Goal: Task Accomplishment & Management: Manage account settings

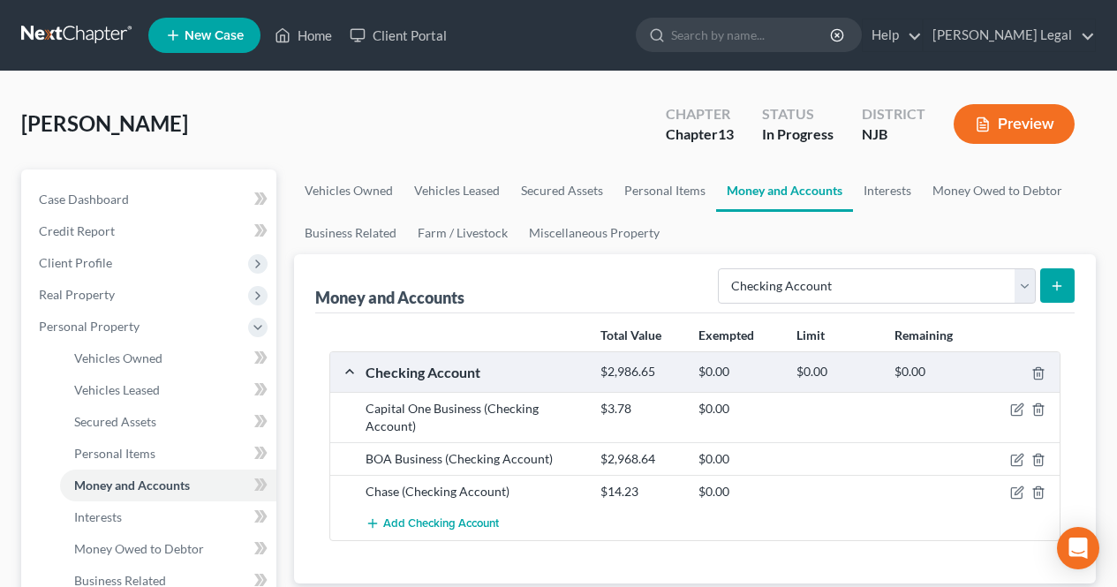
select select "checking"
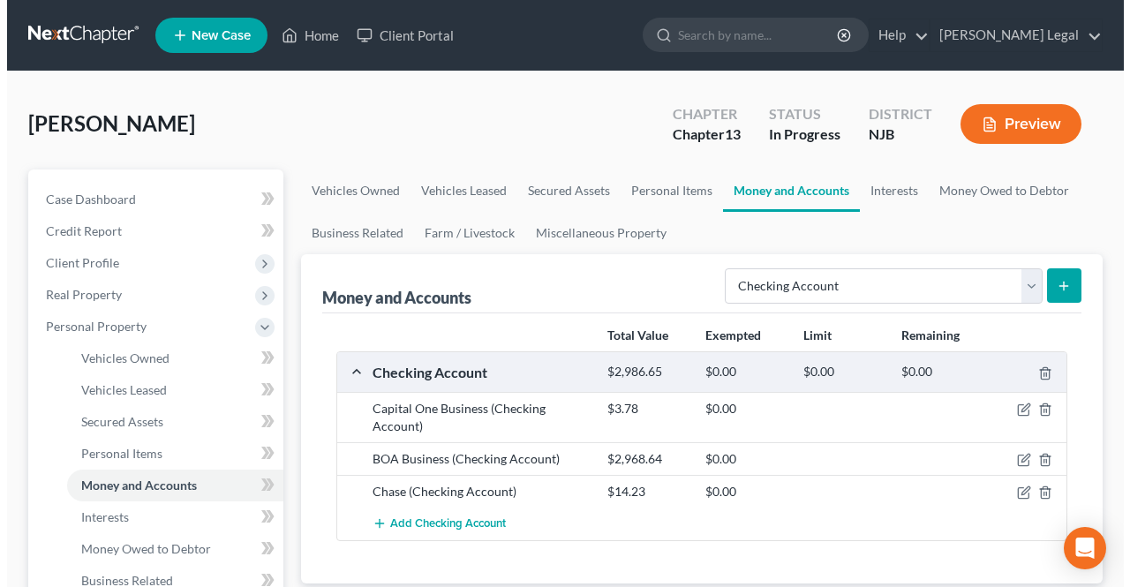
scroll to position [88, 0]
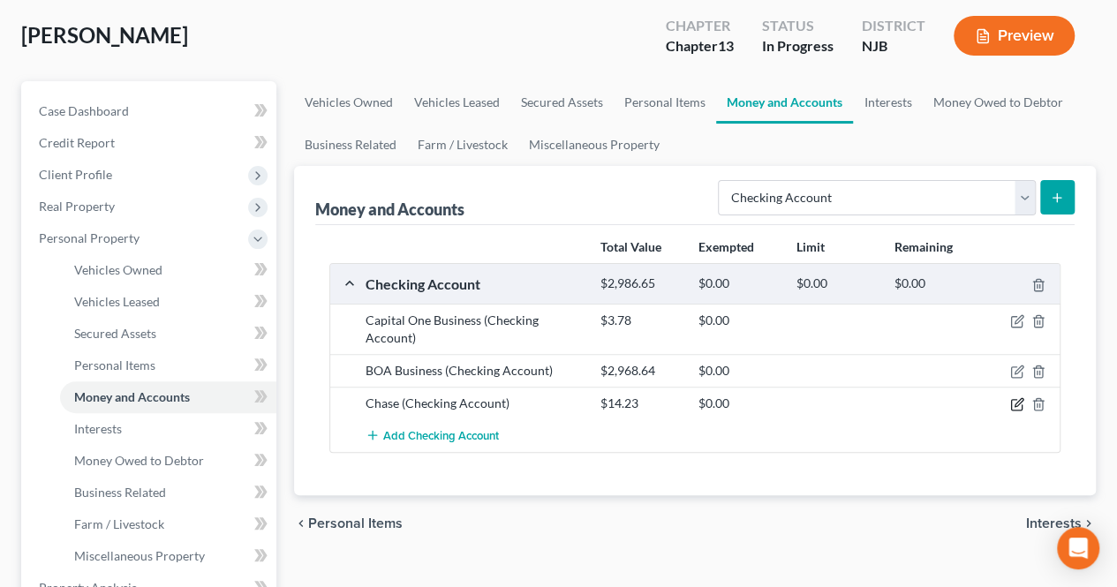
click at [1022, 400] on icon "button" at bounding box center [1017, 404] width 14 height 14
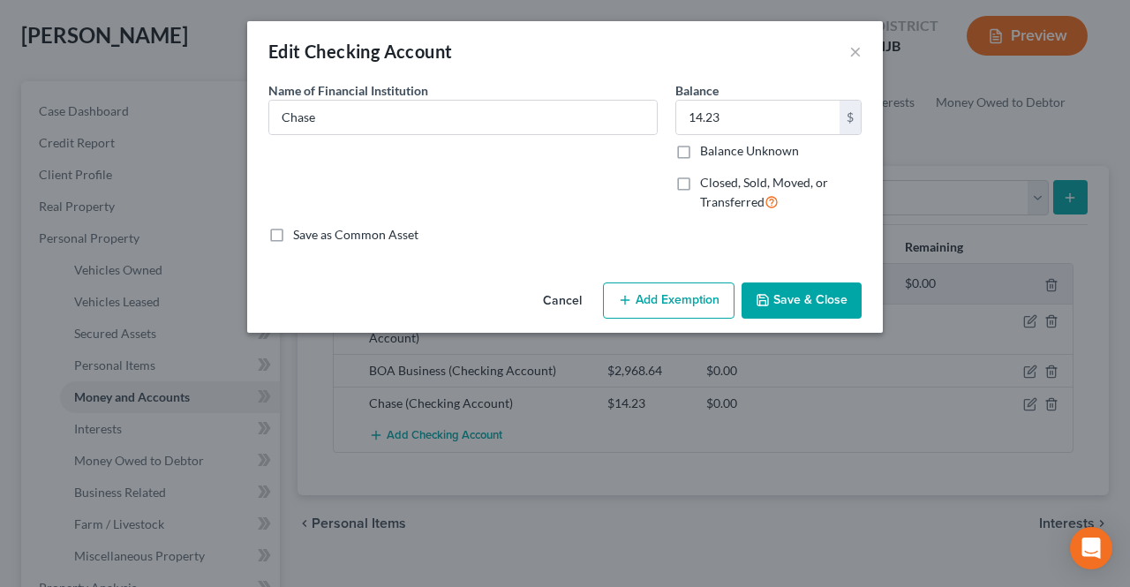
click at [644, 285] on button "Add Exemption" at bounding box center [669, 300] width 132 height 37
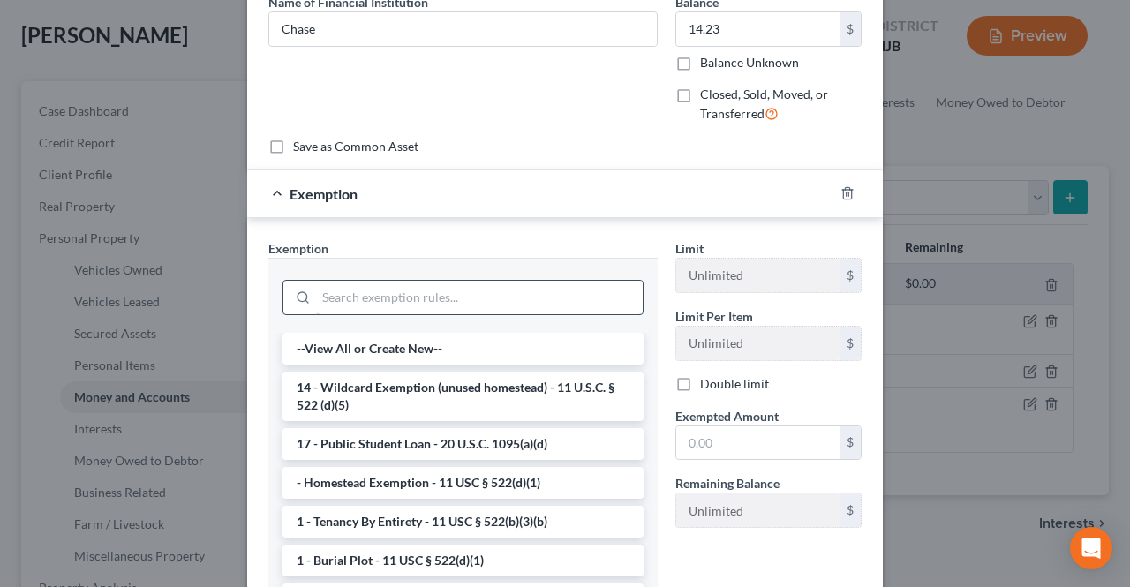
click at [466, 298] on input "search" at bounding box center [479, 298] width 327 height 34
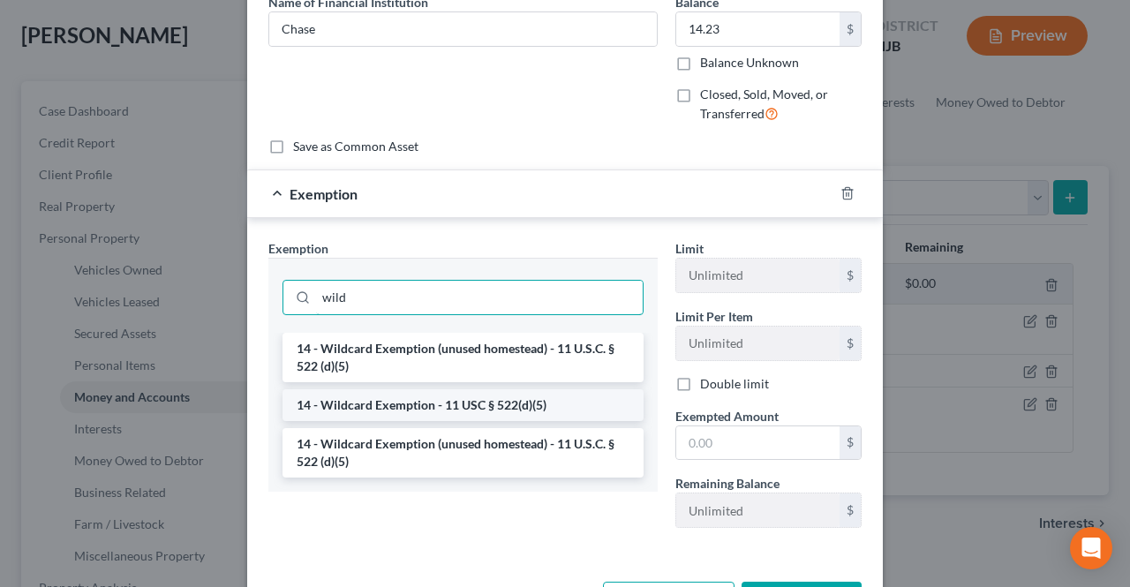
type input "wild"
click at [504, 394] on li "14 - Wildcard Exemption - 11 USC § 522(d)(5)" at bounding box center [462, 405] width 361 height 32
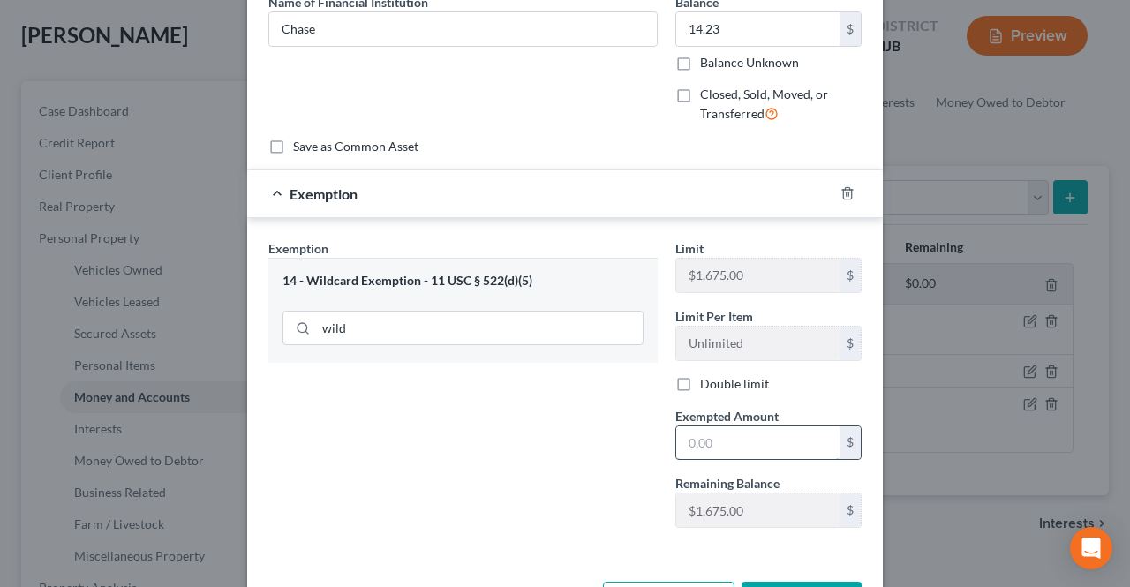
click at [678, 445] on input "text" at bounding box center [757, 443] width 163 height 34
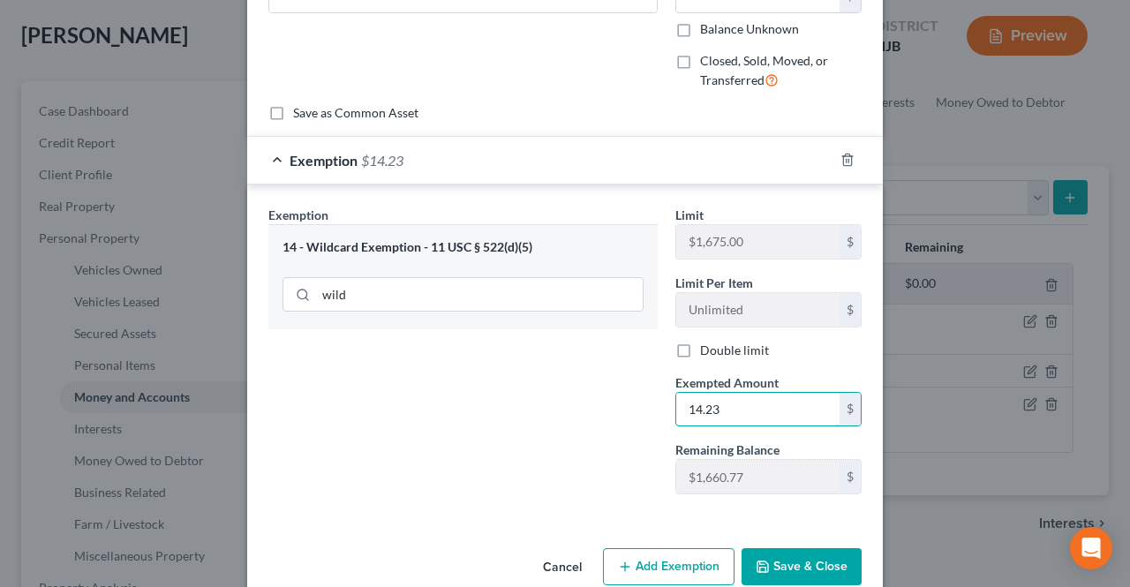
scroll to position [151, 0]
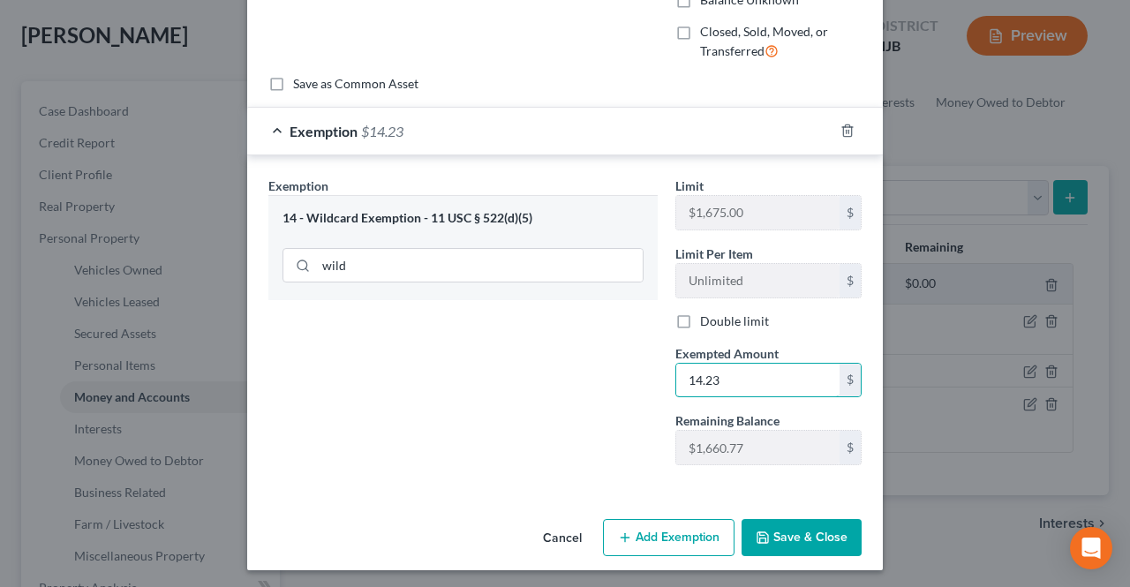
type input "14.23"
click at [784, 553] on div "Cancel Add Exemption Save & Close" at bounding box center [565, 541] width 636 height 58
click at [782, 541] on button "Save & Close" at bounding box center [802, 537] width 120 height 37
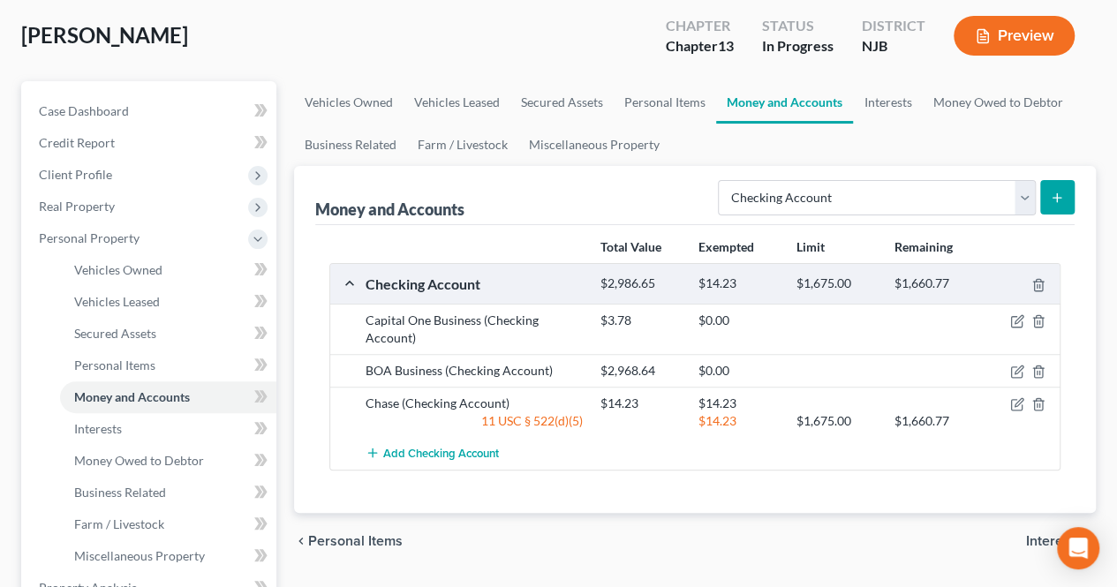
click at [620, 485] on div "Total Value Exempted Limit Remaining Checking Account $2,986.65 $14.23 $1,675.0…" at bounding box center [694, 369] width 759 height 288
drag, startPoint x: 401, startPoint y: 324, endPoint x: 392, endPoint y: 158, distance: 166.2
click at [454, 345] on div "Capital One Business (Checking Account) $3.78 $0.00" at bounding box center [694, 329] width 729 height 50
click at [538, 368] on div "BOA Business (Checking Account)" at bounding box center [474, 371] width 235 height 18
click at [1013, 404] on icon "button" at bounding box center [1017, 404] width 14 height 14
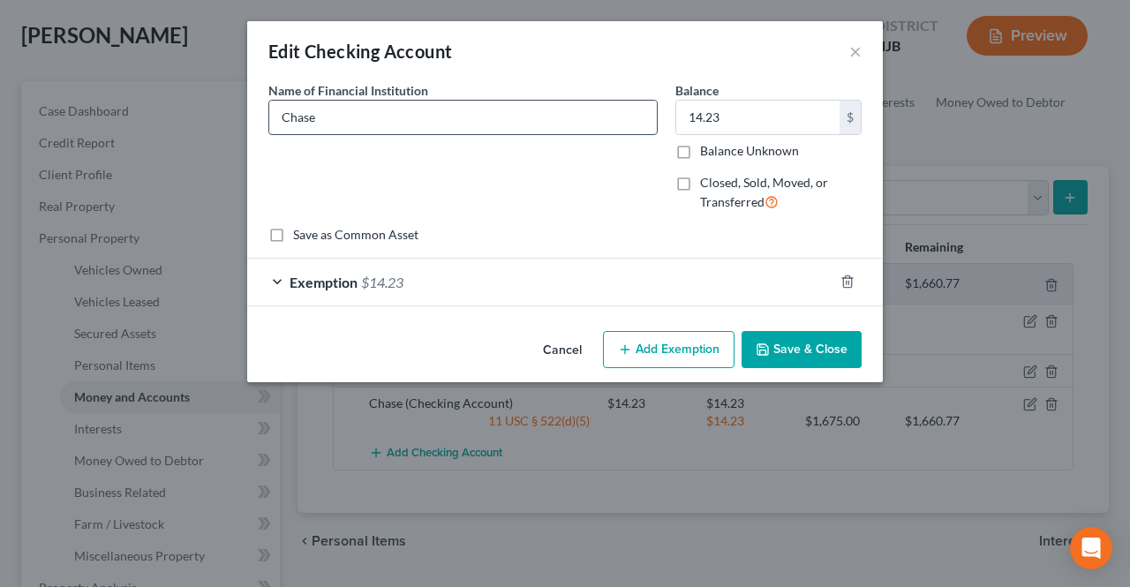
click at [371, 121] on input "Chase" at bounding box center [463, 118] width 388 height 34
type input "Chase Business"
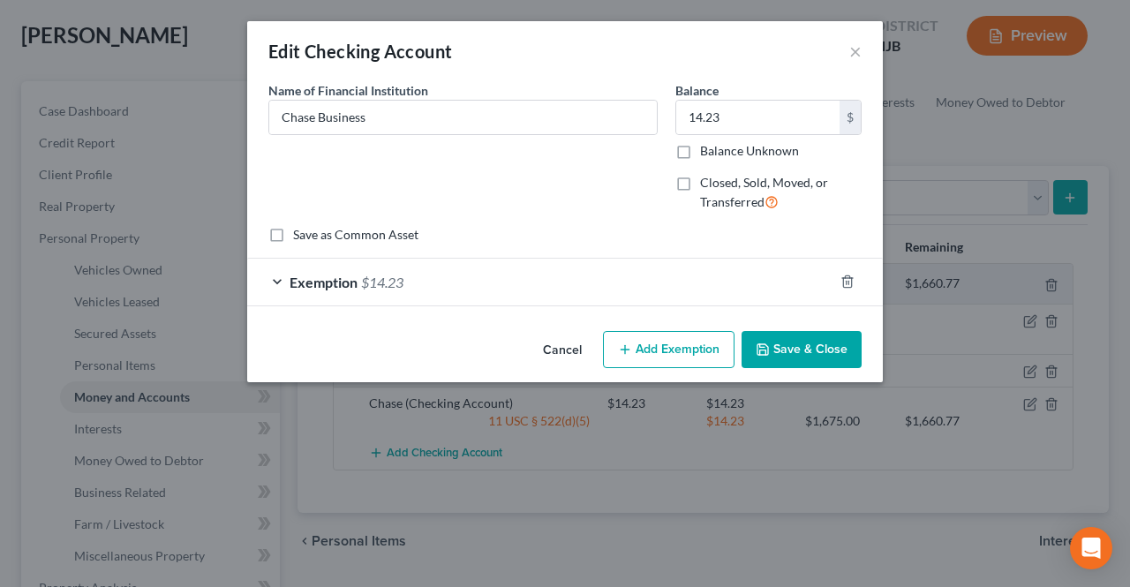
click at [765, 344] on icon "button" at bounding box center [762, 349] width 11 height 11
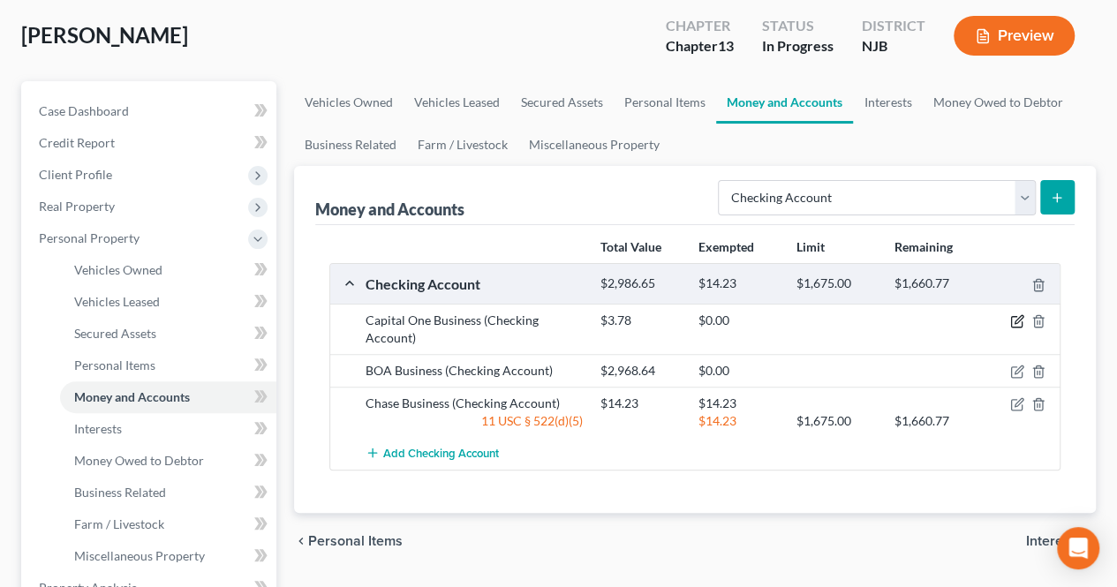
click at [1013, 321] on icon "button" at bounding box center [1017, 321] width 14 height 14
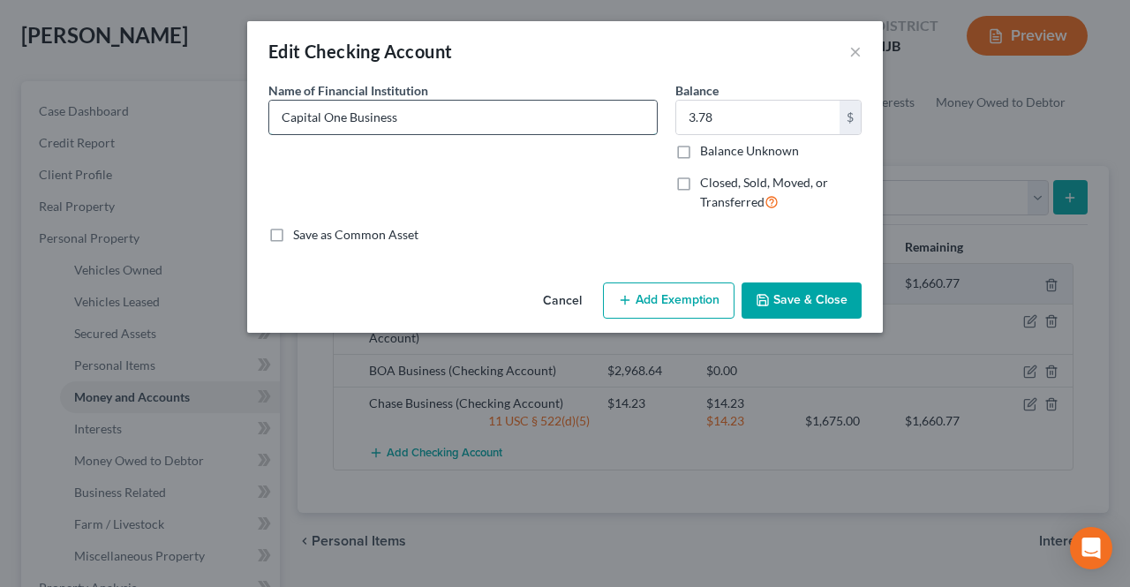
drag, startPoint x: 411, startPoint y: 120, endPoint x: 351, endPoint y: 126, distance: 60.3
click at [351, 126] on input "Capital One Business" at bounding box center [463, 118] width 388 height 34
type input "Capital One"
click at [773, 298] on button "Save & Close" at bounding box center [802, 300] width 120 height 37
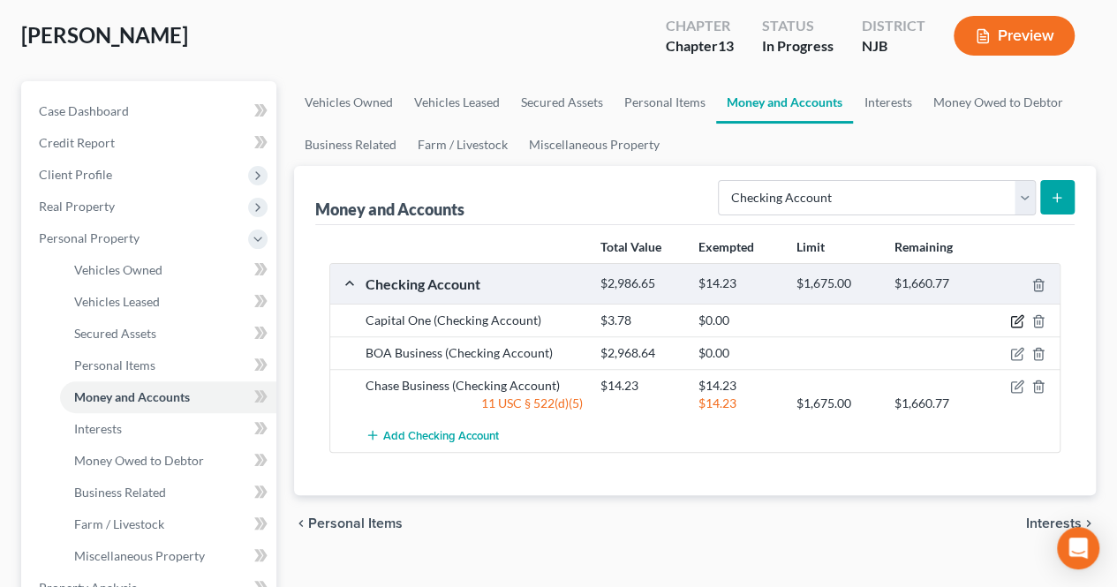
click at [1013, 316] on icon "button" at bounding box center [1017, 321] width 14 height 14
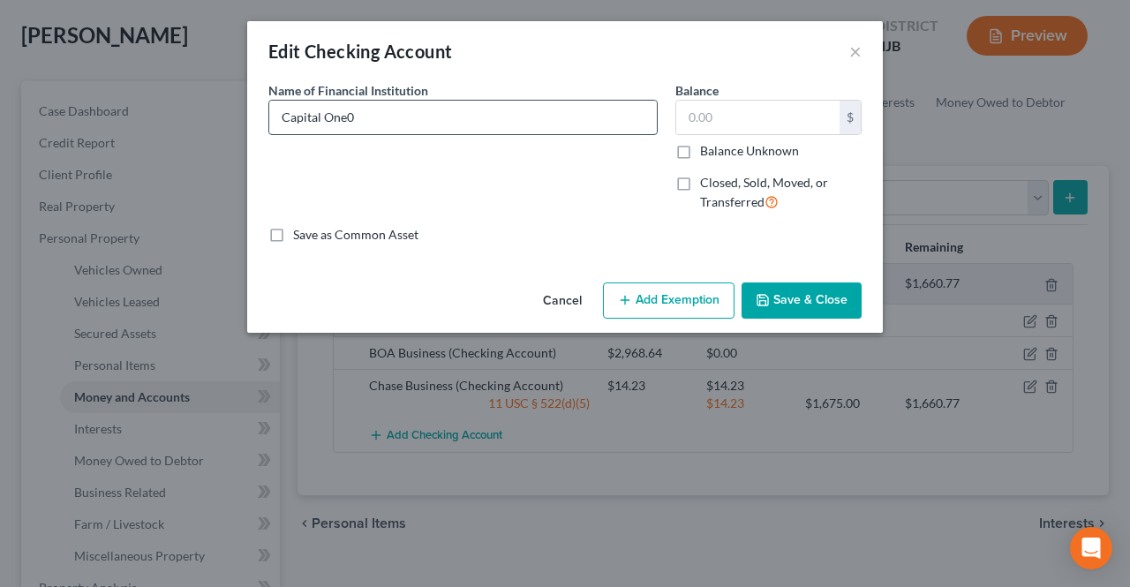
type input "Capital One"
click at [823, 130] on input "text" at bounding box center [757, 118] width 163 height 34
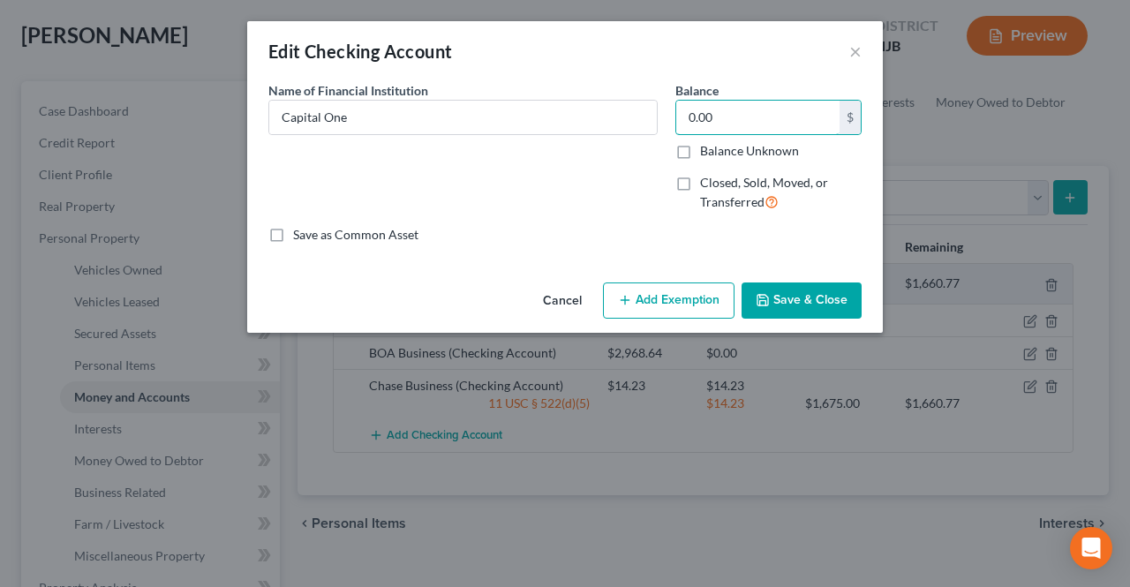
type input "0.00"
click at [795, 294] on button "Save & Close" at bounding box center [802, 300] width 120 height 37
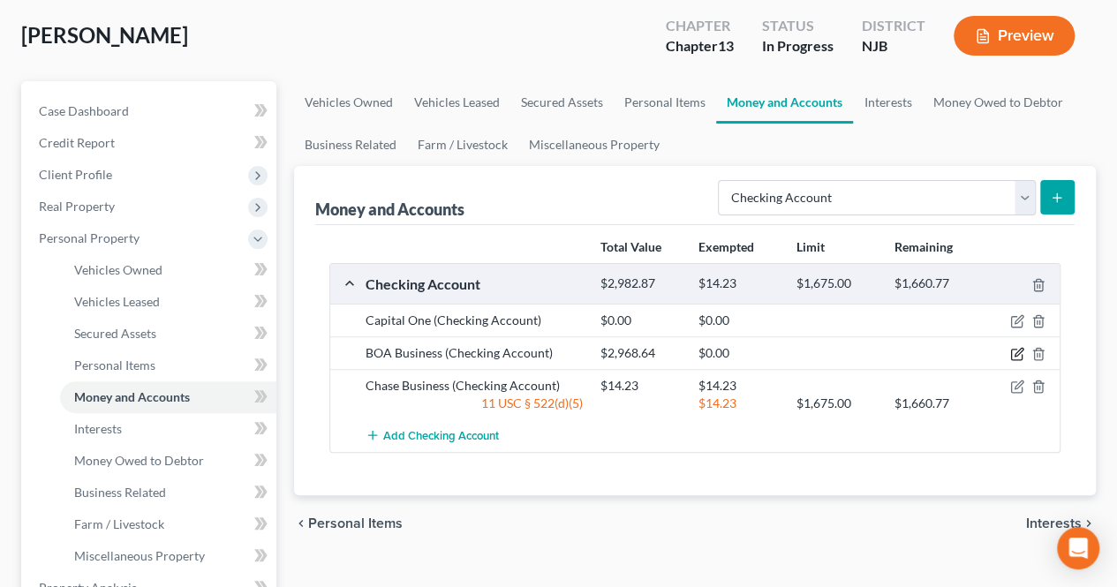
click at [1018, 350] on icon "button" at bounding box center [1017, 354] width 14 height 14
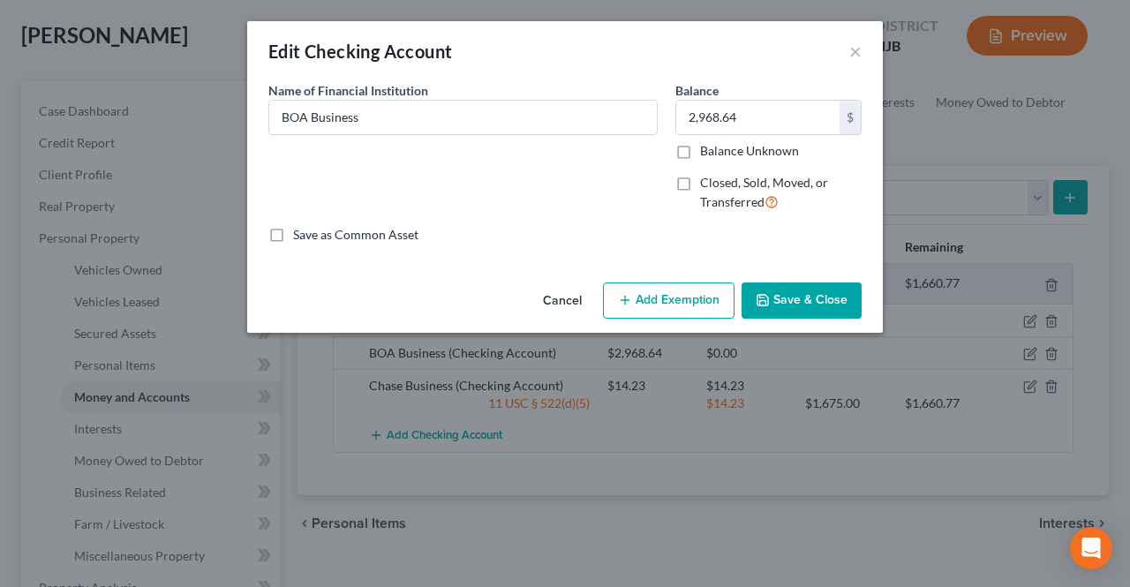
click at [650, 313] on button "Add Exemption" at bounding box center [669, 300] width 132 height 37
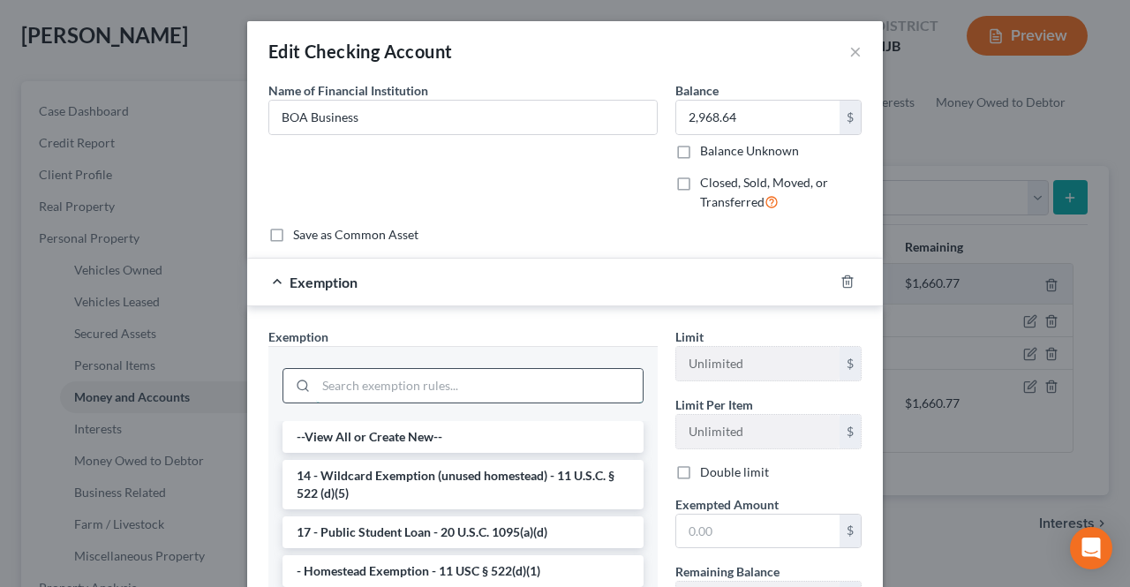
click at [528, 381] on input "search" at bounding box center [479, 386] width 327 height 34
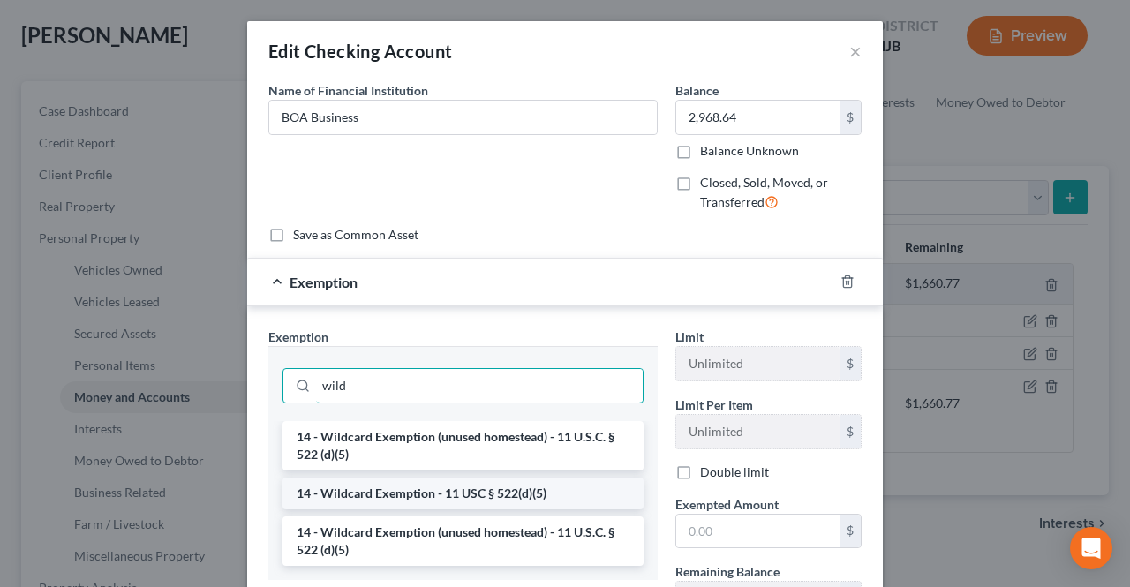
type input "wild"
click at [486, 487] on li "14 - Wildcard Exemption - 11 USC § 522(d)(5)" at bounding box center [462, 494] width 361 height 32
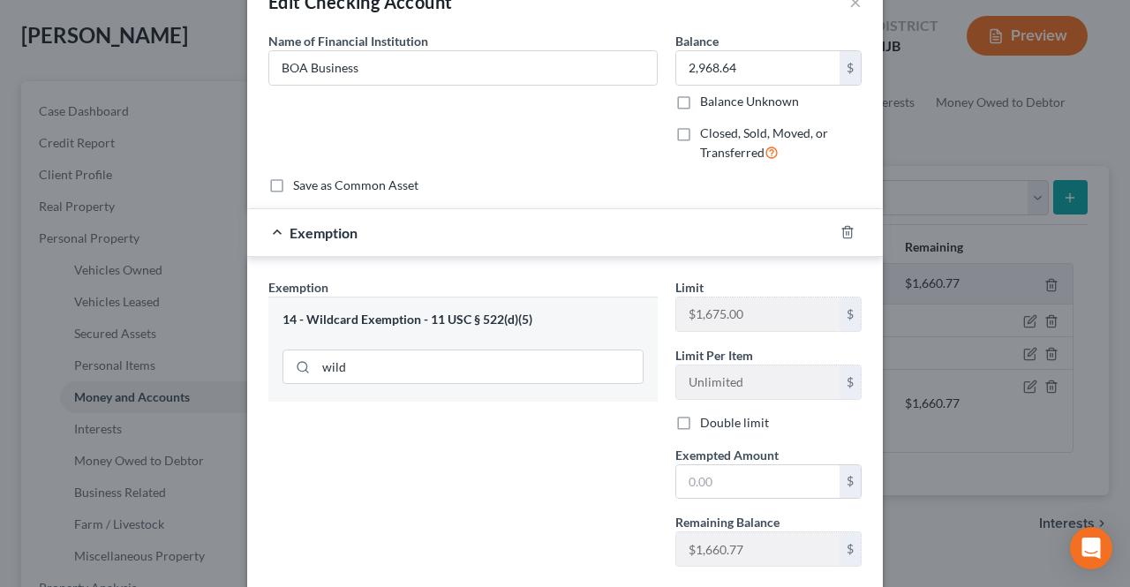
scroll to position [88, 0]
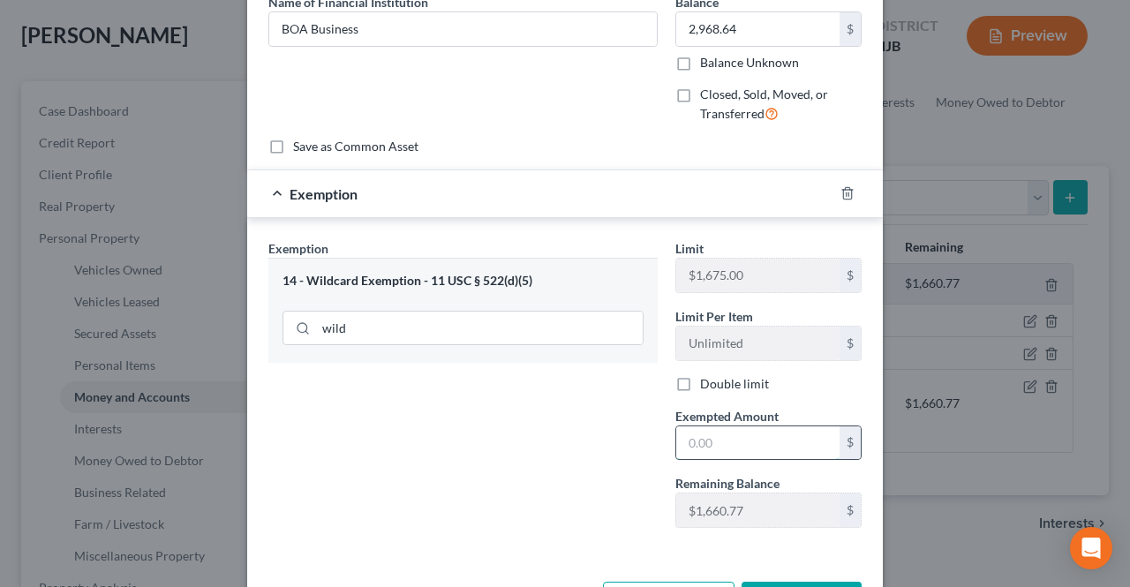
paste input "$1,660.77"
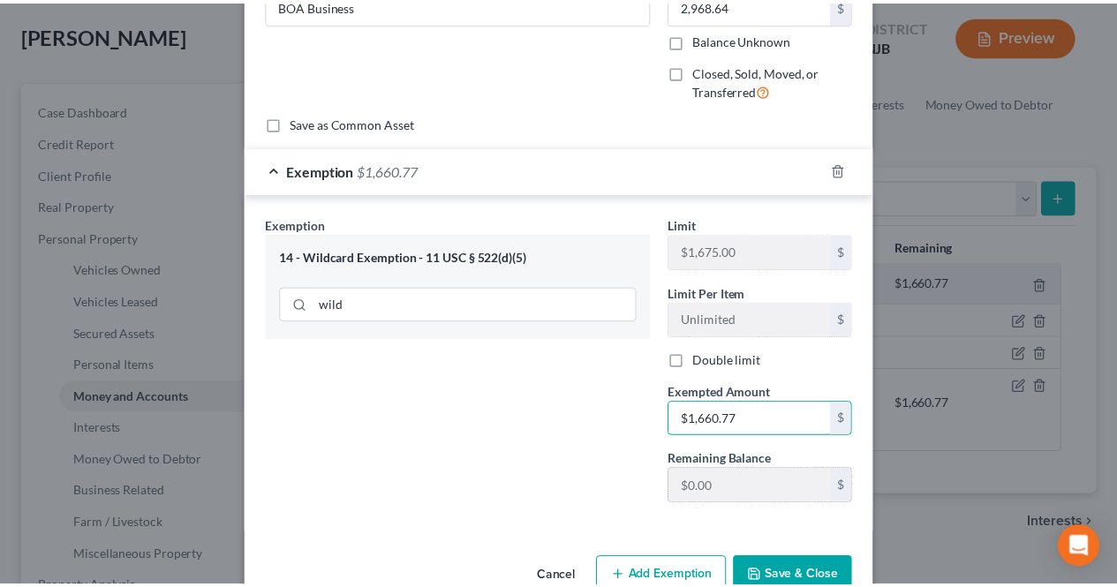
scroll to position [151, 0]
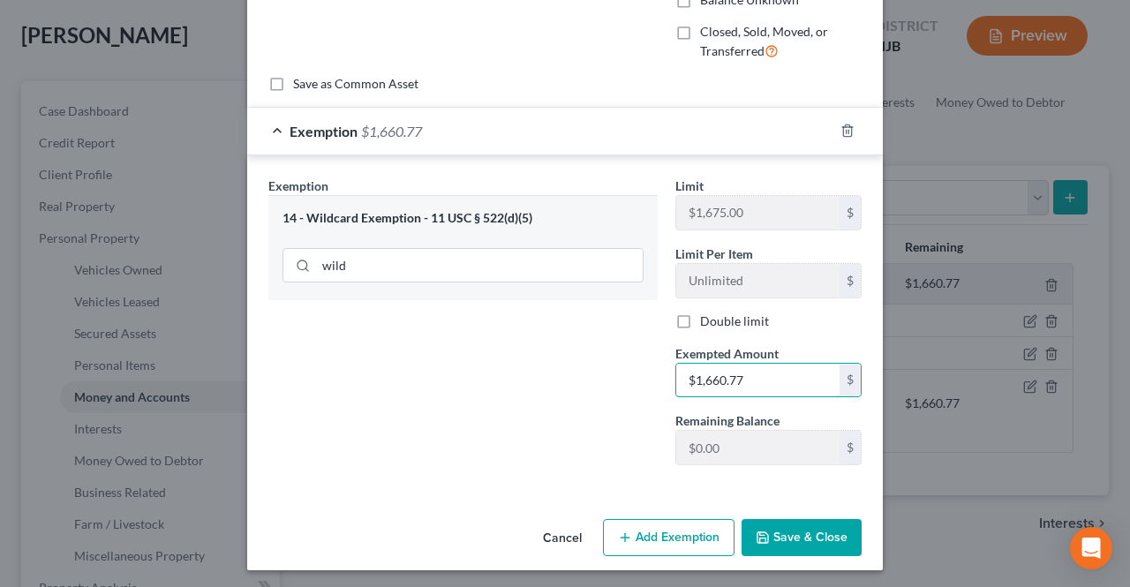
type input "$1,660.77"
click at [789, 534] on button "Save & Close" at bounding box center [802, 537] width 120 height 37
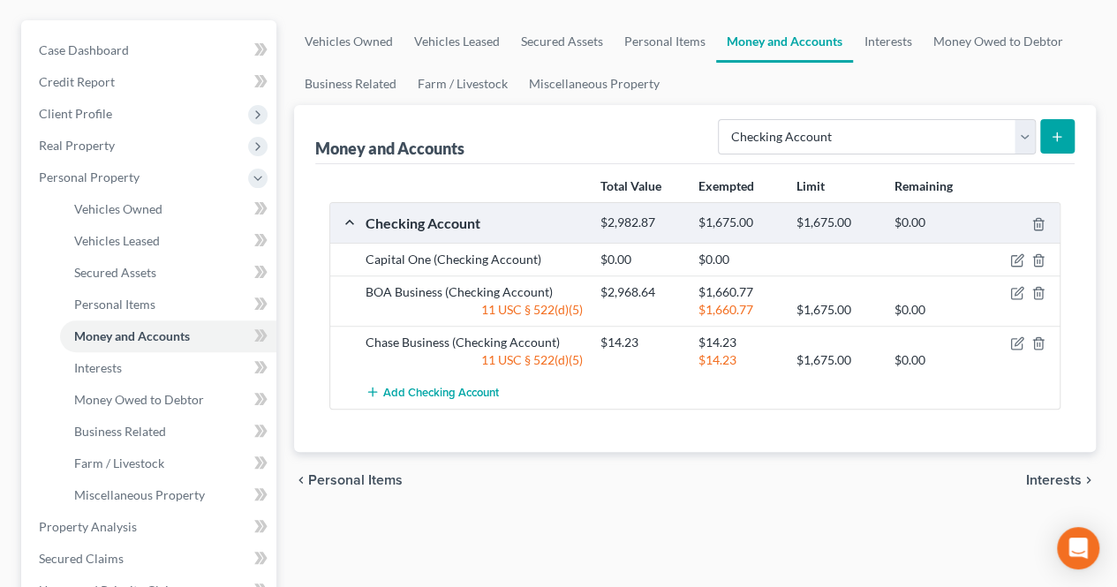
scroll to position [177, 0]
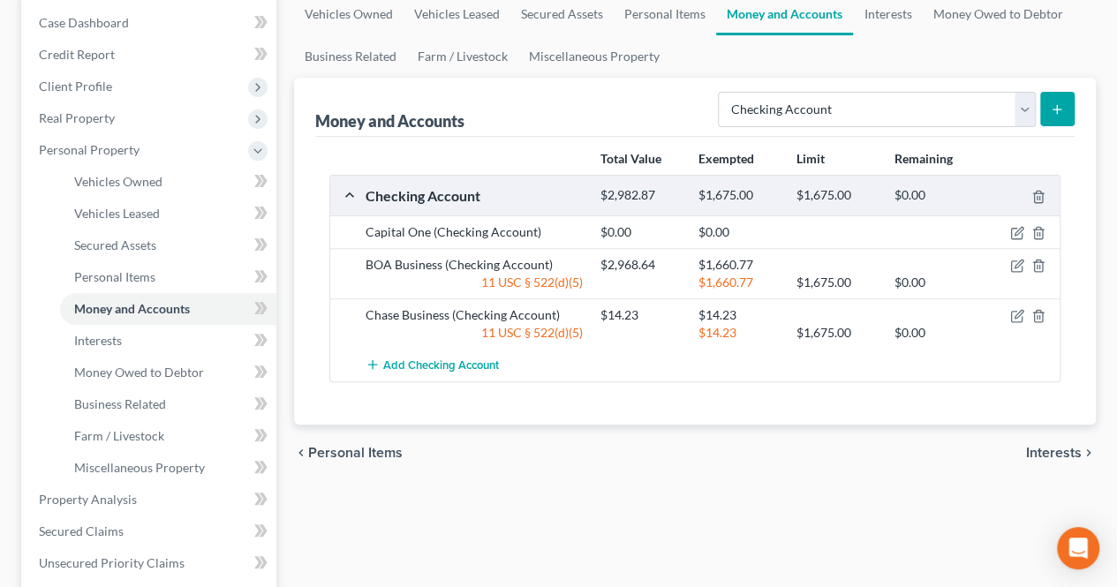
click at [546, 433] on div "chevron_left Personal Items Interests chevron_right" at bounding box center [695, 453] width 802 height 56
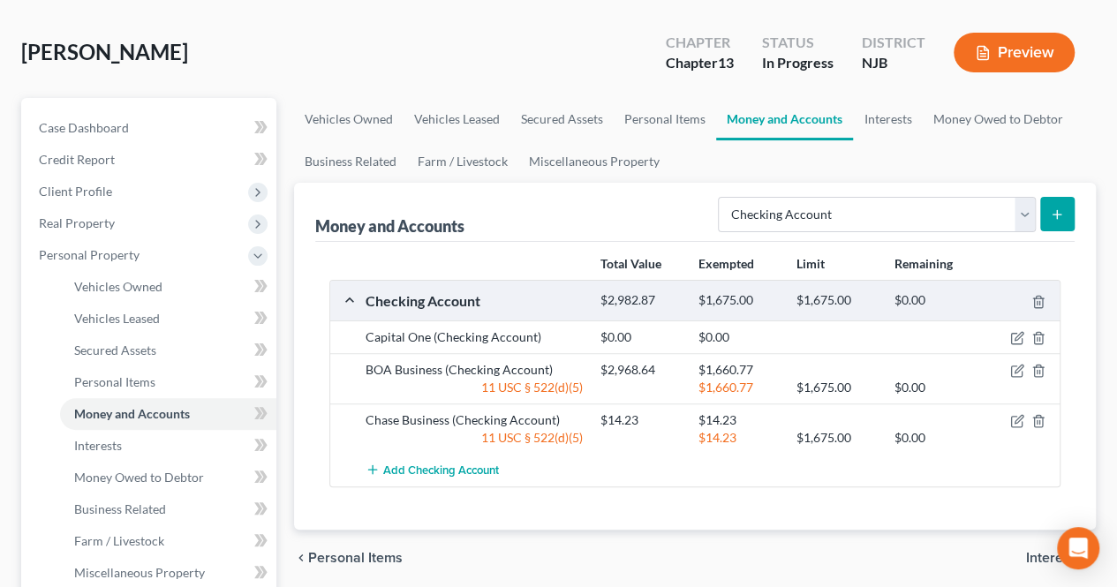
scroll to position [0, 0]
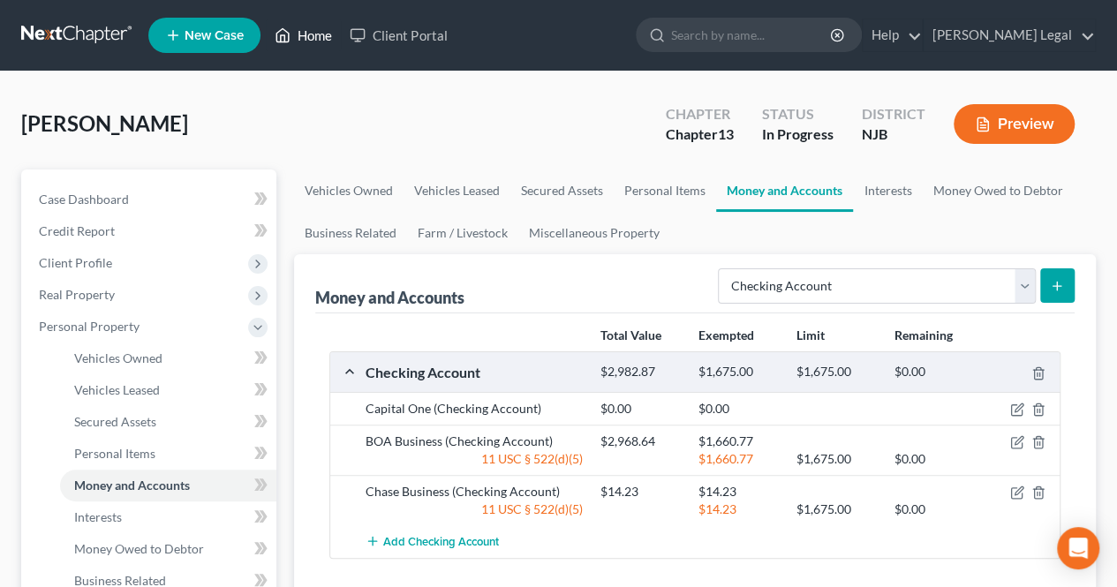
click at [293, 37] on link "Home" at bounding box center [303, 35] width 75 height 32
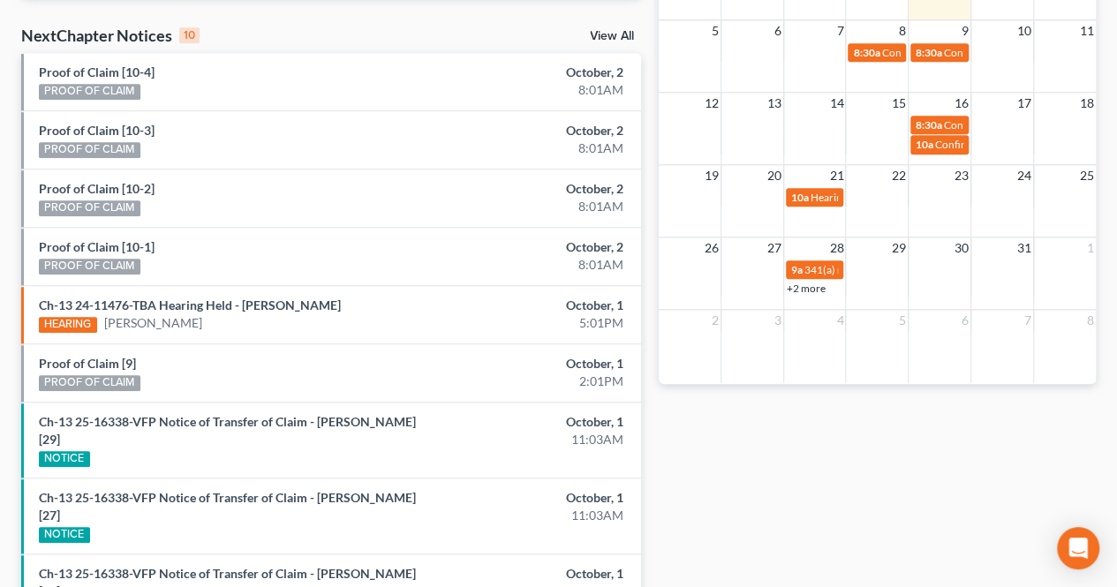
scroll to position [618, 0]
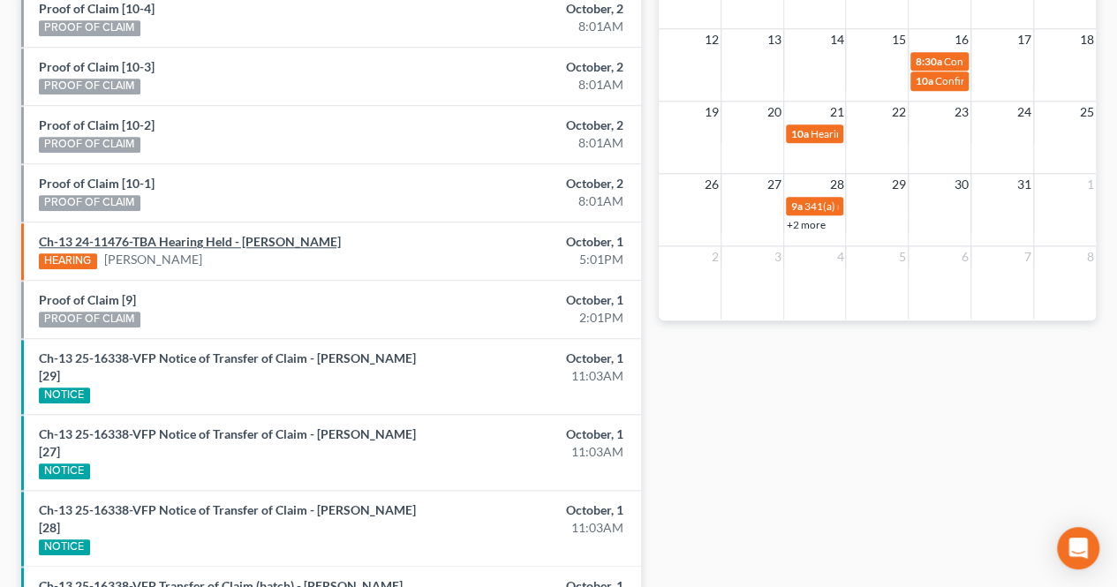
click at [207, 245] on link "Ch-13 24-11476-TBA Hearing Held - [PERSON_NAME]" at bounding box center [190, 241] width 302 height 15
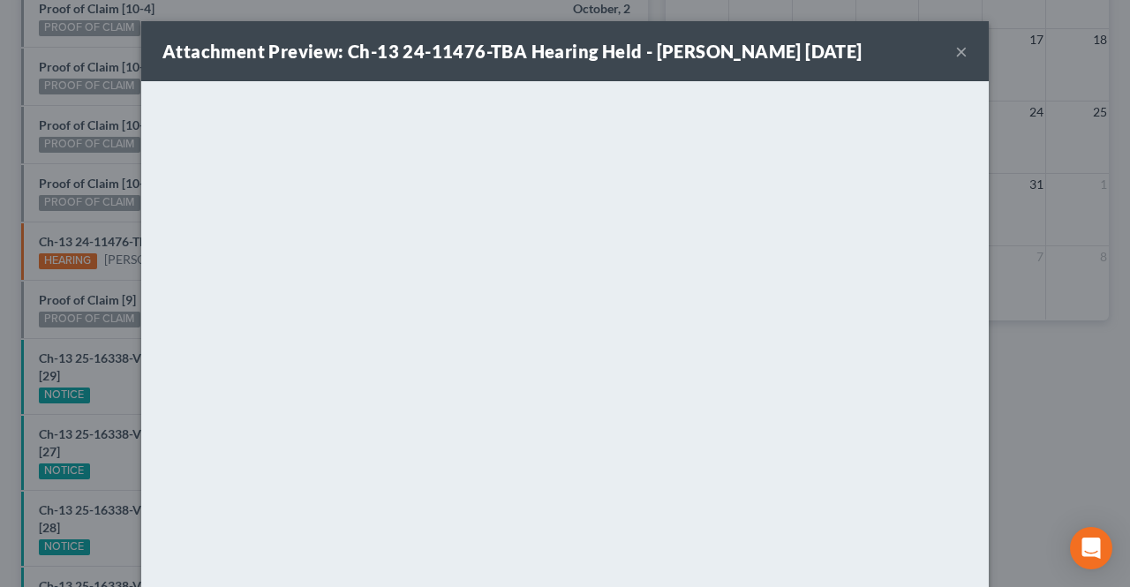
click at [960, 56] on button "×" at bounding box center [961, 51] width 12 height 21
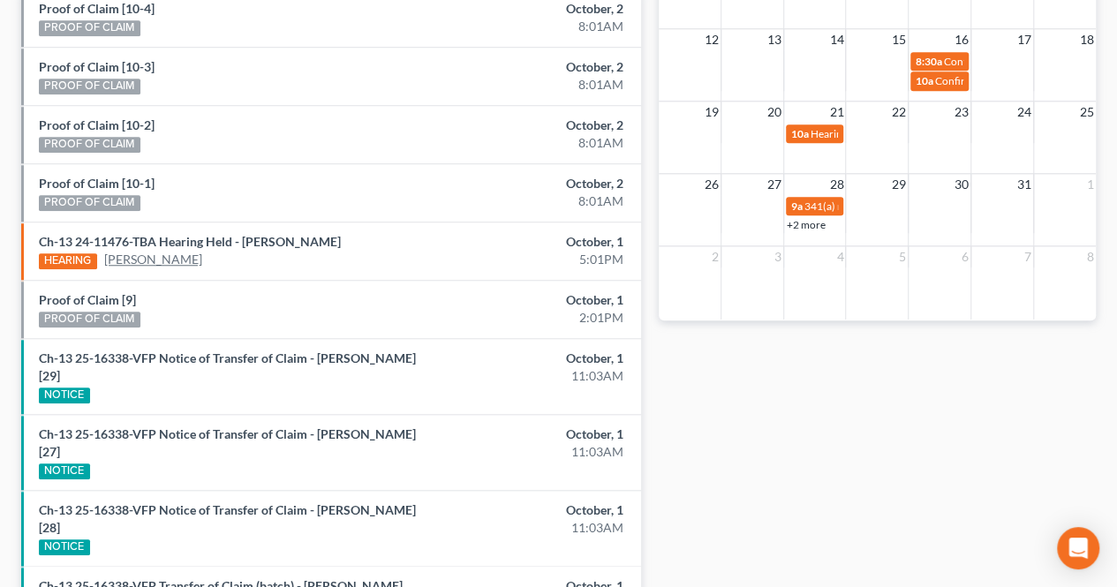
click at [166, 257] on link "[PERSON_NAME]" at bounding box center [153, 260] width 98 height 18
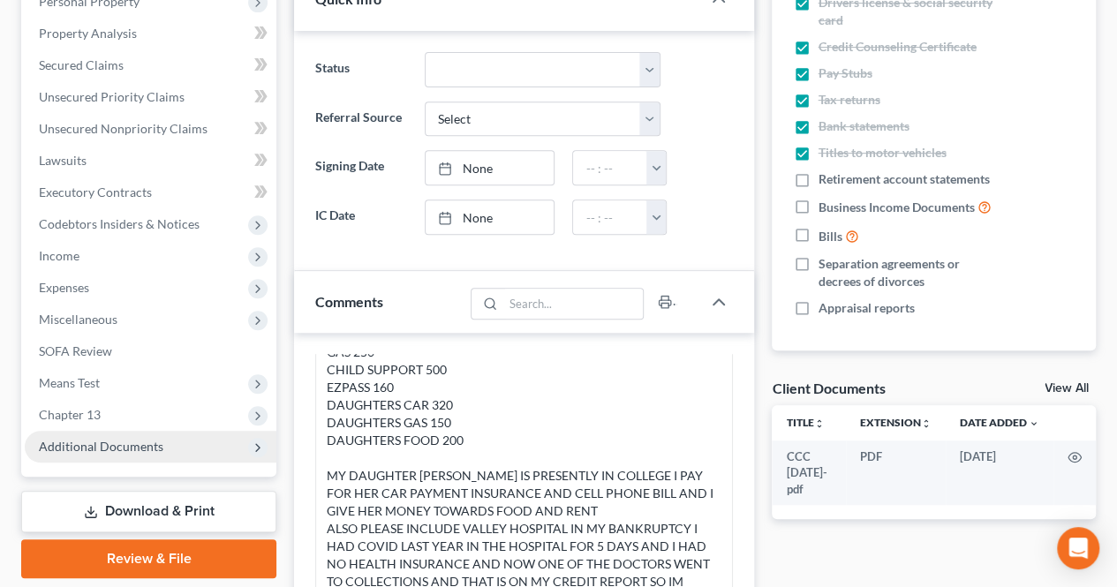
scroll to position [353, 0]
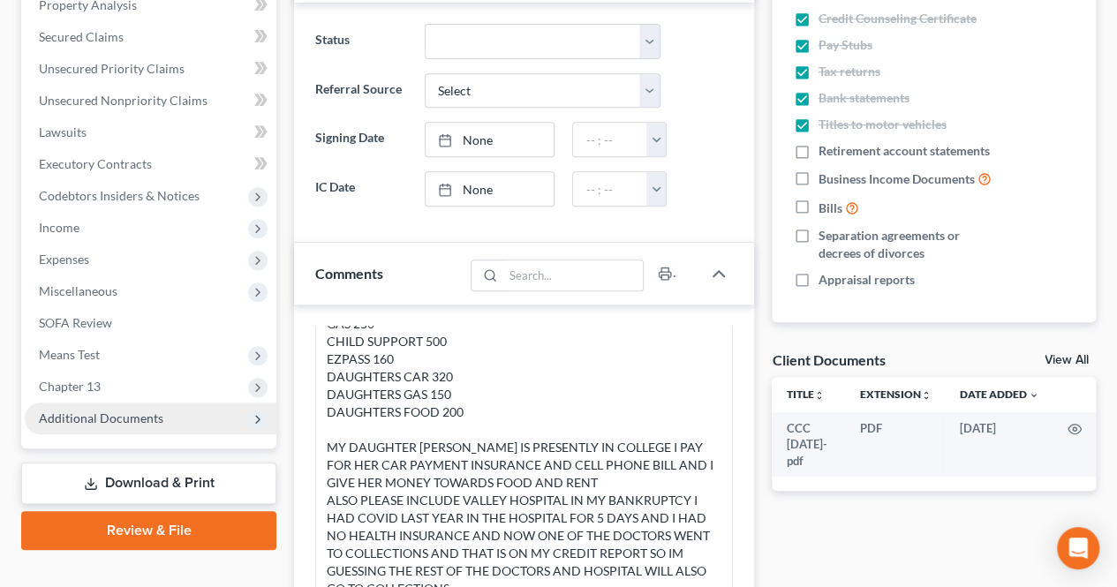
click at [162, 419] on span "Additional Documents" at bounding box center [151, 419] width 252 height 32
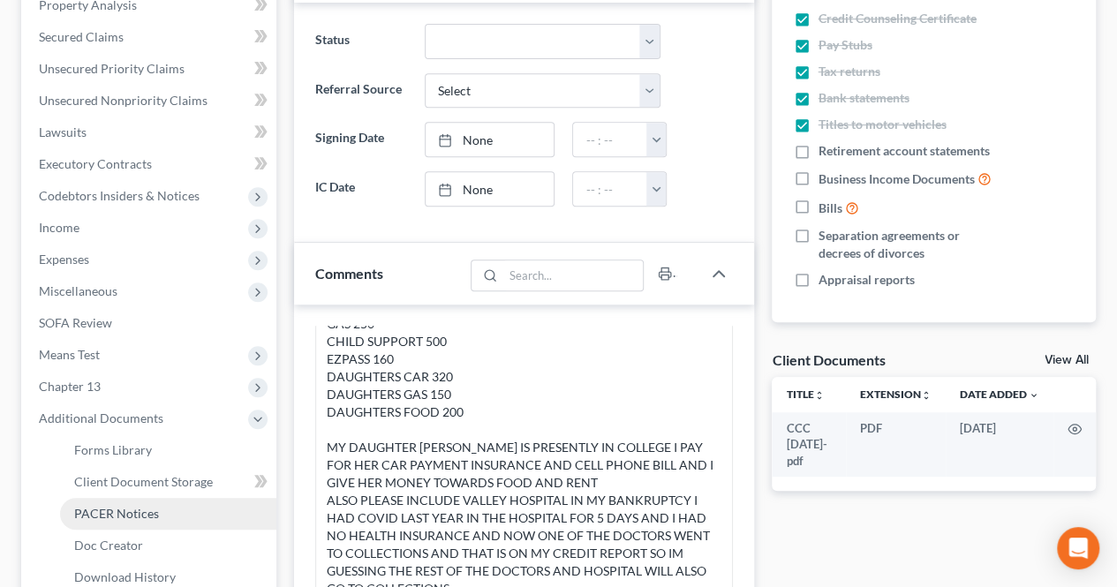
click at [121, 508] on span "PACER Notices" at bounding box center [116, 513] width 85 height 15
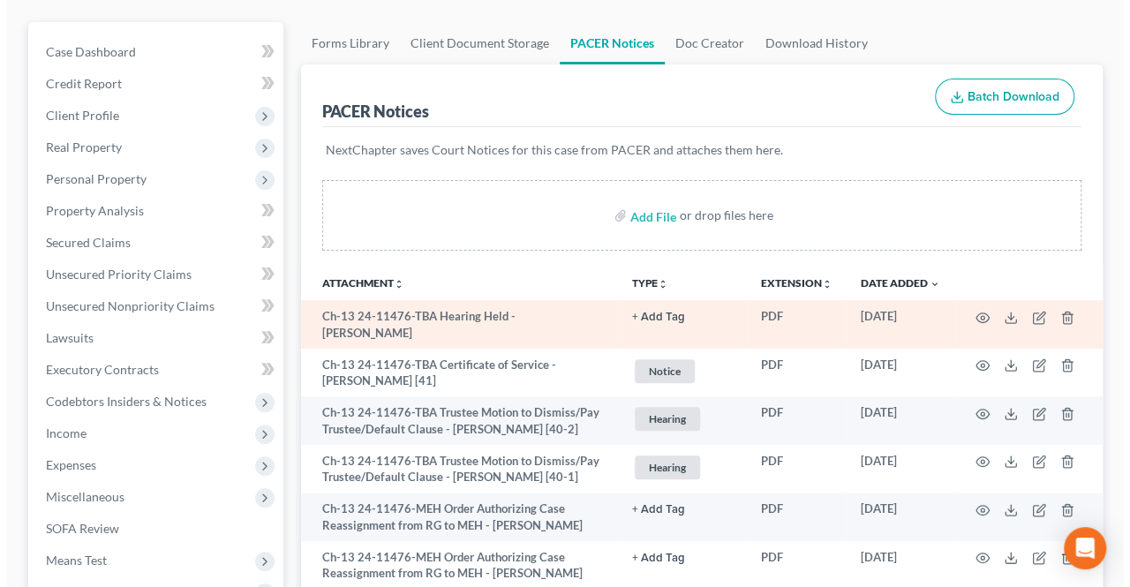
scroll to position [187, 0]
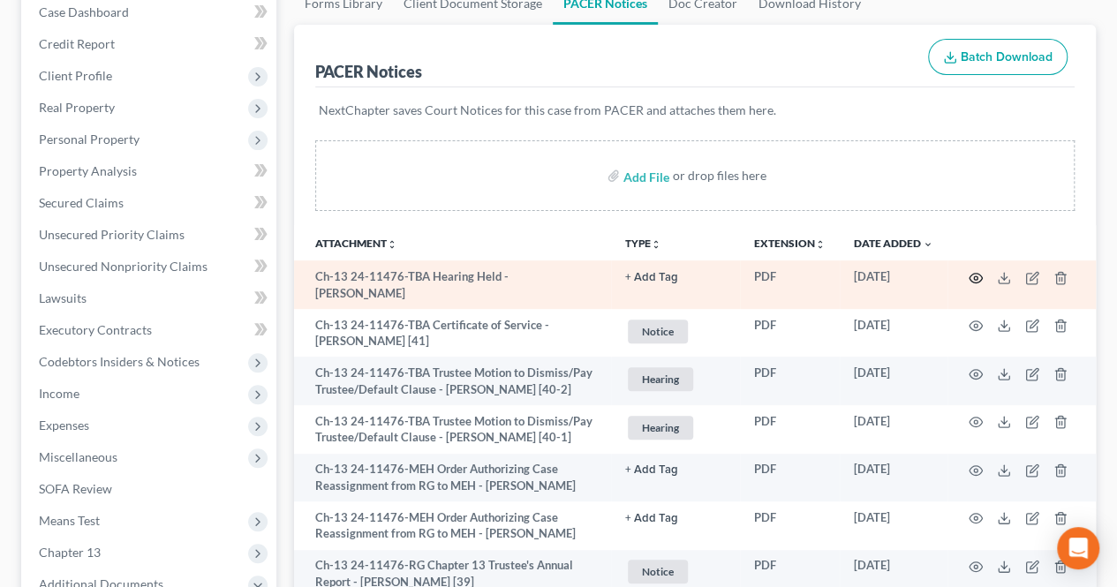
click at [979, 276] on icon "button" at bounding box center [975, 278] width 14 height 14
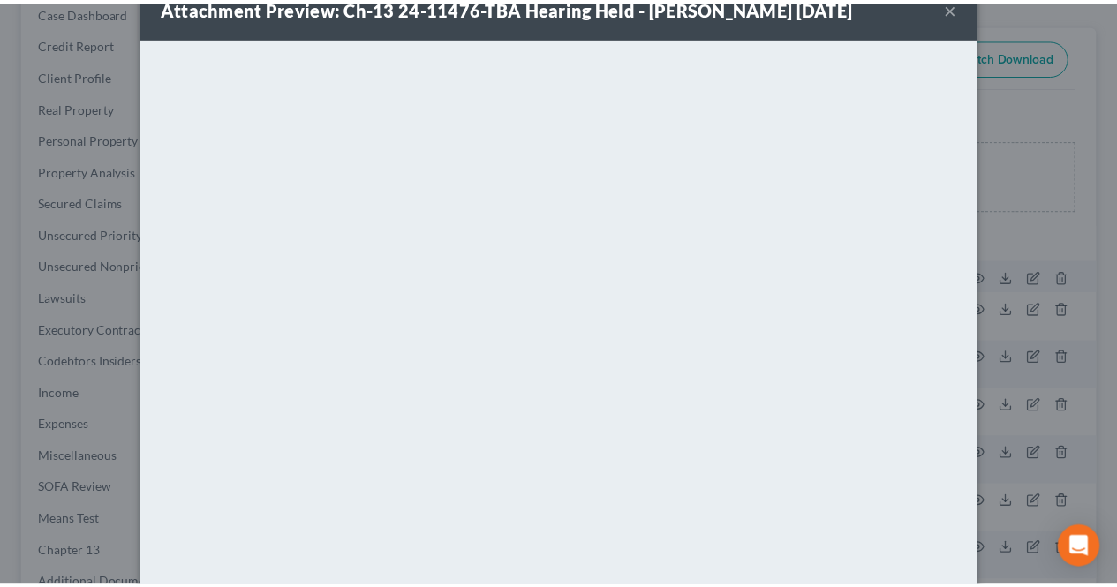
scroll to position [0, 0]
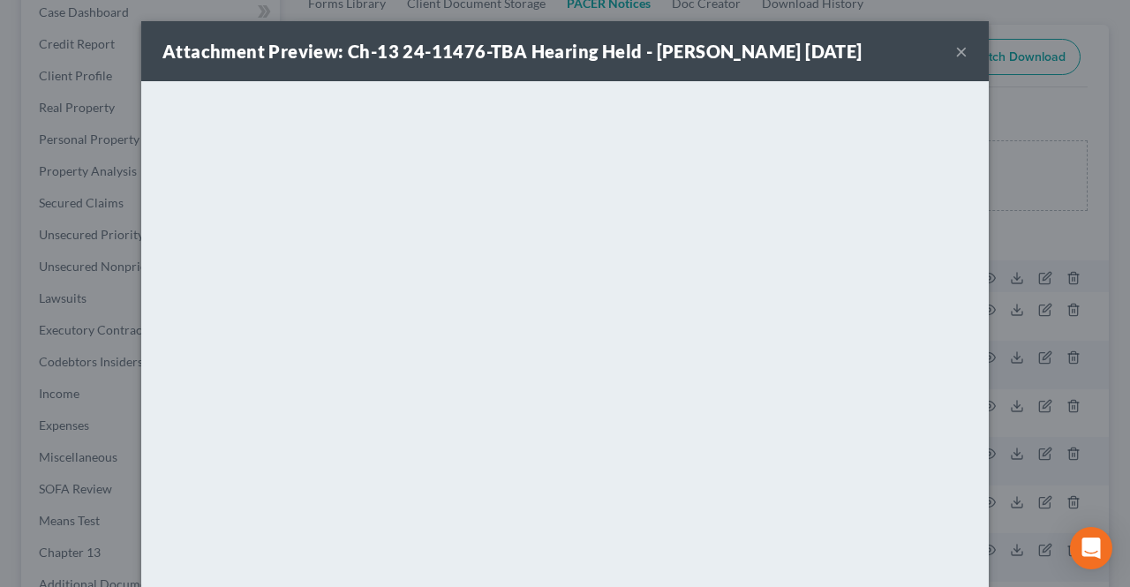
click at [955, 46] on button "×" at bounding box center [961, 51] width 12 height 21
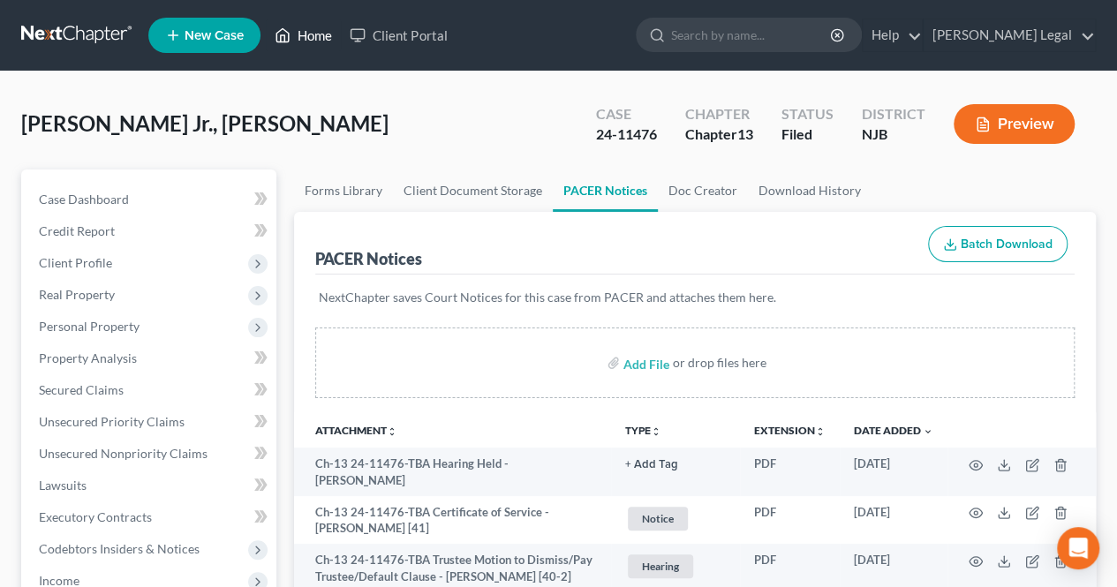
click at [305, 22] on link "Home" at bounding box center [303, 35] width 75 height 32
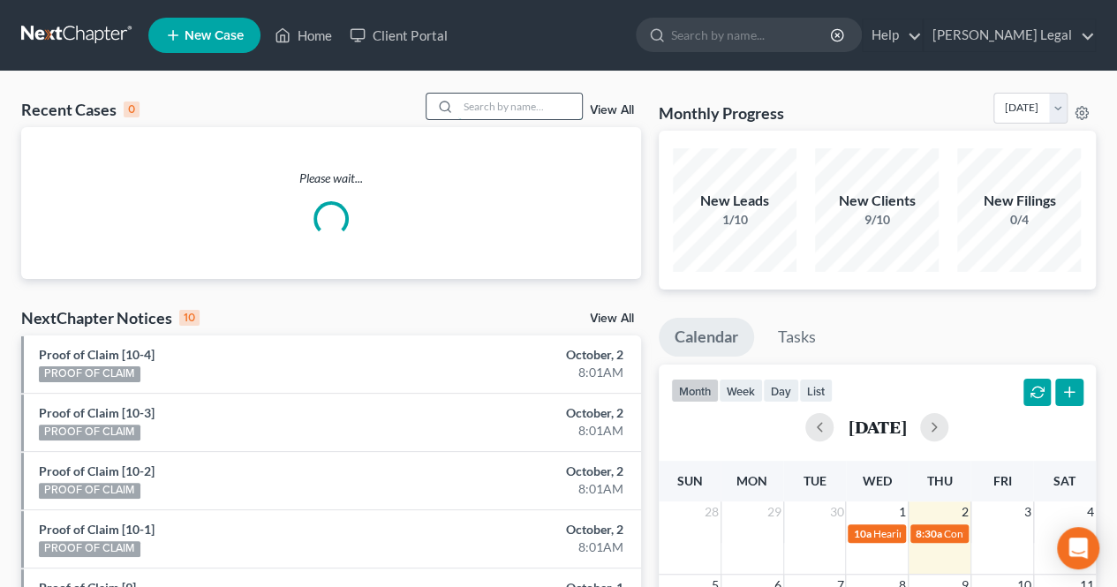
click at [499, 109] on input "search" at bounding box center [520, 107] width 124 height 26
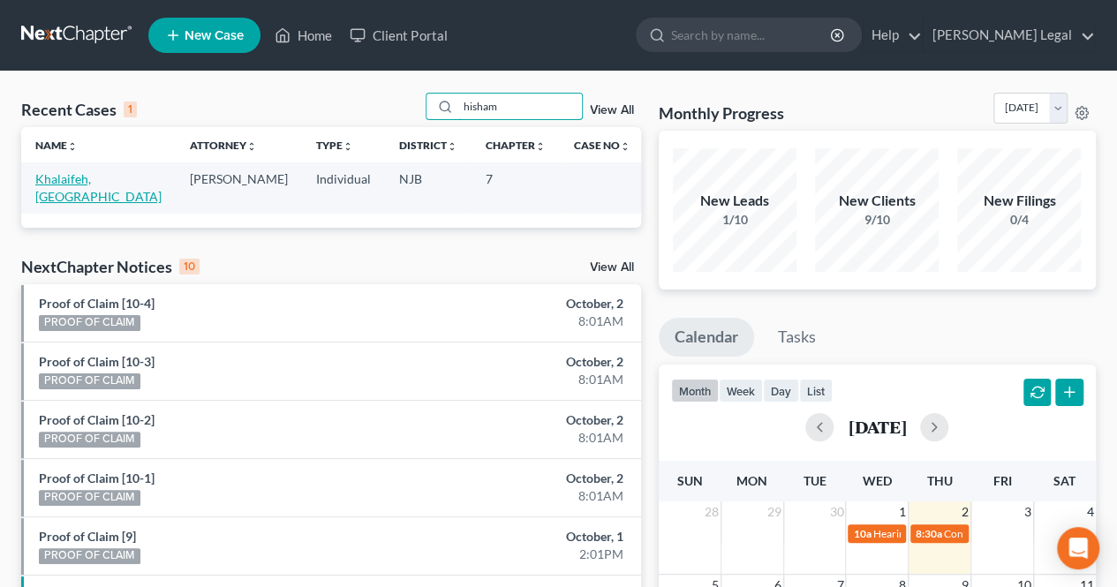
type input "hisham"
click at [105, 183] on link "Khalaifeh, [GEOGRAPHIC_DATA]" at bounding box center [98, 187] width 126 height 33
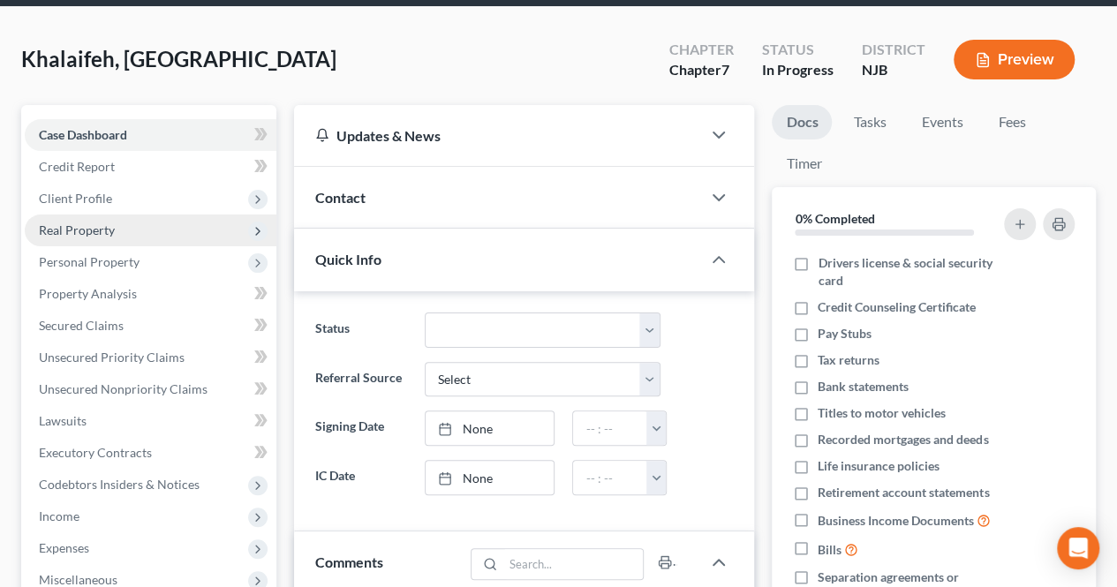
scroll to position [88, 0]
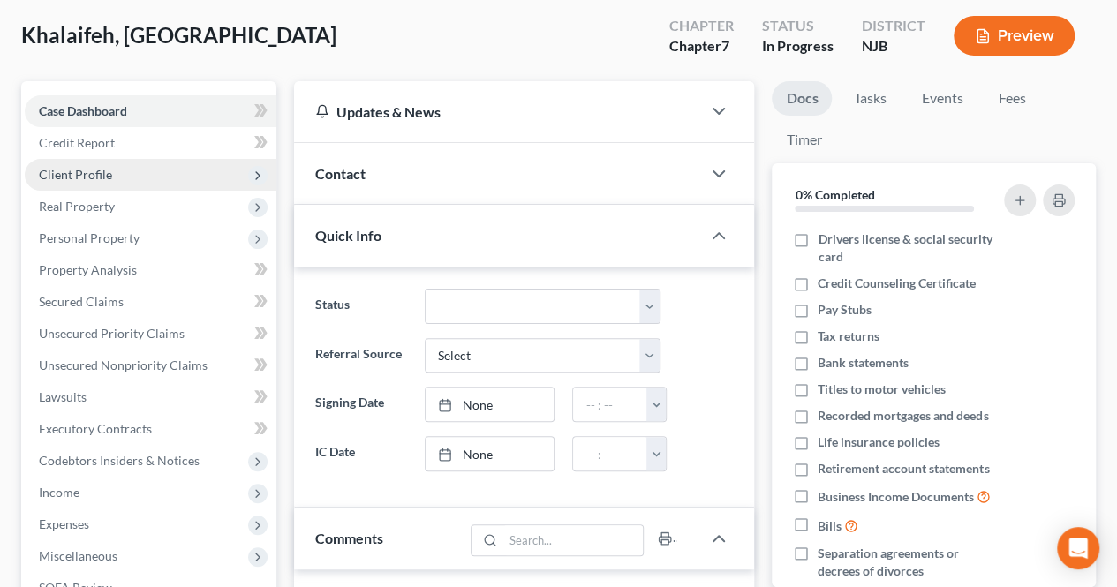
click at [116, 182] on span "Client Profile" at bounding box center [151, 175] width 252 height 32
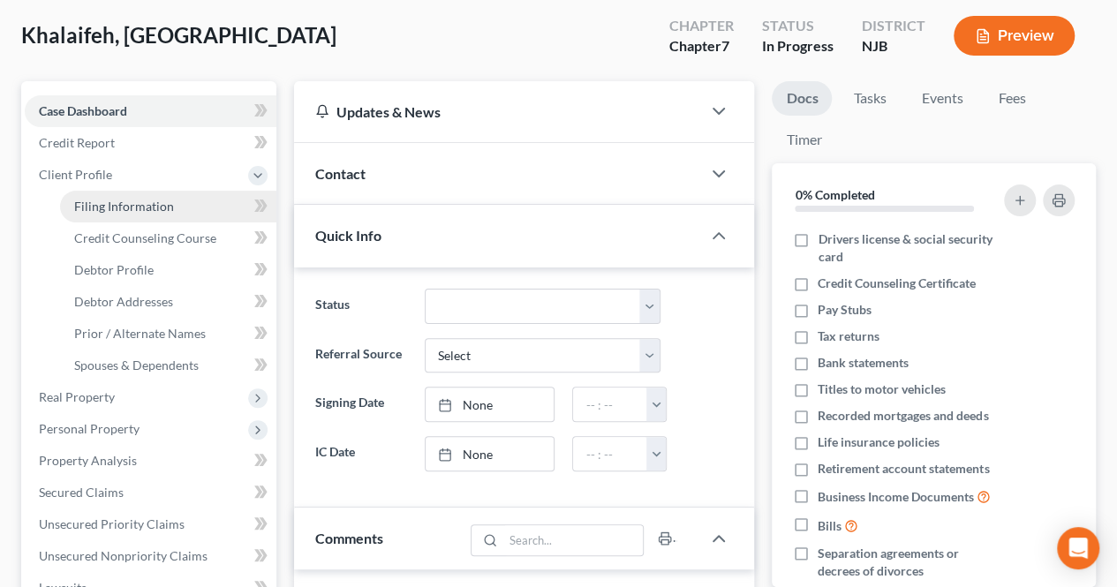
click at [117, 200] on span "Filing Information" at bounding box center [124, 206] width 100 height 15
select select "1"
select select "0"
select select "51"
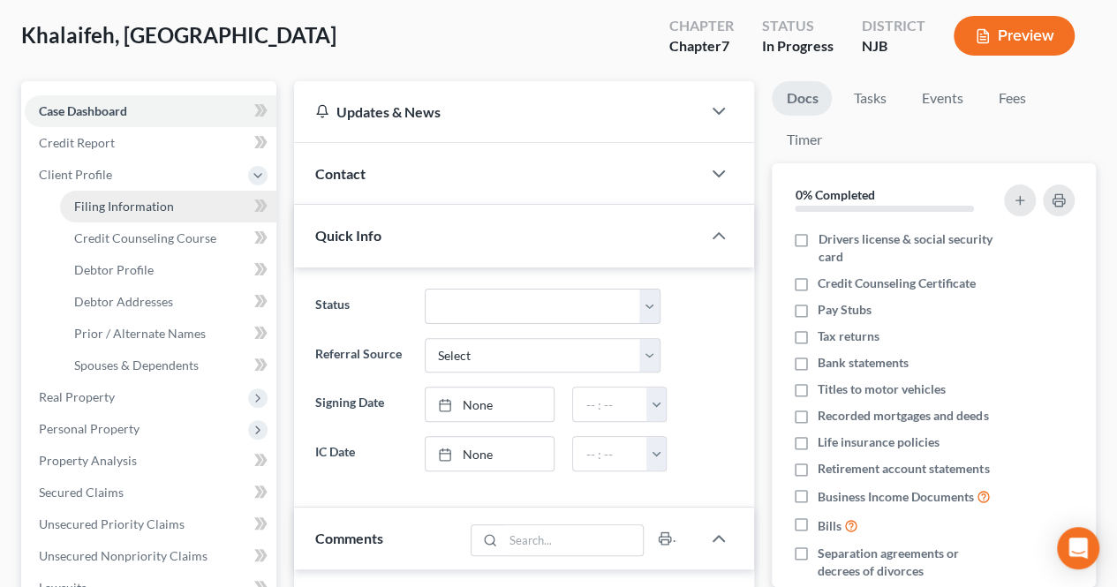
select select "0"
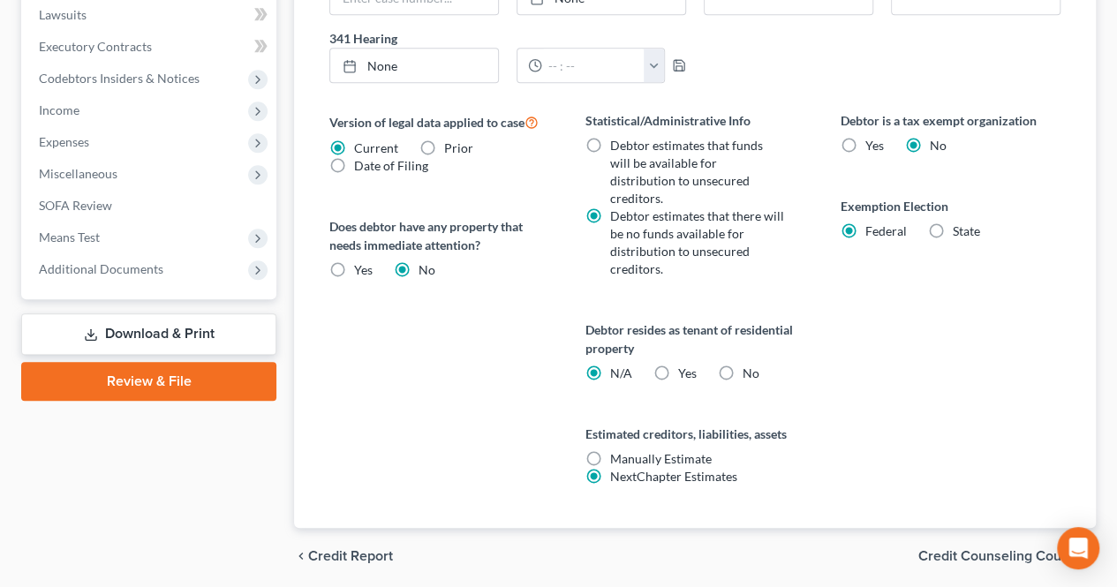
click at [1026, 549] on span "Credit Counseling Course" at bounding box center [999, 556] width 163 height 14
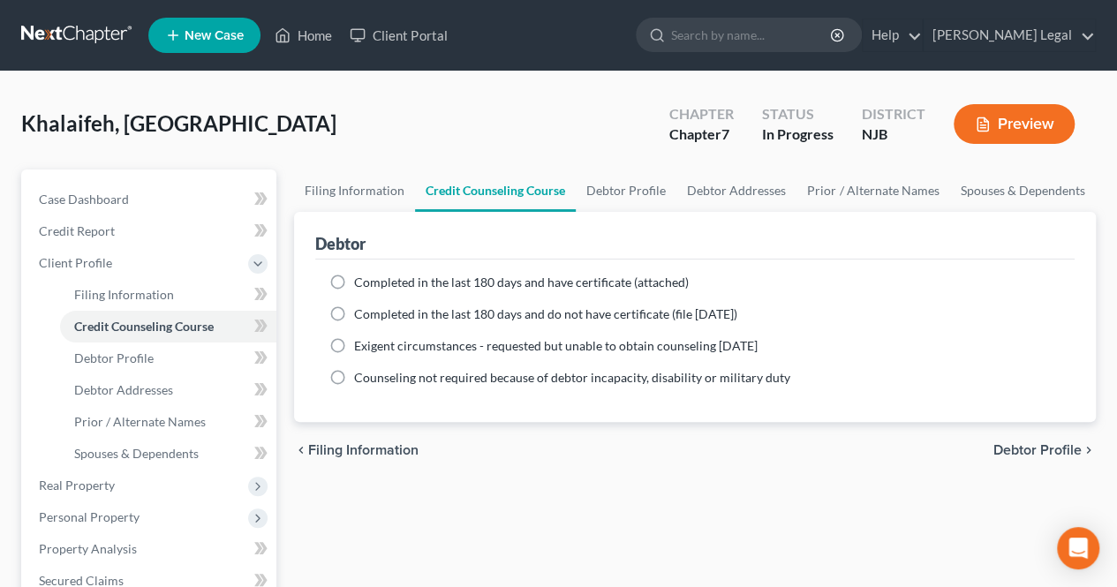
click at [1030, 446] on span "Debtor Profile" at bounding box center [1037, 450] width 88 height 14
select select "3"
select select "0"
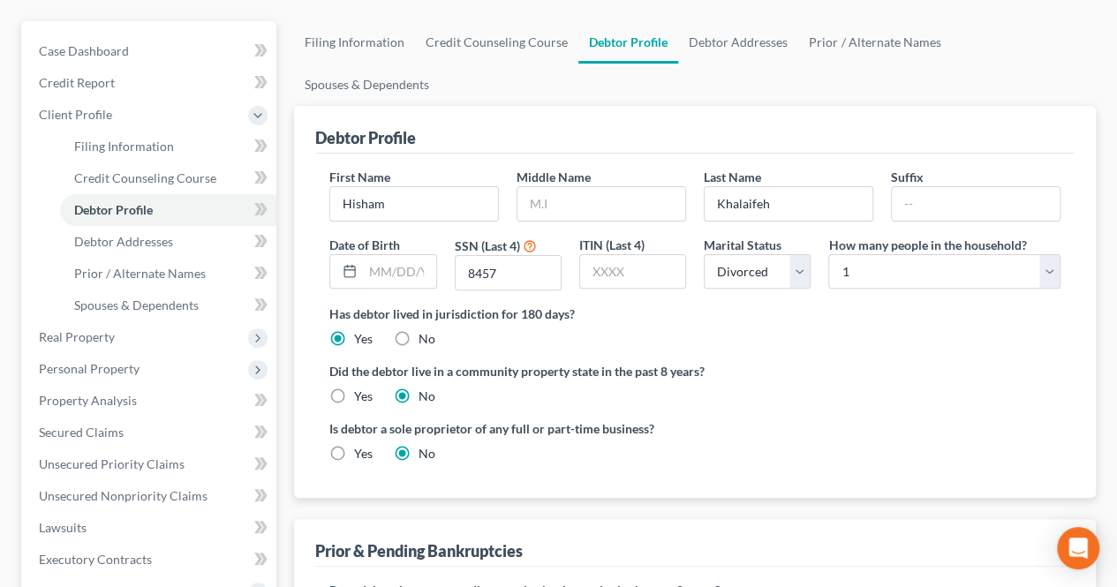
scroll to position [177, 0]
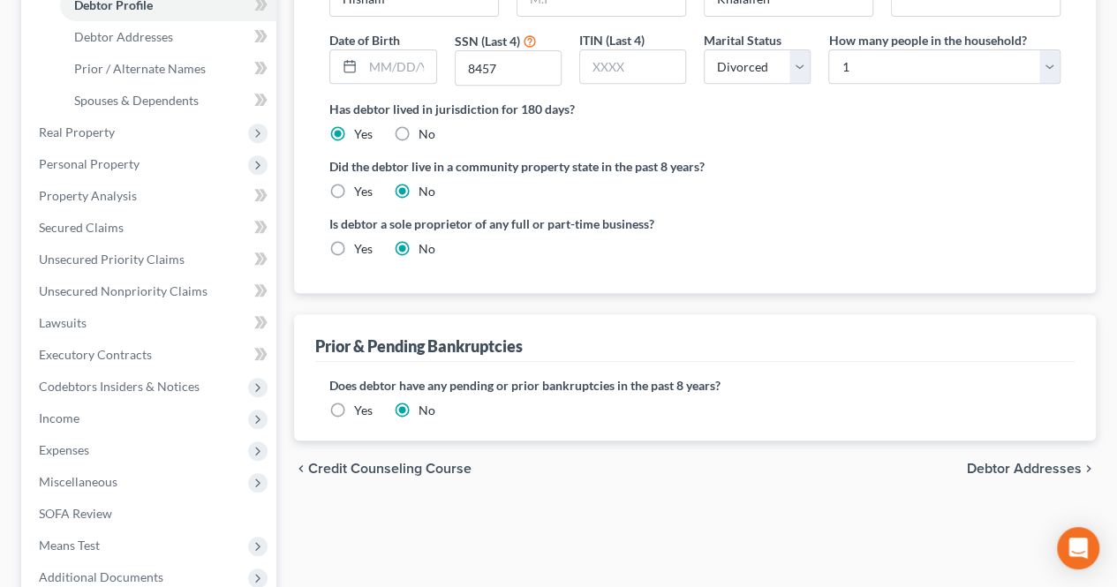
click at [986, 462] on span "Debtor Addresses" at bounding box center [1024, 469] width 115 height 14
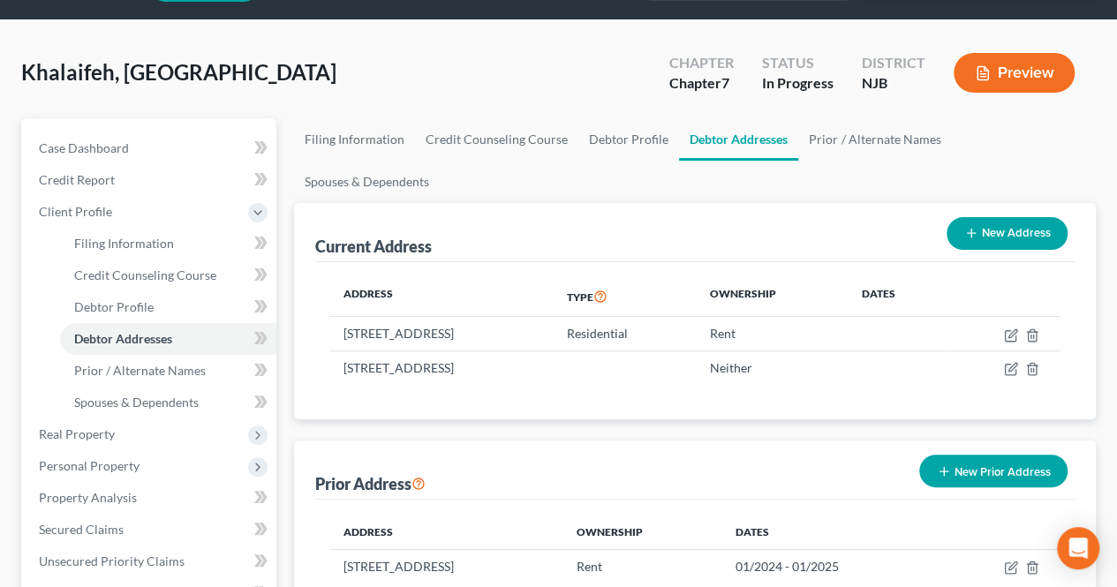
scroll to position [88, 0]
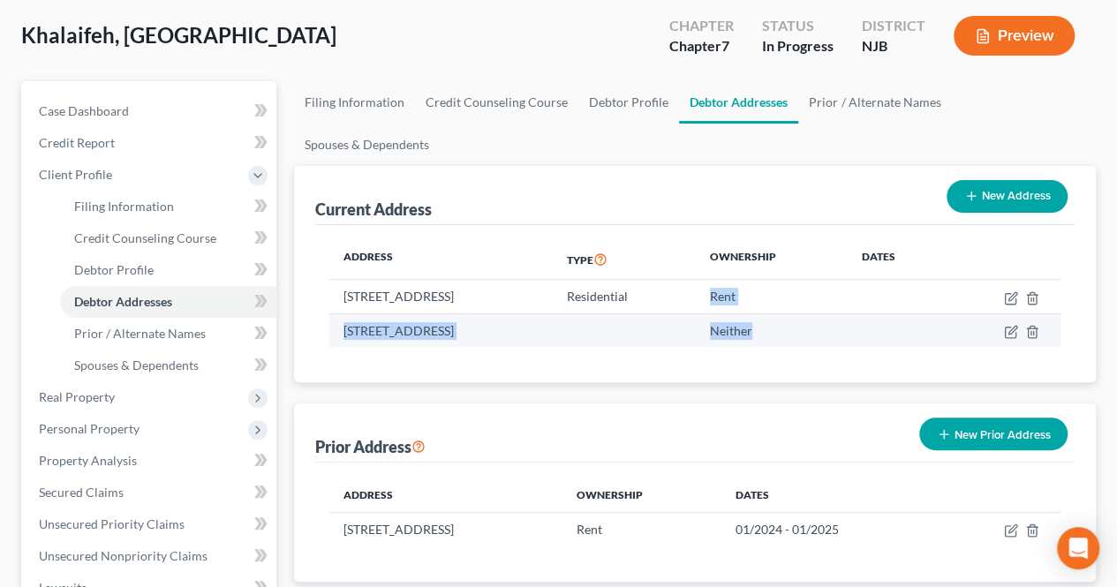
drag, startPoint x: 806, startPoint y: 252, endPoint x: 867, endPoint y: 289, distance: 71.3
click at [867, 289] on tbody "[STREET_ADDRESS] Residential Rent [STREET_ADDRESS] Neither" at bounding box center [694, 313] width 731 height 67
click at [847, 313] on td "Neither" at bounding box center [772, 330] width 152 height 34
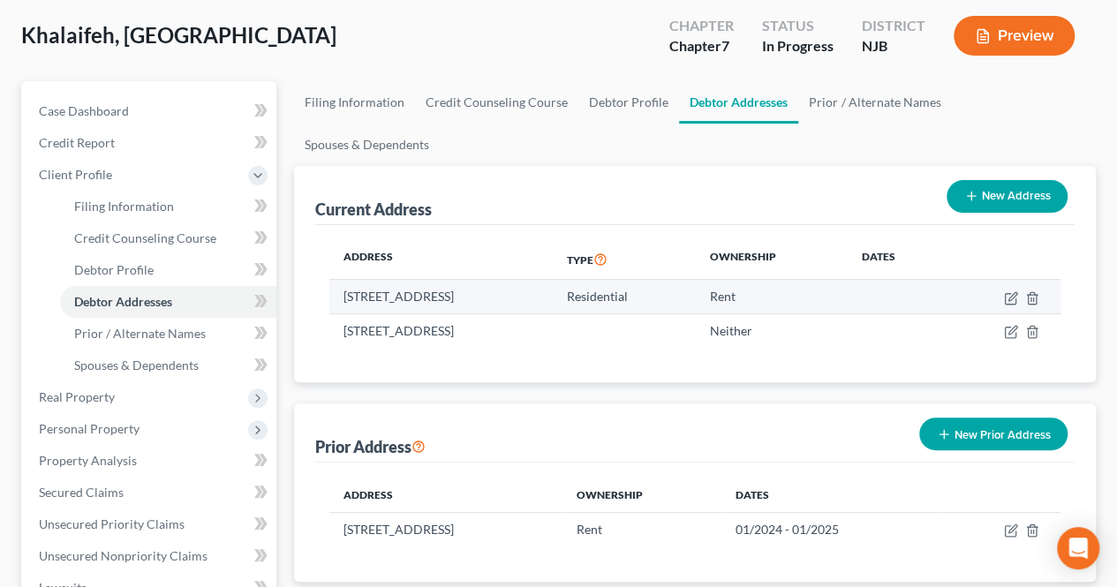
drag, startPoint x: 644, startPoint y: 252, endPoint x: 658, endPoint y: 252, distance: 13.2
click at [552, 280] on td "[STREET_ADDRESS]" at bounding box center [440, 297] width 222 height 34
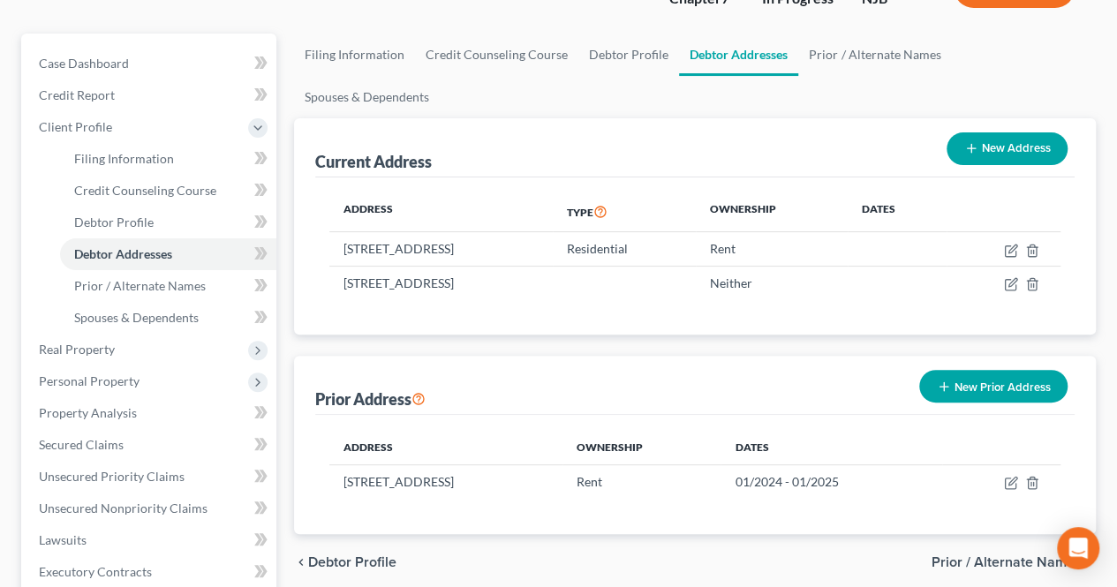
scroll to position [177, 0]
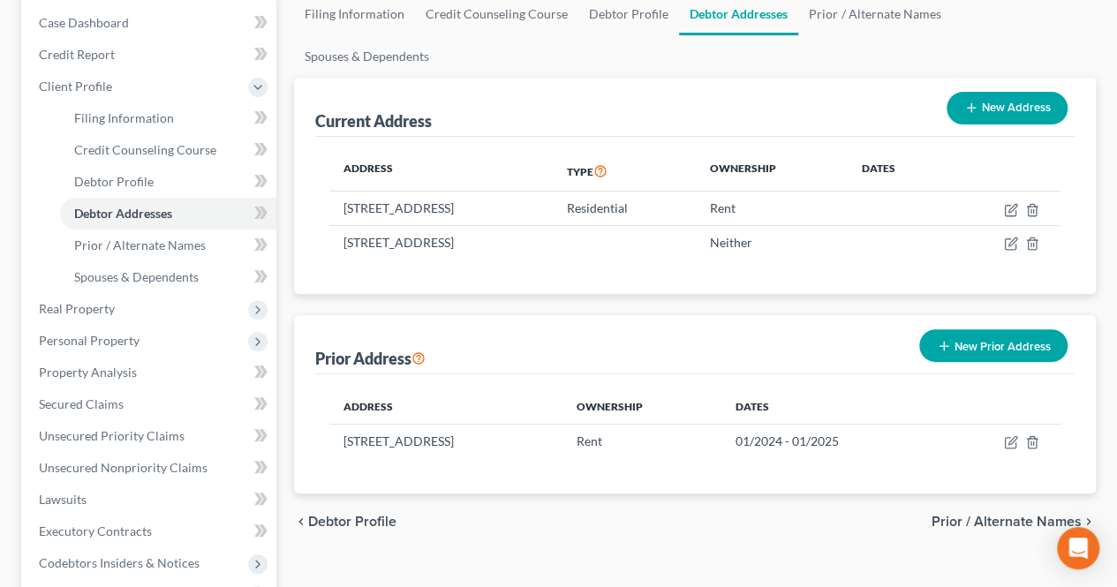
click at [966, 515] on span "Prior / Alternate Names" at bounding box center [1006, 522] width 150 height 14
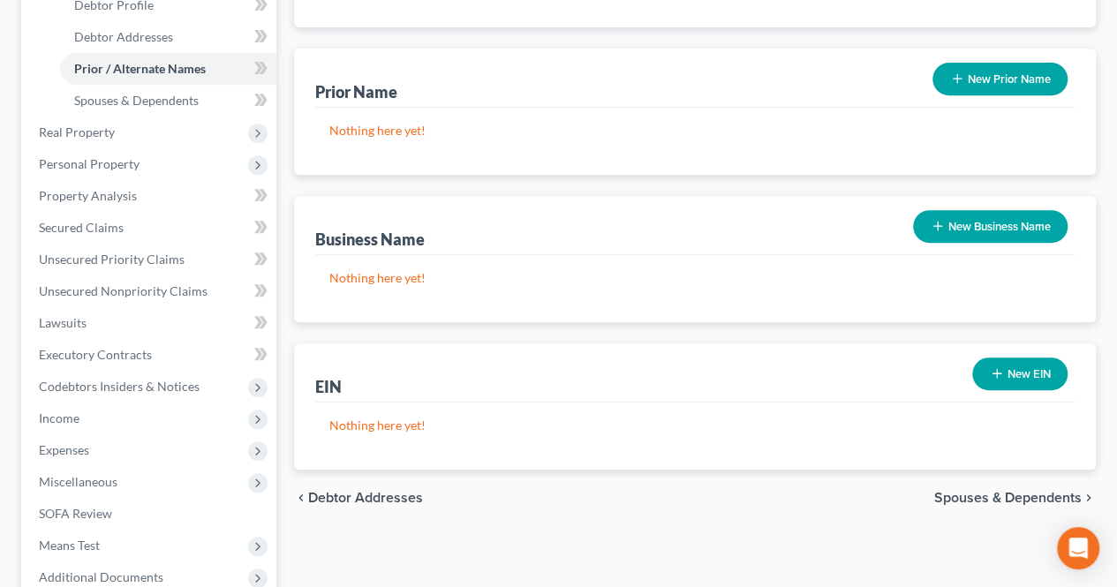
click at [945, 491] on span "Spouses & Dependents" at bounding box center [1007, 498] width 147 height 14
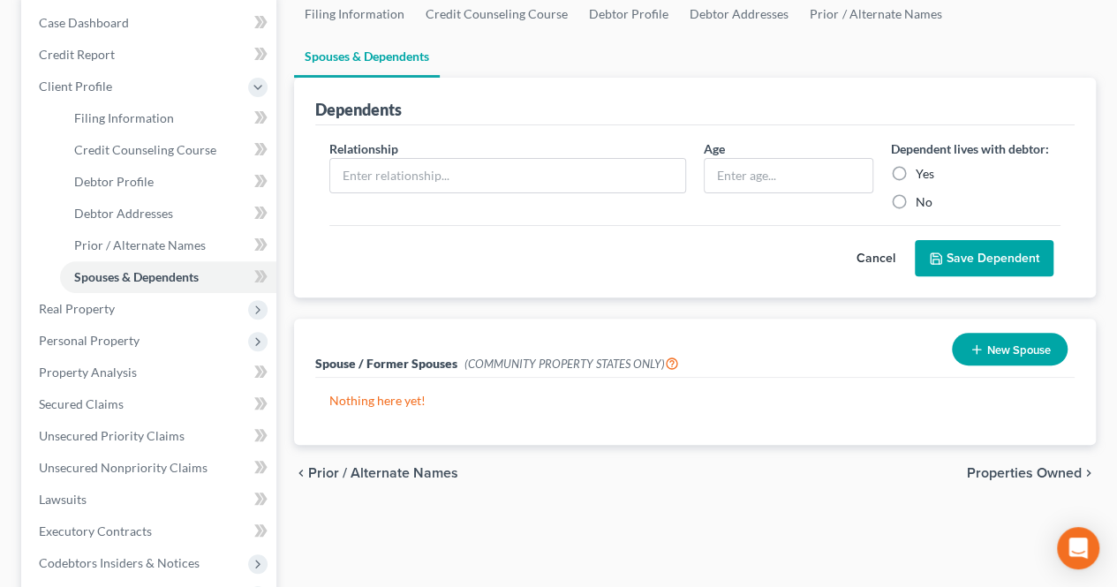
click at [978, 466] on span "Properties Owned" at bounding box center [1024, 473] width 115 height 14
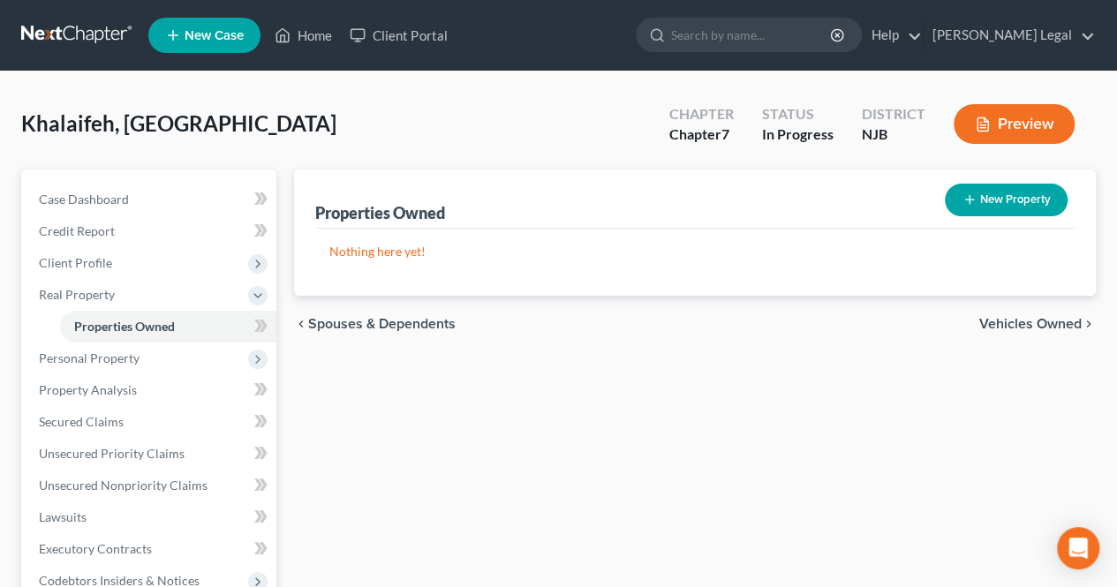
click at [995, 329] on span "Vehicles Owned" at bounding box center [1030, 324] width 102 height 14
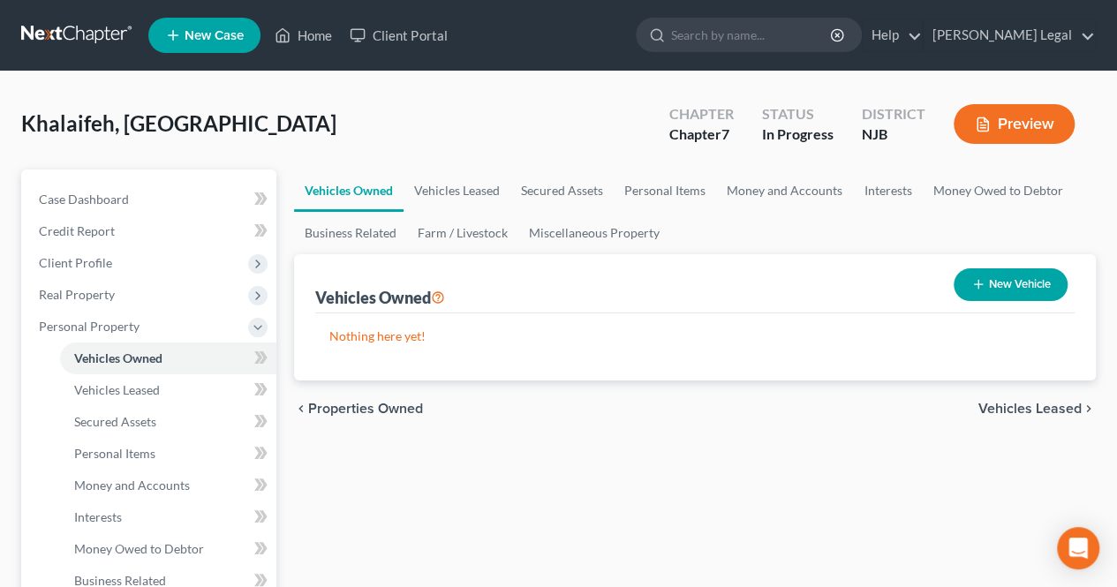
scroll to position [88, 0]
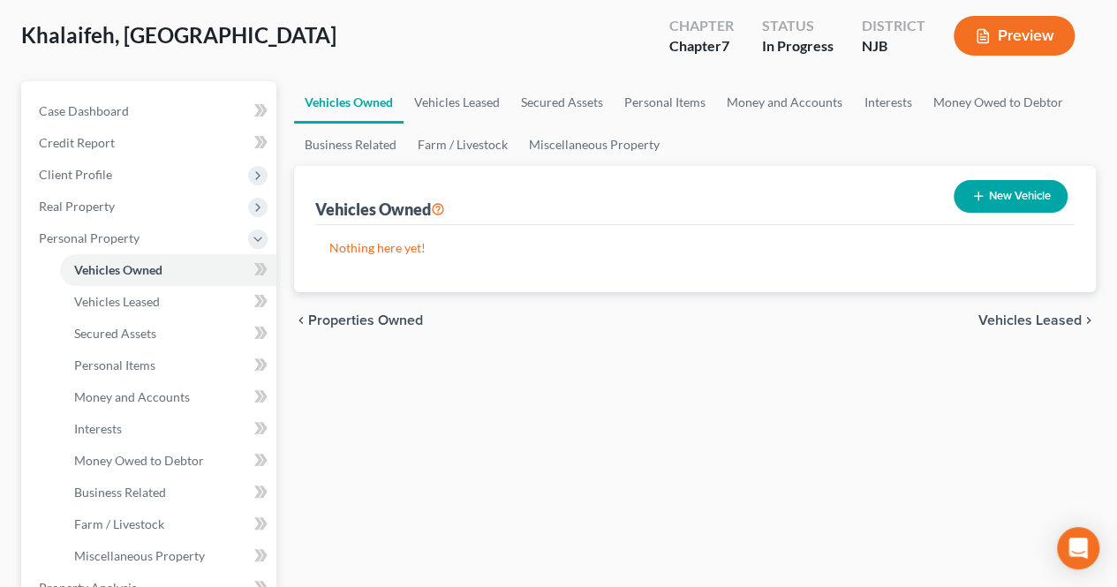
click at [999, 326] on span "Vehicles Leased" at bounding box center [1029, 320] width 103 height 14
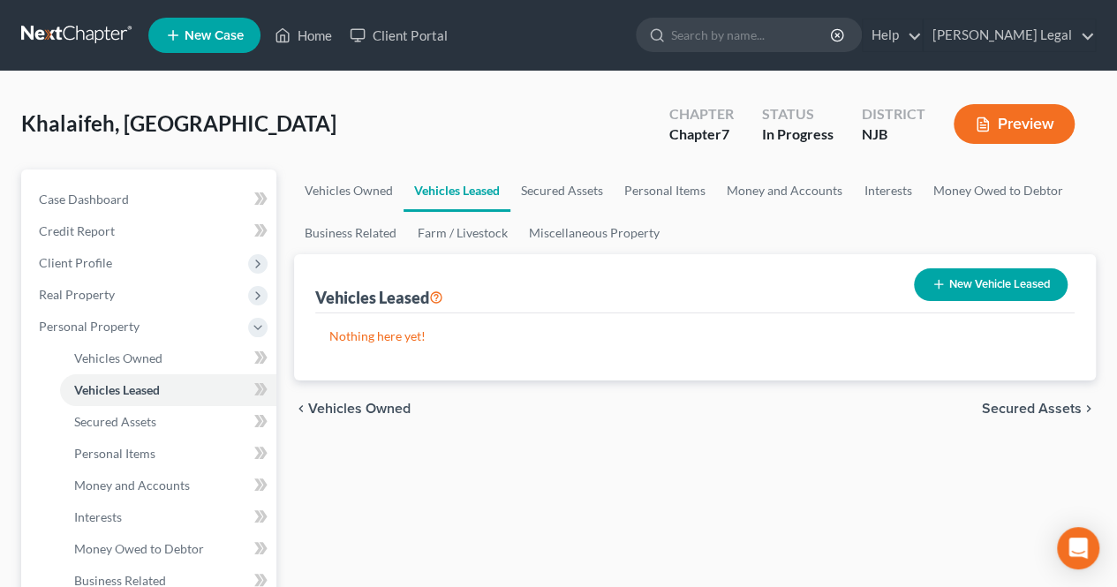
scroll to position [88, 0]
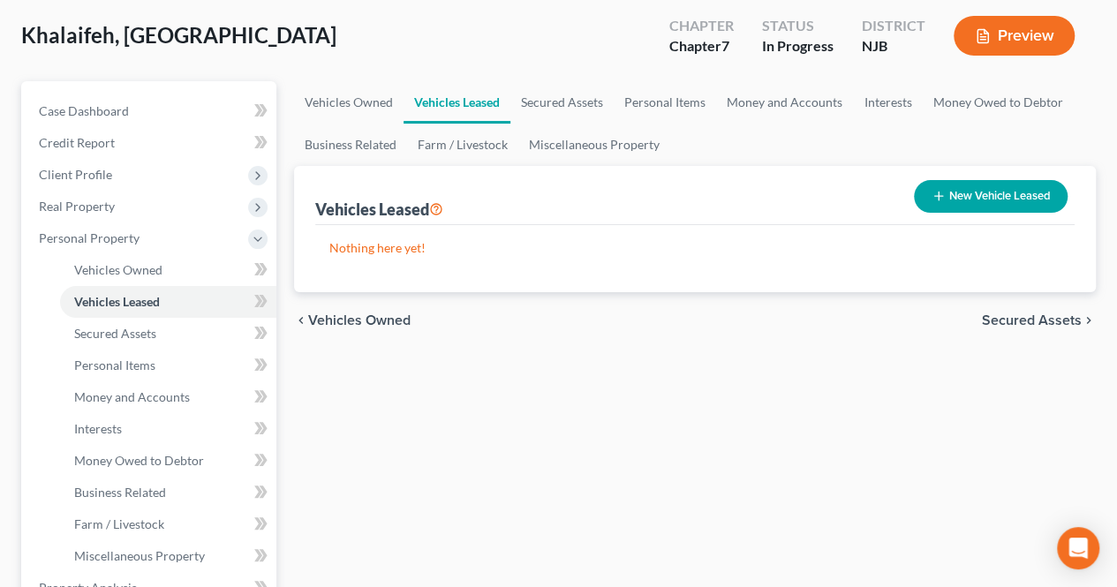
click at [1017, 323] on span "Secured Assets" at bounding box center [1032, 320] width 100 height 14
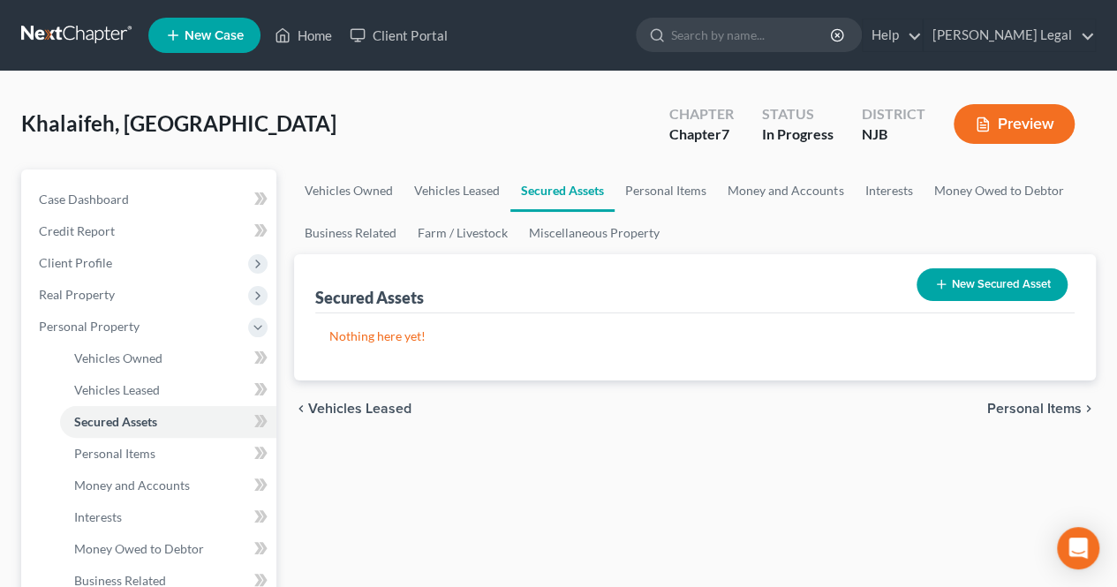
click at [1011, 403] on span "Personal Items" at bounding box center [1034, 409] width 94 height 14
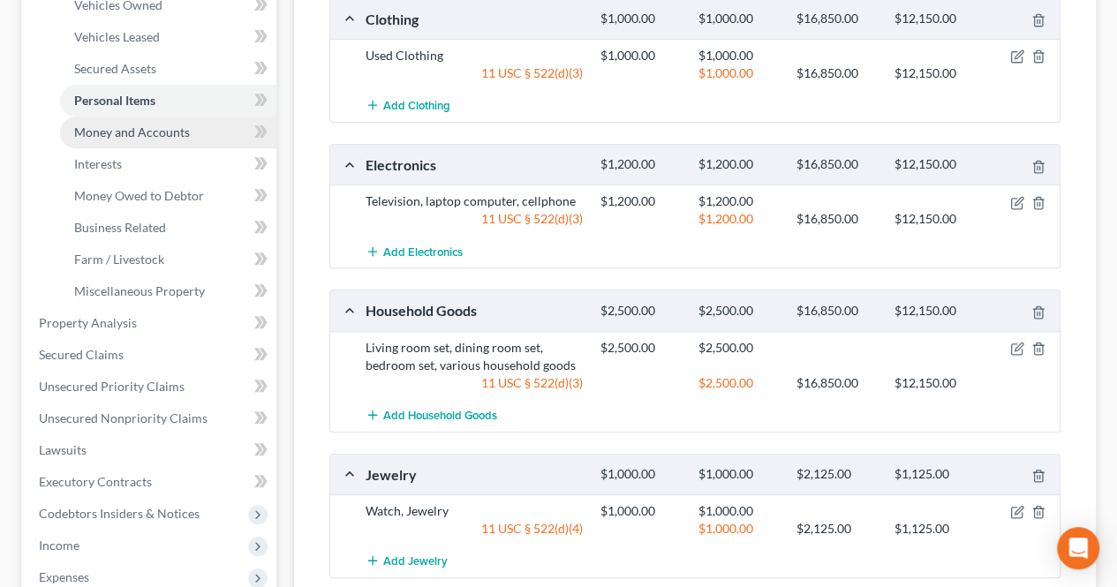
click at [171, 138] on span "Money and Accounts" at bounding box center [132, 131] width 116 height 15
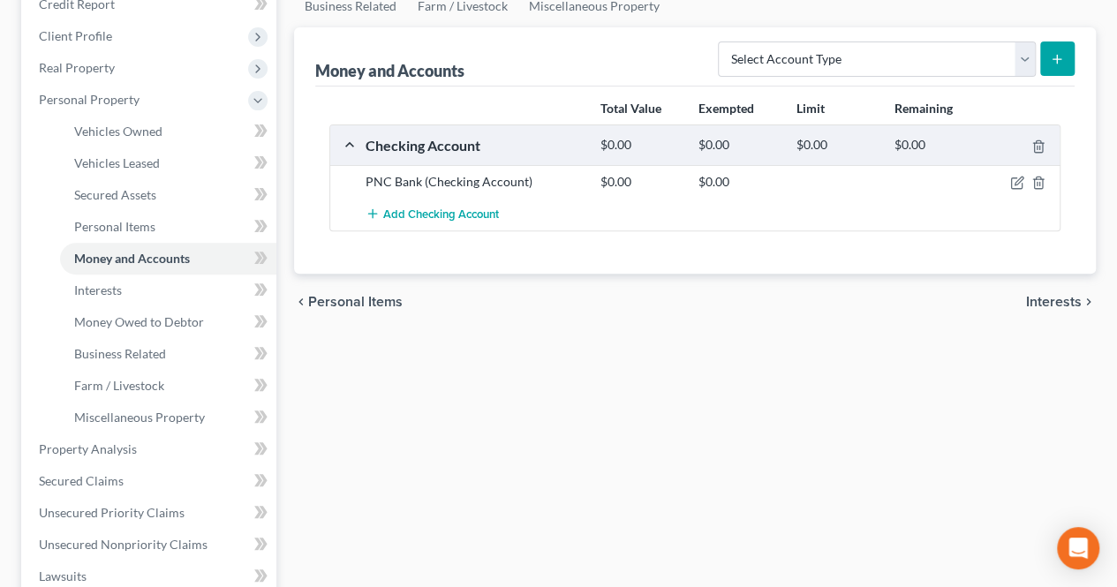
scroll to position [265, 0]
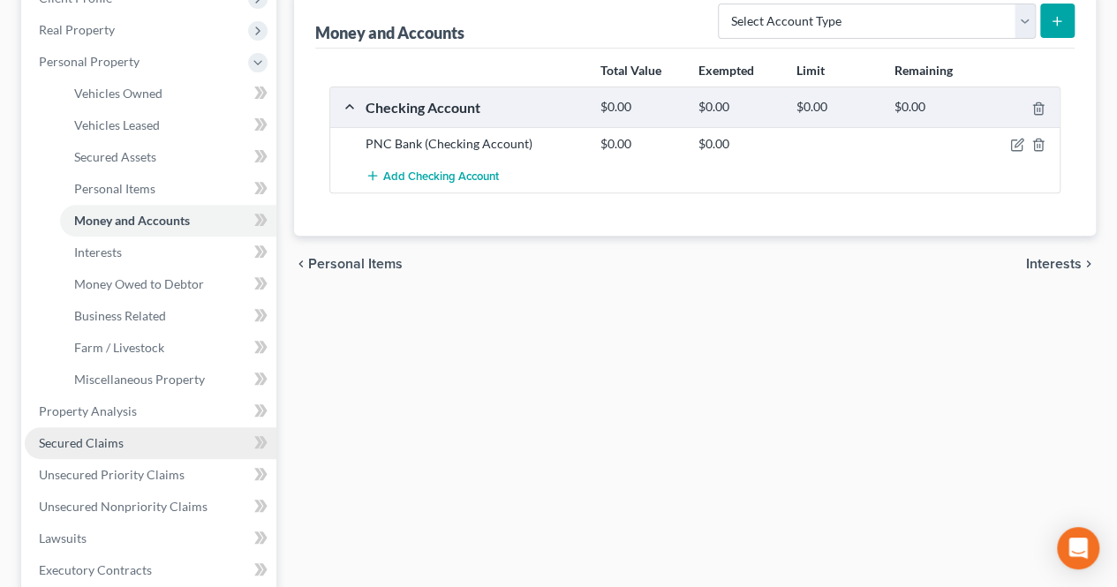
click at [135, 430] on link "Secured Claims" at bounding box center [151, 443] width 252 height 32
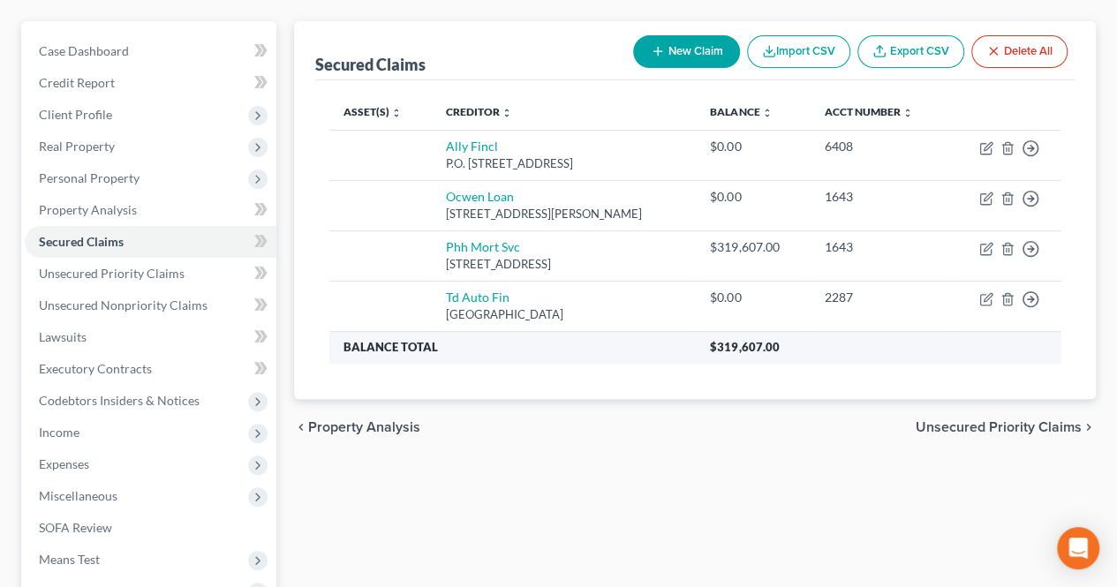
scroll to position [177, 0]
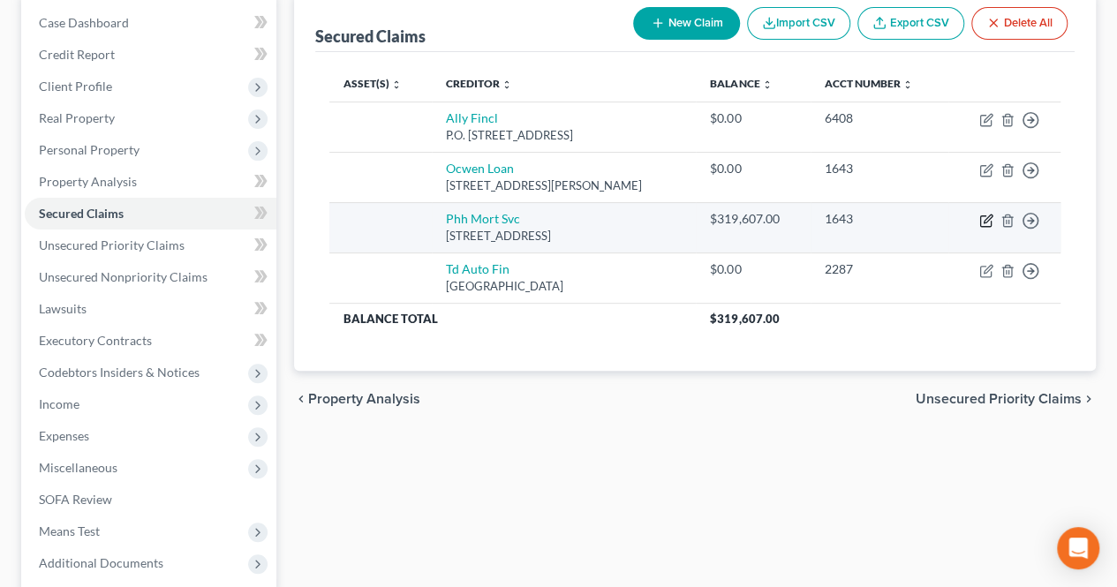
click at [983, 216] on icon "button" at bounding box center [986, 221] width 14 height 14
select select "33"
select select "0"
select select "3"
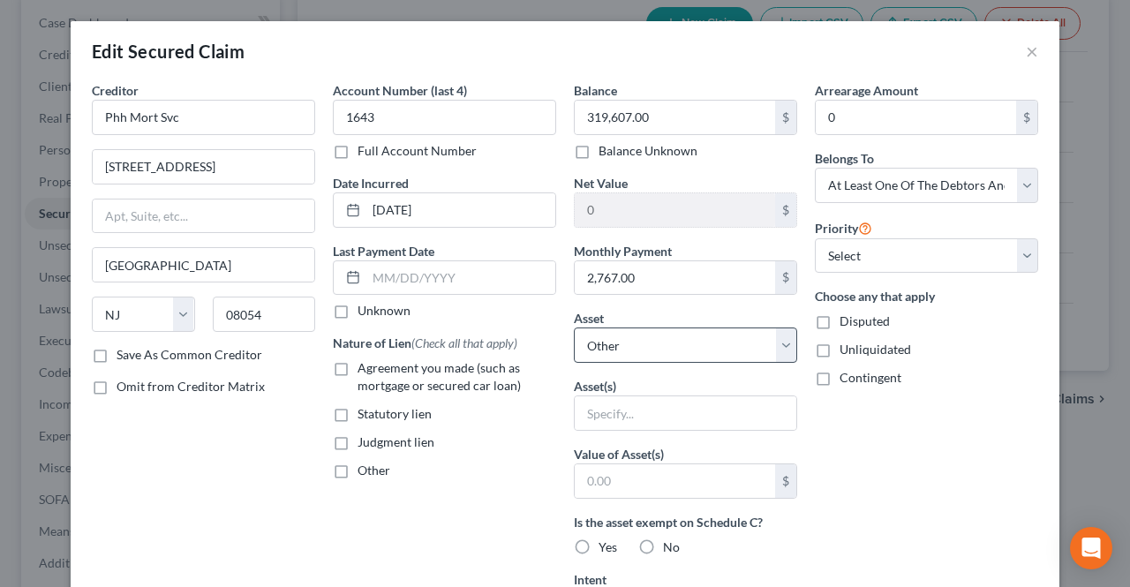
click at [713, 324] on div "Asset * Select Other Multiple Assets Electronics - Television, laptop computer,…" at bounding box center [685, 336] width 223 height 54
click at [672, 356] on select "Select Other Multiple Assets Electronics - Television, laptop computer, cellpho…" at bounding box center [685, 345] width 223 height 35
click at [543, 424] on div "Nature of Lien (Check all that apply) Agreement you made (such as mortgage or s…" at bounding box center [444, 407] width 223 height 146
click at [1026, 54] on button "×" at bounding box center [1032, 51] width 12 height 21
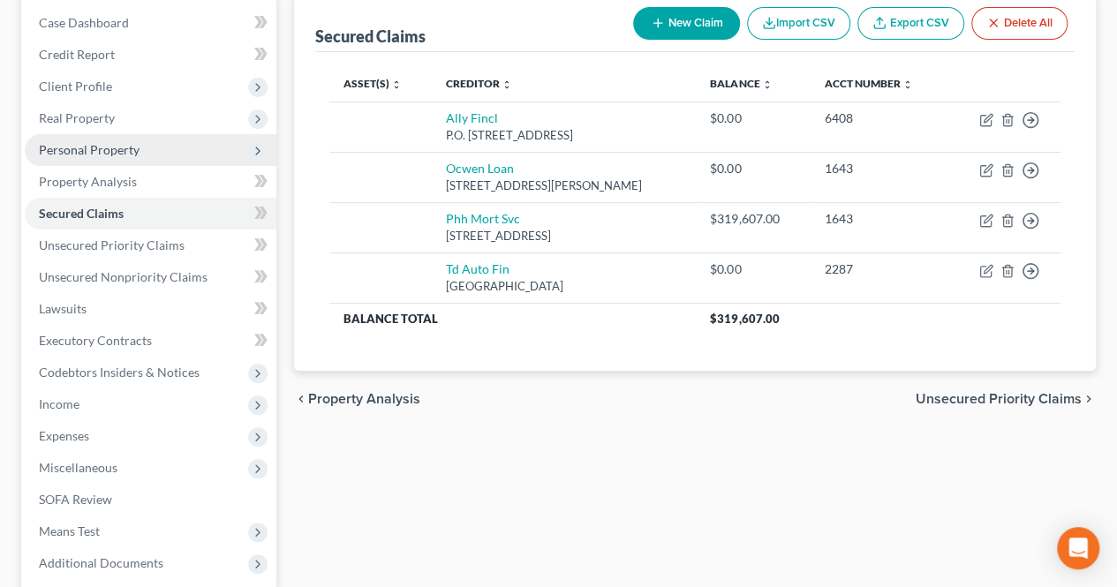
click at [125, 153] on span "Personal Property" at bounding box center [89, 149] width 101 height 15
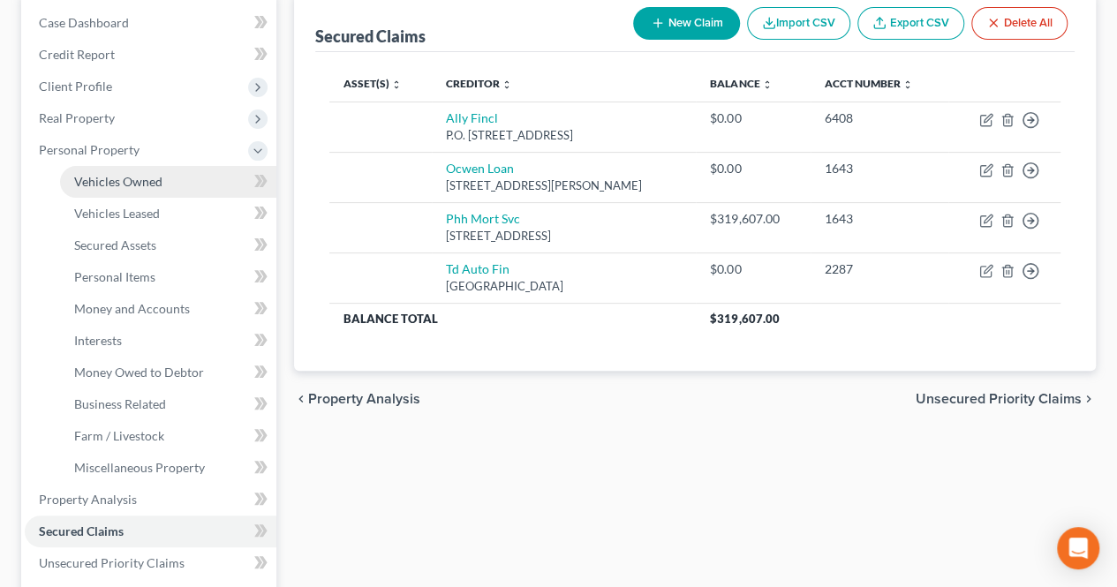
click at [129, 179] on span "Vehicles Owned" at bounding box center [118, 181] width 88 height 15
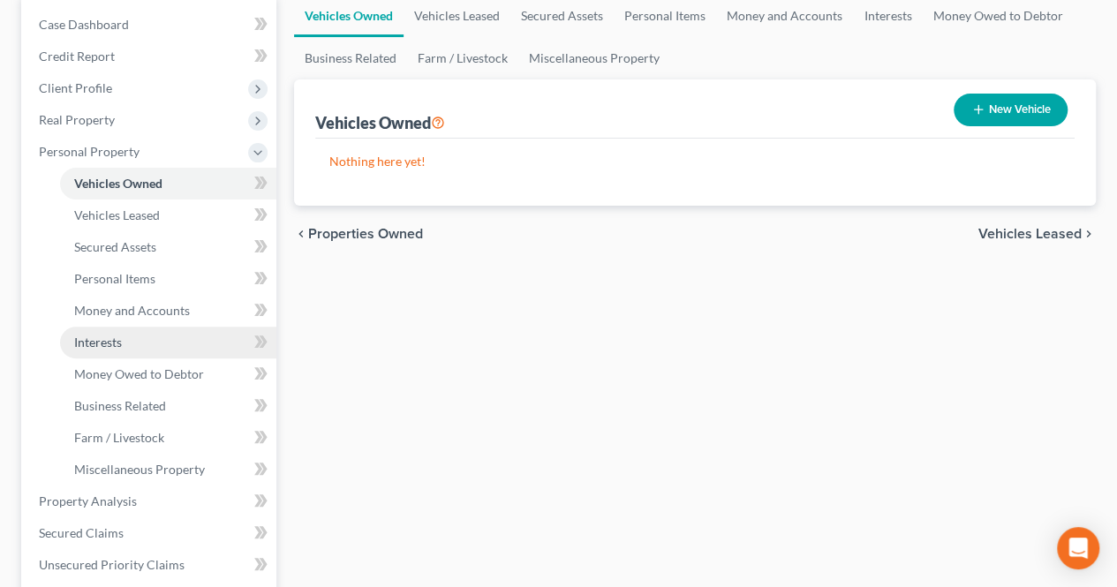
scroll to position [177, 0]
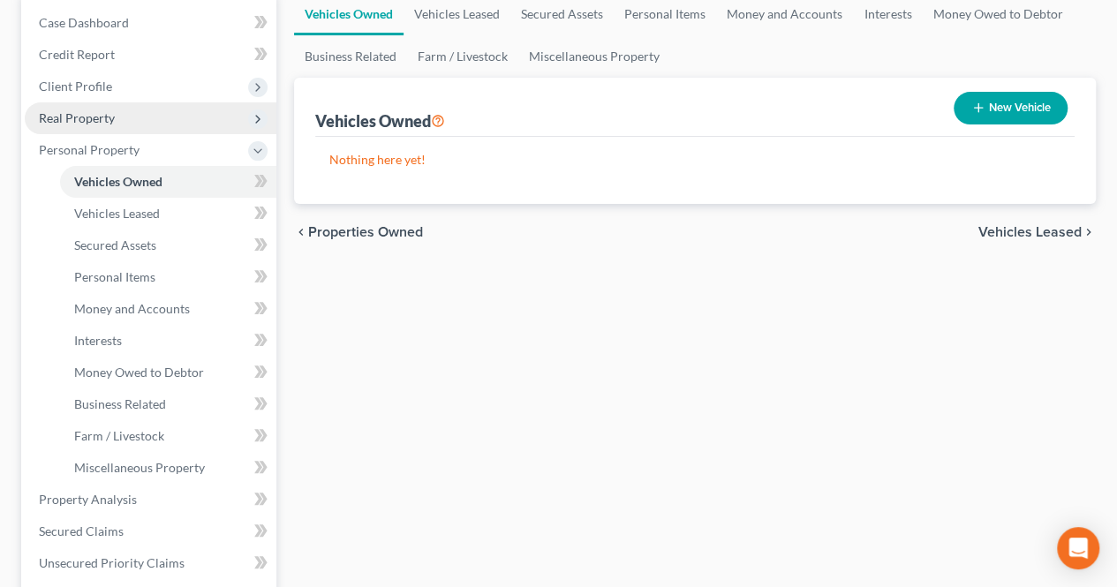
click at [120, 122] on span "Real Property" at bounding box center [151, 118] width 252 height 32
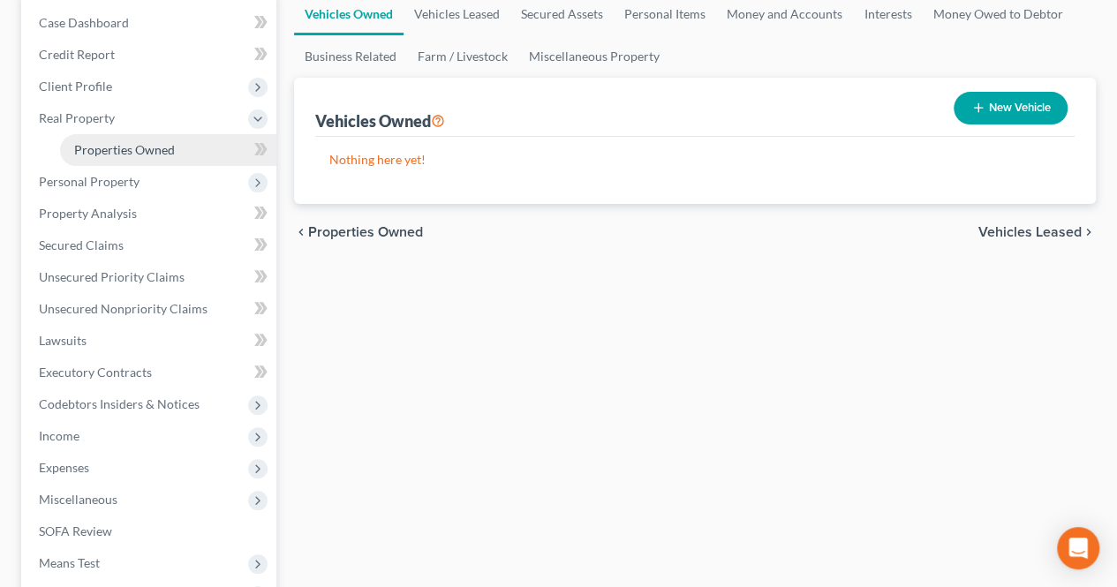
click at [129, 142] on span "Properties Owned" at bounding box center [124, 149] width 101 height 15
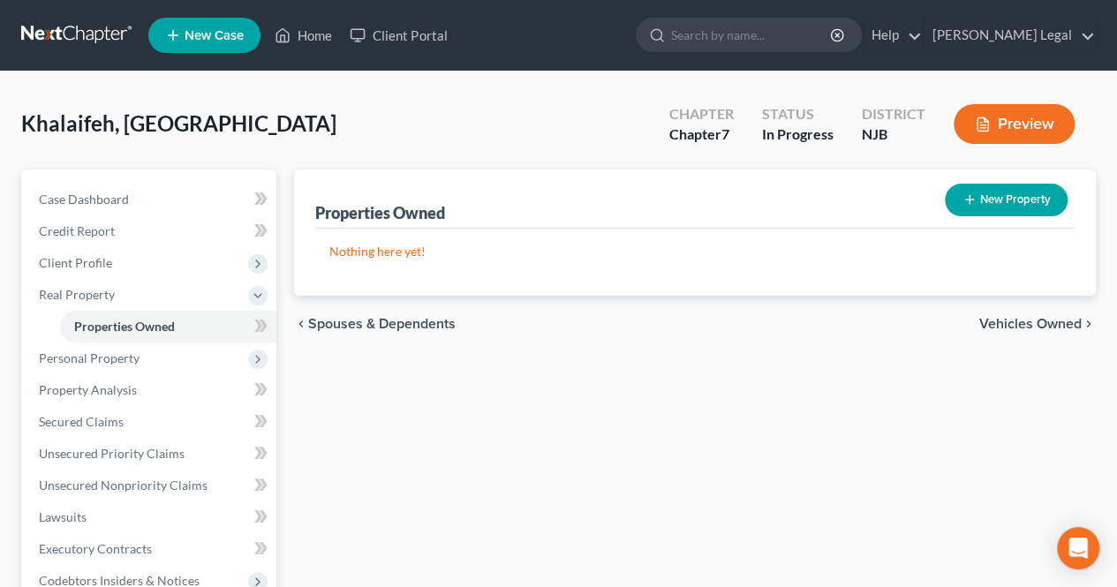
click at [999, 208] on button "New Property" at bounding box center [1006, 200] width 123 height 33
select select "33"
select select "15"
select select "0"
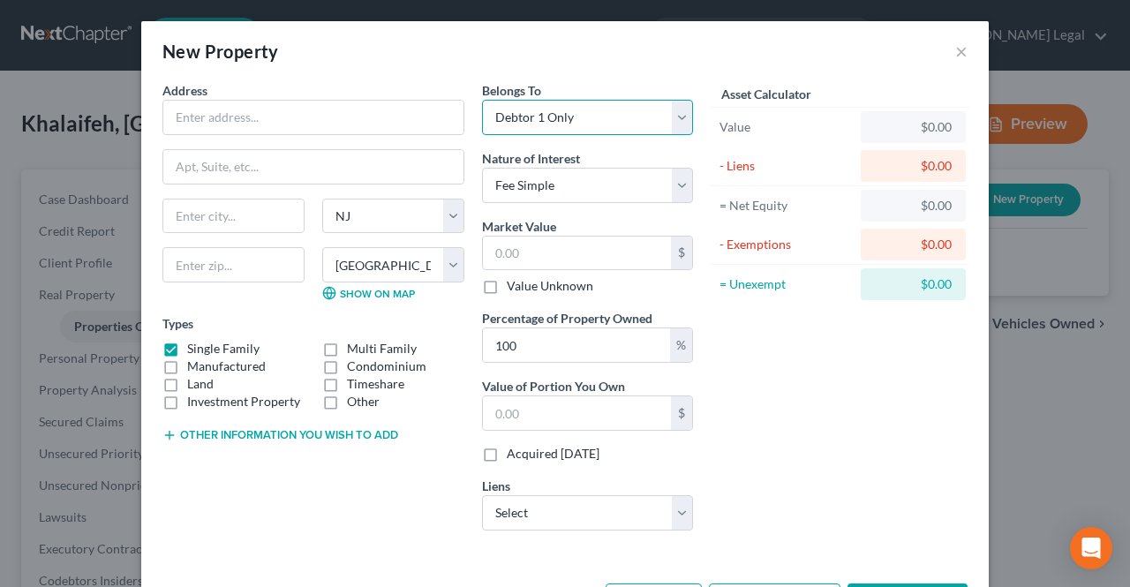
click at [589, 124] on select "Select Debtor 1 Only Debtor 2 Only Debtor 1 And Debtor 2 Only At Least One Of T…" at bounding box center [587, 117] width 211 height 35
click at [955, 52] on button "×" at bounding box center [961, 51] width 12 height 21
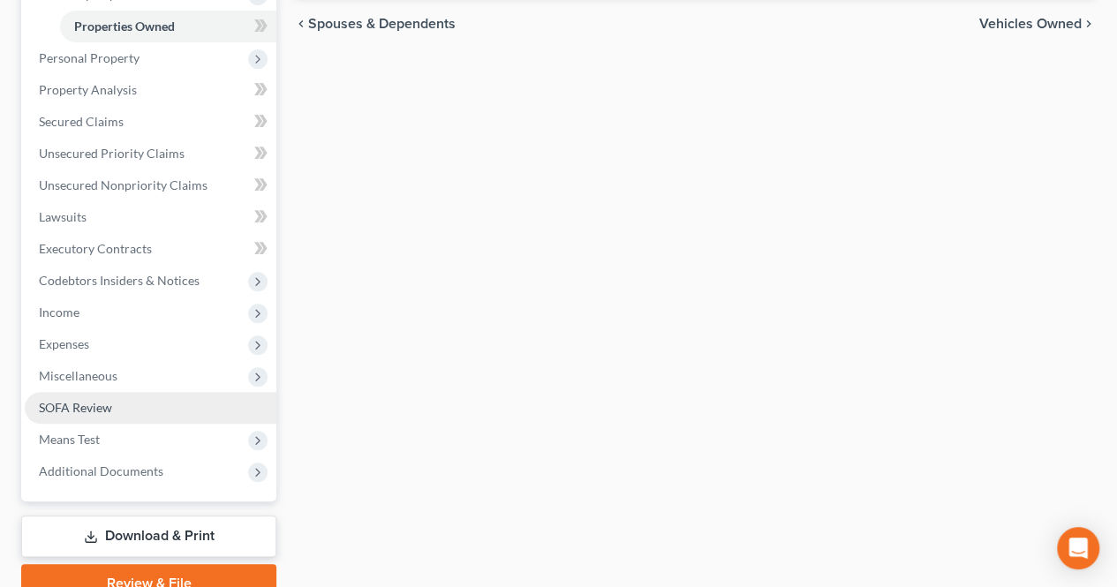
scroll to position [353, 0]
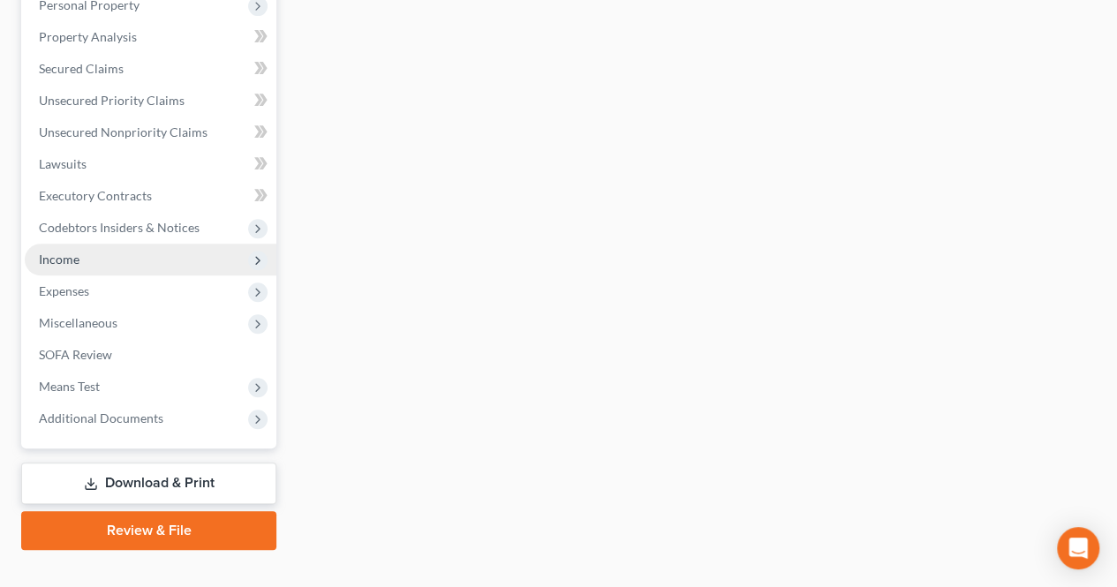
click at [104, 264] on span "Income" at bounding box center [151, 260] width 252 height 32
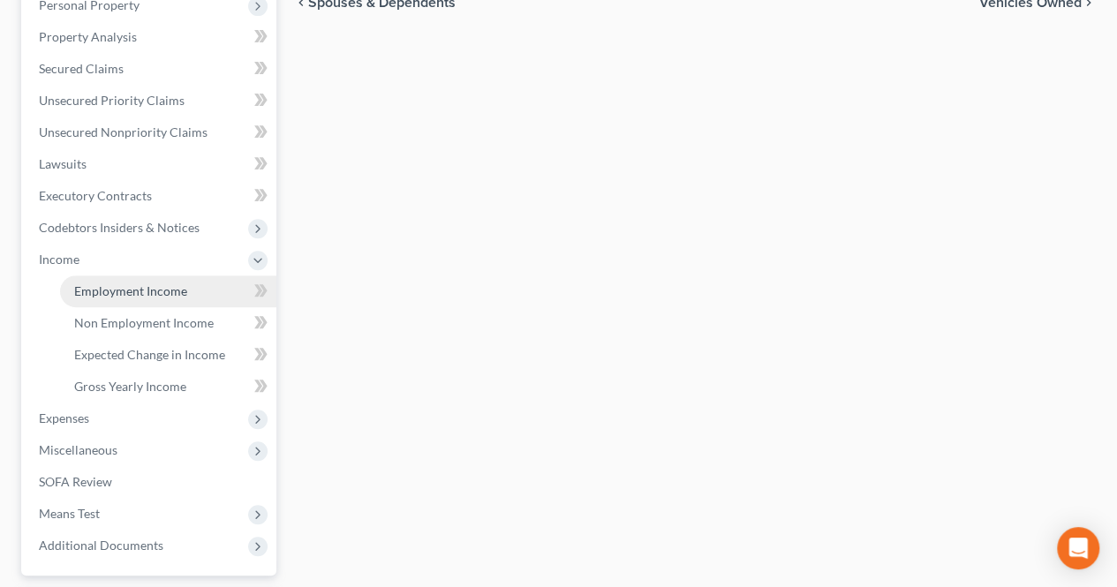
click at [112, 291] on span "Employment Income" at bounding box center [130, 290] width 113 height 15
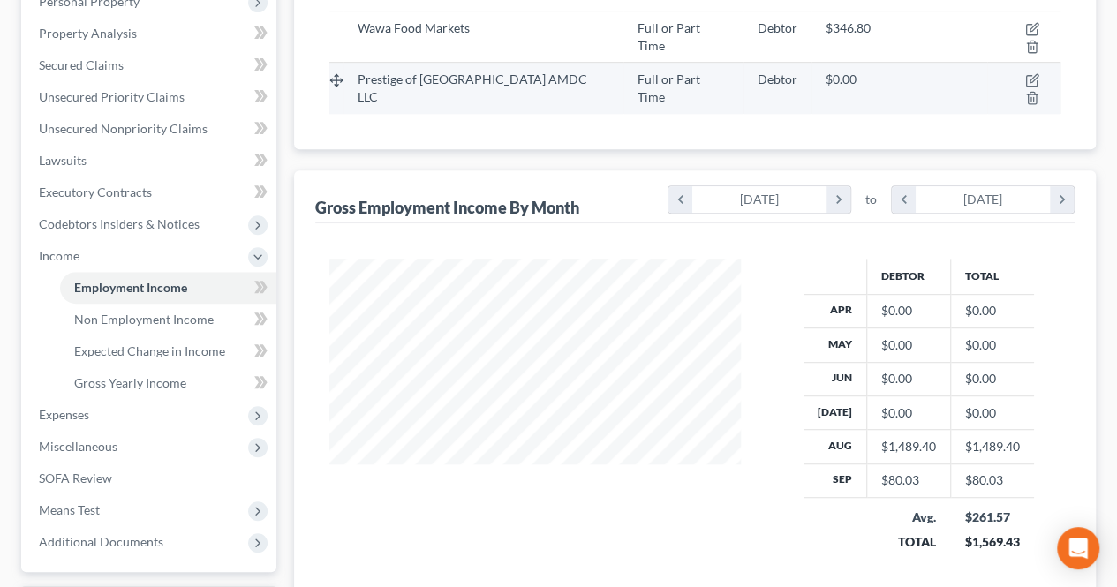
scroll to position [353, 0]
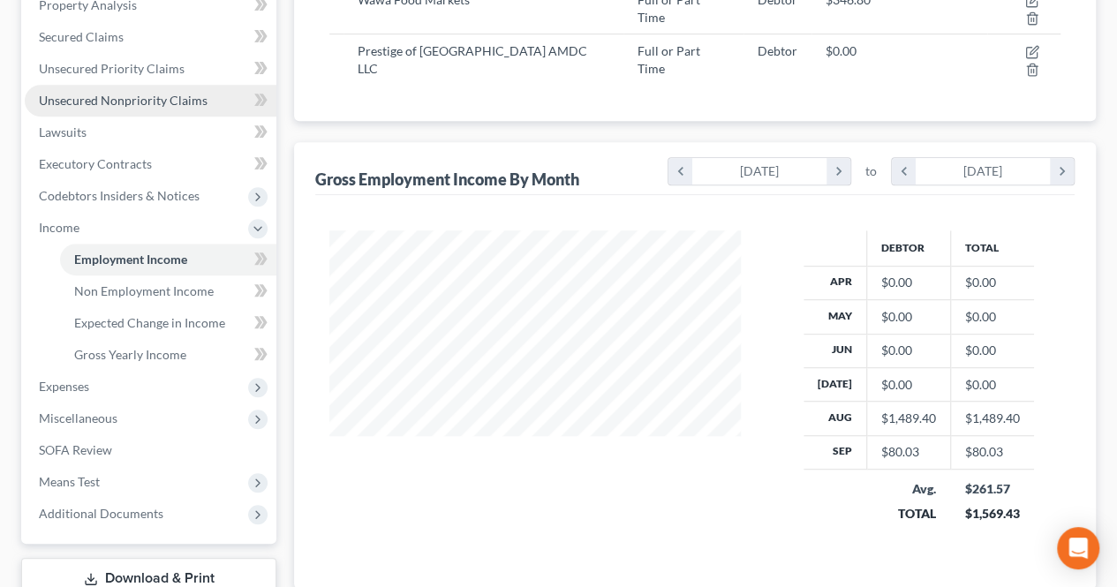
click at [192, 109] on link "Unsecured Nonpriority Claims" at bounding box center [151, 101] width 252 height 32
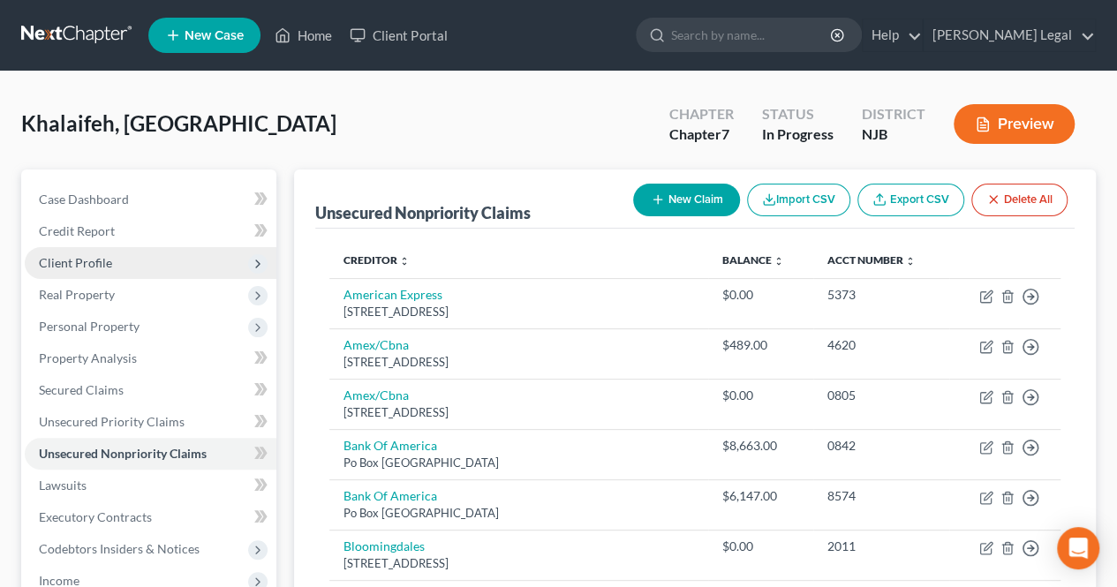
click at [165, 264] on span "Client Profile" at bounding box center [151, 263] width 252 height 32
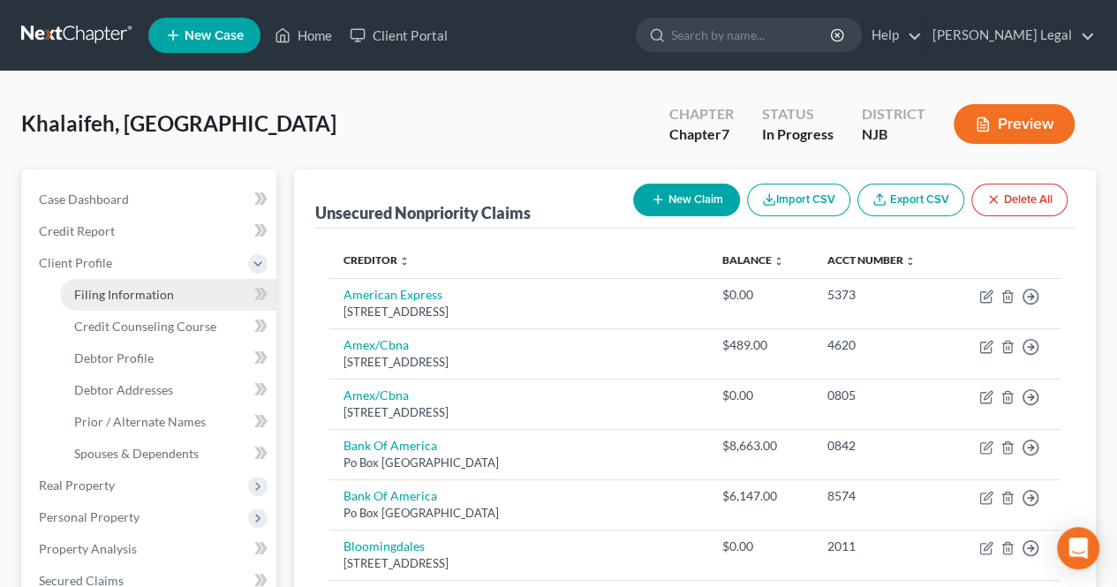
click at [170, 293] on span "Filing Information" at bounding box center [124, 294] width 100 height 15
select select "1"
select select "0"
select select "51"
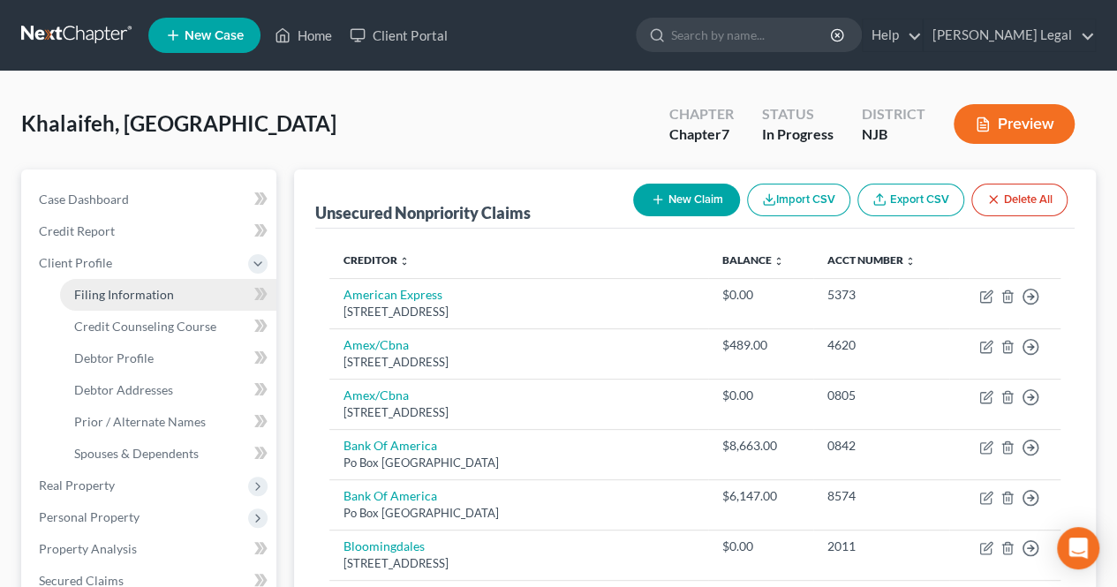
select select "0"
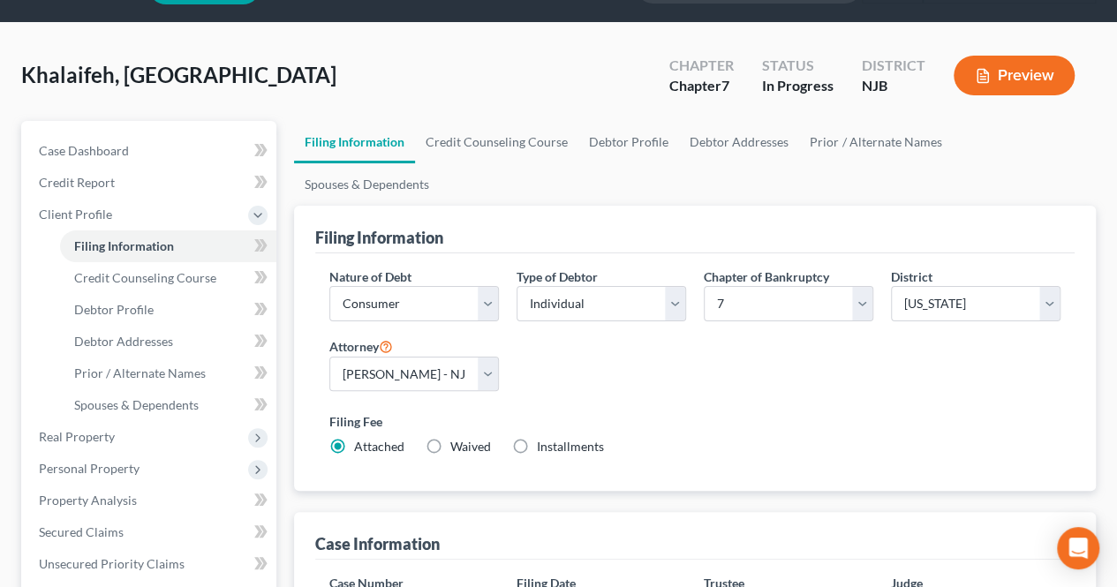
scroll to position [88, 0]
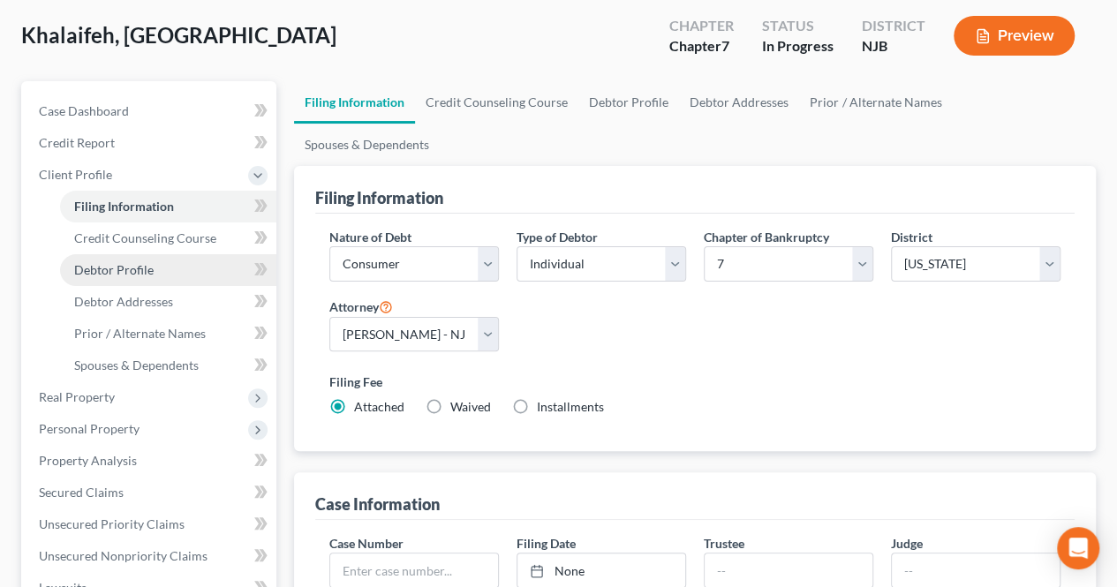
click at [213, 266] on link "Debtor Profile" at bounding box center [168, 270] width 216 height 32
select select "3"
select select "0"
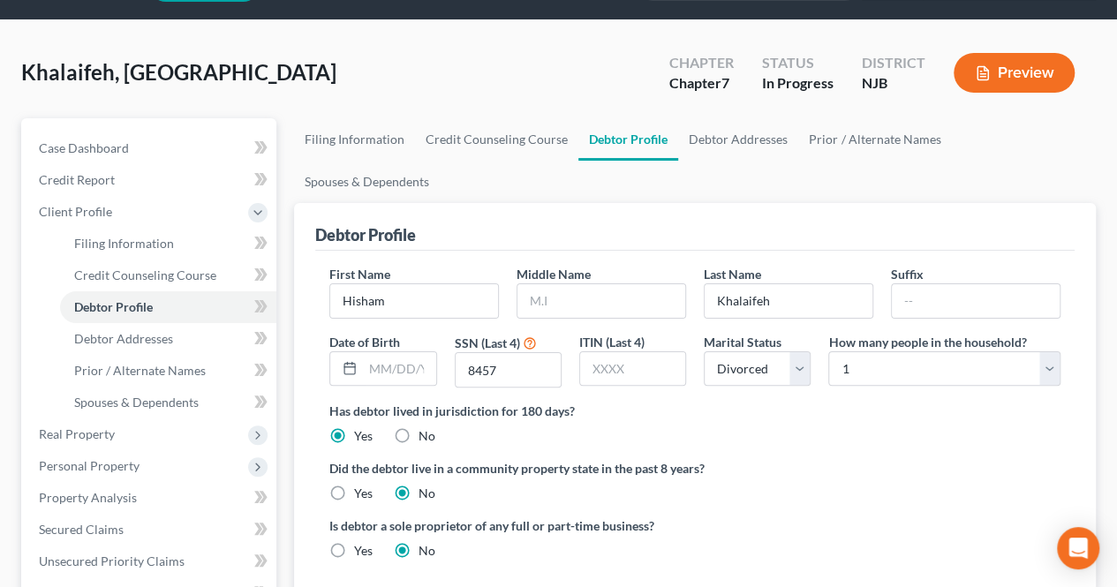
scroll to position [88, 0]
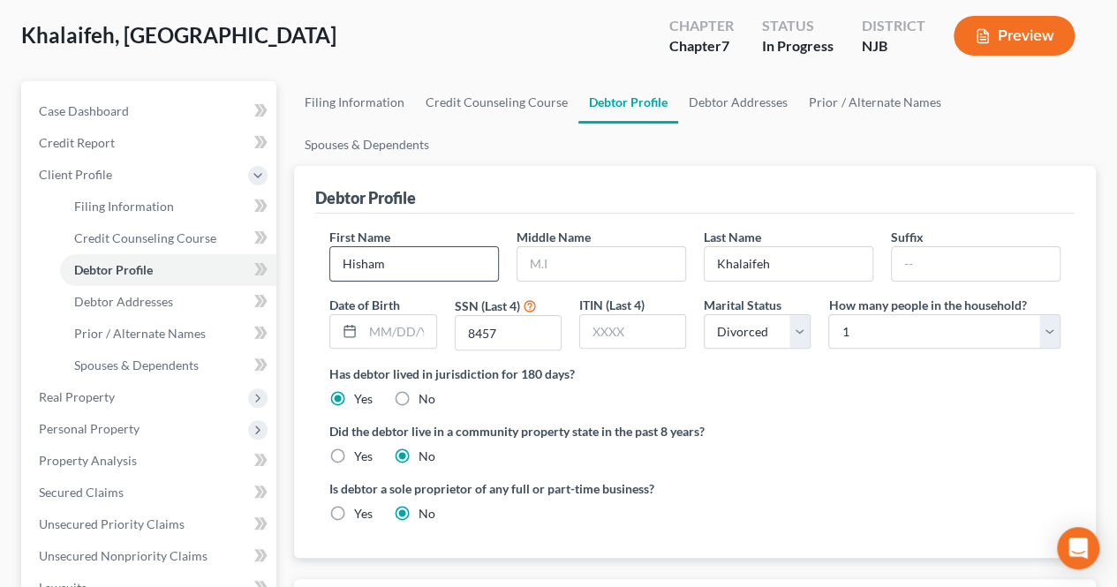
click at [477, 247] on input "Hisham" at bounding box center [414, 264] width 168 height 34
click at [848, 314] on select "Select 1 2 3 4 5 6 7 8 9 10 11 12 13 14 15 16 17 18 19 20" at bounding box center [944, 331] width 232 height 35
click at [819, 365] on div "Has debtor lived in jurisdiction for 180 days? Yes No Debtor must reside in jur…" at bounding box center [694, 386] width 731 height 43
click at [413, 315] on input "text" at bounding box center [399, 332] width 72 height 34
click at [622, 373] on ng-include "First Name [PERSON_NAME] Middle Name Last Name [PERSON_NAME] Date of Birth SSN …" at bounding box center [694, 382] width 731 height 309
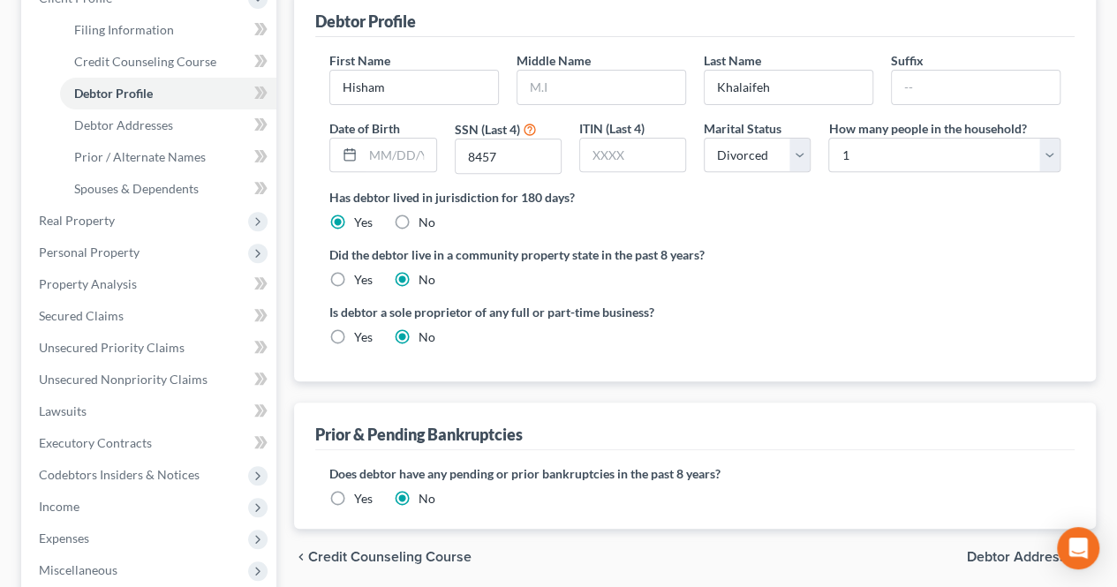
scroll to position [353, 0]
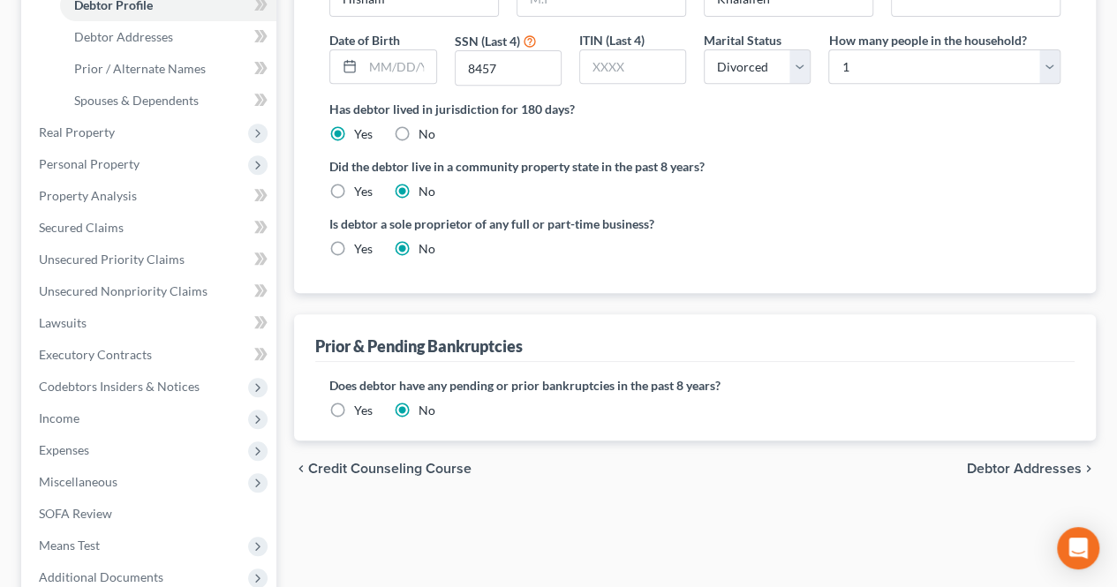
click at [984, 462] on span "Debtor Addresses" at bounding box center [1024, 469] width 115 height 14
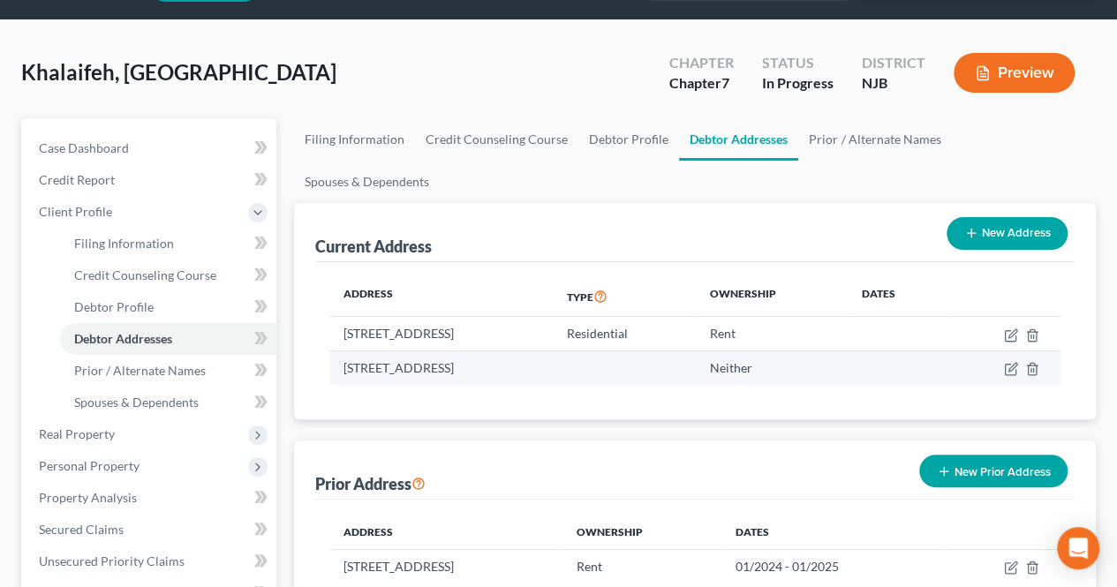
scroll to position [88, 0]
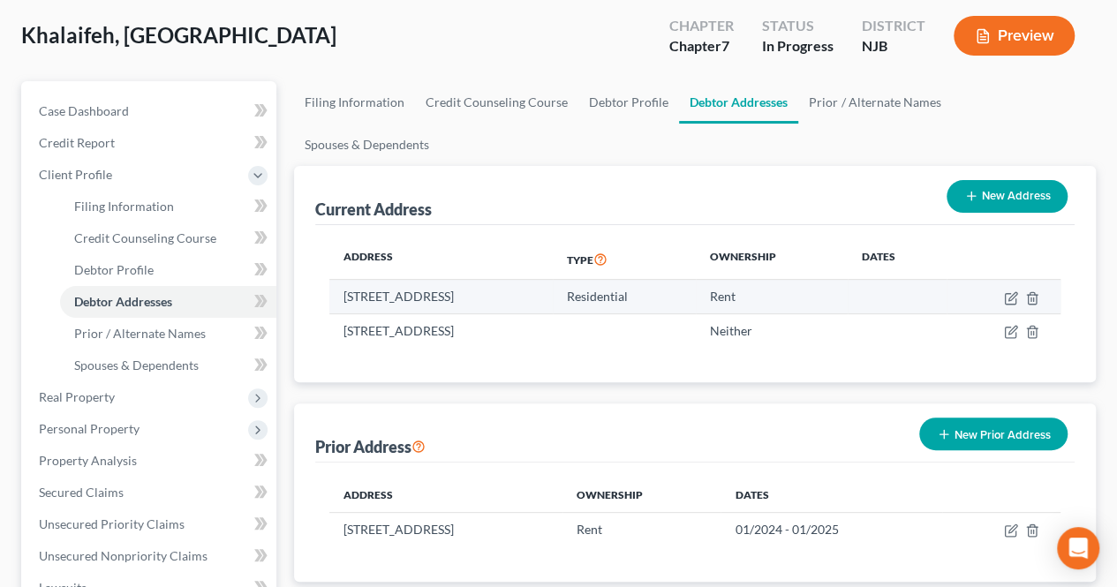
drag, startPoint x: 735, startPoint y: 250, endPoint x: 783, endPoint y: 250, distance: 47.7
click at [783, 280] on tr "[STREET_ADDRESS] Residential Rent" at bounding box center [694, 297] width 731 height 34
click at [696, 280] on td "Residential" at bounding box center [624, 297] width 143 height 34
drag, startPoint x: 787, startPoint y: 248, endPoint x: 707, endPoint y: 250, distance: 80.4
click at [696, 280] on td "Residential" at bounding box center [624, 297] width 143 height 34
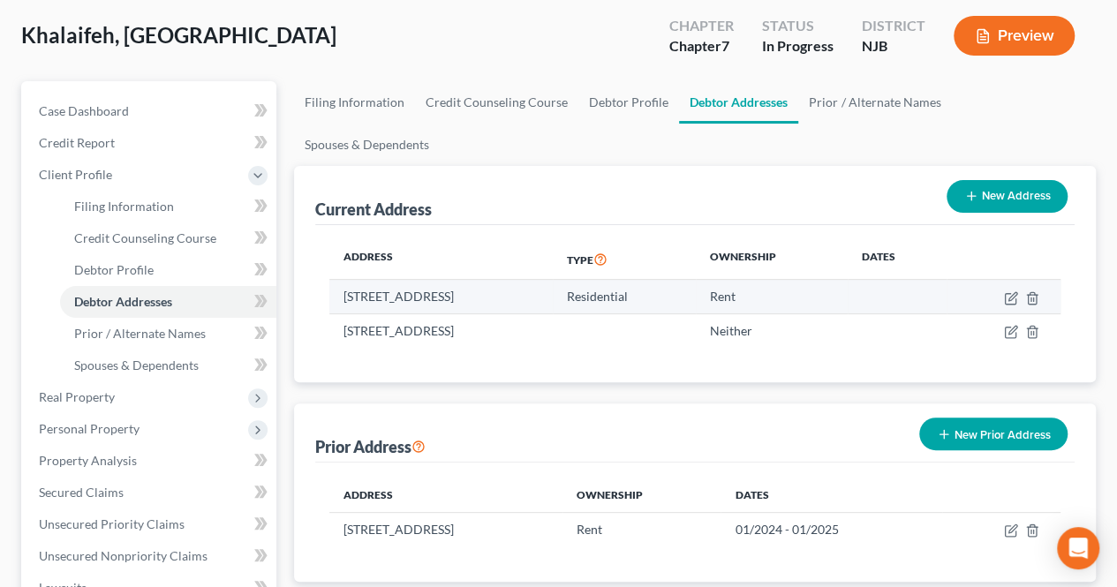
click at [552, 280] on td "[STREET_ADDRESS]" at bounding box center [440, 297] width 222 height 34
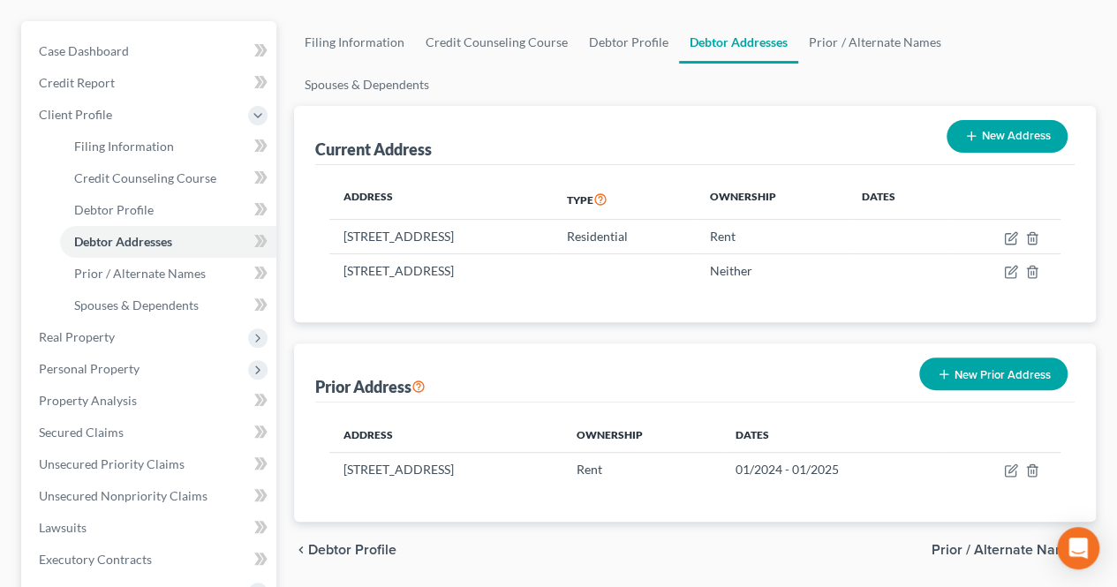
scroll to position [177, 0]
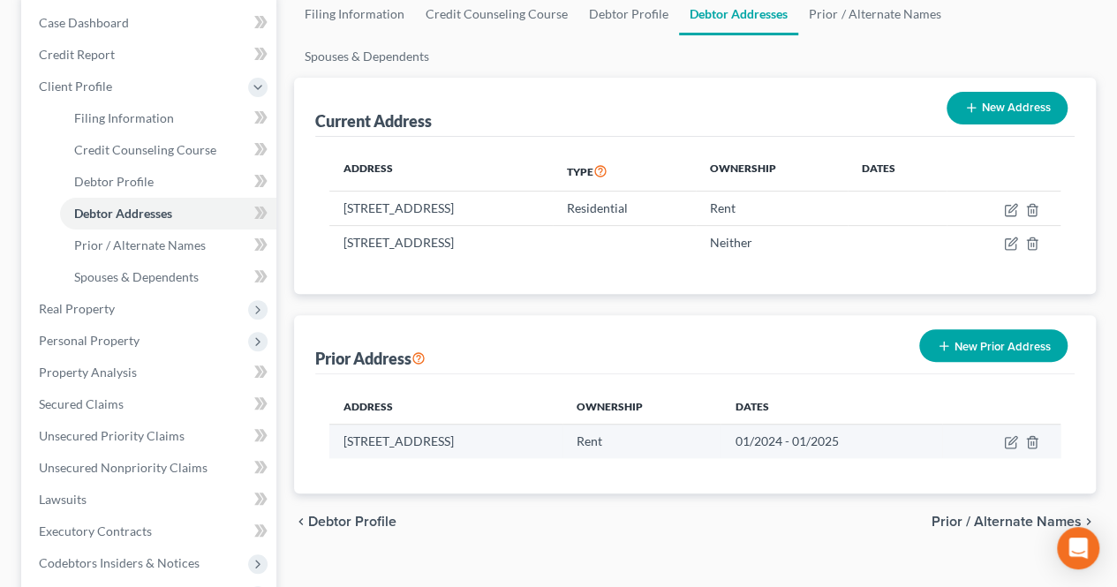
click at [1001, 425] on td at bounding box center [1001, 442] width 118 height 34
click at [1005, 438] on icon "button" at bounding box center [1010, 443] width 11 height 11
select select "33"
select select "15"
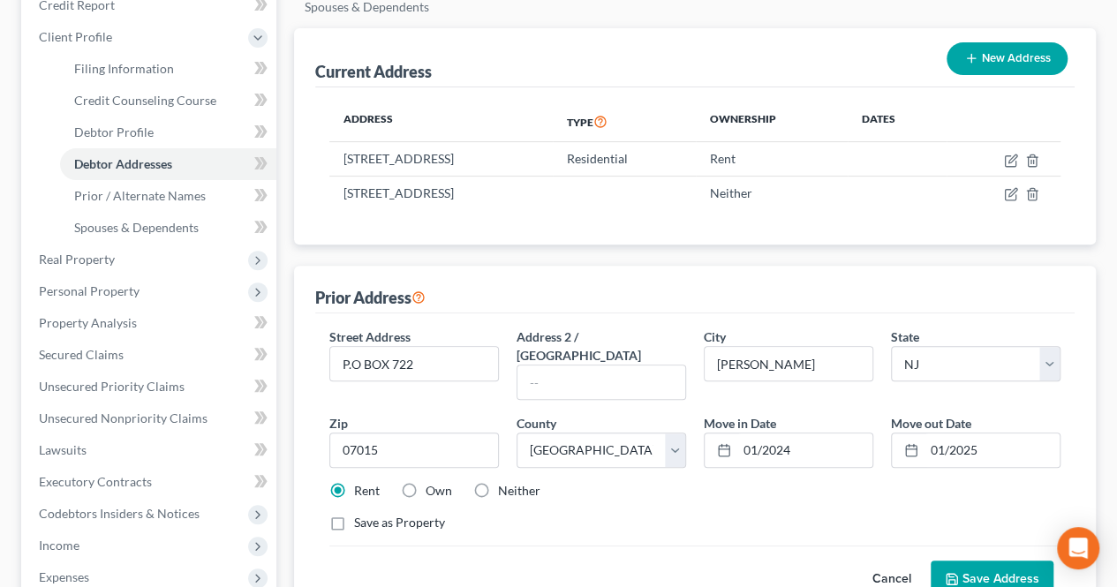
scroll to position [265, 0]
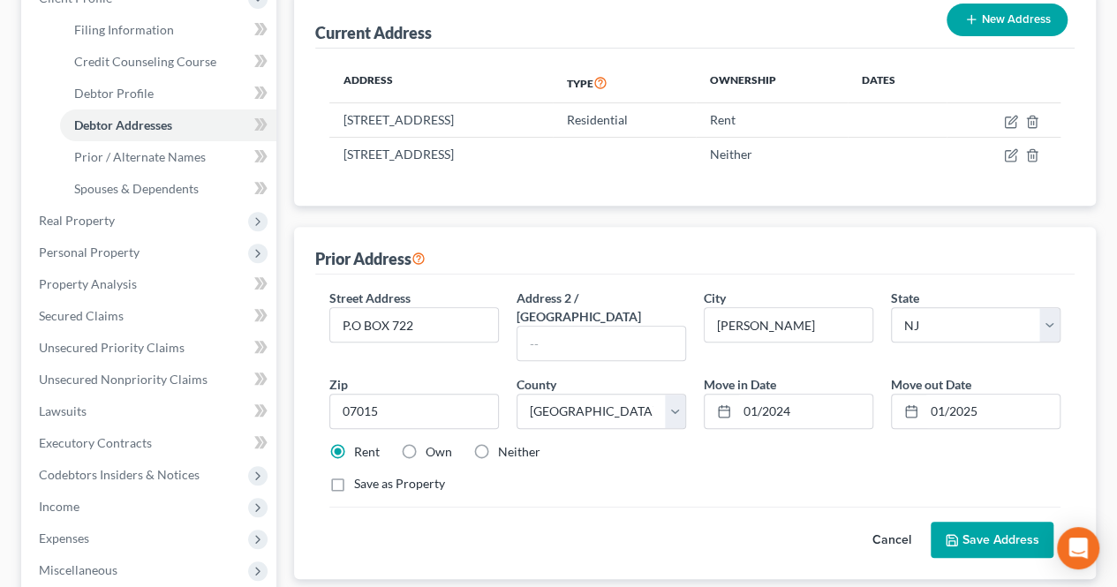
click at [970, 522] on button "Save Address" at bounding box center [991, 540] width 123 height 37
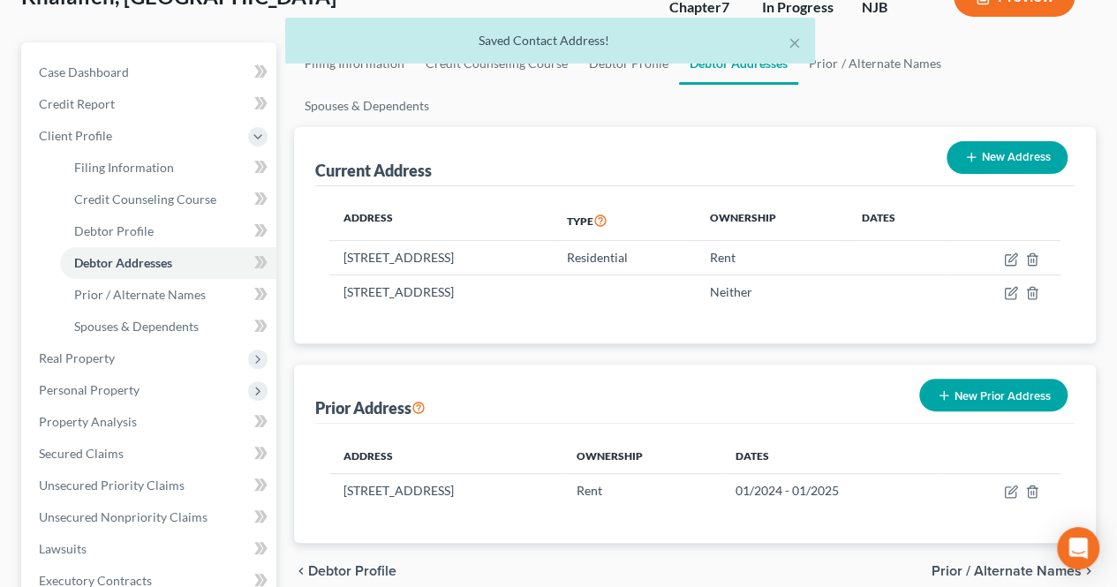
scroll to position [88, 0]
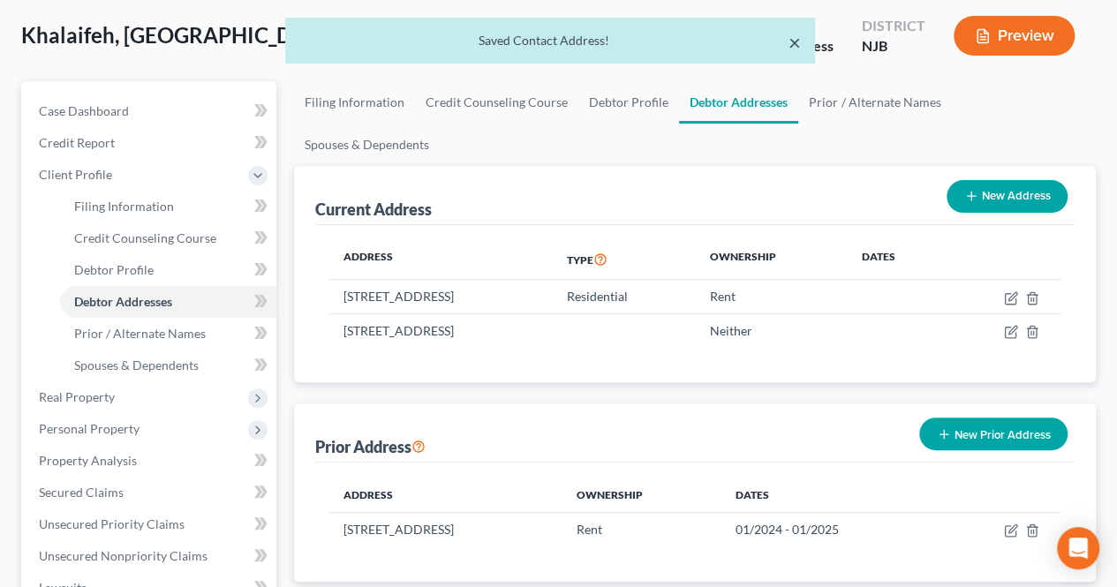
click at [796, 45] on button "×" at bounding box center [794, 42] width 12 height 21
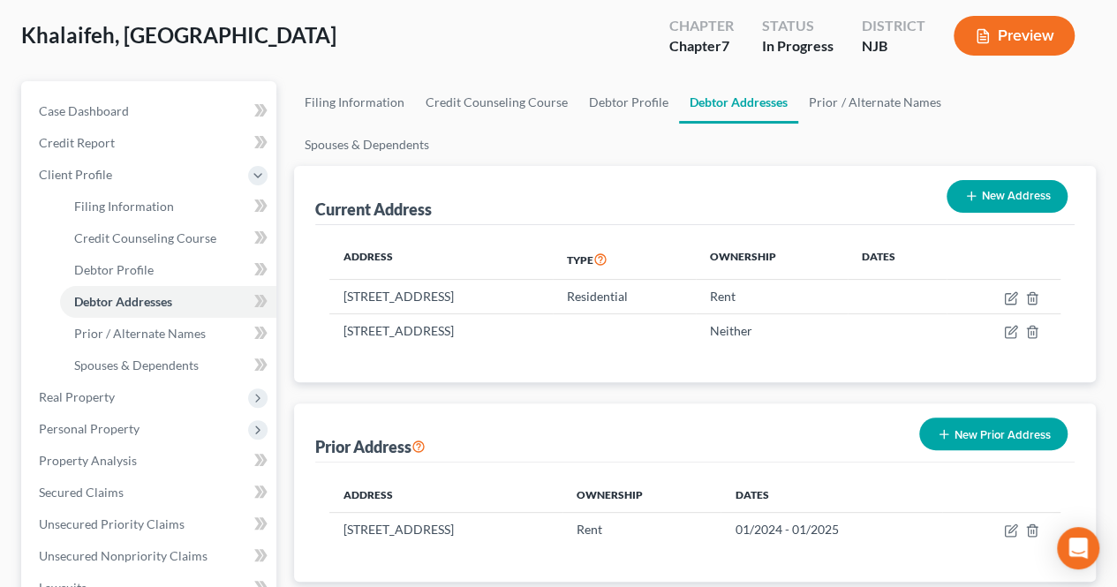
drag, startPoint x: 562, startPoint y: 297, endPoint x: 356, endPoint y: 310, distance: 207.0
click at [356, 310] on div "Address Type Ownership Dates [STREET_ADDRESS] Residential Rent [STREET_ADDRESS]…" at bounding box center [694, 304] width 759 height 158
click at [374, 311] on div "Address Type Ownership Dates [STREET_ADDRESS] Residential Rent [STREET_ADDRESS]…" at bounding box center [694, 304] width 759 height 158
drag, startPoint x: 542, startPoint y: 286, endPoint x: 326, endPoint y: 294, distance: 216.4
click at [325, 294] on div "Address Type Ownership Dates [STREET_ADDRESS] Residential Rent [STREET_ADDRESS]…" at bounding box center [694, 304] width 759 height 158
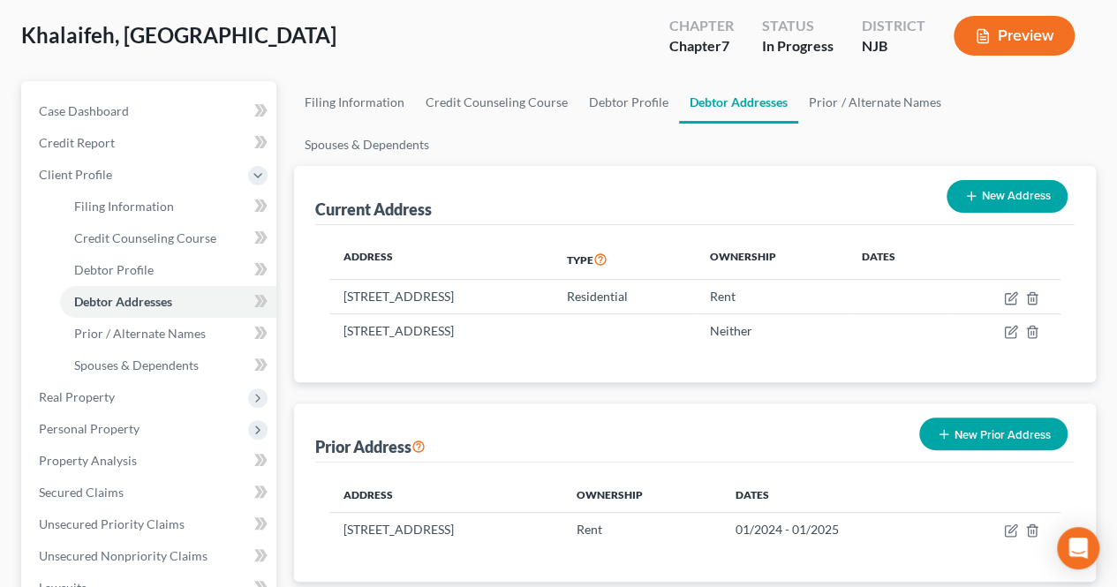
click at [380, 304] on div "Address Type Ownership Dates [STREET_ADDRESS] Residential Rent [STREET_ADDRESS]…" at bounding box center [694, 304] width 759 height 158
click at [396, 312] on div "Address Type Ownership Dates [STREET_ADDRESS] Residential Rent [STREET_ADDRESS]…" at bounding box center [694, 304] width 759 height 158
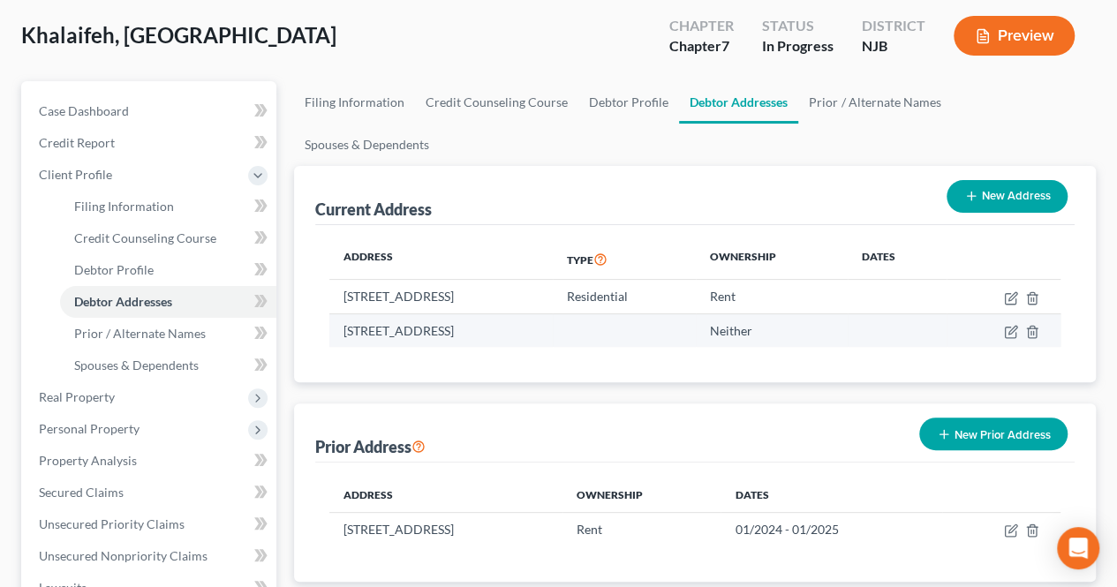
drag, startPoint x: 344, startPoint y: 288, endPoint x: 547, endPoint y: 282, distance: 203.1
click at [547, 313] on td "[STREET_ADDRESS]" at bounding box center [440, 330] width 222 height 34
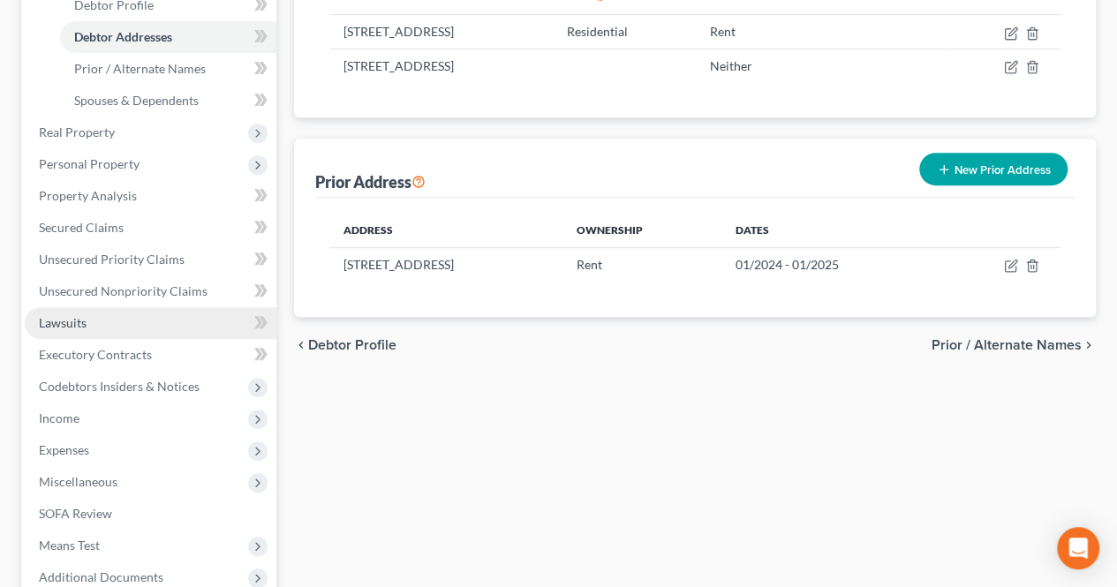
click at [212, 327] on link "Lawsuits" at bounding box center [151, 323] width 252 height 32
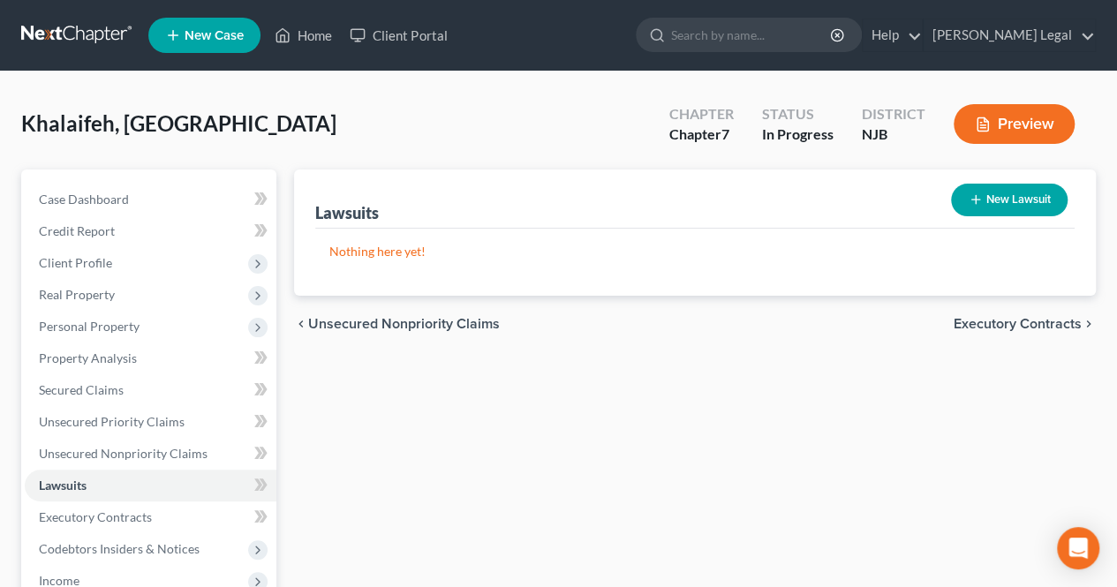
click at [379, 427] on div "Lawsuits New Lawsuit Nothing here yet! Court Name Date Filed Status Creditor Na…" at bounding box center [694, 520] width 819 height 702
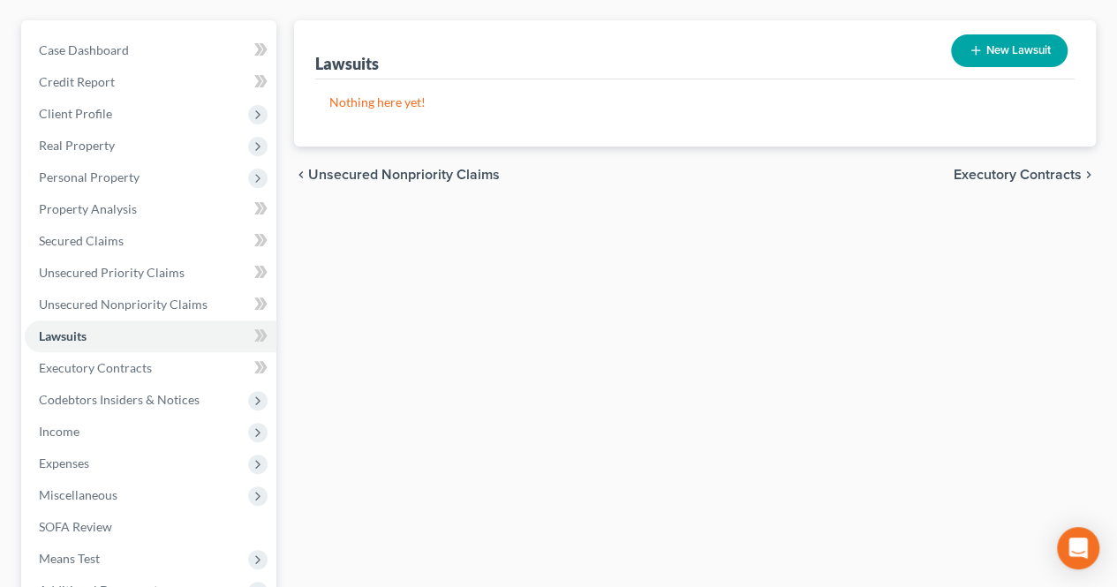
scroll to position [177, 0]
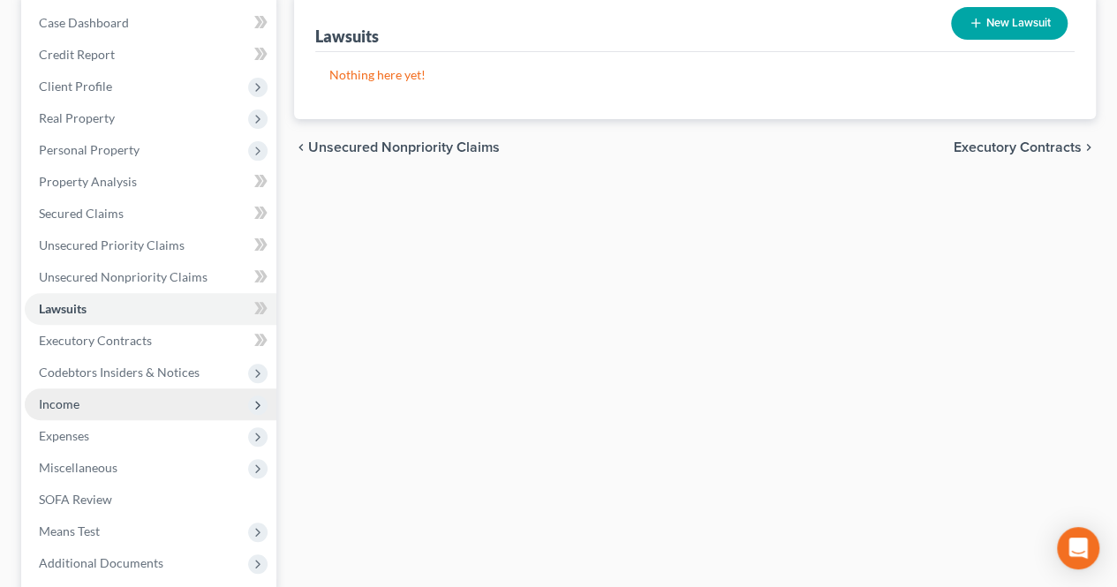
click at [188, 412] on span "Income" at bounding box center [151, 404] width 252 height 32
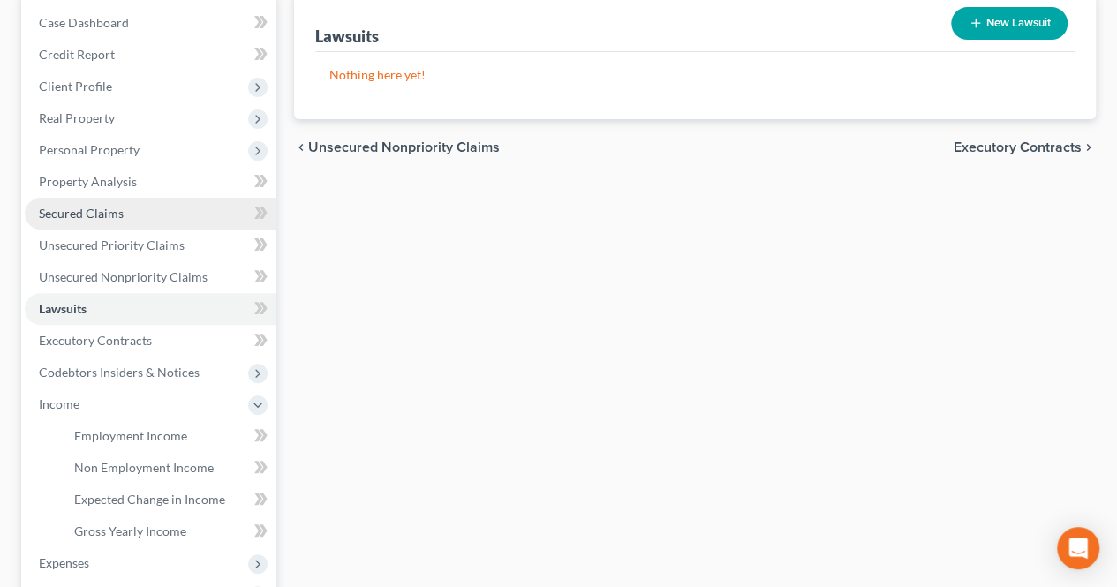
click at [132, 216] on link "Secured Claims" at bounding box center [151, 214] width 252 height 32
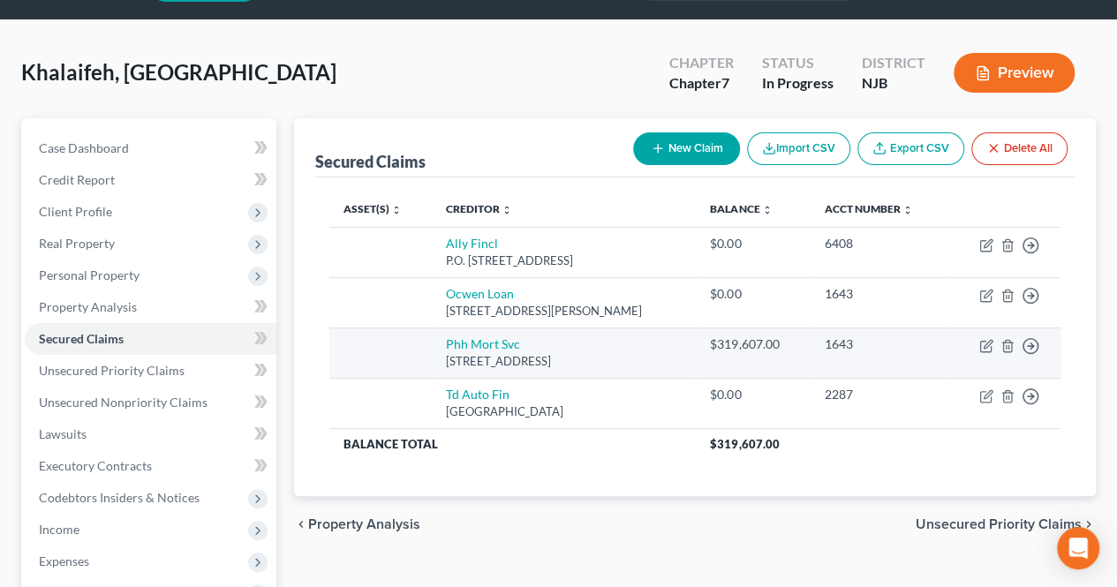
scroll to position [88, 0]
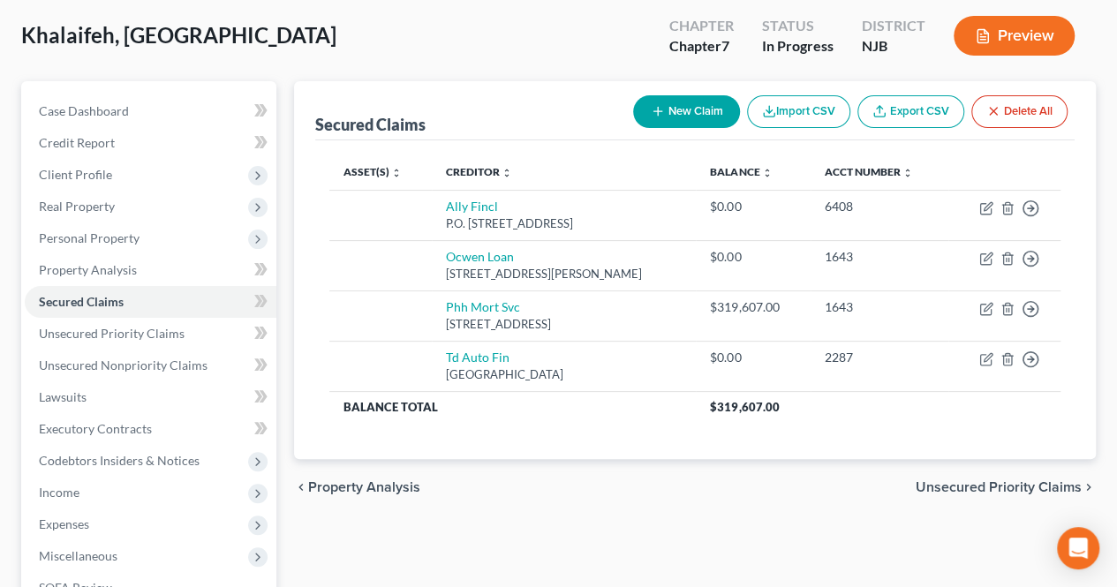
click at [940, 481] on span "Unsecured Priority Claims" at bounding box center [998, 487] width 166 height 14
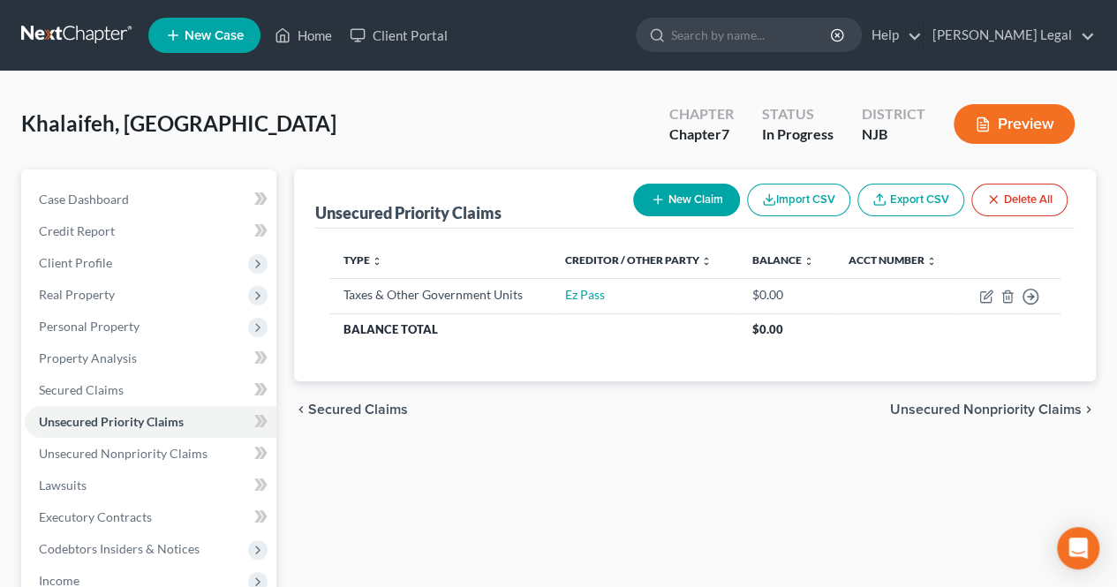
click at [388, 407] on span "Secured Claims" at bounding box center [358, 410] width 100 height 14
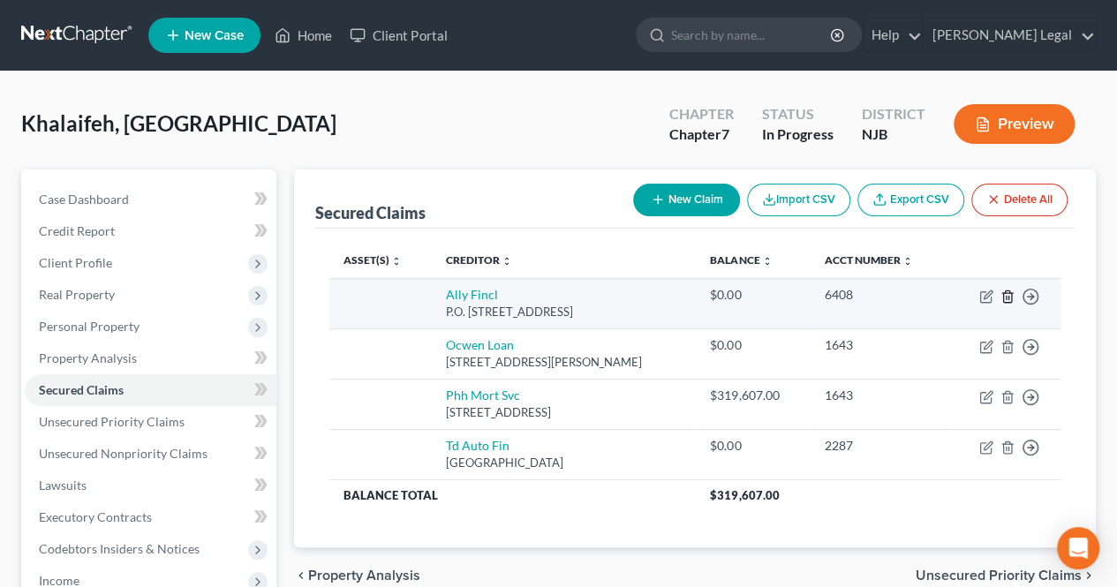
click at [1011, 298] on icon "button" at bounding box center [1007, 295] width 8 height 11
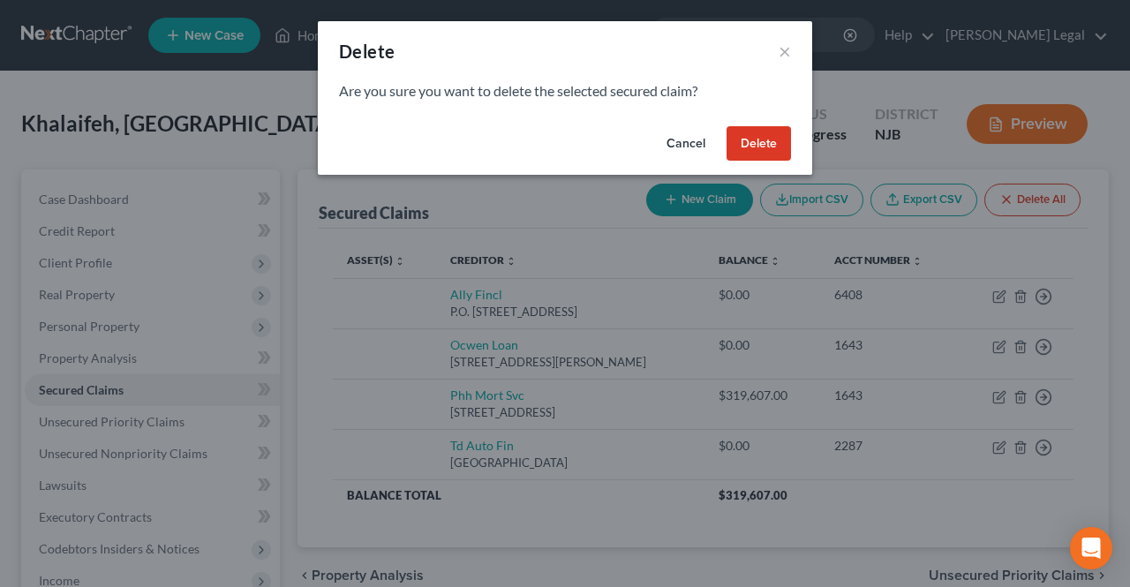
click at [778, 154] on button "Delete" at bounding box center [759, 143] width 64 height 35
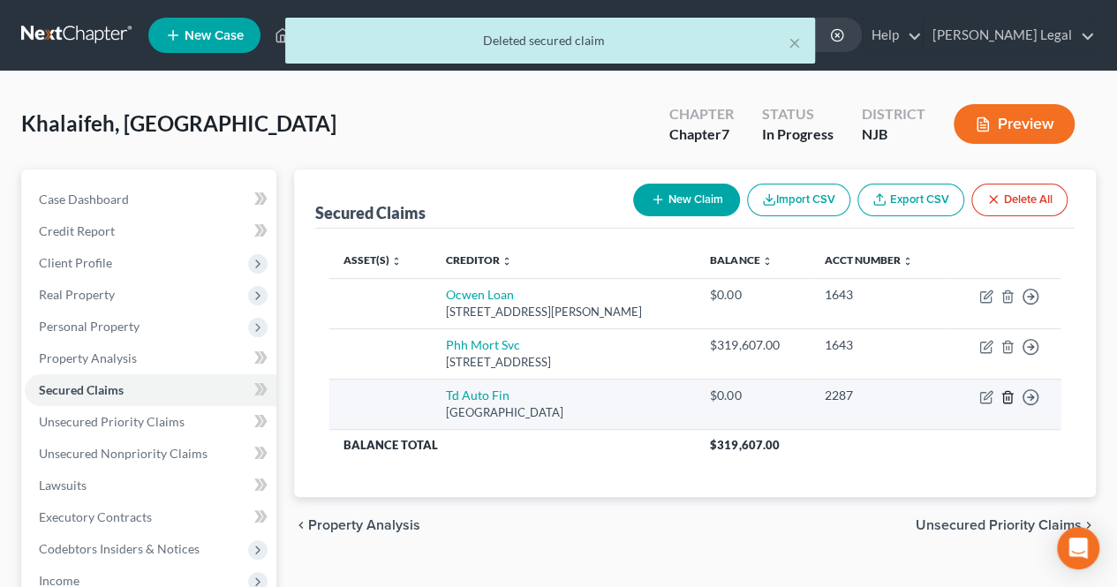
click at [1003, 398] on icon "button" at bounding box center [1007, 396] width 8 height 11
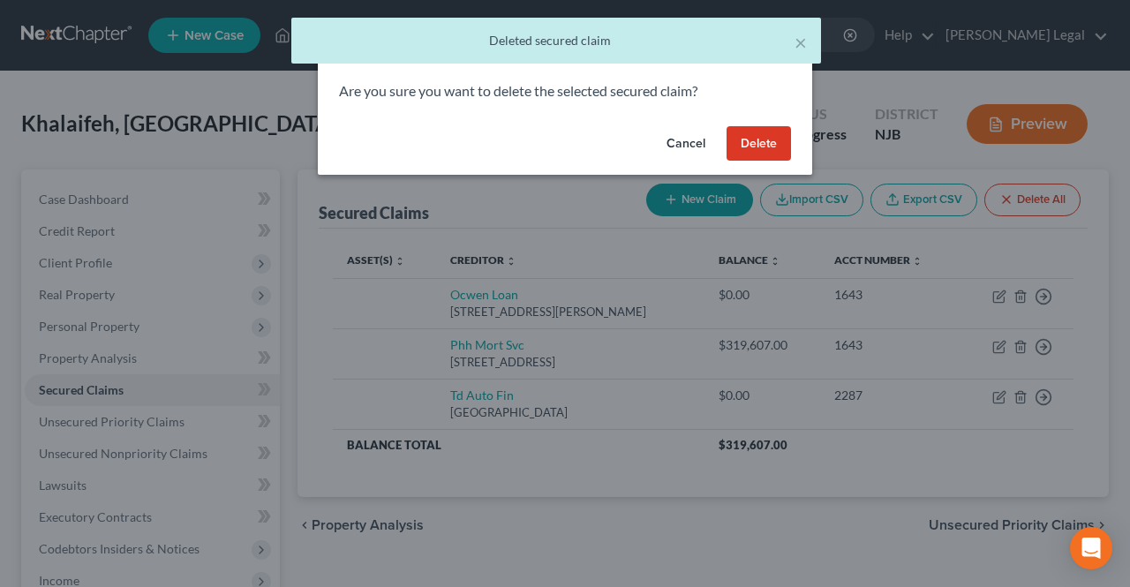
click at [762, 146] on button "Delete" at bounding box center [759, 143] width 64 height 35
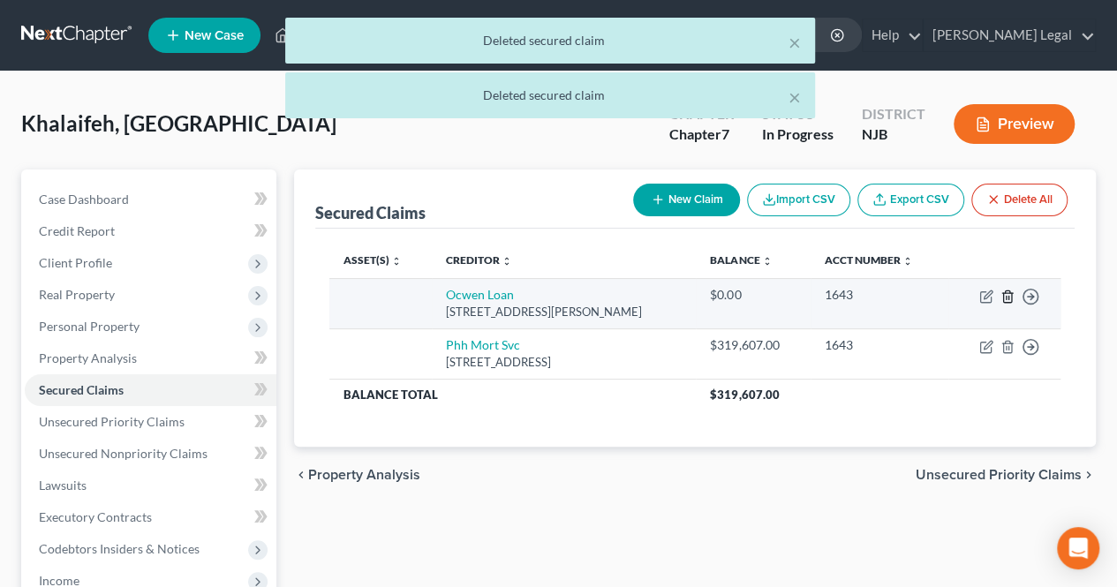
click at [1005, 292] on icon "button" at bounding box center [1007, 295] width 8 height 11
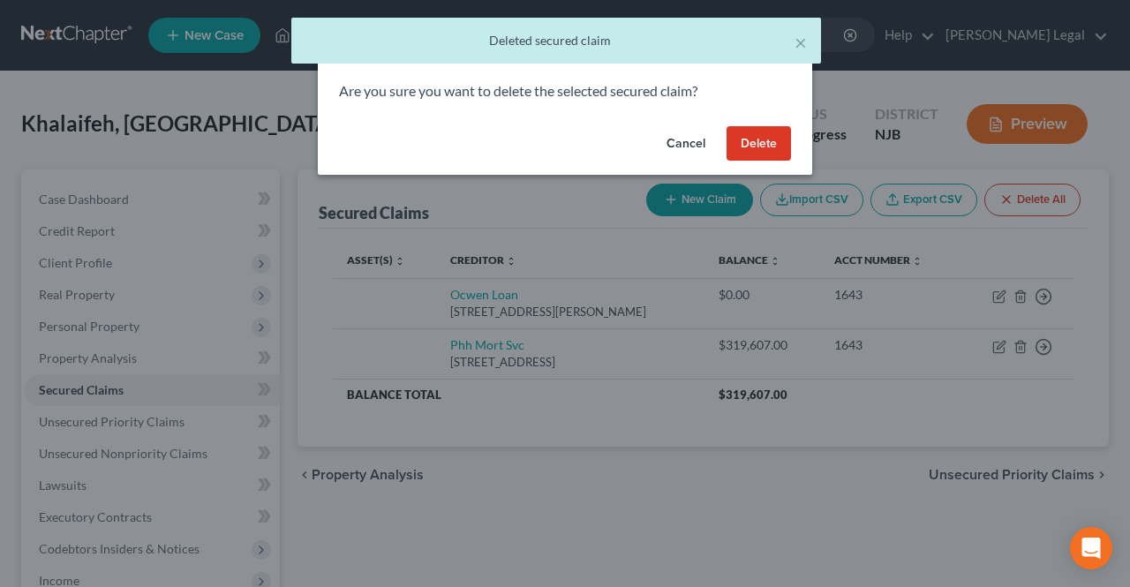
click at [768, 156] on button "Delete" at bounding box center [759, 143] width 64 height 35
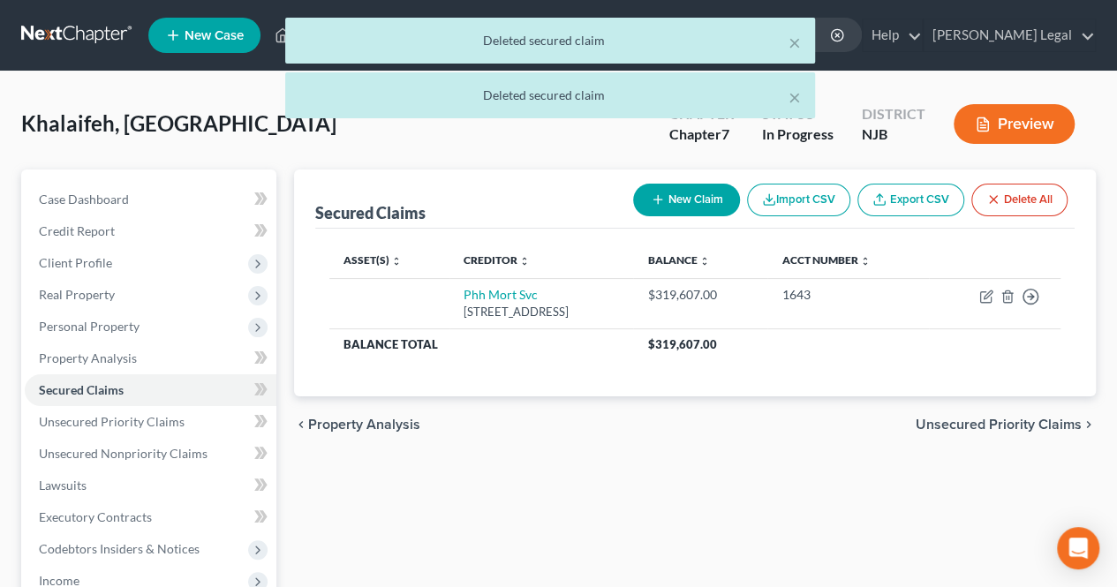
click at [757, 441] on div "chevron_left Property Analysis Unsecured Priority Claims chevron_right" at bounding box center [695, 424] width 802 height 56
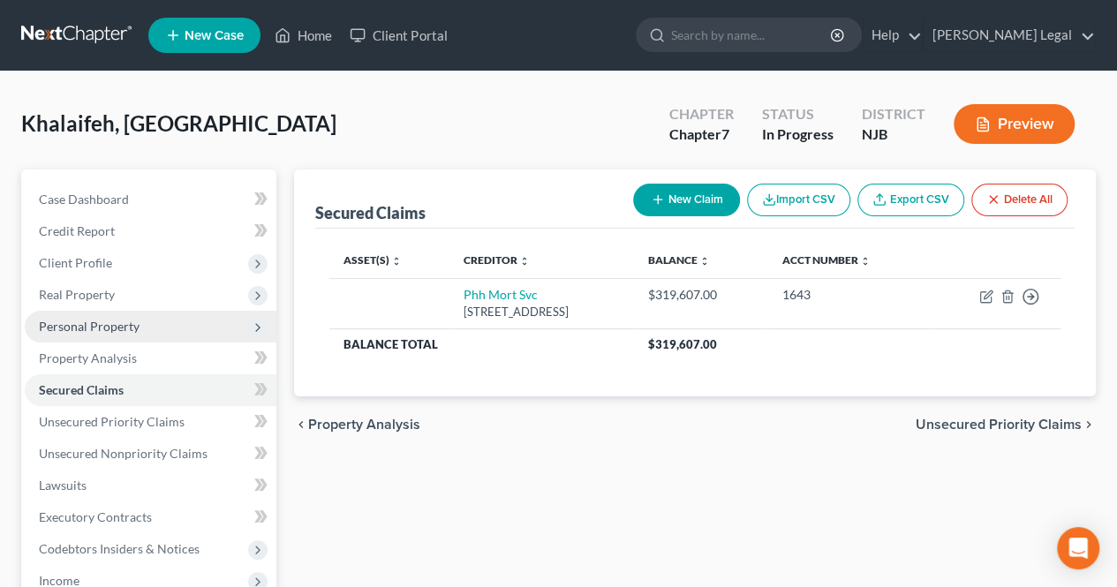
click at [161, 315] on span "Personal Property" at bounding box center [151, 327] width 252 height 32
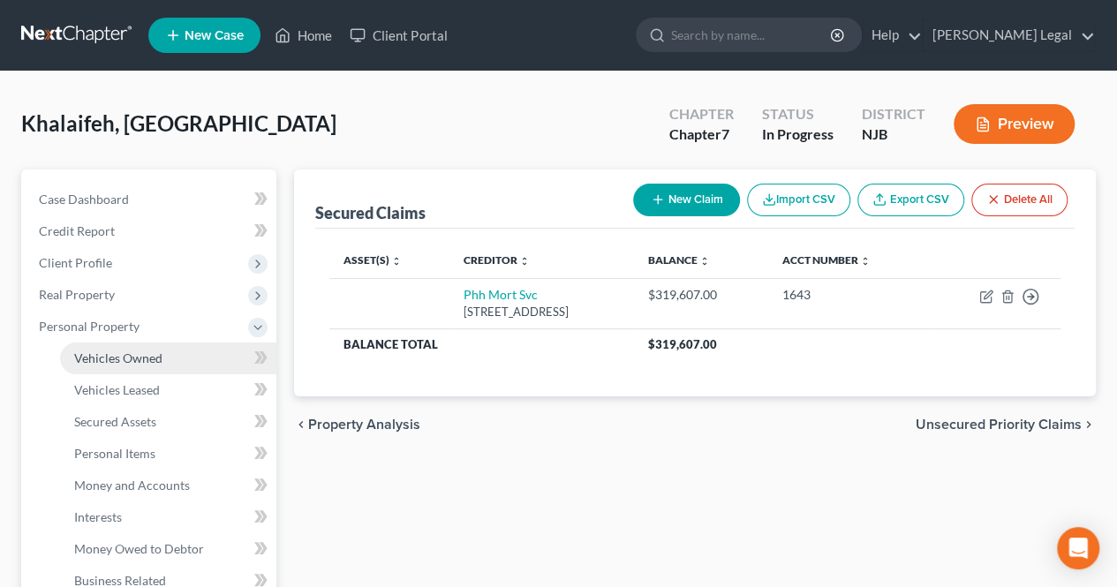
click at [184, 359] on link "Vehicles Owned" at bounding box center [168, 359] width 216 height 32
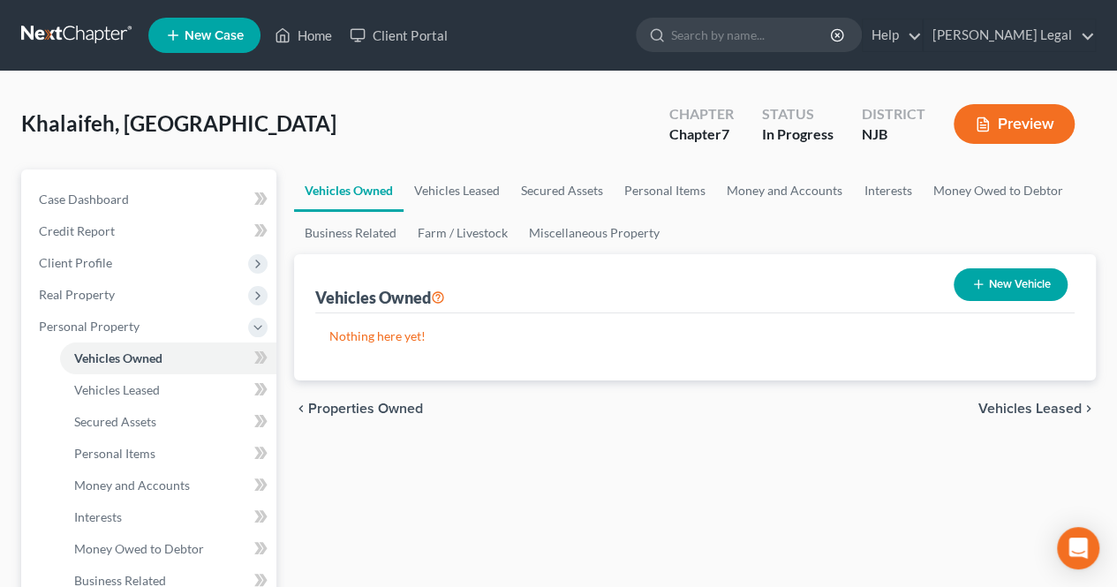
click at [1005, 290] on button "New Vehicle" at bounding box center [1010, 284] width 114 height 33
select select "0"
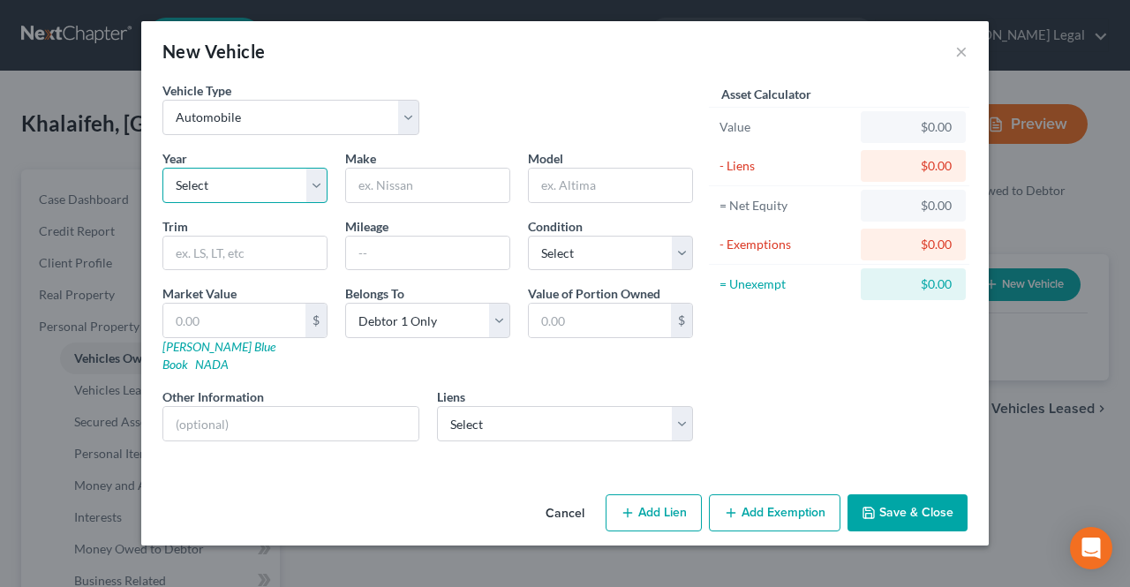
click at [265, 185] on select "Select 2026 2025 2024 2023 2022 2021 2020 2019 2018 2017 2016 2015 2014 2013 20…" at bounding box center [244, 185] width 165 height 35
select select "15"
click at [162, 168] on select "Select 2026 2025 2024 2023 2022 2021 2020 2019 2018 2017 2016 2015 2014 2013 20…" at bounding box center [244, 185] width 165 height 35
click at [384, 243] on input "text" at bounding box center [427, 254] width 163 height 34
click at [380, 250] on input "29500" at bounding box center [427, 254] width 163 height 34
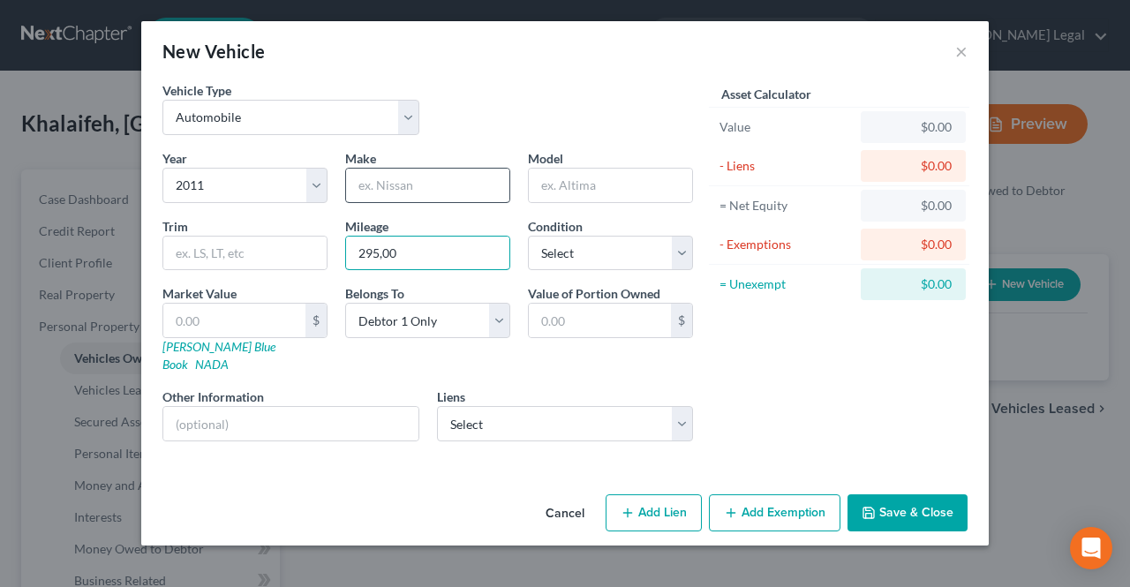
type input "295,00"
click at [480, 195] on input "text" at bounding box center [427, 186] width 163 height 34
type input "Lincoln"
drag, startPoint x: 561, startPoint y: 188, endPoint x: 569, endPoint y: 182, distance: 9.4
click at [561, 188] on input "text" at bounding box center [610, 186] width 163 height 34
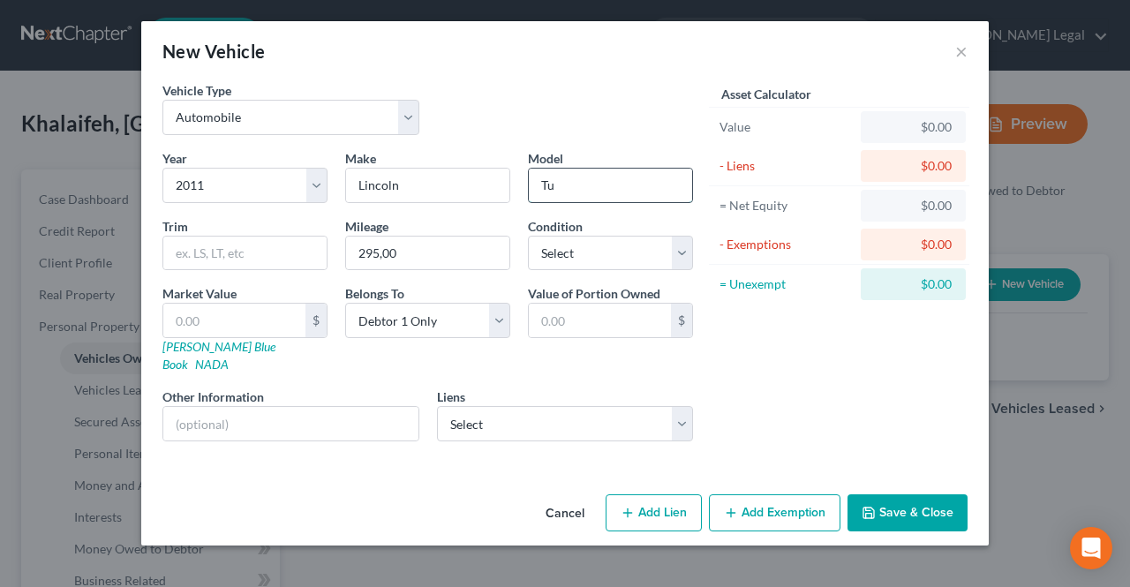
type input "T"
type input "Towncare"
click at [865, 506] on icon "button" at bounding box center [869, 513] width 14 height 14
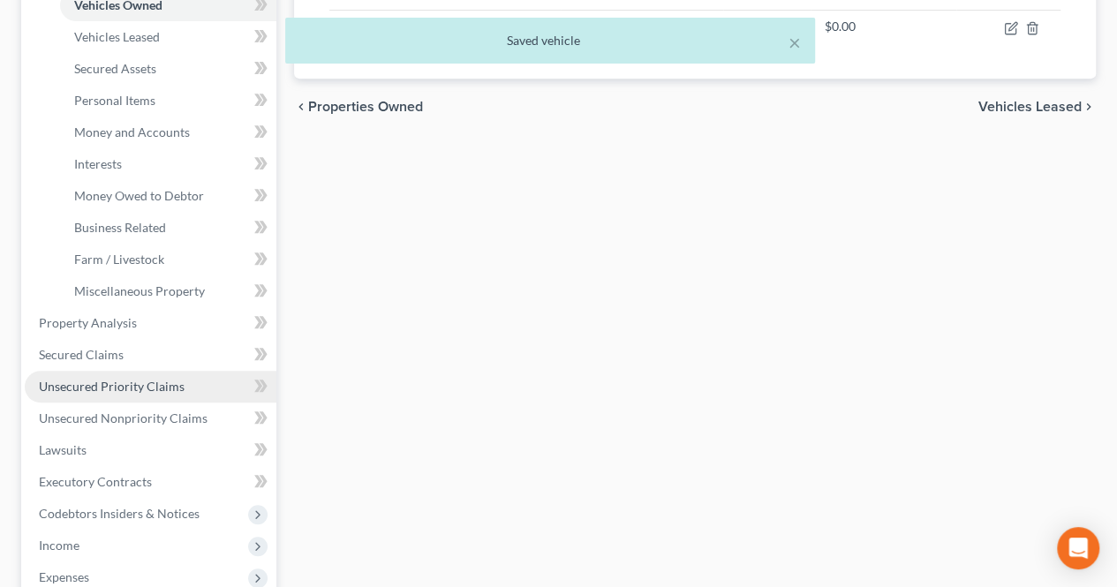
click at [104, 387] on span "Unsecured Priority Claims" at bounding box center [112, 386] width 146 height 15
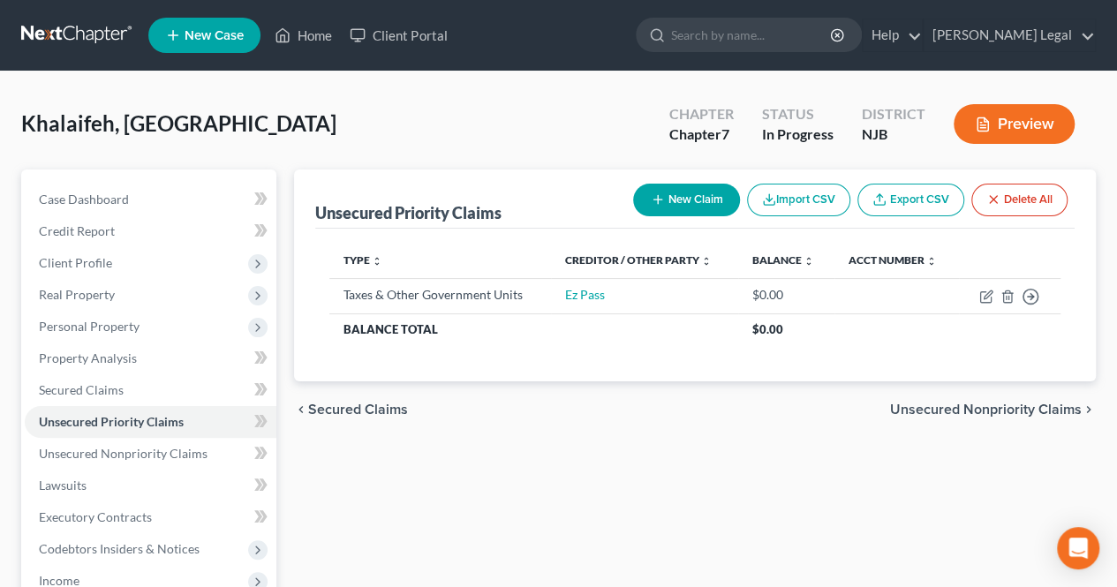
click at [896, 403] on span "Unsecured Nonpriority Claims" at bounding box center [986, 410] width 192 height 14
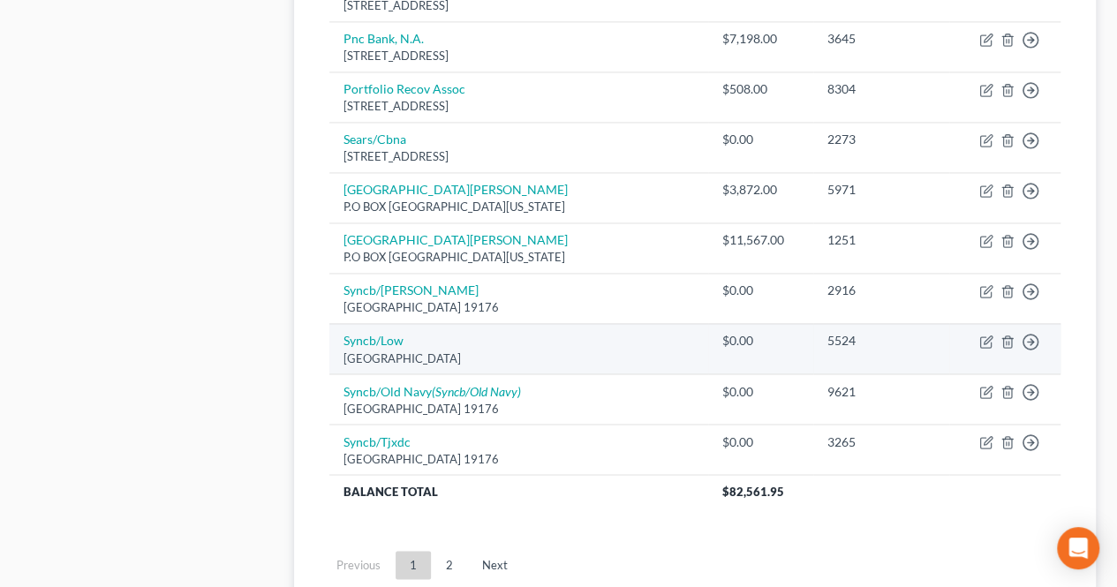
scroll to position [1352, 0]
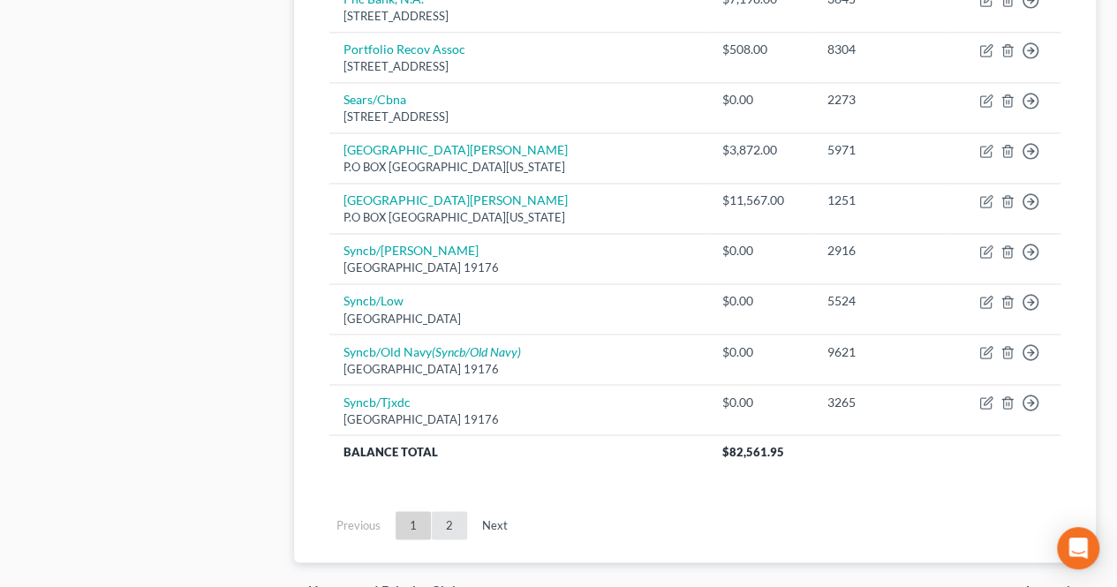
click at [453, 511] on link "2" at bounding box center [449, 525] width 35 height 28
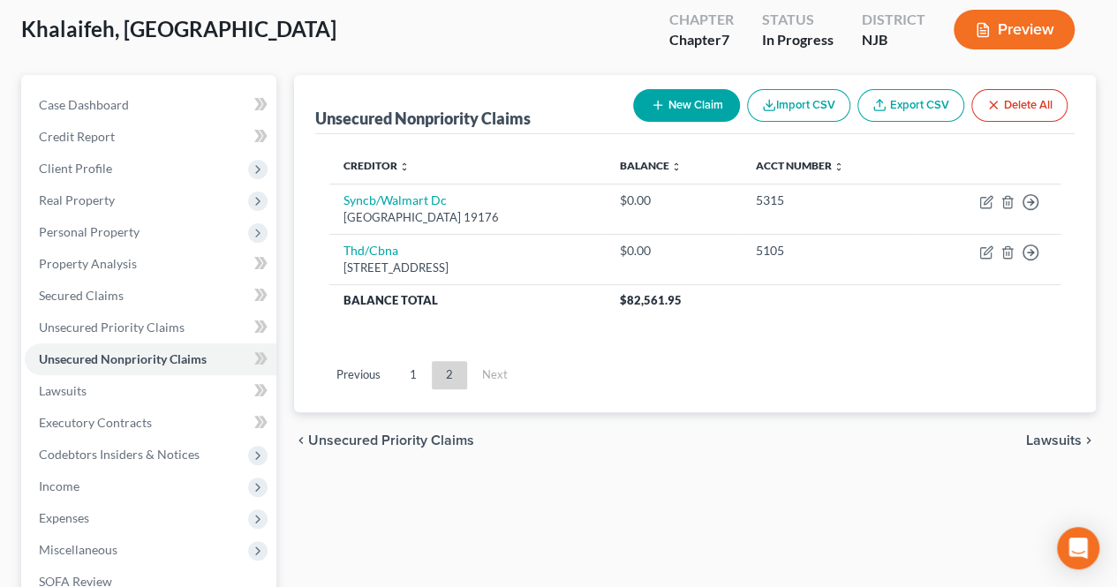
scroll to position [84, 0]
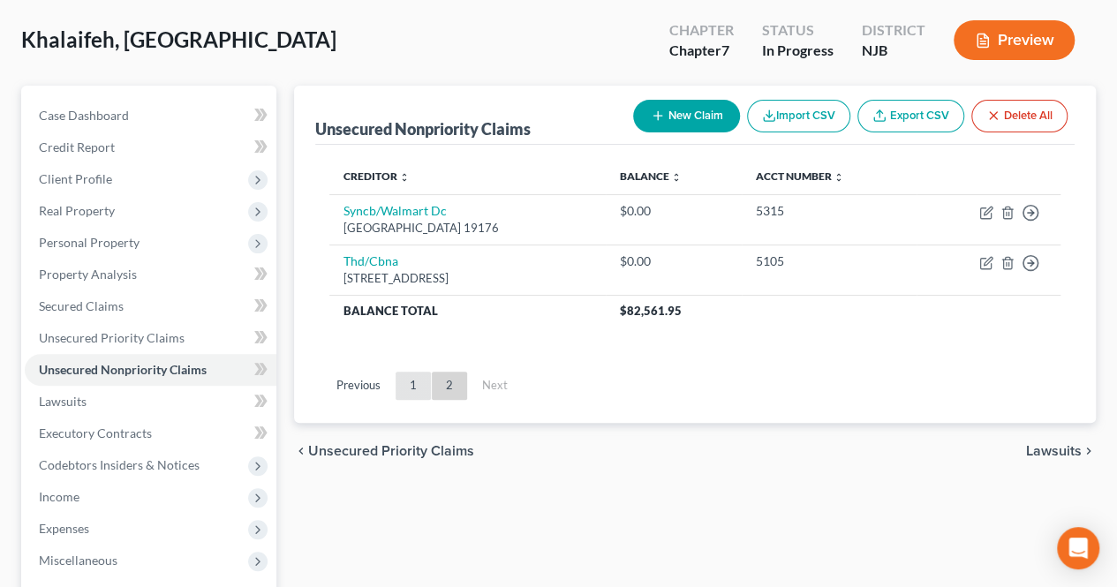
click at [411, 373] on link "1" at bounding box center [412, 386] width 35 height 28
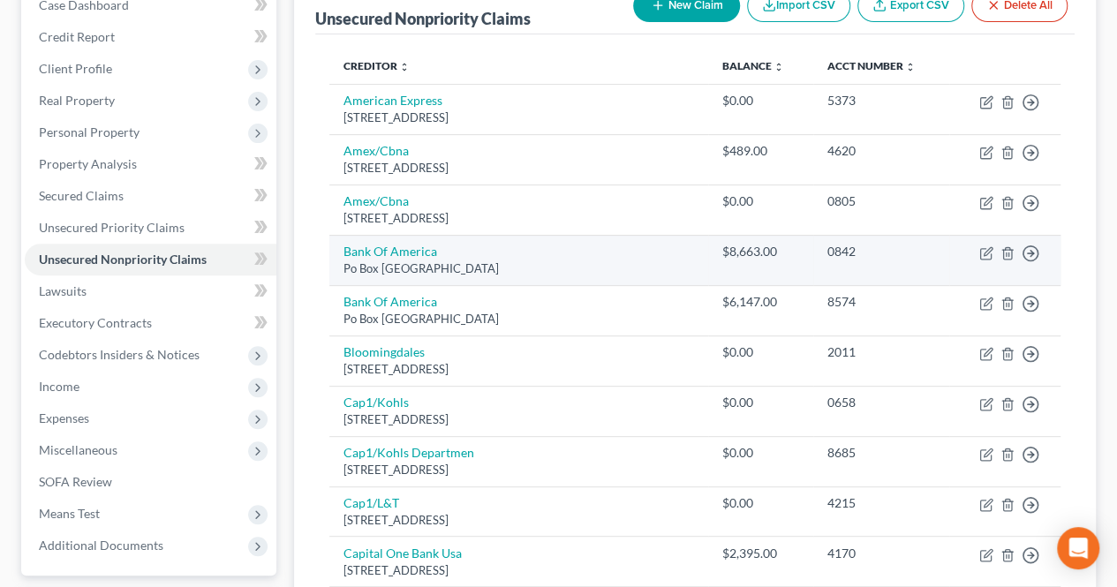
scroll to position [205, 0]
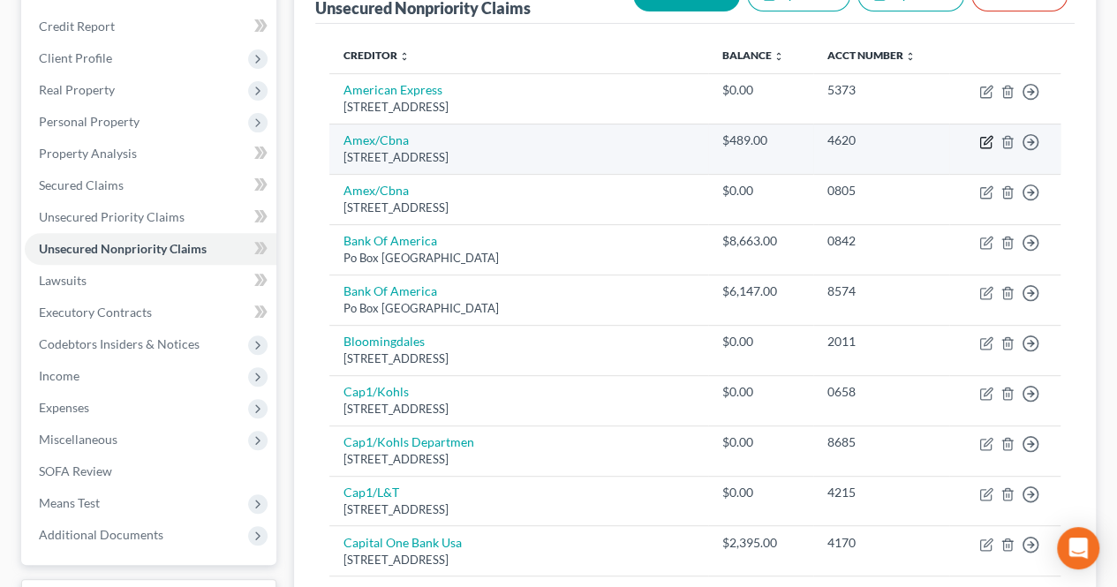
click at [983, 139] on icon "button" at bounding box center [986, 142] width 14 height 14
select select "36"
select select "2"
select select "0"
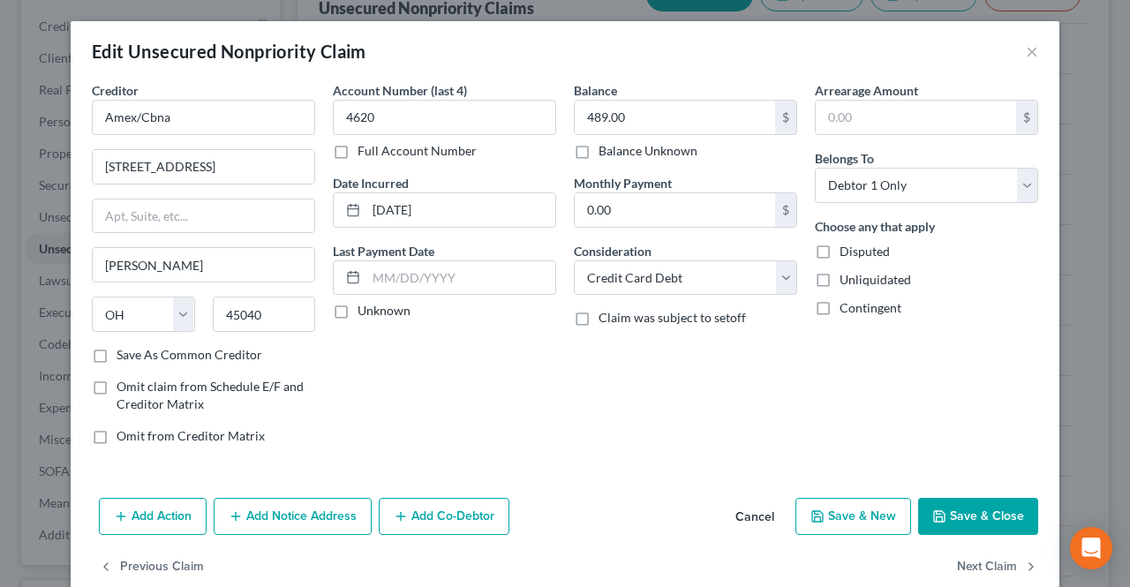
click at [923, 508] on button "Save & Close" at bounding box center [978, 516] width 120 height 37
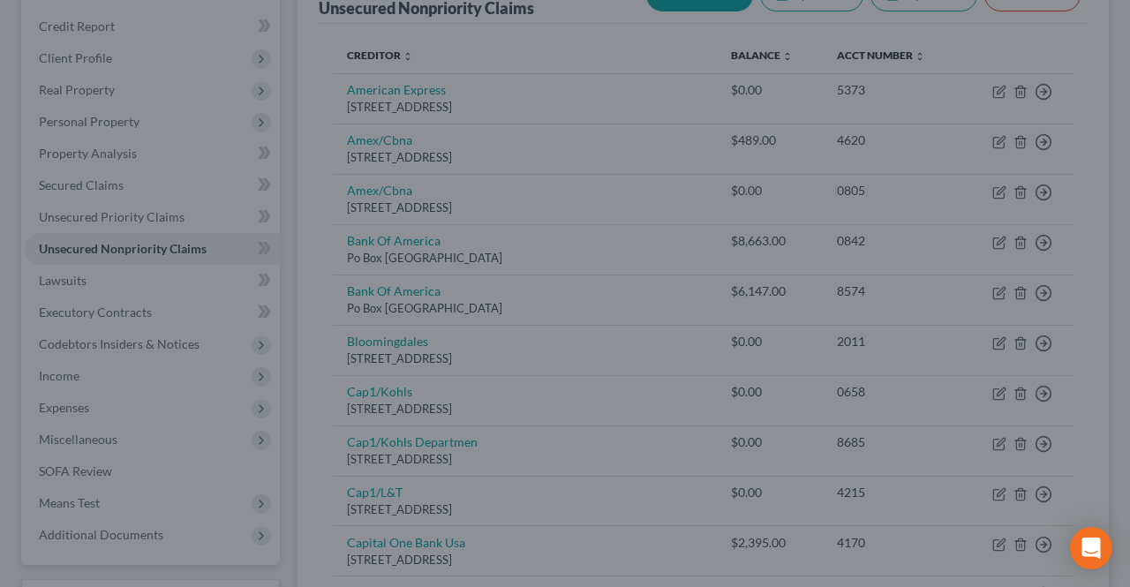
type input "0"
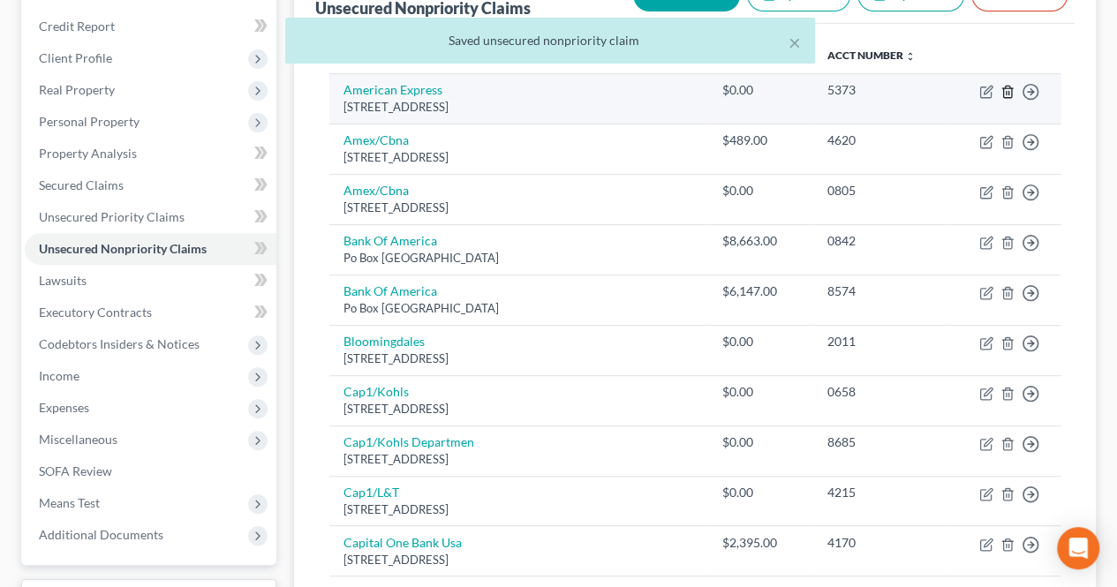
click at [1010, 85] on icon "button" at bounding box center [1007, 92] width 14 height 14
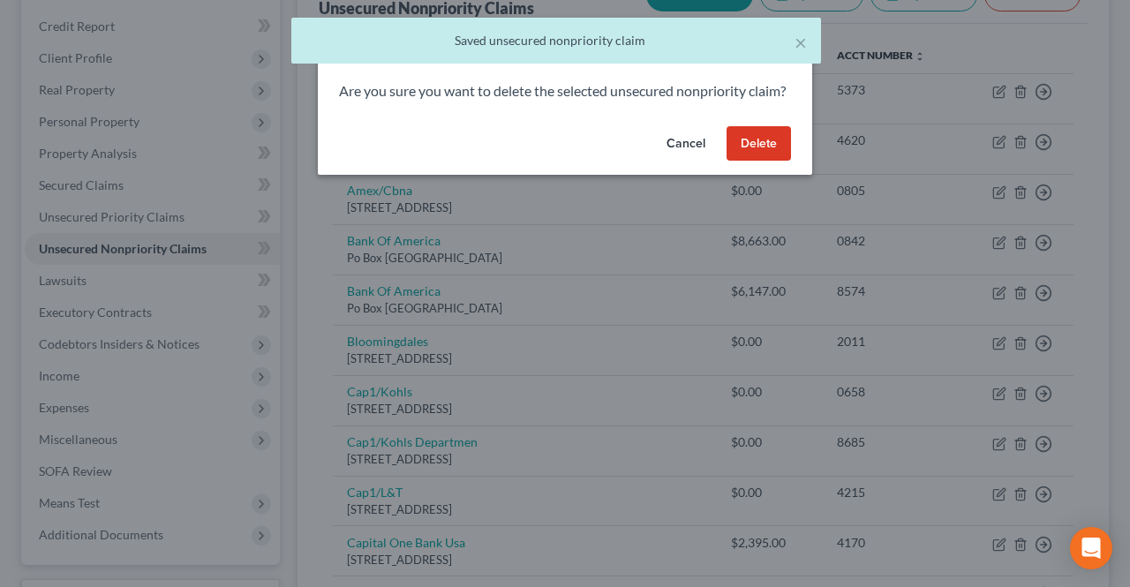
click at [788, 162] on button "Delete" at bounding box center [759, 143] width 64 height 35
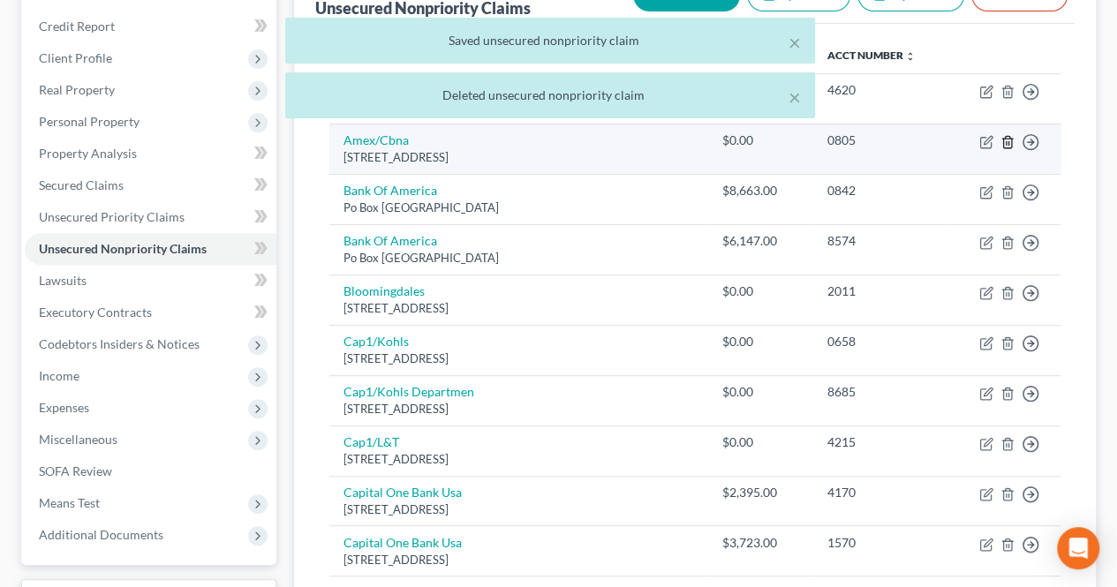
click at [1006, 141] on line "button" at bounding box center [1006, 143] width 0 height 4
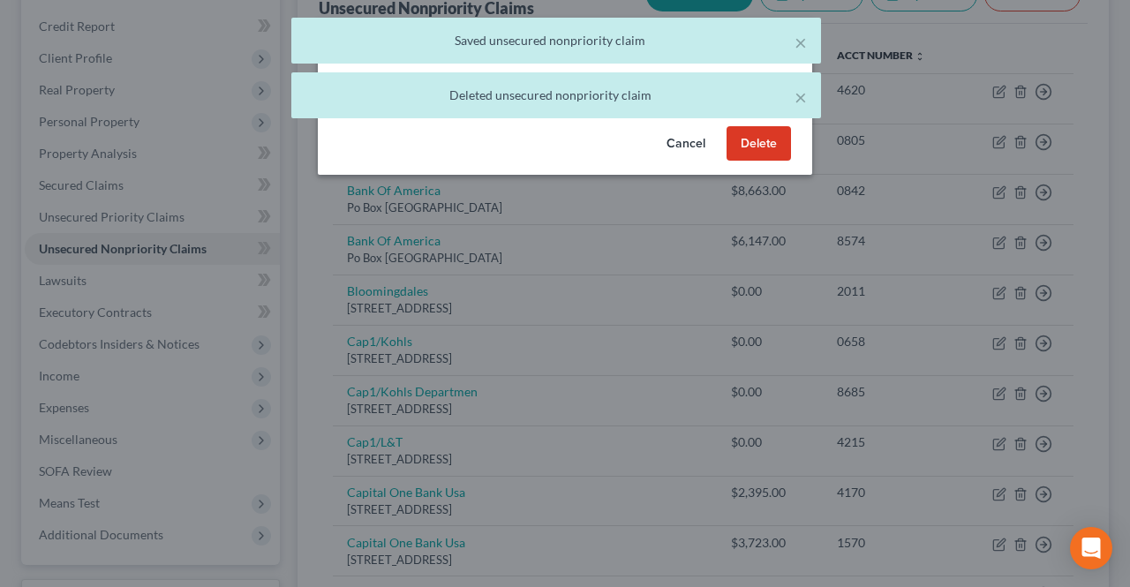
click at [740, 162] on button "Delete" at bounding box center [759, 143] width 64 height 35
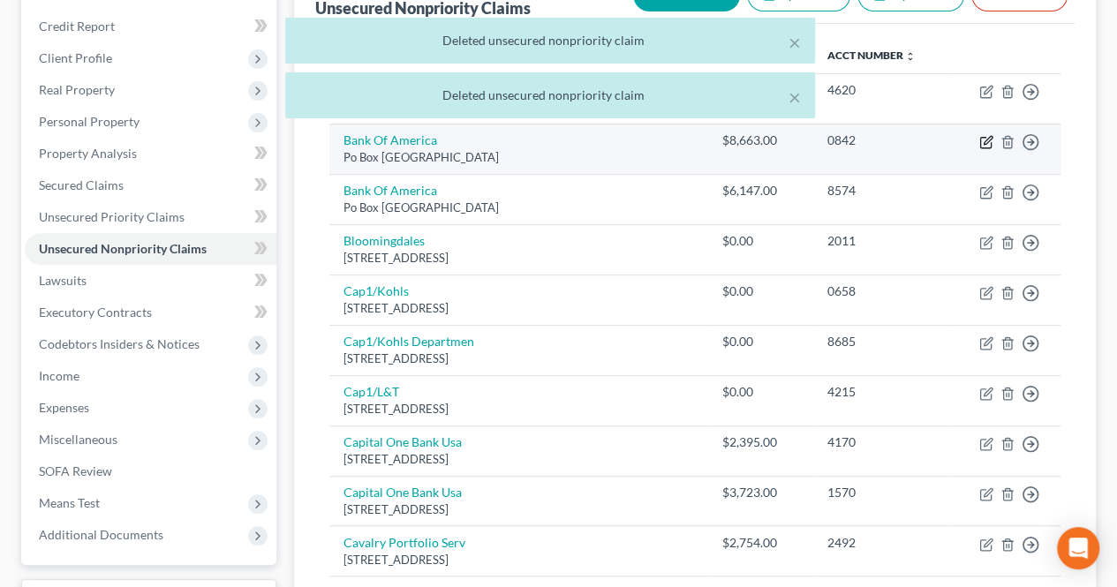
click at [982, 138] on icon "button" at bounding box center [986, 142] width 14 height 14
select select "45"
select select "2"
select select "0"
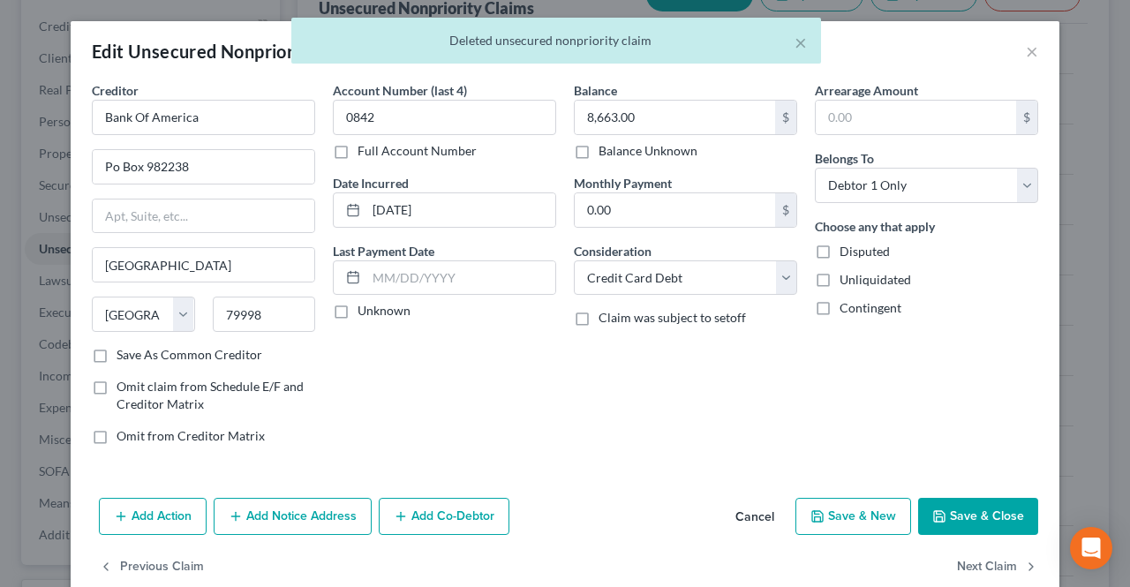
click at [964, 516] on button "Save & Close" at bounding box center [978, 516] width 120 height 37
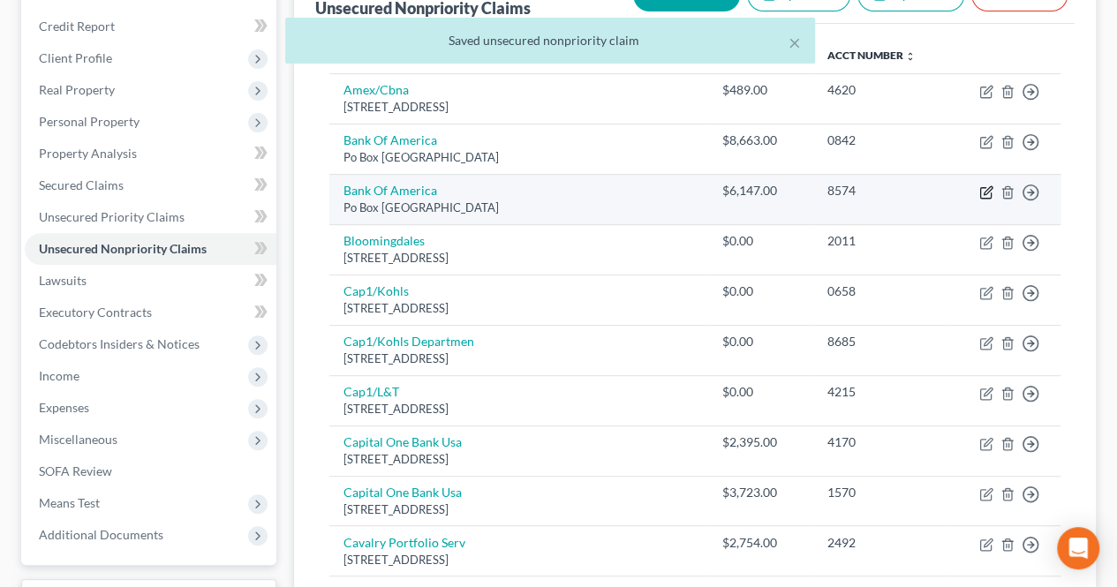
click at [982, 191] on icon "button" at bounding box center [986, 192] width 14 height 14
select select "45"
select select "2"
select select "0"
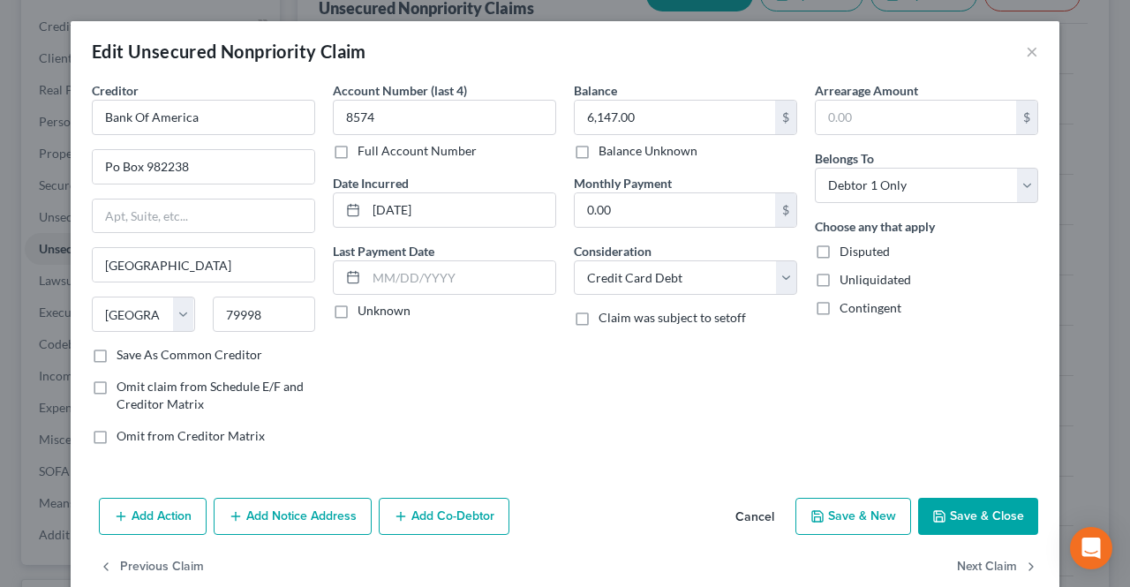
click at [962, 511] on button "Save & Close" at bounding box center [978, 516] width 120 height 37
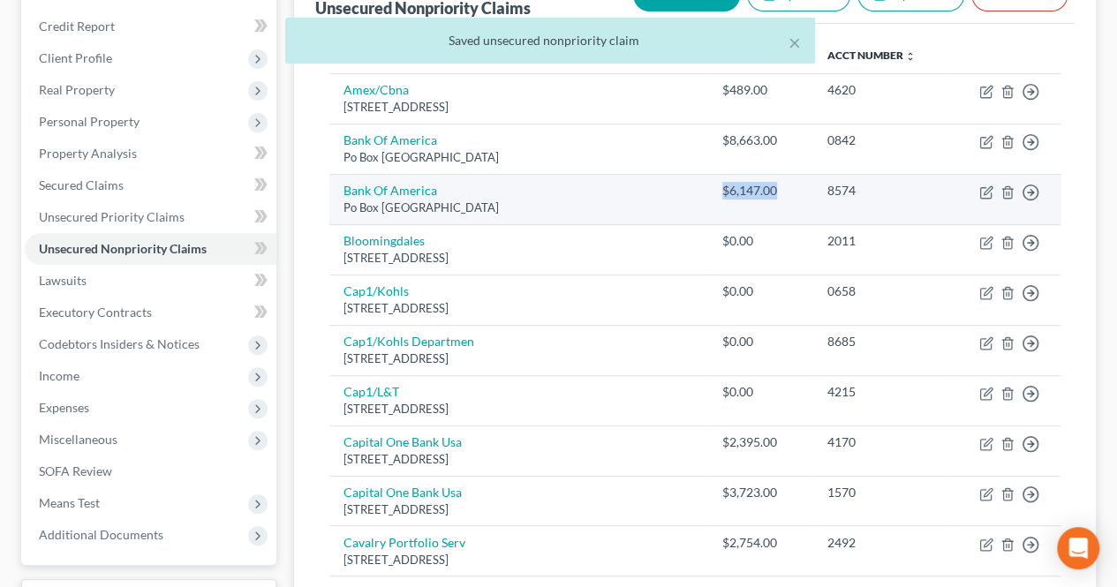
drag, startPoint x: 722, startPoint y: 191, endPoint x: 783, endPoint y: 195, distance: 61.1
click at [783, 195] on div "$6,147.00" at bounding box center [760, 191] width 77 height 18
click at [786, 195] on div "$6,147.00" at bounding box center [760, 191] width 77 height 18
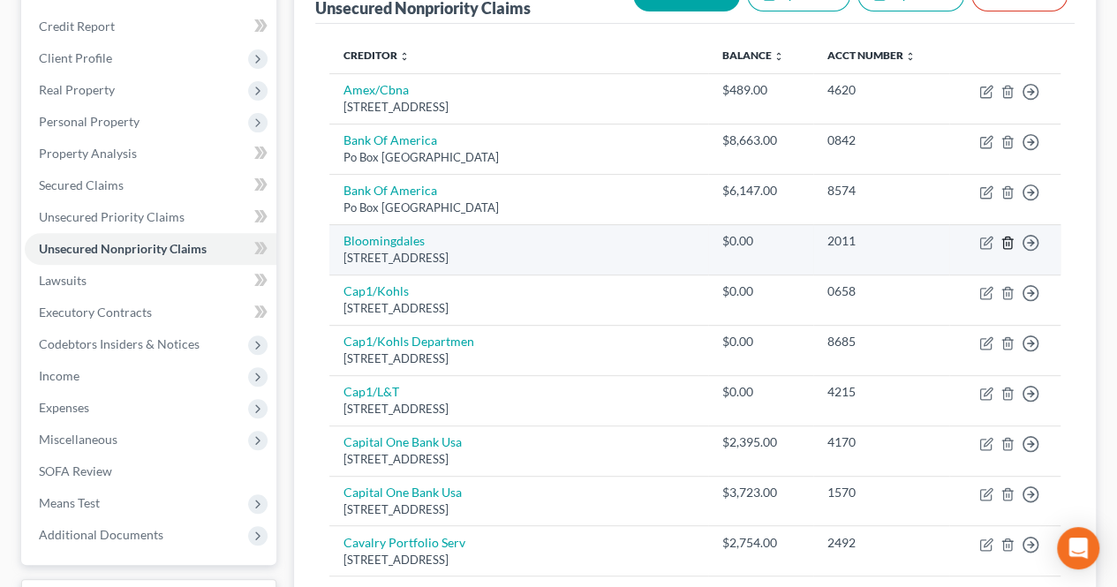
click at [1008, 243] on line "button" at bounding box center [1008, 244] width 0 height 4
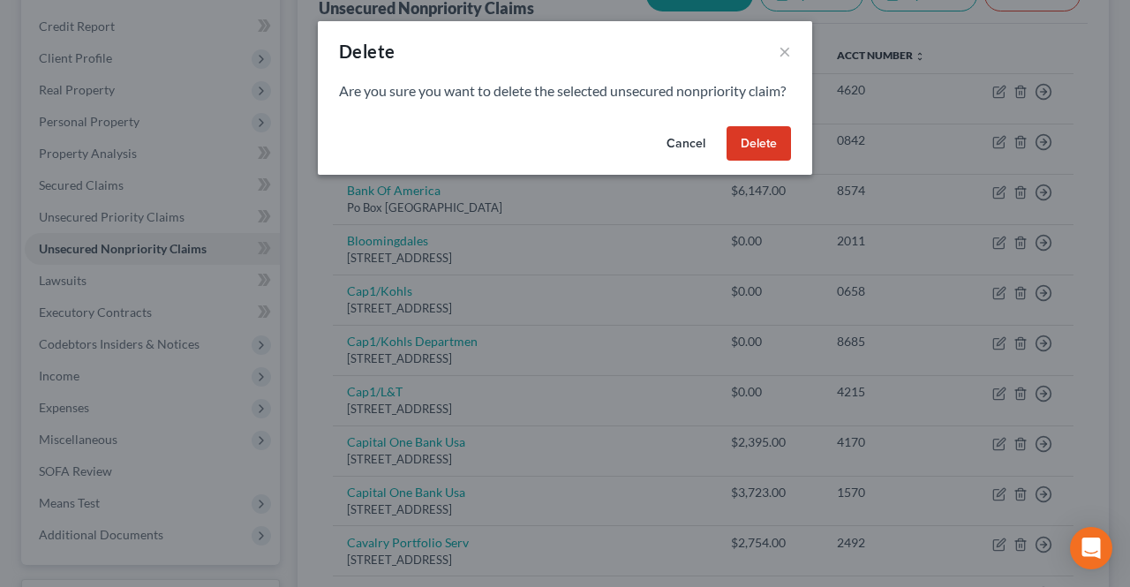
click at [766, 162] on button "Delete" at bounding box center [759, 143] width 64 height 35
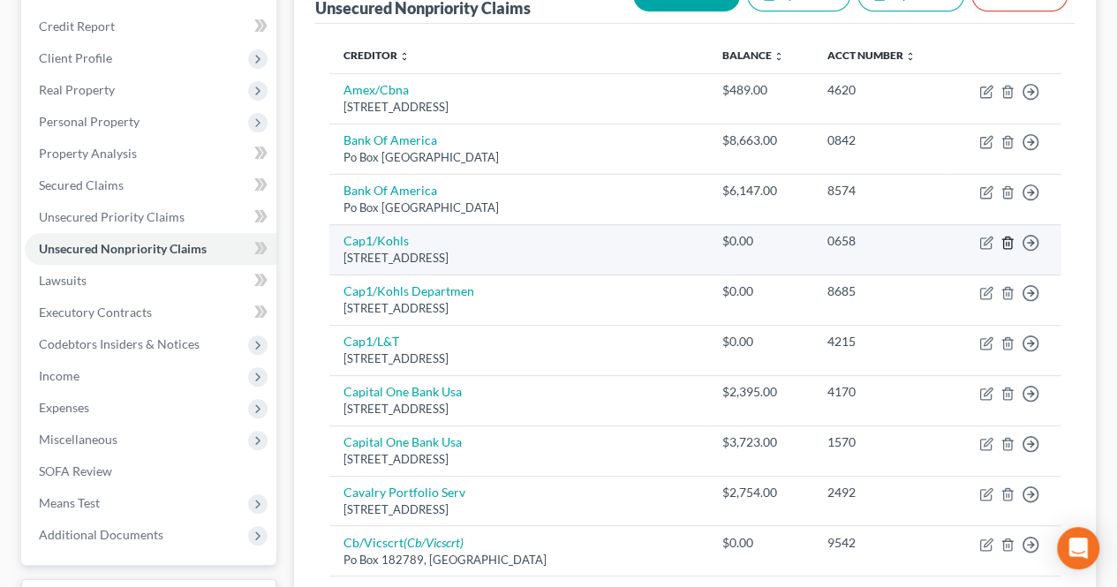
click at [1005, 237] on icon "button" at bounding box center [1007, 242] width 8 height 11
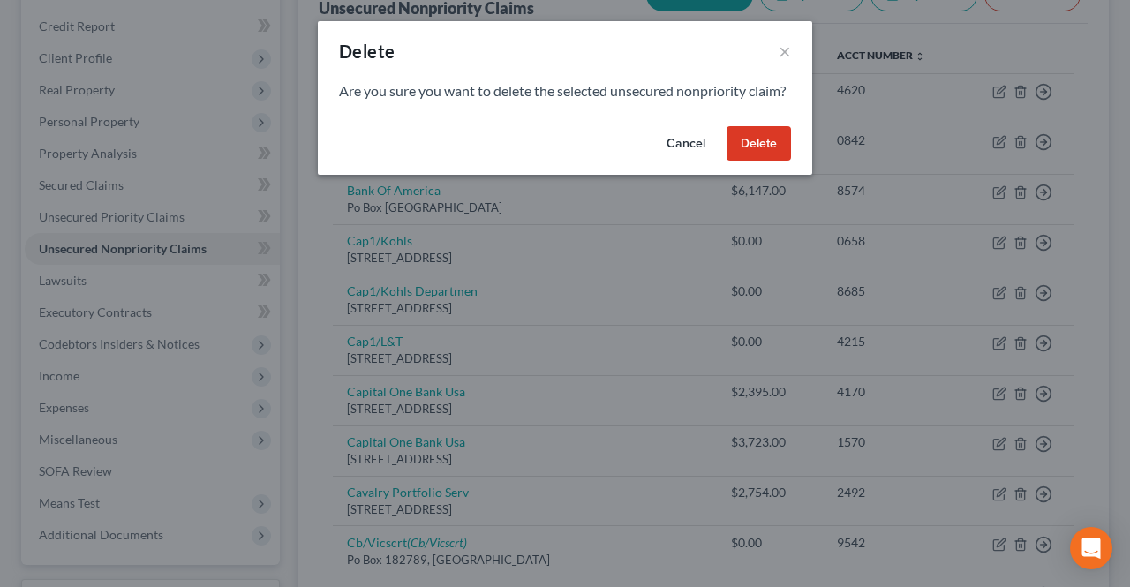
click at [773, 162] on button "Delete" at bounding box center [759, 143] width 64 height 35
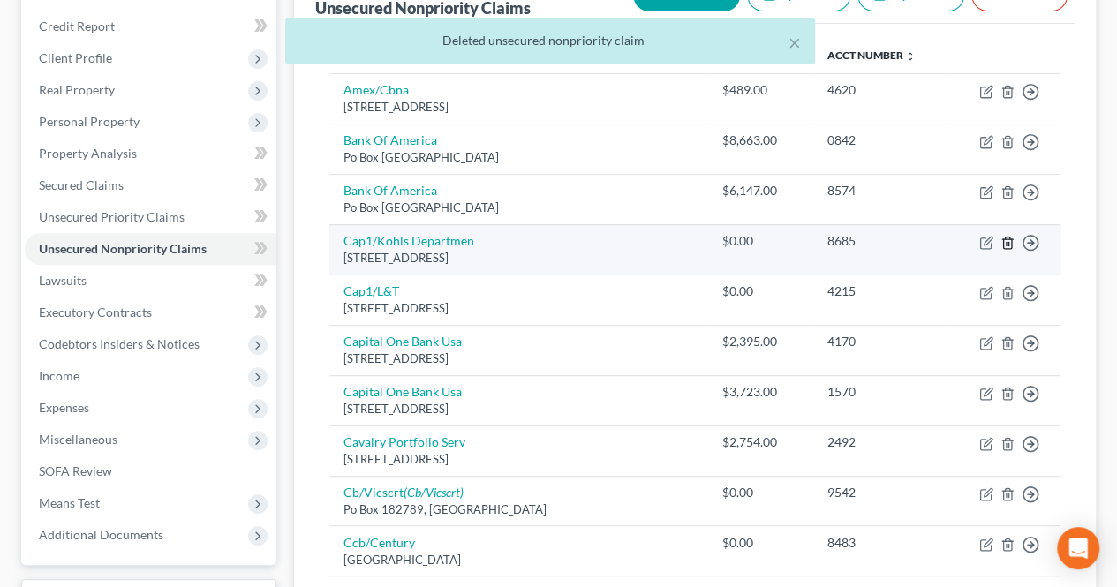
click at [1010, 245] on icon "button" at bounding box center [1007, 242] width 8 height 11
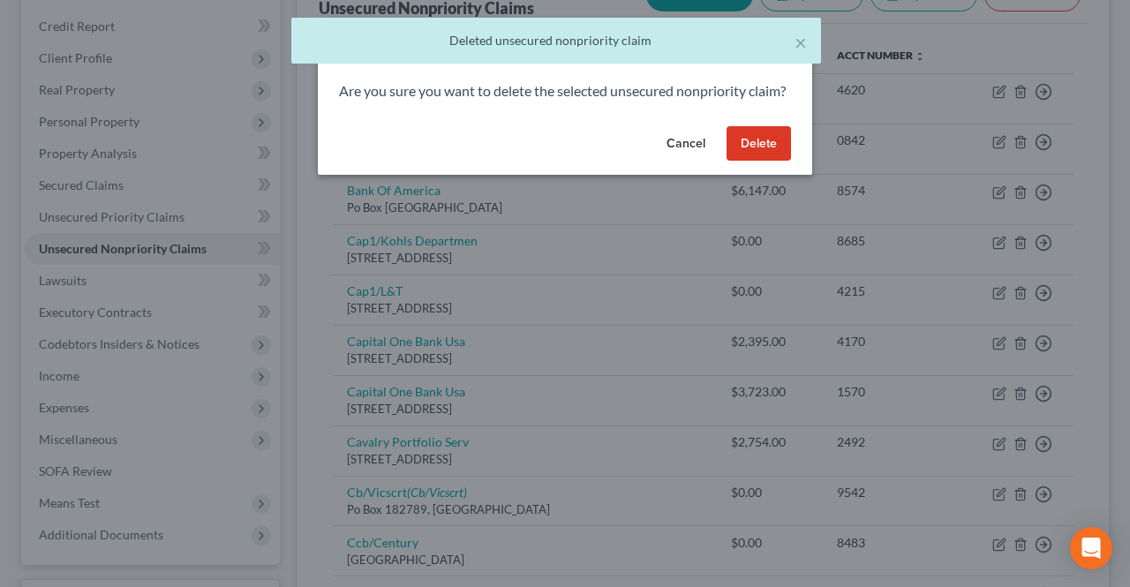
click at [768, 162] on button "Delete" at bounding box center [759, 143] width 64 height 35
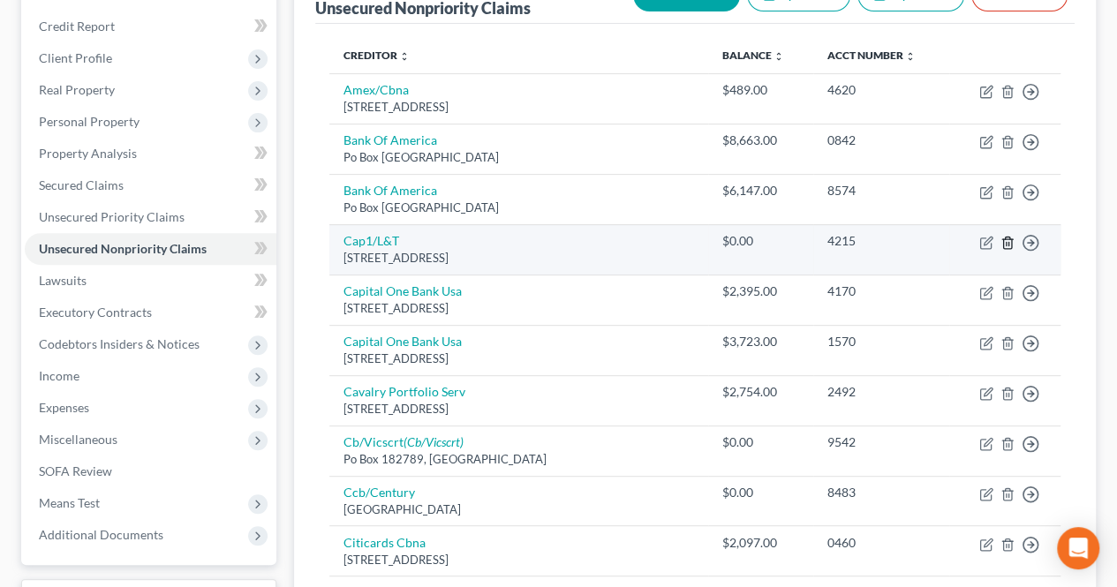
click at [1006, 245] on icon "button" at bounding box center [1007, 242] width 8 height 11
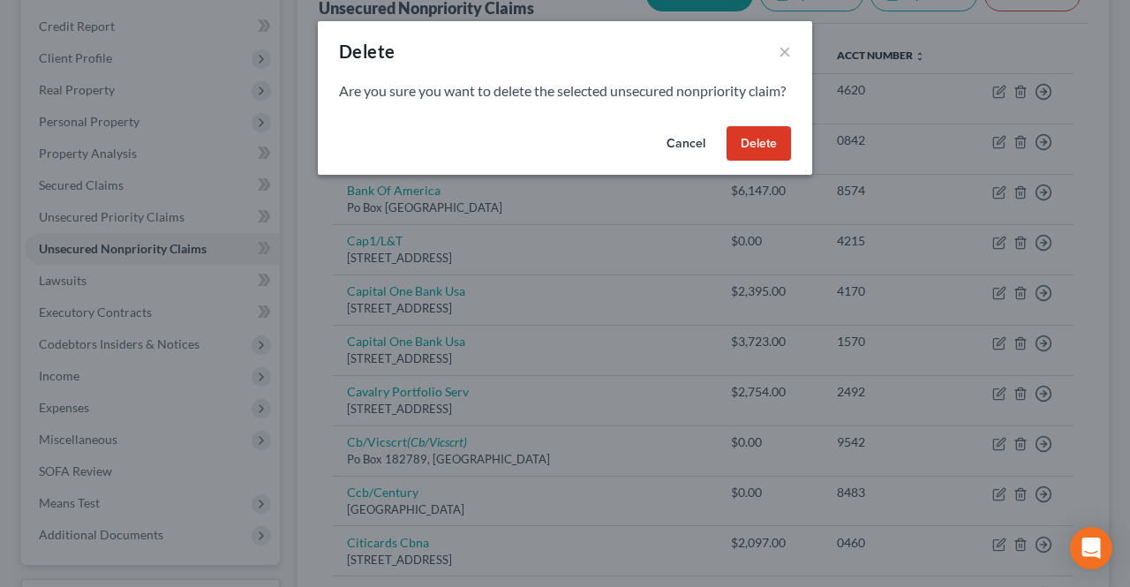
click at [771, 162] on button "Delete" at bounding box center [759, 143] width 64 height 35
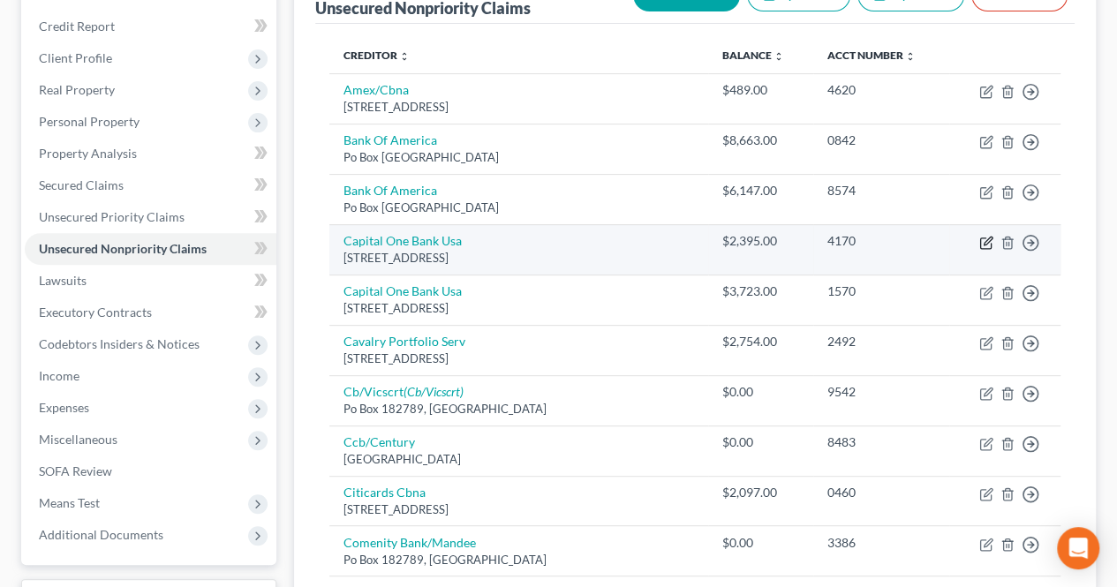
click at [983, 241] on icon "button" at bounding box center [987, 241] width 8 height 8
select select "46"
select select "1"
select select "0"
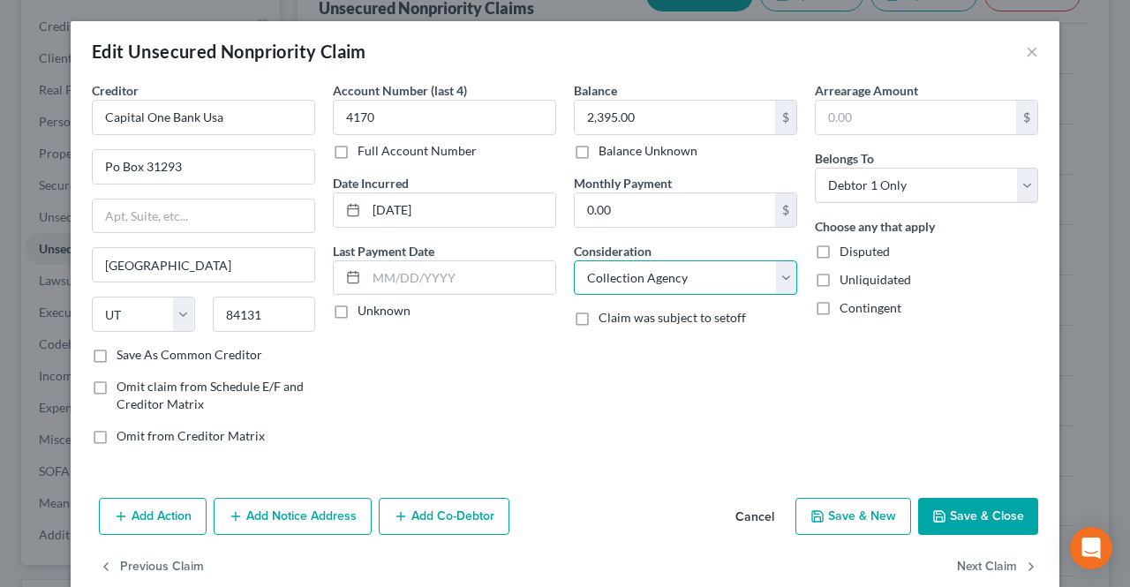
click at [710, 277] on select "Select Cable / Satellite Services Collection Agency Credit Card Debt Debt Couns…" at bounding box center [685, 277] width 223 height 35
select select "2"
click at [574, 260] on select "Select Cable / Satellite Services Collection Agency Credit Card Debt Debt Couns…" at bounding box center [685, 277] width 223 height 35
click at [938, 511] on icon "button" at bounding box center [939, 516] width 14 height 14
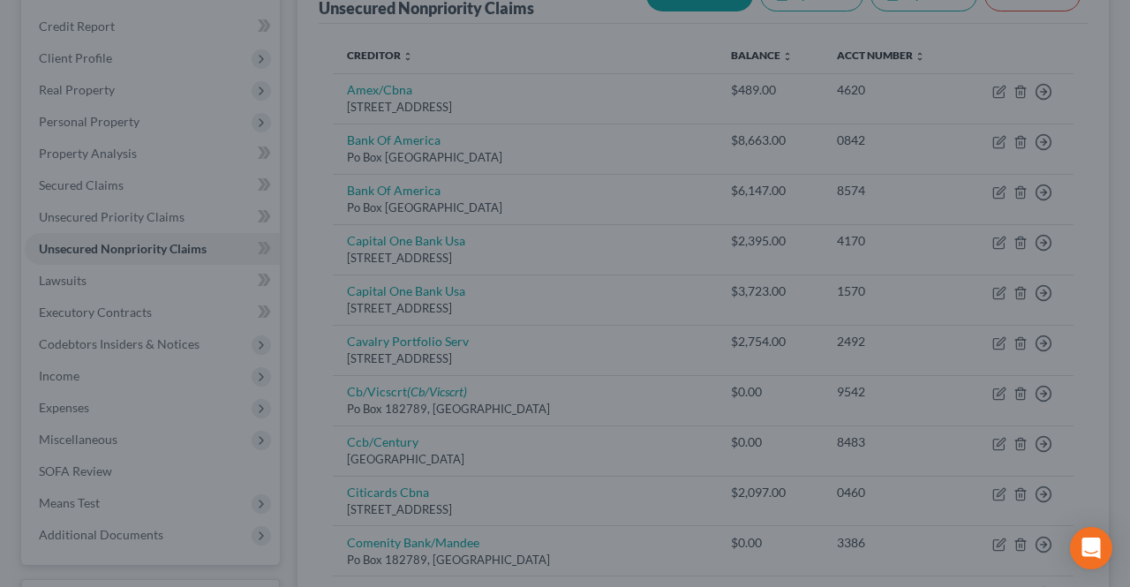
type input "0"
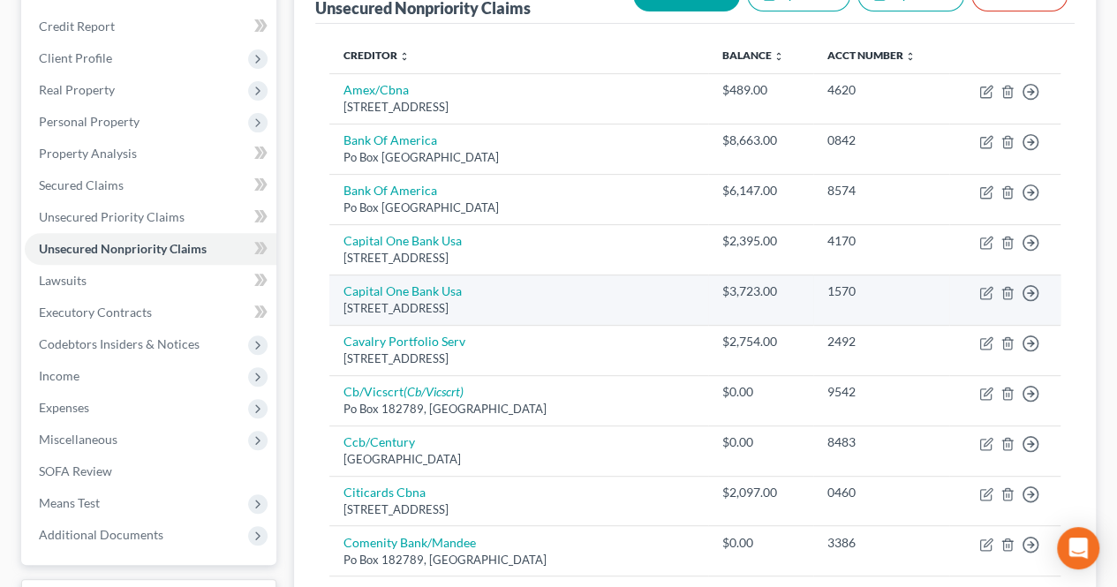
drag, startPoint x: 526, startPoint y: 294, endPoint x: 466, endPoint y: 290, distance: 60.1
click at [466, 290] on td "Capital One Bank Usa [STREET_ADDRESS]" at bounding box center [518, 300] width 379 height 50
click at [989, 290] on icon "button" at bounding box center [986, 293] width 14 height 14
select select "46"
select select "1"
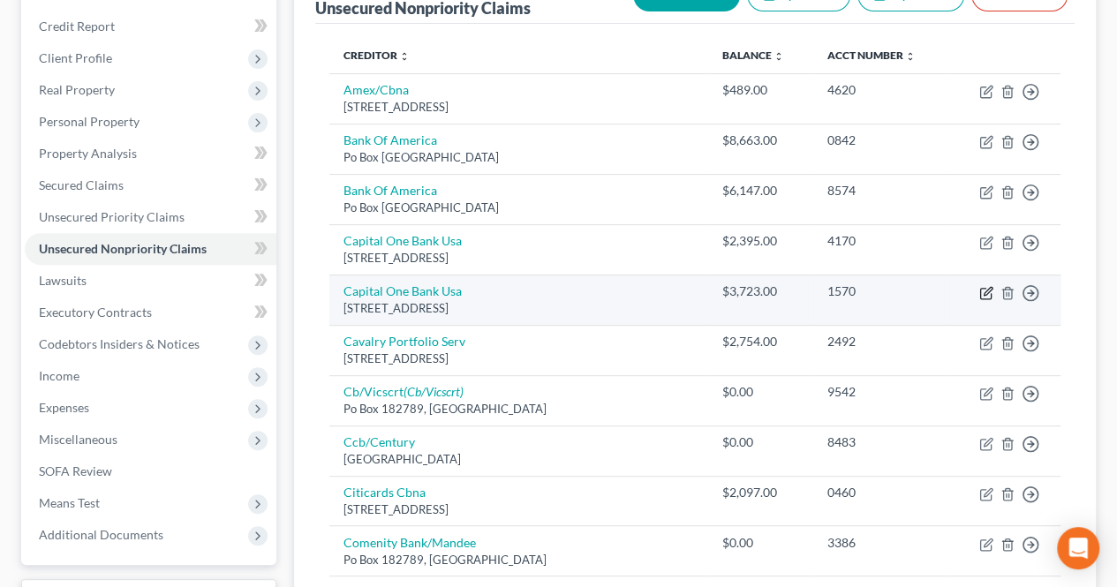
select select "0"
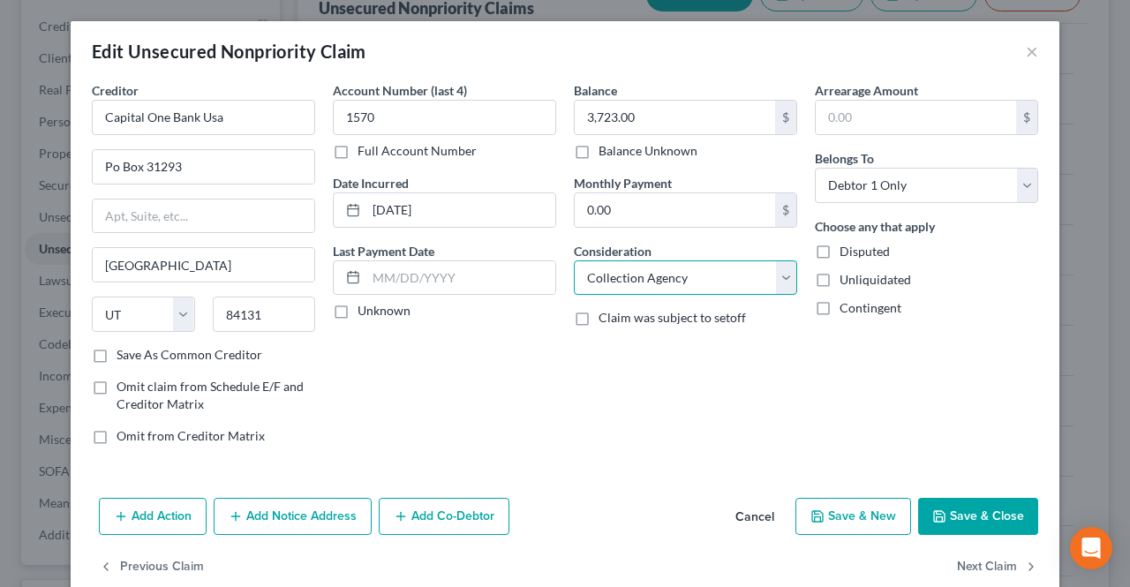
click at [704, 267] on select "Select Cable / Satellite Services Collection Agency Credit Card Debt Debt Couns…" at bounding box center [685, 277] width 223 height 35
select select "2"
click at [574, 260] on select "Select Cable / Satellite Services Collection Agency Credit Card Debt Debt Couns…" at bounding box center [685, 277] width 223 height 35
click at [981, 509] on button "Save & Close" at bounding box center [978, 516] width 120 height 37
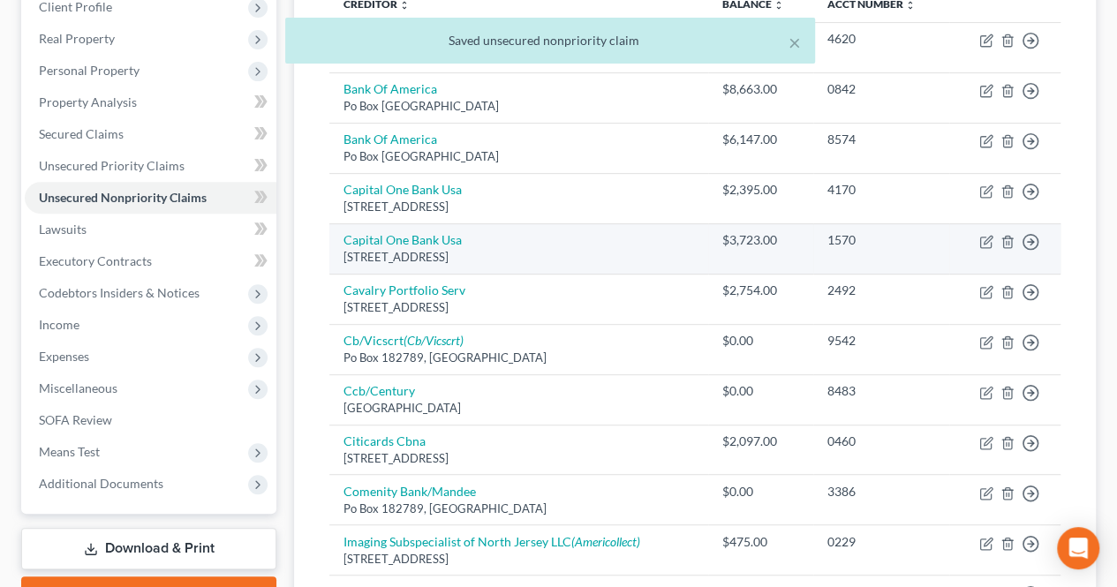
scroll to position [293, 0]
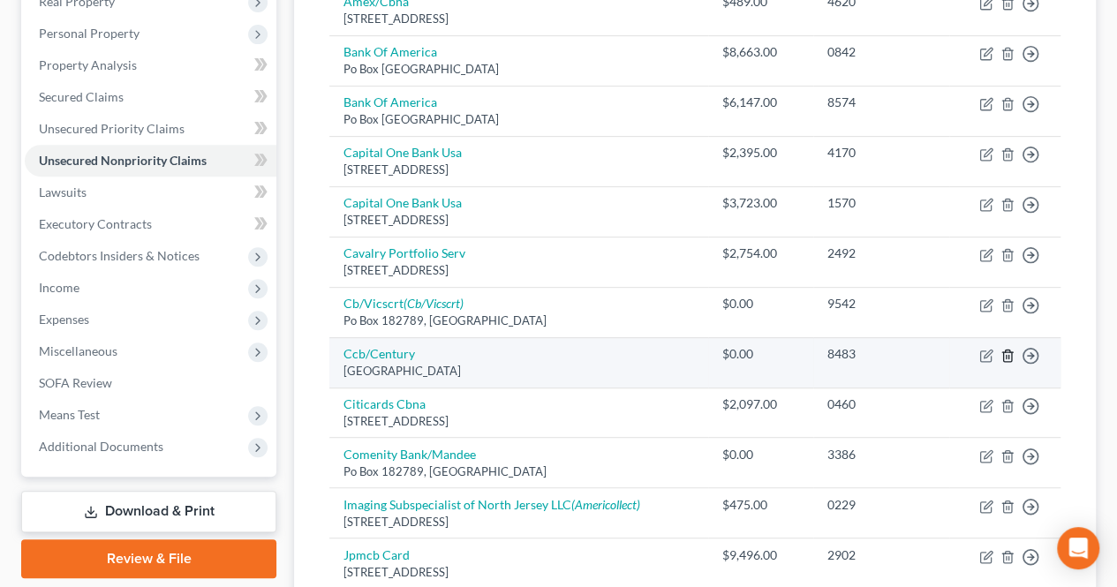
click at [1006, 349] on icon "button" at bounding box center [1007, 356] width 14 height 14
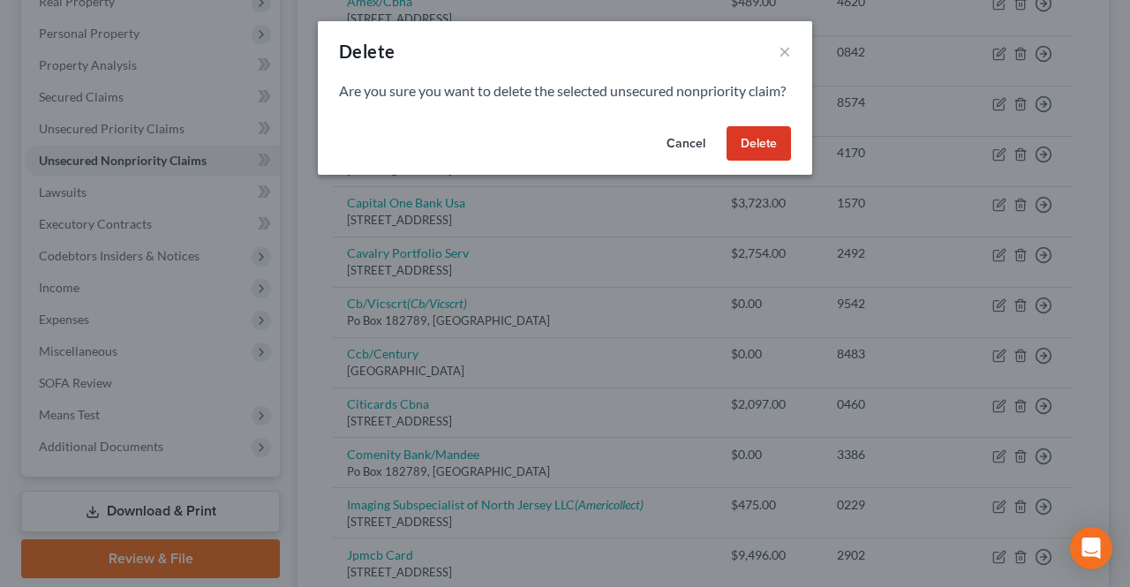
click at [755, 162] on button "Delete" at bounding box center [759, 143] width 64 height 35
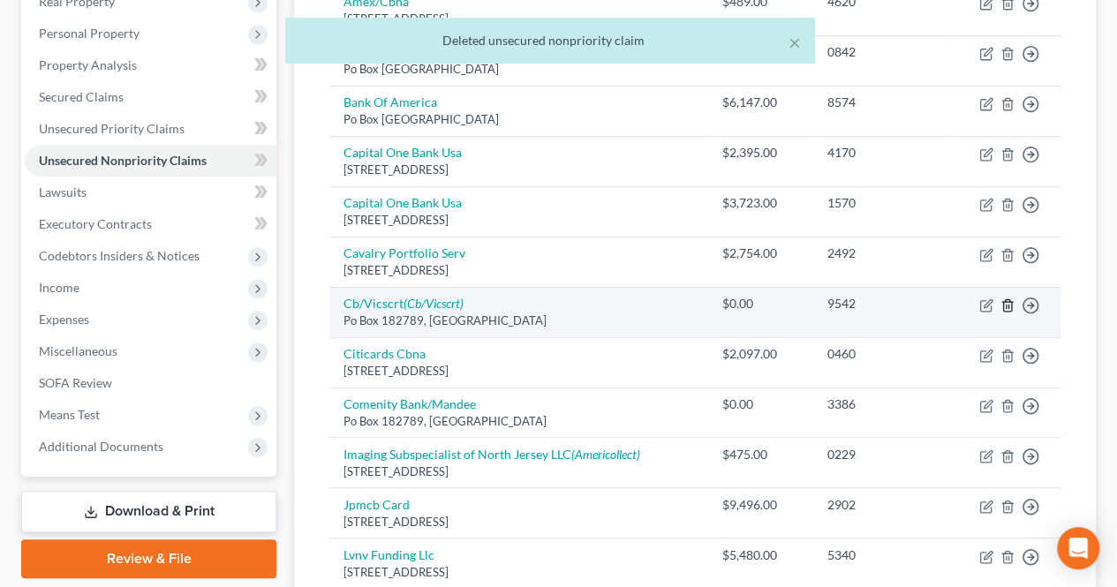
click at [1006, 298] on icon "button" at bounding box center [1007, 305] width 14 height 14
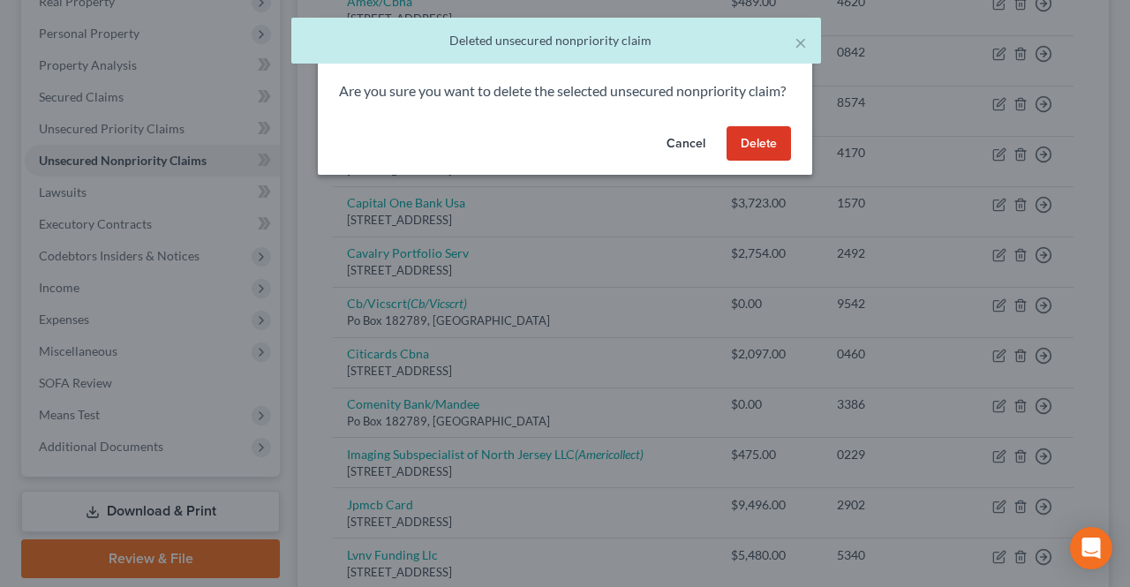
click at [751, 162] on button "Delete" at bounding box center [759, 143] width 64 height 35
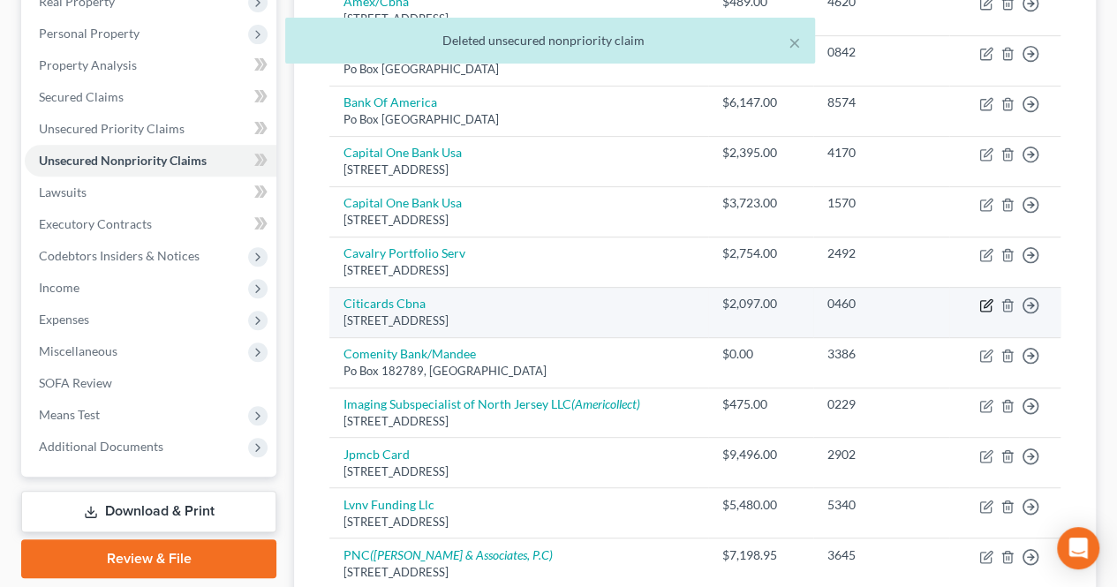
click at [983, 304] on icon "button" at bounding box center [986, 305] width 14 height 14
select select "43"
select select "2"
select select "0"
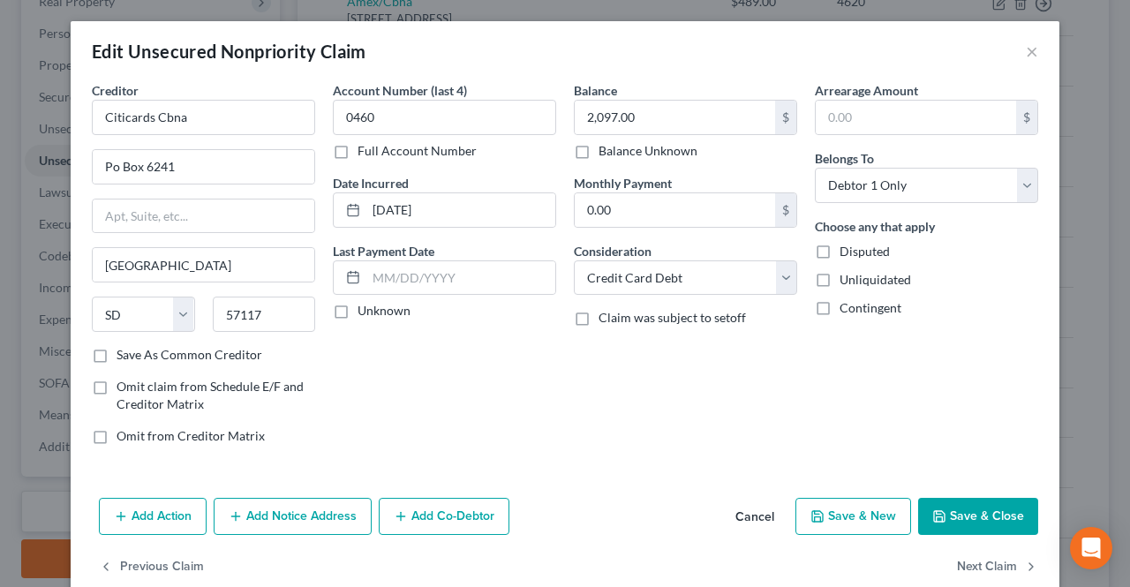
click at [981, 507] on button "Save & Close" at bounding box center [978, 516] width 120 height 37
type input "0"
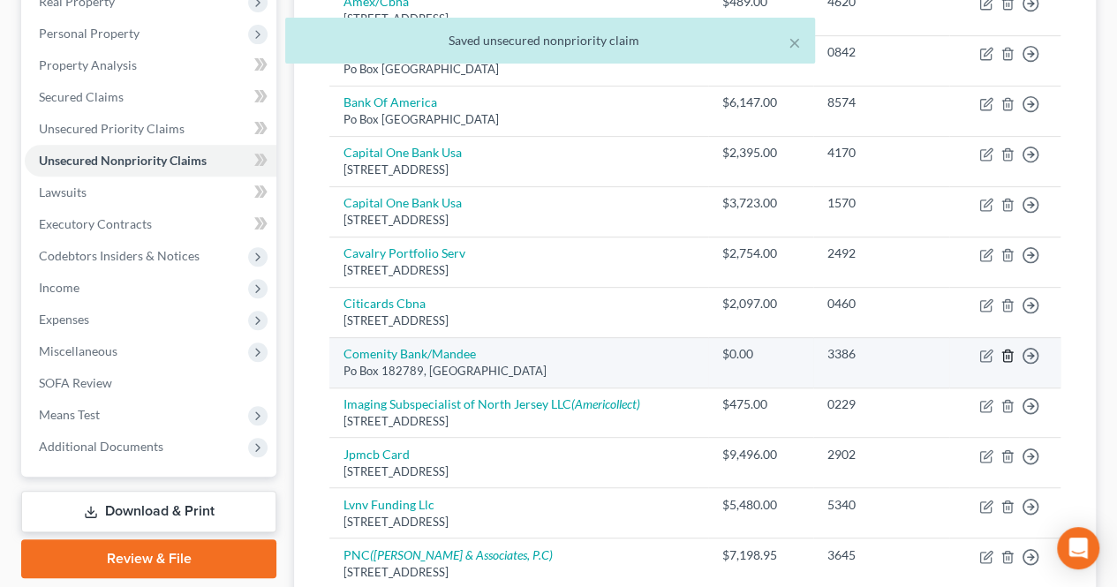
click at [1007, 350] on icon "button" at bounding box center [1007, 356] width 14 height 14
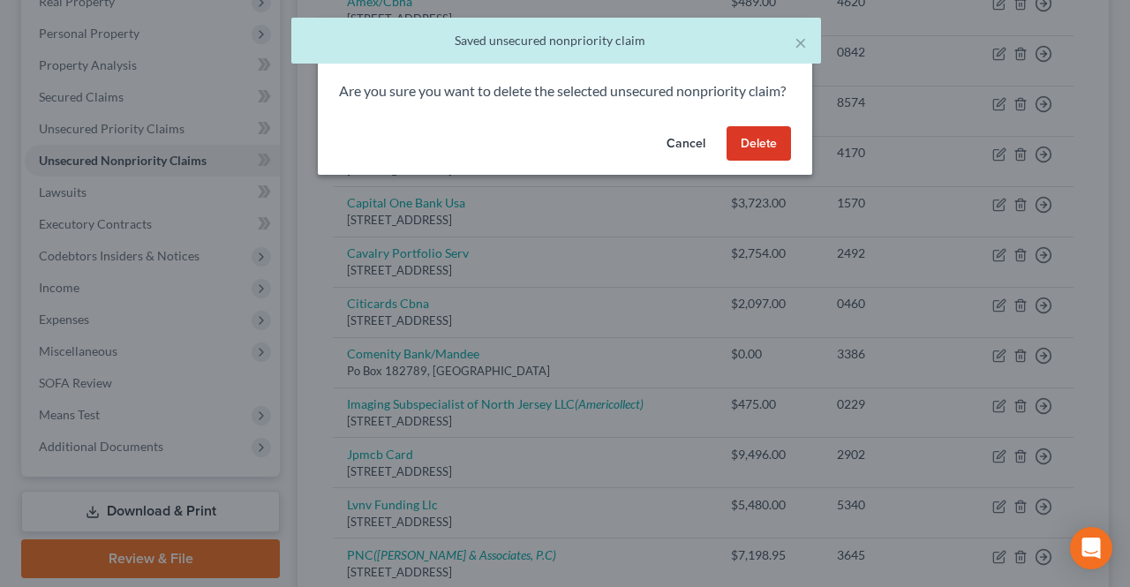
click at [755, 162] on button "Delete" at bounding box center [759, 143] width 64 height 35
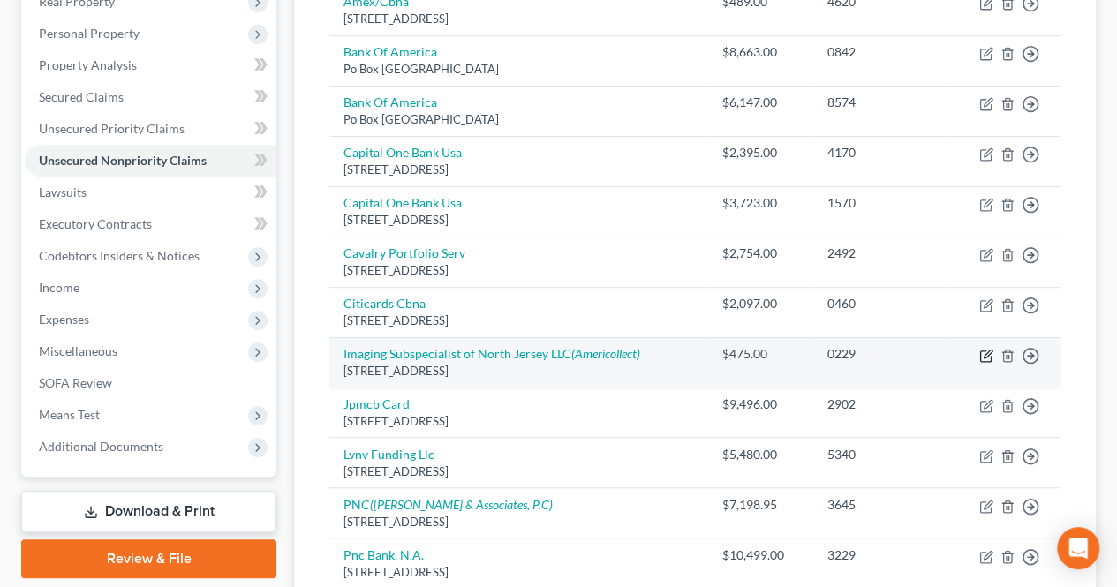
click at [985, 352] on icon "button" at bounding box center [986, 356] width 14 height 14
select select "15"
select select "9"
select select "0"
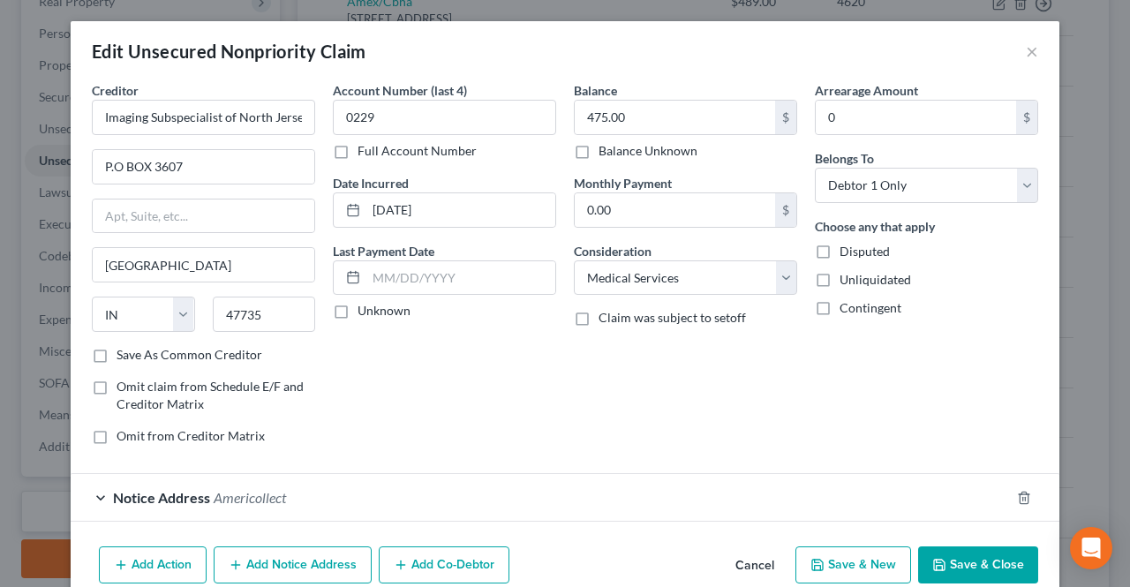
click at [943, 547] on button "Save & Close" at bounding box center [978, 564] width 120 height 37
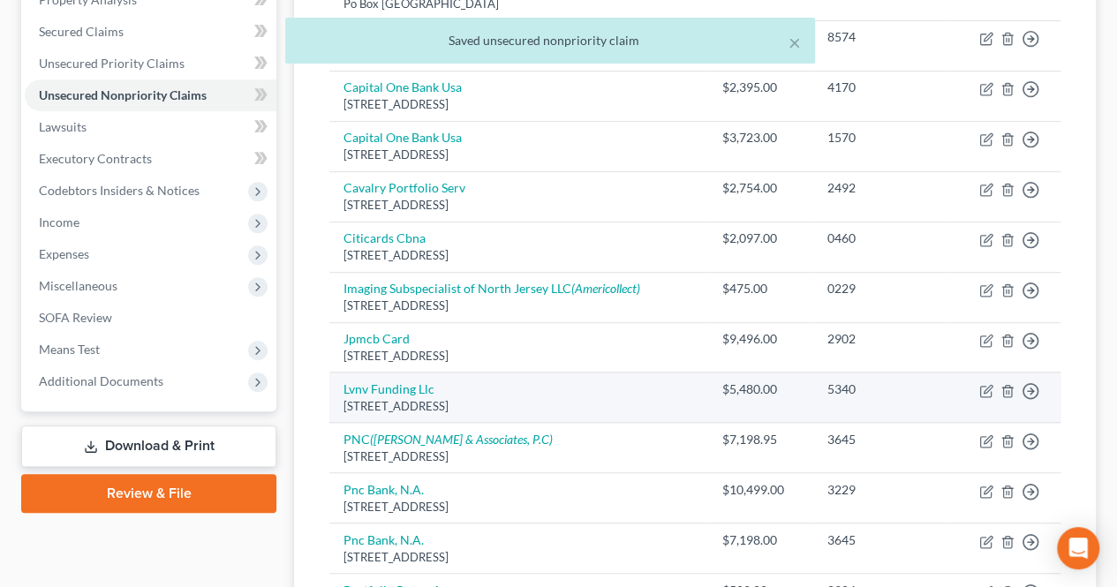
scroll to position [381, 0]
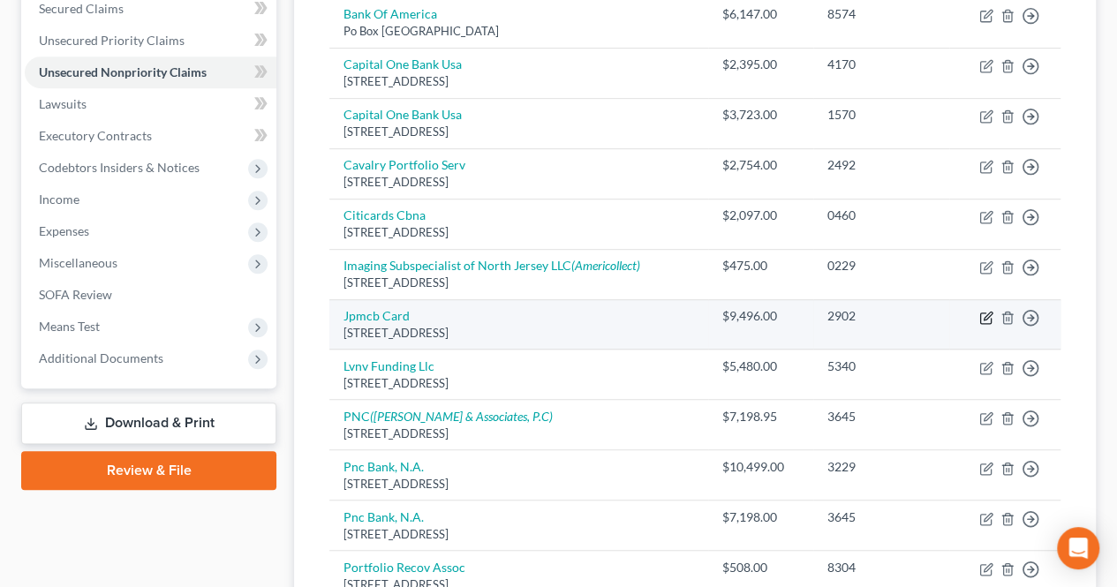
click at [987, 317] on icon "button" at bounding box center [986, 318] width 14 height 14
select select "7"
select select "0"
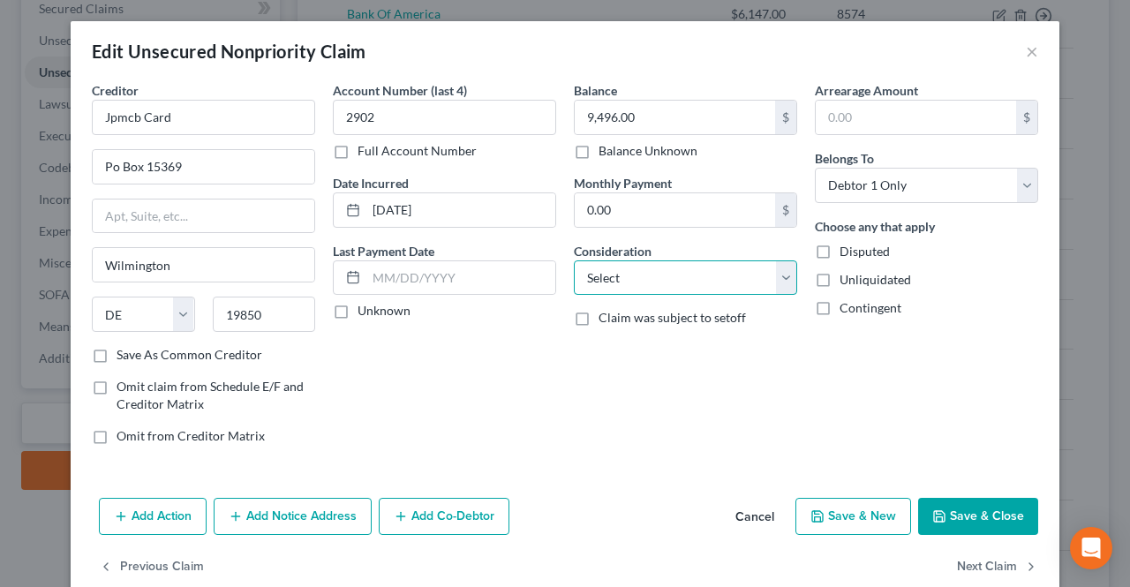
click at [743, 276] on select "Select Cable / Satellite Services Collection Agency Credit Card Debt Debt Couns…" at bounding box center [685, 277] width 223 height 35
select select "2"
click at [574, 260] on select "Select Cable / Satellite Services Collection Agency Credit Card Debt Debt Couns…" at bounding box center [685, 277] width 223 height 35
click at [955, 523] on button "Save & Close" at bounding box center [978, 516] width 120 height 37
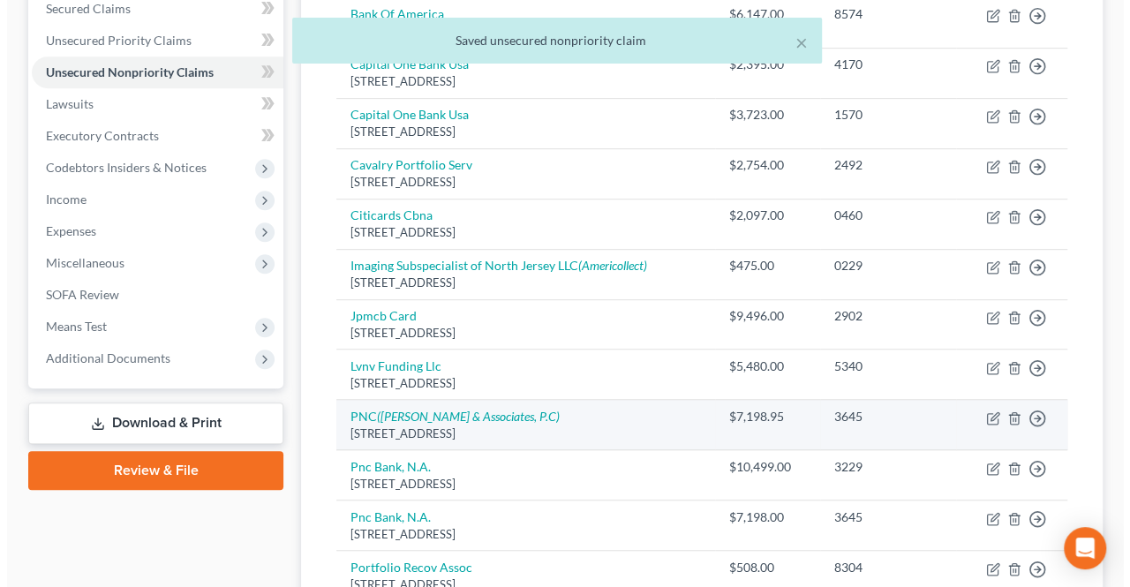
scroll to position [470, 0]
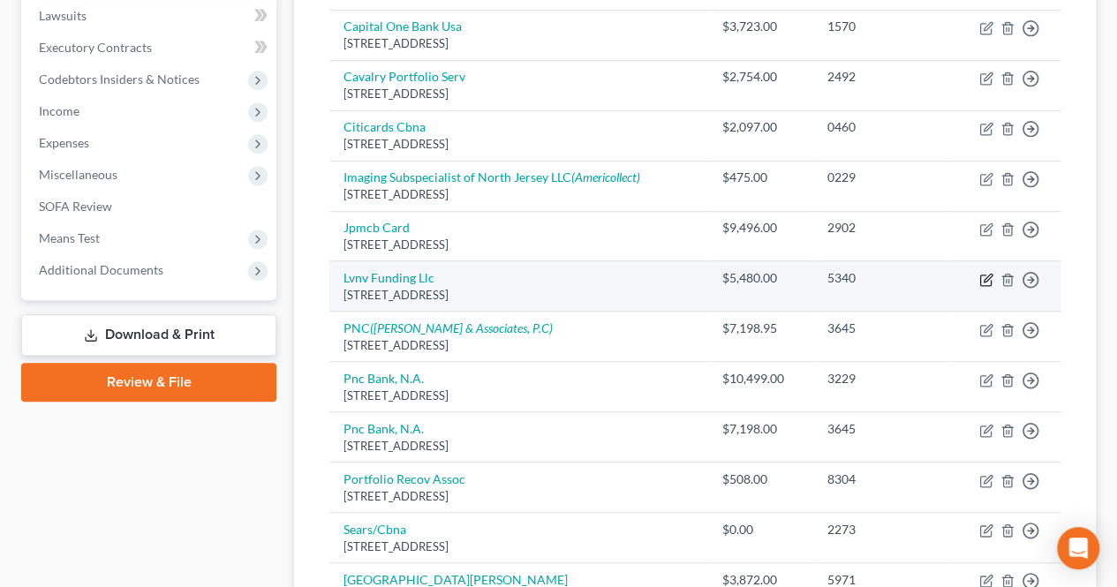
click at [991, 278] on icon "button" at bounding box center [985, 280] width 11 height 11
select select "42"
select select "0"
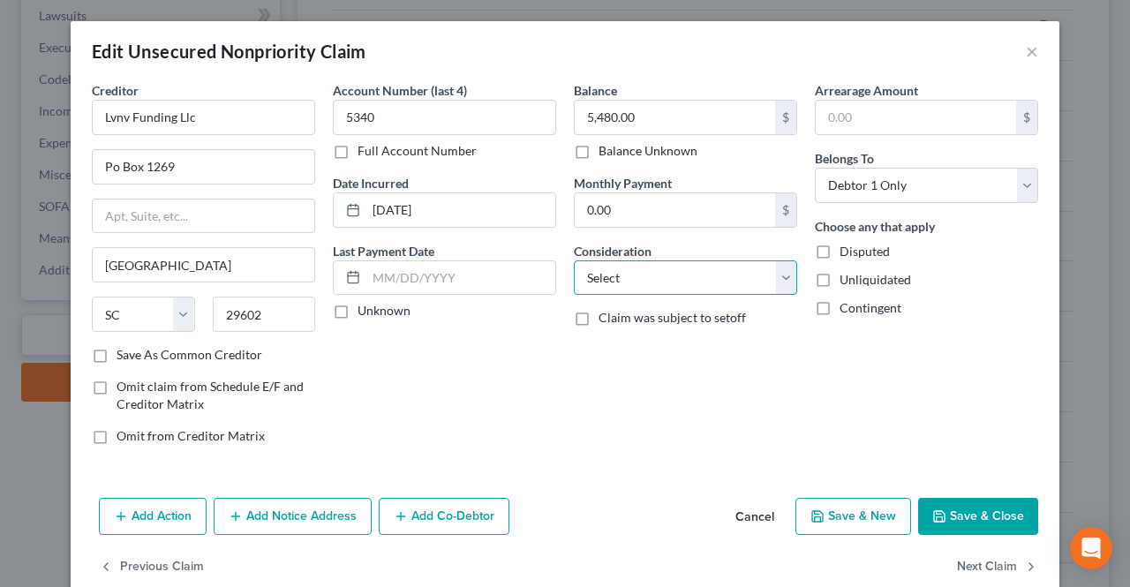
drag, startPoint x: 712, startPoint y: 282, endPoint x: 701, endPoint y: 264, distance: 20.6
click at [712, 282] on select "Select Cable / Satellite Services Collection Agency Credit Card Debt Debt Couns…" at bounding box center [685, 277] width 223 height 35
select select "1"
click at [574, 260] on select "Select Cable / Satellite Services Collection Agency Credit Card Debt Debt Couns…" at bounding box center [685, 277] width 223 height 35
click at [959, 509] on button "Save & Close" at bounding box center [978, 516] width 120 height 37
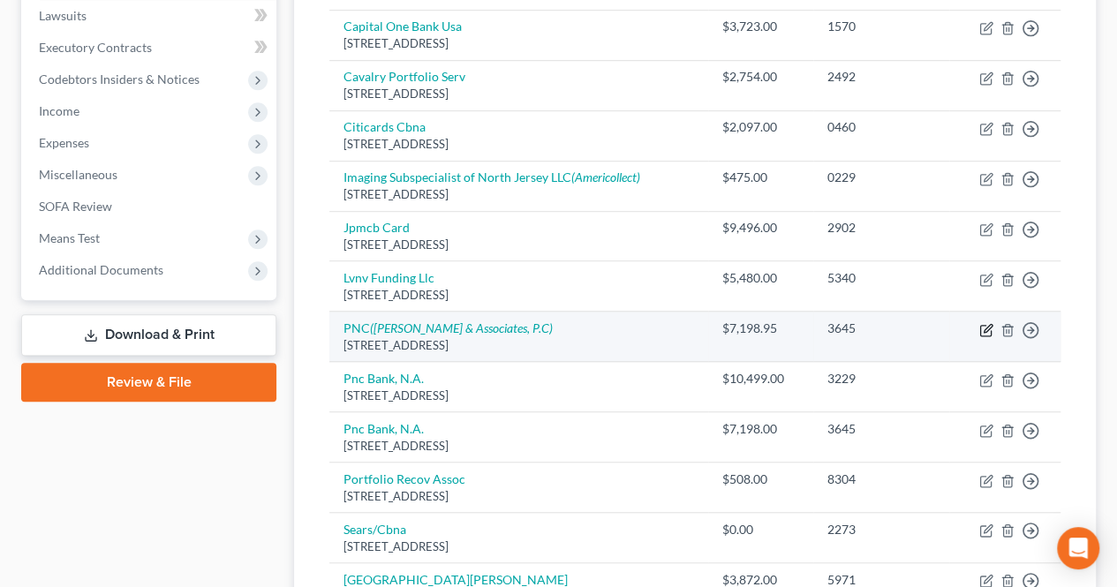
click at [986, 330] on icon "button" at bounding box center [986, 330] width 14 height 14
select select "36"
select select "2"
select select "0"
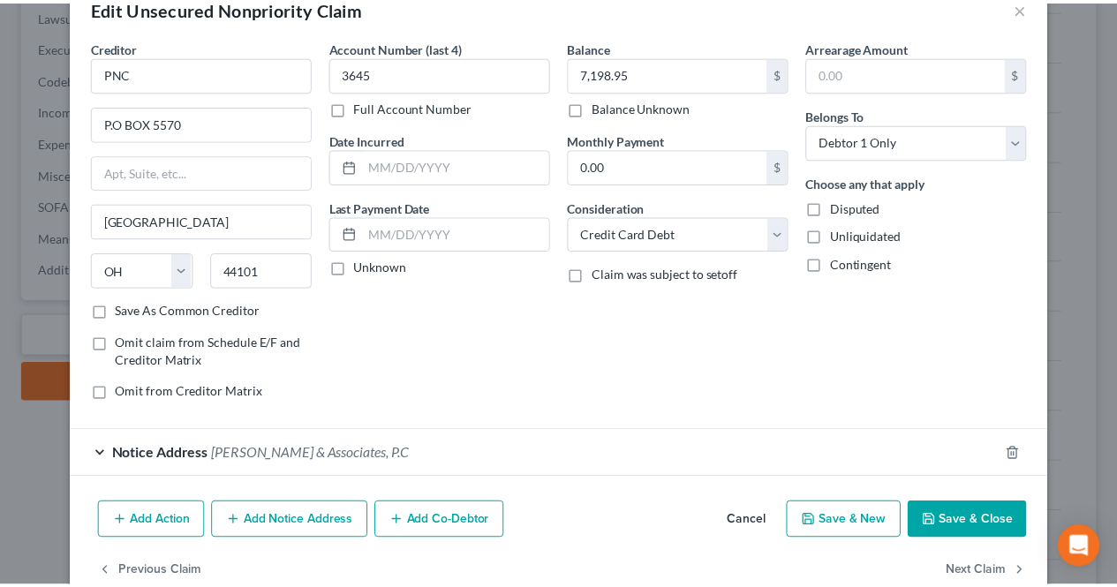
scroll to position [79, 0]
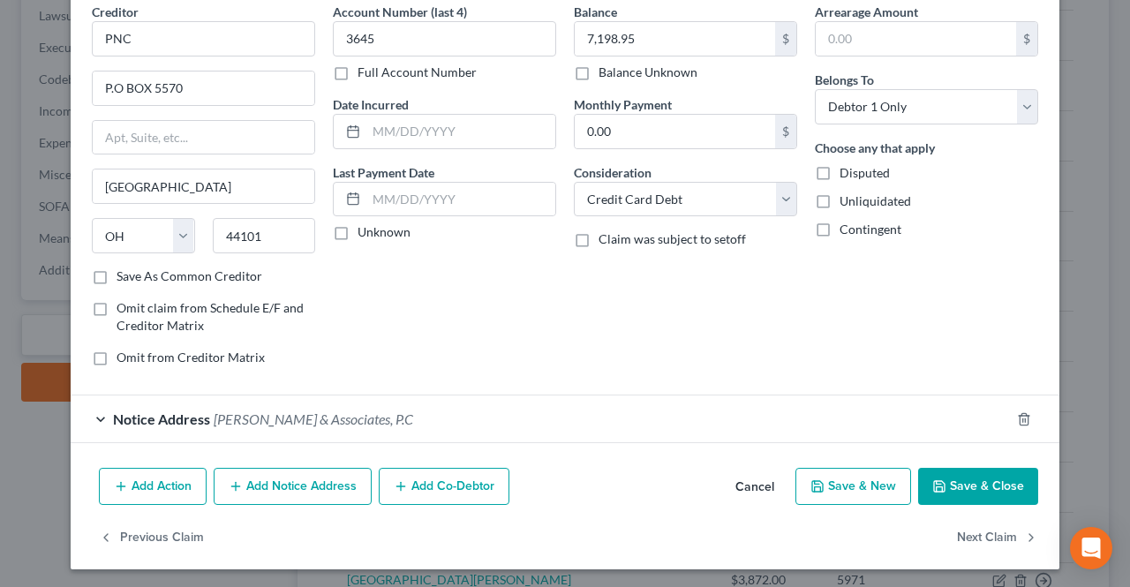
click at [957, 486] on button "Save & Close" at bounding box center [978, 486] width 120 height 37
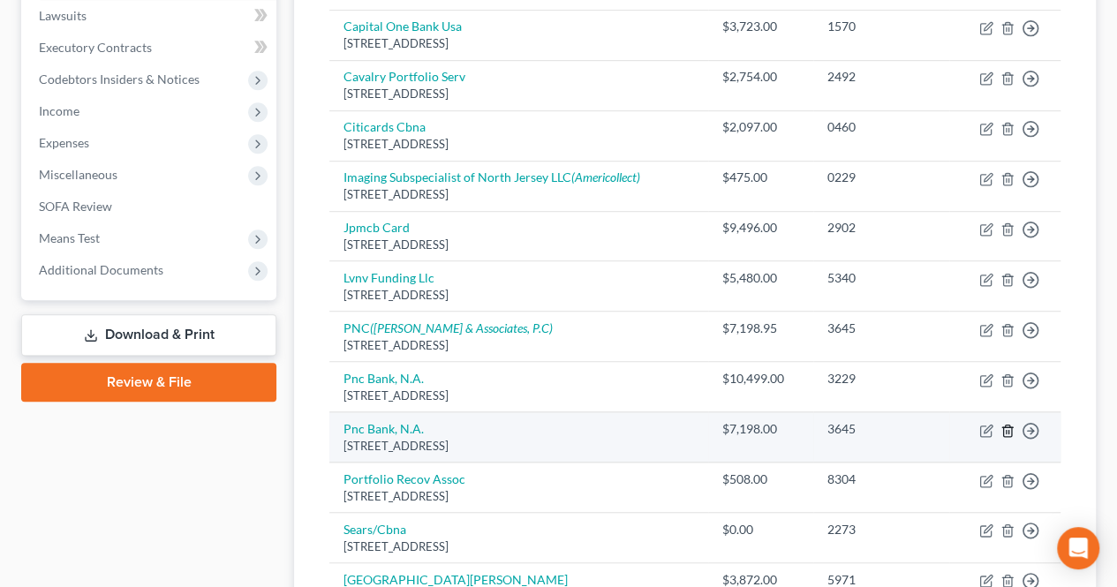
click at [1009, 428] on icon "button" at bounding box center [1007, 431] width 14 height 14
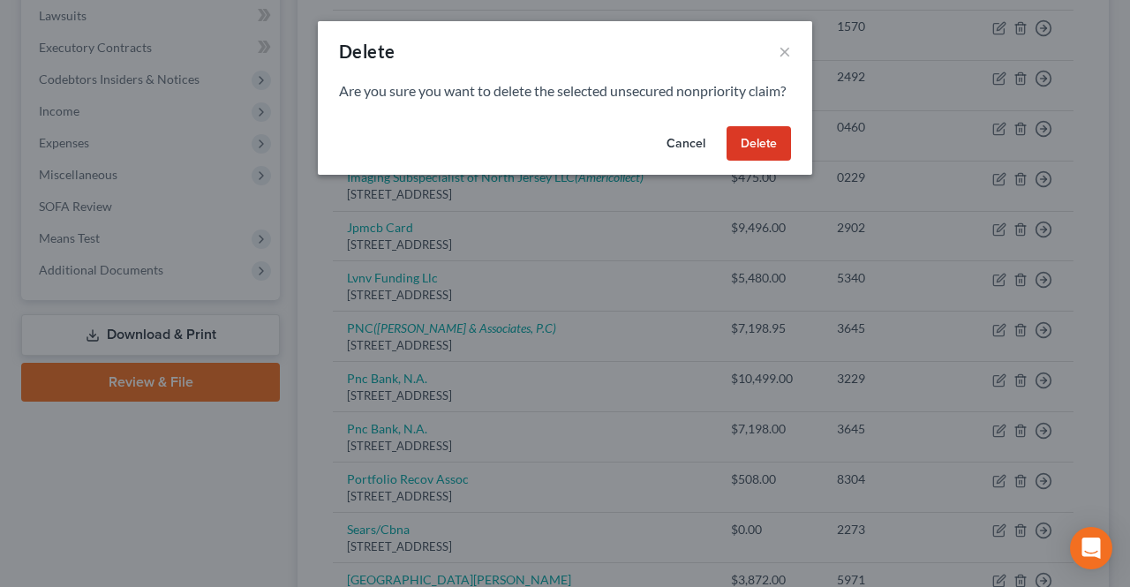
click at [771, 162] on button "Delete" at bounding box center [759, 143] width 64 height 35
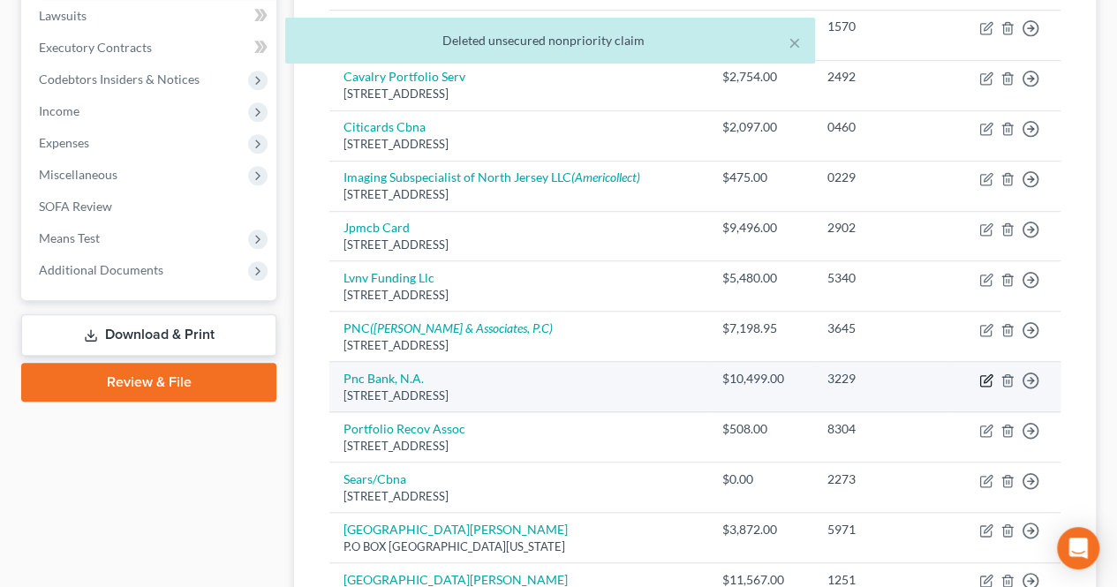
click at [986, 373] on icon "button" at bounding box center [986, 380] width 14 height 14
select select "23"
select select "2"
select select "0"
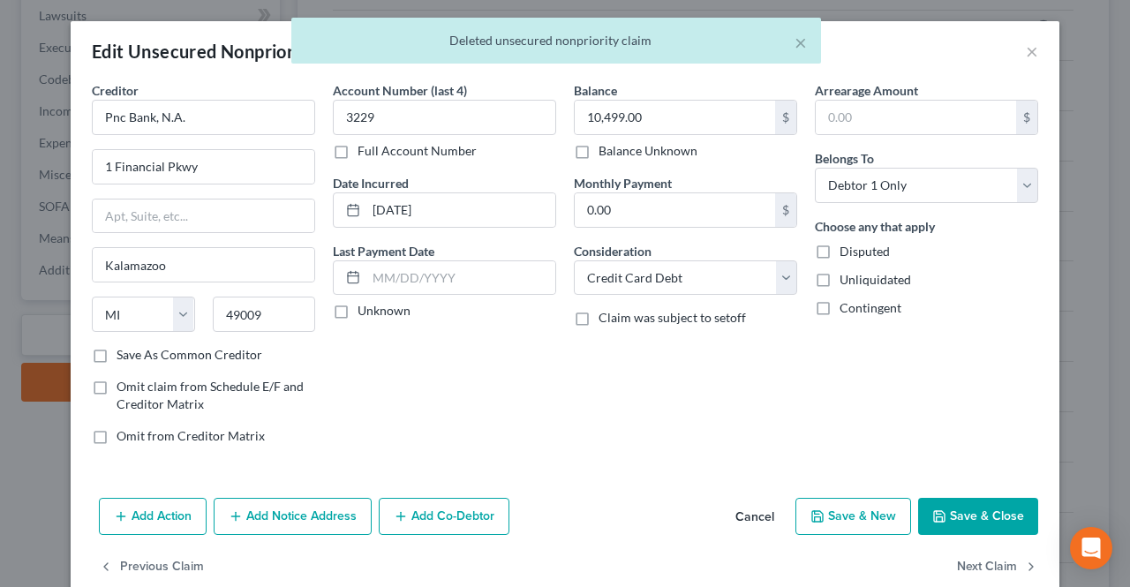
click at [932, 509] on icon "button" at bounding box center [939, 516] width 14 height 14
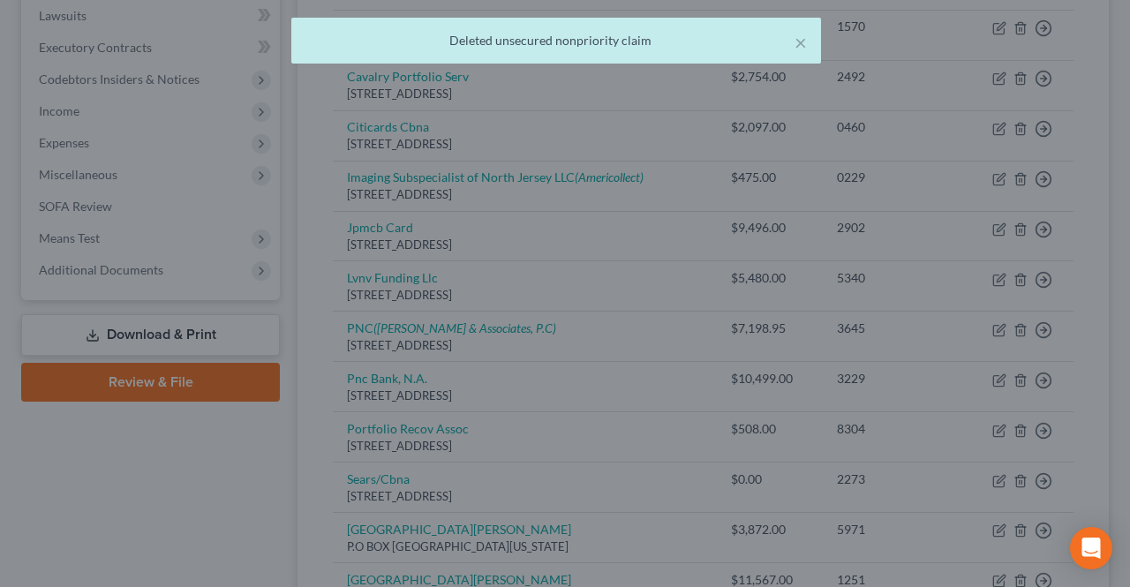
type input "0"
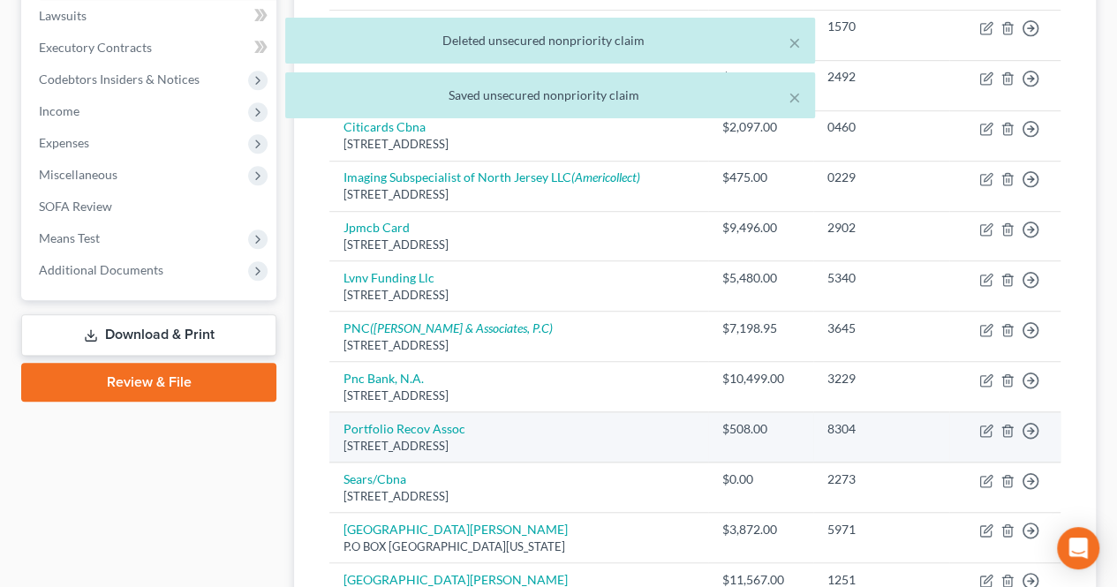
scroll to position [558, 0]
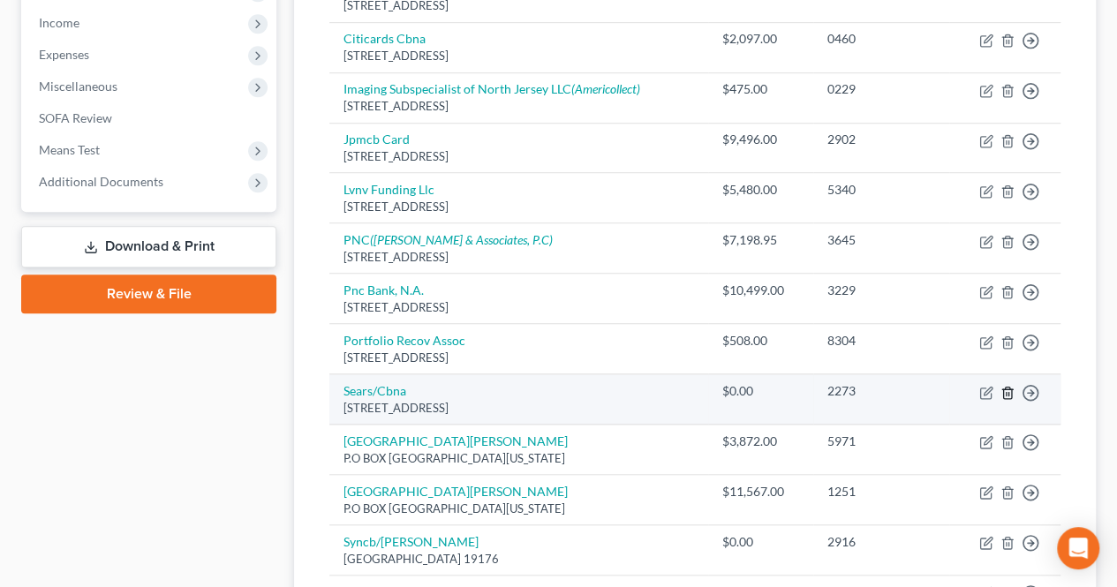
click at [1006, 395] on td "Move to D Move to E Move to G Move to Notice Only" at bounding box center [1004, 399] width 111 height 50
click at [1006, 393] on icon "button" at bounding box center [1007, 392] width 8 height 11
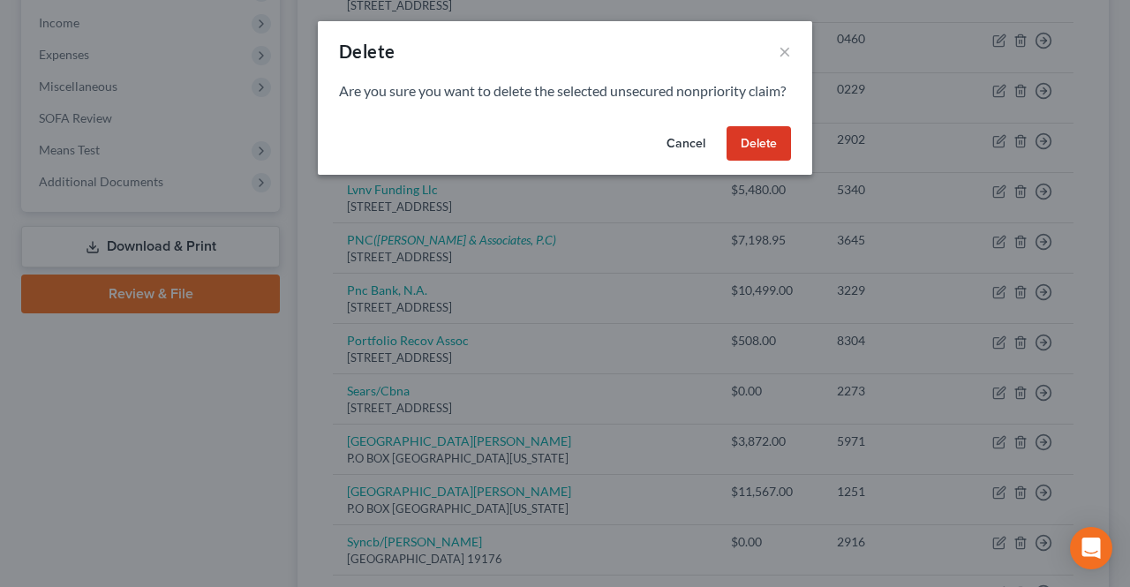
click at [770, 162] on button "Delete" at bounding box center [759, 143] width 64 height 35
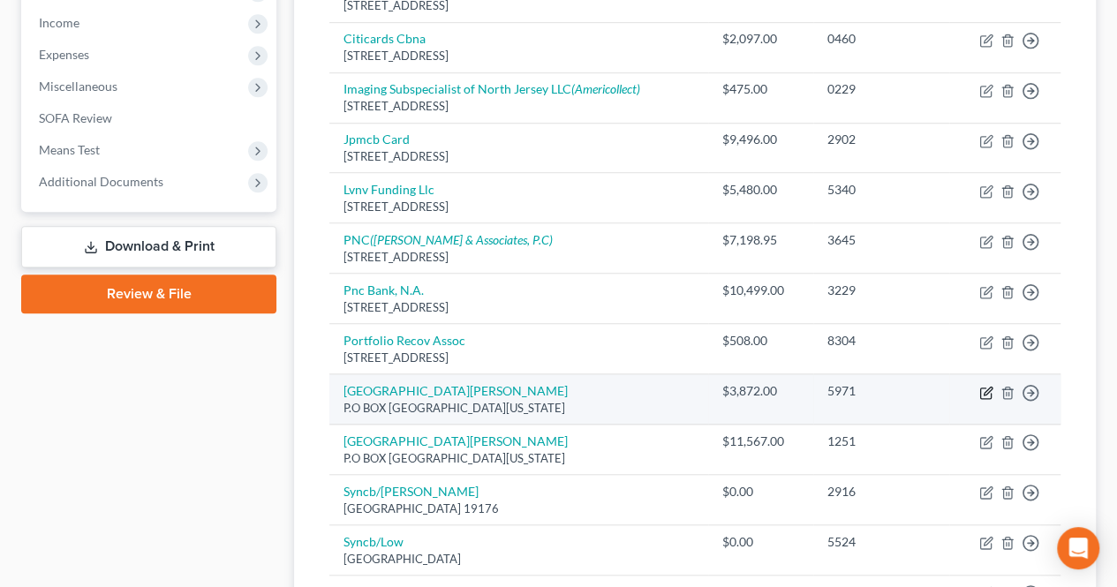
click at [982, 389] on icon "button" at bounding box center [986, 393] width 14 height 14
select select "35"
select select "9"
select select "0"
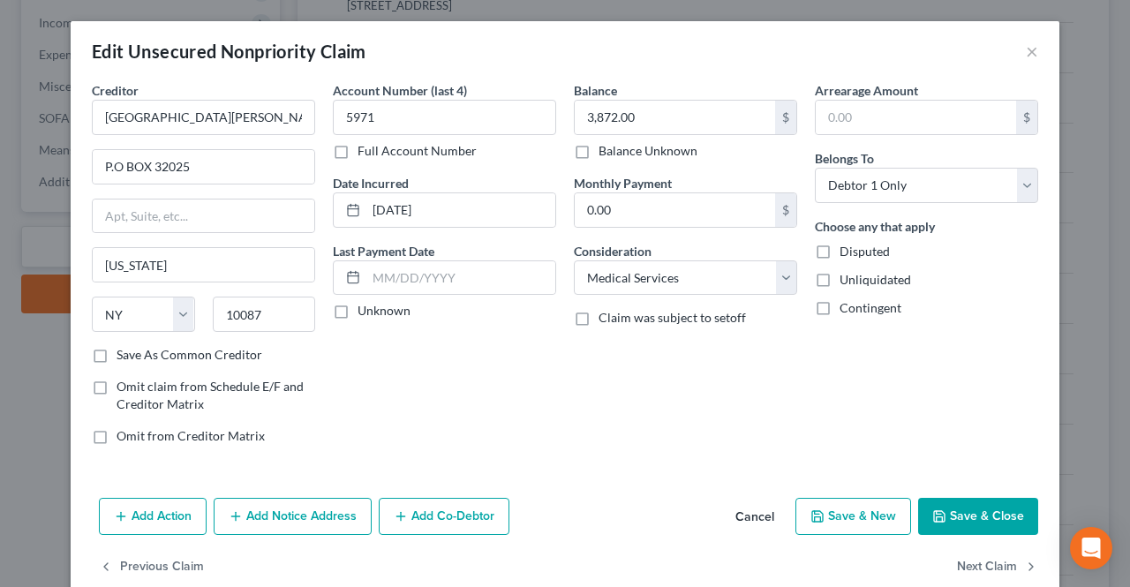
click at [957, 526] on button "Save & Close" at bounding box center [978, 516] width 120 height 37
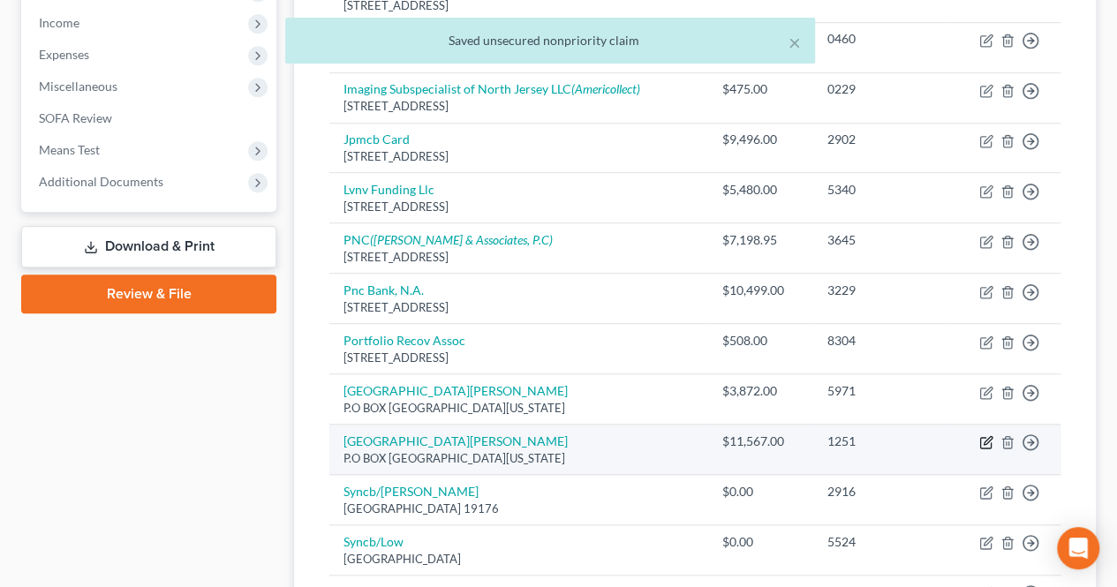
click at [989, 441] on icon "button" at bounding box center [986, 442] width 14 height 14
select select "35"
select select "9"
select select "0"
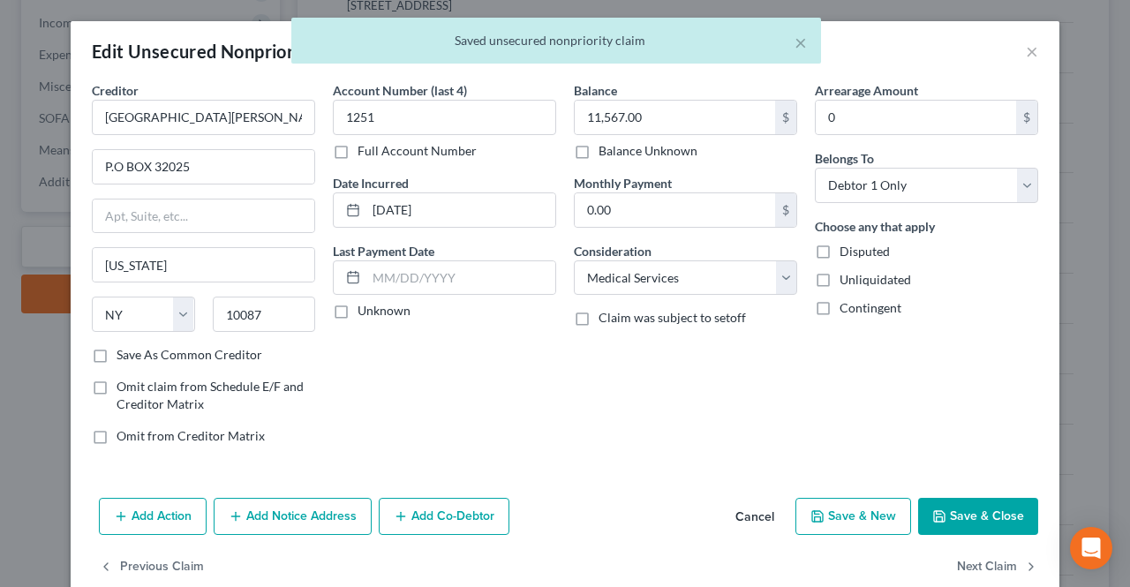
click at [973, 522] on button "Save & Close" at bounding box center [978, 516] width 120 height 37
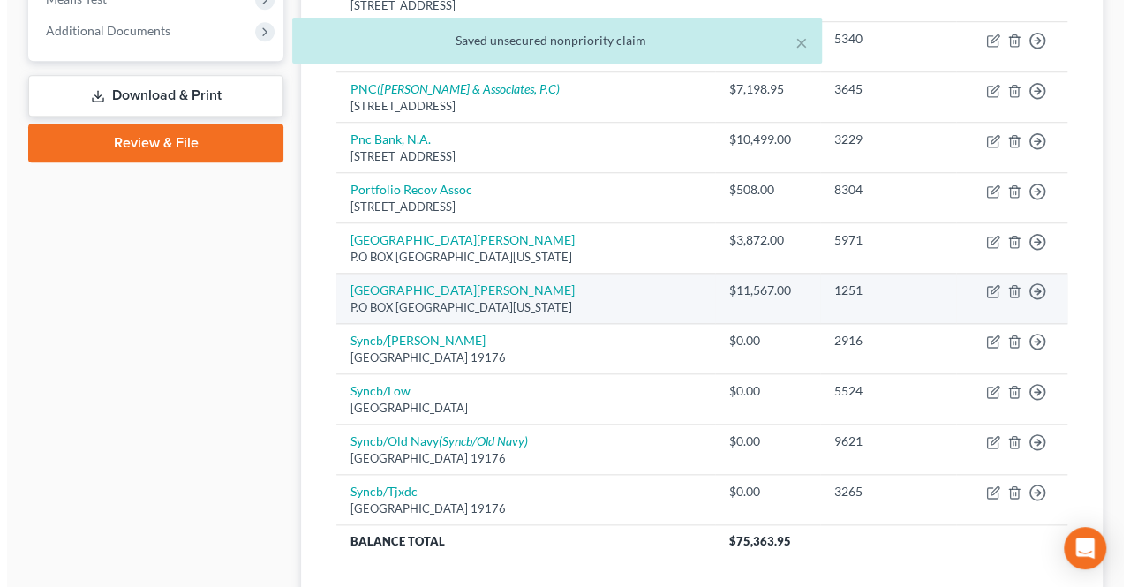
scroll to position [734, 0]
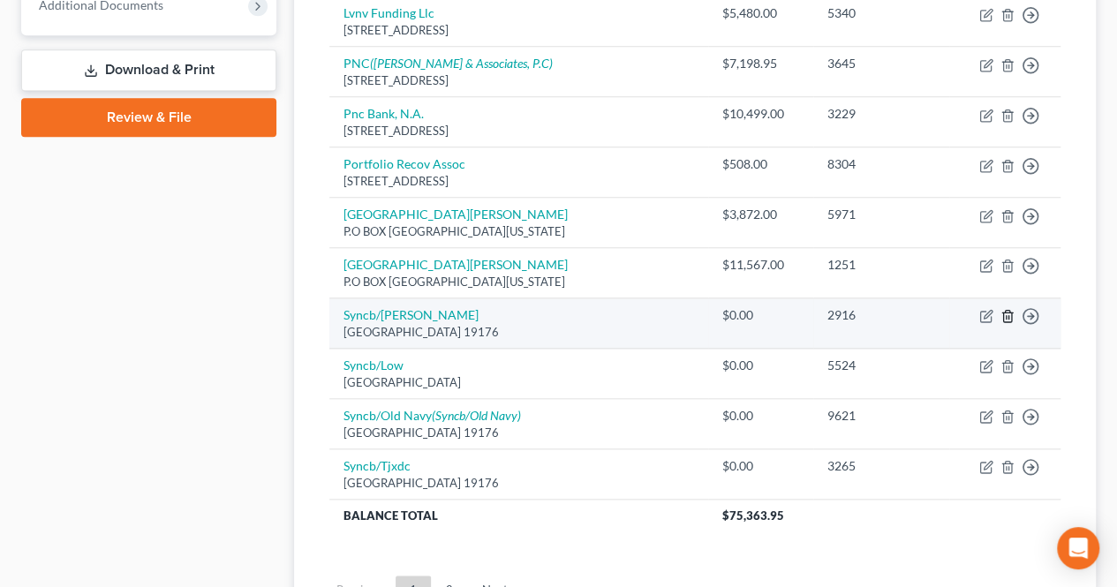
click at [1003, 312] on icon "button" at bounding box center [1007, 316] width 8 height 11
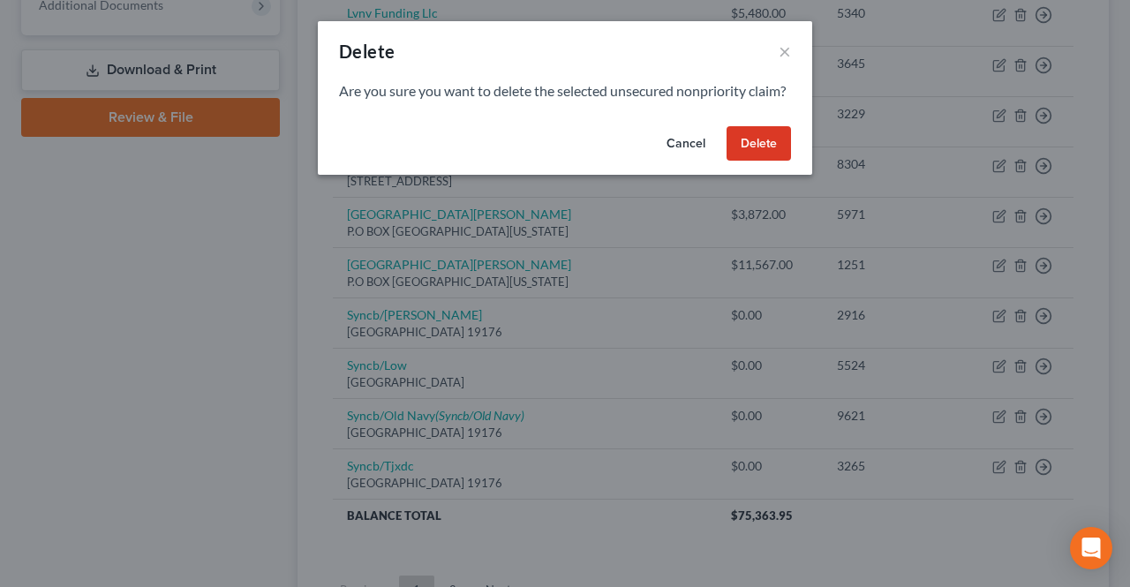
click at [763, 153] on button "Delete" at bounding box center [759, 143] width 64 height 35
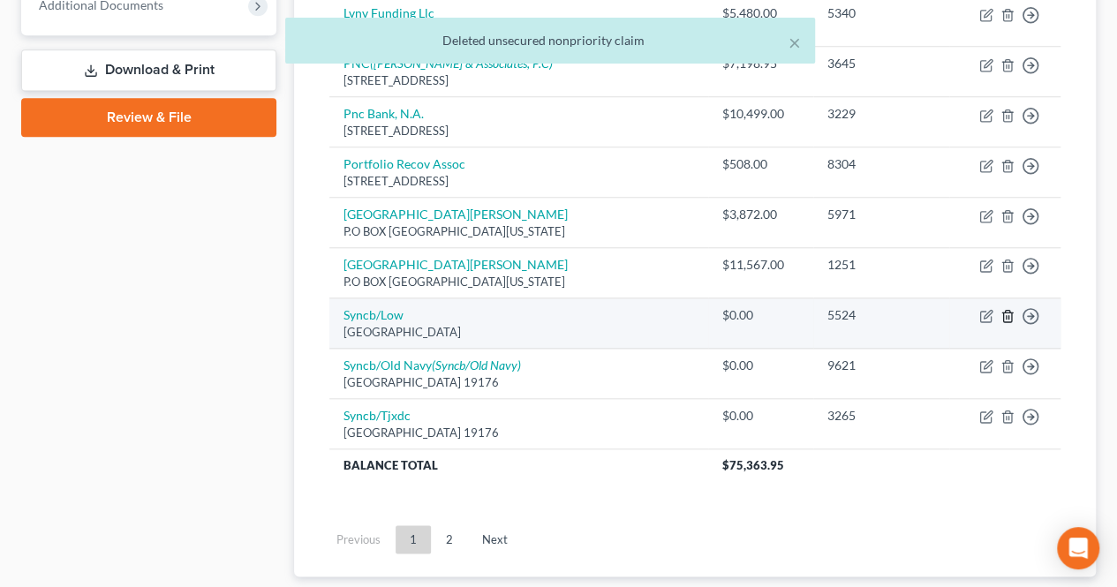
click at [1011, 312] on icon "button" at bounding box center [1007, 316] width 8 height 11
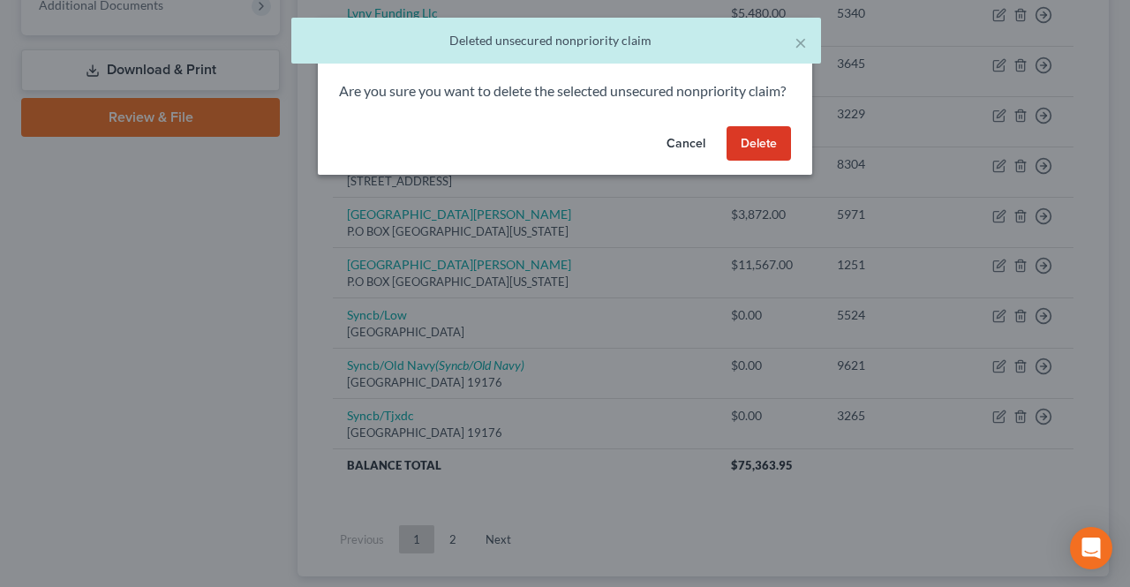
click at [761, 159] on button "Delete" at bounding box center [759, 143] width 64 height 35
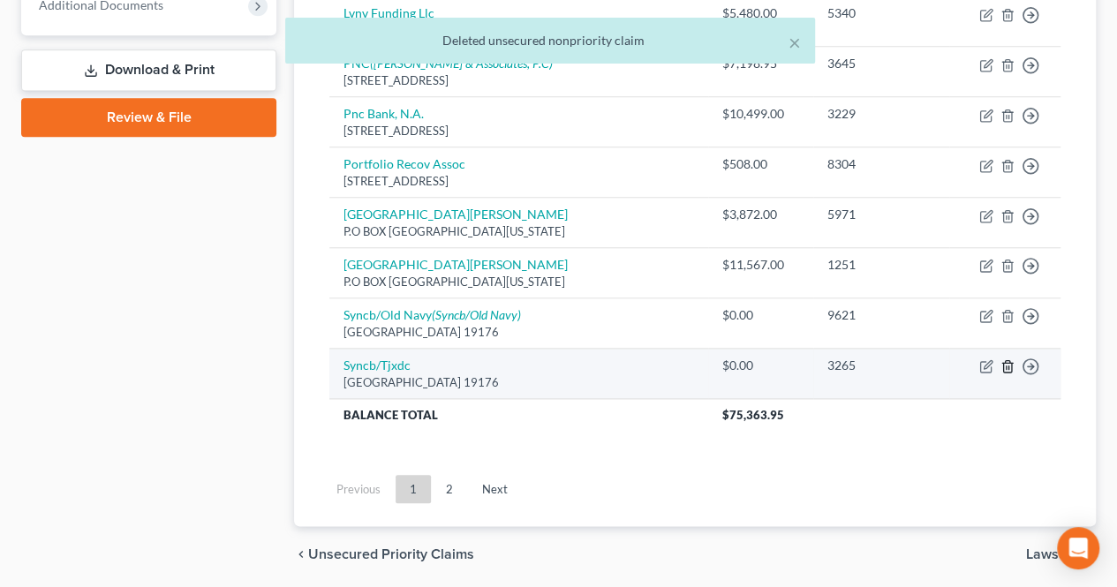
click at [1005, 359] on icon "button" at bounding box center [1007, 366] width 14 height 14
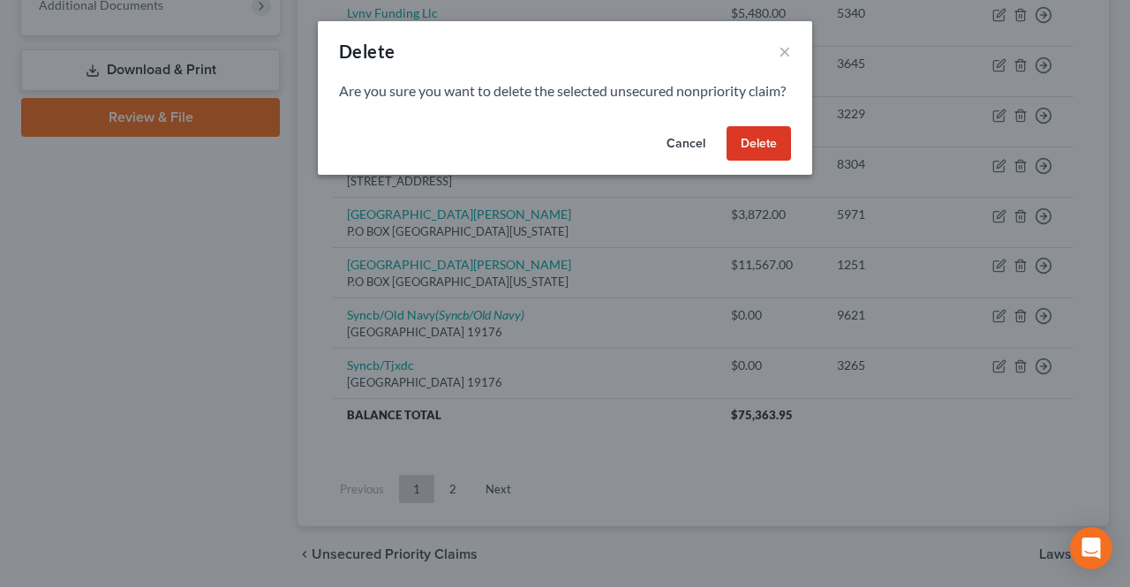
click at [743, 162] on button "Delete" at bounding box center [759, 143] width 64 height 35
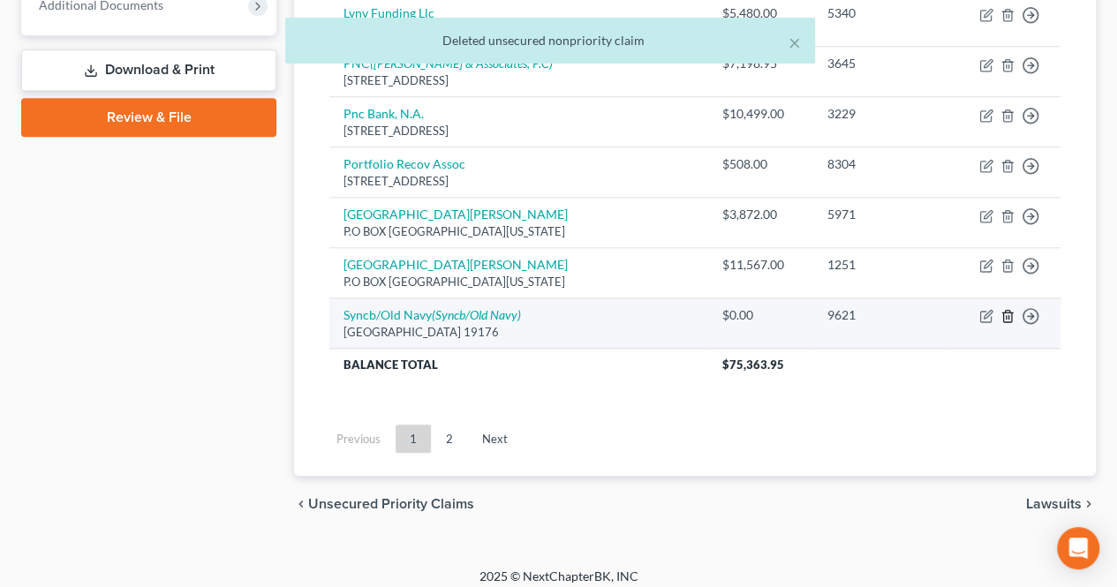
click at [1003, 315] on icon "button" at bounding box center [1007, 316] width 8 height 11
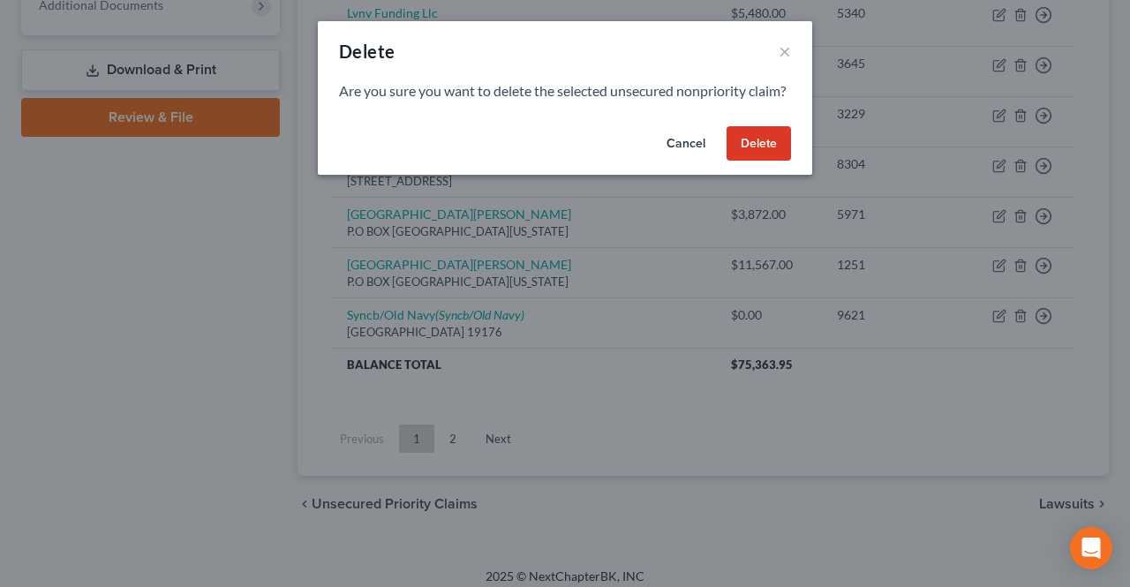
click at [763, 176] on div "Cancel Delete" at bounding box center [565, 147] width 494 height 56
click at [765, 162] on button "Delete" at bounding box center [759, 143] width 64 height 35
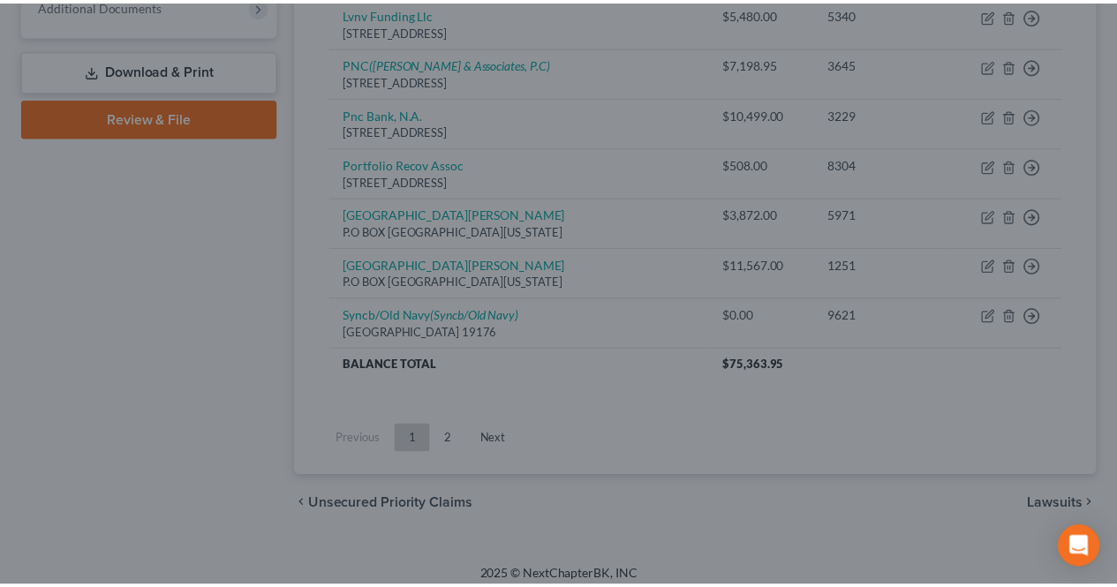
scroll to position [690, 0]
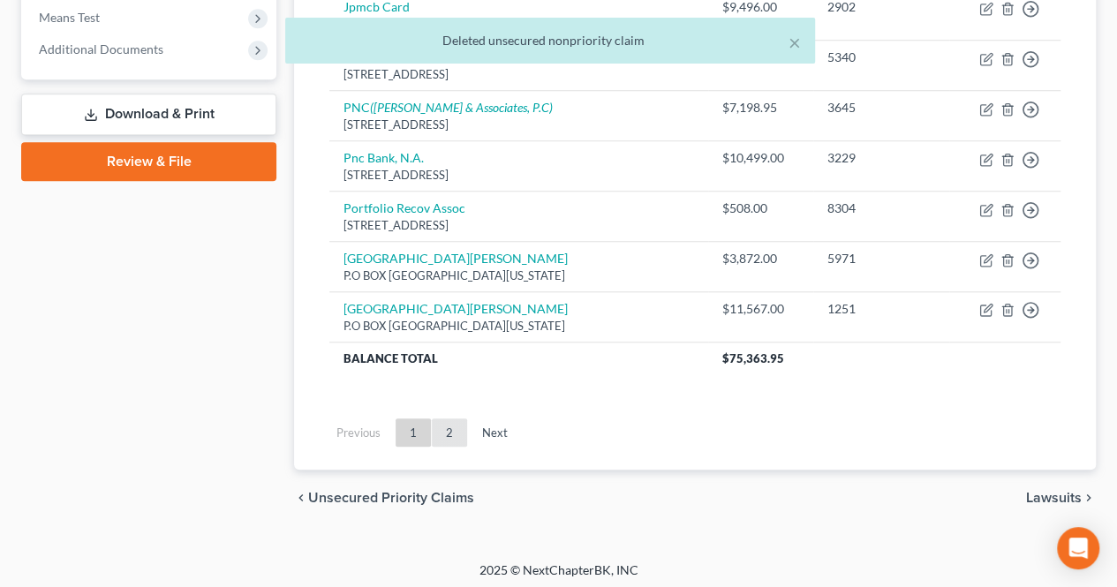
click at [457, 425] on link "2" at bounding box center [449, 432] width 35 height 28
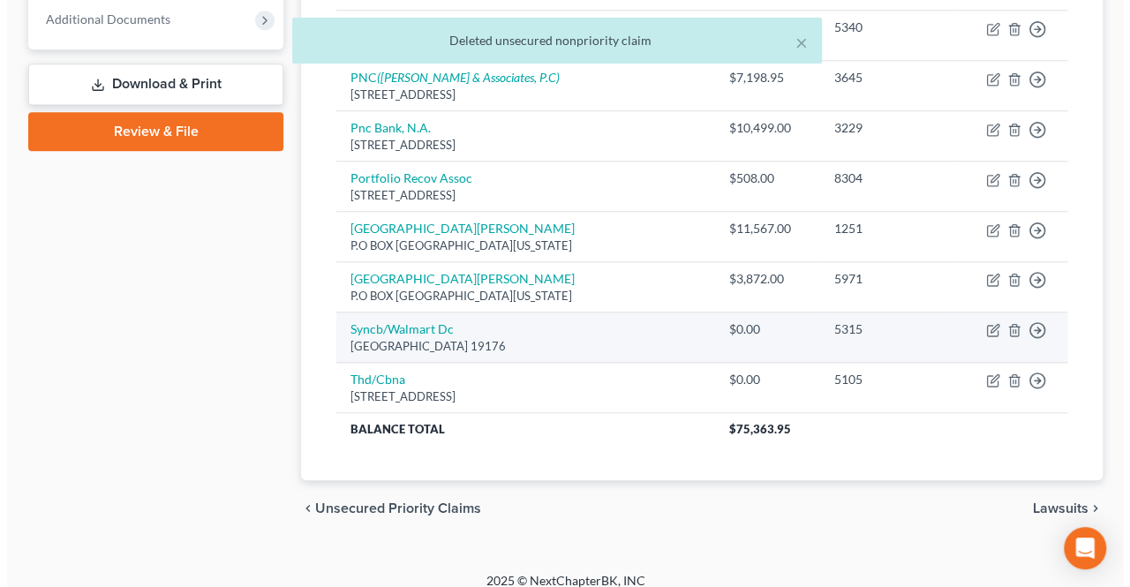
scroll to position [731, 0]
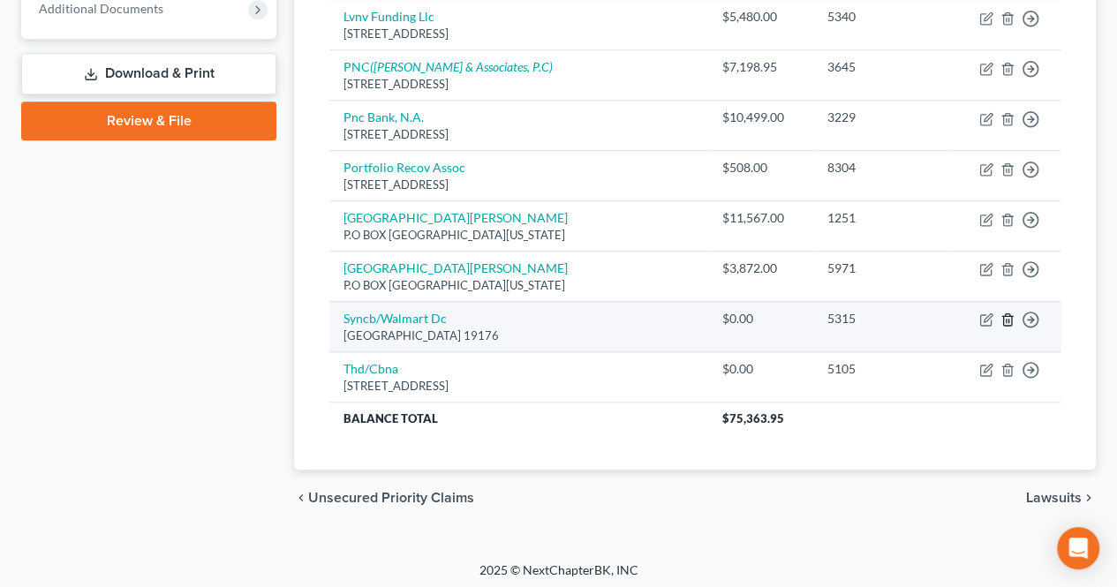
click at [1009, 319] on icon "button" at bounding box center [1007, 320] width 14 height 14
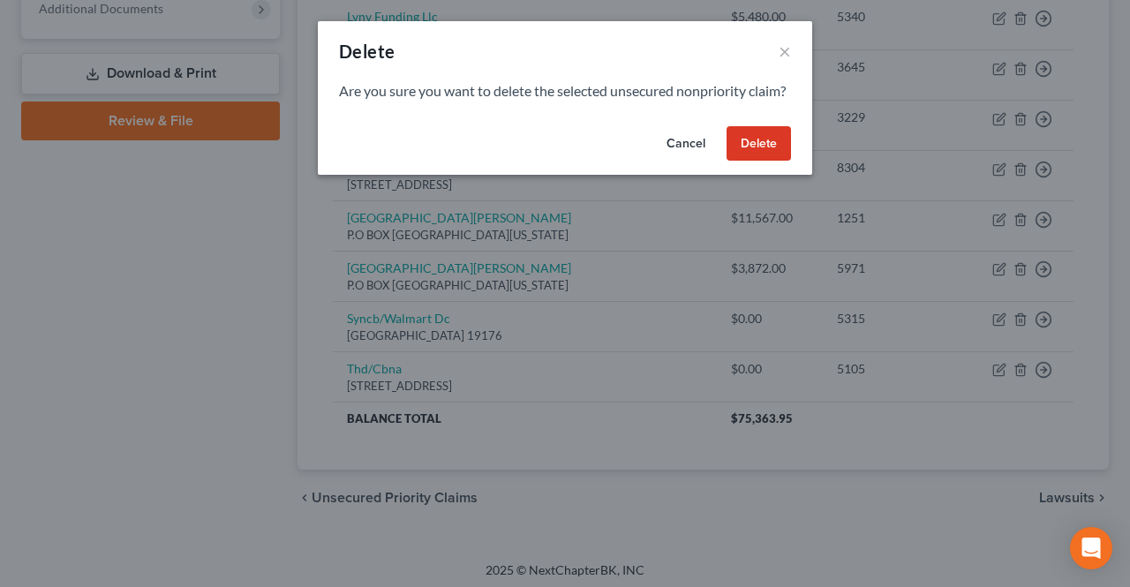
click at [753, 162] on button "Delete" at bounding box center [759, 143] width 64 height 35
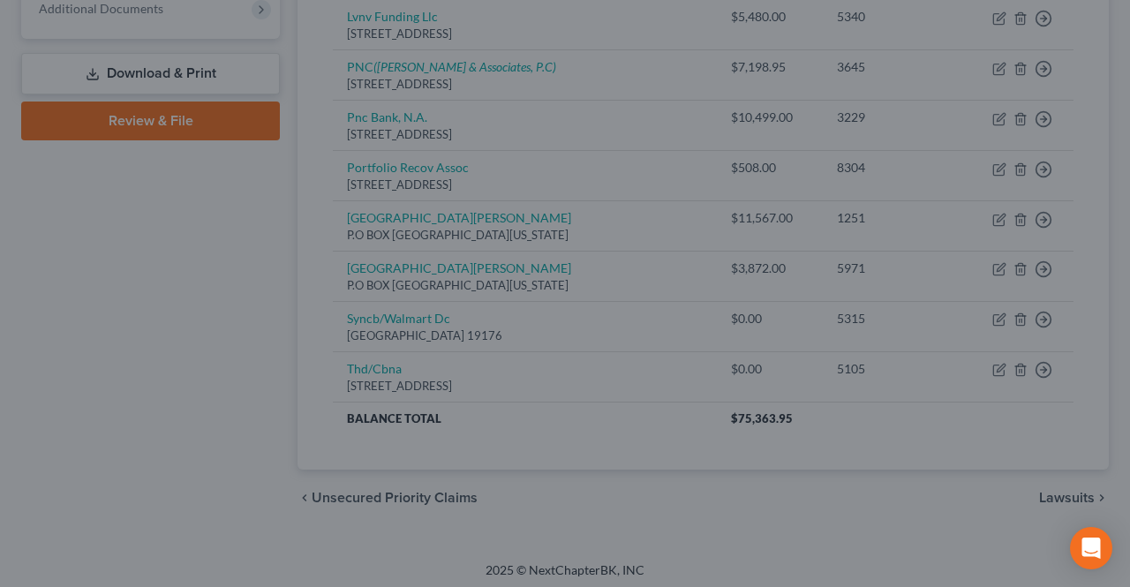
scroll to position [681, 0]
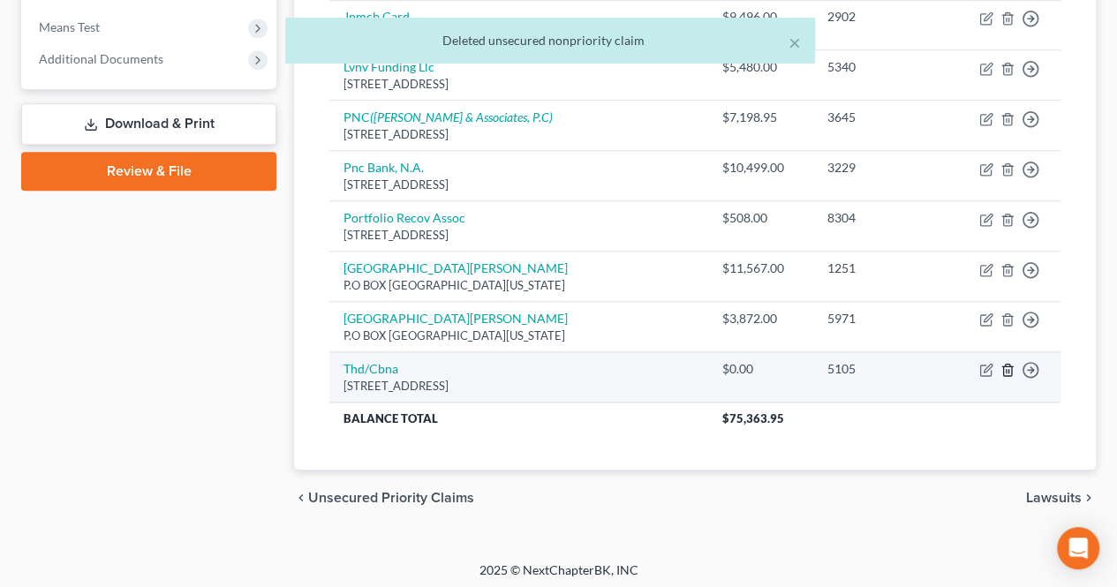
click at [1008, 370] on line "button" at bounding box center [1008, 372] width 0 height 4
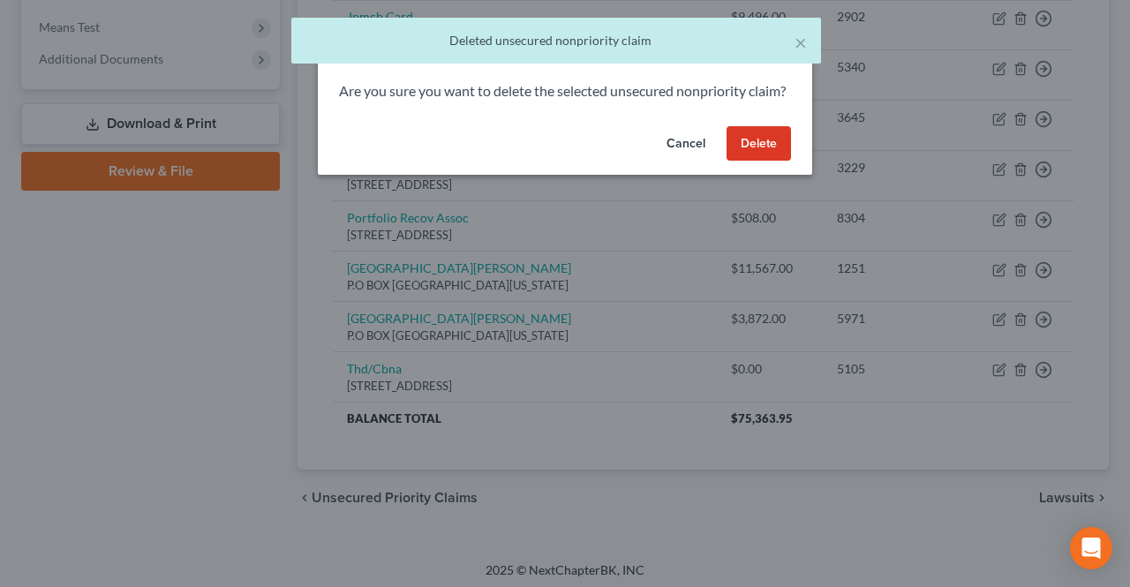
click at [765, 162] on button "Delete" at bounding box center [759, 143] width 64 height 35
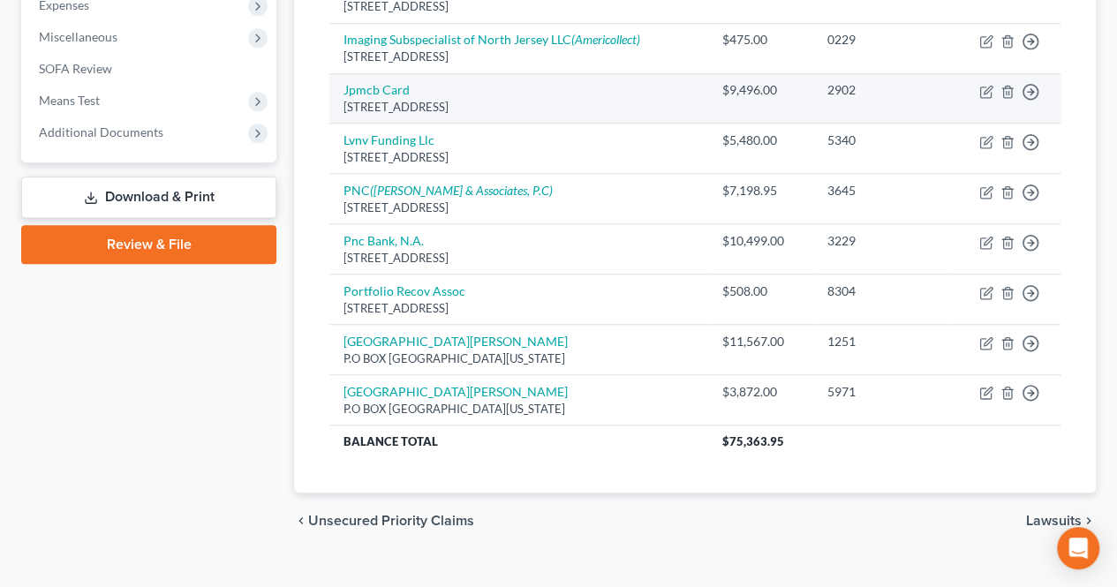
scroll to position [630, 0]
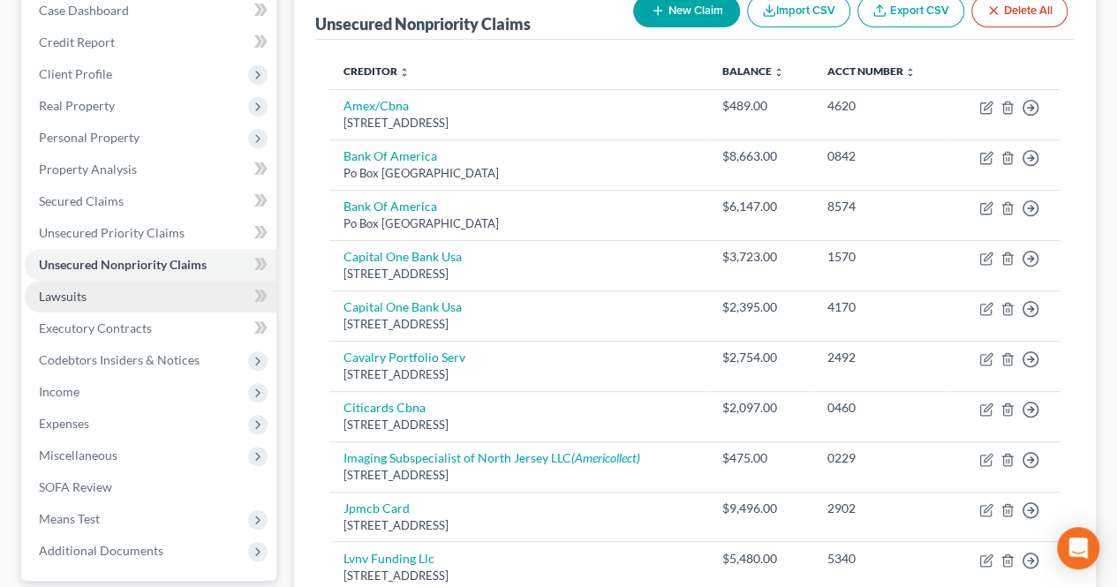
click at [148, 292] on link "Lawsuits" at bounding box center [151, 297] width 252 height 32
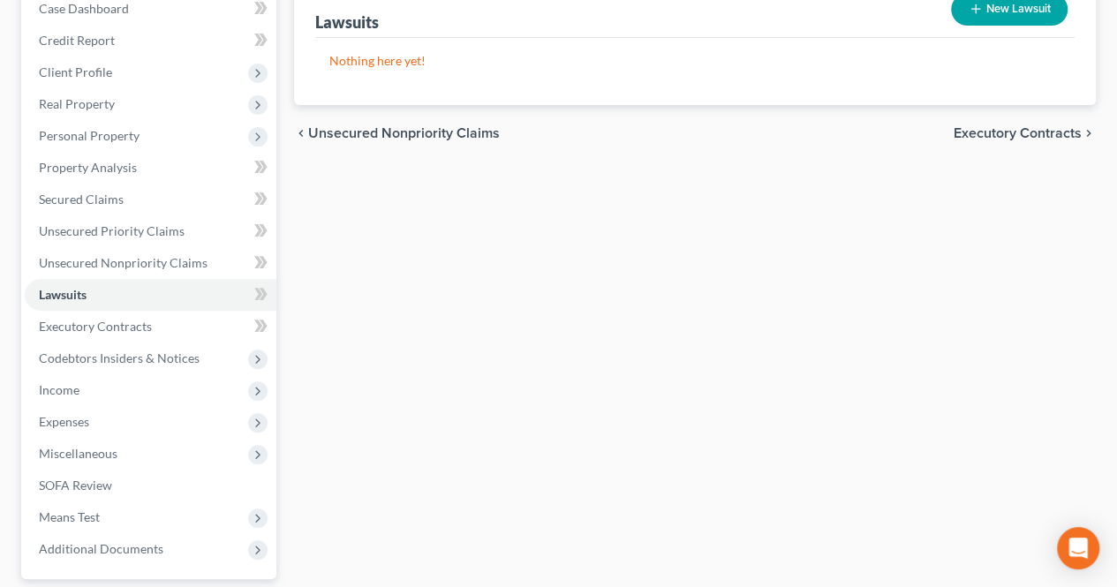
scroll to position [265, 0]
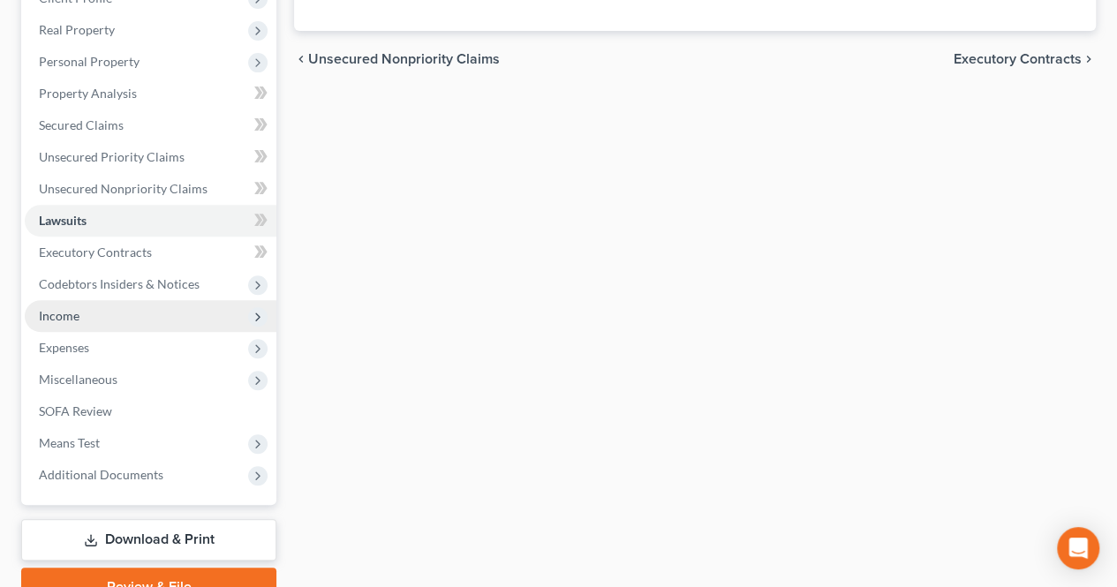
click at [124, 309] on span "Income" at bounding box center [151, 316] width 252 height 32
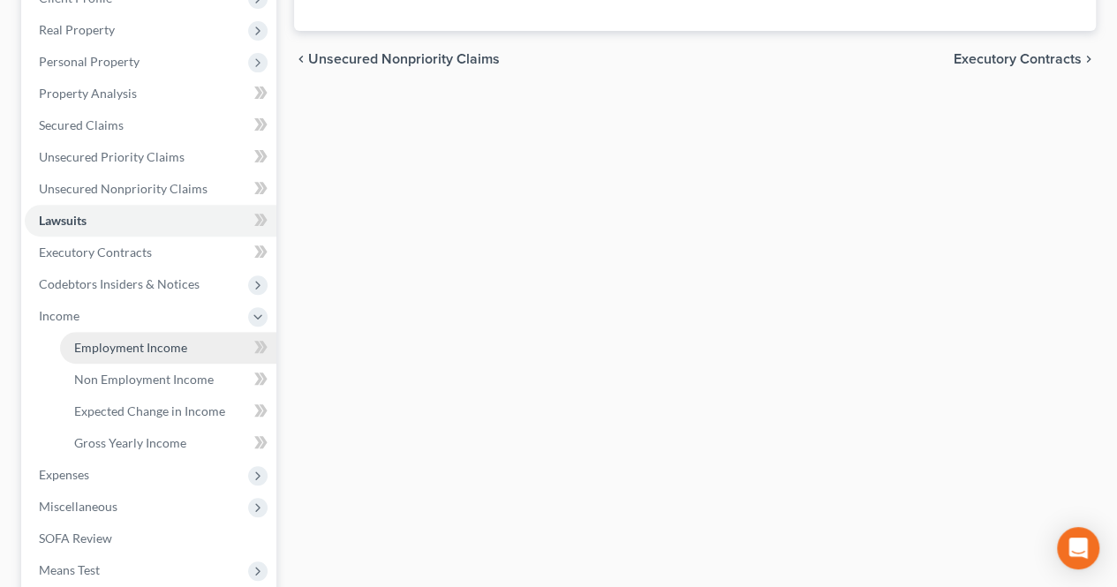
click at [134, 345] on span "Employment Income" at bounding box center [130, 347] width 113 height 15
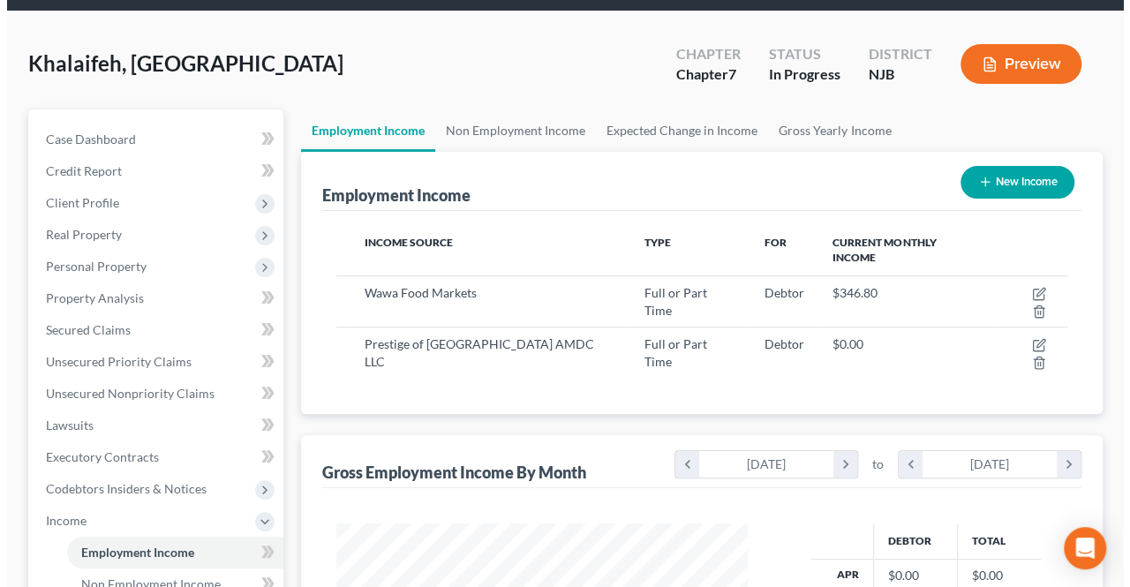
scroll to position [88, 0]
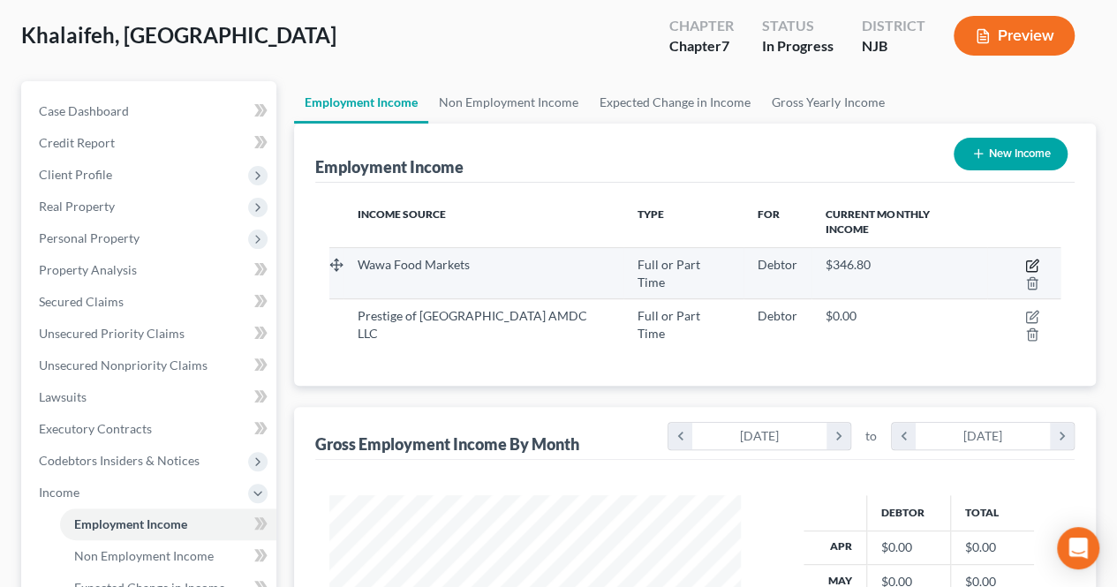
click at [1025, 259] on icon "button" at bounding box center [1032, 266] width 14 height 14
select select "0"
select select "39"
select select "3"
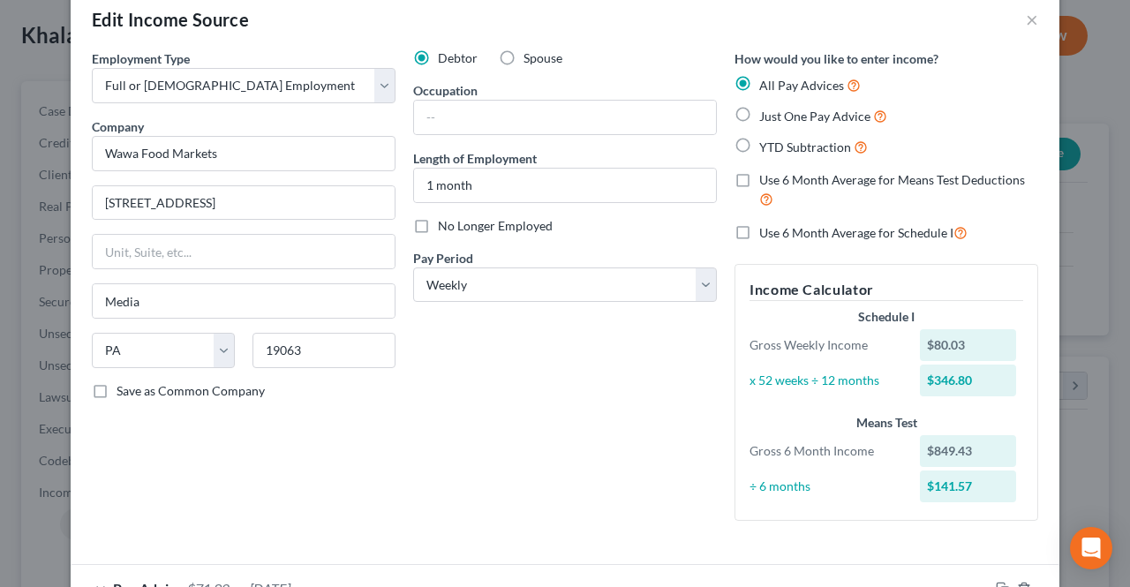
scroll to position [0, 0]
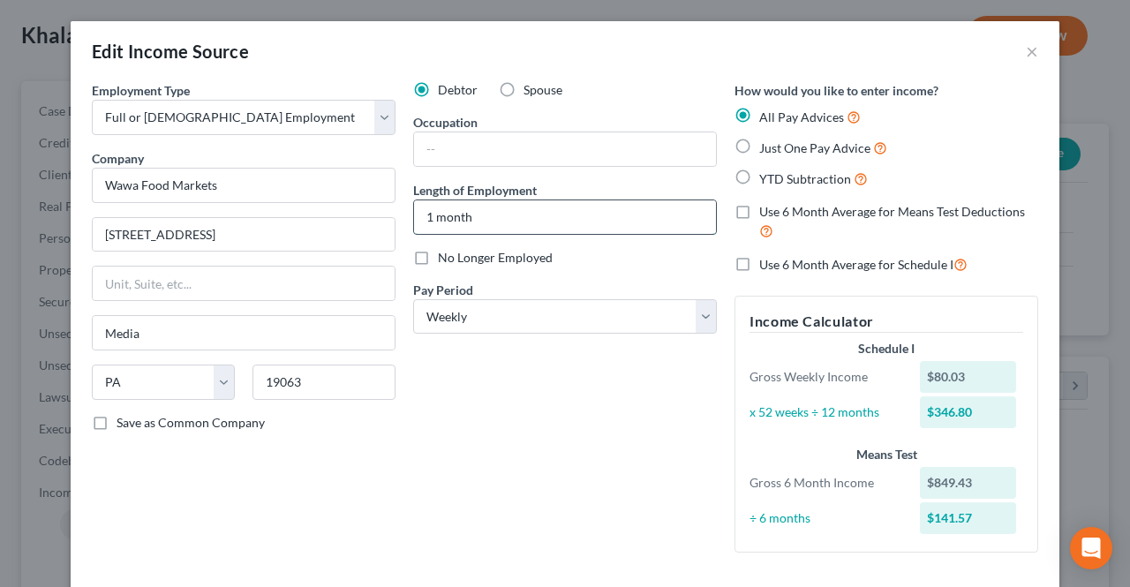
drag, startPoint x: 422, startPoint y: 216, endPoint x: 428, endPoint y: 226, distance: 11.5
click at [423, 216] on input "1 month" at bounding box center [565, 217] width 302 height 34
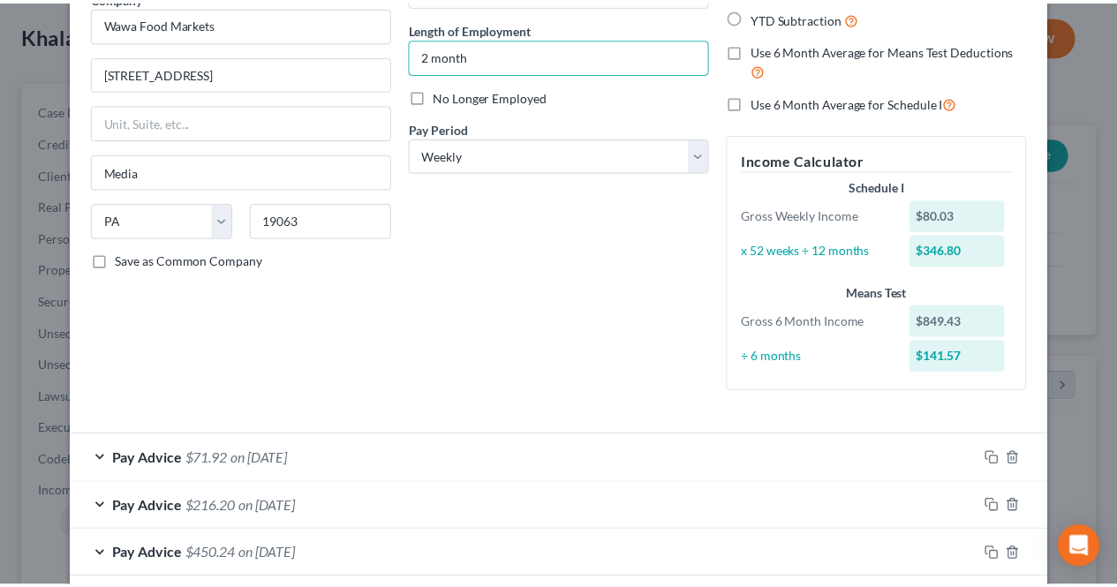
scroll to position [248, 0]
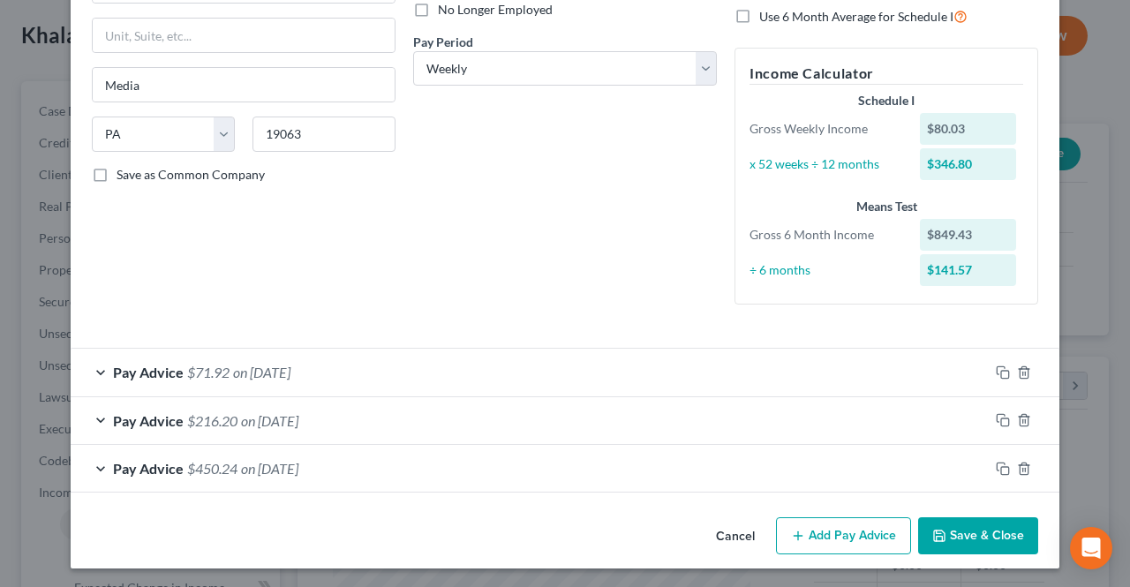
type input "2 month"
click at [946, 529] on button "Save & Close" at bounding box center [978, 535] width 120 height 37
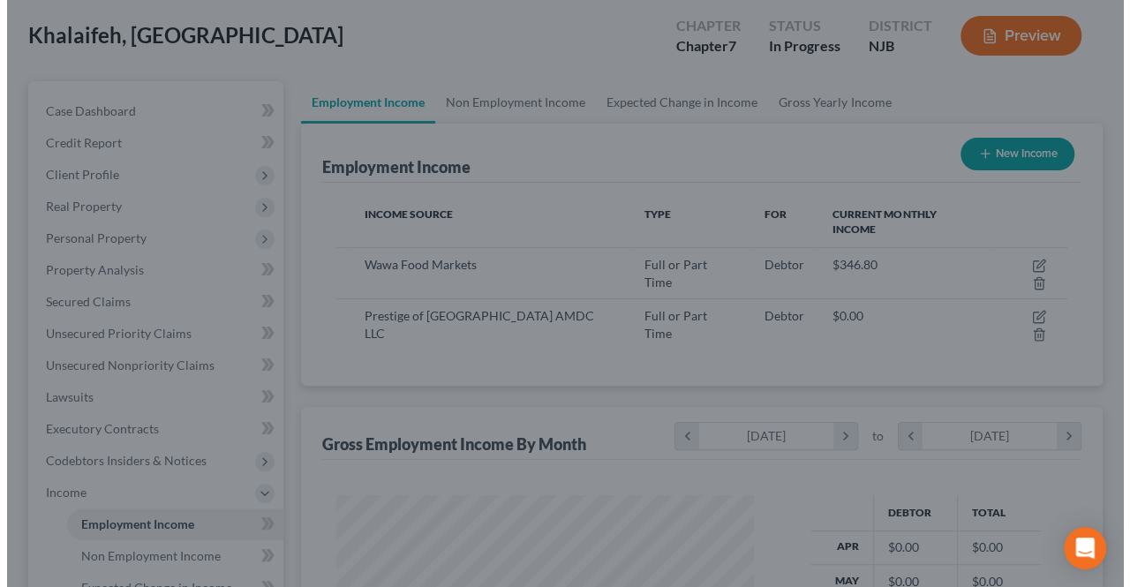
scroll to position [882486, 882354]
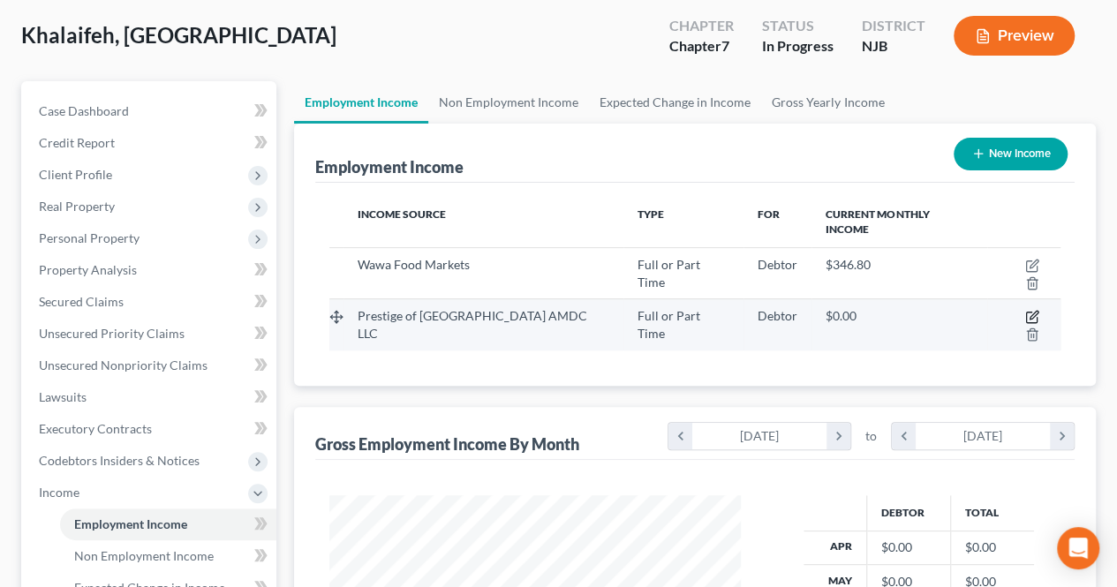
click at [1025, 310] on icon "button" at bounding box center [1032, 317] width 14 height 14
select select "0"
select select "33"
select select "1"
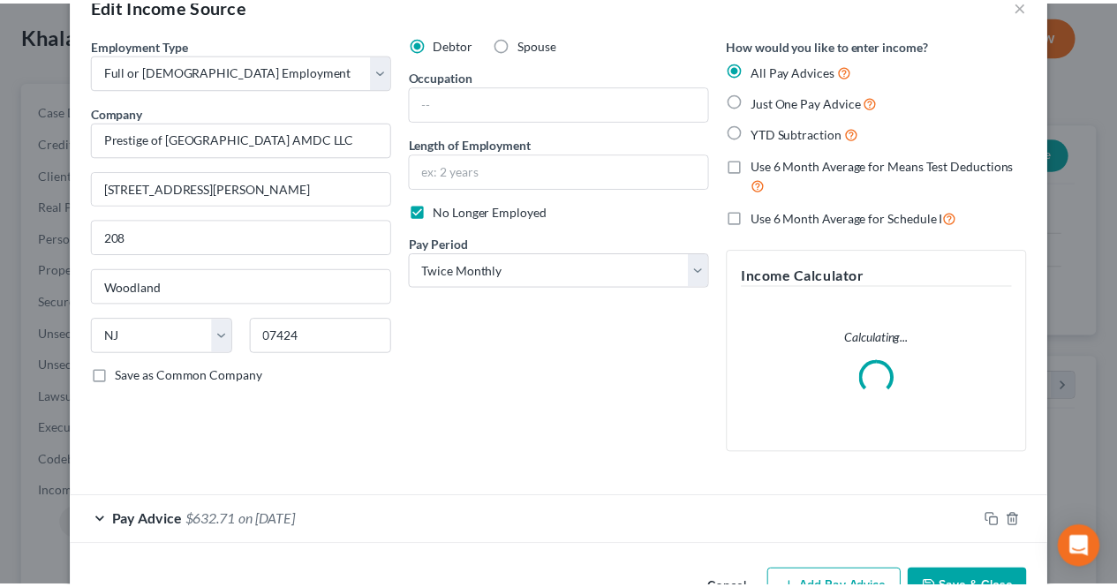
scroll to position [0, 0]
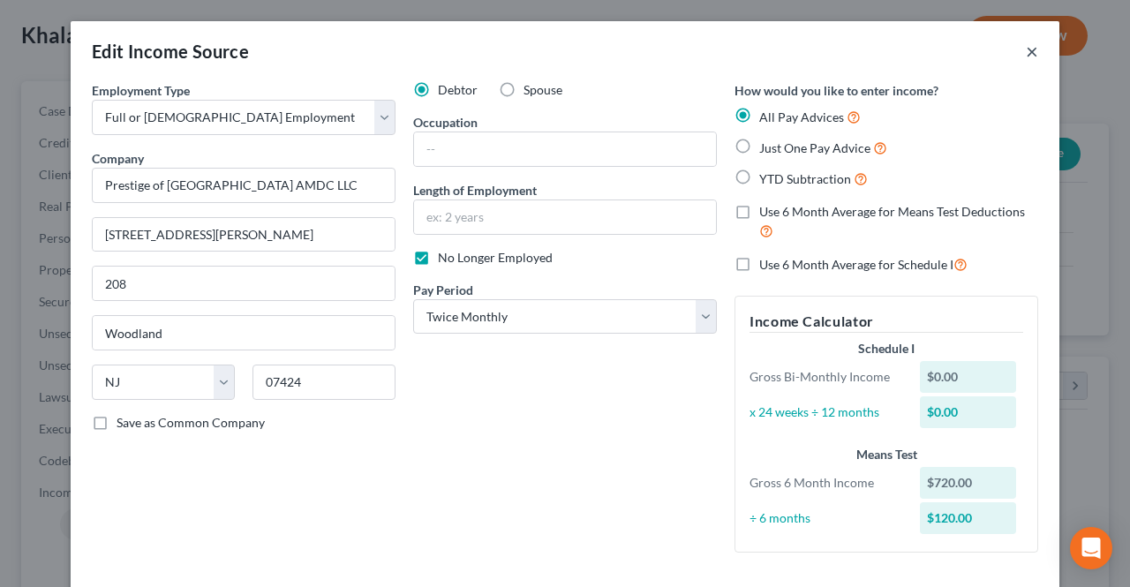
click at [1026, 53] on button "×" at bounding box center [1032, 51] width 12 height 21
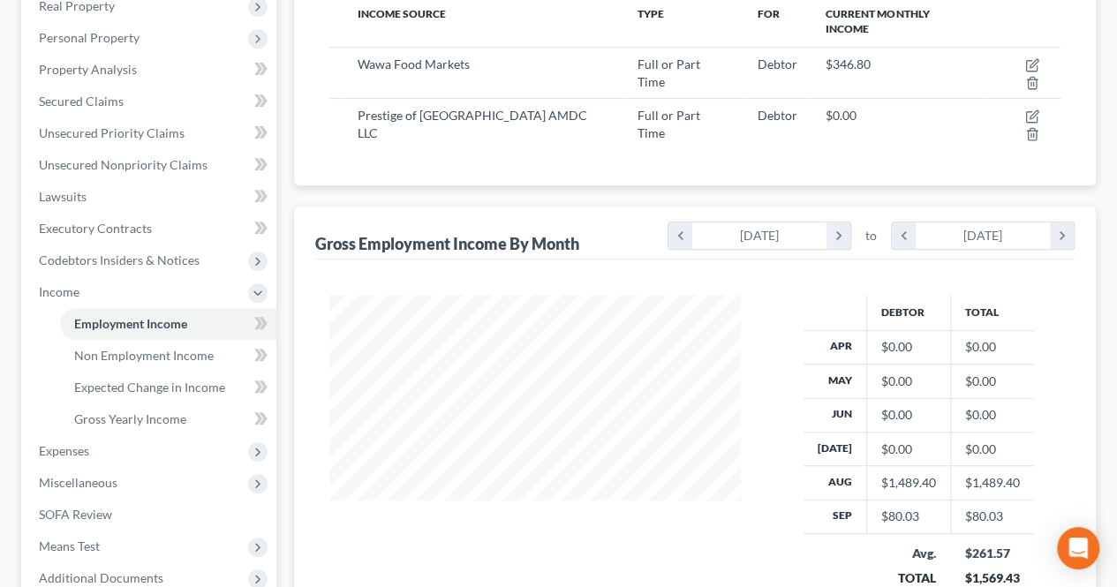
scroll to position [353, 0]
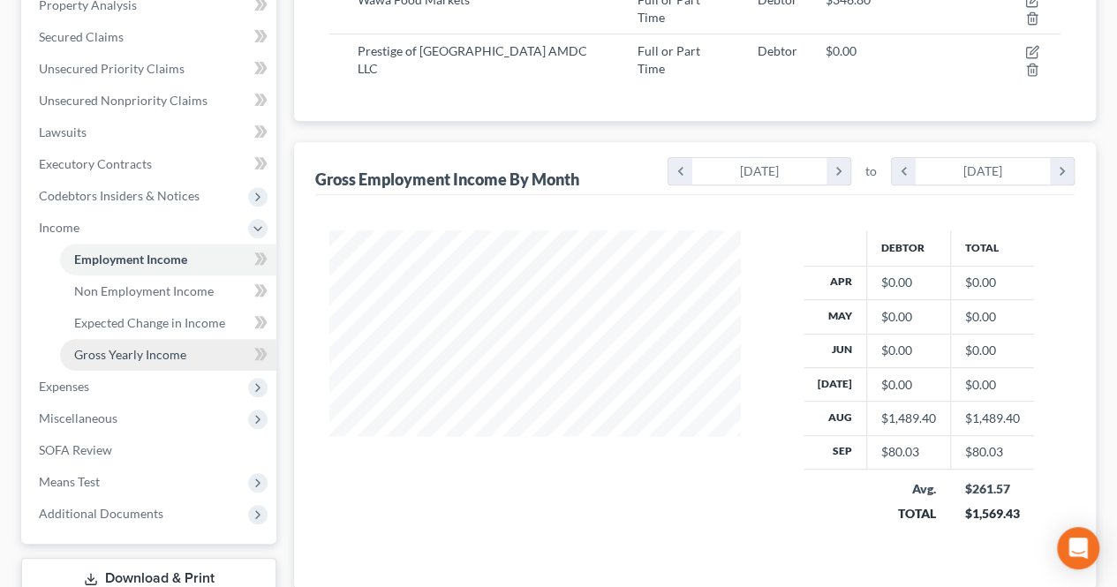
click at [224, 362] on link "Gross Yearly Income" at bounding box center [168, 355] width 216 height 32
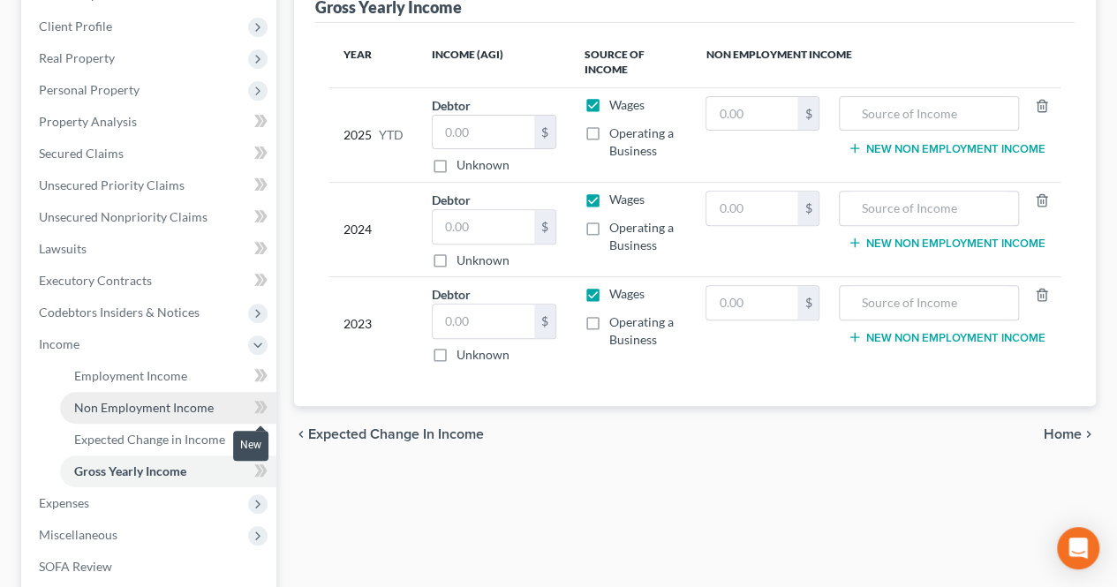
scroll to position [265, 0]
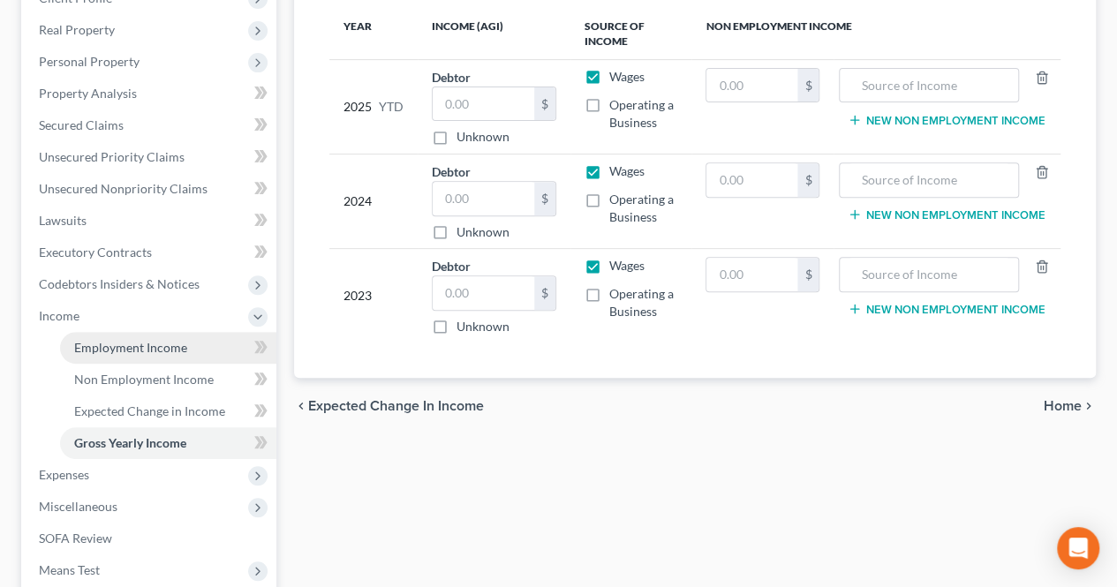
click at [233, 355] on link "Employment Income" at bounding box center [168, 348] width 216 height 32
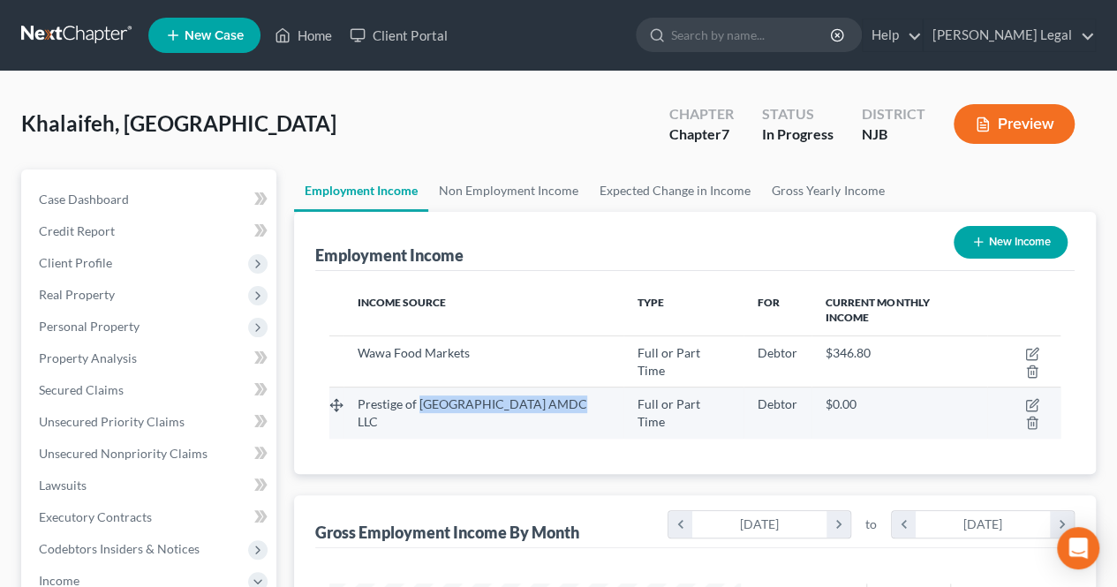
drag, startPoint x: 423, startPoint y: 368, endPoint x: 566, endPoint y: 375, distance: 143.2
click at [566, 395] on div "Prestige of [GEOGRAPHIC_DATA] AMDC LLC" at bounding box center [484, 412] width 252 height 35
click at [568, 395] on div "Prestige of [GEOGRAPHIC_DATA] AMDC LLC" at bounding box center [484, 412] width 252 height 35
click at [569, 395] on div "Prestige of [GEOGRAPHIC_DATA] AMDC LLC" at bounding box center [484, 412] width 252 height 35
drag, startPoint x: 585, startPoint y: 365, endPoint x: 358, endPoint y: 373, distance: 227.9
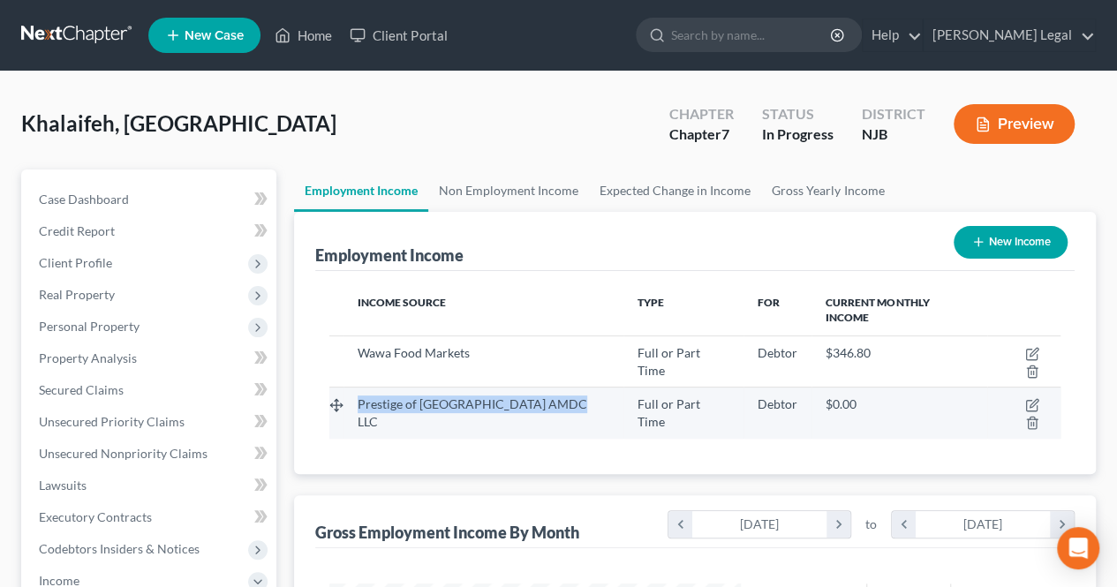
click at [358, 388] on td "Prestige of [GEOGRAPHIC_DATA] AMDC LLC" at bounding box center [483, 413] width 280 height 51
click at [360, 396] on span "Prestige of [GEOGRAPHIC_DATA] AMDC LLC" at bounding box center [473, 412] width 230 height 33
click at [573, 395] on div "Prestige of [GEOGRAPHIC_DATA] AMDC LLC" at bounding box center [484, 412] width 252 height 35
drag, startPoint x: 570, startPoint y: 368, endPoint x: 360, endPoint y: 382, distance: 210.6
click at [360, 388] on td "Prestige of [GEOGRAPHIC_DATA] AMDC LLC" at bounding box center [483, 413] width 280 height 51
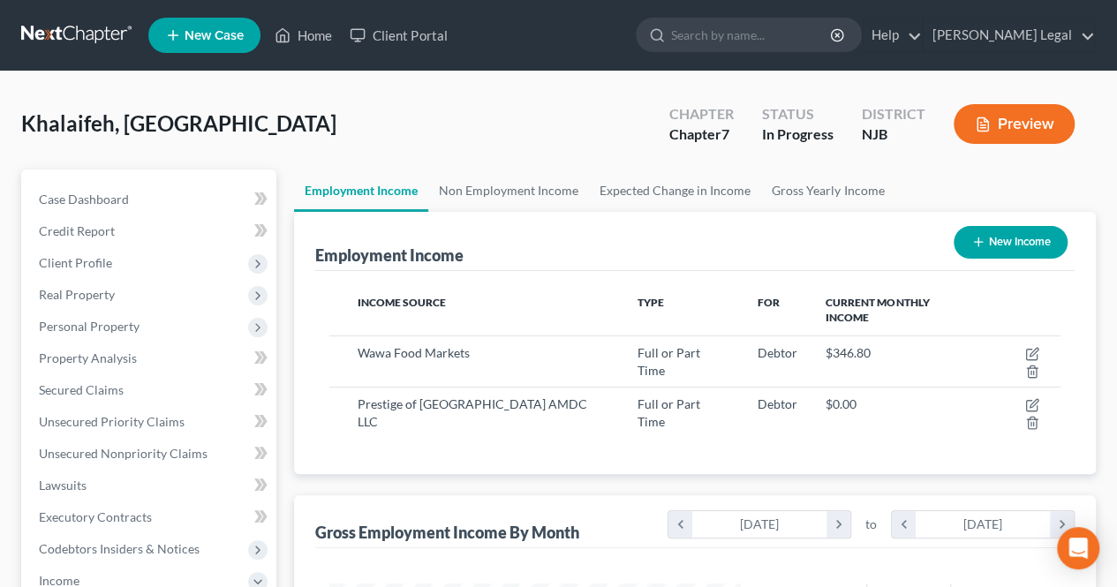
click at [430, 387] on div "Income Source Type For Current Monthly Income Wawa Food Markets Full or Part Ti…" at bounding box center [694, 372] width 759 height 203
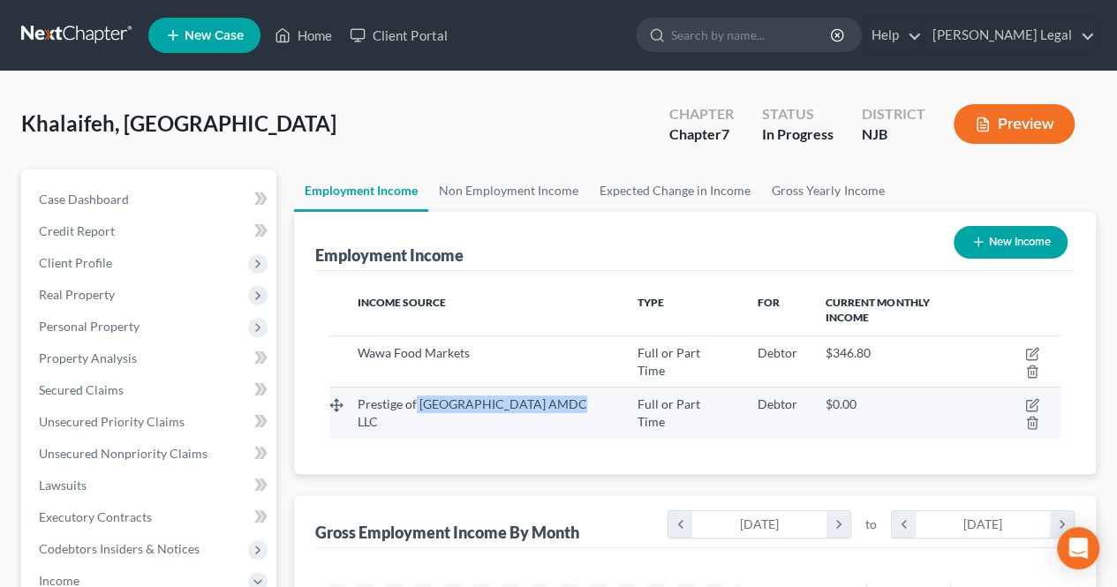
drag, startPoint x: 415, startPoint y: 370, endPoint x: 570, endPoint y: 374, distance: 155.4
click at [570, 395] on div "Prestige of [GEOGRAPHIC_DATA] AMDC LLC" at bounding box center [484, 412] width 252 height 35
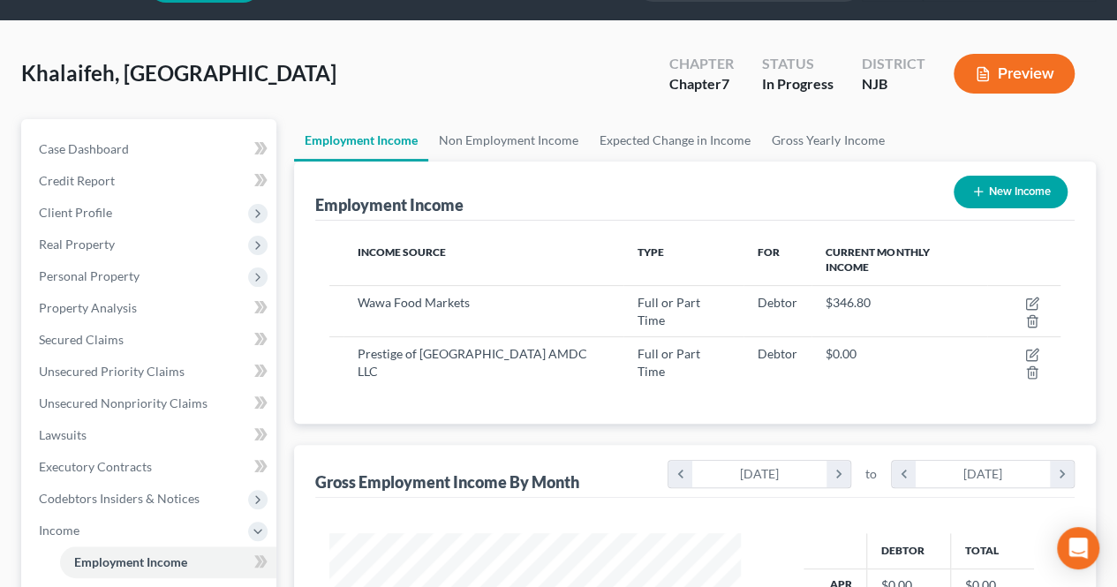
scroll to position [88, 0]
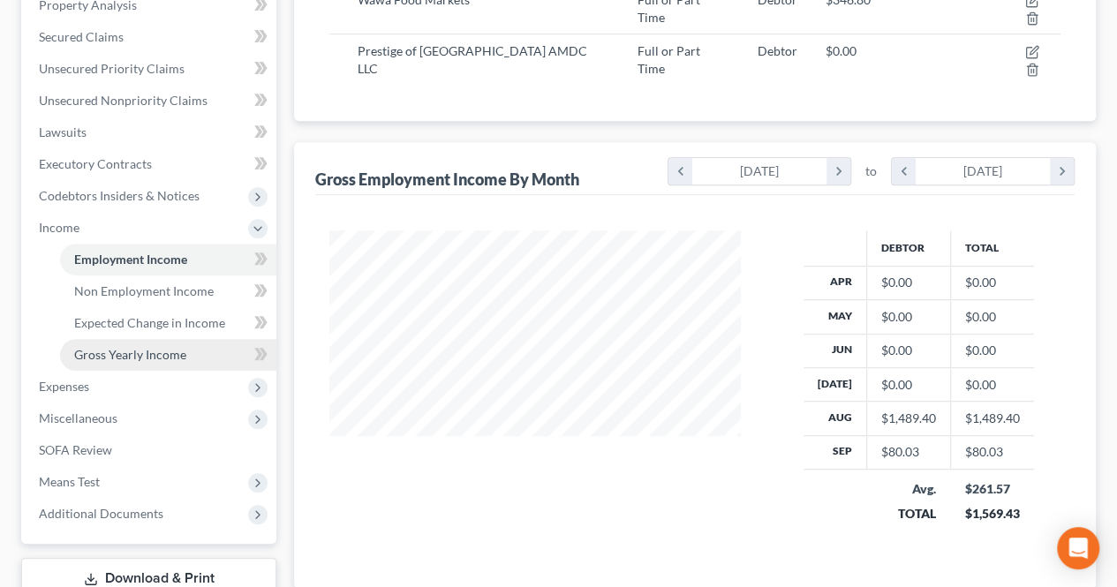
click at [184, 356] on span "Gross Yearly Income" at bounding box center [130, 354] width 112 height 15
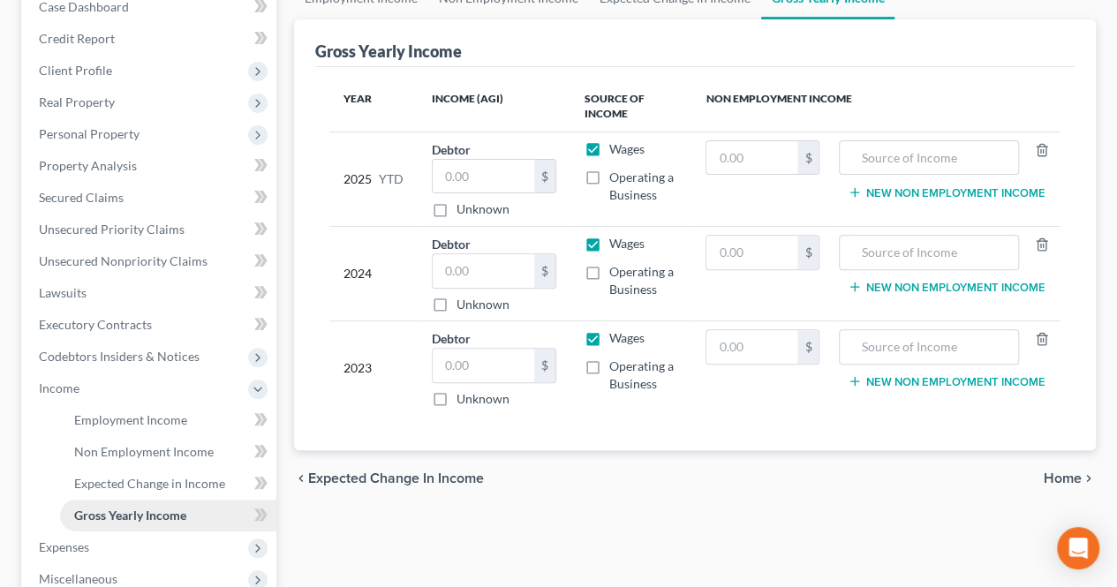
scroll to position [353, 0]
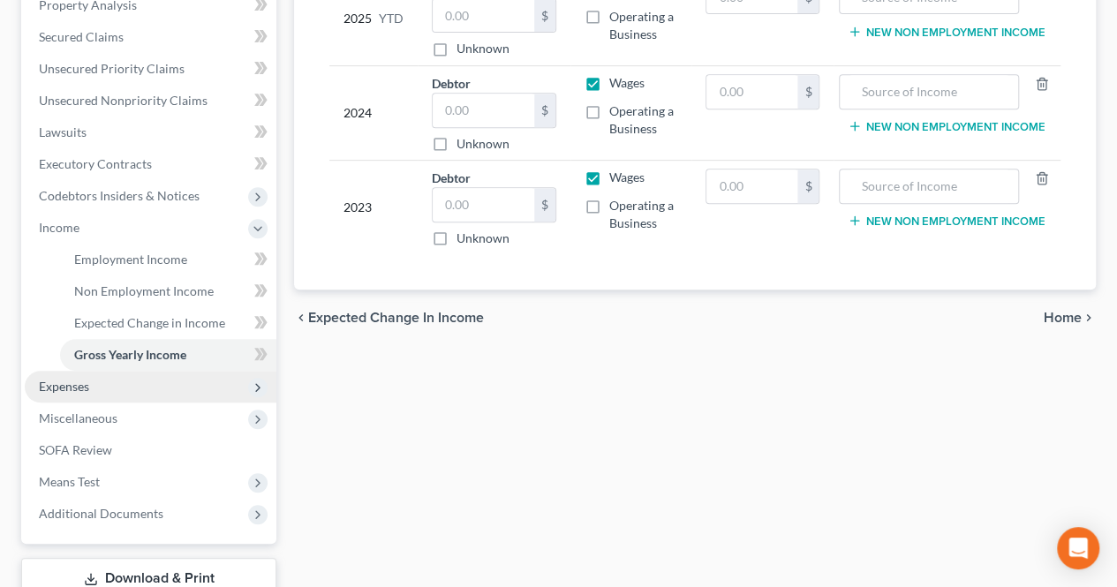
click at [134, 380] on span "Expenses" at bounding box center [151, 387] width 252 height 32
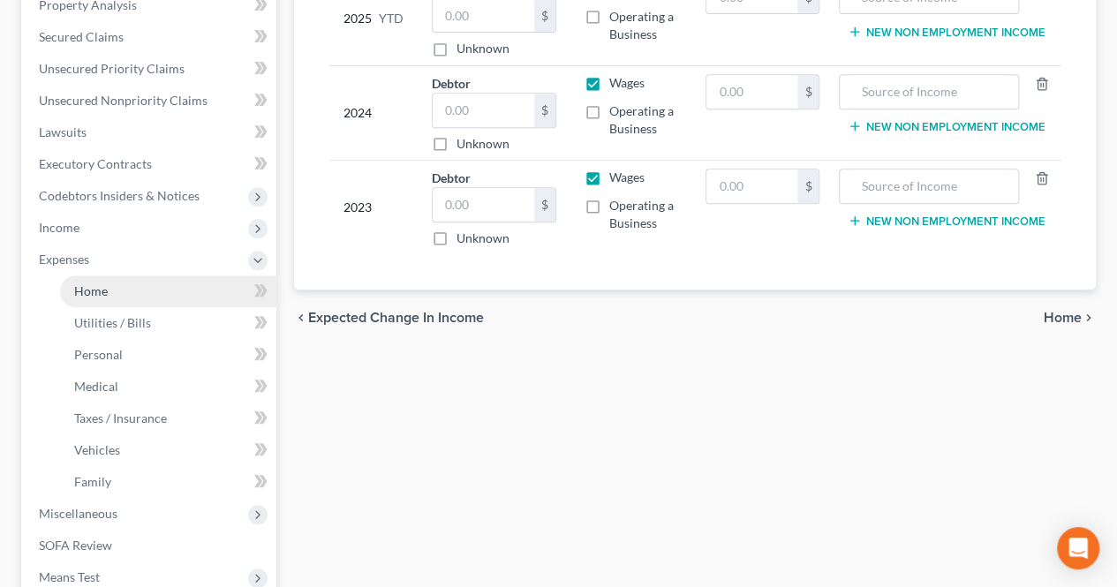
click at [112, 301] on link "Home" at bounding box center [168, 291] width 216 height 32
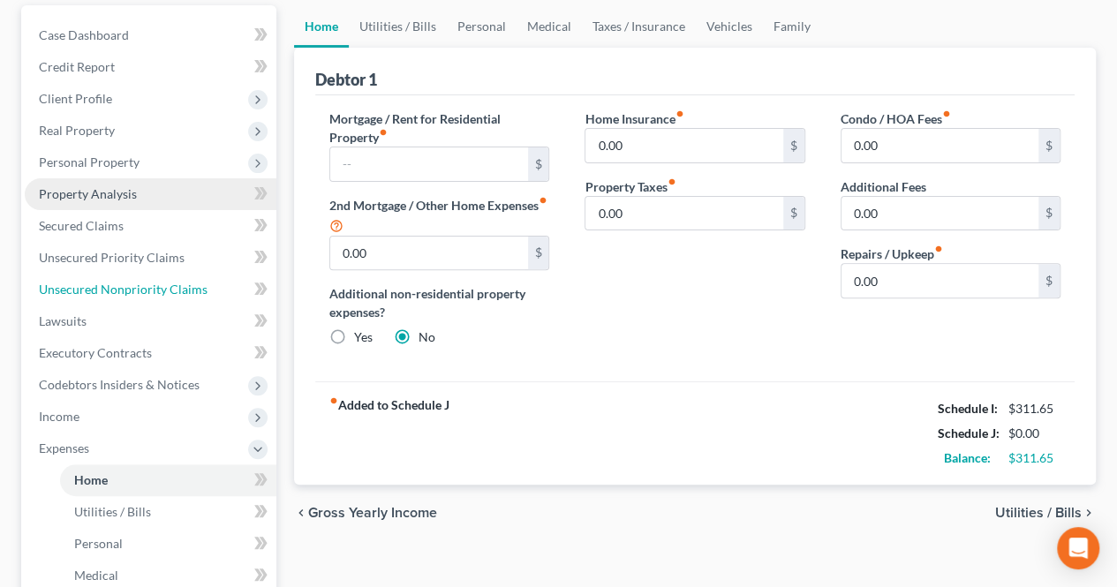
click at [110, 302] on ul "Case Dashboard Payments Invoices Payments Payments Credit Report Client Profile" at bounding box center [151, 416] width 252 height 795
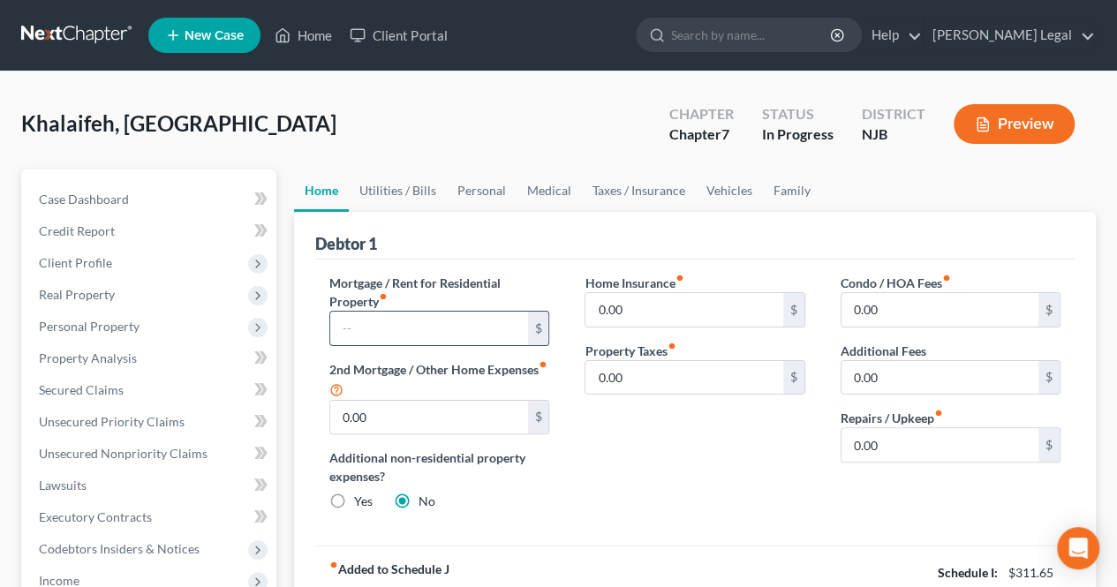
click at [432, 335] on input "text" at bounding box center [428, 329] width 197 height 34
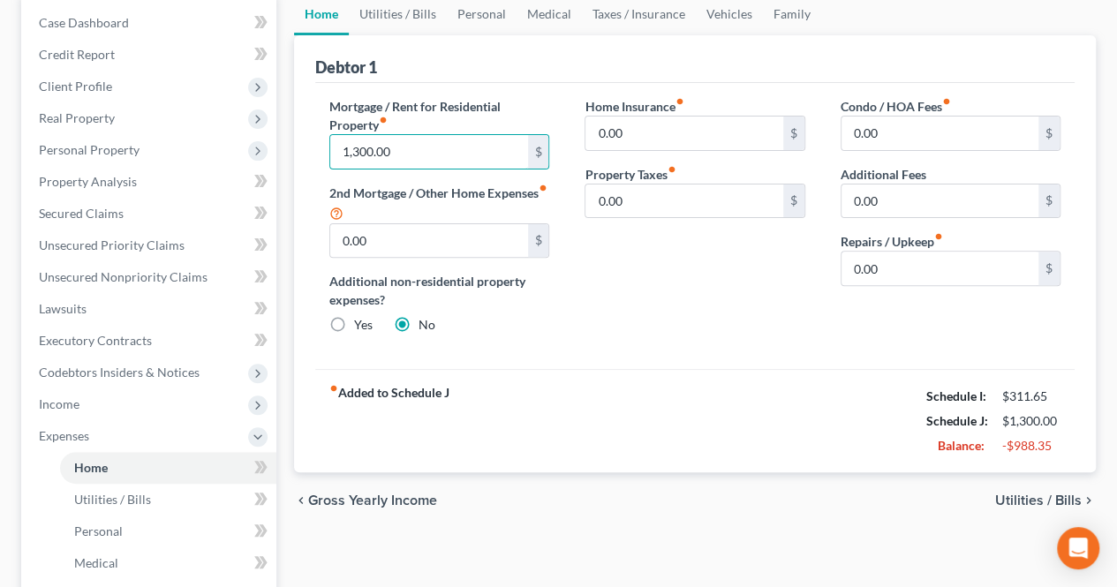
type input "1,300.00"
click at [1056, 496] on span "Utilities / Bills" at bounding box center [1038, 500] width 87 height 14
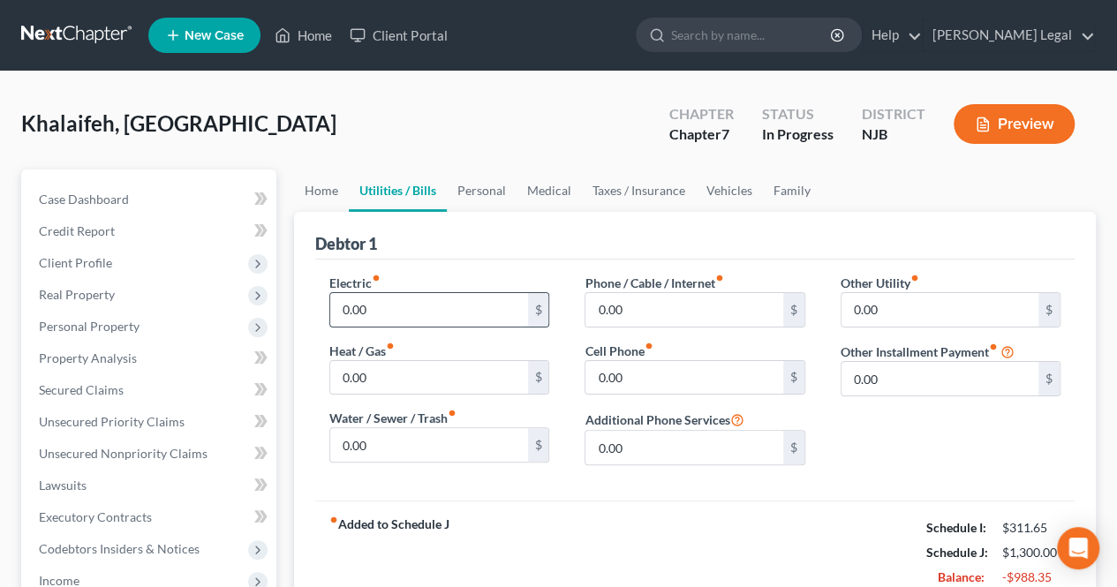
click at [473, 314] on input "0.00" at bounding box center [428, 310] width 197 height 34
click at [651, 380] on input "0.00" at bounding box center [683, 378] width 197 height 34
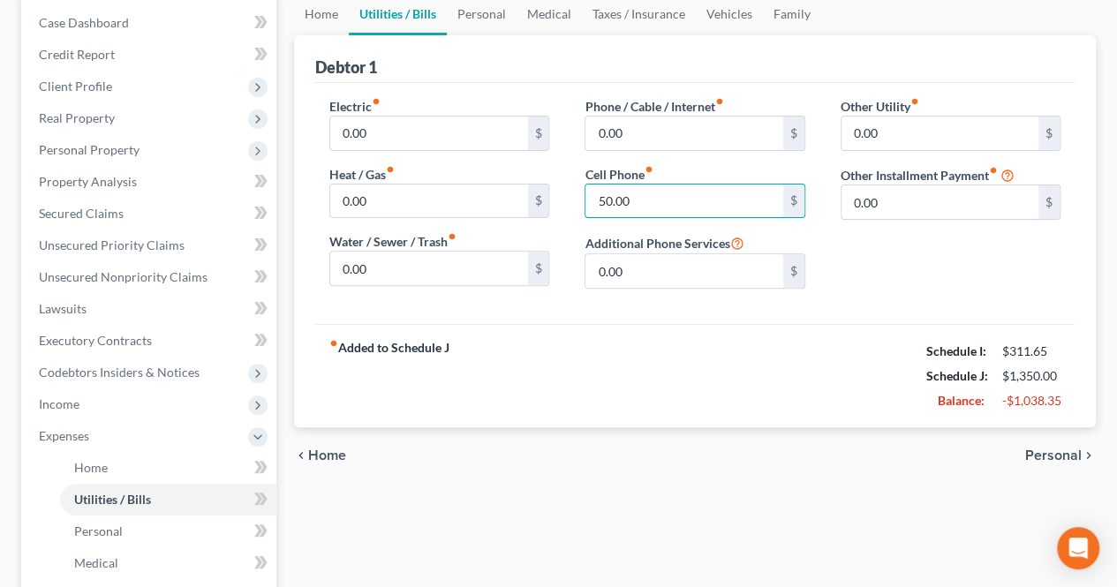
type input "50.00"
click at [1039, 448] on span "Personal" at bounding box center [1053, 455] width 56 height 14
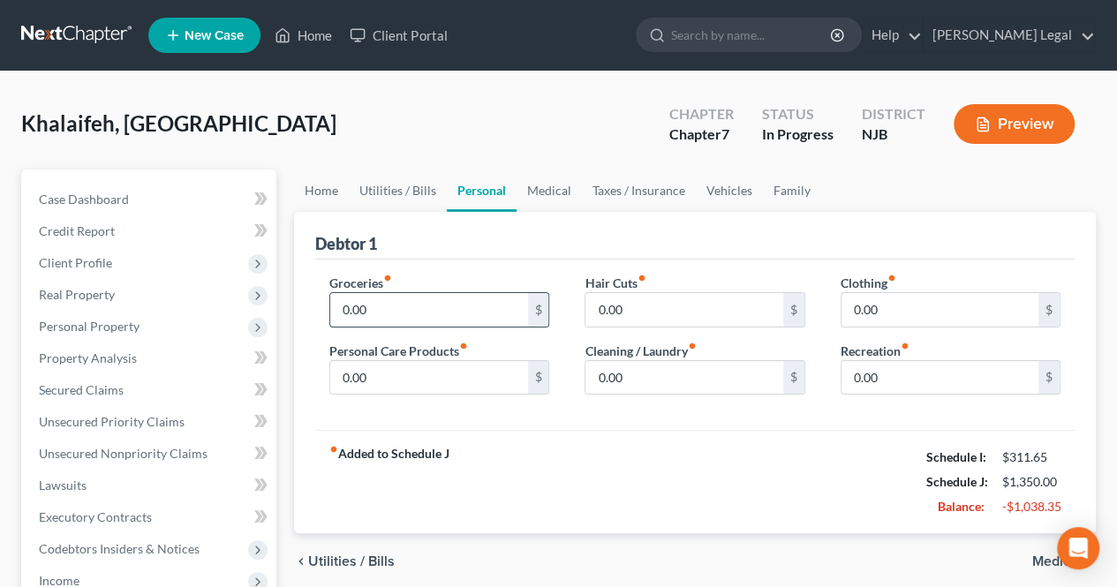
click at [426, 312] on input "0.00" at bounding box center [428, 310] width 197 height 34
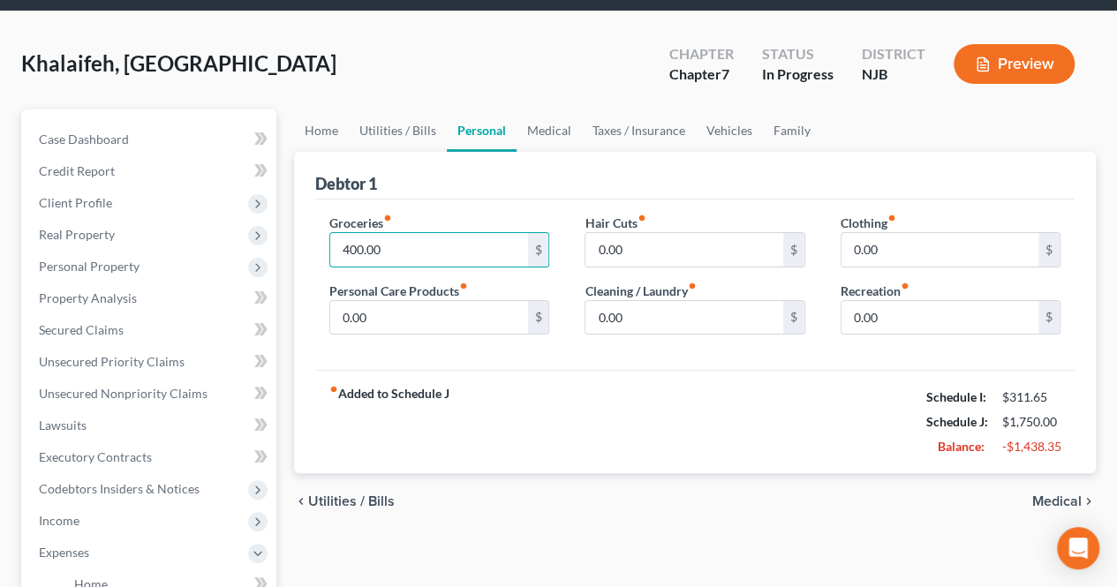
scroll to position [88, 0]
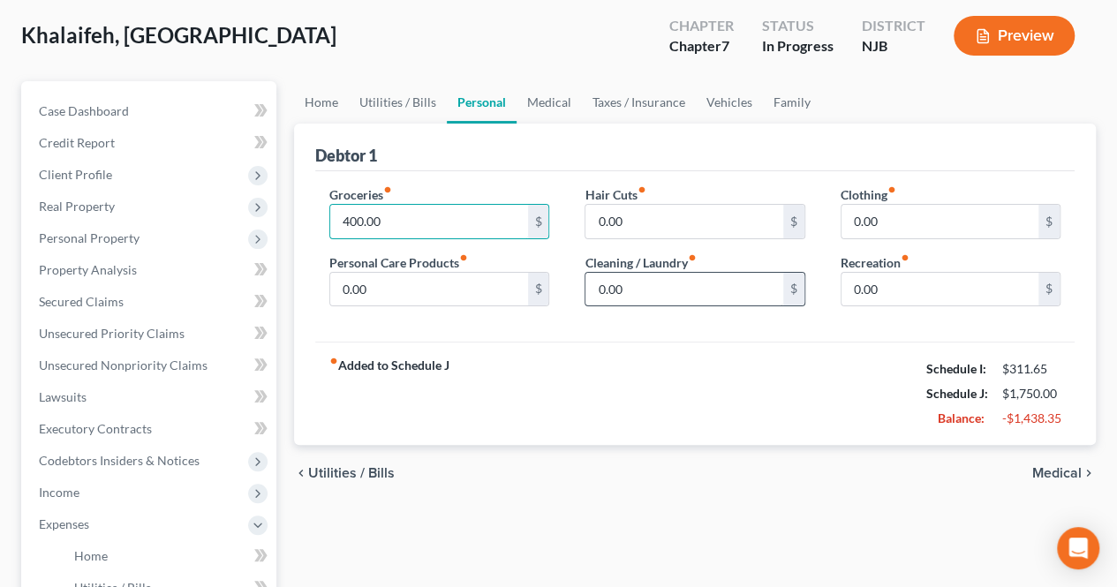
type input "400.00"
click at [669, 296] on input "0.00" at bounding box center [683, 290] width 197 height 34
click at [481, 294] on input "0.00" at bounding box center [428, 290] width 197 height 34
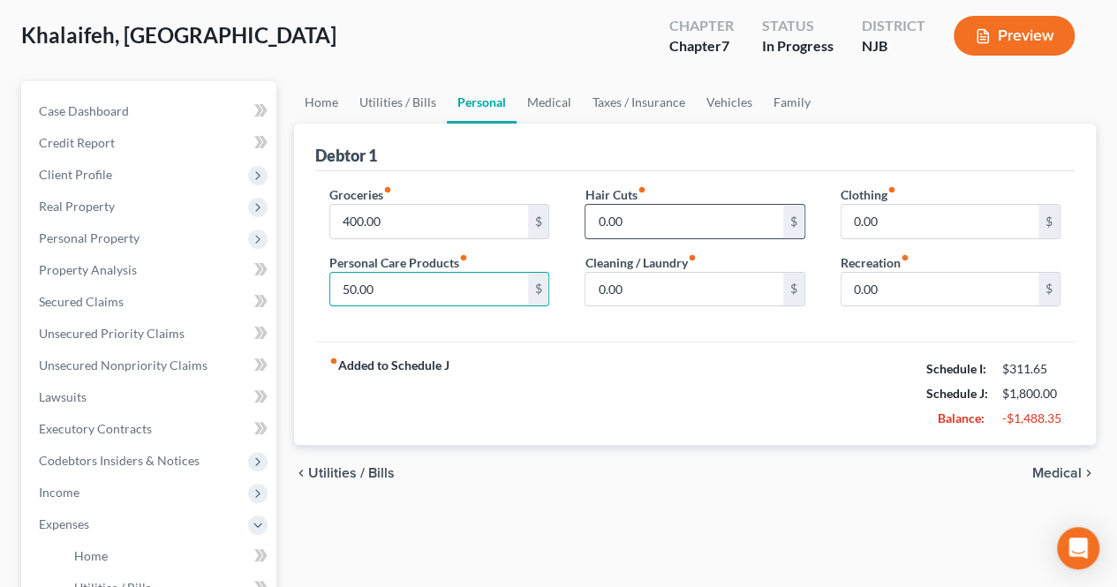
type input "50.00"
type input "30.00"
drag, startPoint x: 1039, startPoint y: 463, endPoint x: 1043, endPoint y: 472, distance: 10.7
click at [1040, 466] on span "Medical" at bounding box center [1056, 473] width 49 height 14
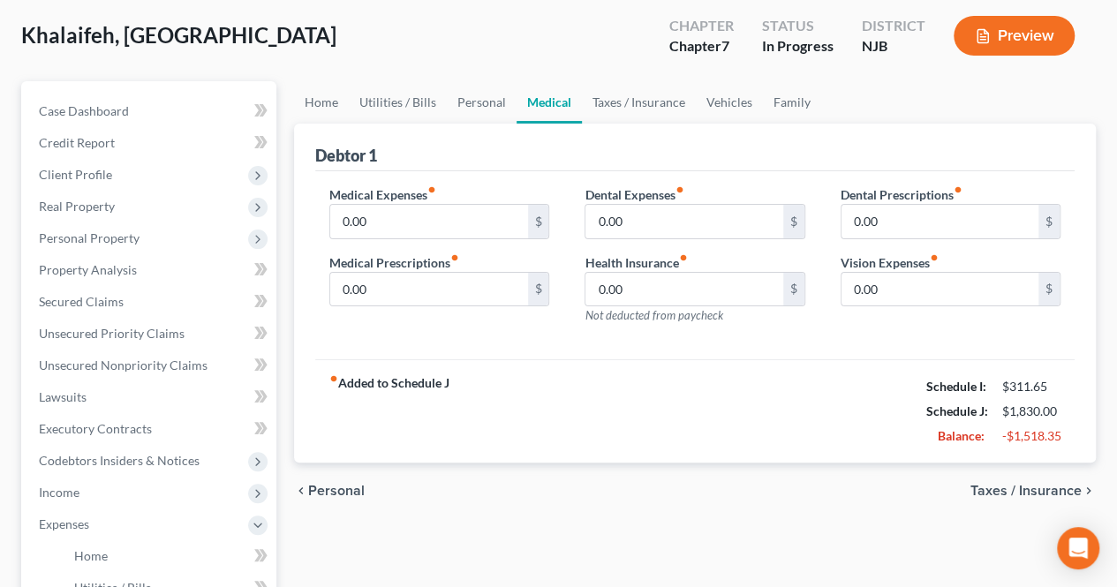
scroll to position [8, 0]
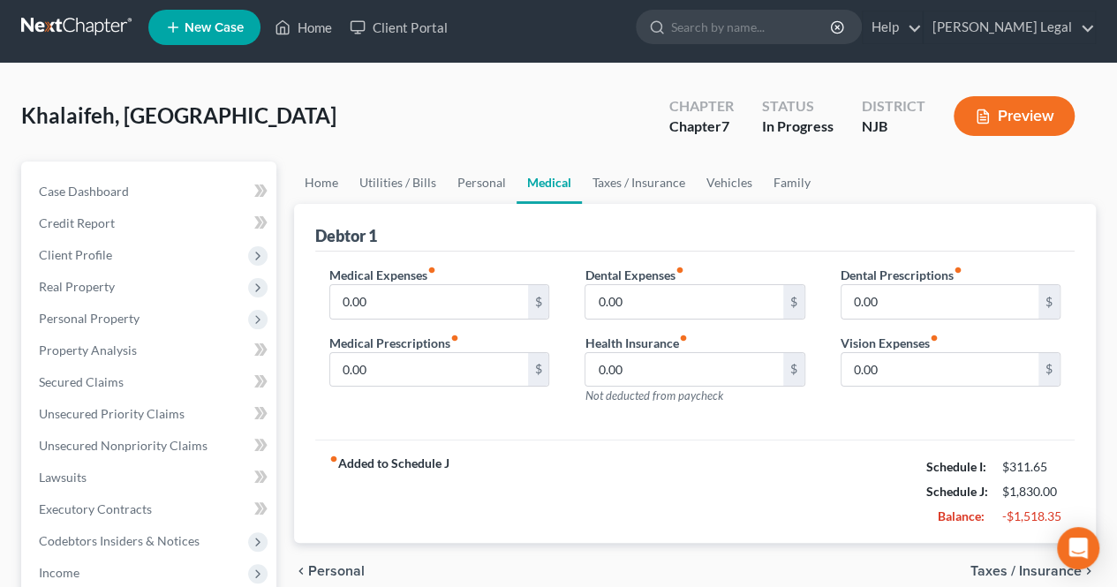
click at [1044, 472] on div "Schedule I: $311.65 Schedule J: $1,830.00 Balance: -$1,518.35" at bounding box center [993, 492] width 134 height 74
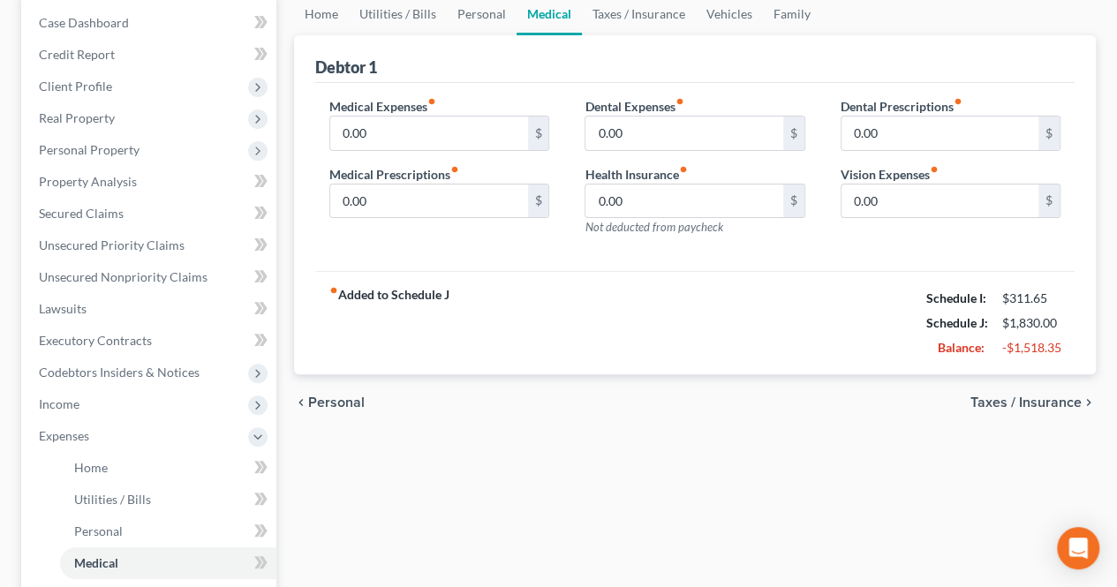
click at [1004, 399] on span "Taxes / Insurance" at bounding box center [1025, 402] width 111 height 14
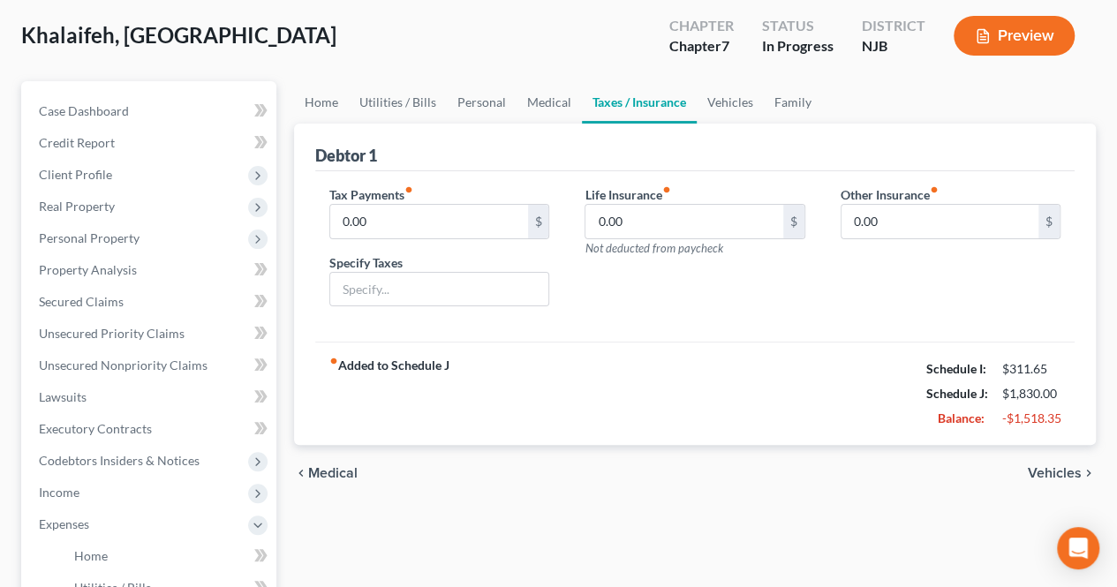
click at [1056, 467] on span "Vehicles" at bounding box center [1055, 473] width 54 height 14
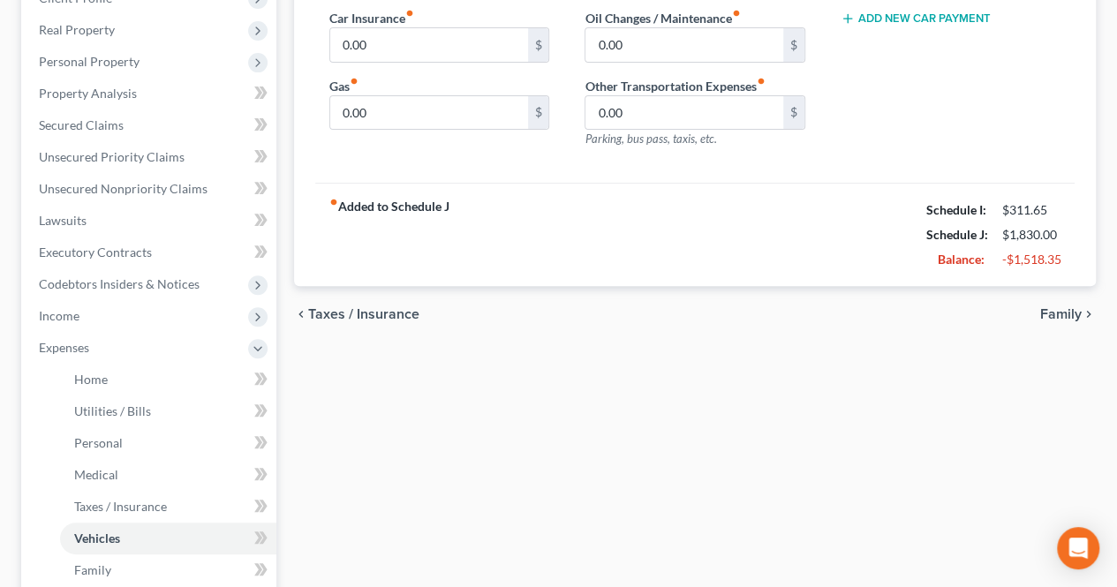
scroll to position [353, 0]
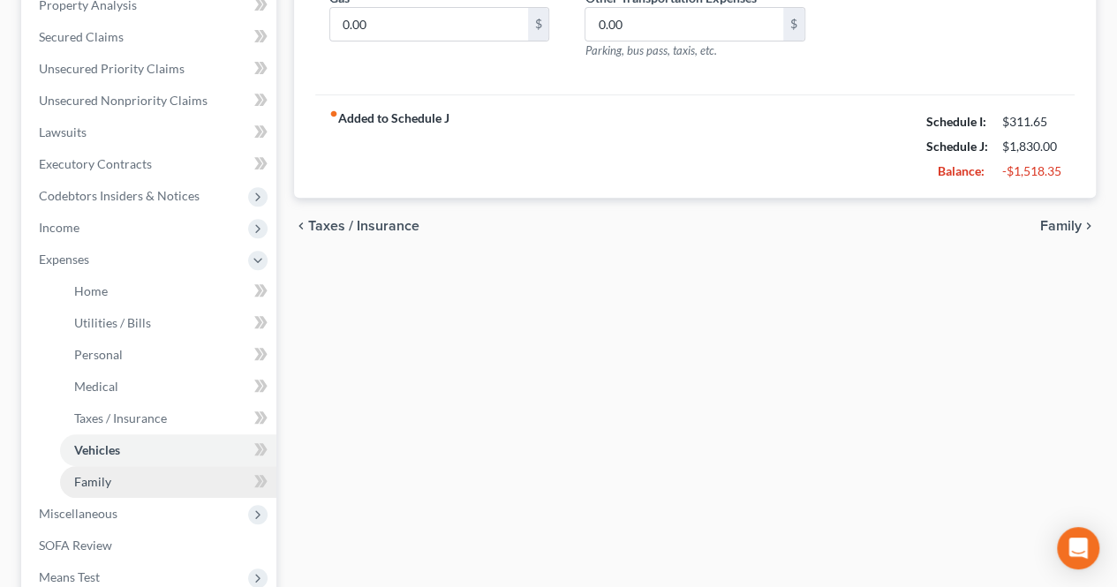
click at [212, 473] on link "Family" at bounding box center [168, 482] width 216 height 32
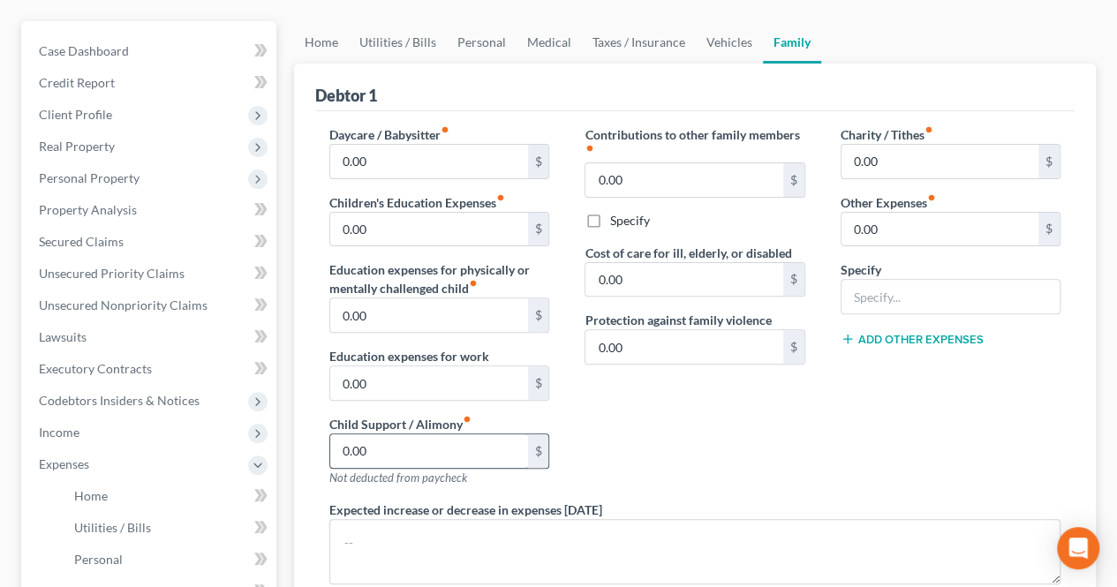
scroll to position [177, 0]
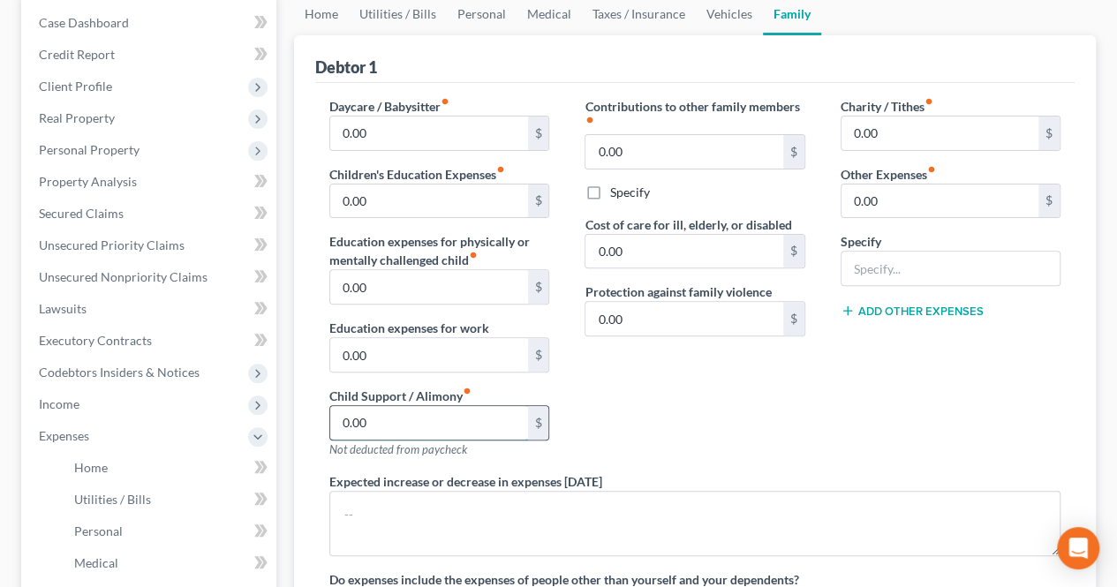
click at [384, 428] on input "0.00" at bounding box center [428, 423] width 197 height 34
type input "1"
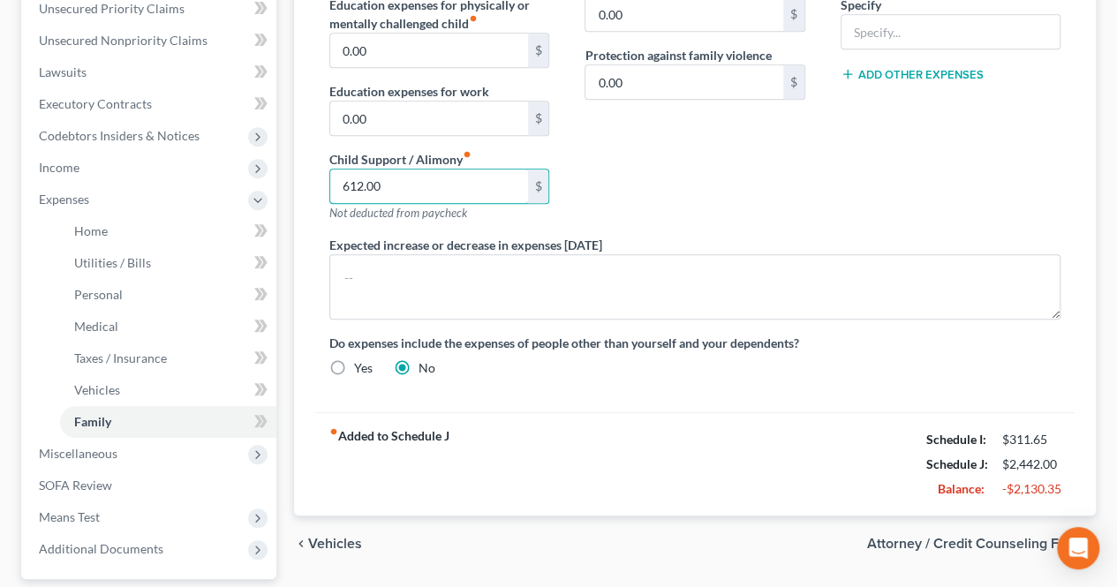
scroll to position [441, 0]
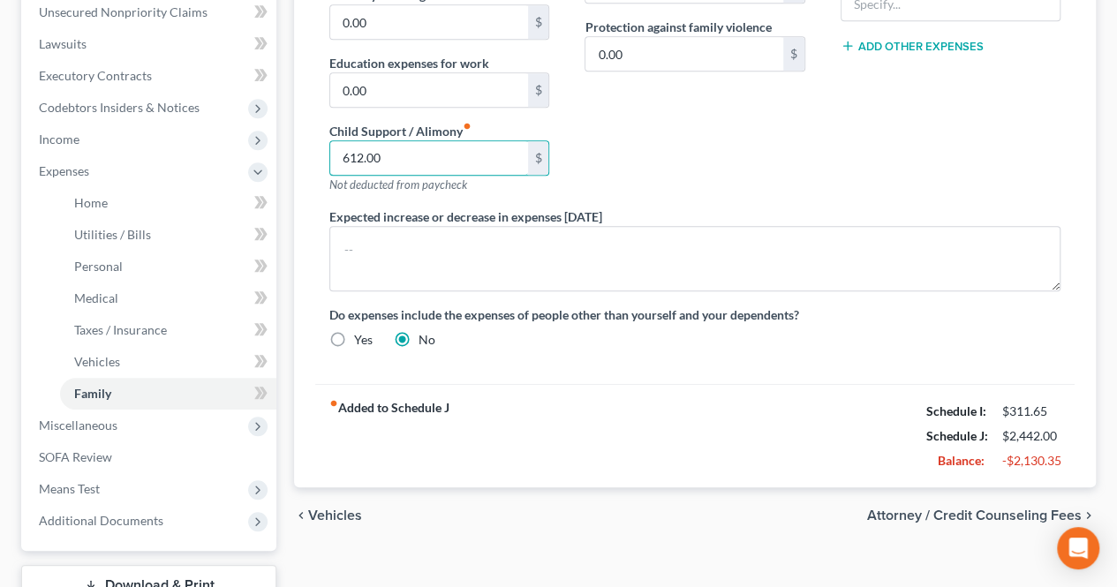
type input "612.00"
click at [341, 510] on span "Vehicles" at bounding box center [335, 515] width 54 height 14
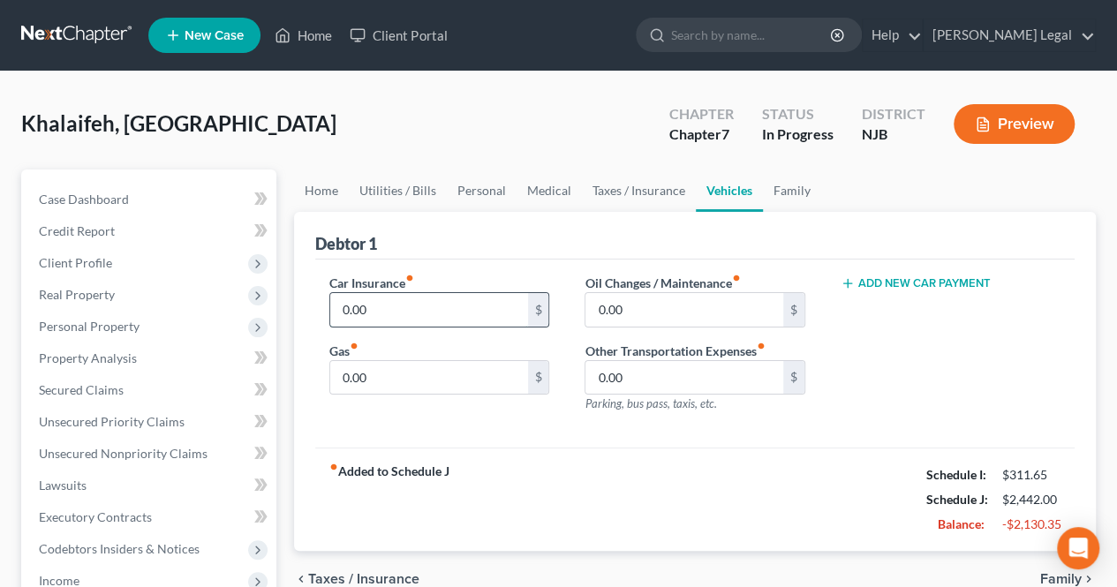
click at [425, 319] on input "0.00" at bounding box center [428, 310] width 197 height 34
type input "30.00"
click at [645, 313] on input "0.00" at bounding box center [683, 310] width 197 height 34
type input "60.00"
click at [415, 386] on input "0.00" at bounding box center [428, 378] width 197 height 34
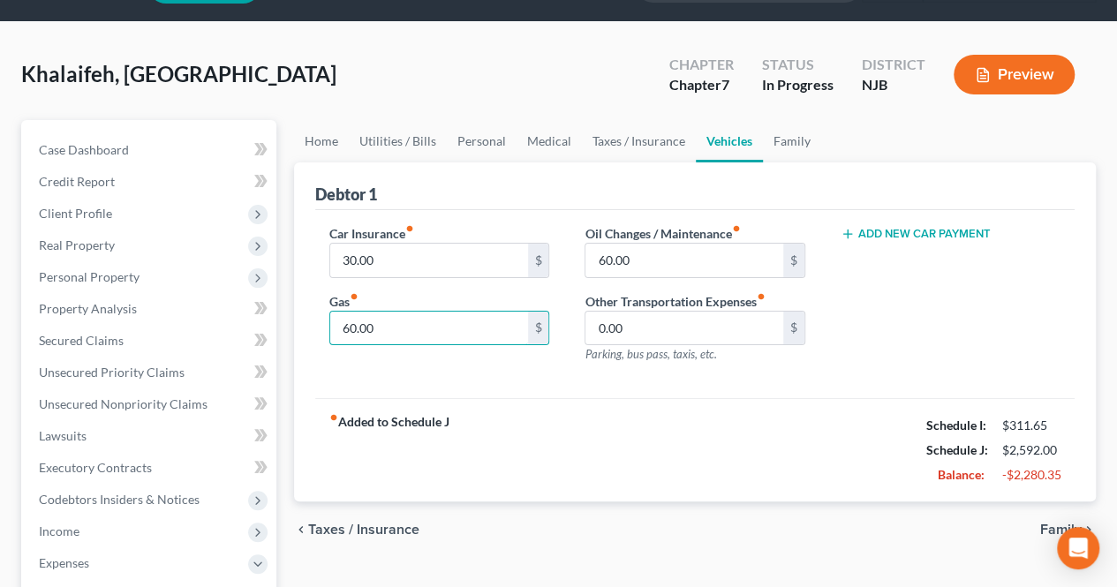
scroll to position [88, 0]
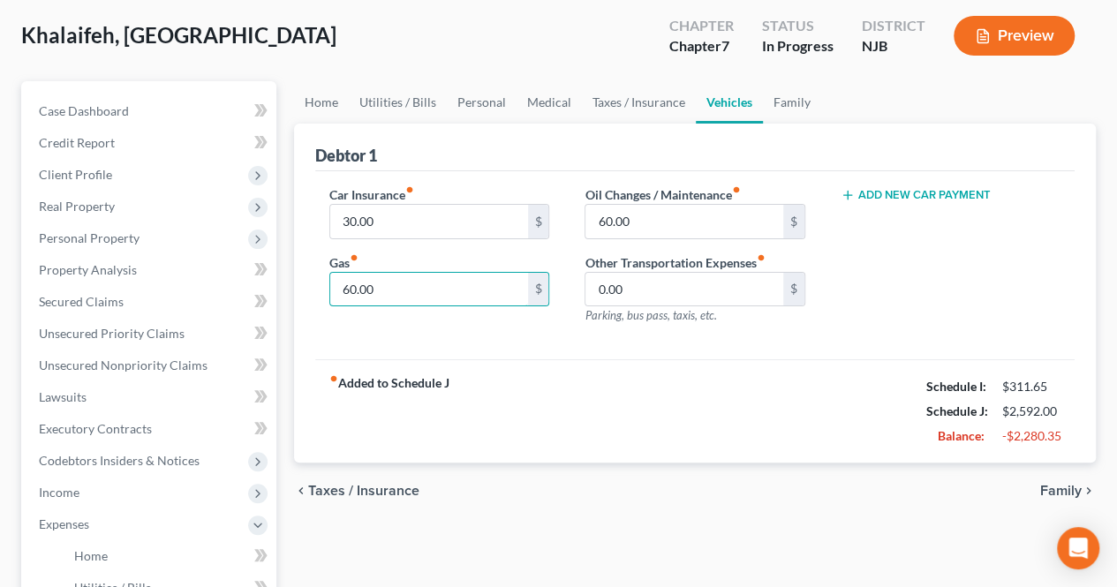
type input "60.00"
click at [1045, 485] on span "Family" at bounding box center [1060, 491] width 41 height 14
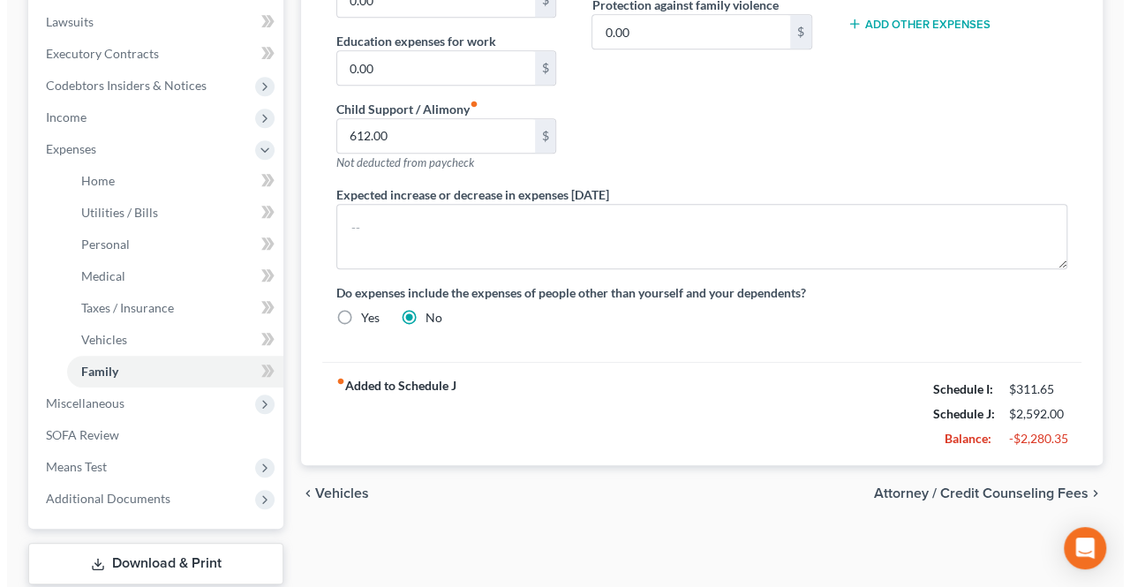
scroll to position [530, 0]
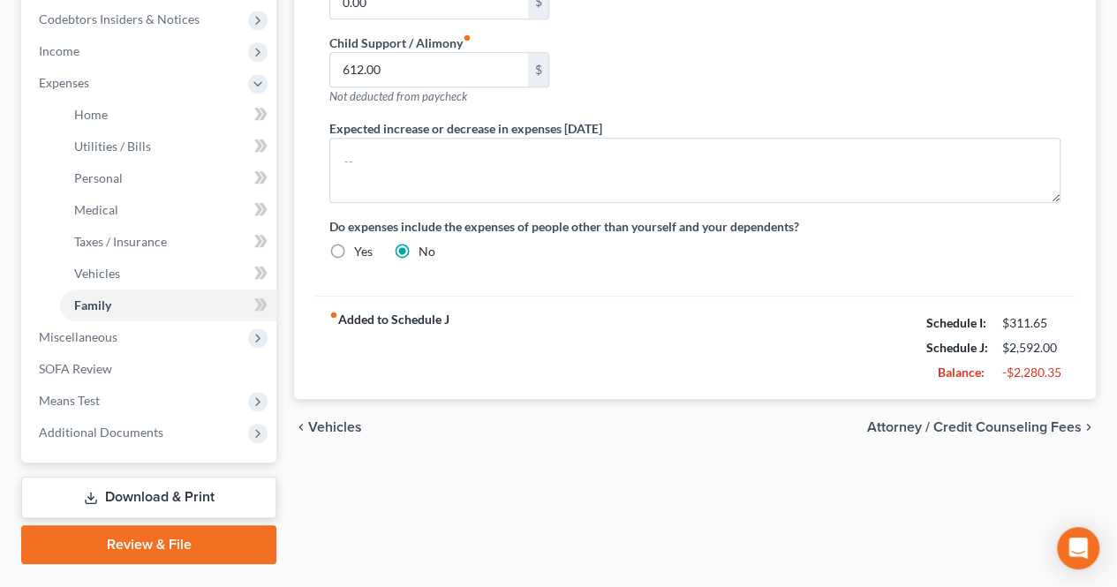
click at [947, 425] on span "Attorney / Credit Counseling Fees" at bounding box center [974, 427] width 215 height 14
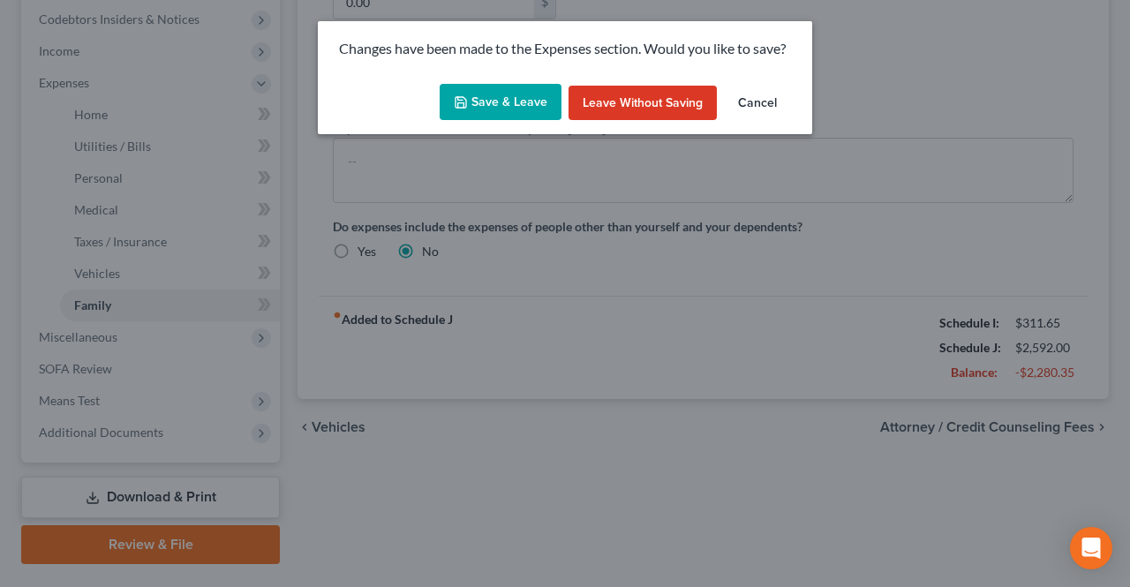
click at [492, 89] on button "Save & Leave" at bounding box center [501, 102] width 122 height 37
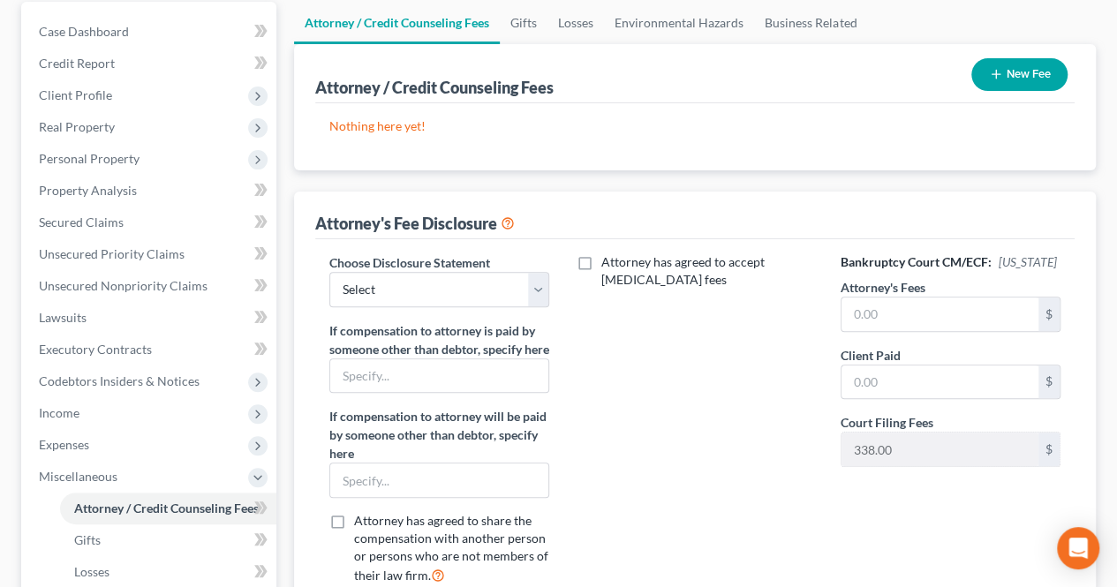
scroll to position [265, 0]
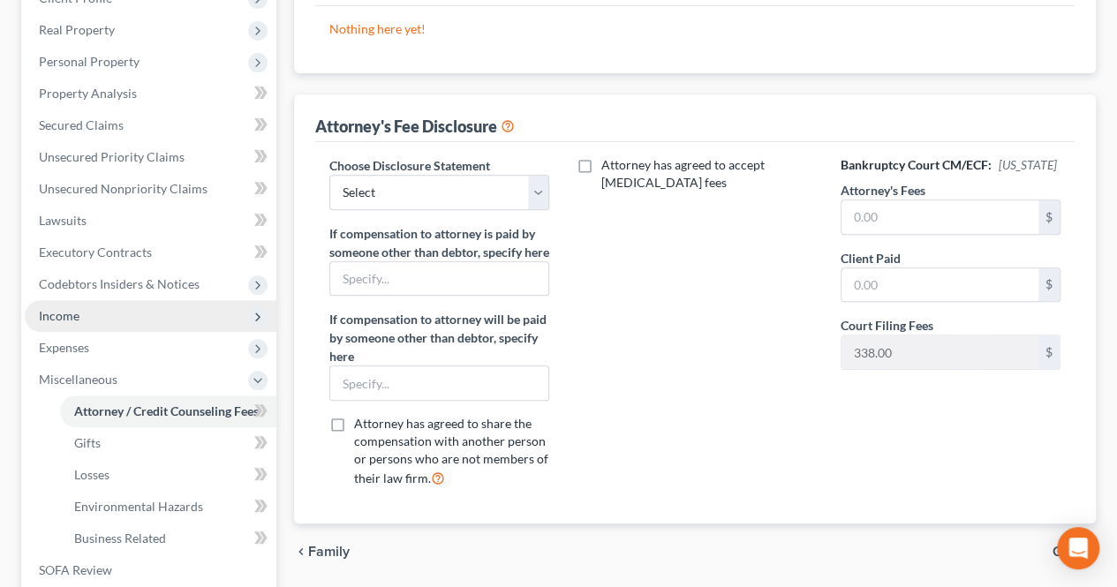
click at [154, 325] on span "Income" at bounding box center [151, 316] width 252 height 32
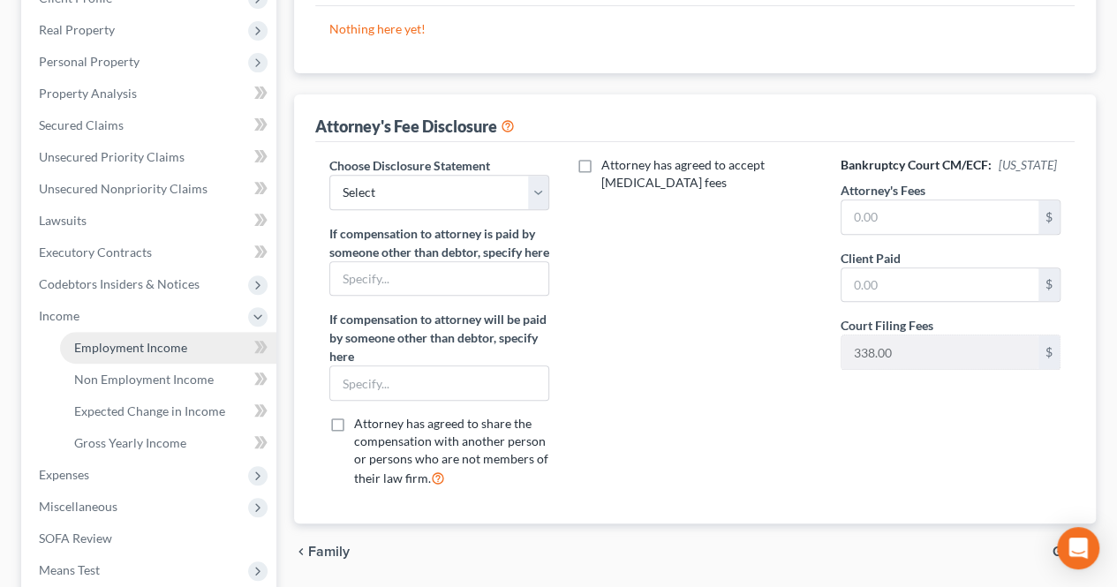
click at [147, 350] on span "Employment Income" at bounding box center [130, 347] width 113 height 15
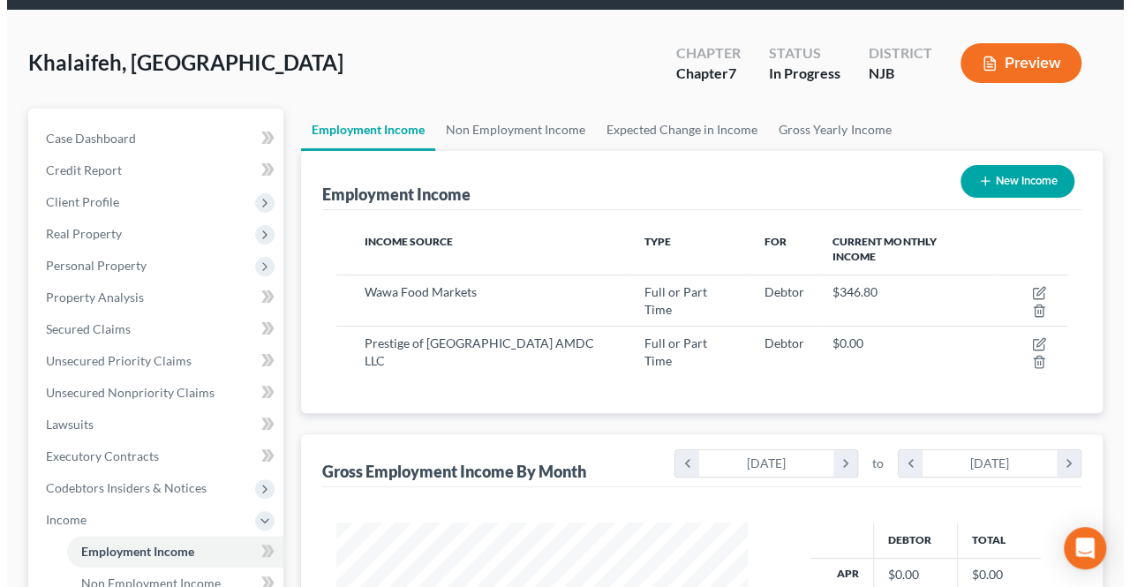
scroll to position [88, 0]
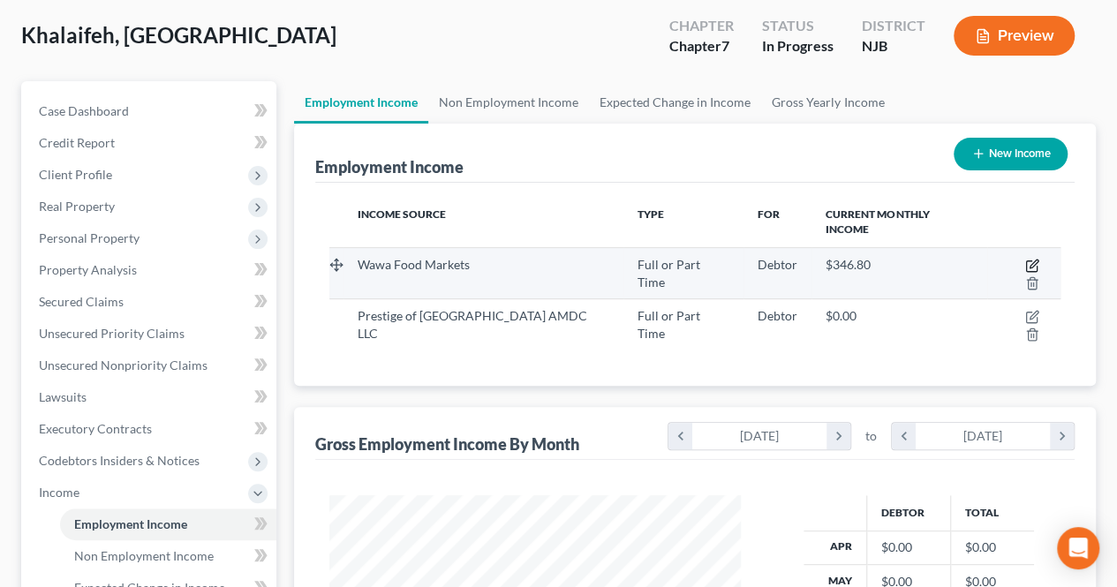
click at [1025, 259] on icon "button" at bounding box center [1032, 266] width 14 height 14
select select "0"
select select "39"
select select "3"
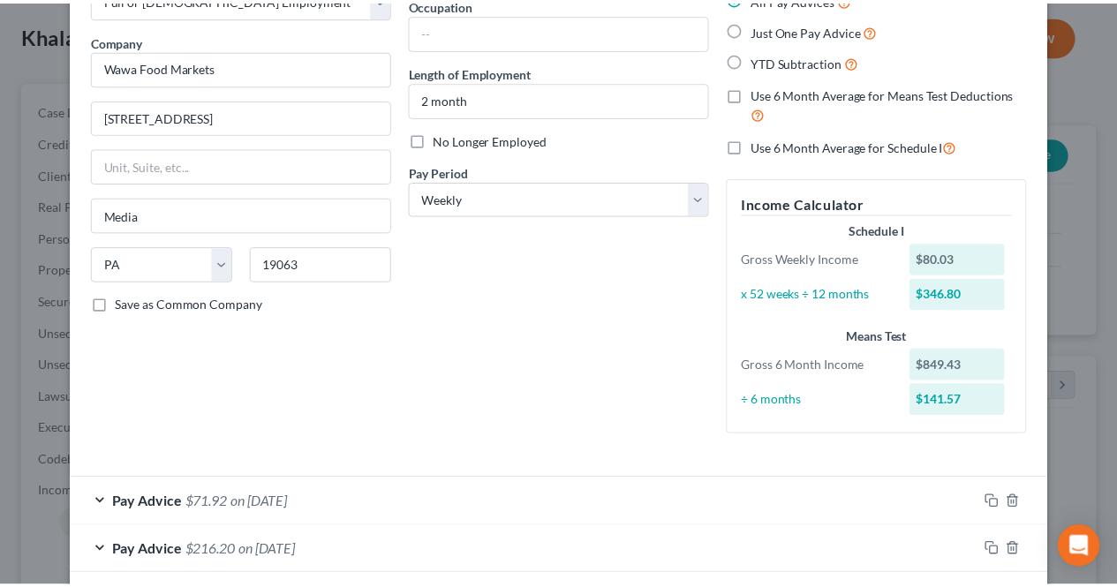
scroll to position [0, 0]
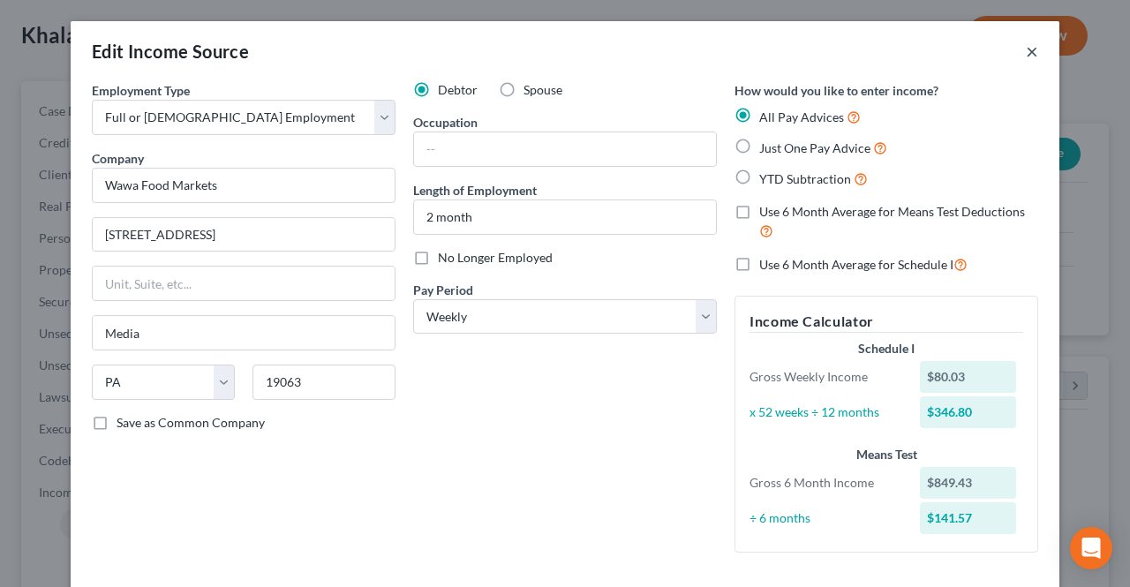
click at [1031, 57] on div "Edit Income Source ×" at bounding box center [565, 51] width 989 height 60
click at [1027, 56] on button "×" at bounding box center [1032, 51] width 12 height 21
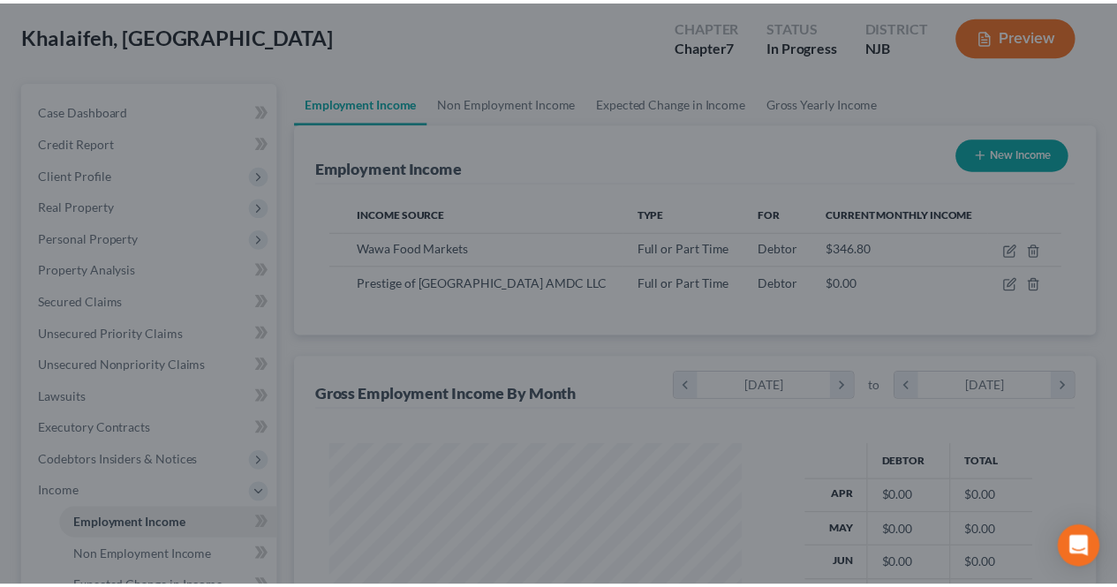
scroll to position [882486, 882354]
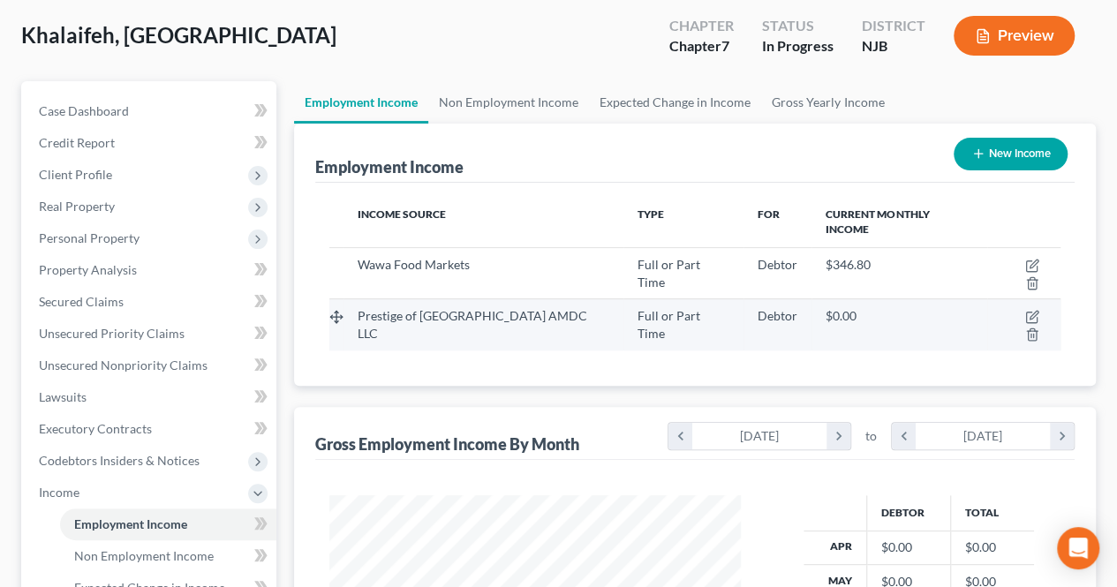
click at [1010, 299] on td at bounding box center [1023, 324] width 73 height 51
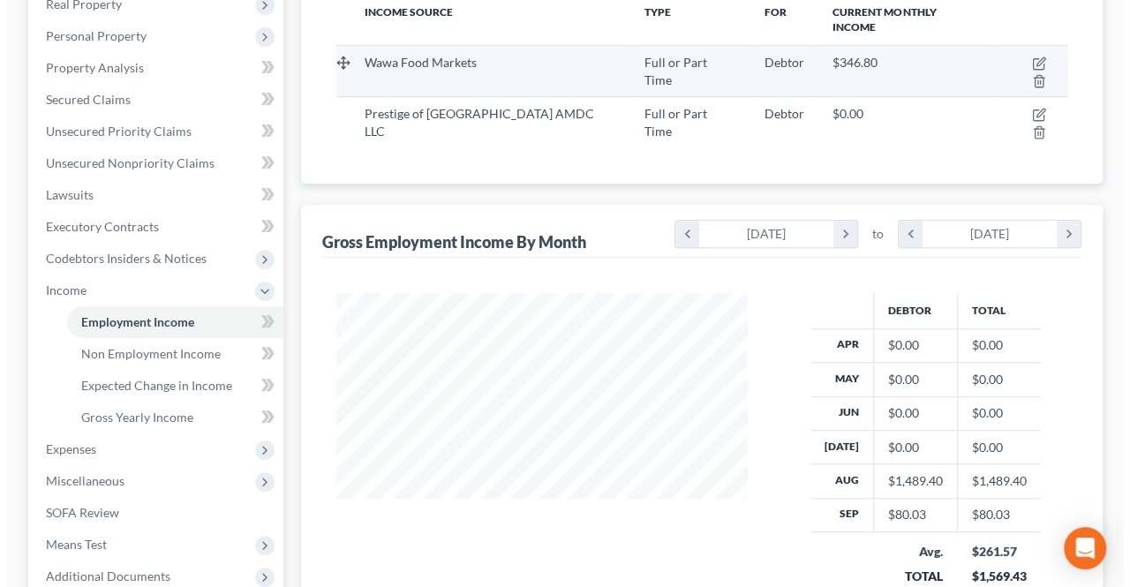
scroll to position [123, 0]
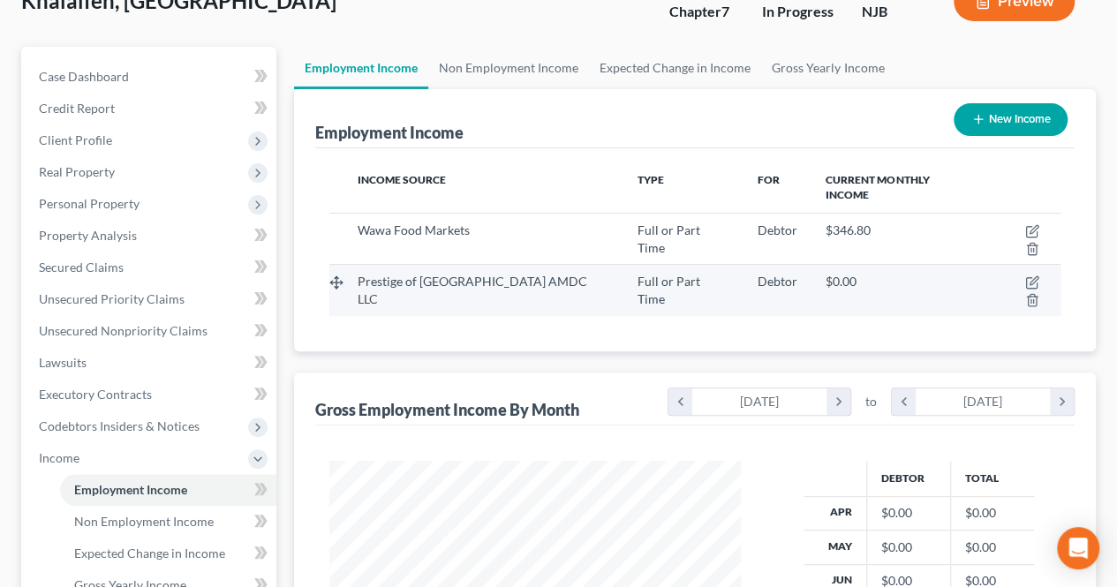
click at [1012, 265] on td at bounding box center [1023, 290] width 73 height 51
click at [1025, 275] on icon "button" at bounding box center [1032, 282] width 14 height 14
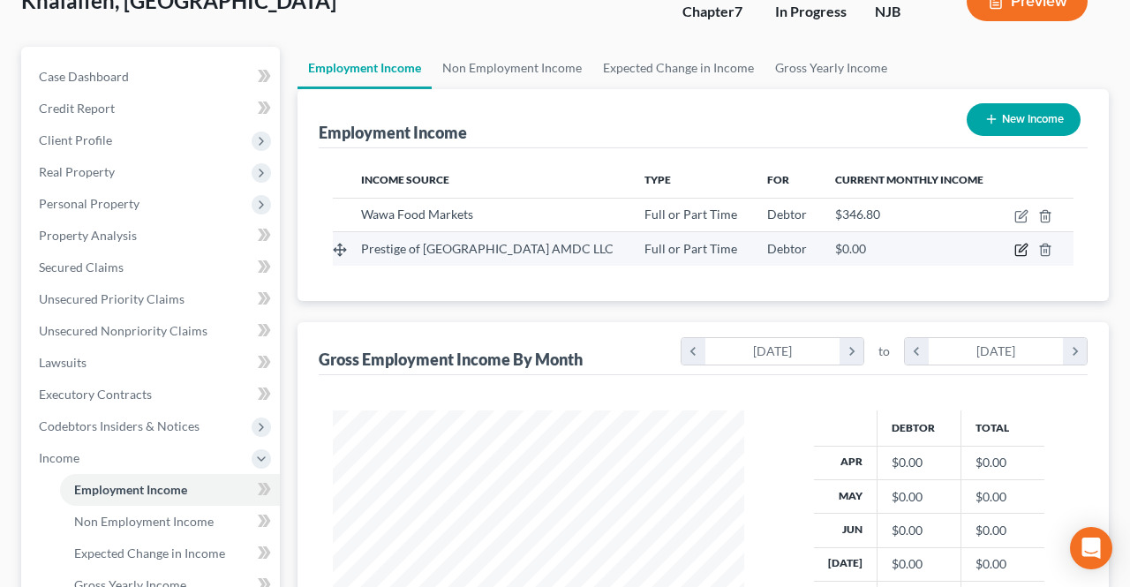
select select "0"
select select "33"
select select "1"
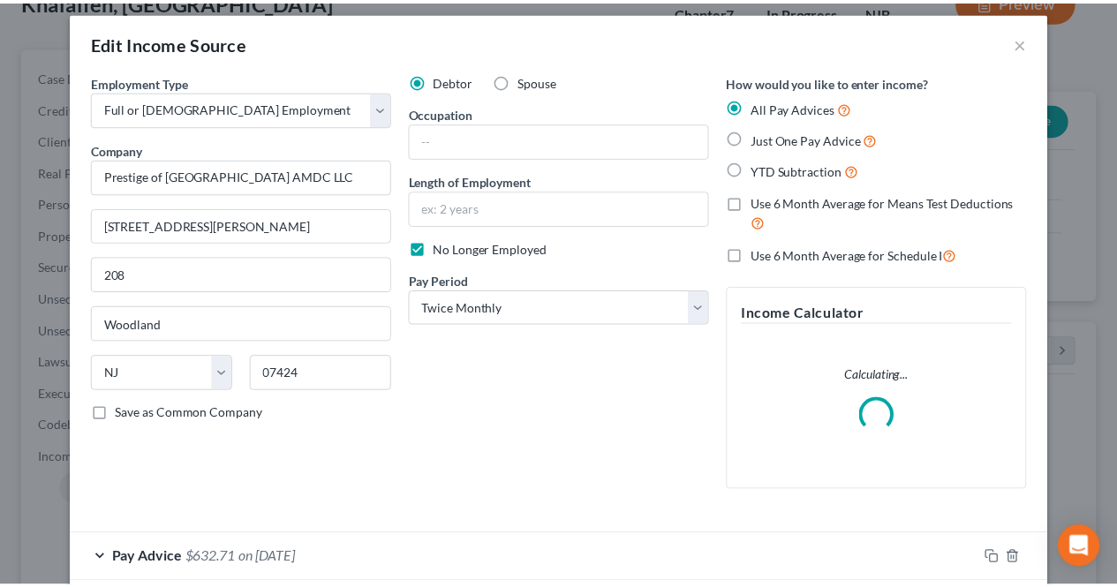
scroll to position [0, 0]
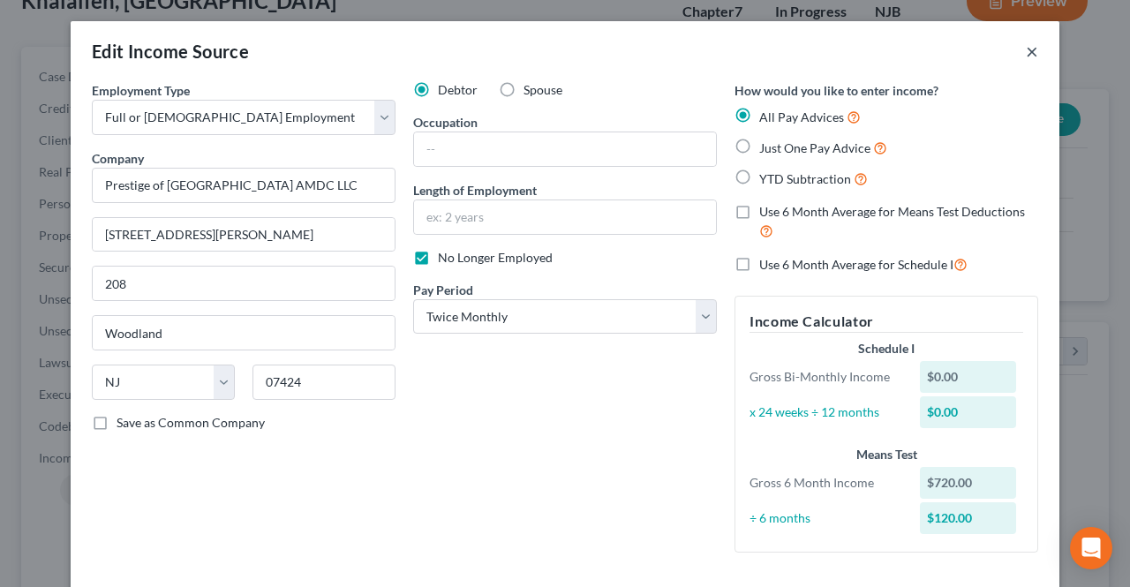
click at [1028, 52] on button "×" at bounding box center [1032, 51] width 12 height 21
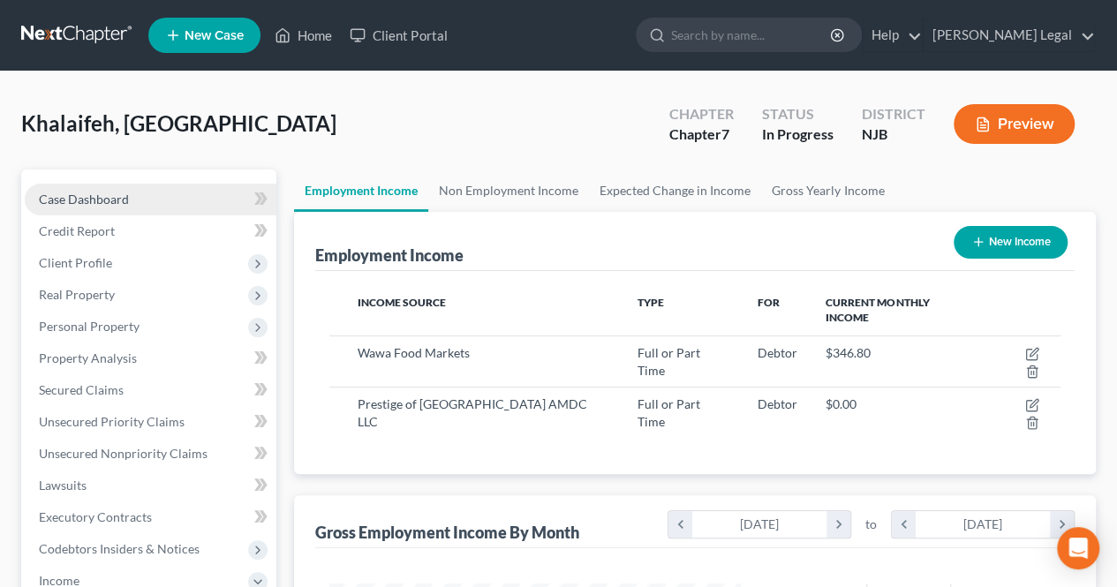
click at [152, 206] on link "Case Dashboard" at bounding box center [151, 200] width 252 height 32
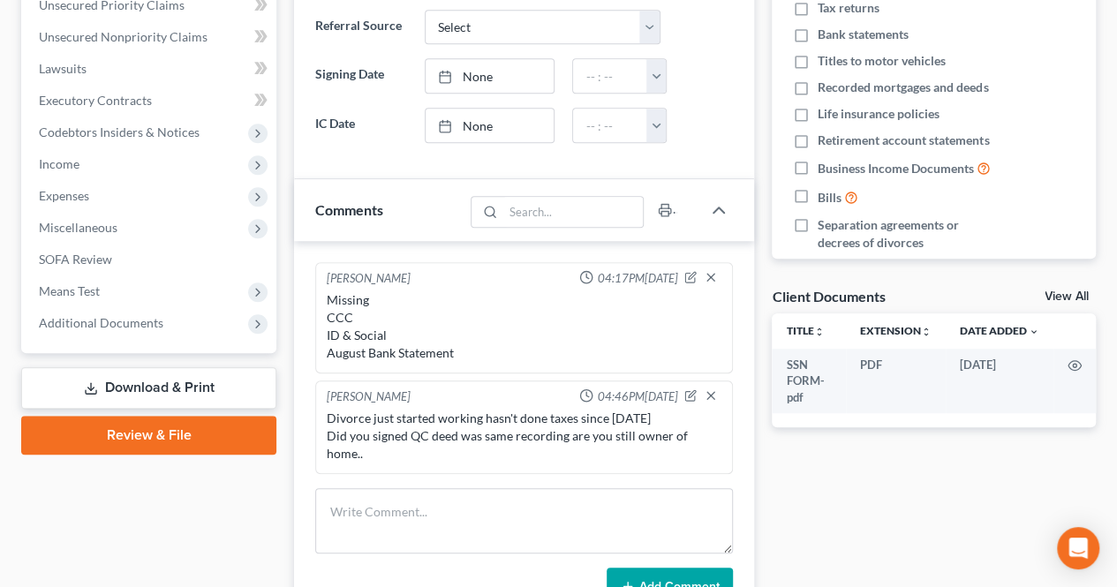
scroll to position [441, 0]
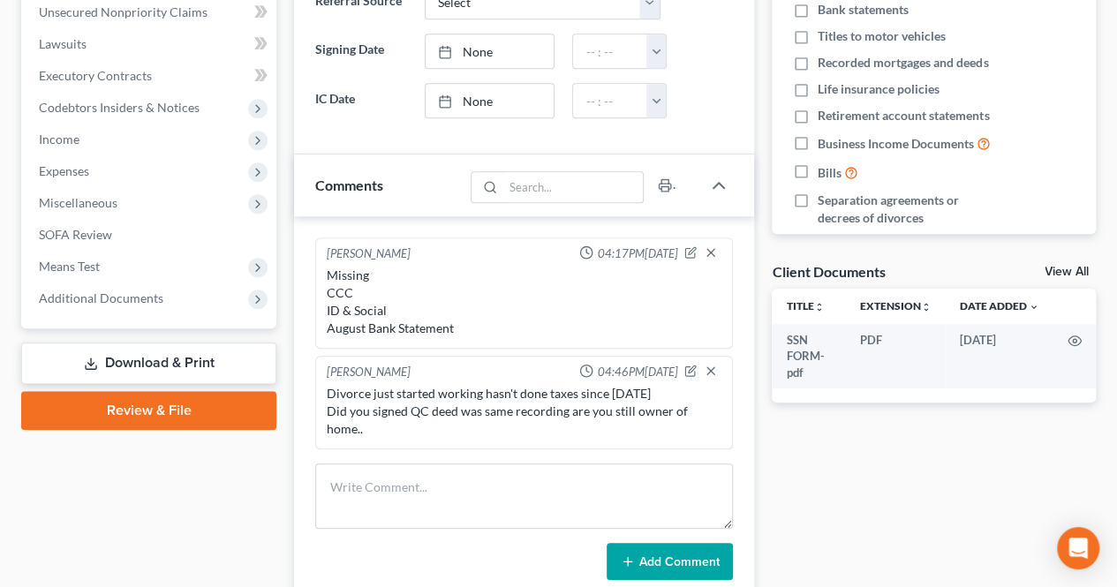
click at [439, 298] on div "Missing CCC ID & Social August Bank Statement" at bounding box center [524, 302] width 395 height 71
click at [695, 246] on icon "button" at bounding box center [690, 252] width 12 height 12
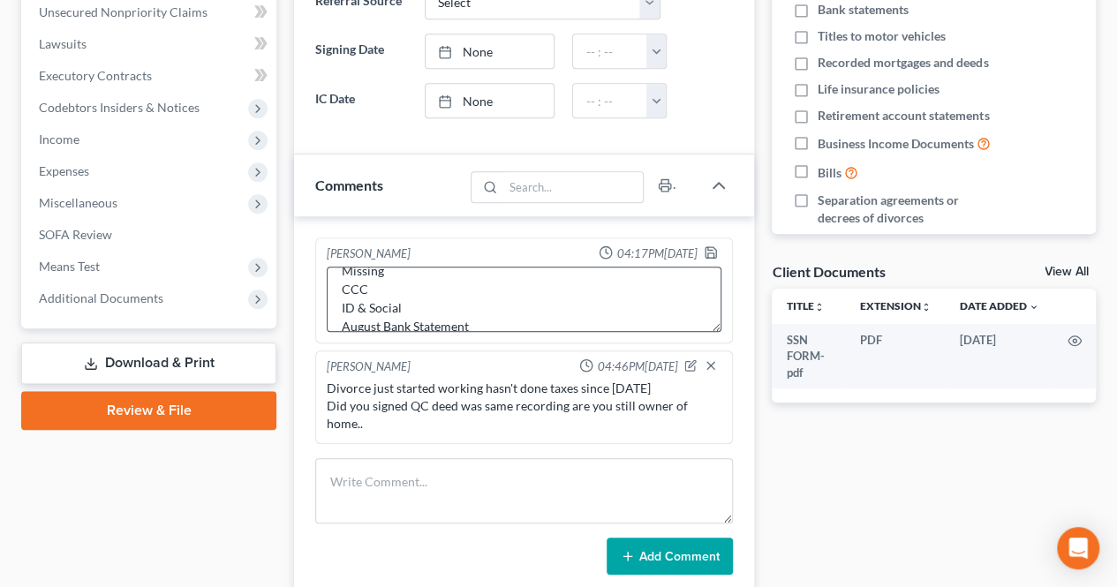
scroll to position [37, 0]
click at [493, 301] on textarea "Missing CCC ID & Social August Bank Statement" at bounding box center [524, 299] width 395 height 65
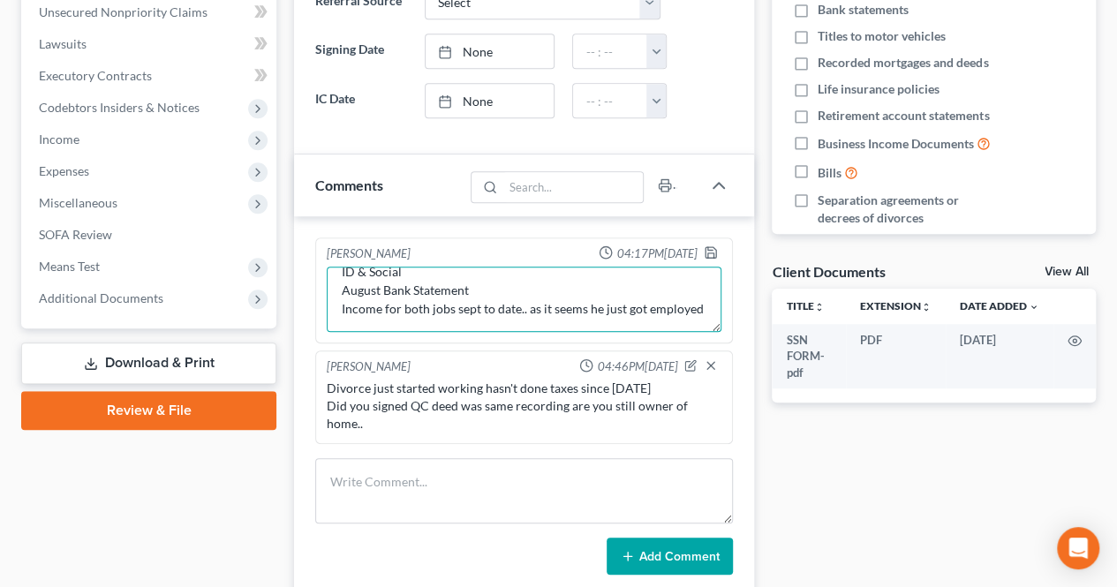
scroll to position [78, 0]
type textarea "Missing CCC ID & Social August Bank Statement Income for both jobs sept to date…"
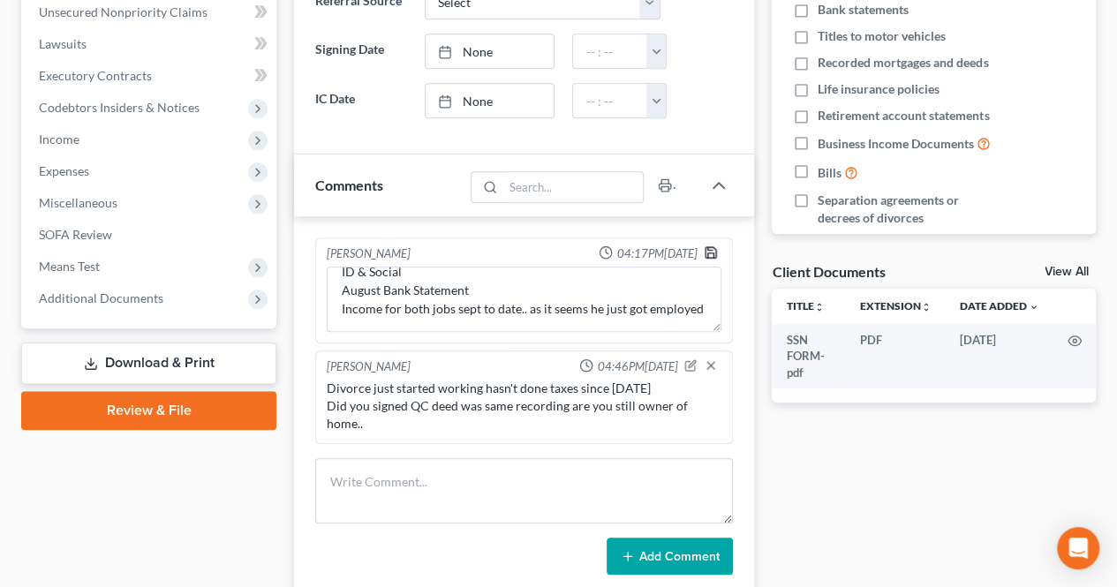
click at [712, 252] on icon "button" at bounding box center [710, 252] width 11 height 11
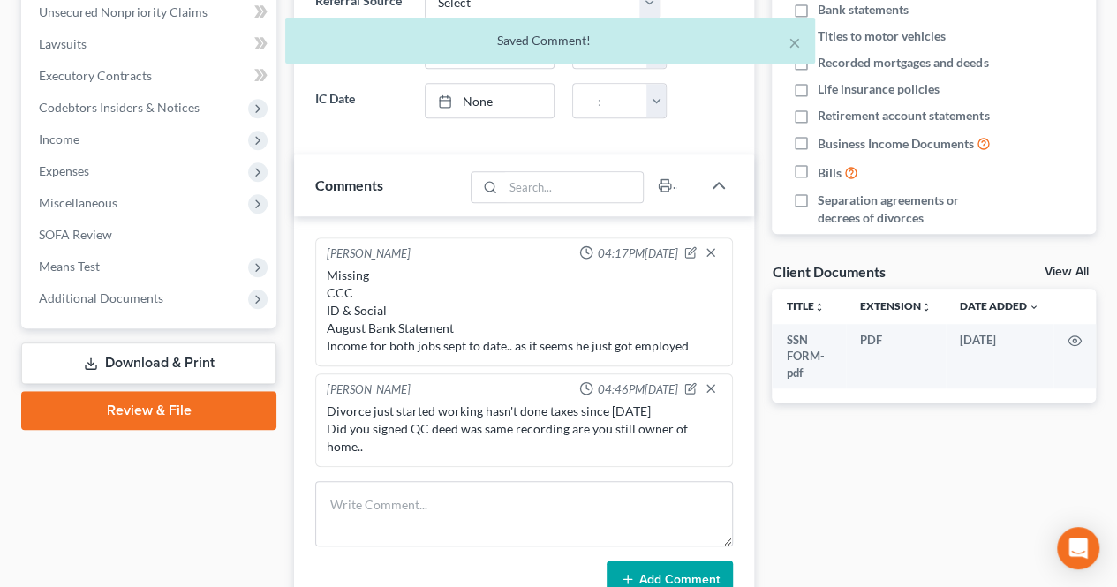
click at [687, 391] on div at bounding box center [704, 390] width 41 height 18
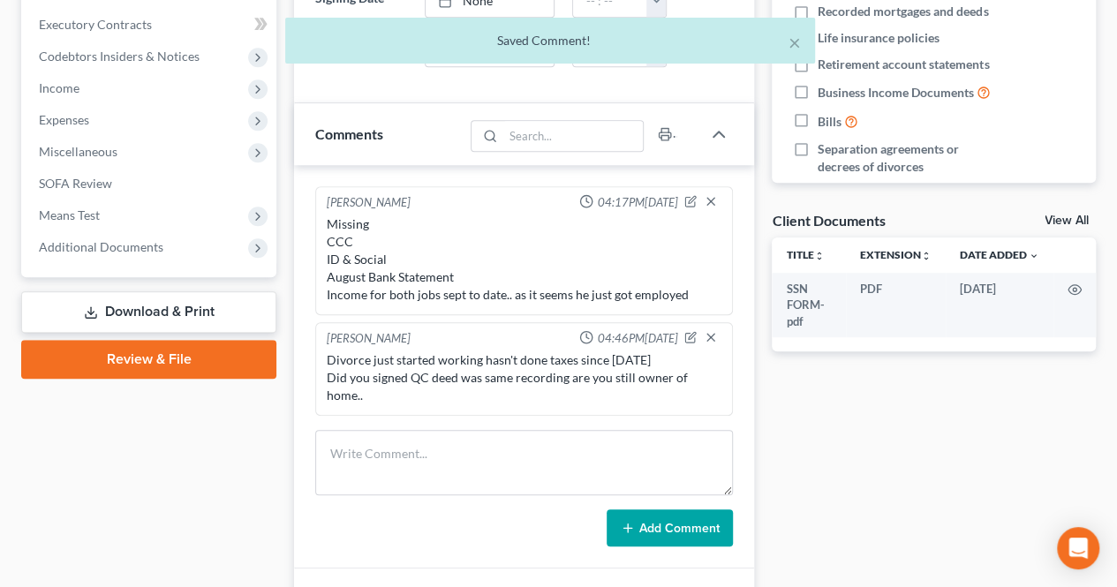
scroll to position [530, 0]
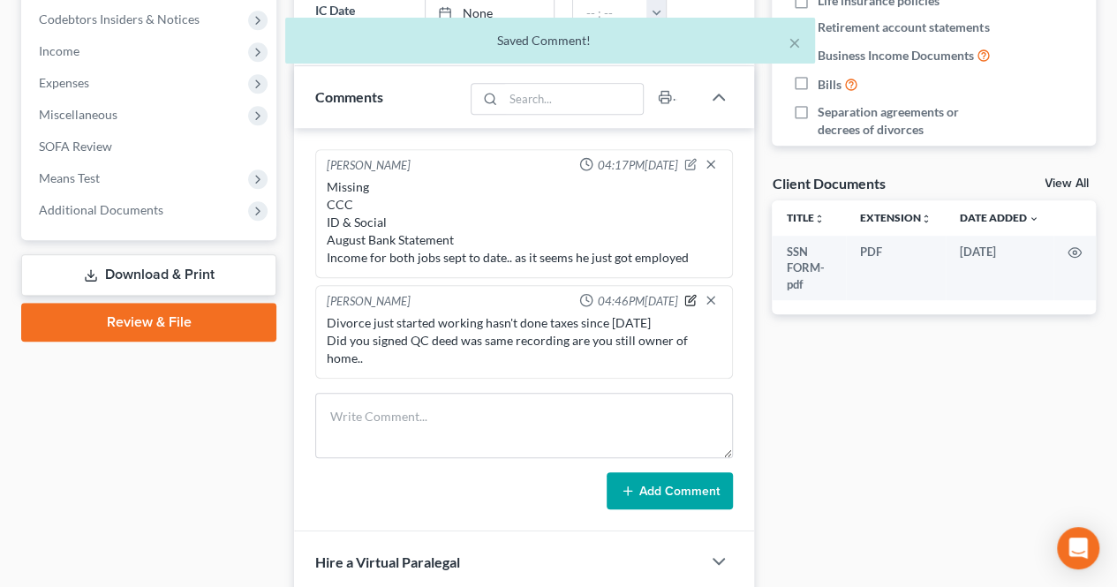
click at [688, 294] on icon "button" at bounding box center [690, 300] width 12 height 12
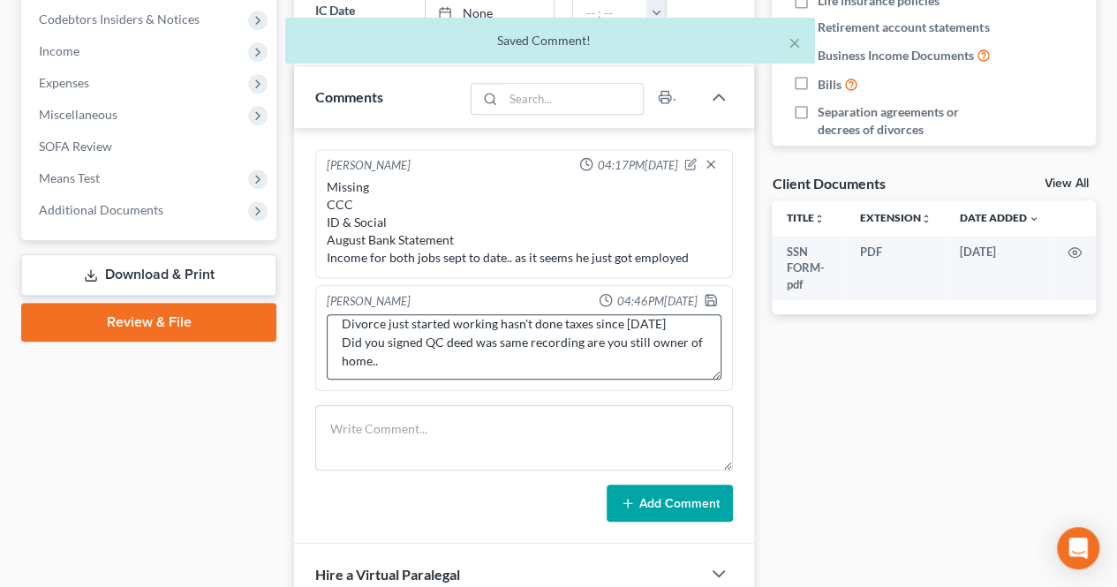
scroll to position [19, 0]
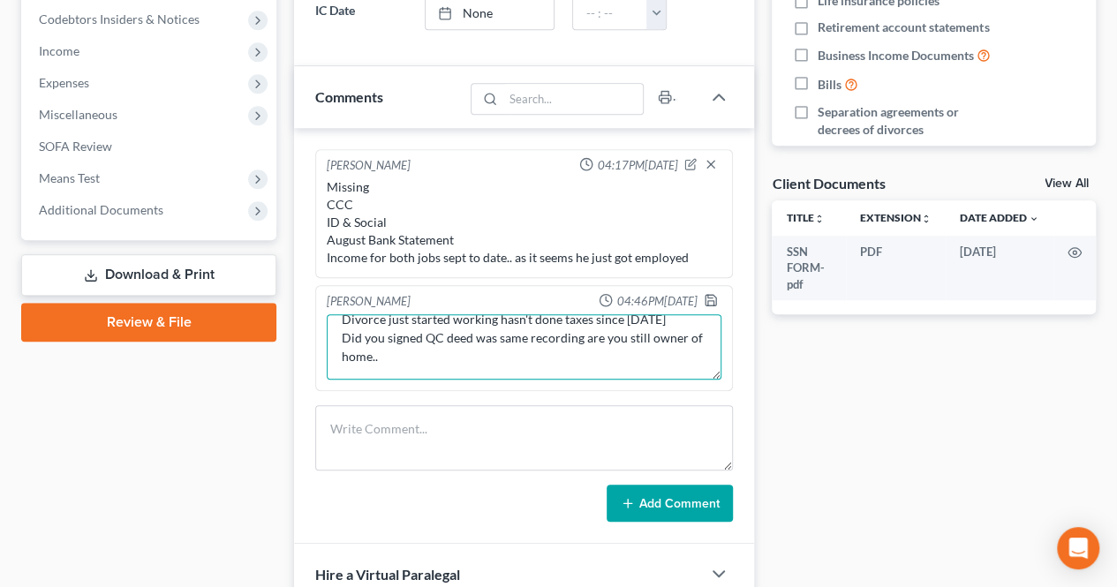
click at [478, 352] on textarea "Divorce just started working hasn't done taxes since [DATE] Did you signed QC d…" at bounding box center [524, 346] width 395 height 65
drag, startPoint x: 457, startPoint y: 344, endPoint x: 338, endPoint y: 329, distance: 120.1
click at [338, 329] on textarea "Divorce just started working hasn't done taxes since [DATE] Did you signed QC d…" at bounding box center [524, 346] width 395 height 65
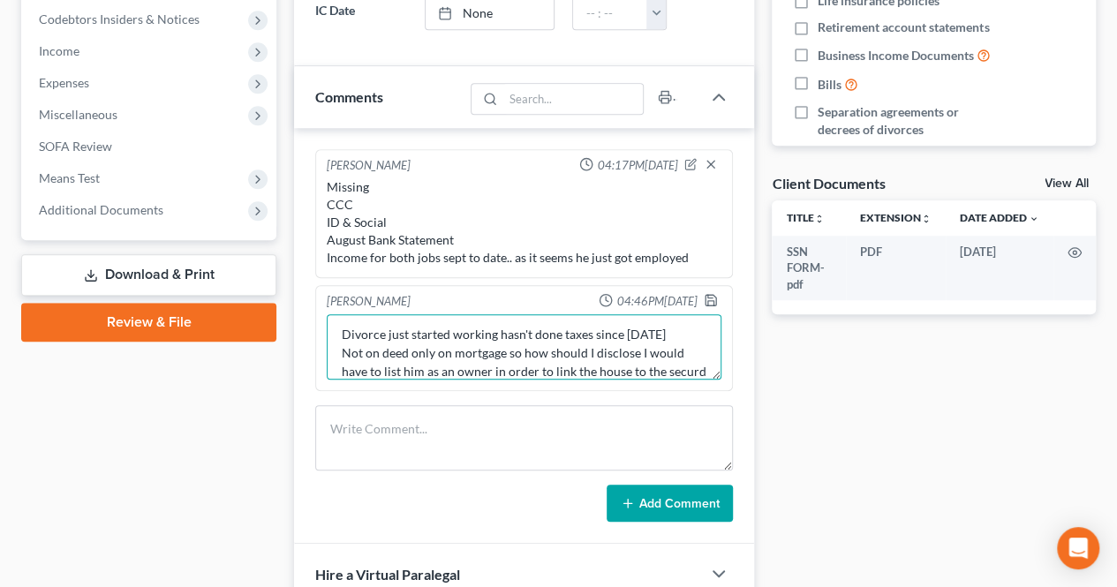
scroll to position [22, 0]
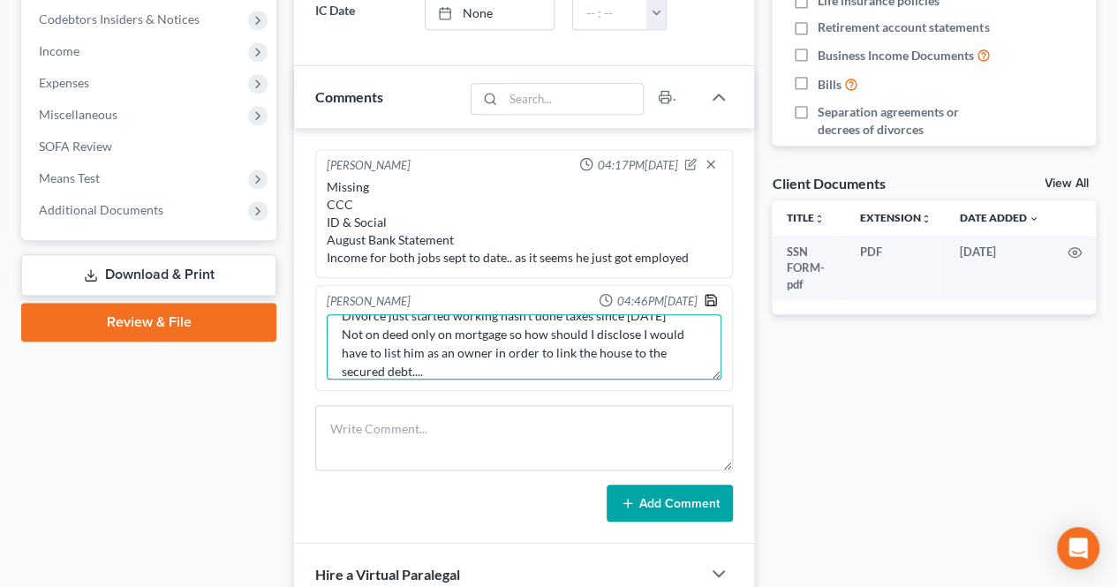
type textarea "Divorce just started working hasn't done taxes since [DATE] Not on deed only on…"
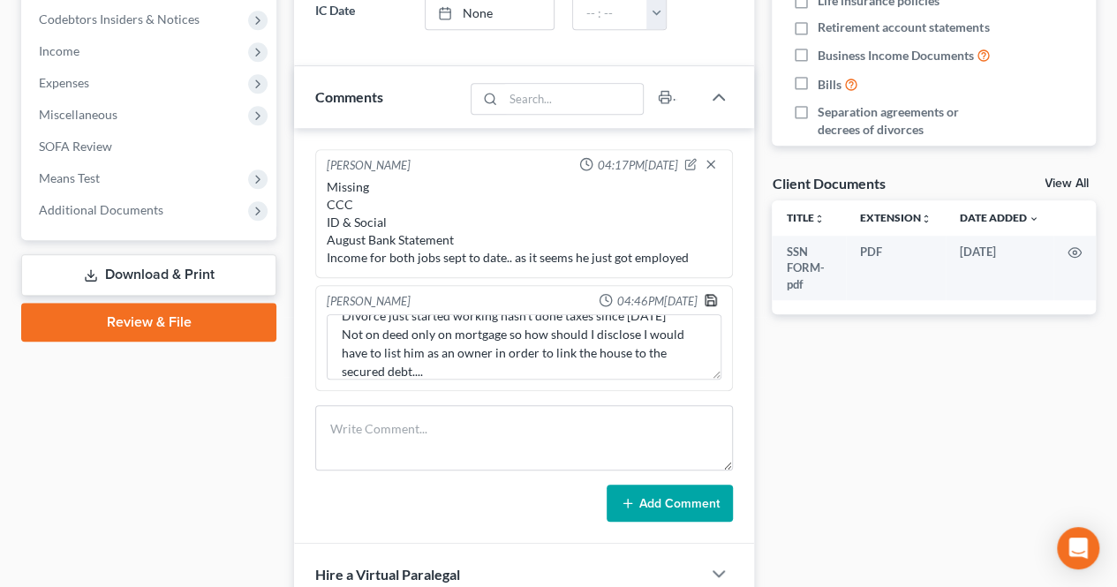
click at [706, 298] on icon "button" at bounding box center [710, 300] width 11 height 11
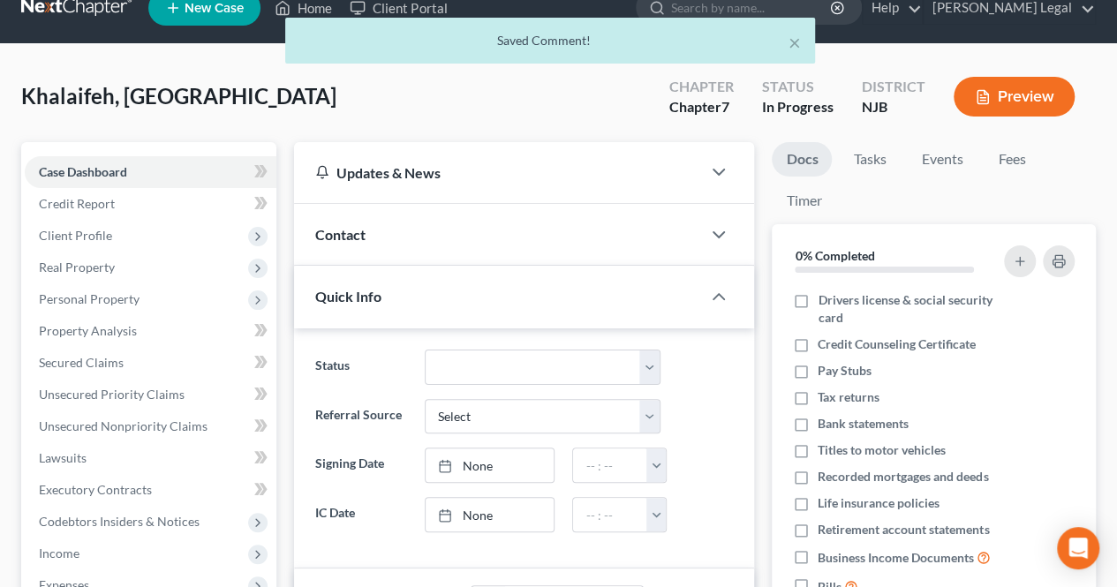
scroll to position [0, 0]
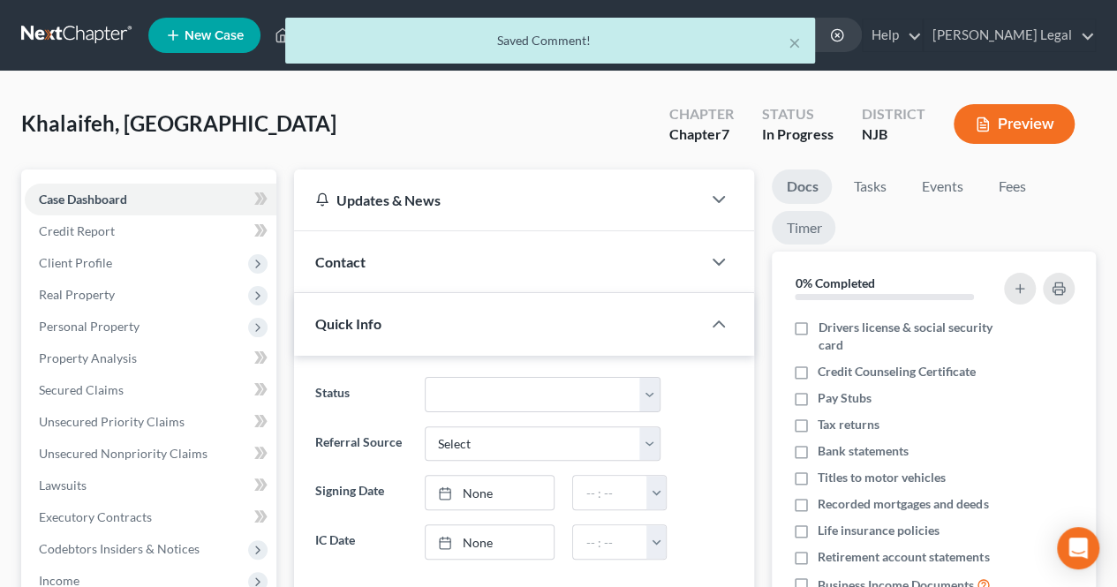
click at [810, 223] on link "Timer" at bounding box center [804, 228] width 64 height 34
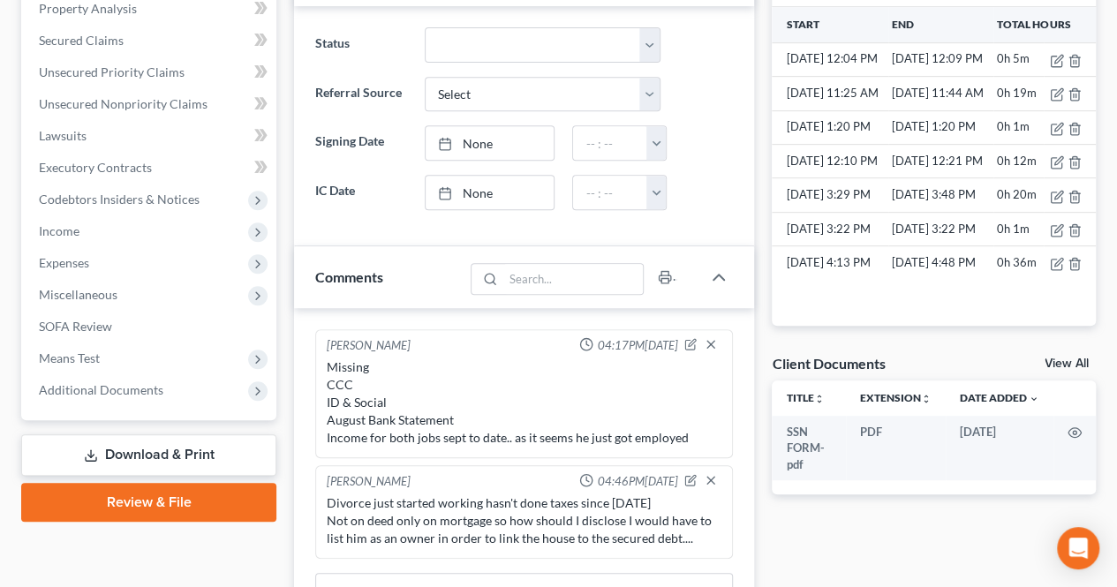
scroll to position [353, 0]
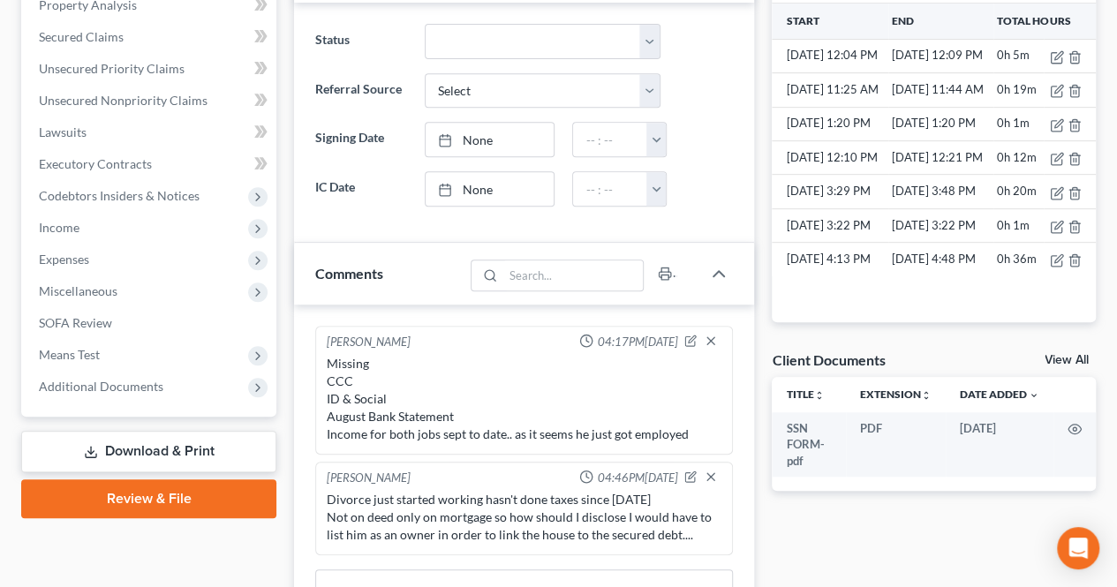
drag, startPoint x: 172, startPoint y: 399, endPoint x: 168, endPoint y: 425, distance: 26.0
click at [172, 398] on span "Additional Documents" at bounding box center [151, 387] width 252 height 32
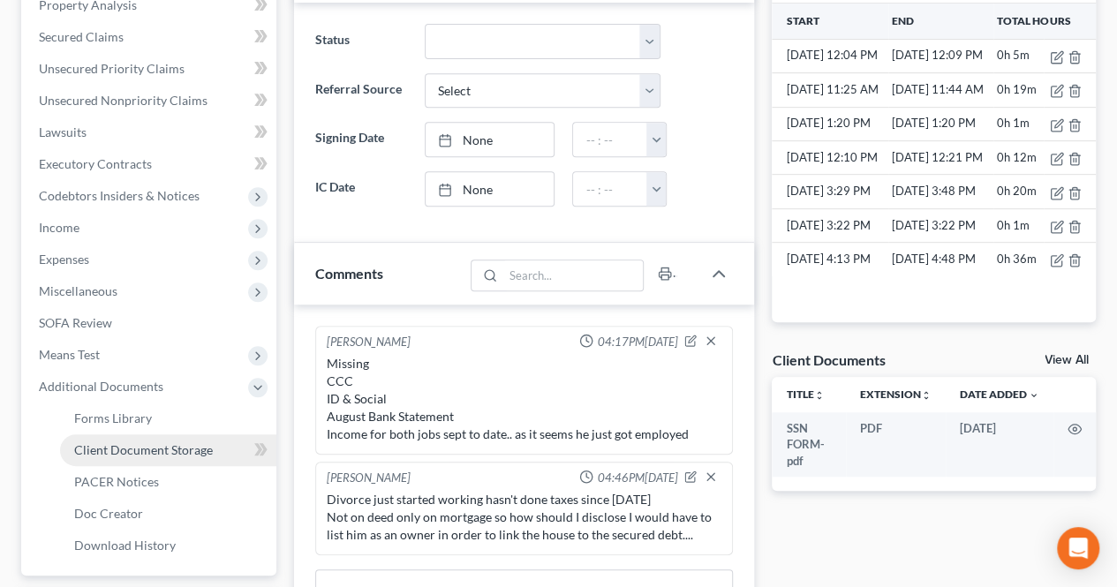
click at [157, 446] on span "Client Document Storage" at bounding box center [143, 449] width 139 height 15
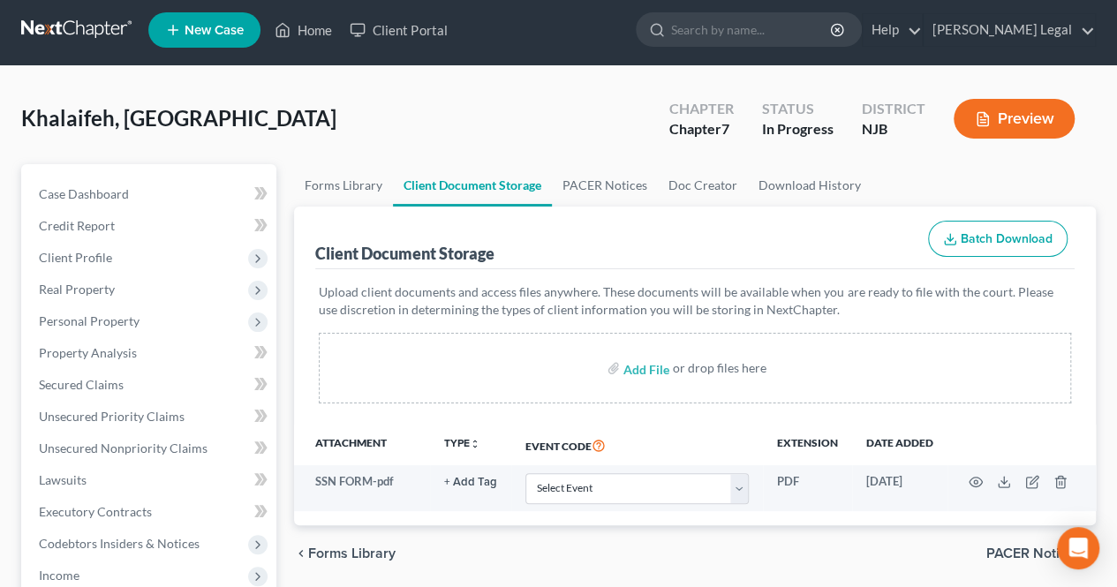
scroll to position [177, 0]
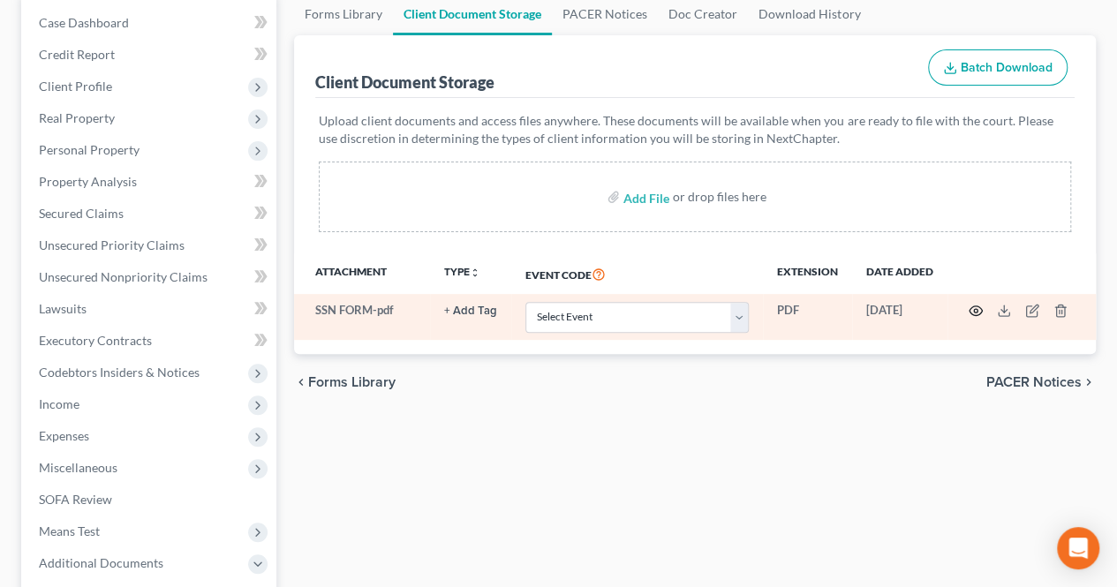
click at [975, 304] on icon "button" at bounding box center [975, 311] width 14 height 14
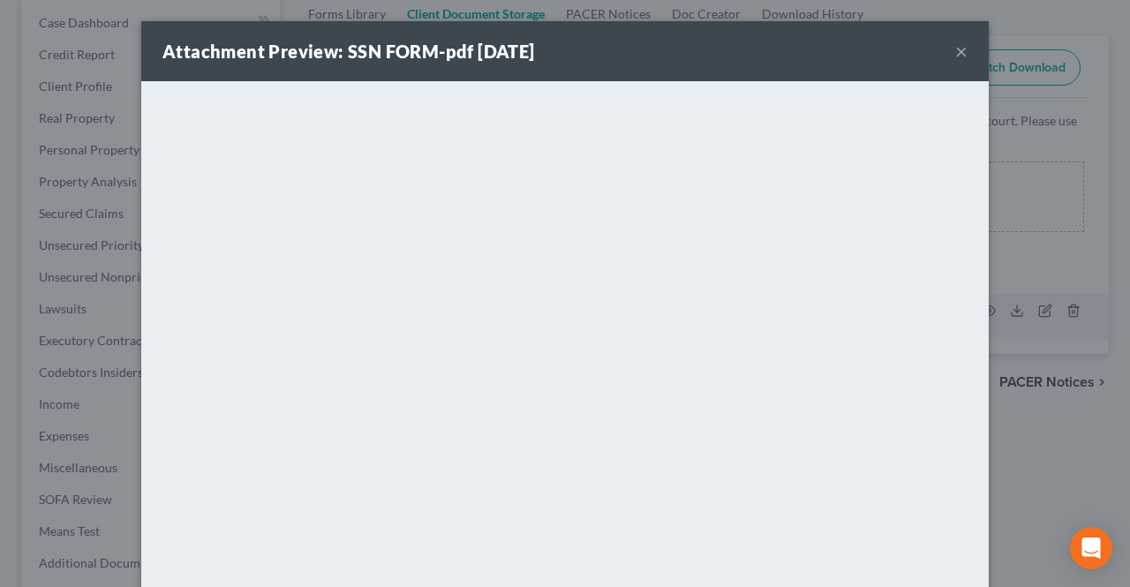
click at [955, 55] on button "×" at bounding box center [961, 51] width 12 height 21
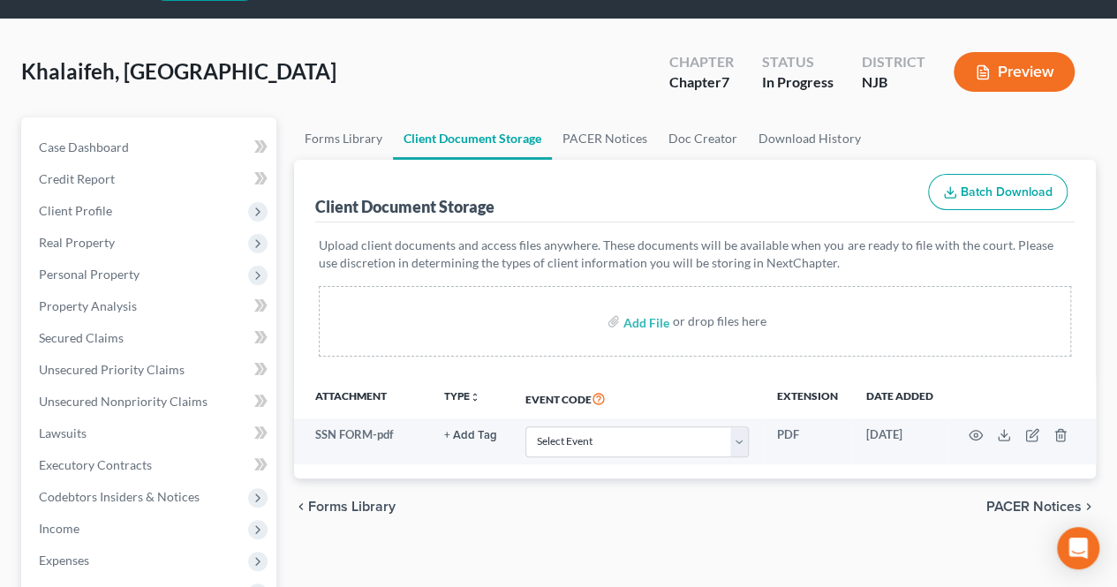
scroll to position [0, 0]
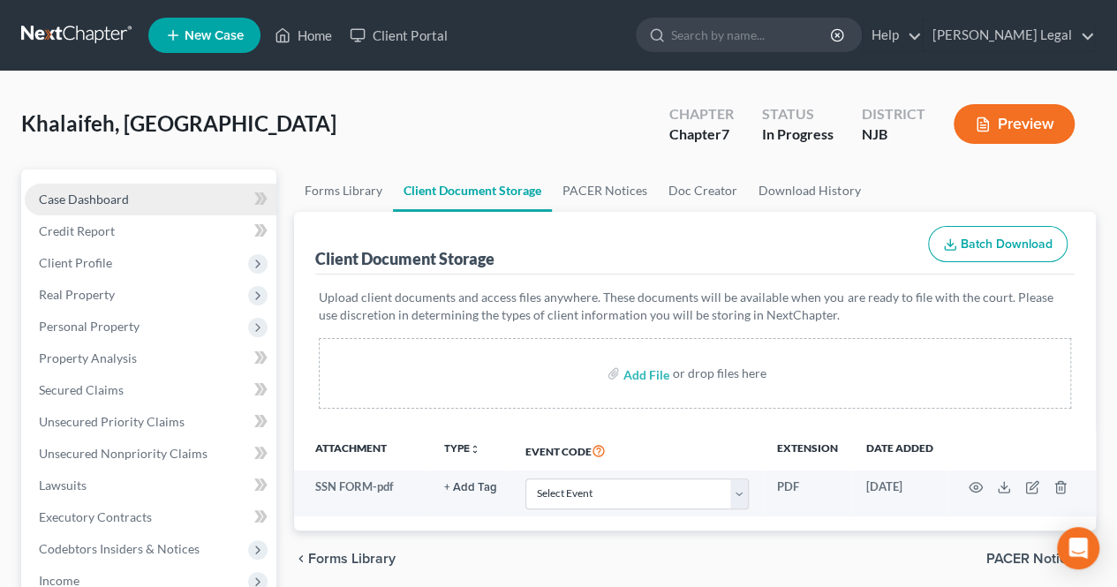
click at [181, 197] on link "Case Dashboard" at bounding box center [151, 200] width 252 height 32
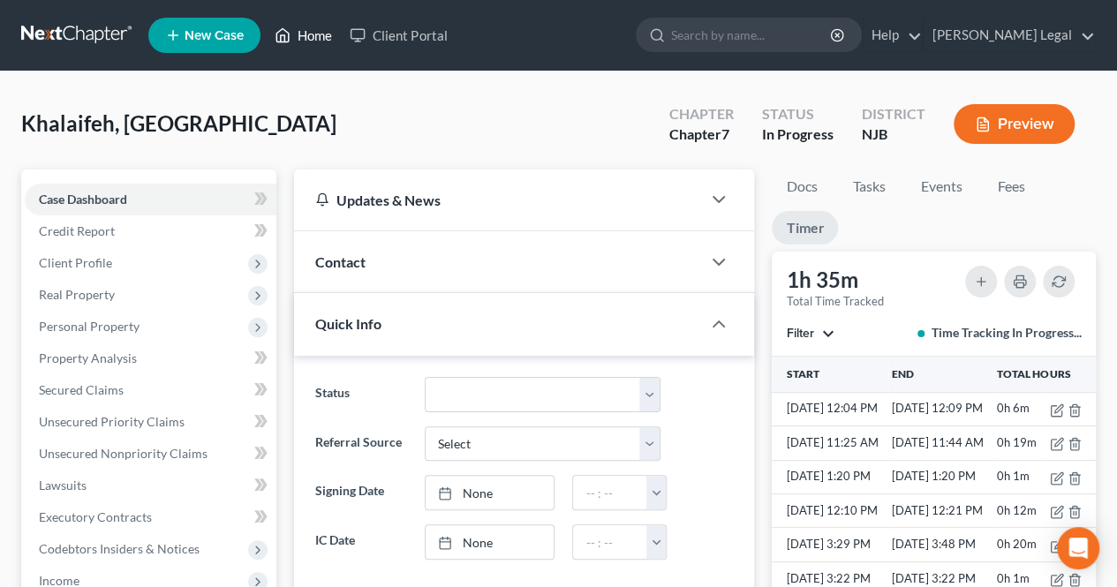
click at [321, 35] on link "Home" at bounding box center [303, 35] width 75 height 32
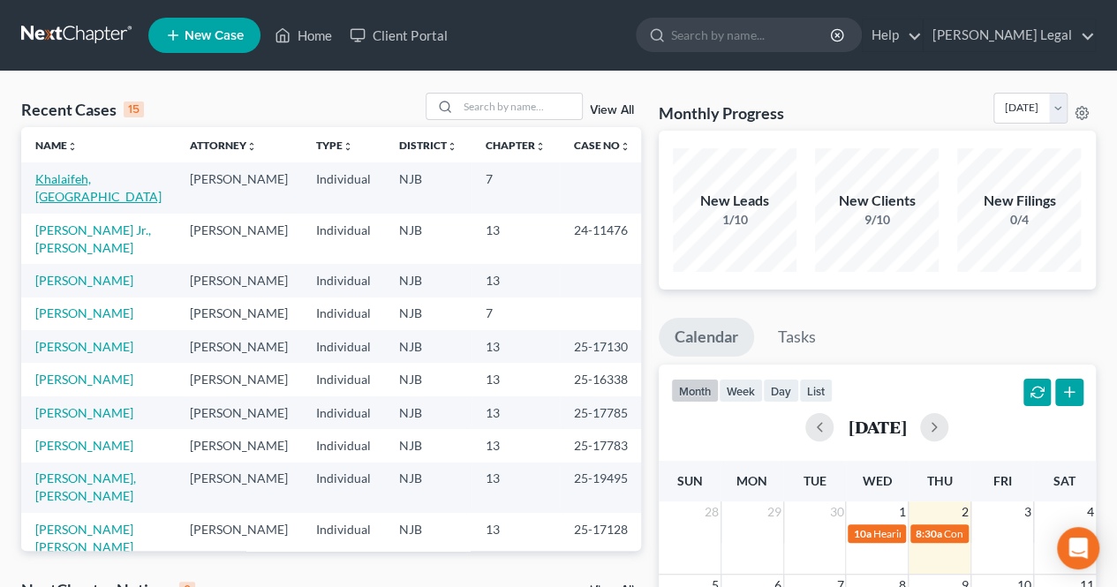
click at [120, 184] on link "Khalaifeh, [GEOGRAPHIC_DATA]" at bounding box center [98, 187] width 126 height 33
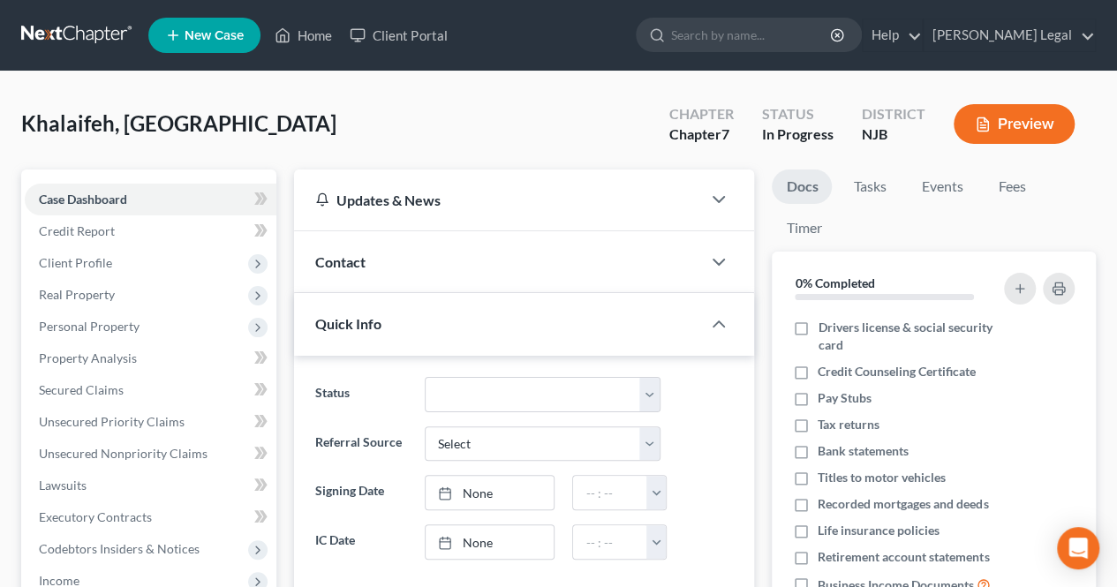
click at [1001, 120] on button "Preview" at bounding box center [1013, 124] width 121 height 40
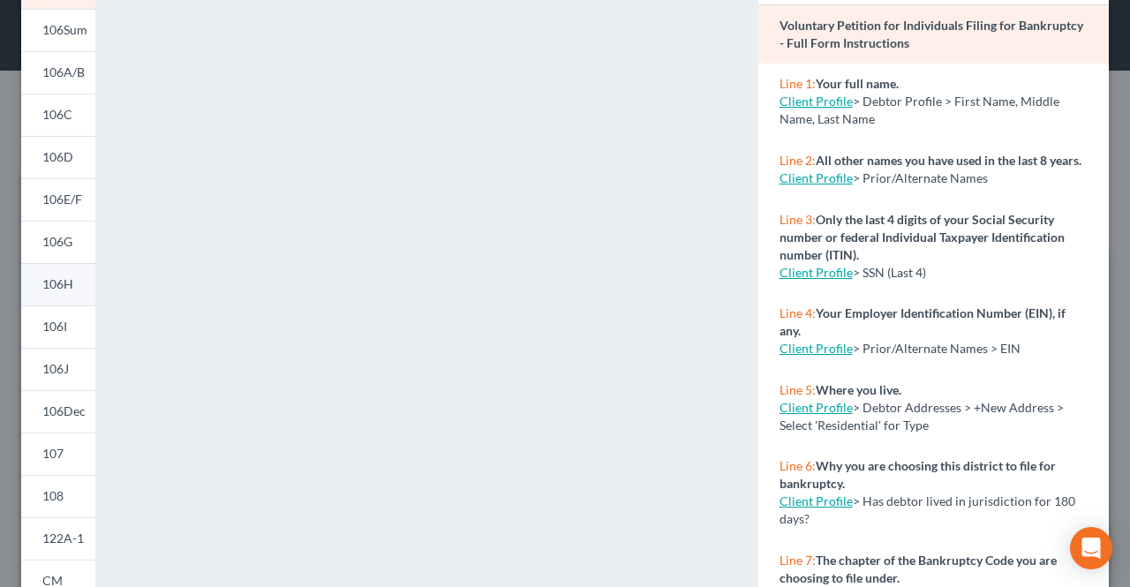
scroll to position [177, 0]
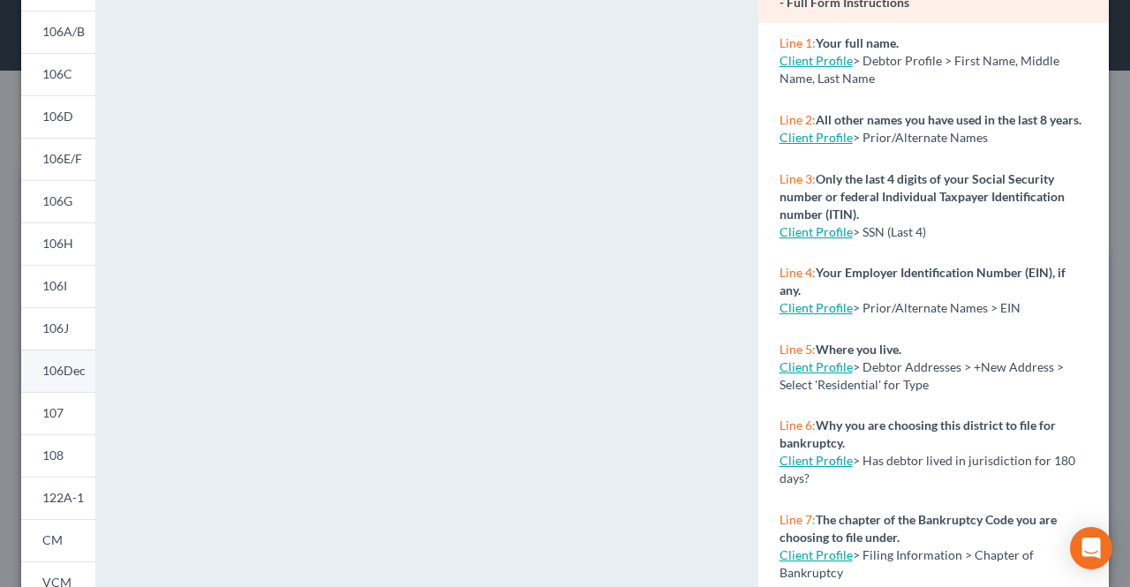
click at [67, 376] on span "106Dec" at bounding box center [63, 370] width 43 height 15
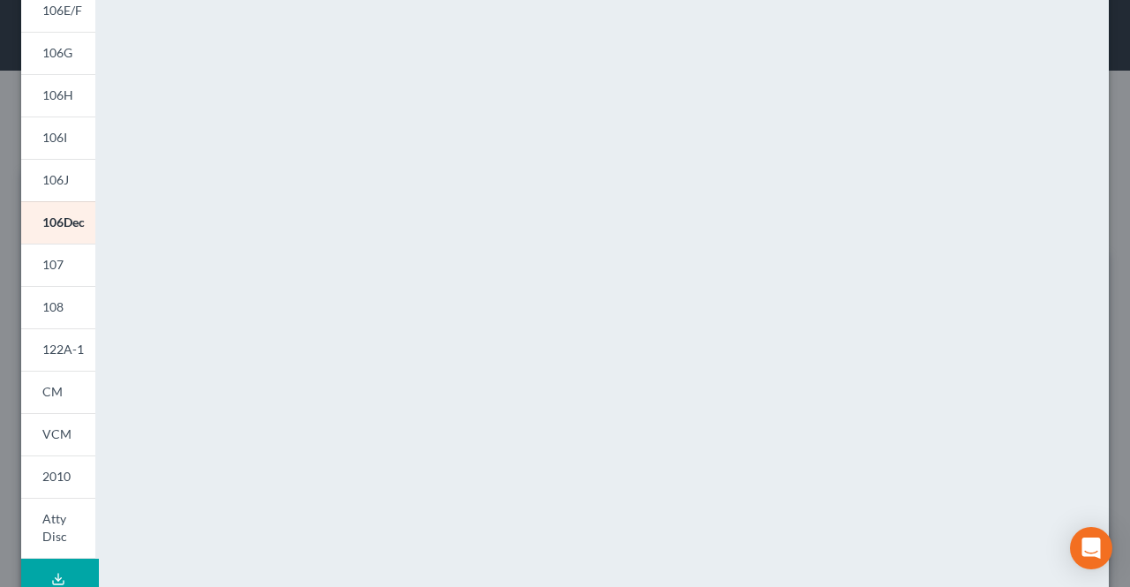
scroll to position [353, 0]
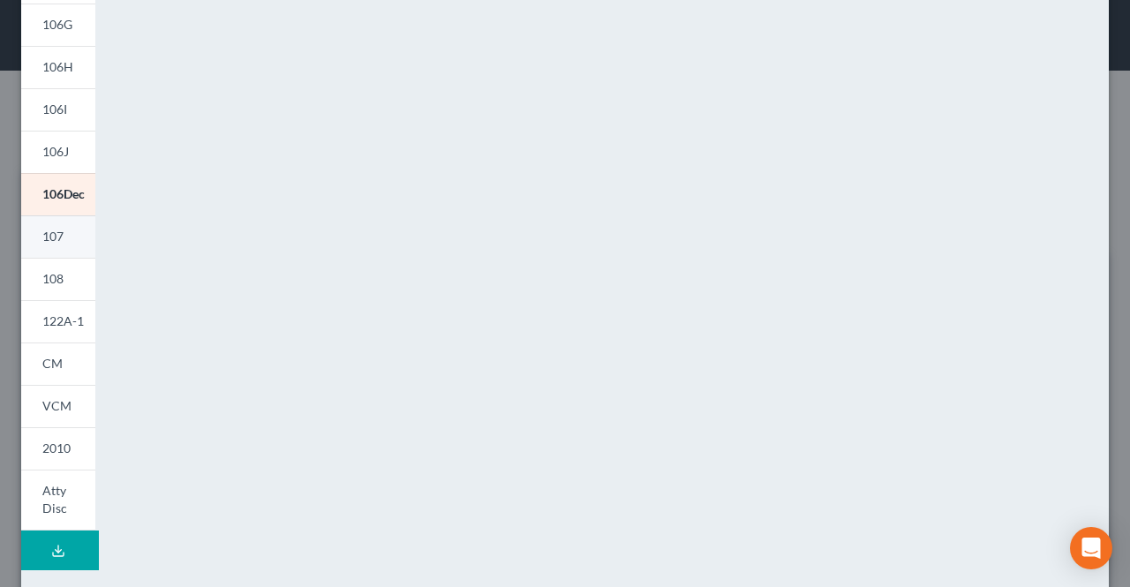
click at [74, 245] on link "107" at bounding box center [58, 236] width 74 height 42
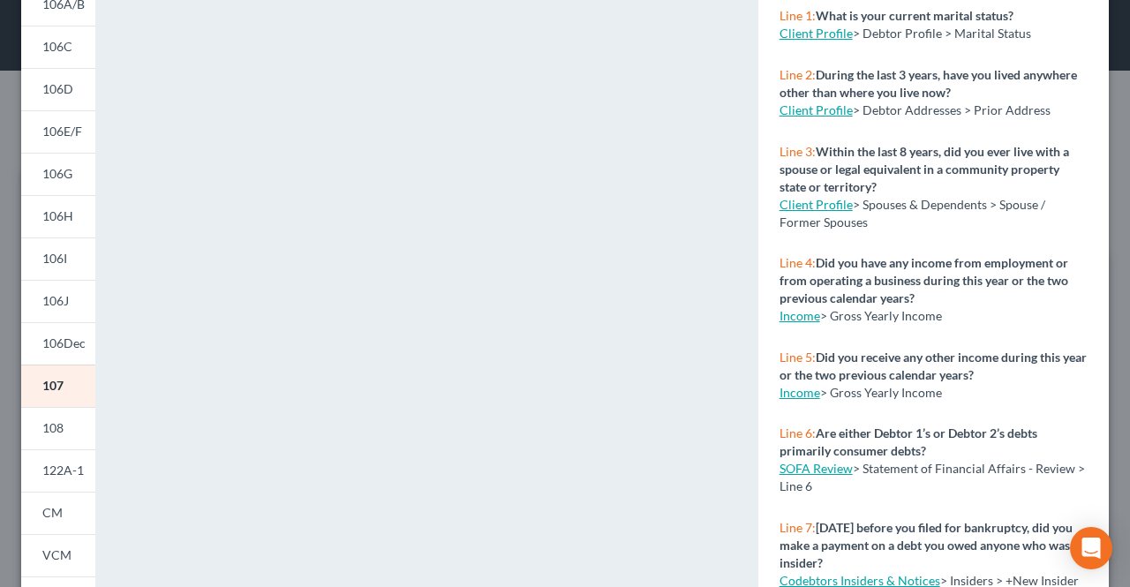
scroll to position [177, 0]
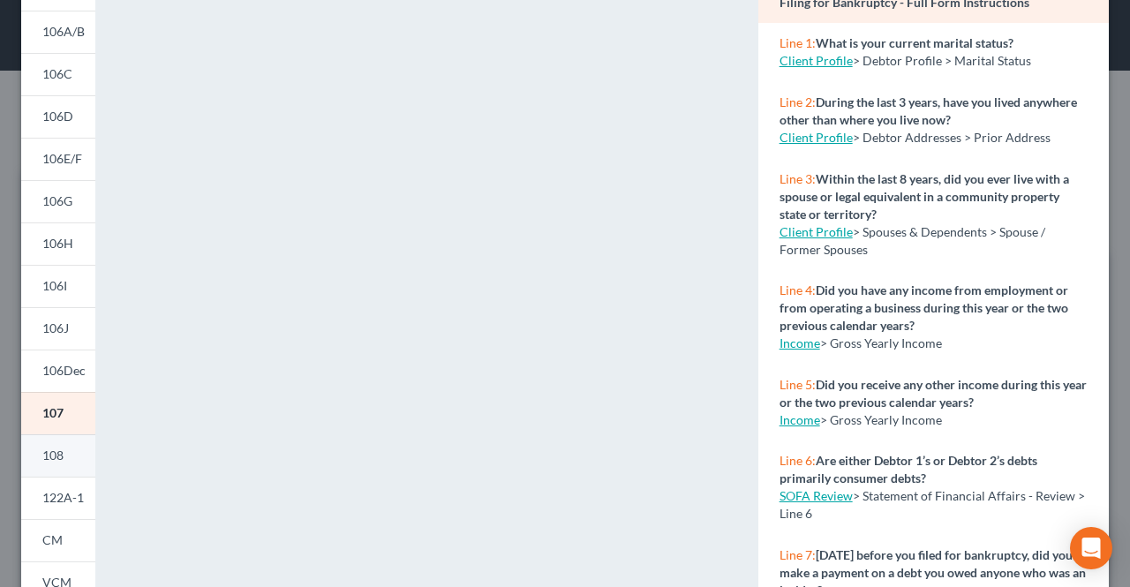
click at [51, 440] on link "108" at bounding box center [58, 455] width 74 height 42
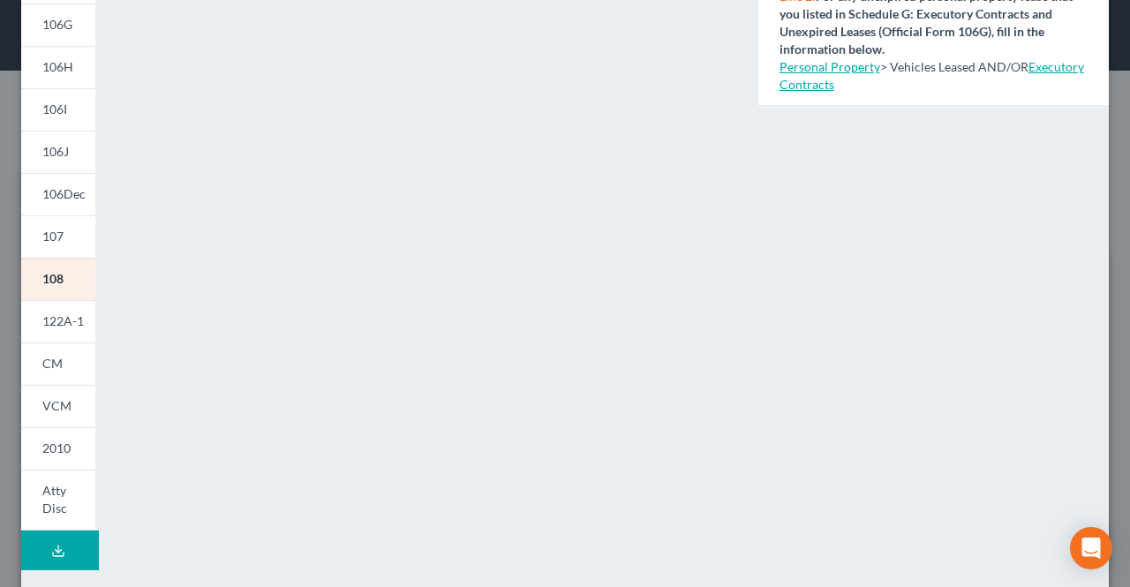
scroll to position [408, 0]
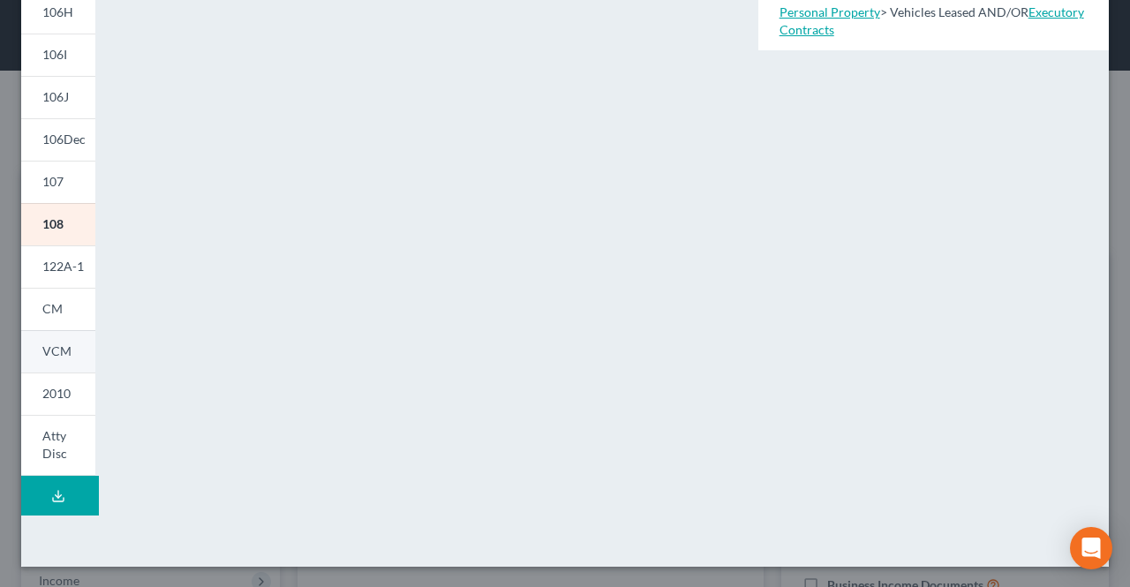
click at [60, 356] on span "VCM" at bounding box center [56, 350] width 29 height 15
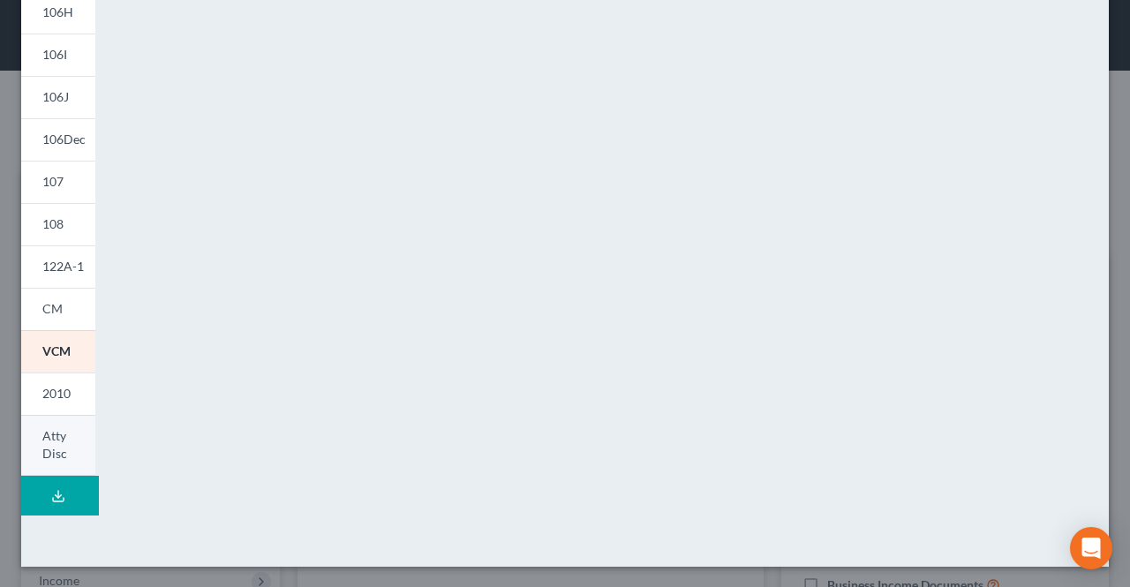
click at [65, 456] on span "Atty Disc" at bounding box center [54, 444] width 25 height 33
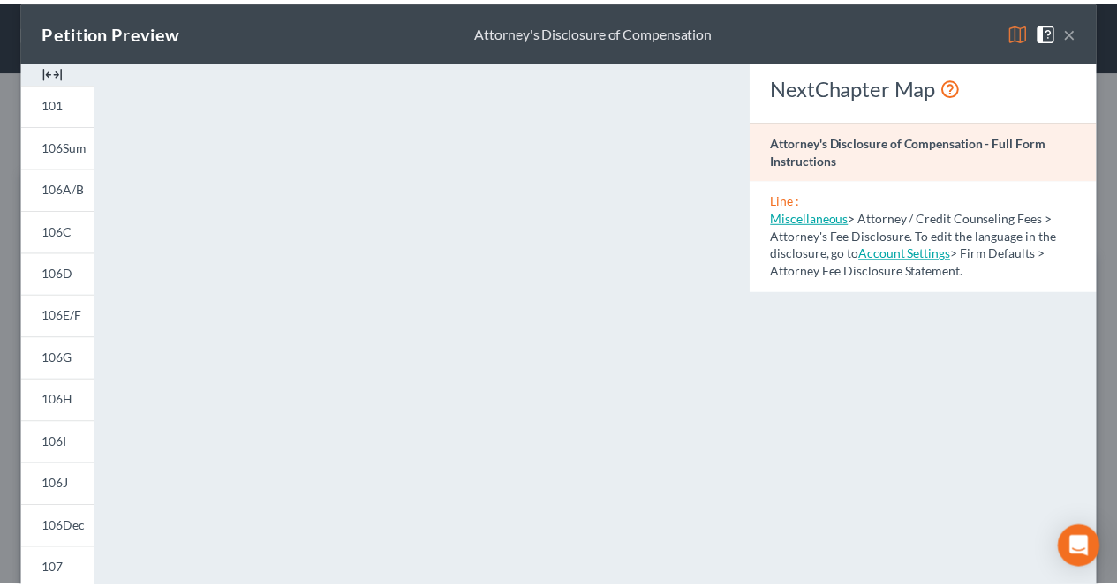
scroll to position [0, 0]
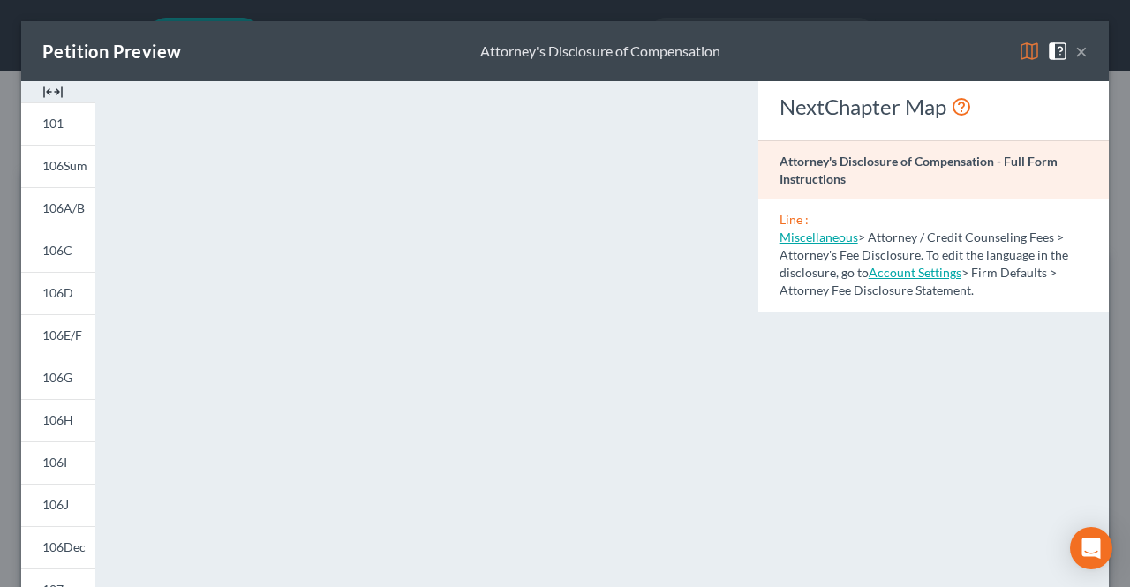
click at [1075, 55] on button "×" at bounding box center [1081, 51] width 12 height 21
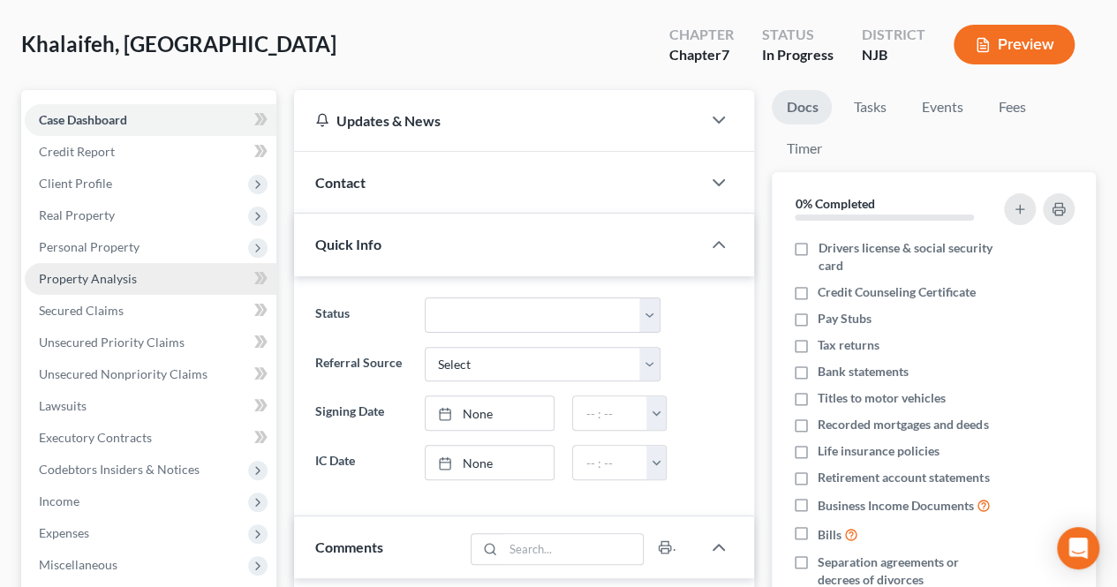
scroll to position [177, 0]
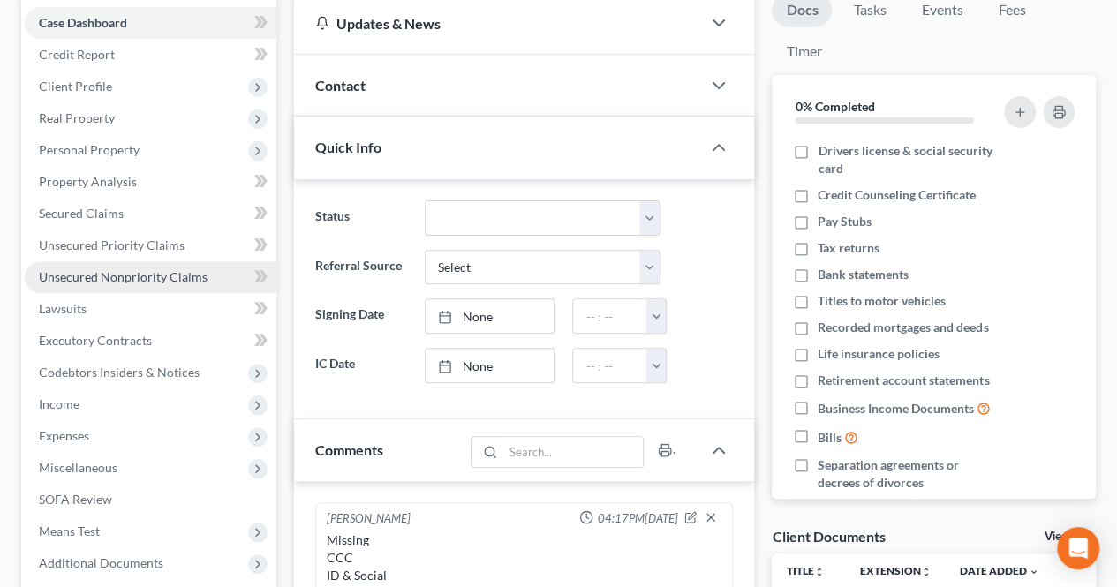
click at [169, 281] on span "Unsecured Nonpriority Claims" at bounding box center [123, 276] width 169 height 15
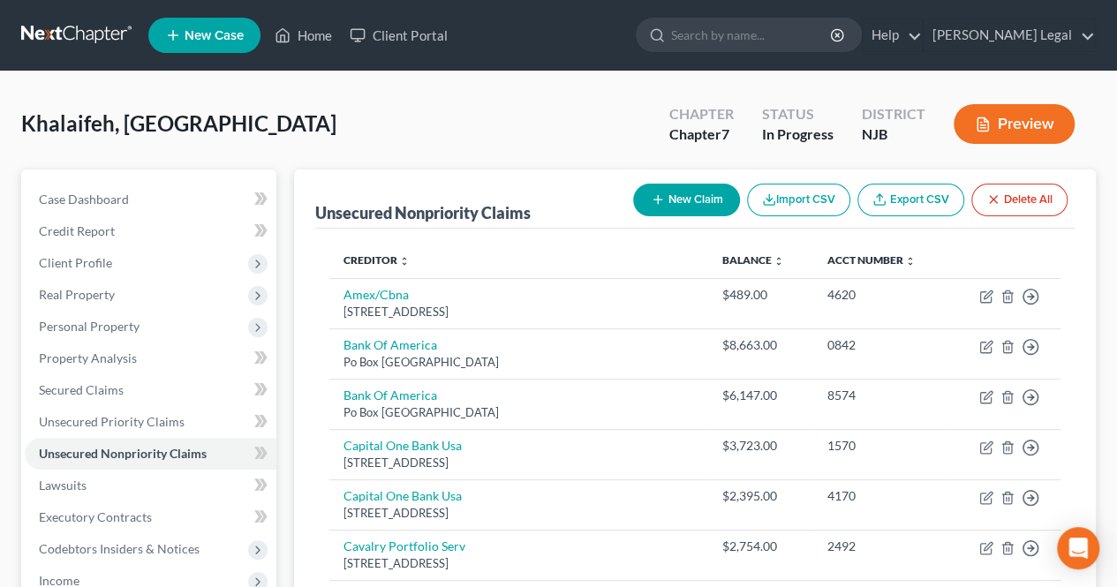
click at [693, 203] on button "New Claim" at bounding box center [686, 200] width 107 height 33
select select "0"
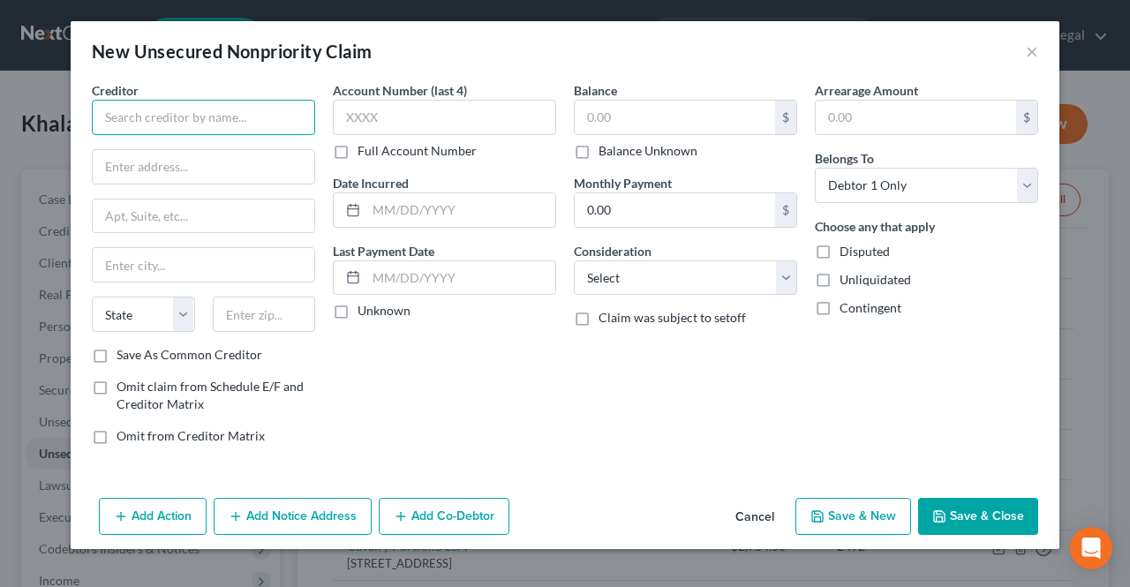
click at [207, 128] on input "text" at bounding box center [203, 117] width 223 height 35
click at [623, 275] on select "Select Cable / Satellite Services Collection Agency Credit Card Debt Debt Couns…" at bounding box center [685, 277] width 223 height 35
click at [207, 113] on input "TJX" at bounding box center [203, 117] width 223 height 35
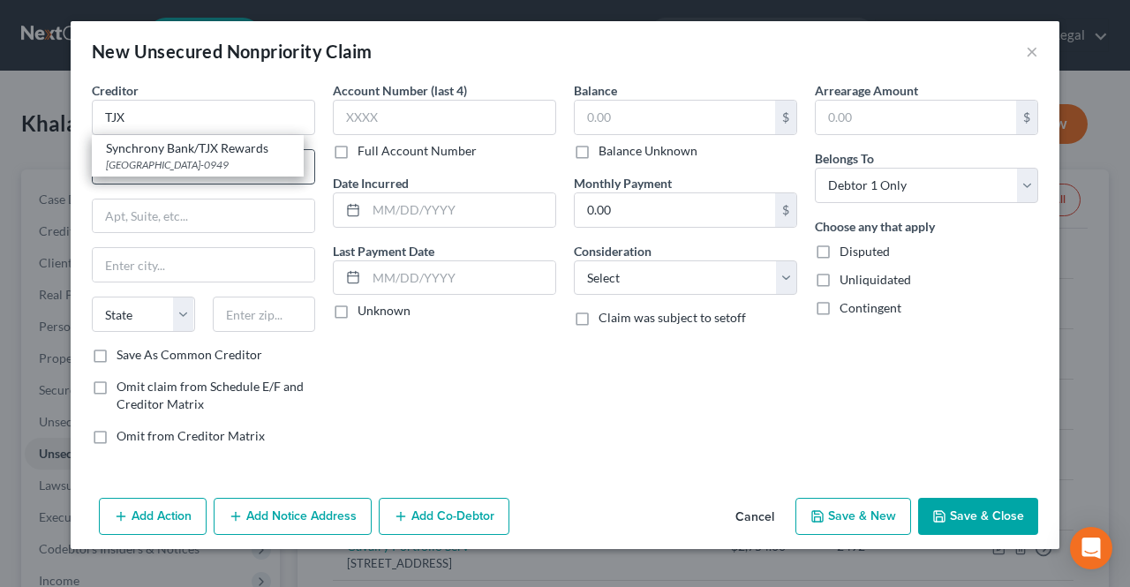
click at [215, 155] on div "Synchrony Bank/TJX Rewards" at bounding box center [198, 148] width 184 height 18
type input "Synchrony Bank/TJX Rewards"
type input "PO Box 530949"
type input "[GEOGRAPHIC_DATA]"
select select "10"
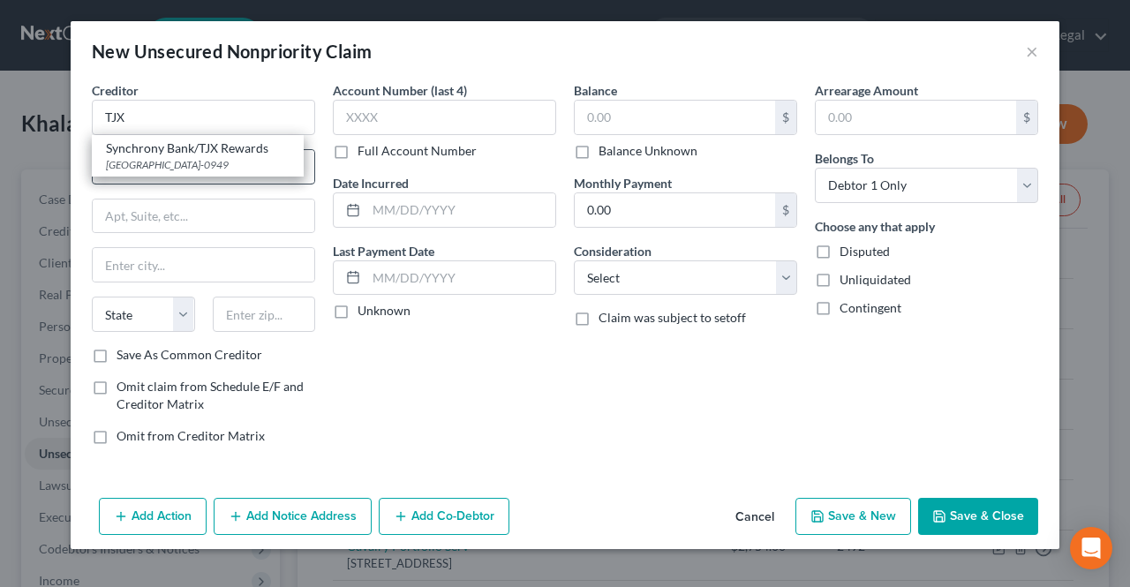
type input "30353-0949"
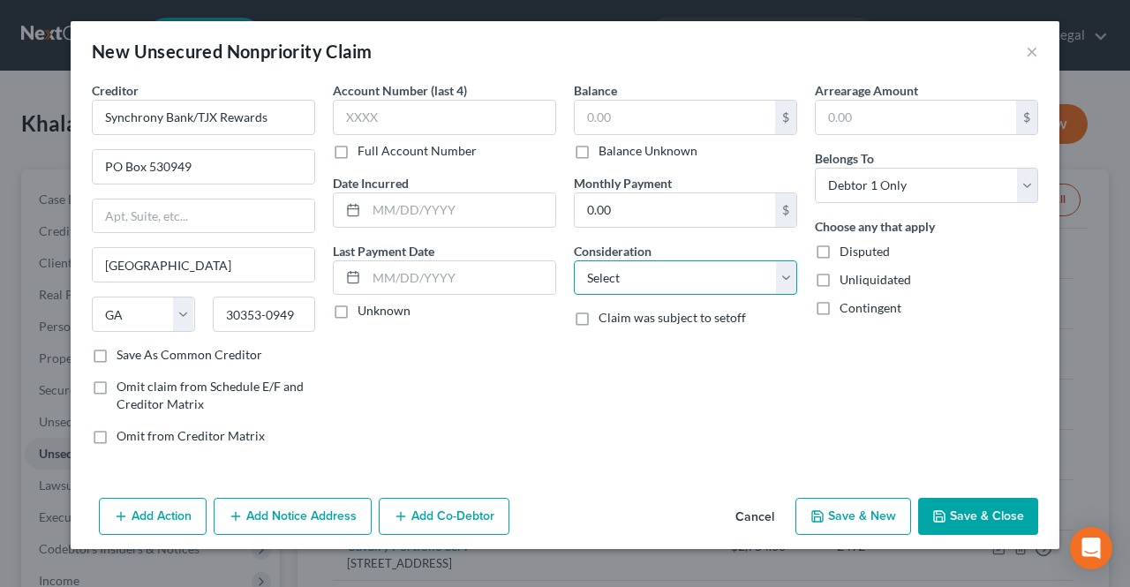
drag, startPoint x: 639, startPoint y: 290, endPoint x: 646, endPoint y: 260, distance: 30.0
click at [639, 290] on select "Select Cable / Satellite Services Collection Agency Credit Card Debt Debt Couns…" at bounding box center [685, 277] width 223 height 35
select select "2"
click at [574, 260] on select "Select Cable / Satellite Services Collection Agency Credit Card Debt Debt Couns…" at bounding box center [685, 277] width 223 height 35
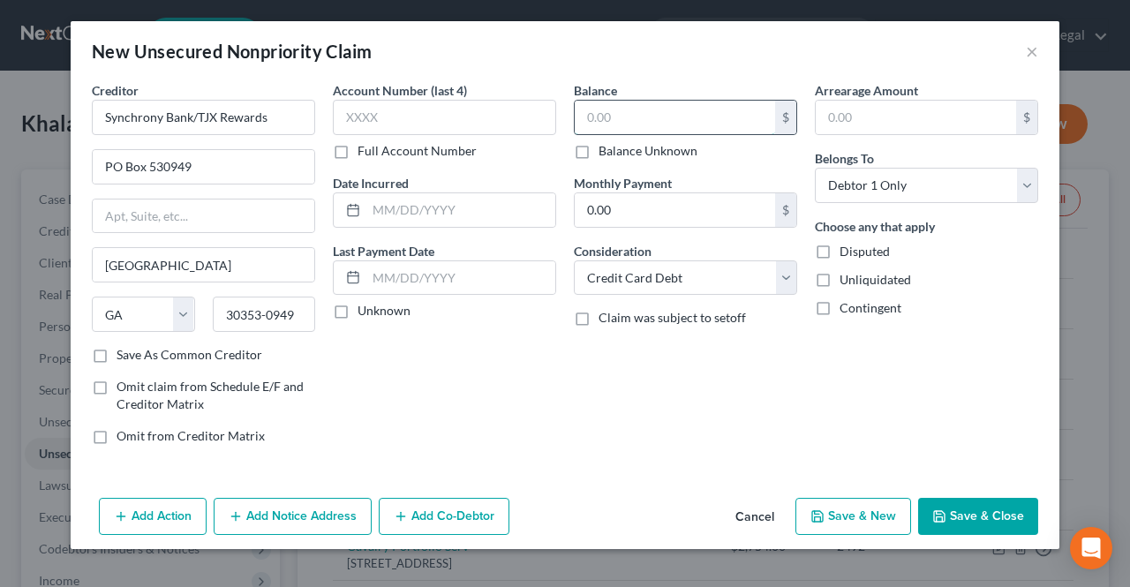
paste input "$418.93"
type input "$418.93"
click at [960, 512] on button "Save & Close" at bounding box center [978, 516] width 120 height 37
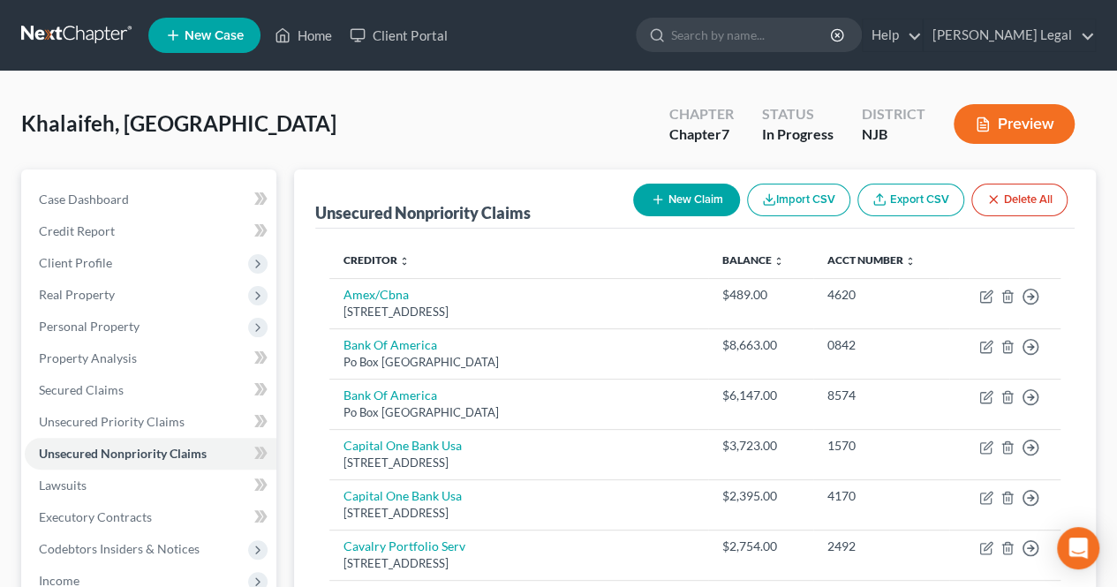
click at [651, 204] on icon "button" at bounding box center [658, 199] width 14 height 14
select select "0"
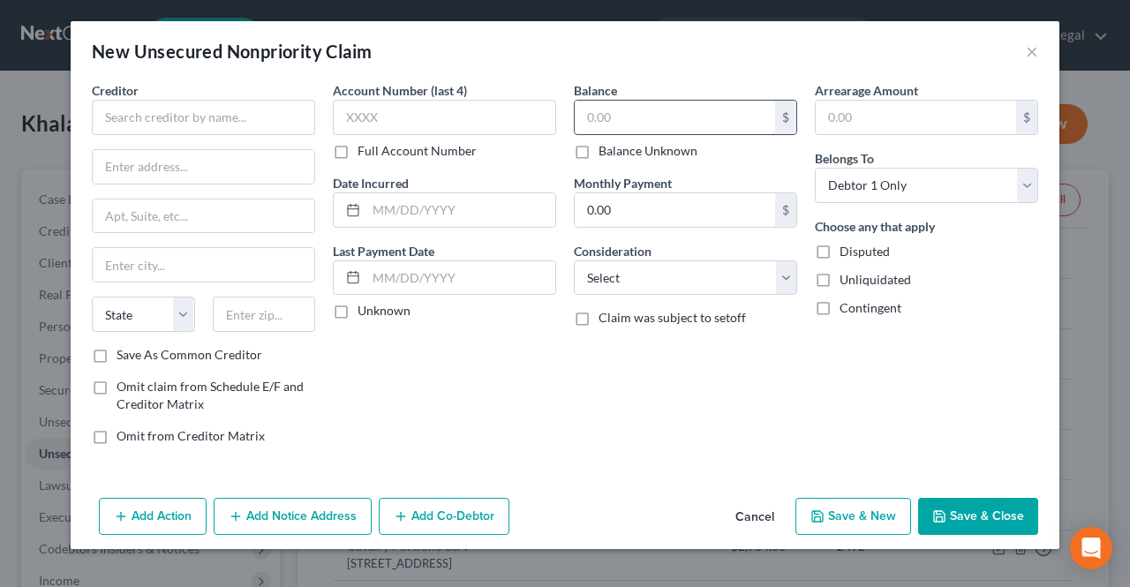
paste input "$334.58"
type input "$334.58"
click at [650, 267] on select "Select Cable / Satellite Services Collection Agency Credit Card Debt Debt Couns…" at bounding box center [685, 277] width 223 height 35
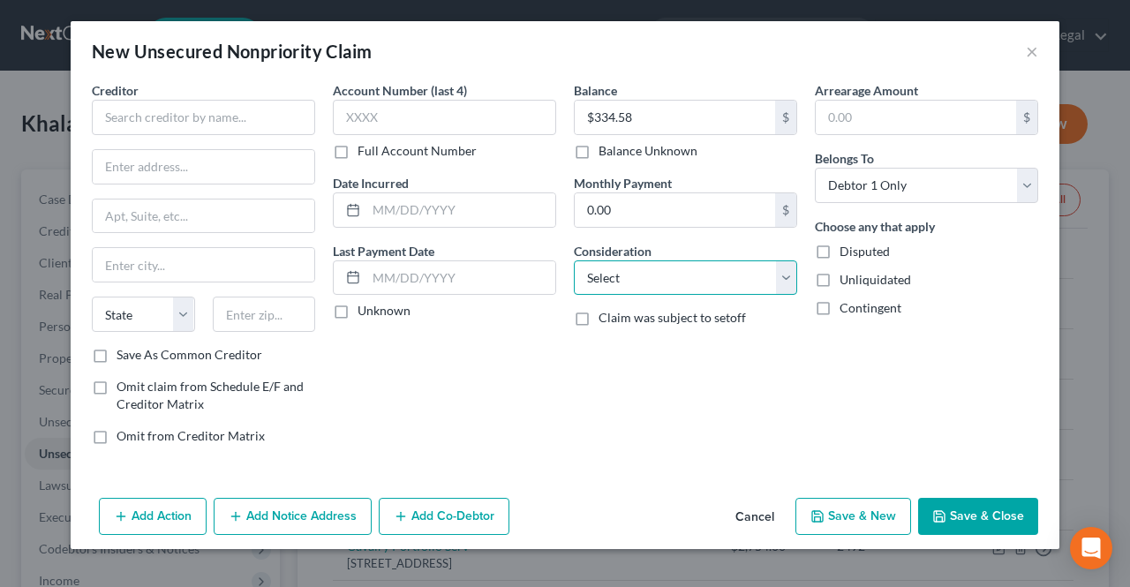
select select "2"
click at [574, 260] on select "Select Cable / Satellite Services Collection Agency Credit Card Debt Debt Couns…" at bounding box center [685, 277] width 223 height 35
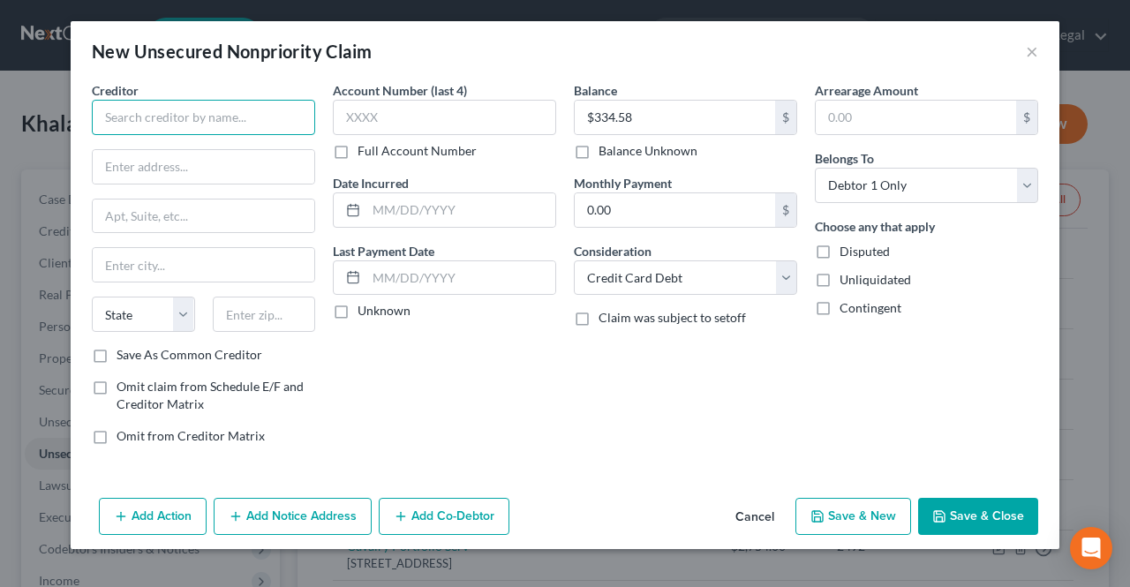
click at [163, 103] on input "text" at bounding box center [203, 117] width 223 height 35
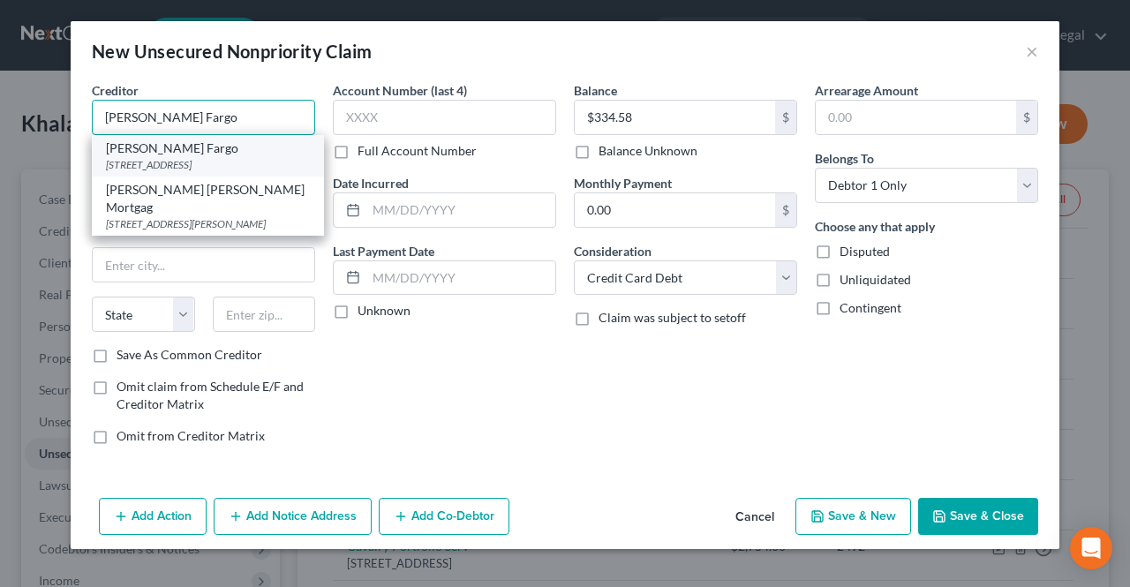
type input "[PERSON_NAME] Fargo"
click at [157, 172] on div "[PERSON_NAME] [GEOGRAPHIC_DATA][STREET_ADDRESS]" at bounding box center [208, 155] width 232 height 41
type input "PO BOX 5129"
type input "[GEOGRAPHIC_DATA]"
select select "43"
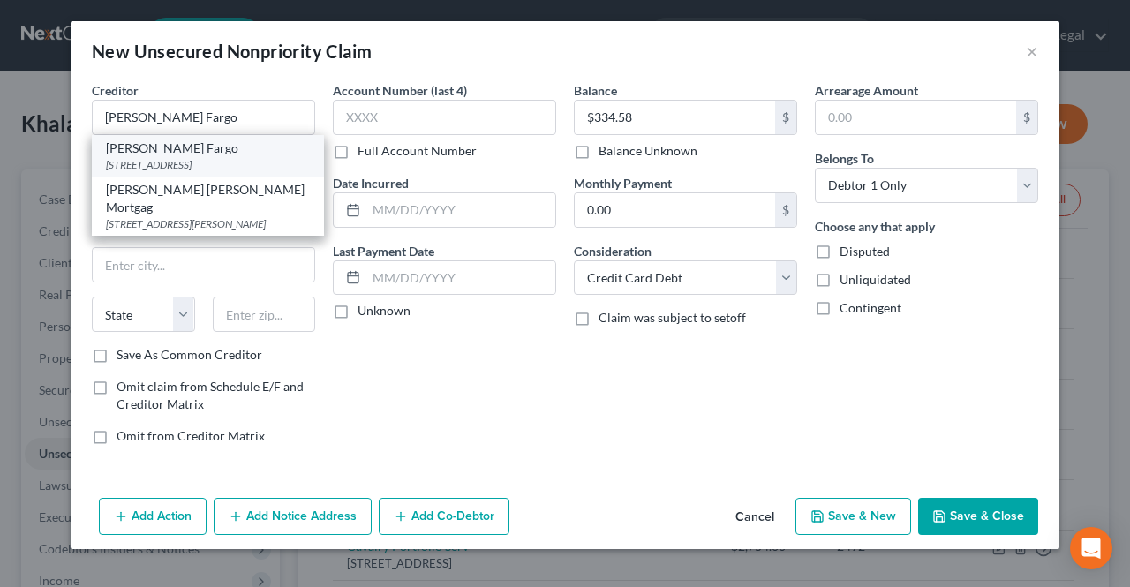
type input "57117"
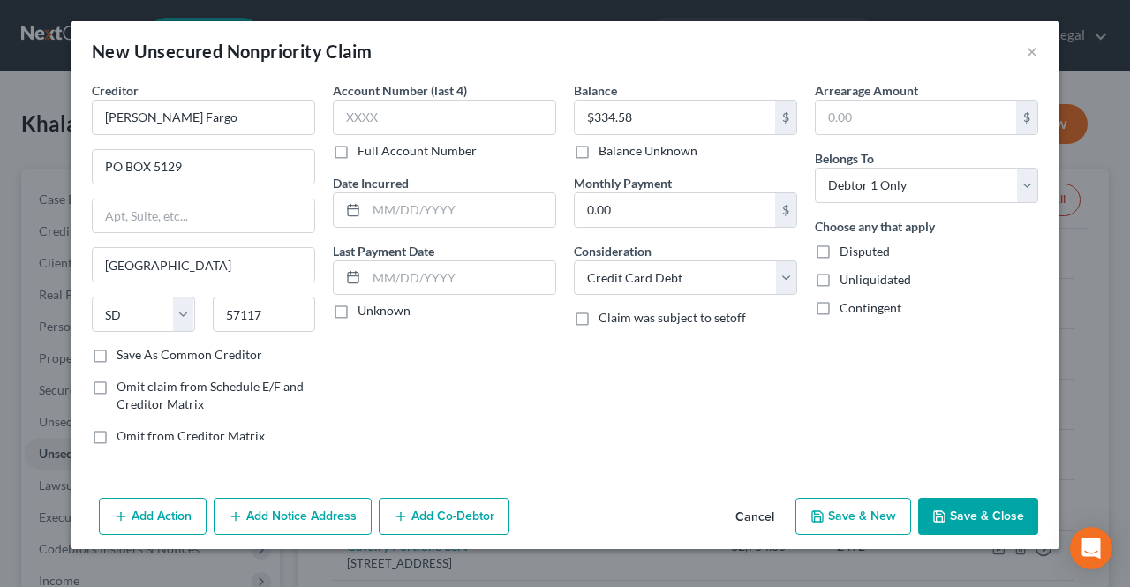
click at [981, 519] on button "Save & Close" at bounding box center [978, 516] width 120 height 37
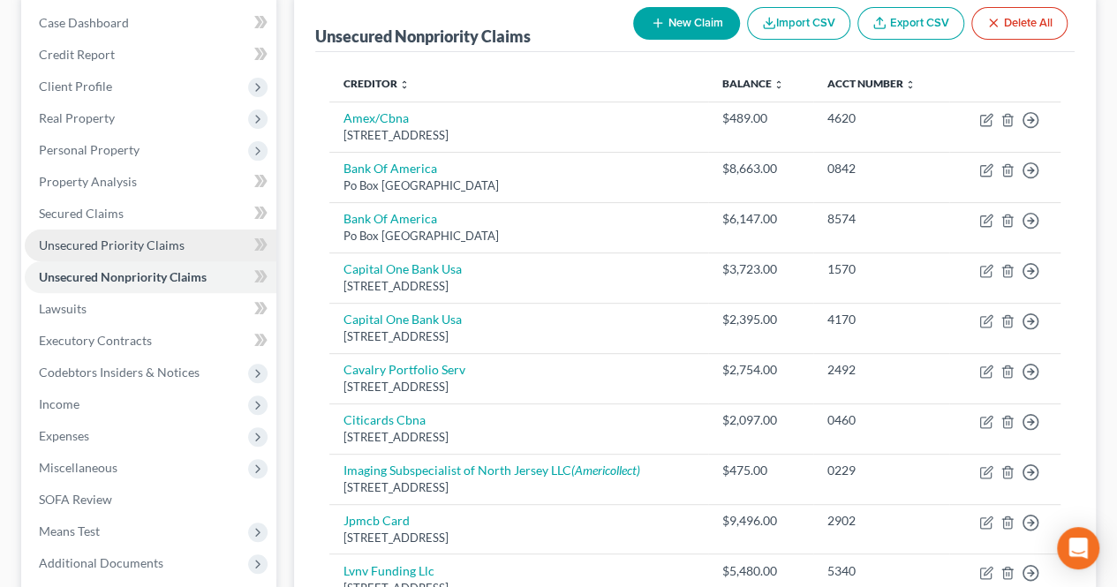
click at [148, 233] on link "Unsecured Priority Claims" at bounding box center [151, 246] width 252 height 32
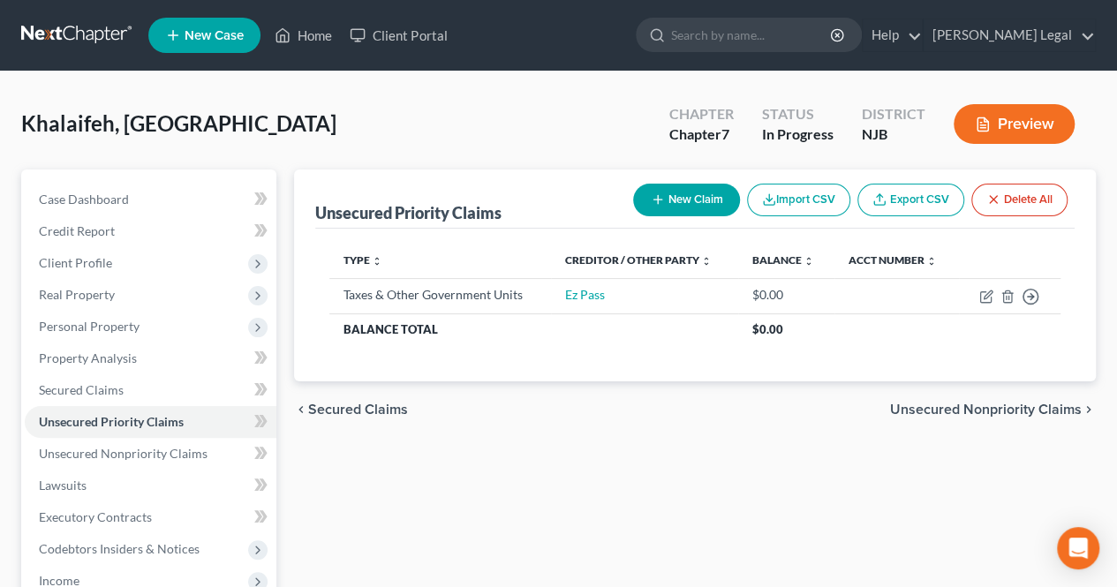
click at [657, 204] on icon "button" at bounding box center [658, 199] width 14 height 14
select select "0"
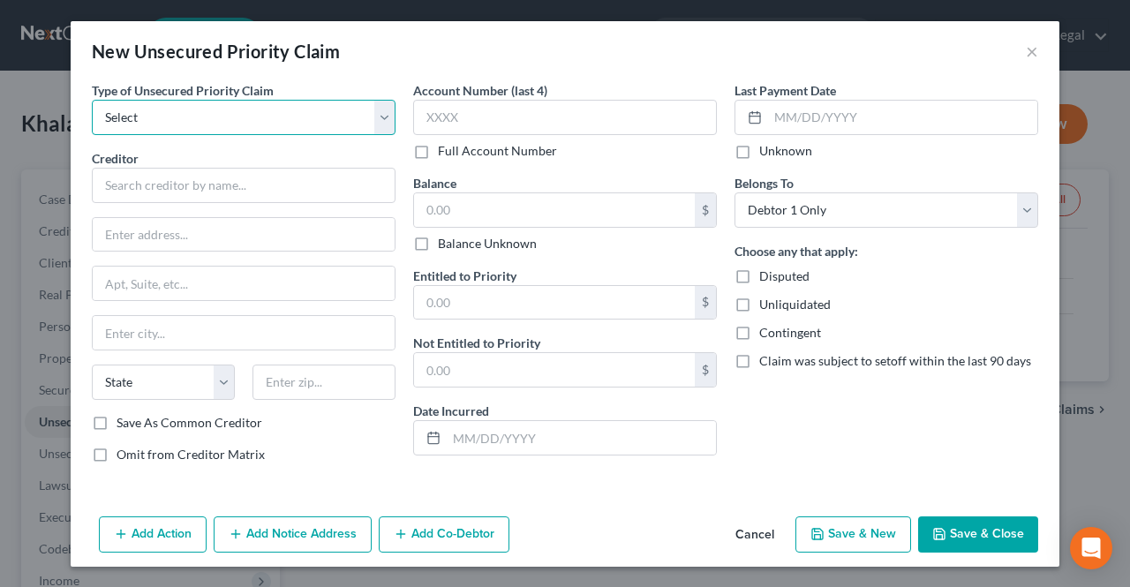
click at [297, 125] on select "Select Taxes & Other Government Units Domestic Support Obligations Extensions o…" at bounding box center [244, 117] width 304 height 35
select select "1"
click at [92, 100] on select "Select Taxes & Other Government Units Domestic Support Obligations Extensions o…" at bounding box center [244, 117] width 304 height 35
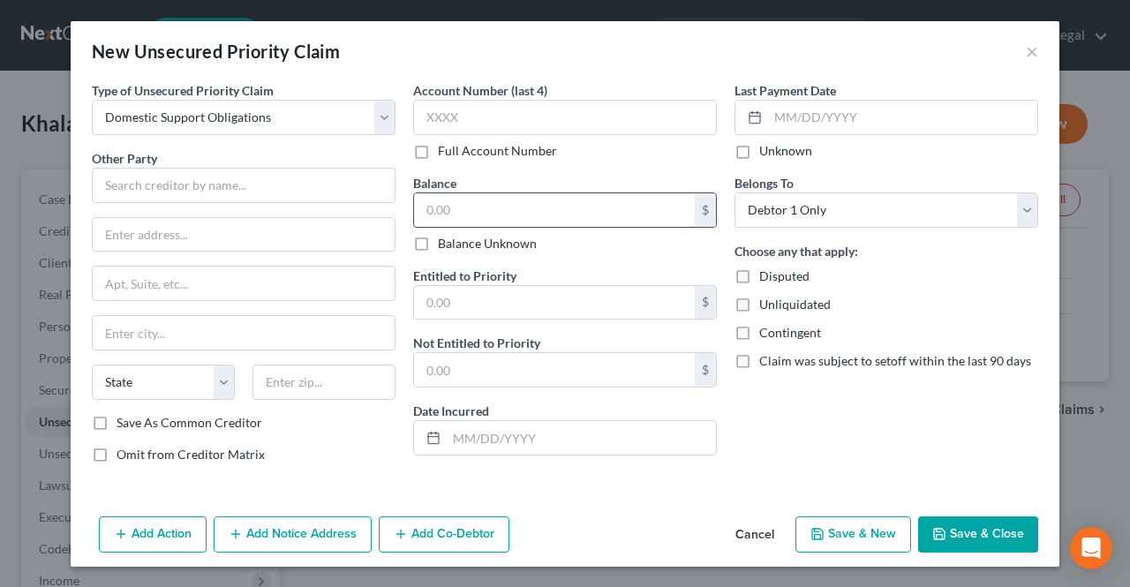
click at [447, 219] on input "text" at bounding box center [554, 210] width 281 height 34
type input "17,000.00"
click at [936, 538] on icon "button" at bounding box center [939, 534] width 14 height 14
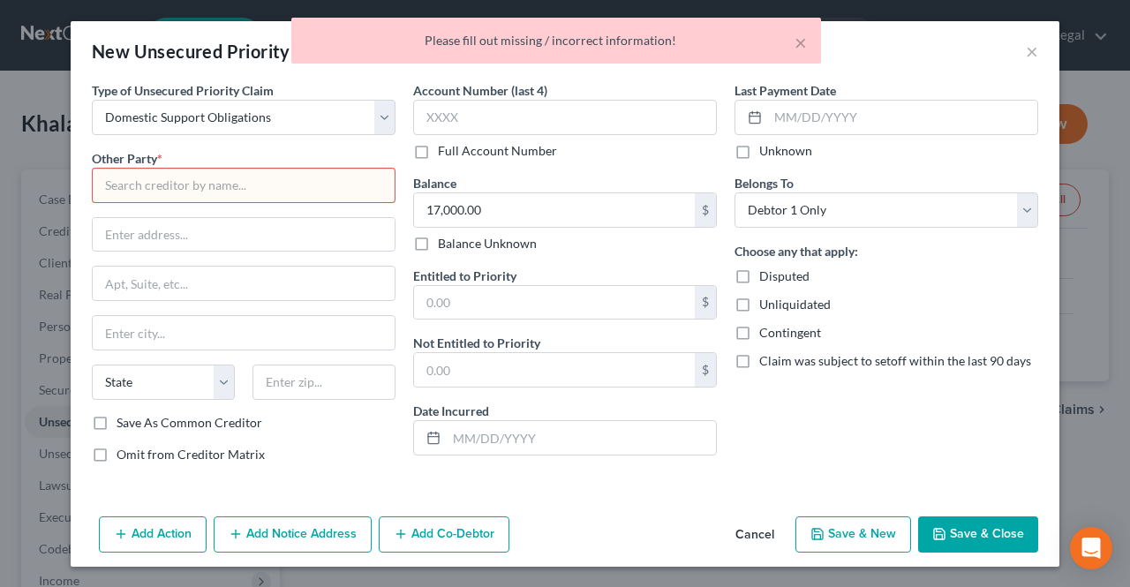
click at [255, 186] on input "text" at bounding box center [244, 185] width 304 height 35
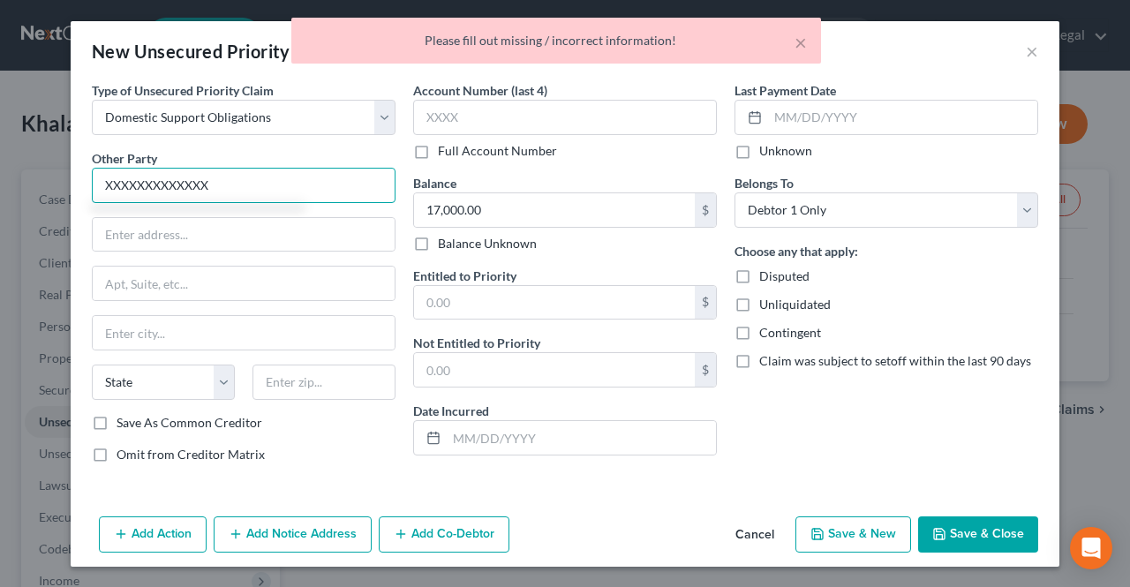
type input "XXXXXXXXXXXXX"
click at [1000, 536] on button "Save & Close" at bounding box center [978, 534] width 120 height 37
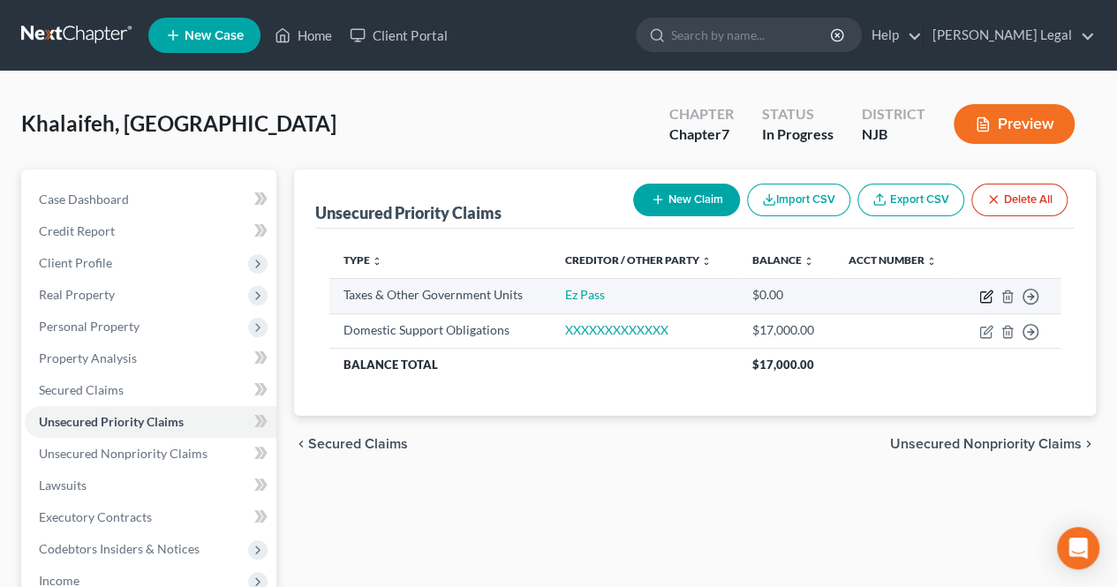
click at [980, 296] on icon "button" at bounding box center [985, 297] width 11 height 11
select select "4"
select select "0"
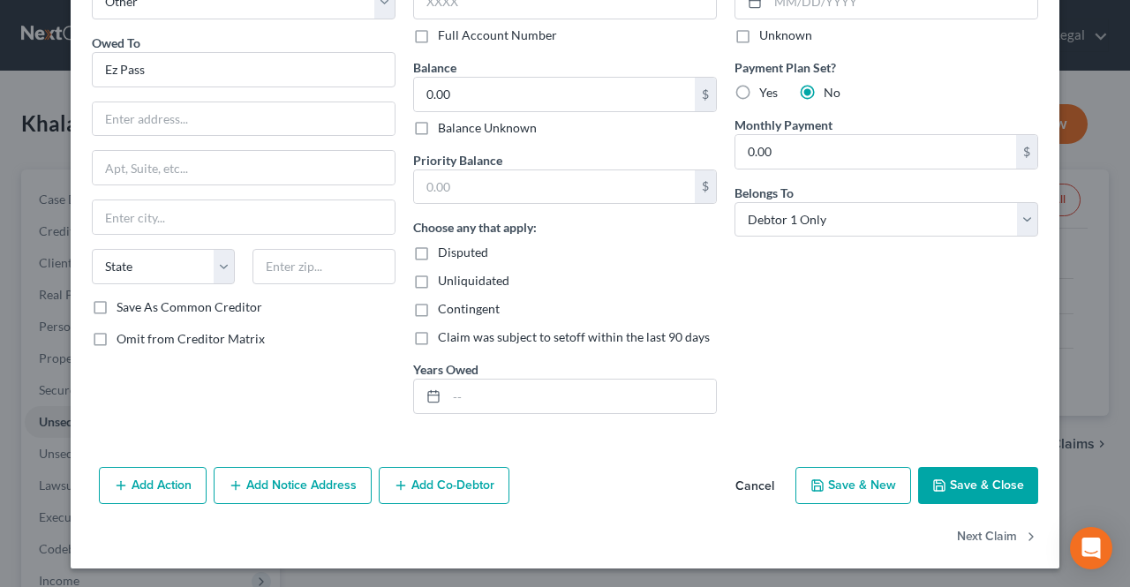
click at [344, 479] on button "Add Notice Address" at bounding box center [293, 485] width 158 height 37
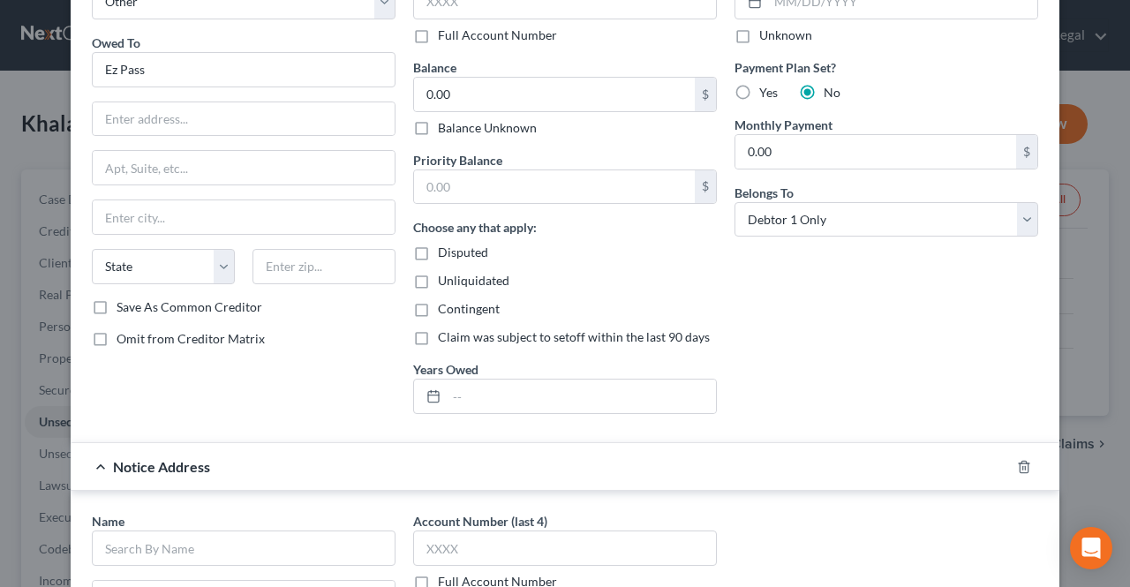
scroll to position [200, 0]
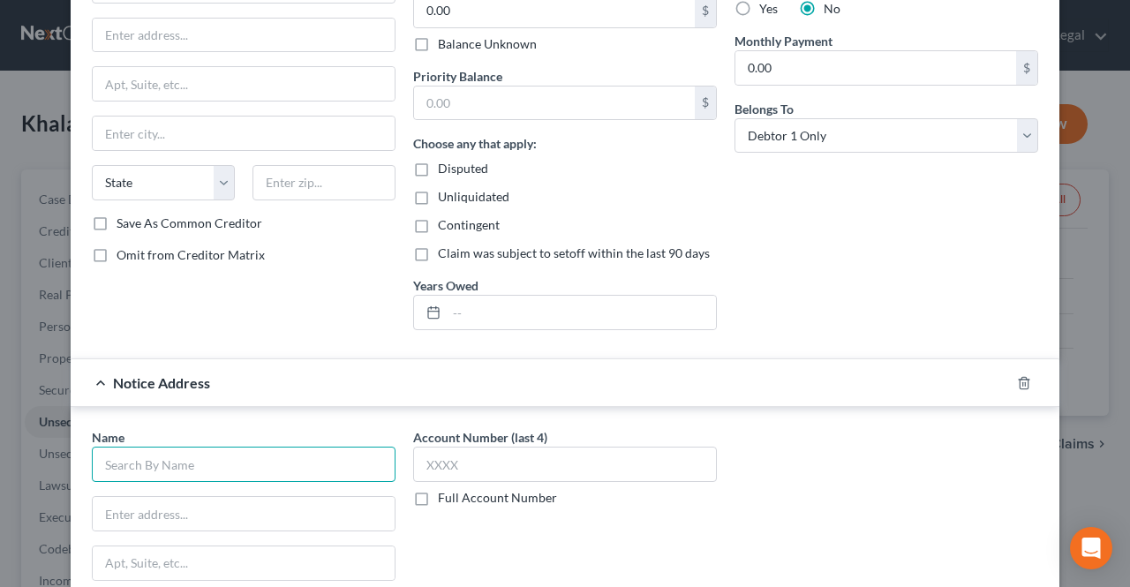
paste input "[PERSON_NAME] [PERSON_NAME] & [PERSON_NAME], LLP"
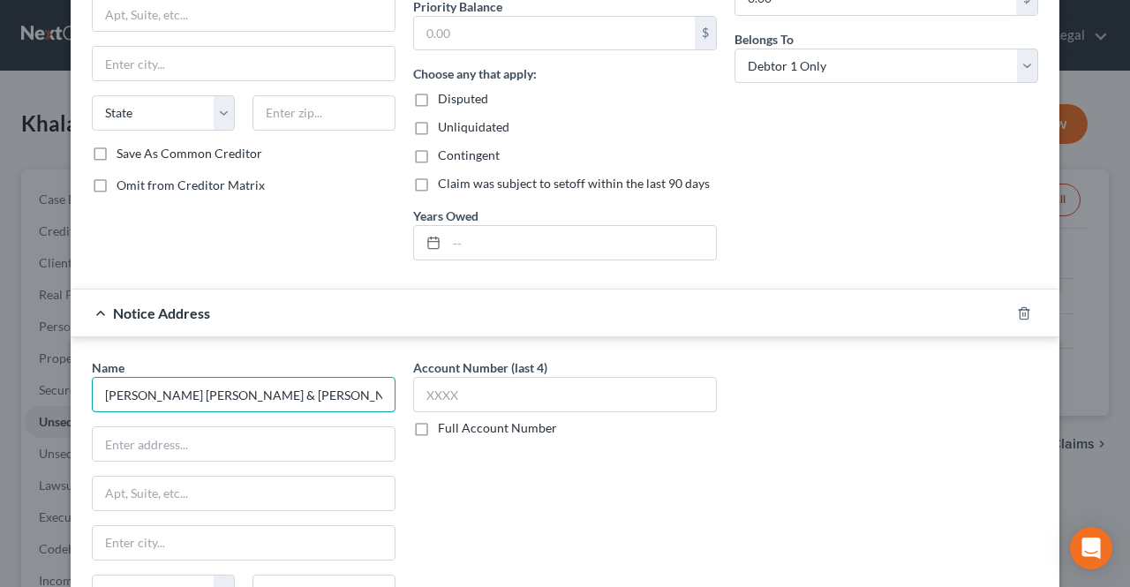
scroll to position [376, 0]
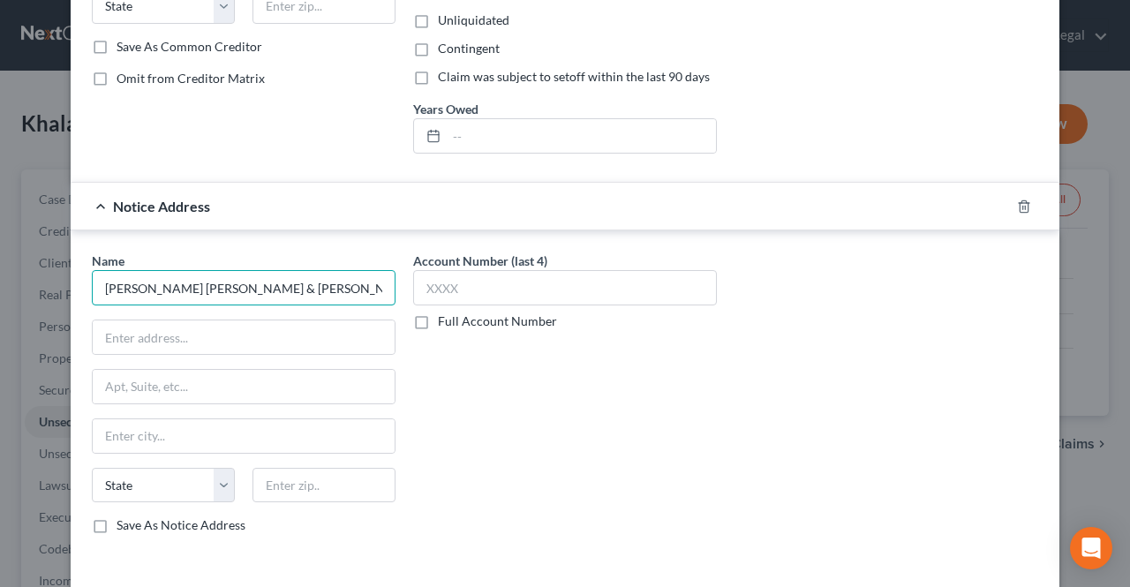
type input "[PERSON_NAME] [PERSON_NAME] & [PERSON_NAME], LLP"
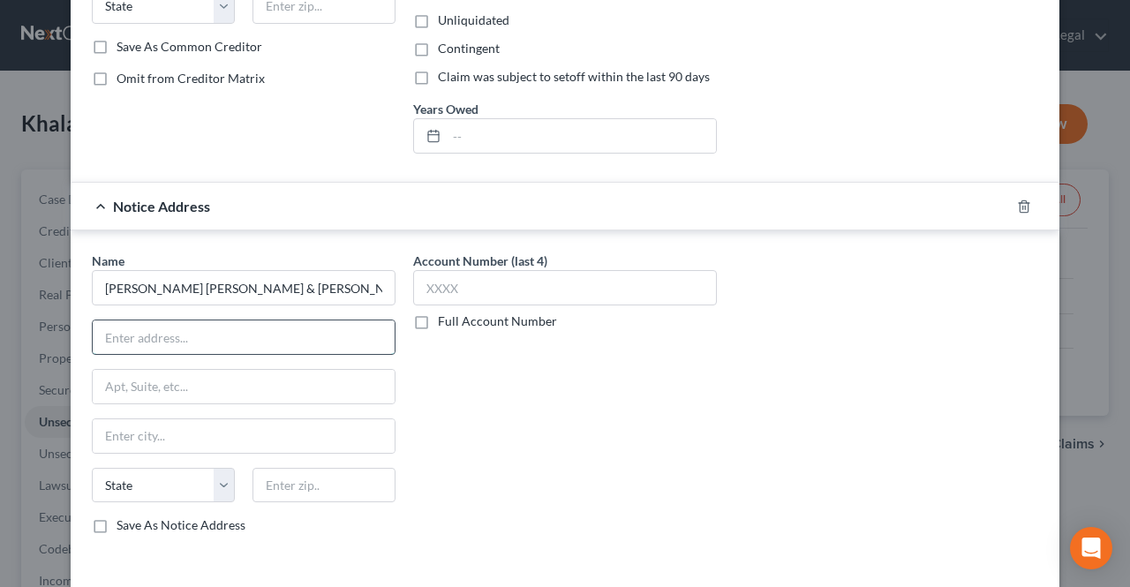
drag, startPoint x: 303, startPoint y: 351, endPoint x: 261, endPoint y: 335, distance: 44.8
paste input "[STREET_ADDRESS][US_STATE]"
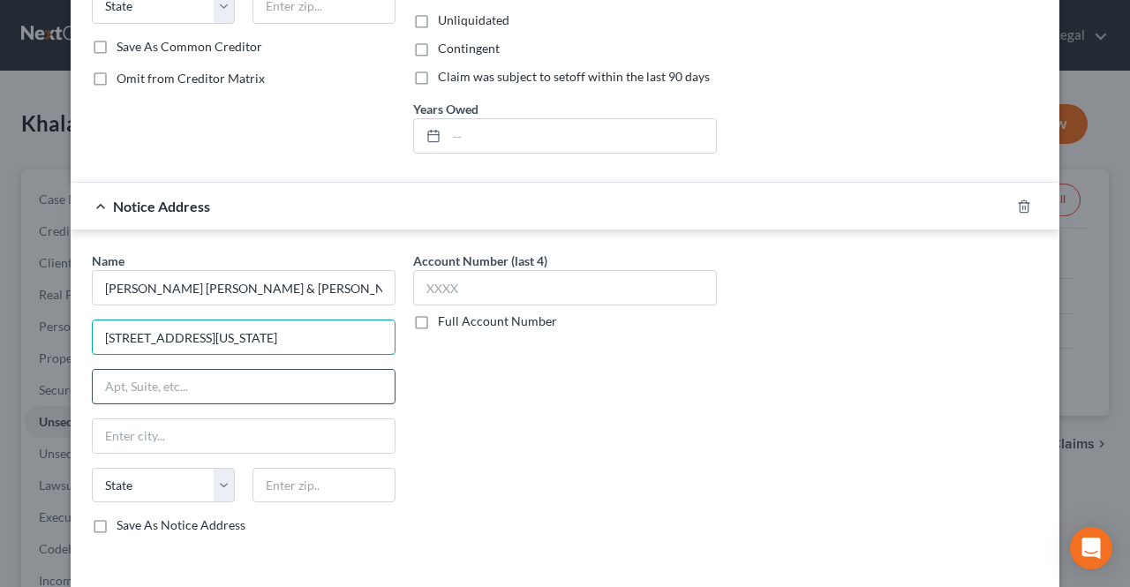
scroll to position [0, 5]
drag, startPoint x: 335, startPoint y: 334, endPoint x: 365, endPoint y: 345, distance: 31.3
click at [394, 349] on div "Name * [PERSON_NAME] [PERSON_NAME] & [PERSON_NAME], [GEOGRAPHIC_DATA][STREET_AD…" at bounding box center [243, 400] width 321 height 297
type input "[STREET_ADDRESS][US_STATE]"
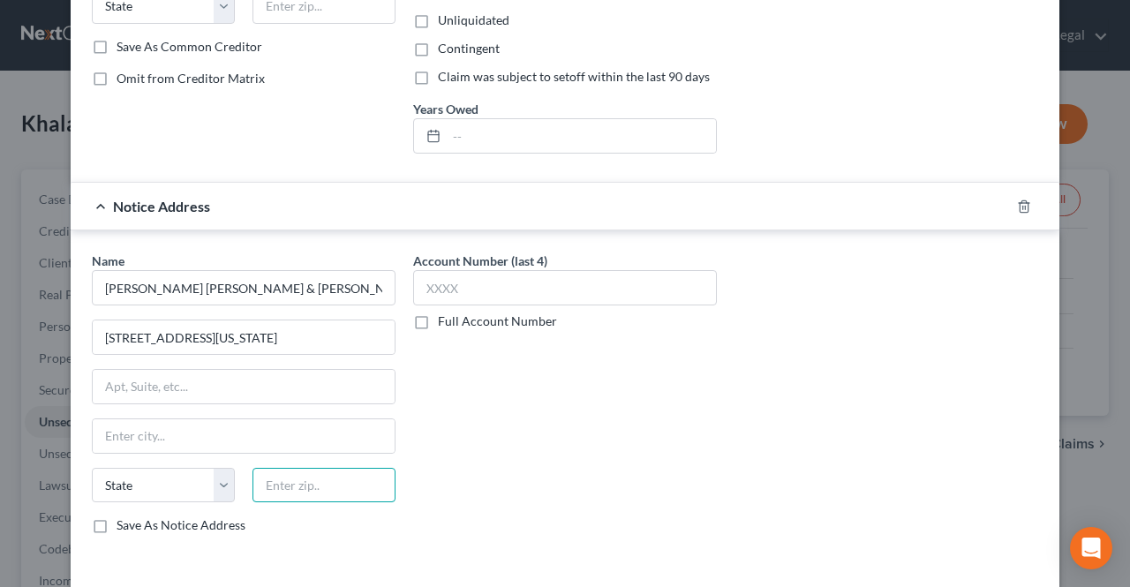
paste input "10006"
type input "10006"
type input "[US_STATE]"
select select "35"
click at [303, 435] on input "[US_STATE]" at bounding box center [244, 436] width 302 height 34
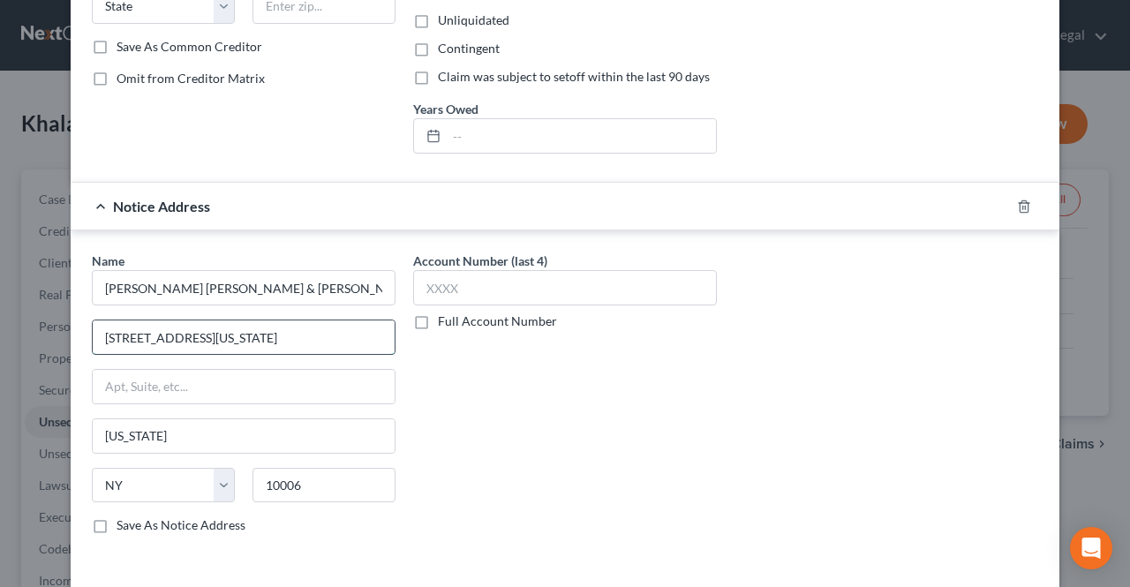
drag, startPoint x: 250, startPoint y: 333, endPoint x: 192, endPoint y: 335, distance: 58.3
click at [192, 335] on input "[STREET_ADDRESS][US_STATE]" at bounding box center [244, 337] width 302 height 34
drag, startPoint x: 258, startPoint y: 332, endPoint x: 445, endPoint y: 362, distance: 189.5
click at [445, 362] on div "Name * [PERSON_NAME] [PERSON_NAME] & [PERSON_NAME], [GEOGRAPHIC_DATA][STREET_AD…" at bounding box center [565, 400] width 964 height 297
type input "[STREET_ADDRESS]"
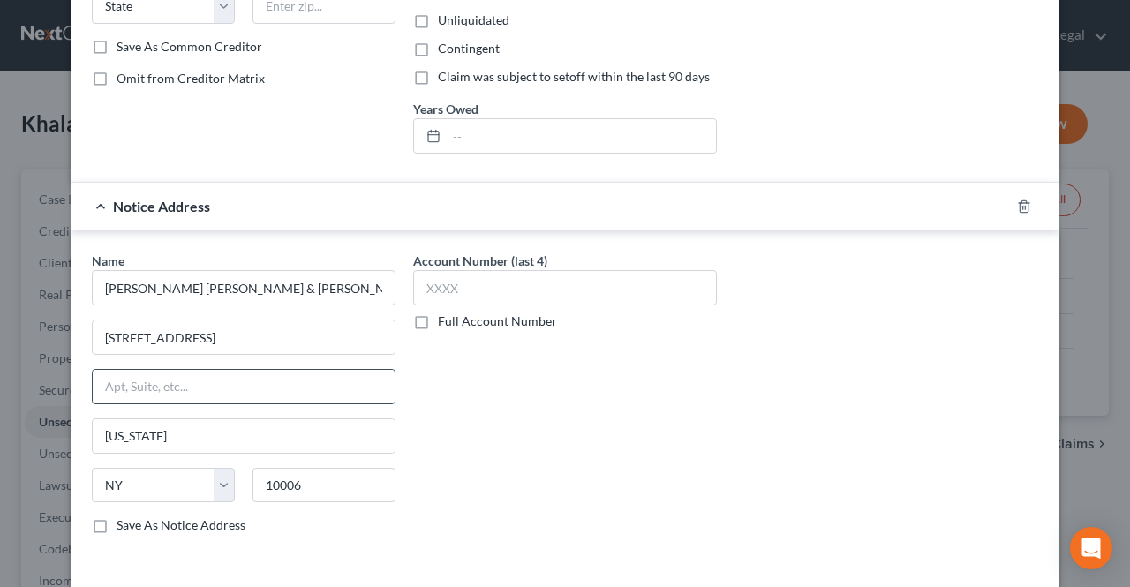
click at [313, 370] on input "text" at bounding box center [244, 387] width 302 height 34
type input "Suite 2600"
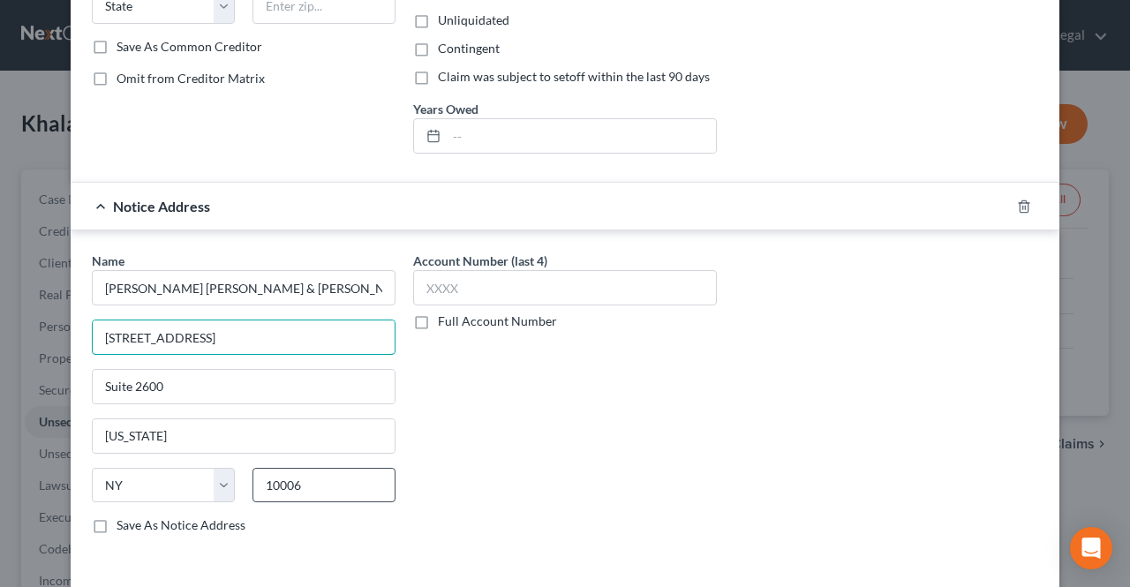
drag, startPoint x: 288, startPoint y: 335, endPoint x: 381, endPoint y: 478, distance: 171.6
click at [118, 334] on input "[STREET_ADDRESS]" at bounding box center [244, 337] width 302 height 34
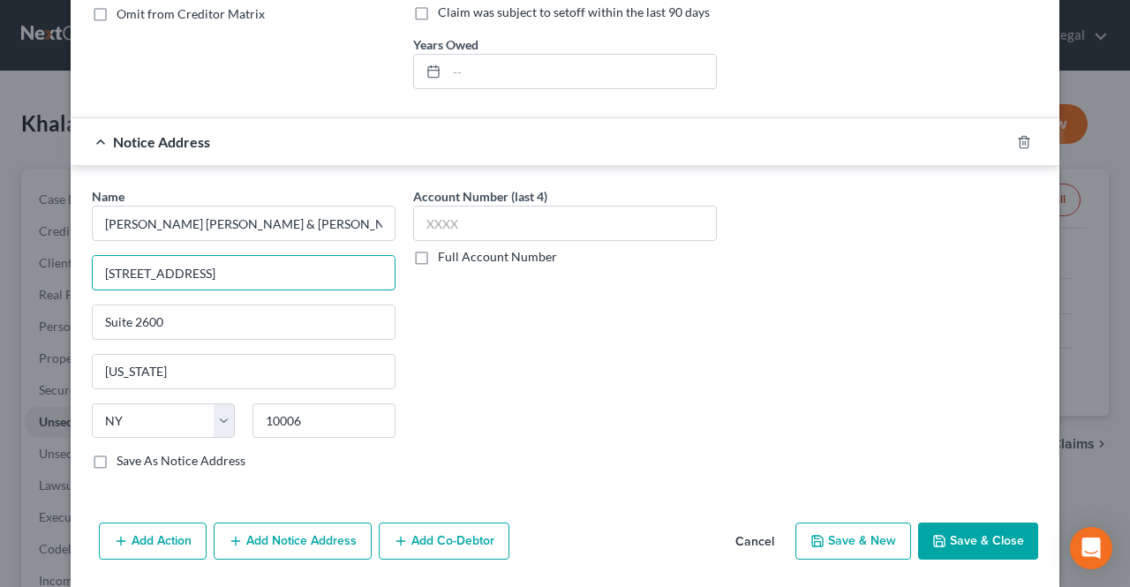
scroll to position [493, 0]
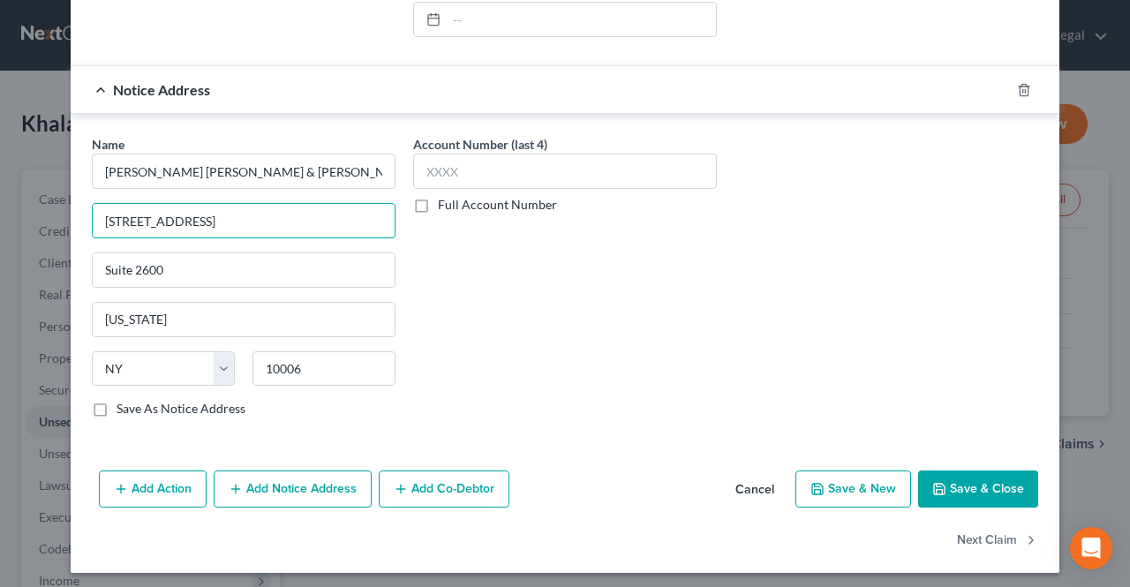
type input "[STREET_ADDRESS]"
click at [934, 482] on icon "button" at bounding box center [939, 489] width 14 height 14
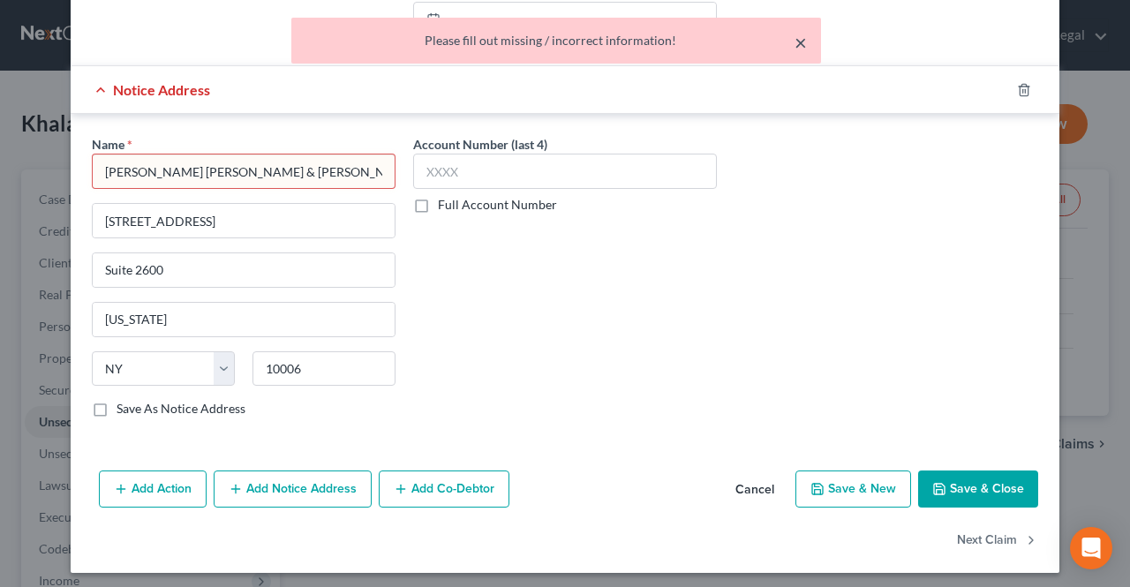
click at [801, 36] on button "×" at bounding box center [801, 42] width 12 height 21
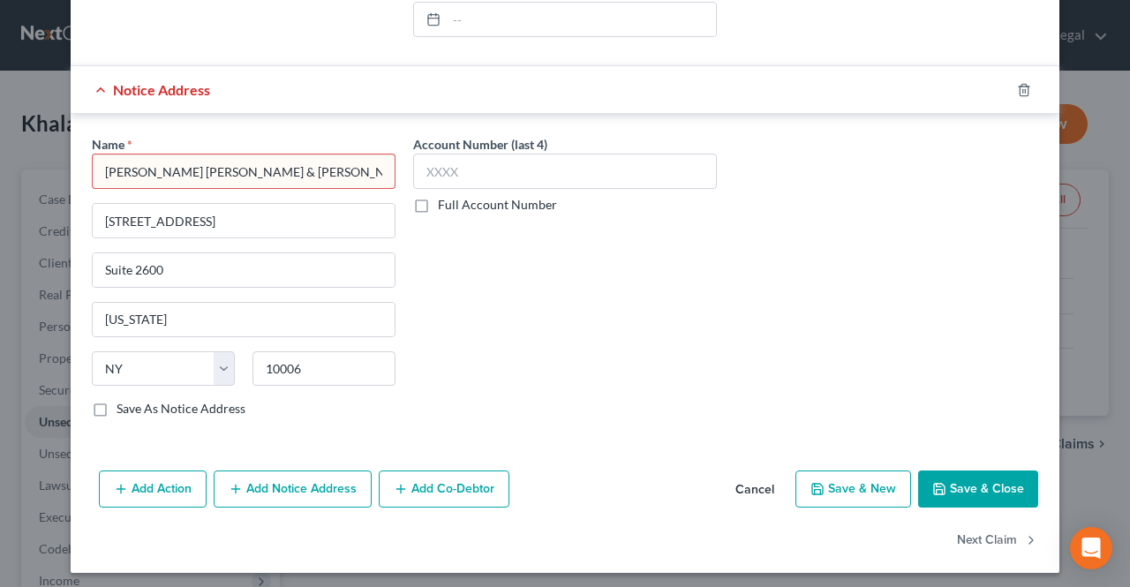
click at [328, 156] on input "[PERSON_NAME] [PERSON_NAME] & [PERSON_NAME], LLP" at bounding box center [244, 171] width 304 height 35
type input "[PERSON_NAME] [PERSON_NAME] & [PERSON_NAME], LLP"
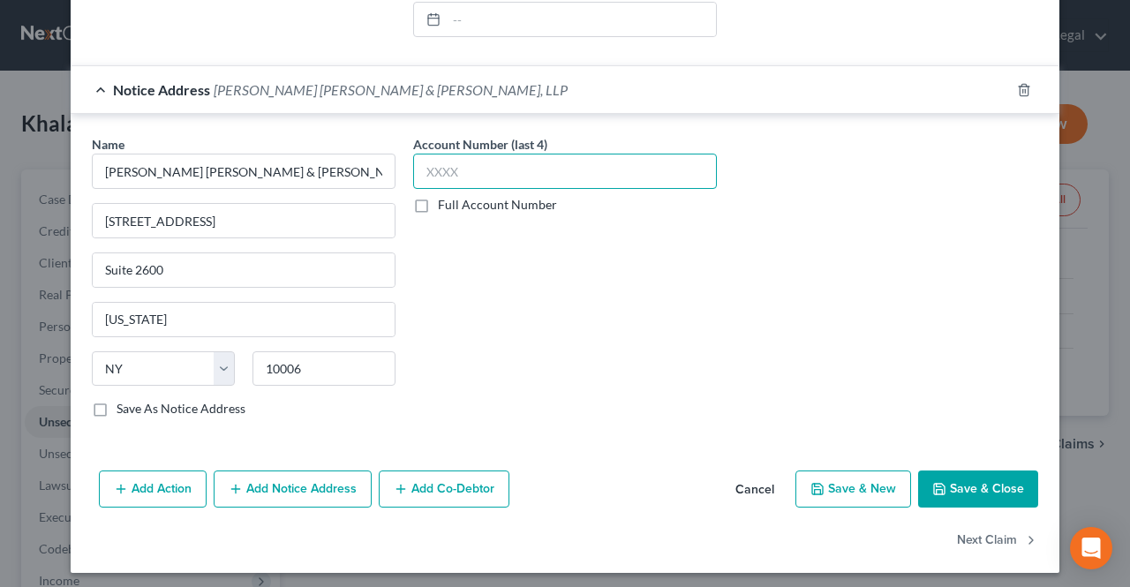
paste input "TTPK"
type input "TTPK"
click at [968, 496] on button "Save & Close" at bounding box center [978, 489] width 120 height 37
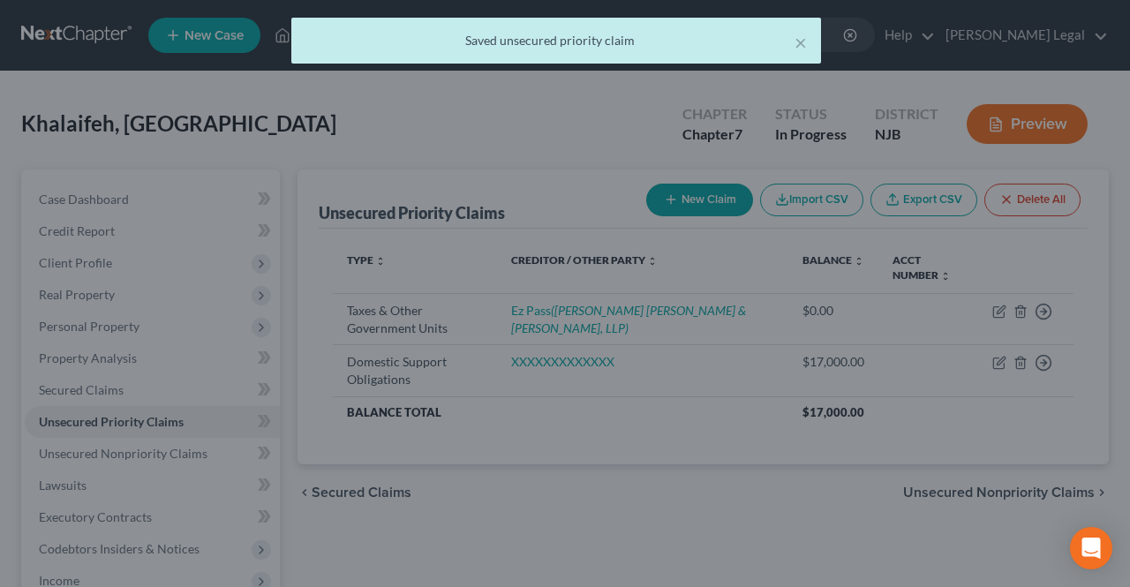
scroll to position [0, 0]
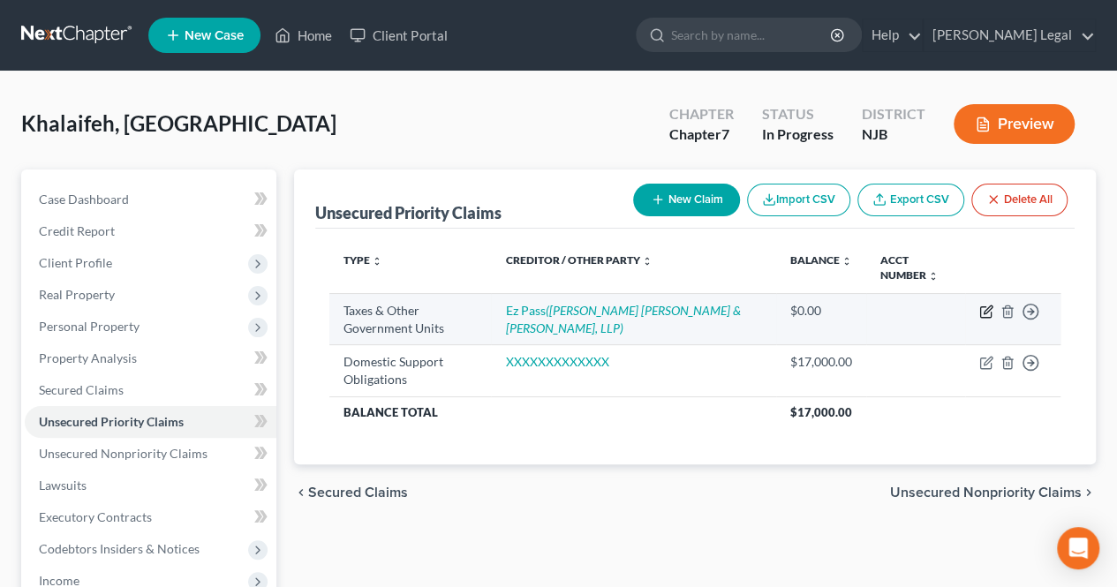
click at [990, 306] on icon "button" at bounding box center [986, 312] width 14 height 14
select select "4"
select select "0"
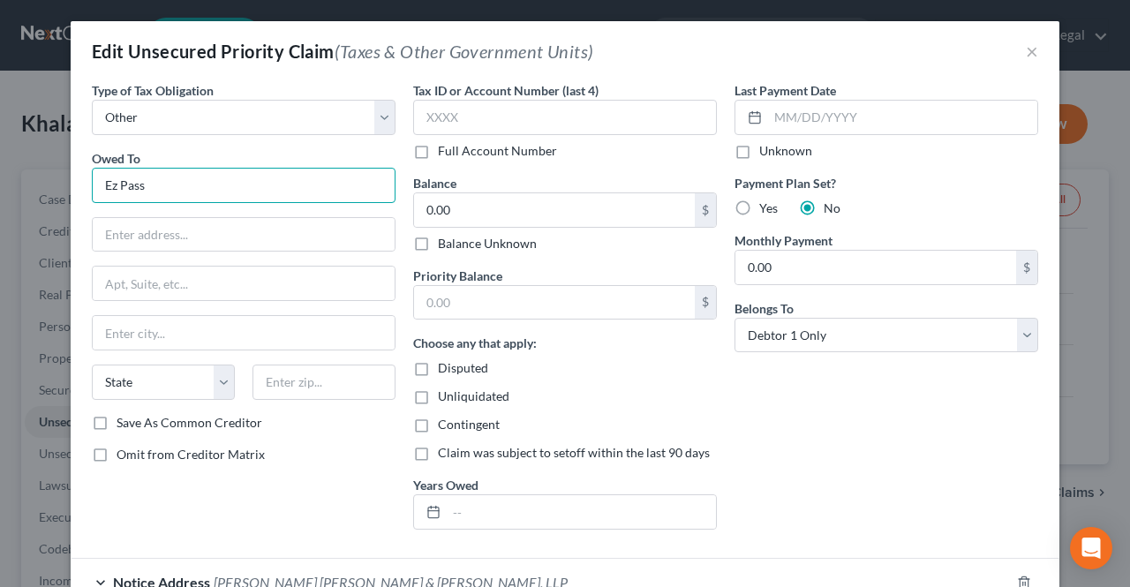
click at [277, 171] on input "Ez Pass" at bounding box center [244, 185] width 304 height 35
drag, startPoint x: 234, startPoint y: 184, endPoint x: 64, endPoint y: 174, distance: 170.7
click at [71, 174] on div "Type of Tax Obligation * Select Federal City State Franchise Tax Board Other Ow…" at bounding box center [565, 352] width 989 height 543
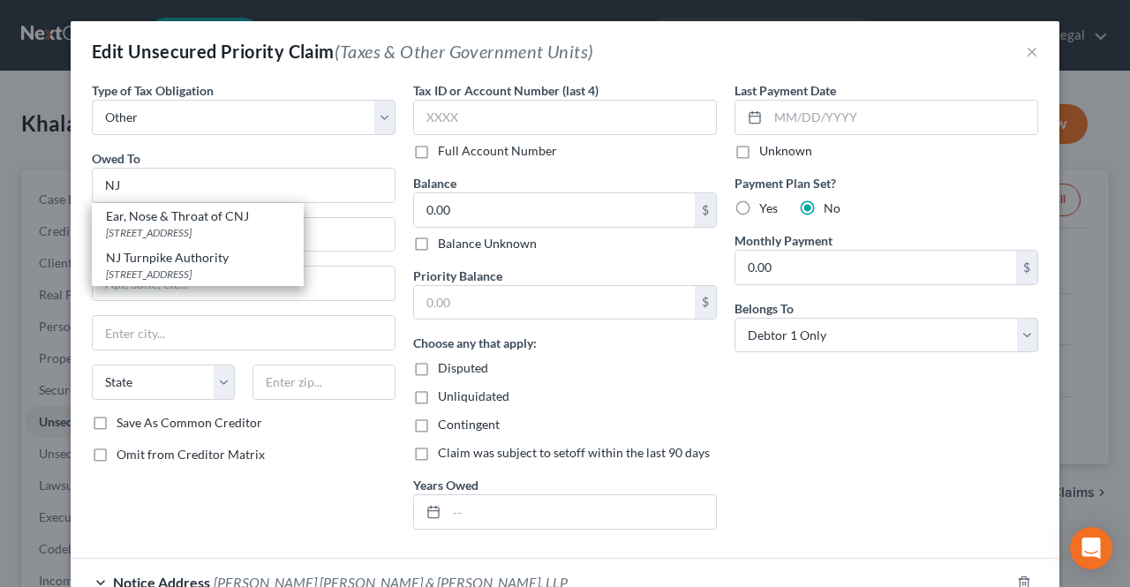
click at [133, 259] on div "NJ Turnpike Authority" at bounding box center [198, 258] width 184 height 18
type input "NJ Turnpike Authority"
type input "PO Box 4971"
type input "[GEOGRAPHIC_DATA]"
select select "33"
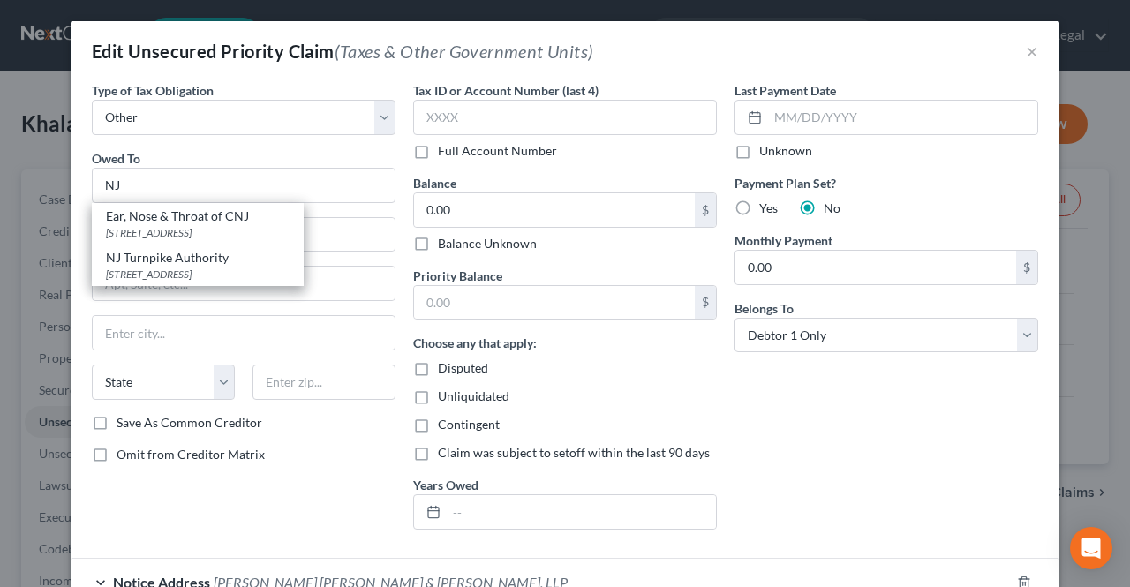
type input "08650"
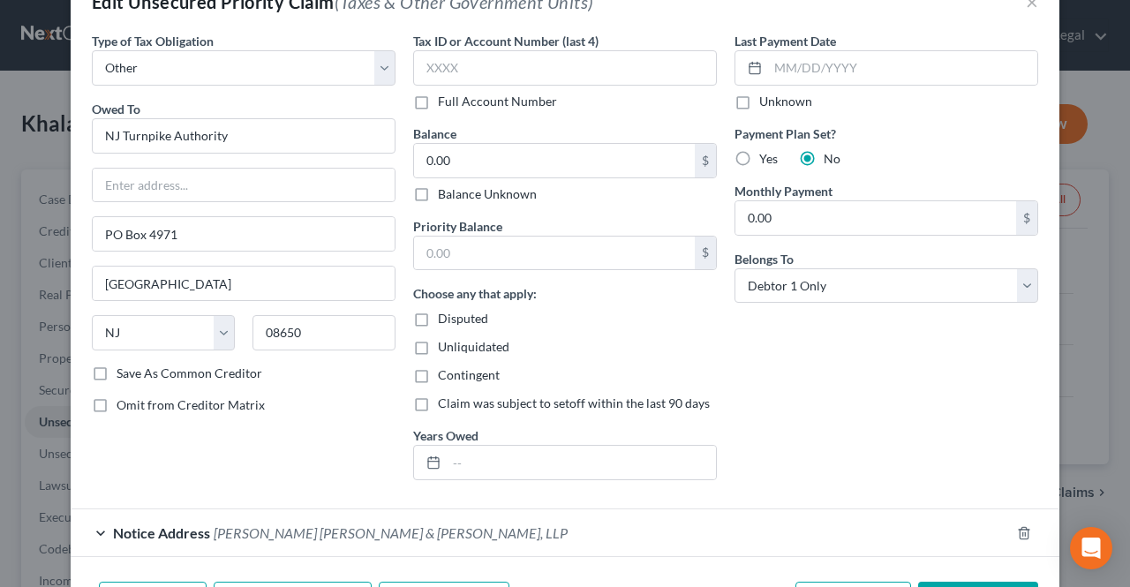
scroll to position [88, 0]
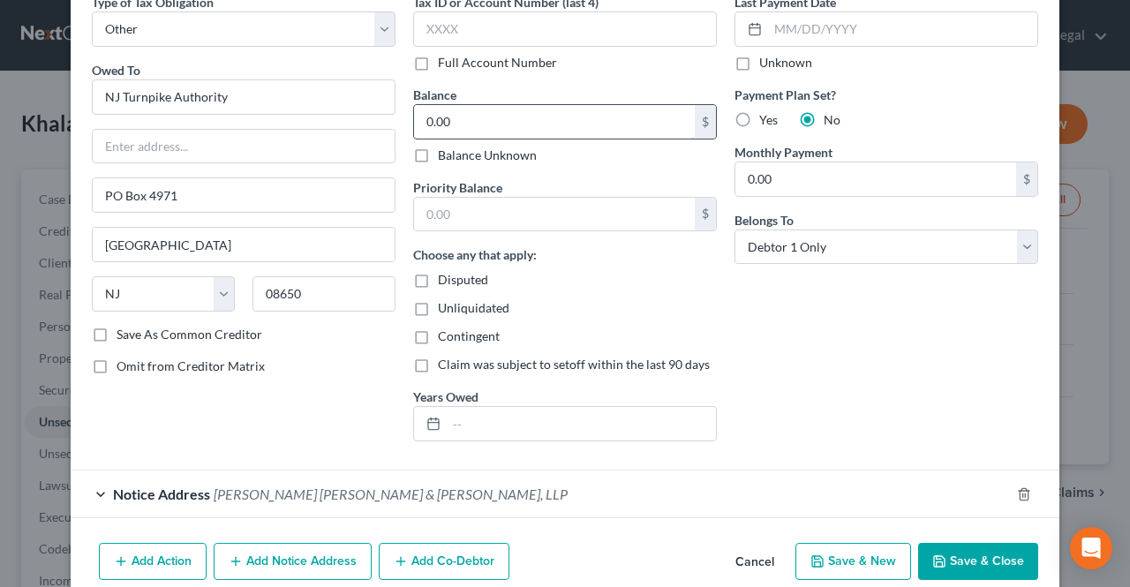
click at [493, 129] on input "0.00" at bounding box center [554, 122] width 281 height 34
click at [495, 149] on label "Balance Unknown" at bounding box center [487, 156] width 99 height 18
click at [456, 149] on input "Balance Unknown" at bounding box center [450, 152] width 11 height 11
checkbox input "true"
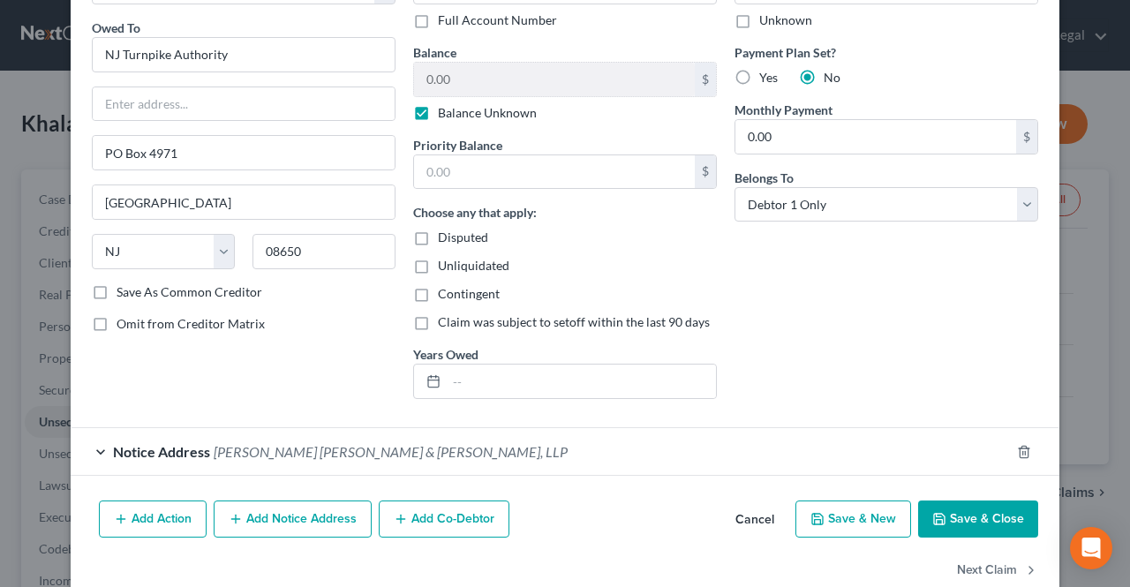
scroll to position [164, 0]
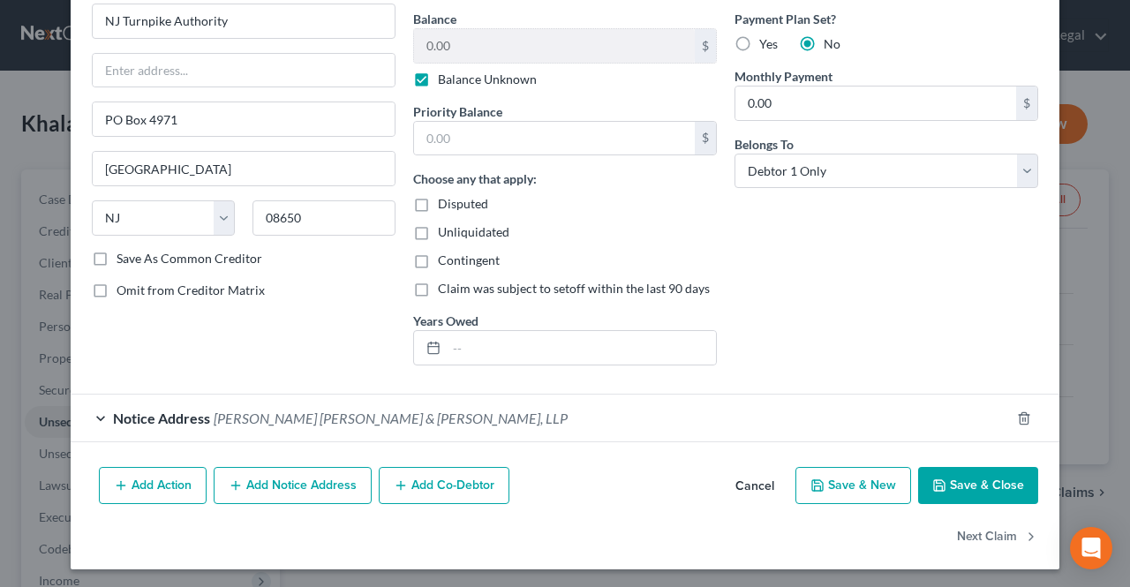
click at [946, 486] on button "Save & Close" at bounding box center [978, 485] width 120 height 37
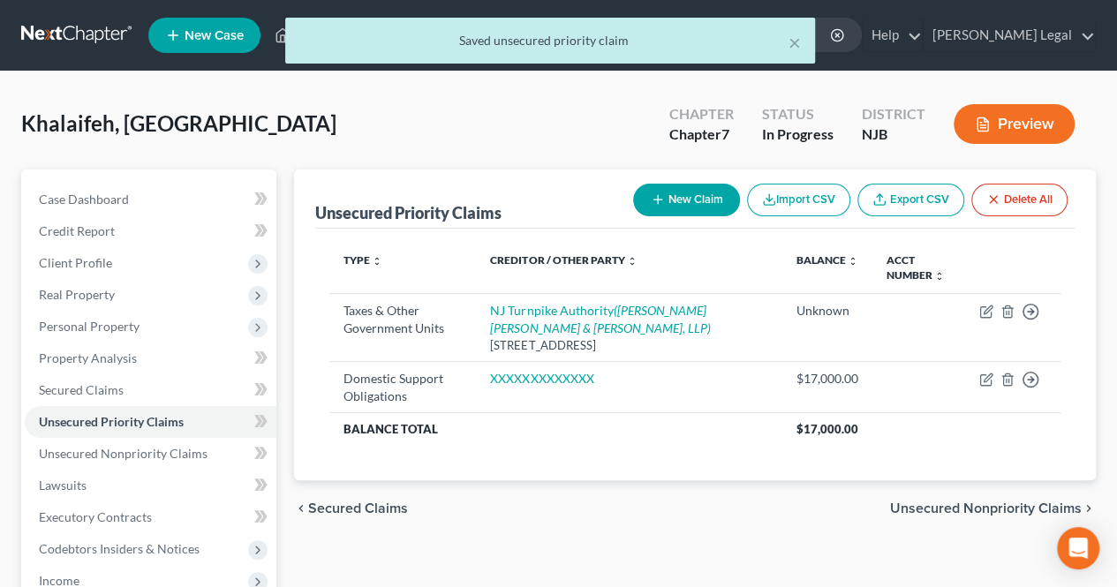
click at [685, 202] on button "New Claim" at bounding box center [686, 200] width 107 height 33
select select "0"
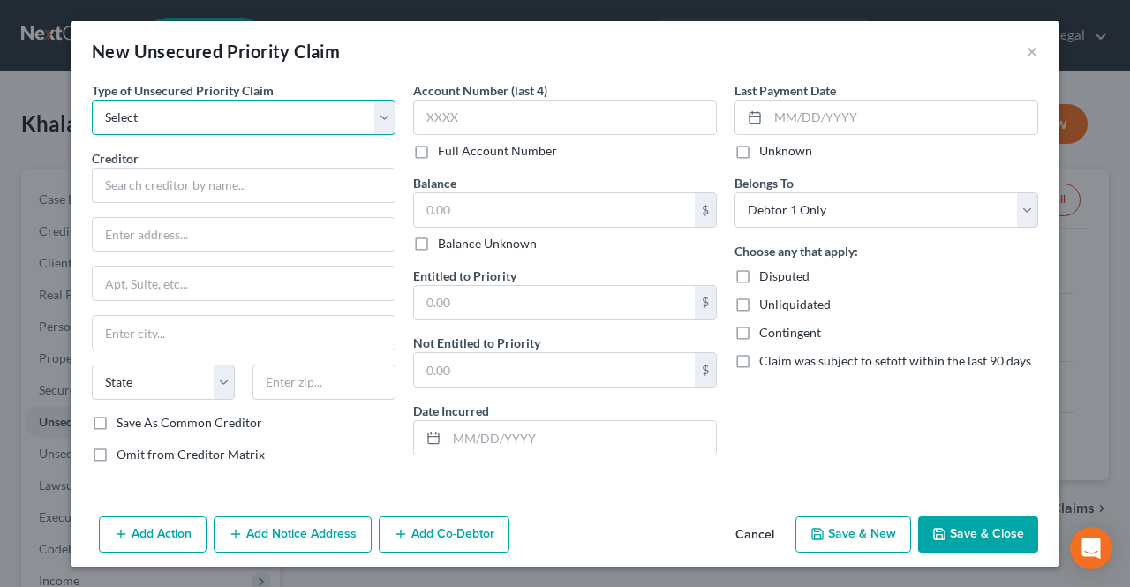
click at [296, 111] on select "Select Taxes & Other Government Units Domestic Support Obligations Extensions o…" at bounding box center [244, 117] width 304 height 35
select select "0"
click at [92, 100] on select "Select Taxes & Other Government Units Domestic Support Obligations Extensions o…" at bounding box center [244, 117] width 304 height 35
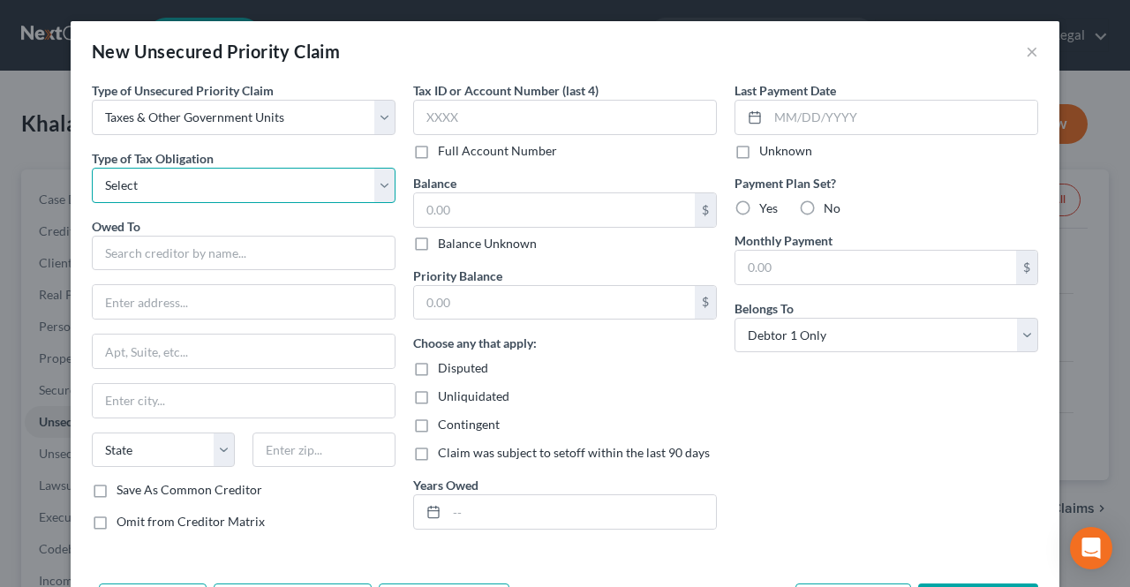
click at [260, 185] on select "Select Federal City State Franchise Tax Board Other" at bounding box center [244, 185] width 304 height 35
select select "2"
click at [92, 168] on select "Select Federal City State Franchise Tax Board Other" at bounding box center [244, 185] width 304 height 35
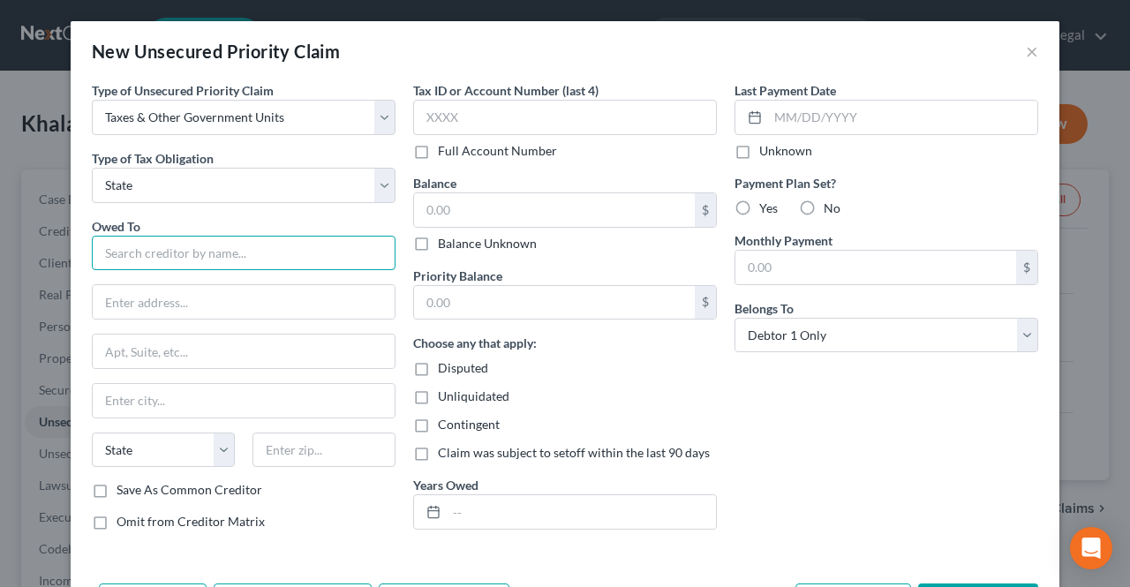
click at [229, 236] on input "text" at bounding box center [244, 253] width 304 height 35
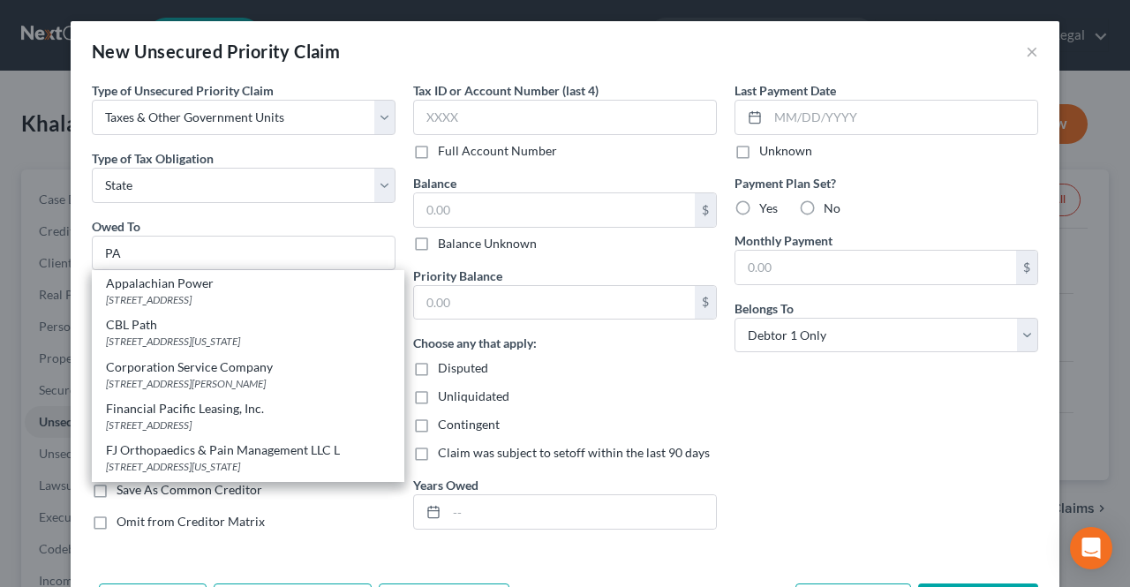
click at [827, 412] on div "Last Payment Date Unknown Payment Plan Set? Yes No Monthly Payment $ Belongs To…" at bounding box center [886, 312] width 321 height 463
type input "PA"
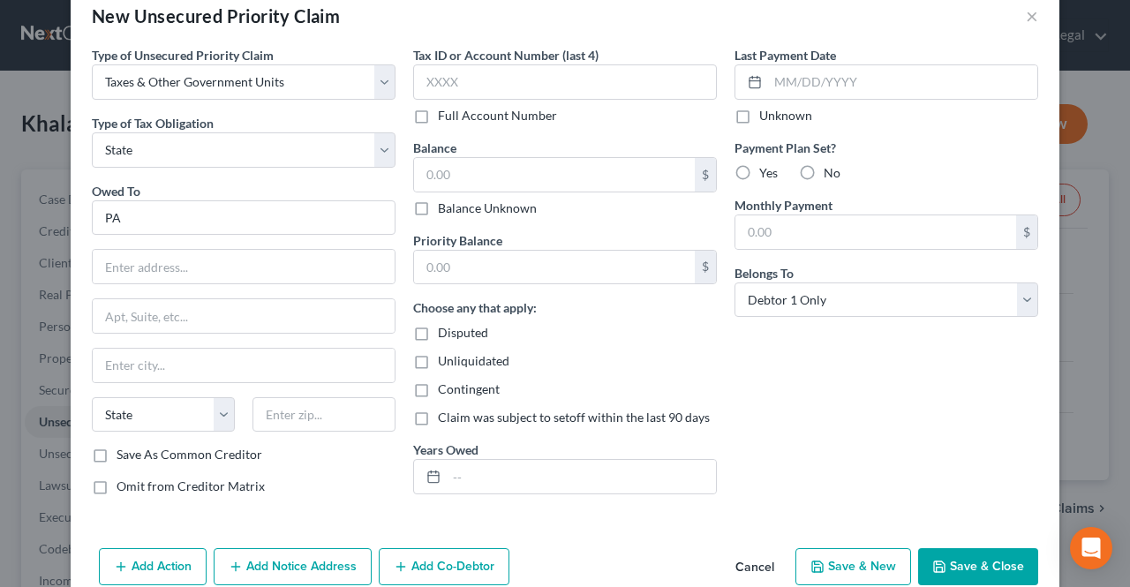
scroll to position [65, 0]
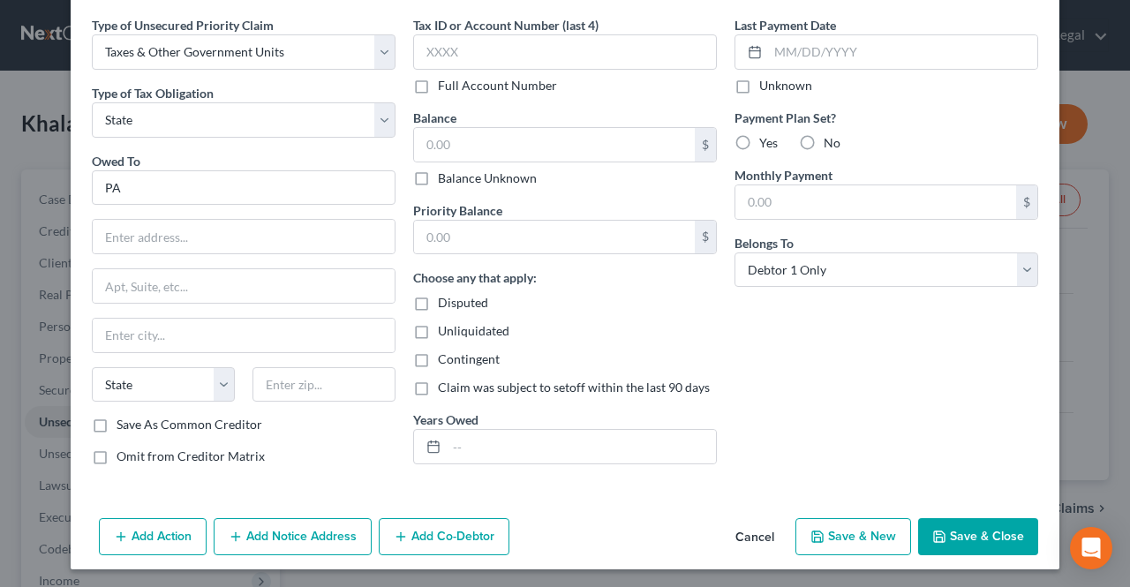
click at [942, 539] on button "Save & Close" at bounding box center [978, 536] width 120 height 37
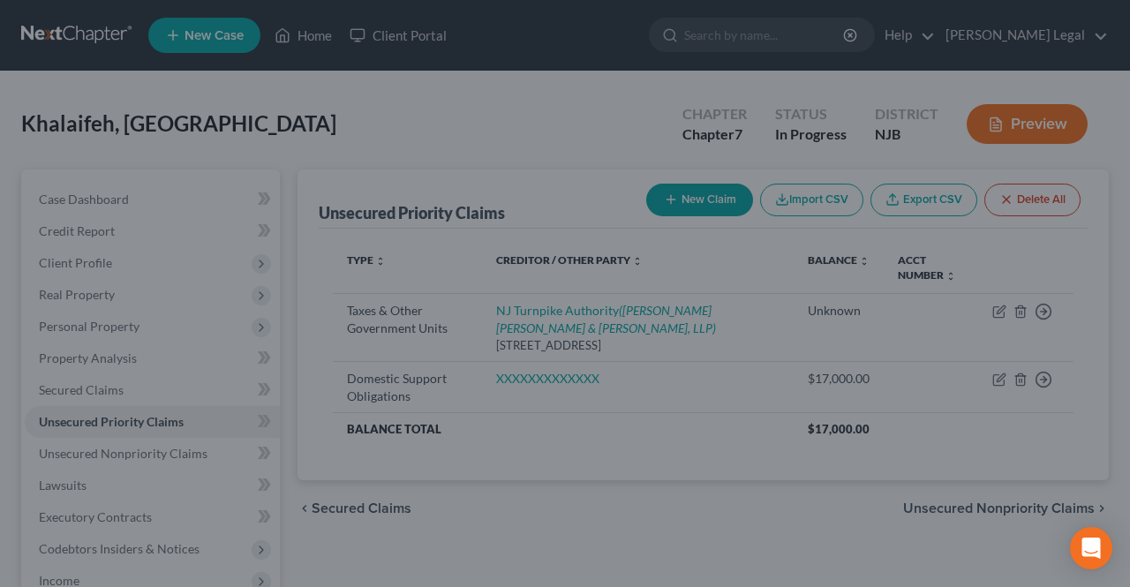
type input "0.00"
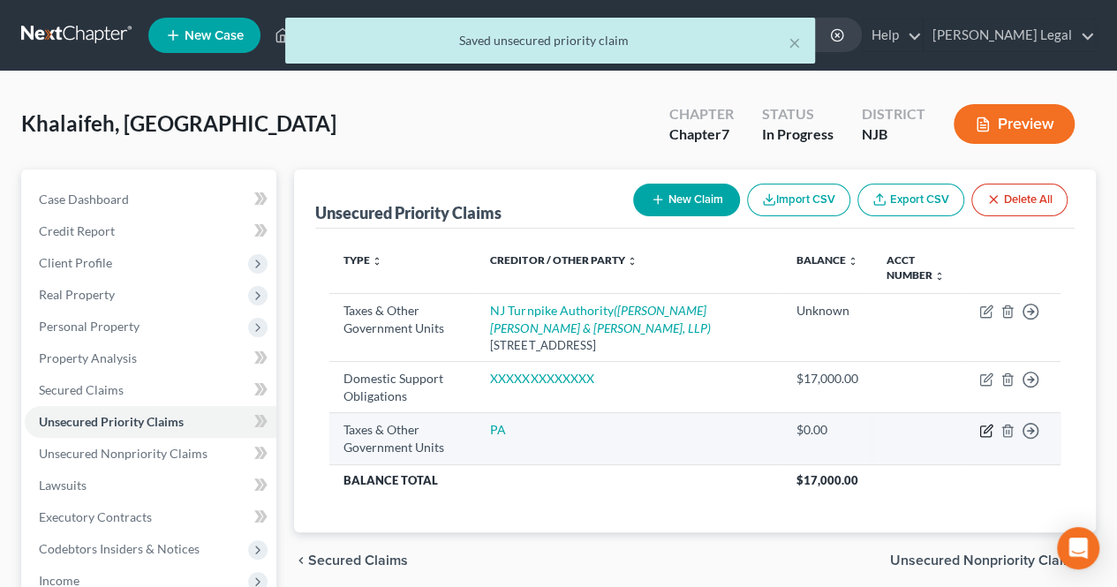
click at [980, 428] on icon "button" at bounding box center [985, 431] width 11 height 11
select select "2"
select select "0"
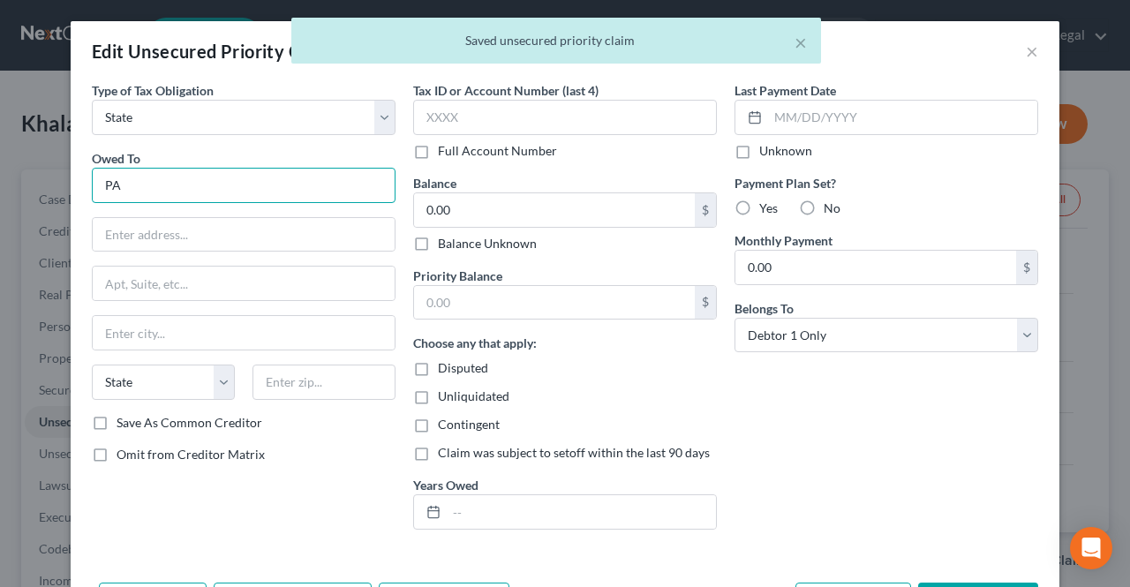
click at [354, 185] on input "PA" at bounding box center [244, 185] width 304 height 35
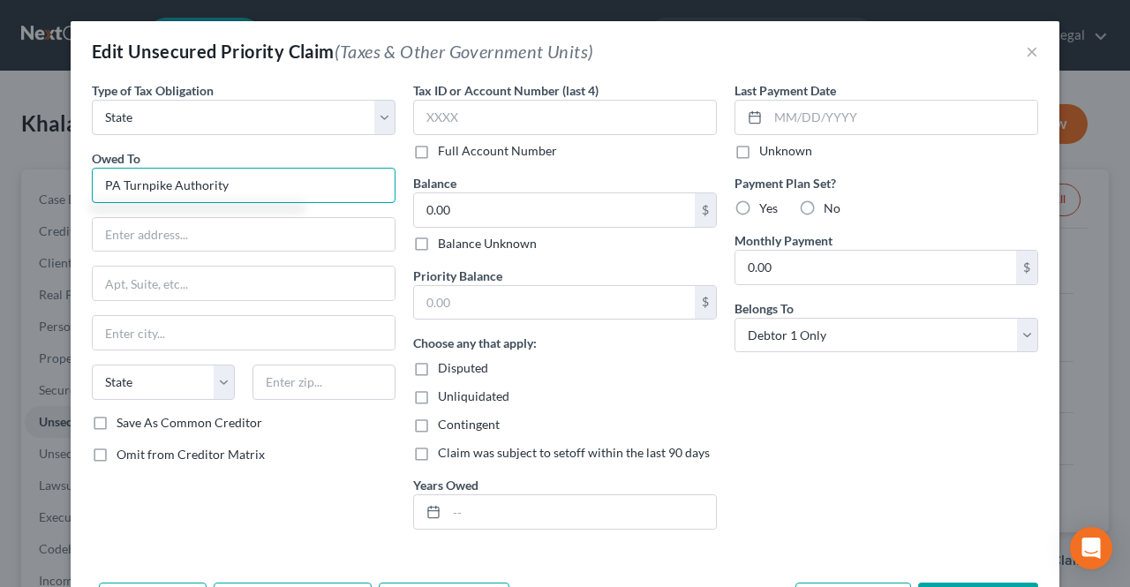
click at [224, 180] on input "PA Turnpike Authority" at bounding box center [244, 185] width 304 height 35
type input "PA Turnpike Authority"
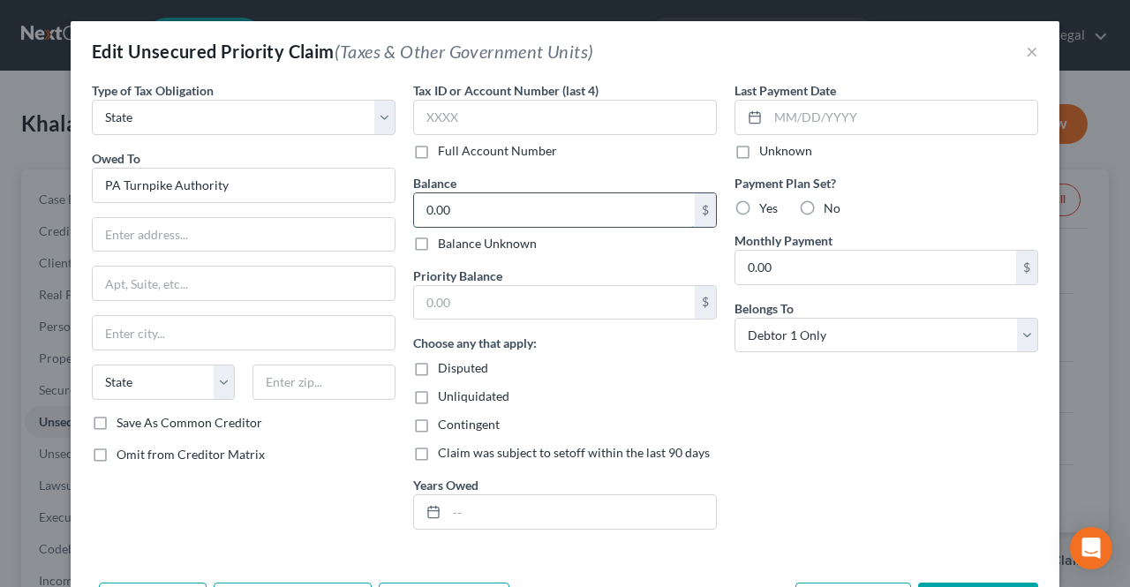
click at [458, 200] on input "0.00" at bounding box center [554, 210] width 281 height 34
drag, startPoint x: 459, startPoint y: 200, endPoint x: 452, endPoint y: 208, distance: 10.6
click at [452, 208] on input "0.00" at bounding box center [554, 210] width 281 height 34
paste input "308.4"
type input "308.04"
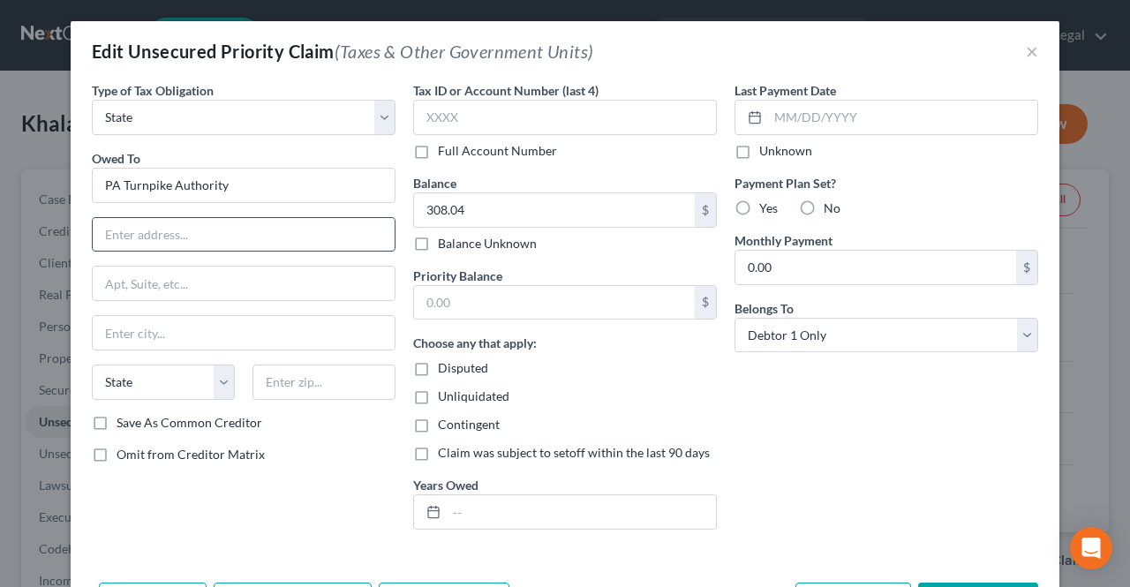
paste input "PO BOX 645631 [GEOGRAPHIC_DATA]-5254"
click at [367, 237] on input "PO BOX 645631 [GEOGRAPHIC_DATA]-5254" at bounding box center [244, 235] width 302 height 34
drag, startPoint x: 362, startPoint y: 237, endPoint x: 295, endPoint y: 236, distance: 67.1
click at [295, 236] on input "PO BOX 645631 [GEOGRAPHIC_DATA]-5254" at bounding box center [244, 235] width 302 height 34
type input "PO BOX 645631 [GEOGRAPHIC_DATA]"
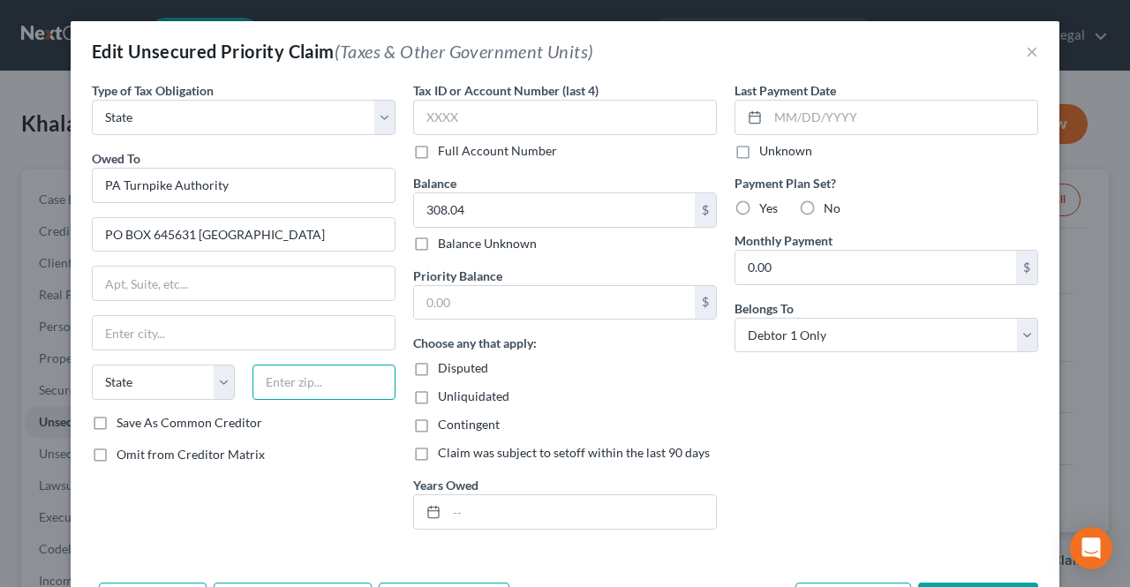
paste input "15264-5254"
type input "15264-5254"
click at [326, 293] on input "text" at bounding box center [244, 284] width 302 height 34
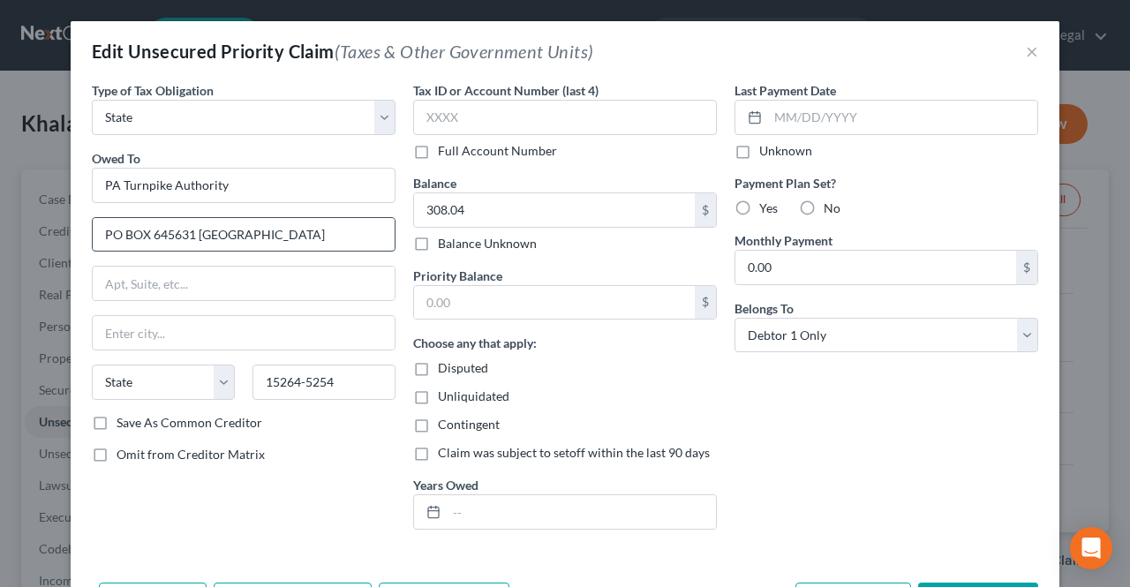
drag, startPoint x: 325, startPoint y: 237, endPoint x: 185, endPoint y: 233, distance: 139.6
click at [185, 233] on input "PO BOX 645631 [GEOGRAPHIC_DATA]" at bounding box center [244, 235] width 302 height 34
type input "PO BOX 645631"
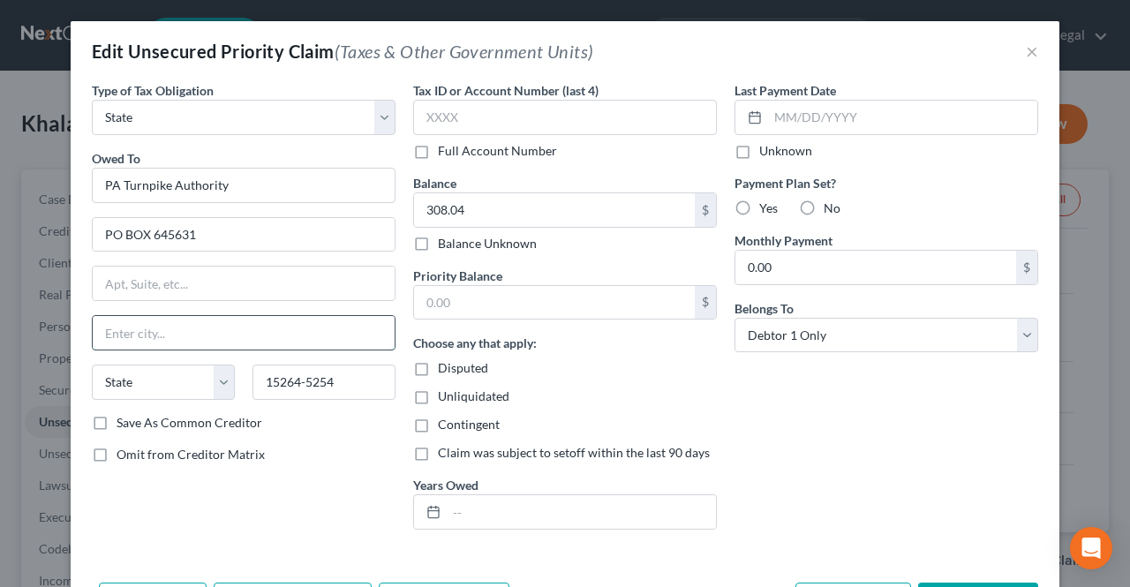
paste input "PITTSBURGH PA"
click at [202, 379] on select "State [US_STATE] AK AR AZ CA CO CT DE DC [GEOGRAPHIC_DATA] [GEOGRAPHIC_DATA] GU…" at bounding box center [163, 382] width 143 height 35
click at [295, 320] on input "PITTSBURGH PA" at bounding box center [244, 333] width 302 height 34
drag, startPoint x: 287, startPoint y: 326, endPoint x: 312, endPoint y: 362, distance: 43.8
click at [287, 327] on input "[GEOGRAPHIC_DATA]" at bounding box center [244, 333] width 302 height 34
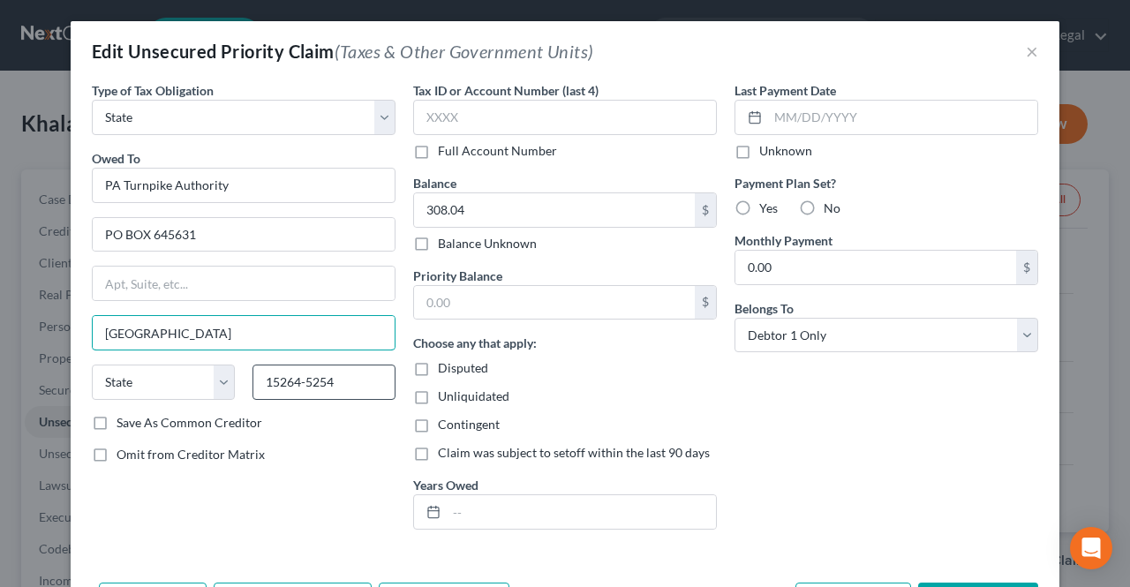
type input "[GEOGRAPHIC_DATA]"
click at [322, 377] on input "15264-5254" at bounding box center [323, 382] width 143 height 35
drag, startPoint x: 339, startPoint y: 377, endPoint x: 298, endPoint y: 377, distance: 40.6
click at [298, 377] on input "15264-5254" at bounding box center [323, 382] width 143 height 35
type input "15264"
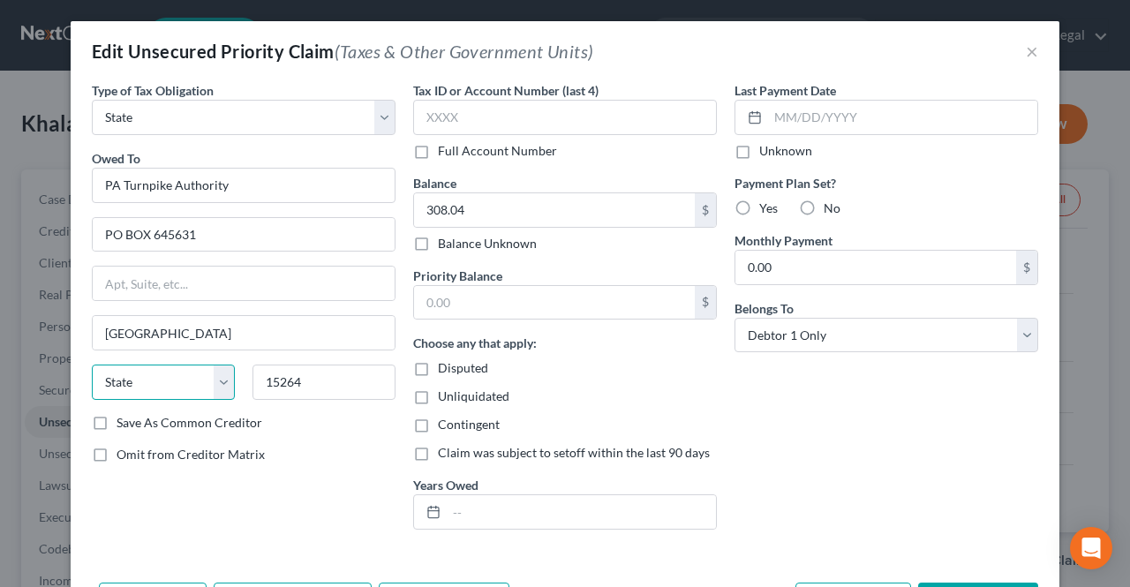
type input "[GEOGRAPHIC_DATA]"
select select "39"
click at [200, 383] on select "State [US_STATE] AK AR AZ CA CO CT DE DC [GEOGRAPHIC_DATA] [GEOGRAPHIC_DATA] GU…" at bounding box center [163, 382] width 143 height 35
click at [290, 298] on div at bounding box center [244, 283] width 304 height 35
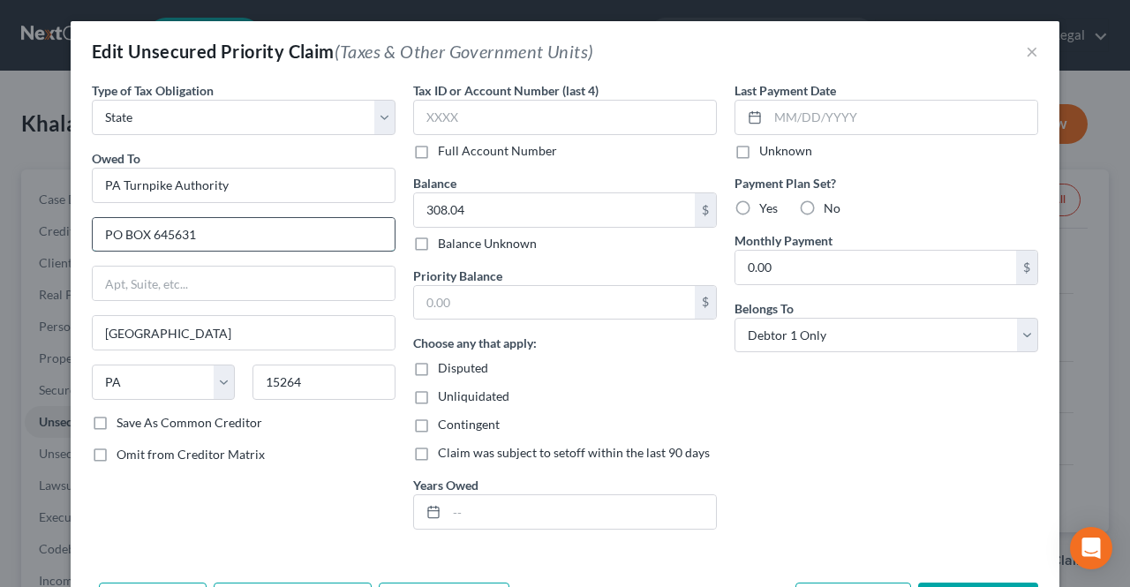
click at [102, 232] on input "PO BOX 645631" at bounding box center [244, 235] width 302 height 34
type input "P.O BOX 645631"
click at [438, 244] on label "Balance Unknown" at bounding box center [487, 244] width 99 height 18
click at [445, 244] on input "Balance Unknown" at bounding box center [450, 240] width 11 height 11
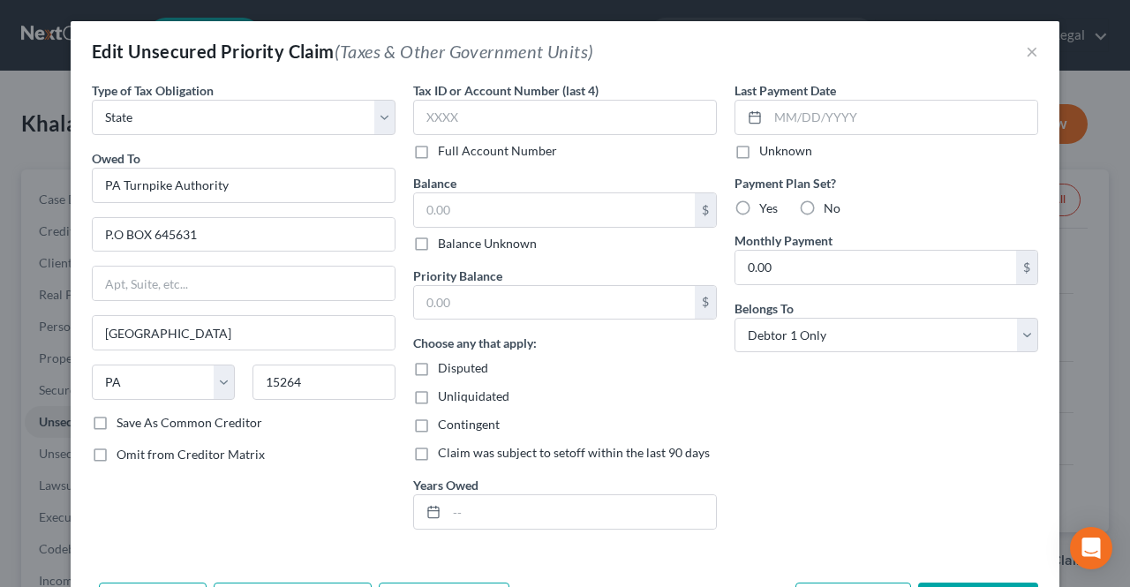
checkbox input "true"
type input "0.00"
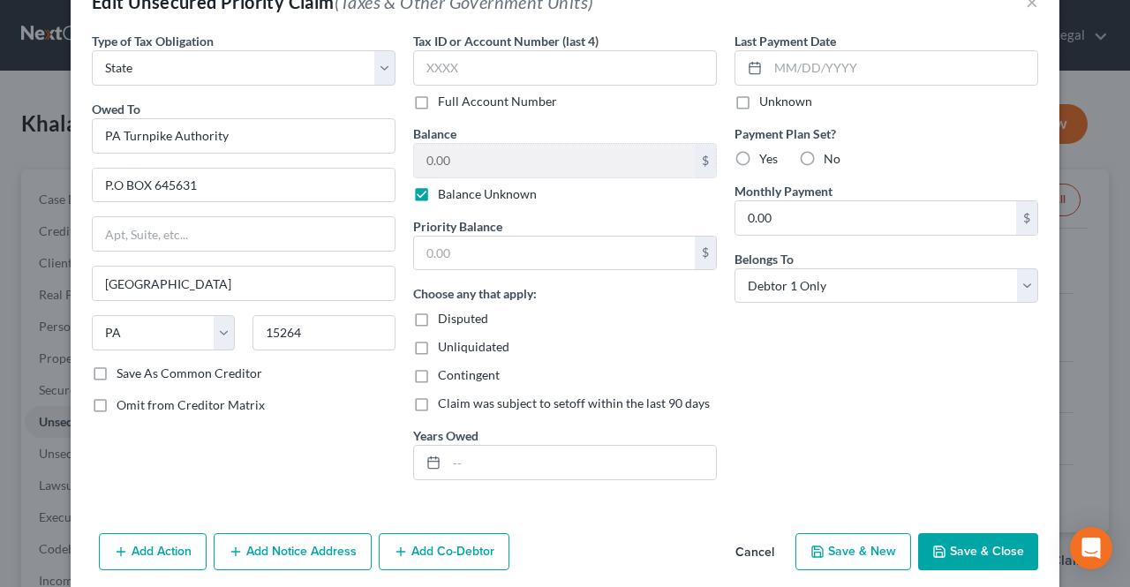
scroll to position [88, 0]
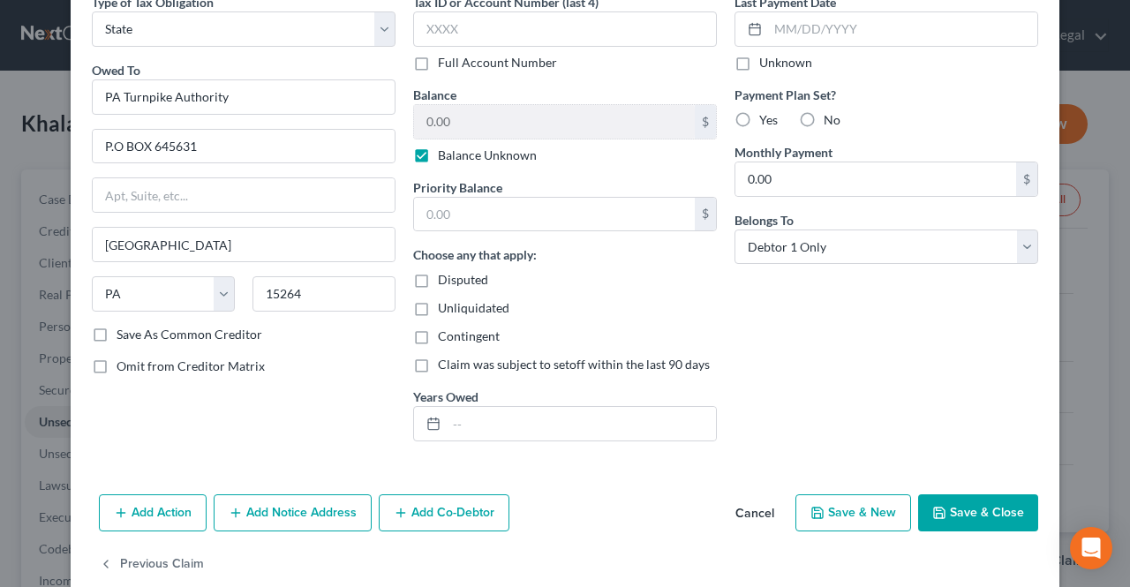
click at [964, 511] on button "Save & Close" at bounding box center [978, 512] width 120 height 37
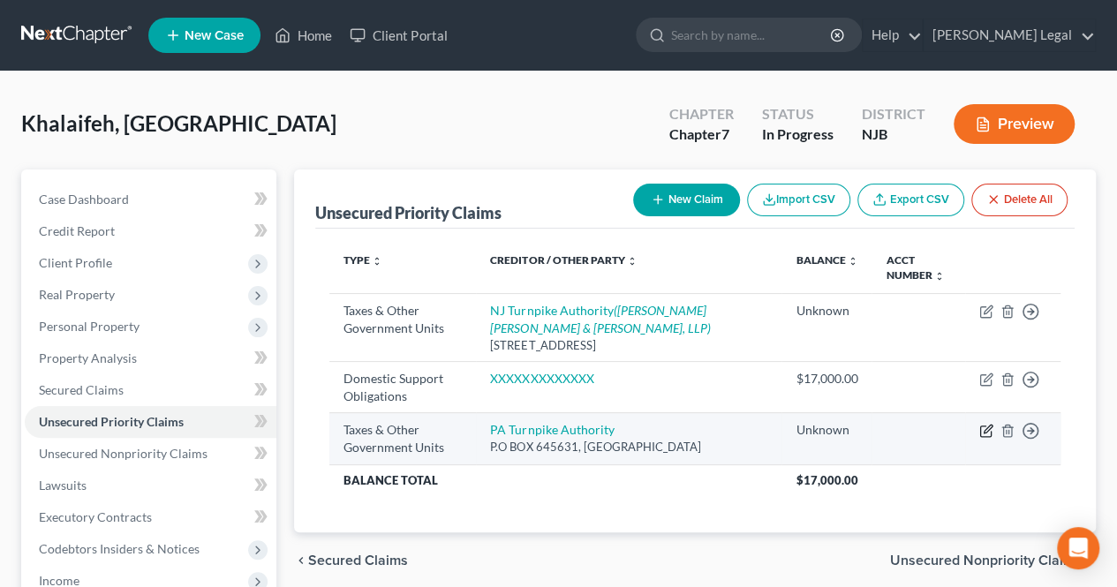
click at [985, 429] on icon "button" at bounding box center [986, 431] width 14 height 14
select select "2"
select select "39"
select select "0"
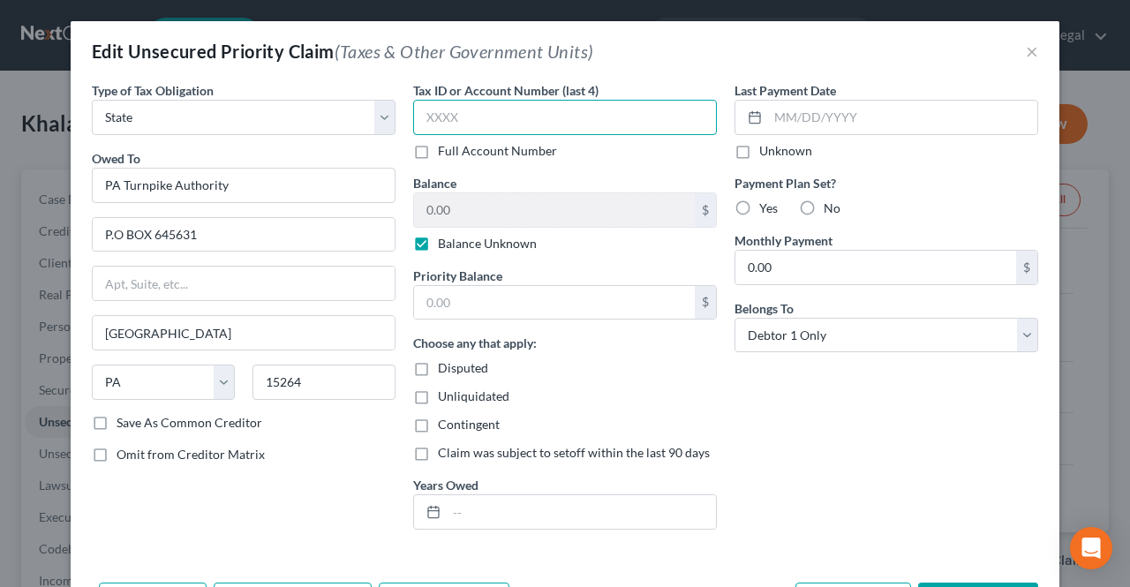
paste input "5905"
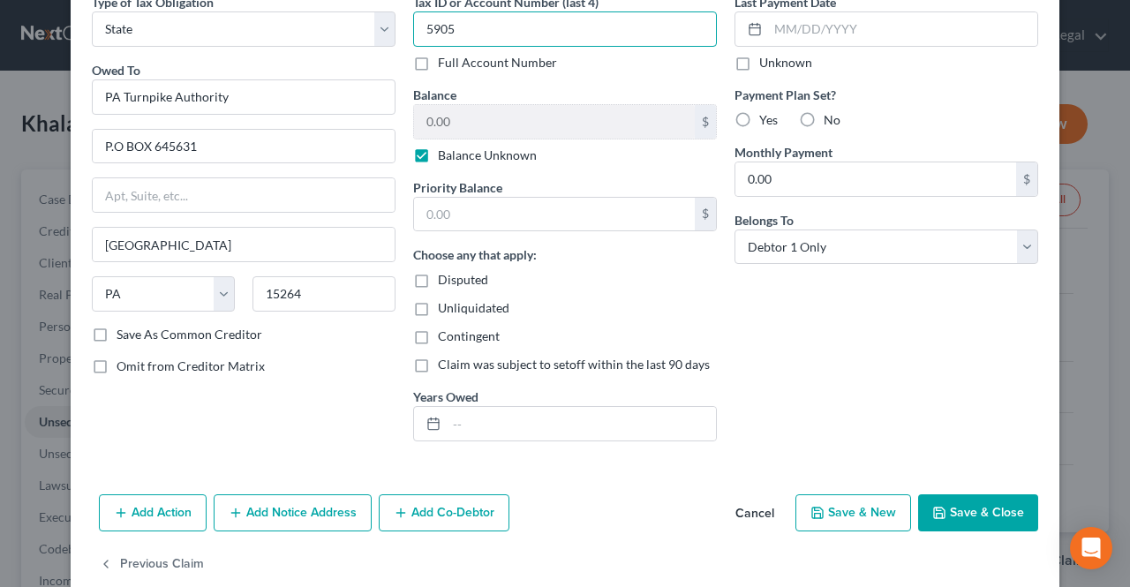
type input "5905"
click at [930, 521] on button "Save & Close" at bounding box center [978, 512] width 120 height 37
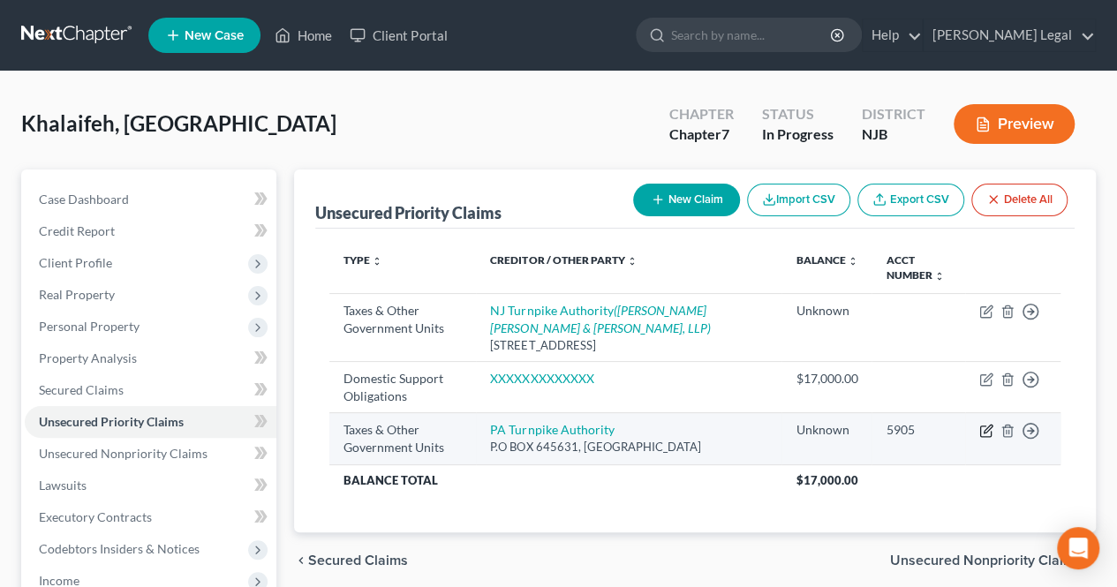
click at [983, 426] on icon "button" at bounding box center [986, 431] width 14 height 14
select select "2"
select select "39"
select select "0"
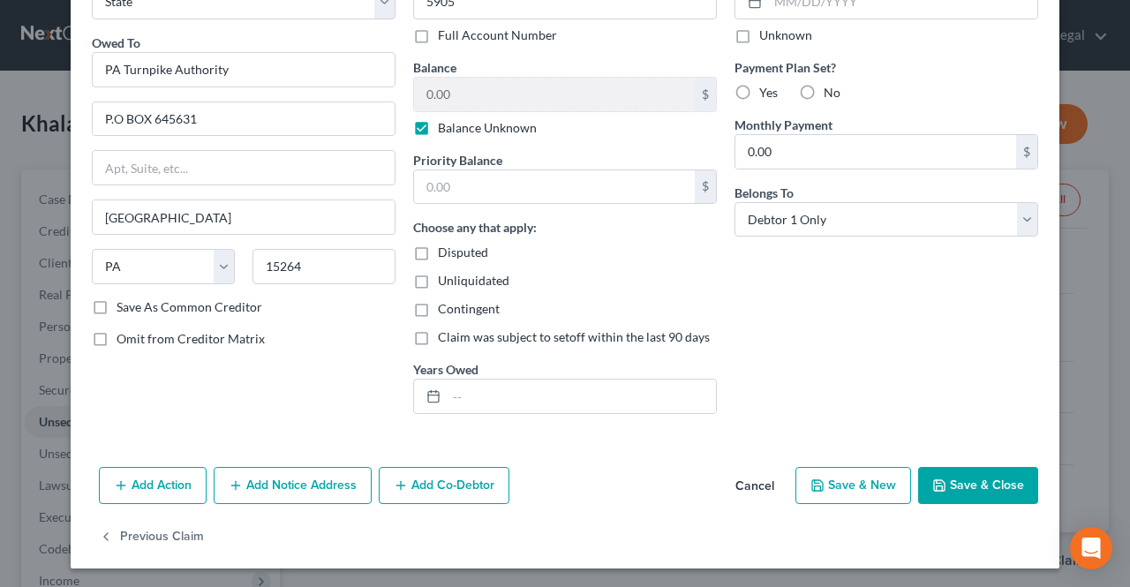
click at [300, 491] on button "Add Notice Address" at bounding box center [293, 485] width 158 height 37
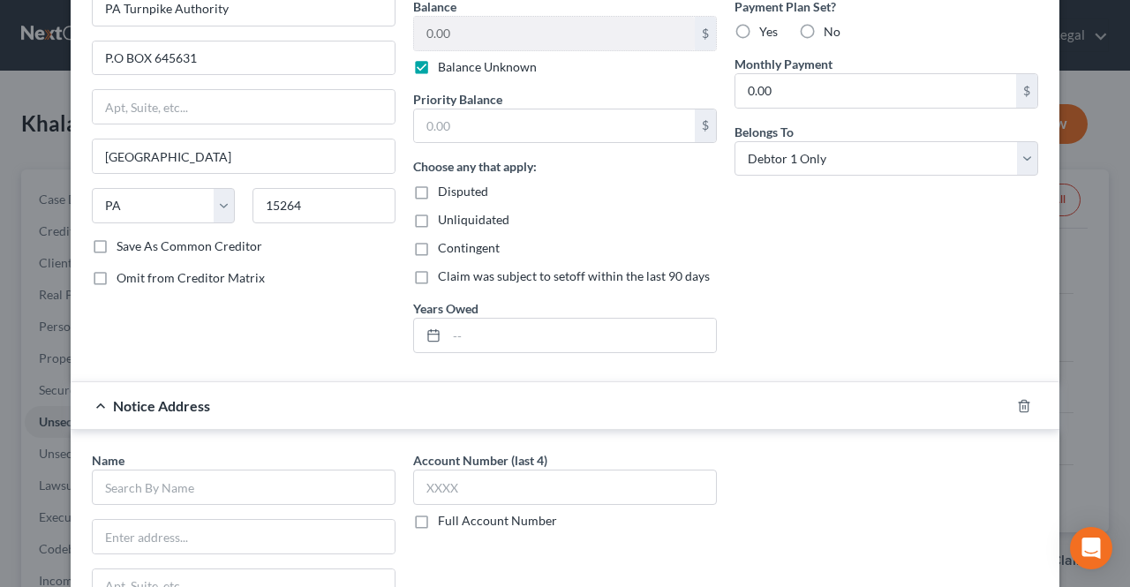
scroll to position [204, 0]
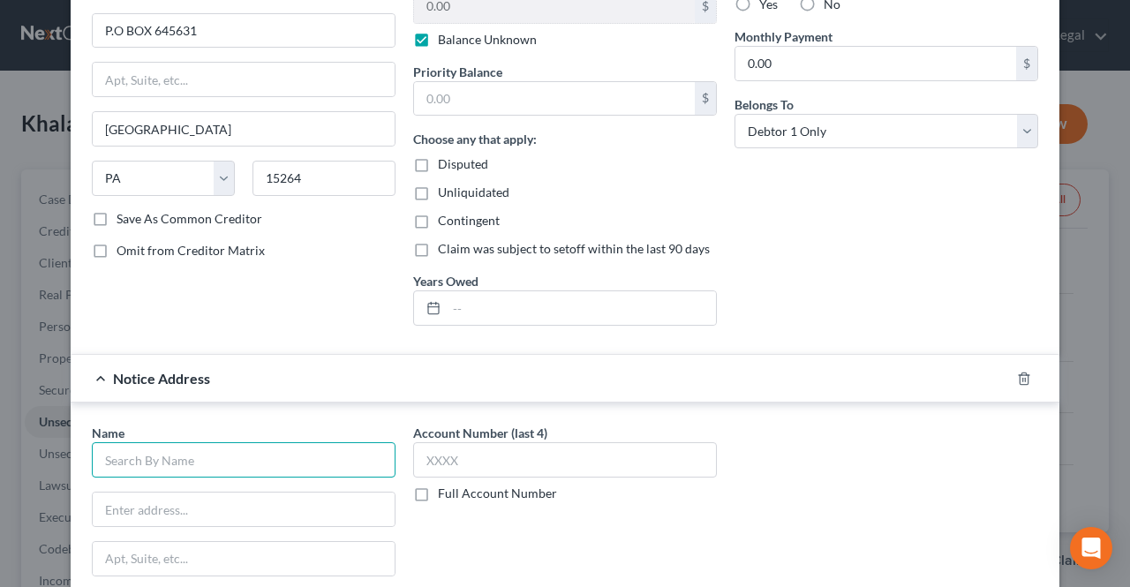
paste input "Commonwealth of [US_STATE] - Transportation ATTN: Work Zone Speed Safety Camera…"
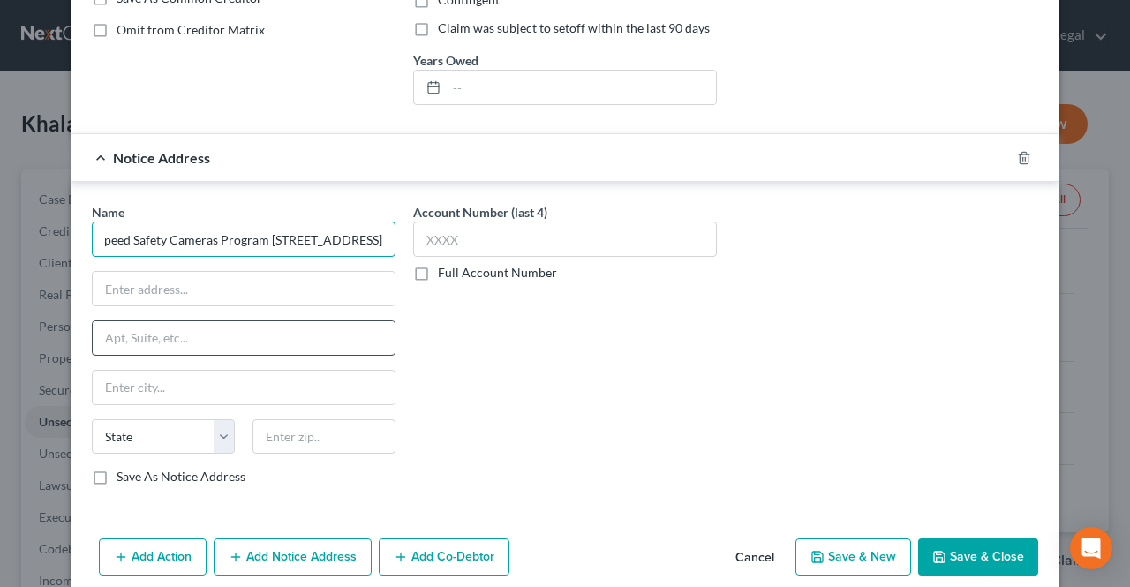
scroll to position [469, 0]
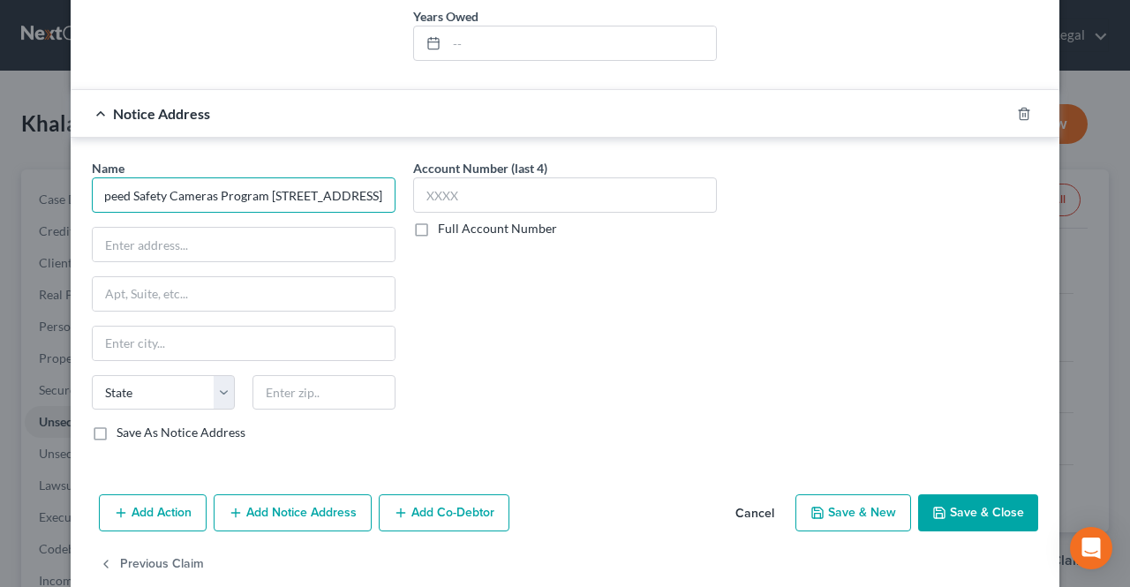
drag, startPoint x: 377, startPoint y: 192, endPoint x: 341, endPoint y: 201, distance: 37.5
click at [341, 201] on input "Commonwealth of [US_STATE] - Transportation ATTN: Work Zone Speed Safety Camera…" at bounding box center [244, 194] width 304 height 35
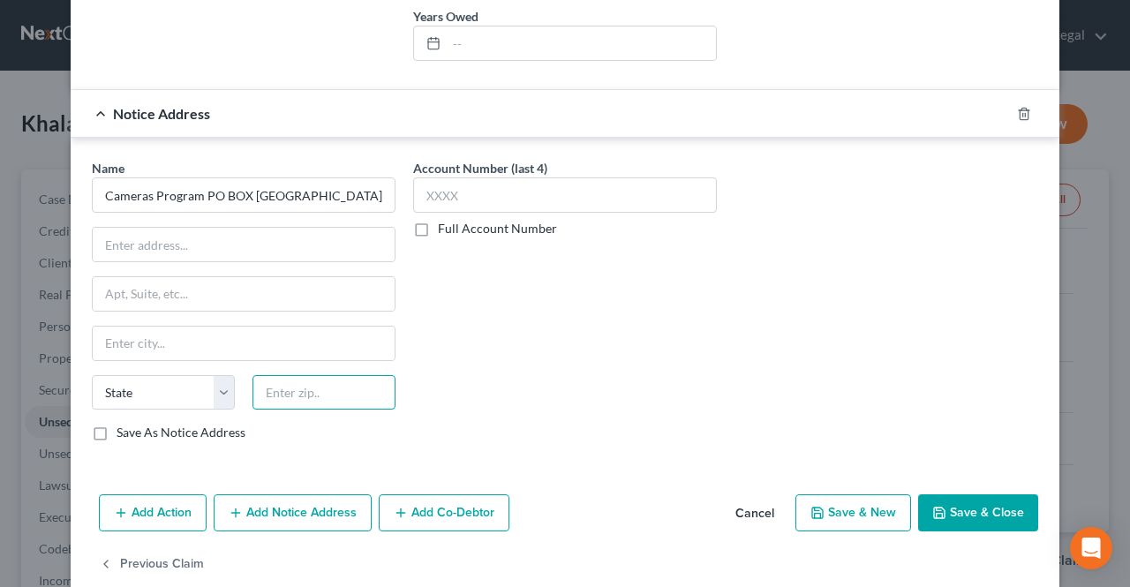
scroll to position [0, 0]
type input "Commonwealth of [US_STATE] - Transportation ATTN: Work Zone Speed Safety Camera…"
paste input "19101"
type input "19101"
type input "[GEOGRAPHIC_DATA]"
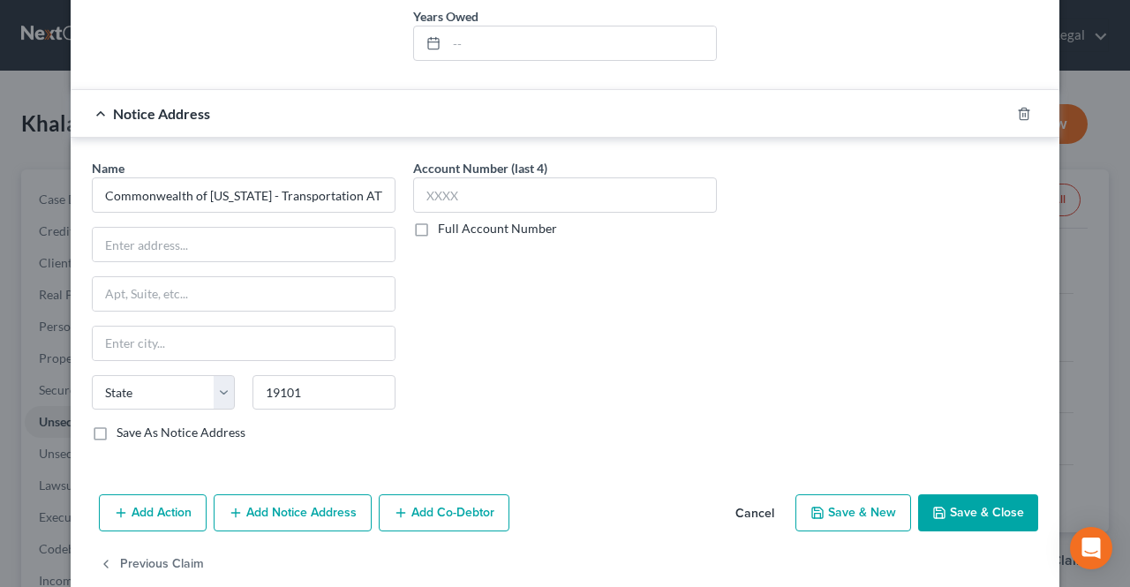
select select "39"
click at [309, 355] on div "Name * Commonwealth of [US_STATE] - Transportation ATTN: Work Zone Speed Safety…" at bounding box center [244, 300] width 304 height 282
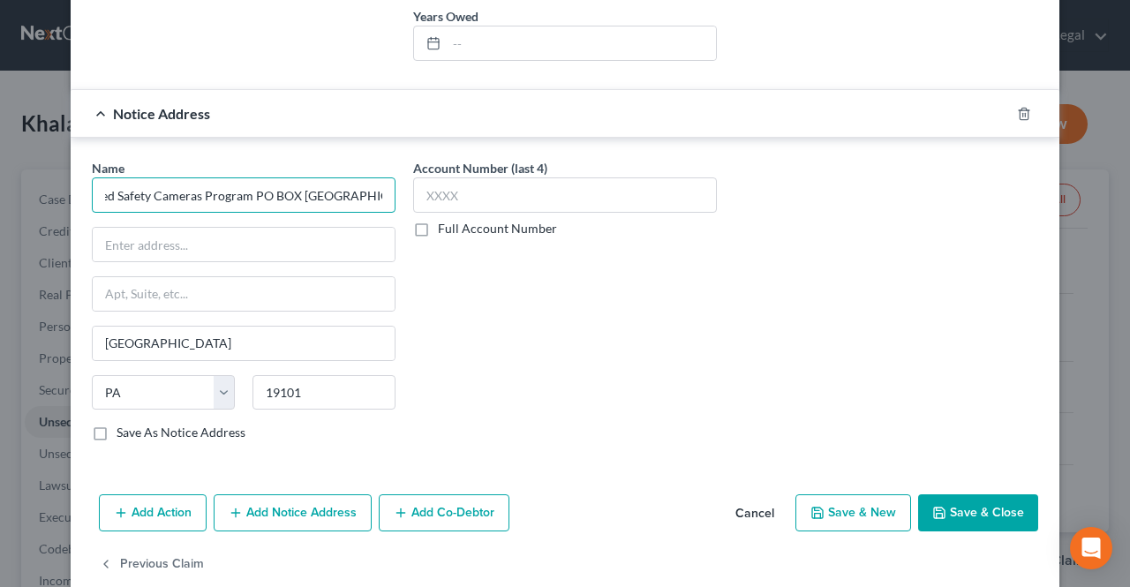
scroll to position [0, 450]
drag, startPoint x: 282, startPoint y: 192, endPoint x: 381, endPoint y: 195, distance: 99.8
click at [381, 195] on input "Commonwealth of [US_STATE] - Transportation ATTN: Work Zone Speed Safety Camera…" at bounding box center [244, 194] width 304 height 35
click at [380, 192] on input "Commonwealth of [US_STATE] - Transportation ATTN: Work Zone Speed Safety Camera…" at bounding box center [244, 194] width 304 height 35
click at [268, 190] on input "Commonwealth of [US_STATE] - Transportation ATTN: Work Zone Speed Safety Camera…" at bounding box center [244, 194] width 304 height 35
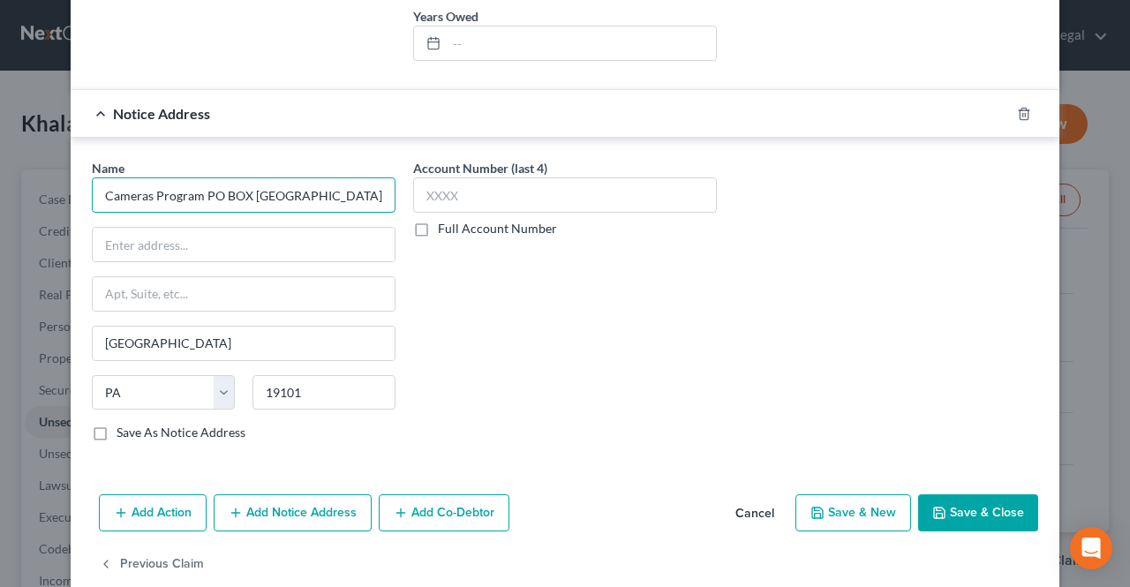
drag, startPoint x: 271, startPoint y: 191, endPoint x: 381, endPoint y: 199, distance: 110.6
click at [381, 199] on input "Commonwealth of [US_STATE] - Transportation ATTN: Work Zone Speed Safety Camera…" at bounding box center [244, 194] width 304 height 35
drag, startPoint x: 381, startPoint y: 199, endPoint x: 286, endPoint y: 192, distance: 95.6
click at [286, 192] on input "Commonwealth of [US_STATE] - Transportation ATTN: Work Zone Speed Safety Camera…" at bounding box center [244, 194] width 304 height 35
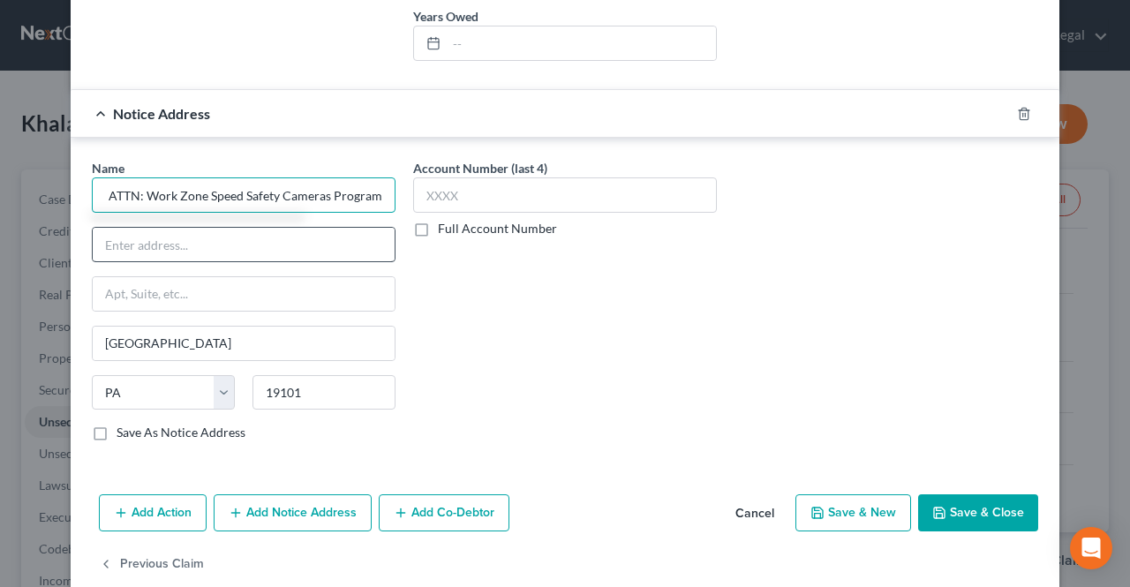
scroll to position [0, 257]
type input "Commonwealth of [US_STATE] - Transportation ATTN: Work Zone Speed Safety Camera…"
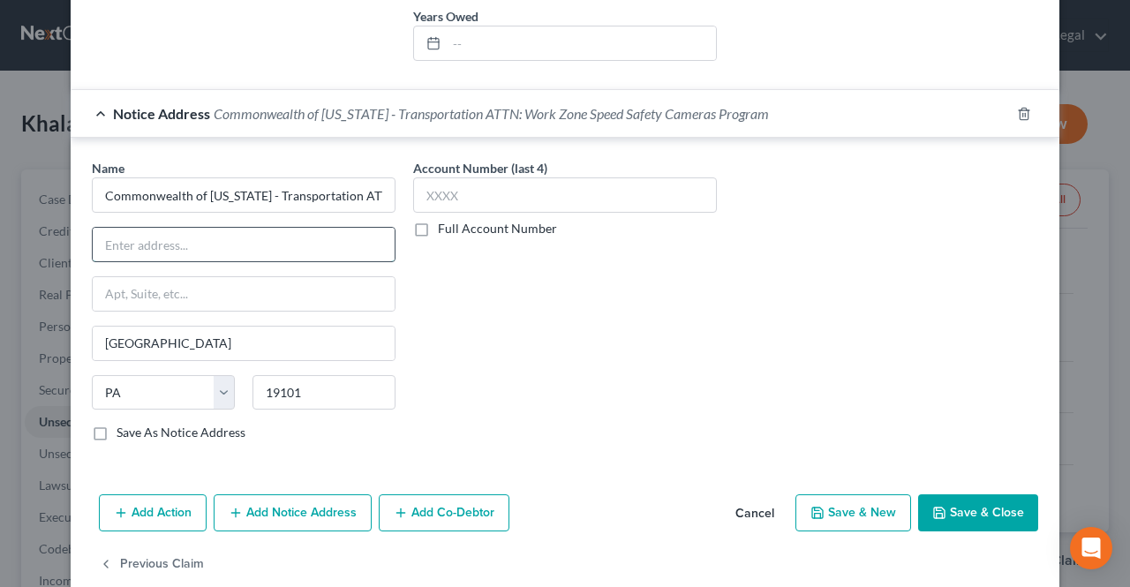
paste input "PO BOX 13509"
click at [110, 245] on input "PO BOX 13509" at bounding box center [244, 245] width 302 height 34
type input "P.O BOX 13509"
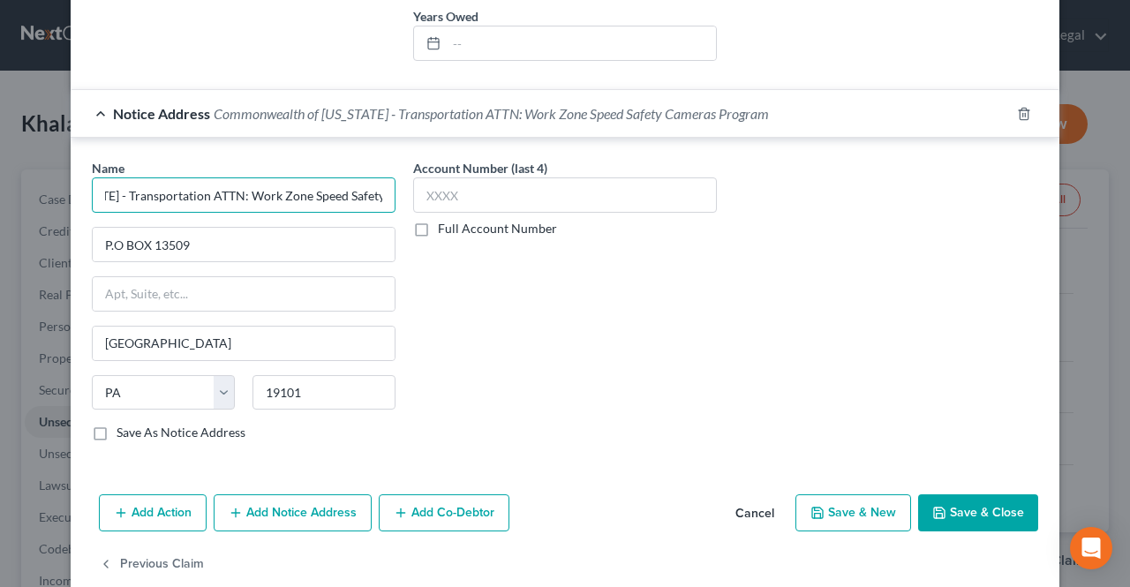
scroll to position [0, 257]
drag, startPoint x: 254, startPoint y: 200, endPoint x: 394, endPoint y: 202, distance: 139.5
click at [394, 202] on div "Name * Commonwealth of [US_STATE] - Transportation ATTN: Work Zone Speed Safety…" at bounding box center [243, 307] width 321 height 297
click at [358, 195] on input "Commonwealth of [US_STATE] - Transportation ATTN: Work Zone Speed Safety Camera…" at bounding box center [244, 194] width 304 height 35
click at [329, 190] on input "Commonwealth of [US_STATE] - Transportation ATTN: Work Zone Speed Safety Camera…" at bounding box center [244, 194] width 304 height 35
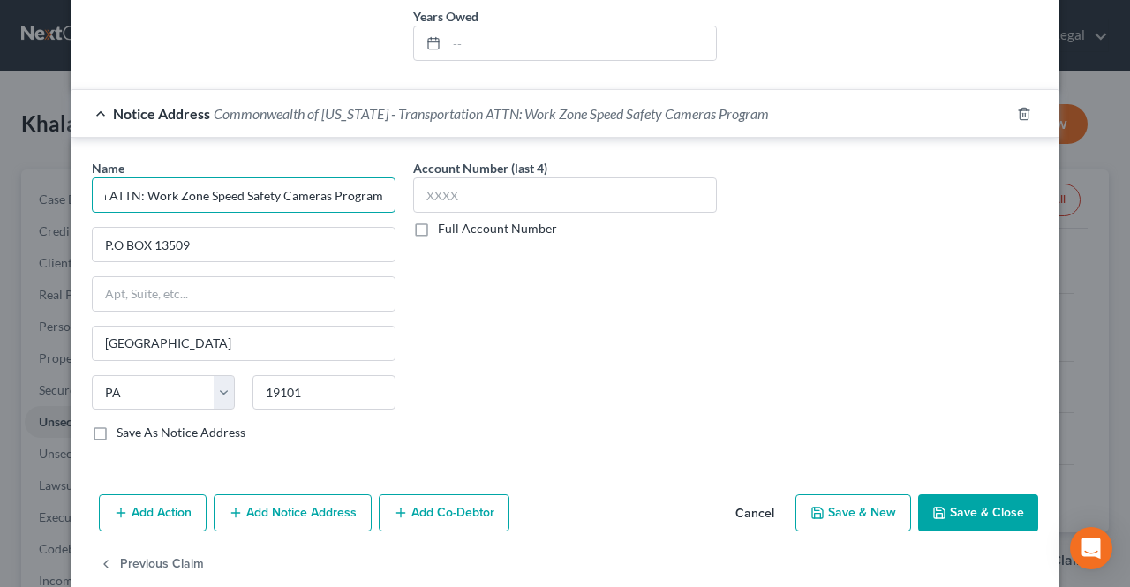
click at [197, 195] on input "Commonwealth of [US_STATE] - Transportation ATTN: Work Zone Speed Safety Camera…" at bounding box center [244, 194] width 304 height 35
click at [365, 197] on input "Commonwealth of [US_STATE] - Transportation ATTN: Work Zone Speed Safety Camera…" at bounding box center [244, 194] width 304 height 35
drag, startPoint x: 347, startPoint y: 186, endPoint x: 359, endPoint y: 188, distance: 12.5
click at [359, 188] on input "Commonwealth of [US_STATE] - Transportation ATTN: Work Zone Speed Safety Camera…" at bounding box center [244, 194] width 304 height 35
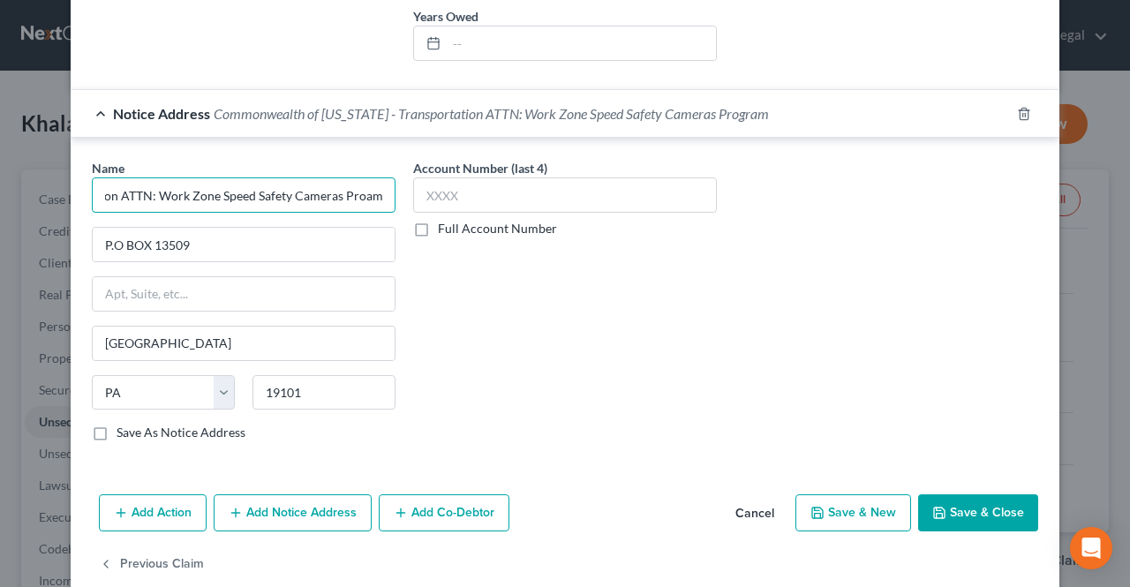
click at [385, 190] on input "Commonwealth of [US_STATE] - Transportation ATTN: Work Zone Speed Safety Camera…" at bounding box center [244, 194] width 304 height 35
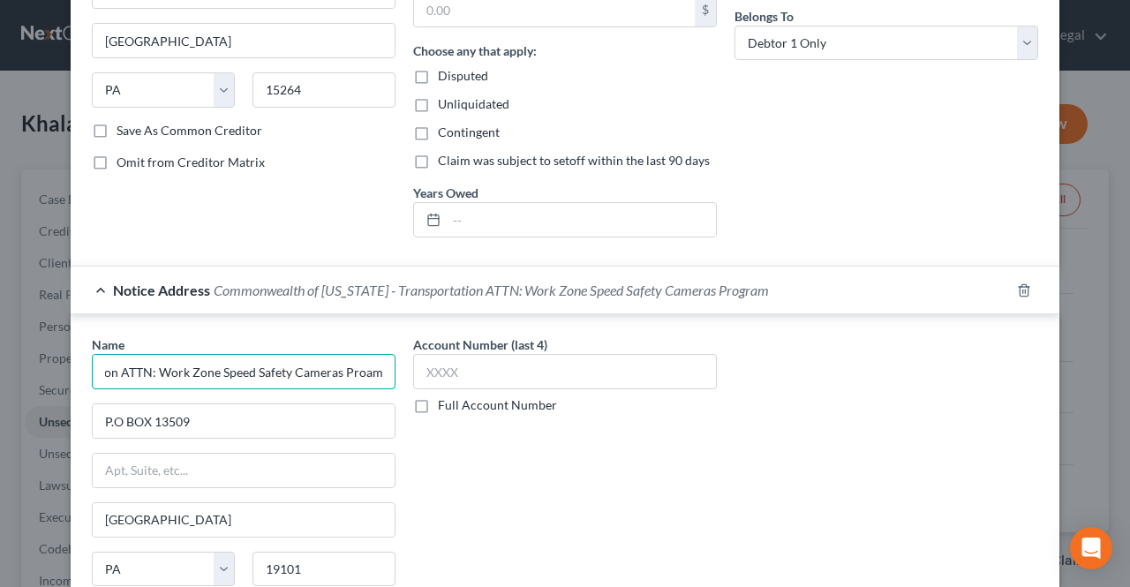
drag, startPoint x: 364, startPoint y: 366, endPoint x: 358, endPoint y: 379, distance: 13.4
click at [358, 379] on input "Commonwealth of [US_STATE] - Transportation ATTN: Work Zone Speed Safety Camera…" at bounding box center [244, 371] width 304 height 35
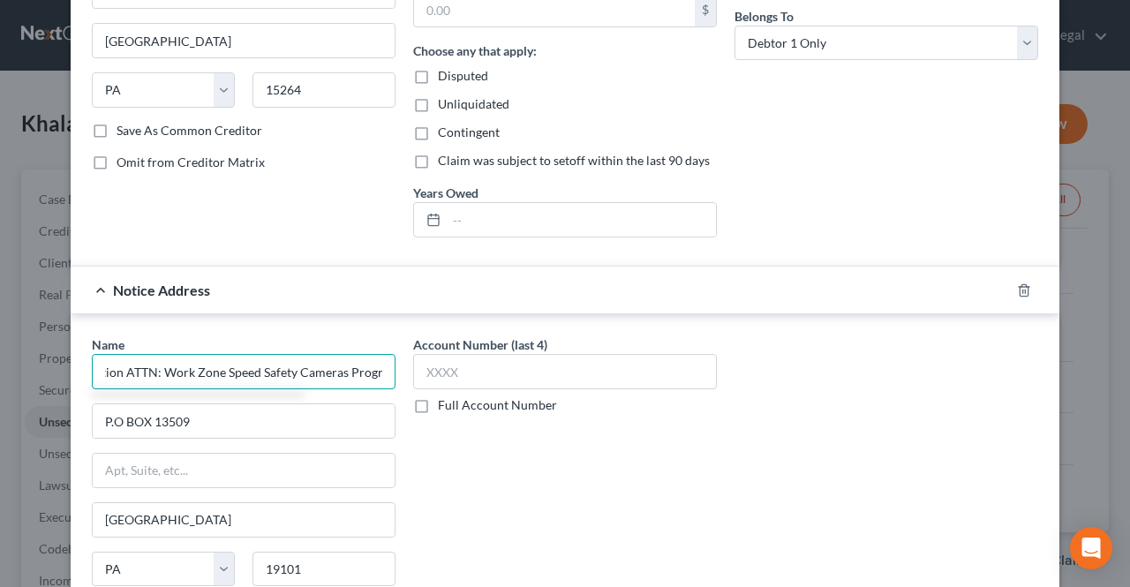
type input "Commonwealth of [US_STATE] - Transportation ATTN: Work Zone Speed Safety Camera…"
drag, startPoint x: 369, startPoint y: 368, endPoint x: 417, endPoint y: 375, distance: 48.2
click at [417, 375] on div "Name * Commonwealth of [US_STATE] - Transportation ATTN: Work Zone Speed Safety…" at bounding box center [565, 483] width 964 height 297
click at [380, 367] on input "Commonwealth of [US_STATE] - Transportation ATTN: Work Zone Speed Safety Camera…" at bounding box center [244, 371] width 304 height 35
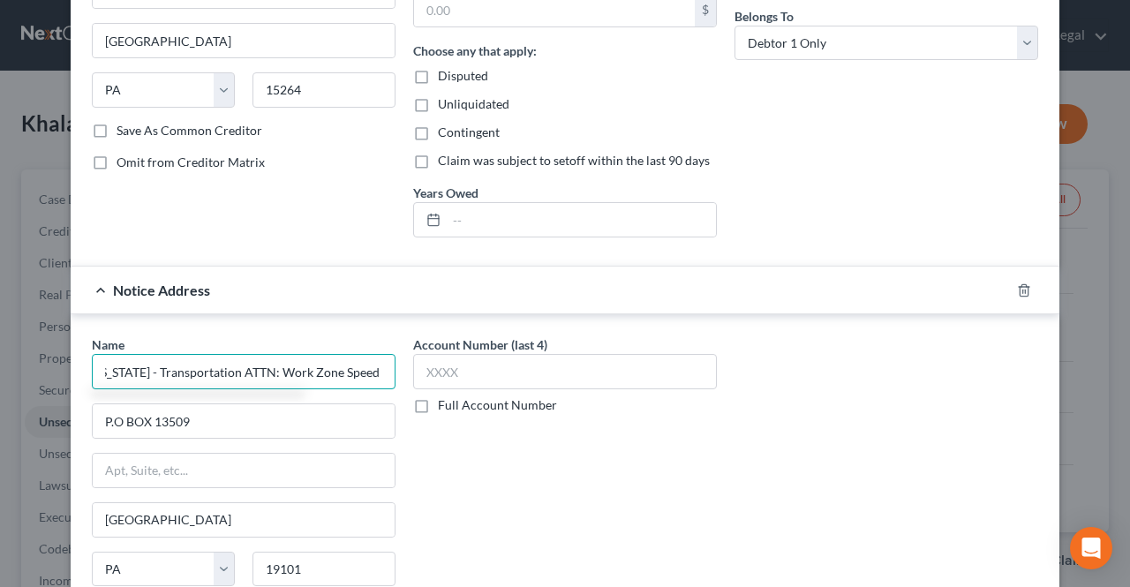
scroll to position [0, 0]
drag, startPoint x: 241, startPoint y: 368, endPoint x: 64, endPoint y: 373, distance: 177.5
click at [71, 373] on div "Name * Commonwealth of [US_STATE] - Transportation ATTN: Work Zone Speed Safety…" at bounding box center [565, 480] width 989 height 332
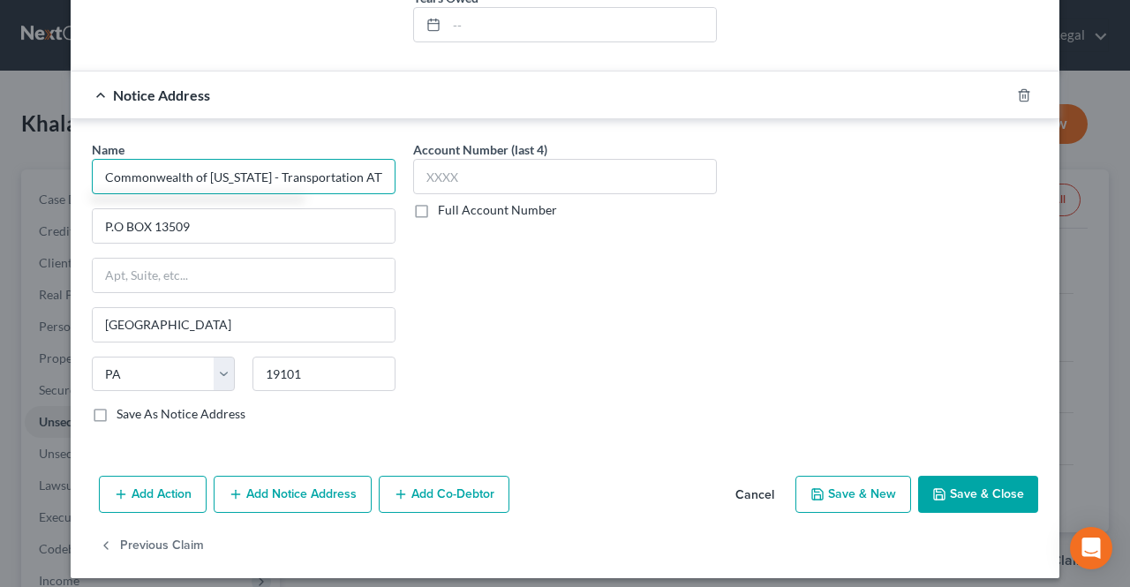
scroll to position [493, 0]
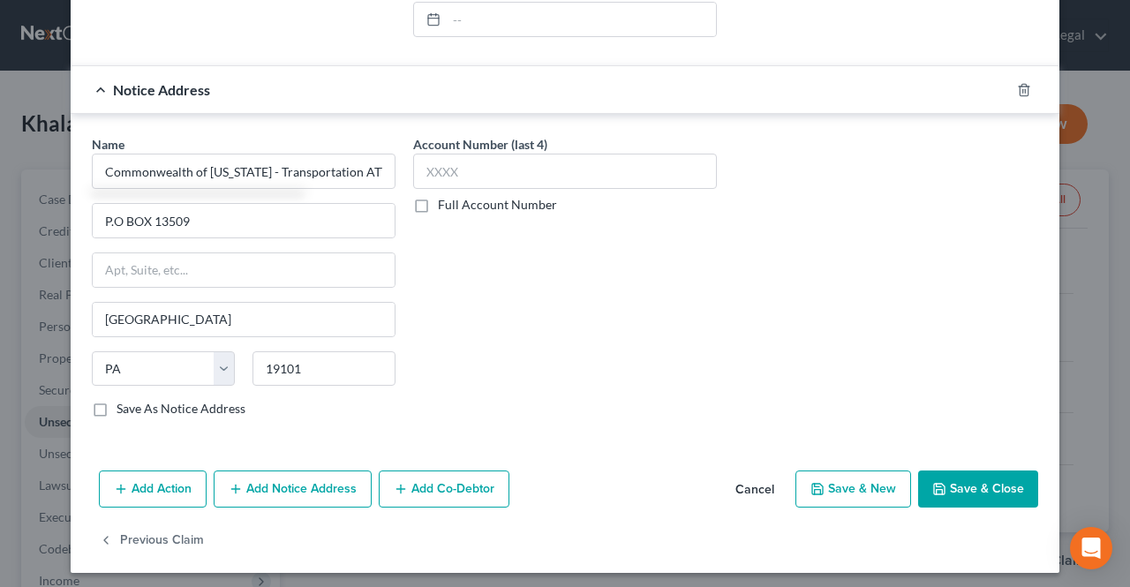
click at [996, 493] on button "Save & Close" at bounding box center [978, 489] width 120 height 37
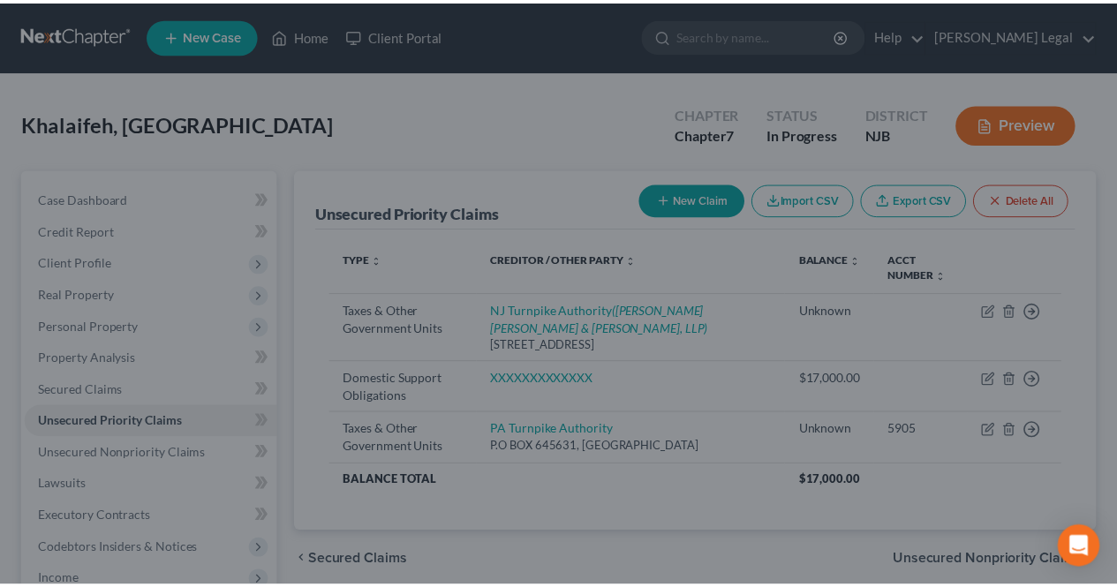
scroll to position [0, 0]
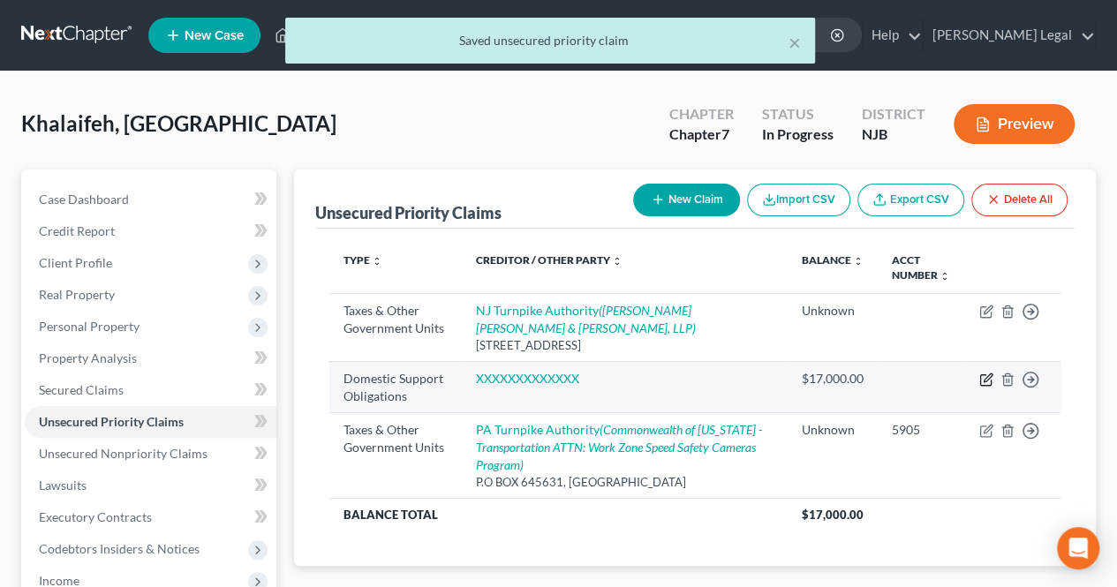
click at [981, 378] on icon "button" at bounding box center [986, 380] width 14 height 14
select select "0"
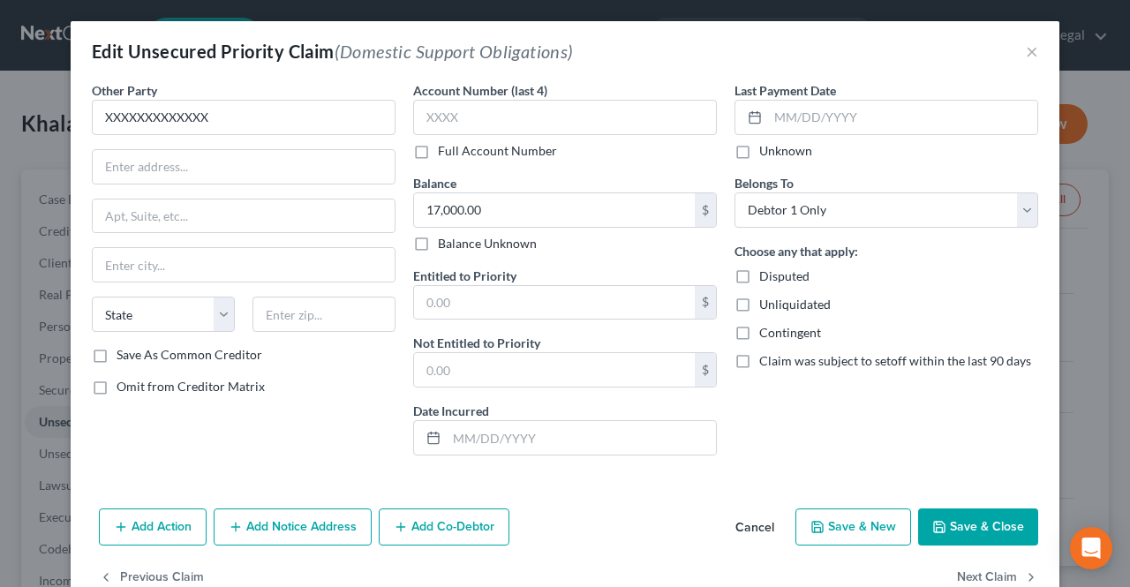
click at [949, 523] on button "Save & Close" at bounding box center [978, 526] width 120 height 37
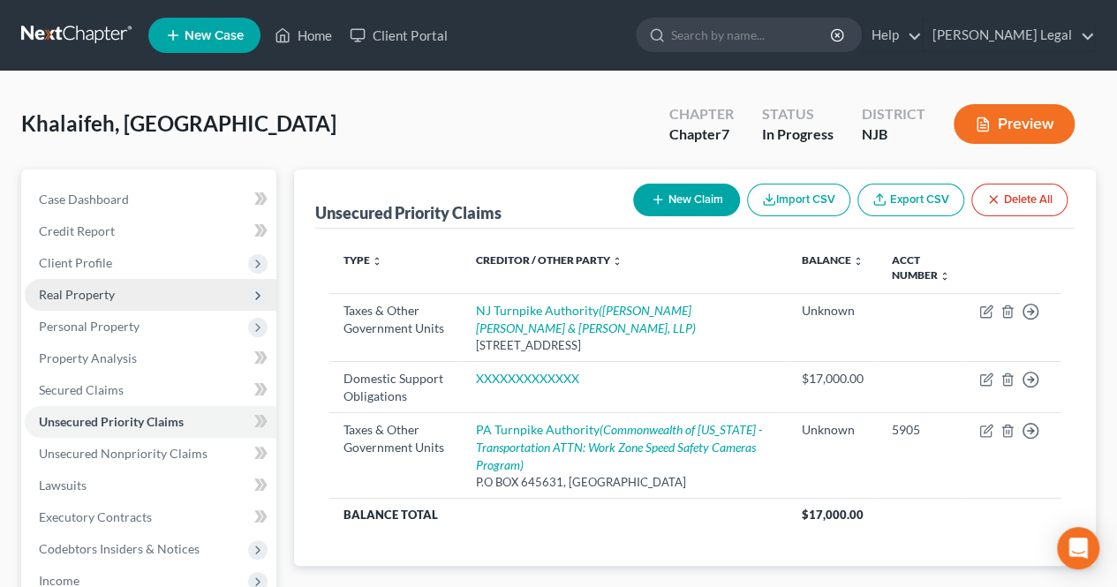
click at [171, 279] on span "Real Property" at bounding box center [151, 295] width 252 height 32
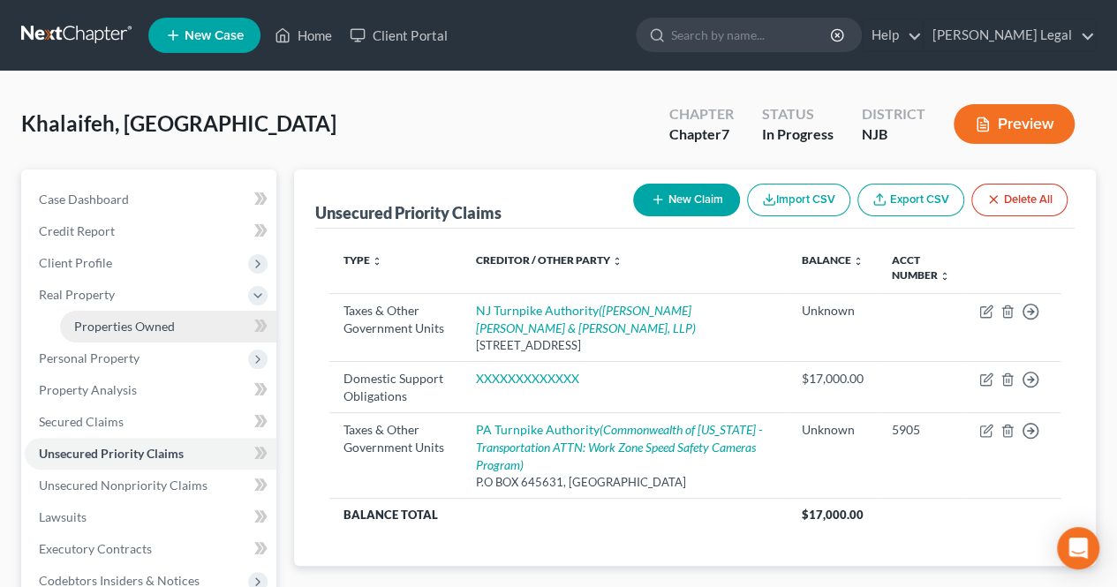
click at [163, 322] on span "Properties Owned" at bounding box center [124, 326] width 101 height 15
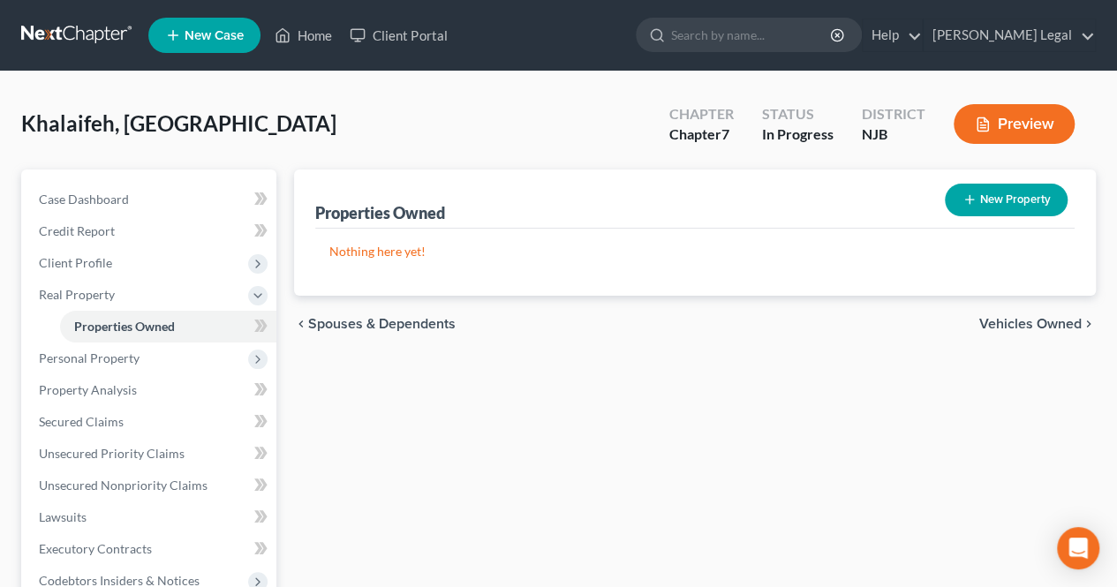
click at [1017, 321] on span "Vehicles Owned" at bounding box center [1030, 324] width 102 height 14
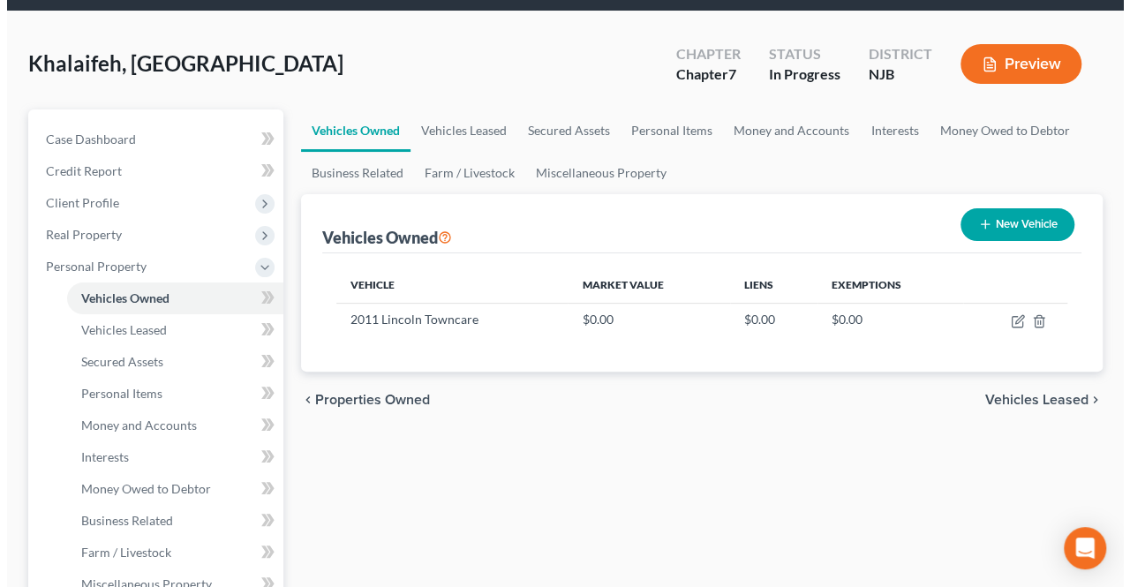
scroll to position [88, 0]
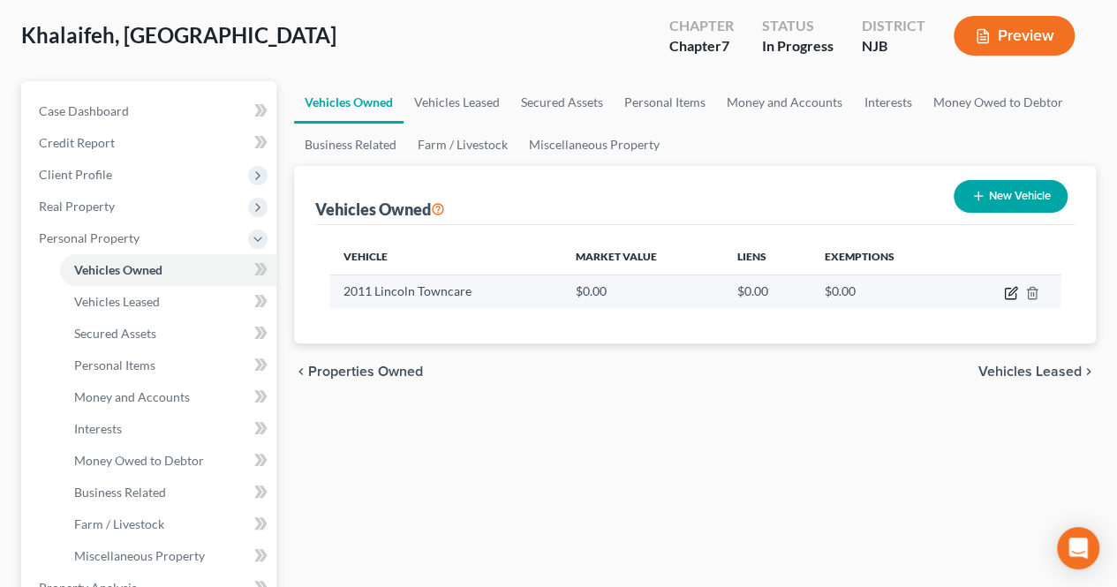
click at [1013, 290] on icon "button" at bounding box center [1011, 293] width 14 height 14
select select "0"
select select "15"
select select "0"
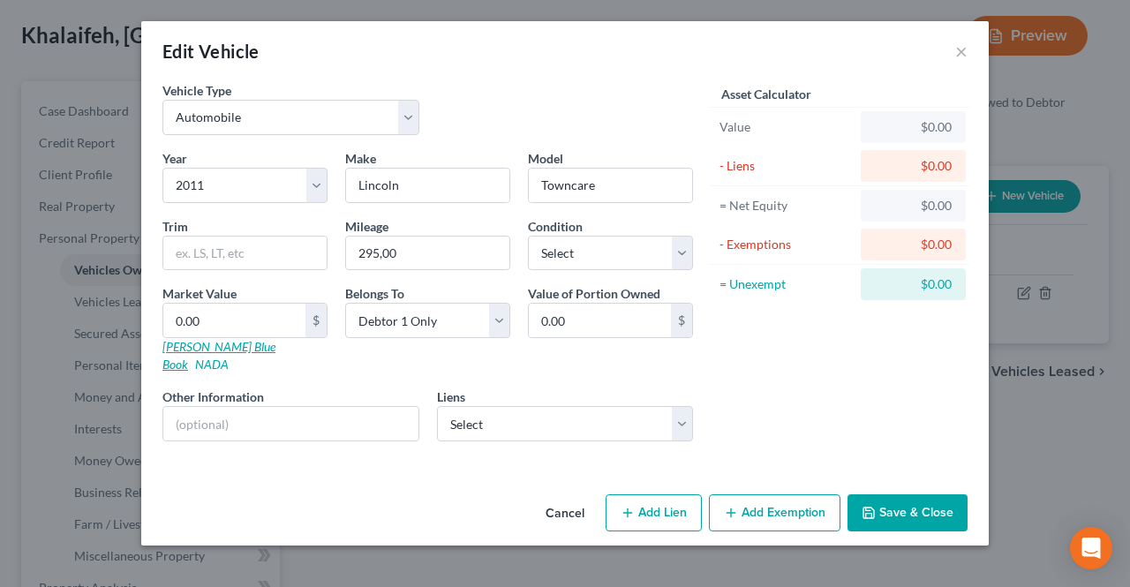
click at [207, 343] on link "[PERSON_NAME] Blue Book" at bounding box center [218, 355] width 113 height 33
drag, startPoint x: 591, startPoint y: 185, endPoint x: 599, endPoint y: 189, distance: 9.1
click at [586, 185] on input "Towncare" at bounding box center [610, 186] width 163 height 34
type input "Town Car"
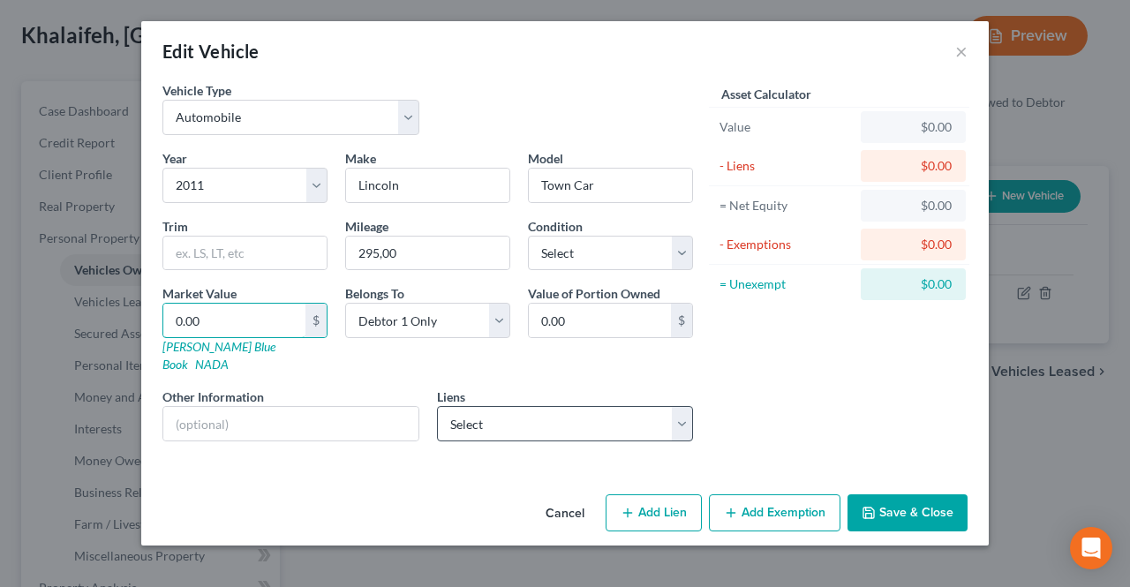
type input "3"
type input "3.00"
type input "37"
type input "37.00"
type input "377"
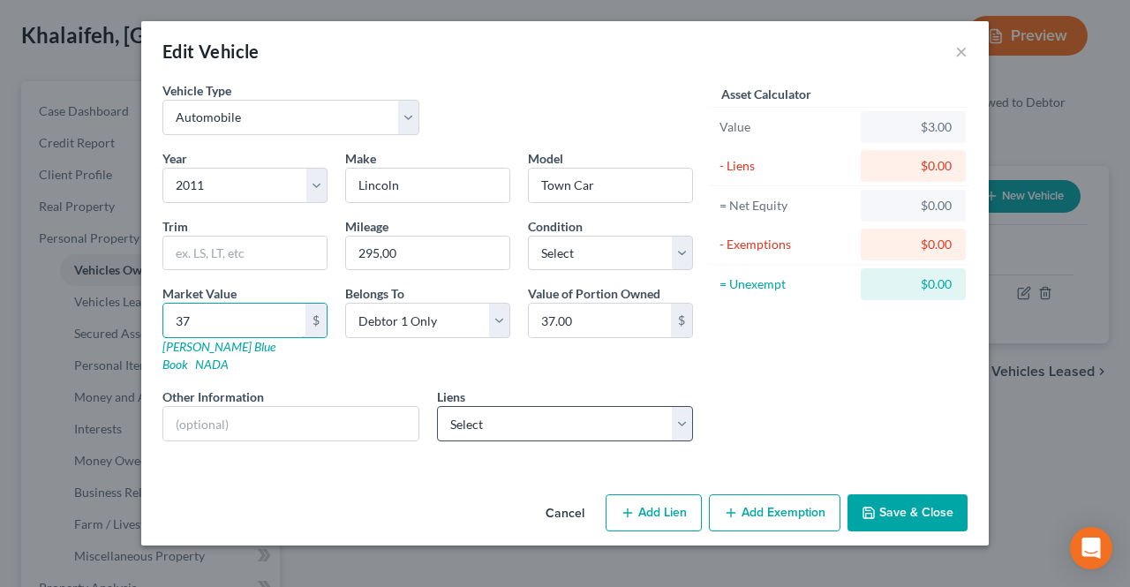
type input "377.00"
type input "3775"
click at [728, 494] on button "Add Exemption" at bounding box center [775, 512] width 132 height 37
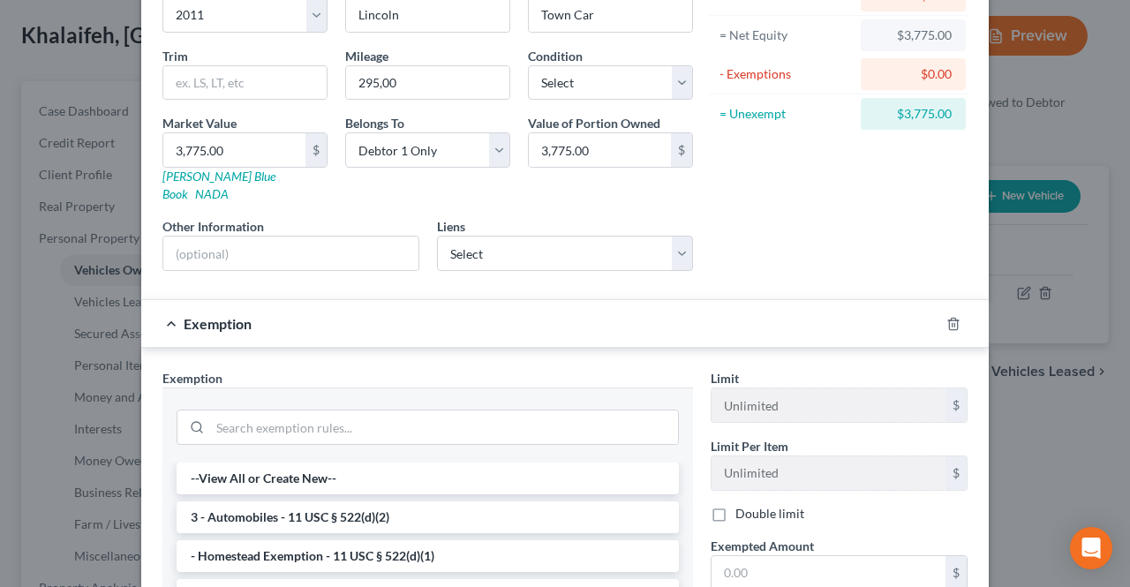
scroll to position [177, 0]
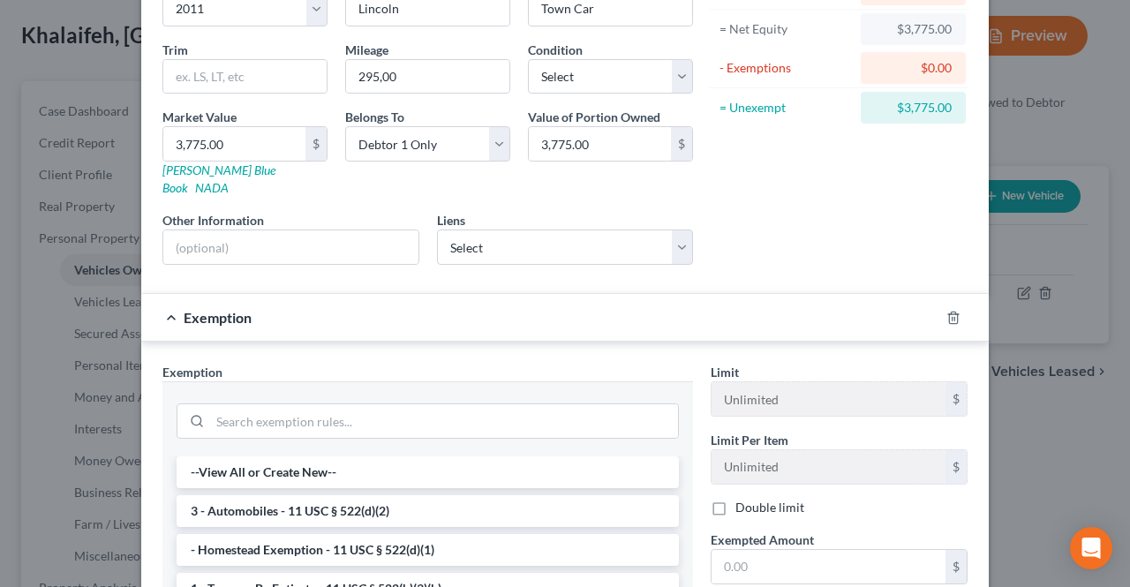
click at [392, 495] on li "3 - Automobiles - 11 USC § 522(d)(2)" at bounding box center [428, 511] width 502 height 32
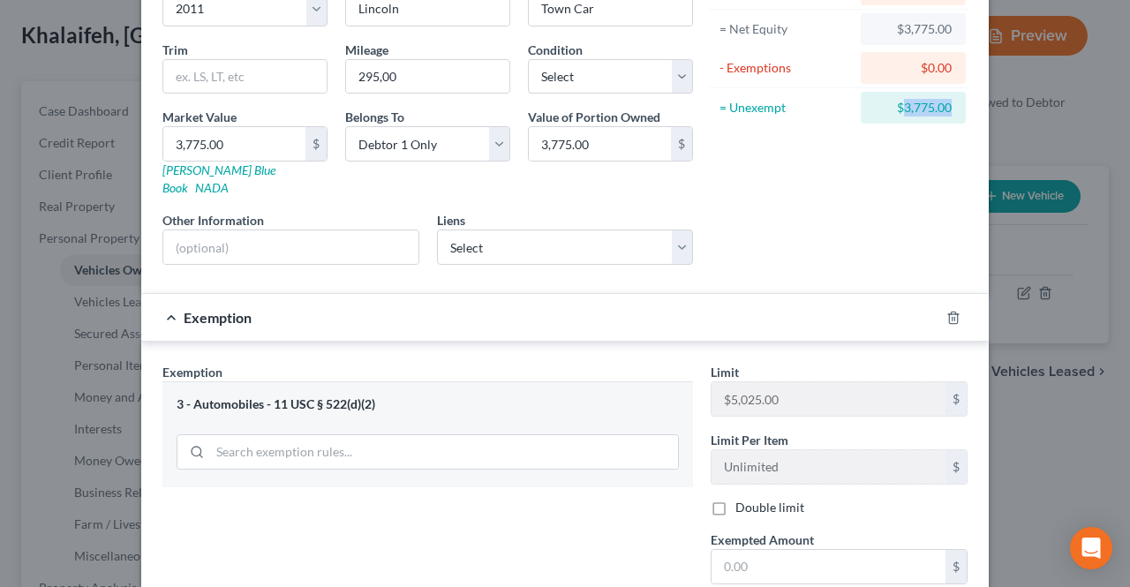
drag, startPoint x: 897, startPoint y: 110, endPoint x: 941, endPoint y: 113, distance: 44.2
click at [948, 110] on div "$3,775.00" at bounding box center [913, 108] width 105 height 32
copy div "3,775.00"
paste input "3,775.00"
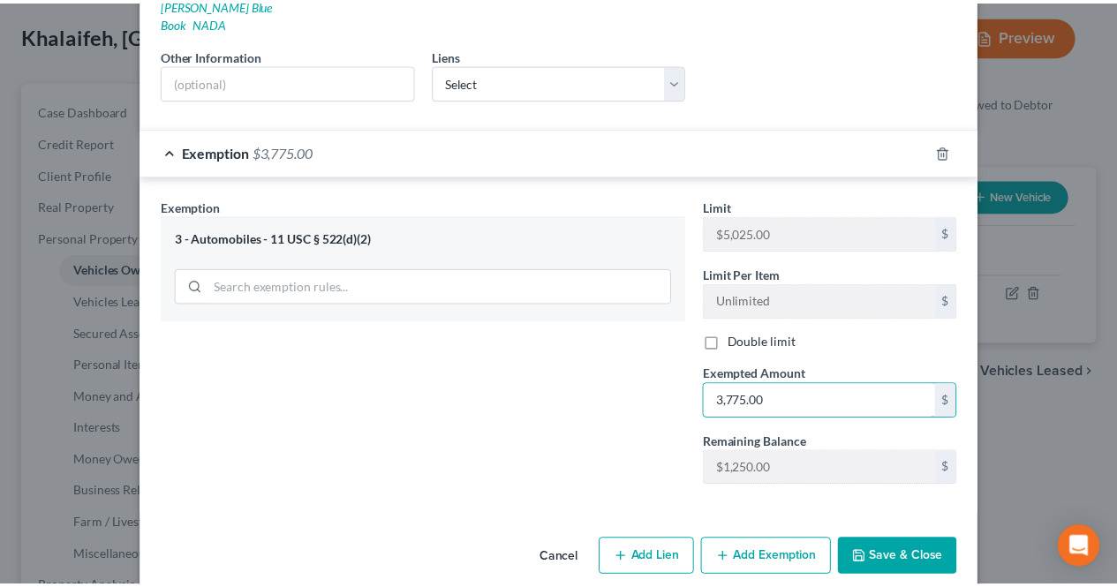
scroll to position [343, 0]
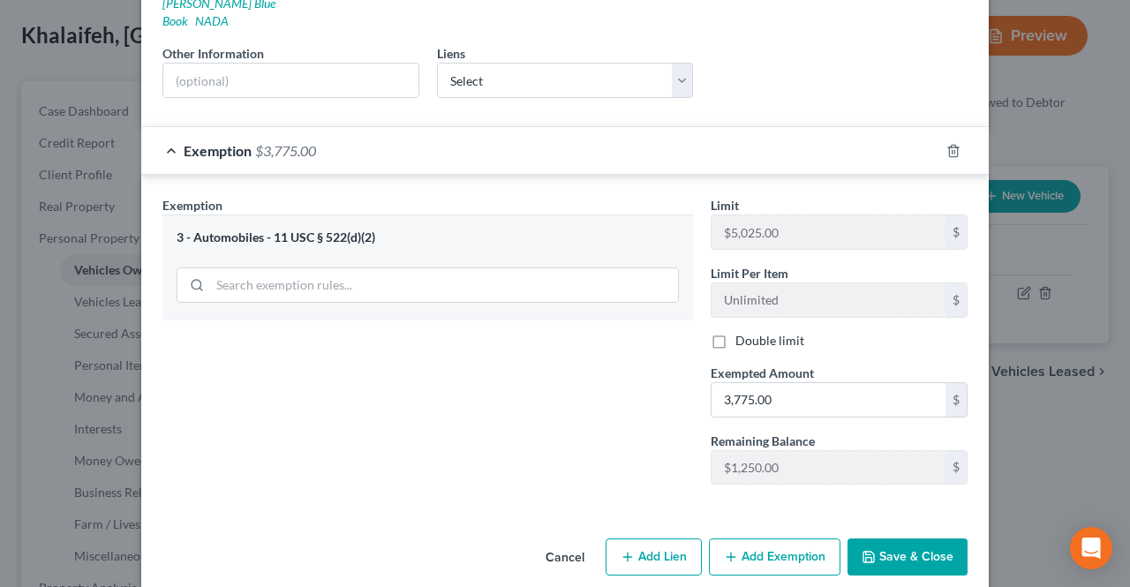
click at [862, 550] on icon "button" at bounding box center [869, 557] width 14 height 14
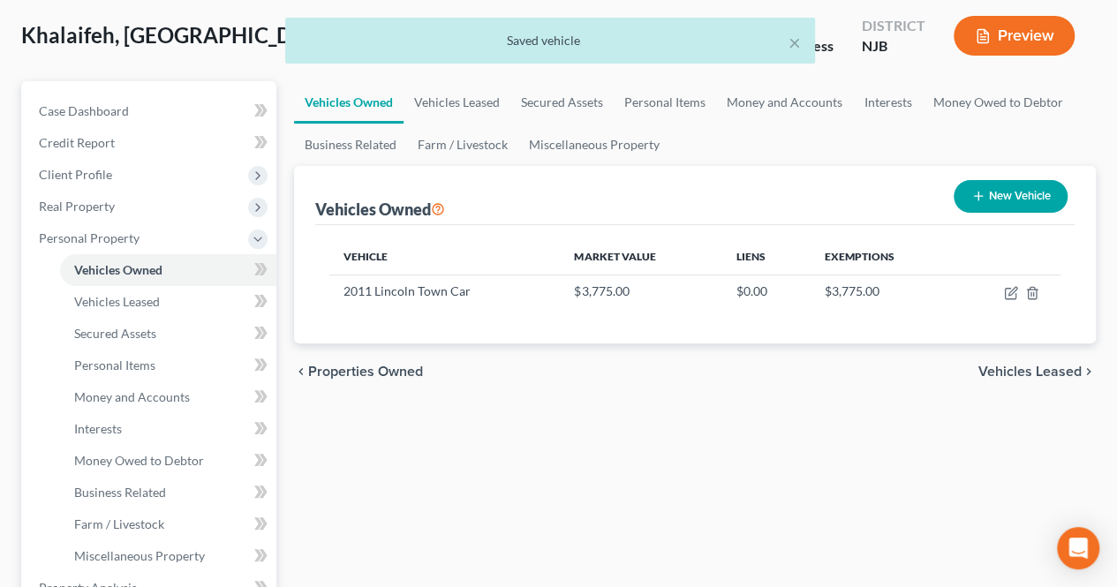
click at [991, 371] on span "Vehicles Leased" at bounding box center [1029, 372] width 103 height 14
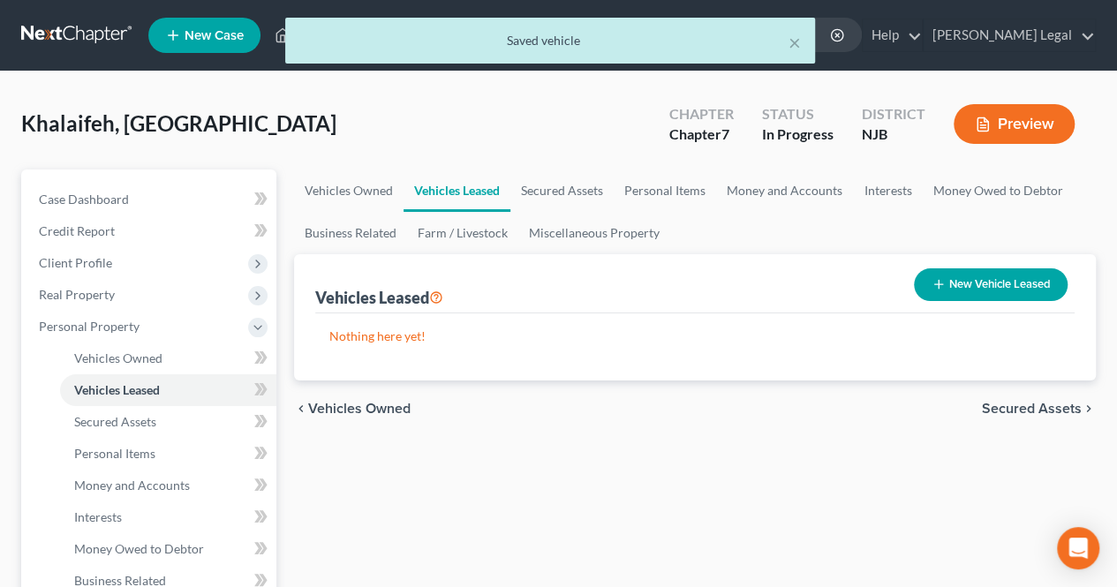
click at [1016, 411] on span "Secured Assets" at bounding box center [1032, 409] width 100 height 14
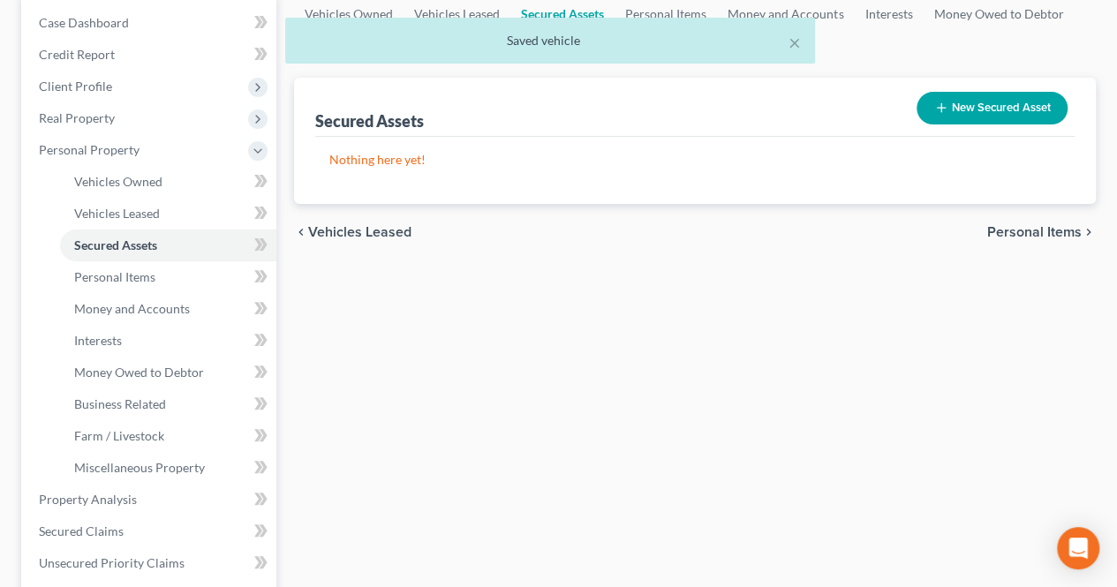
click at [1017, 233] on span "Personal Items" at bounding box center [1034, 232] width 94 height 14
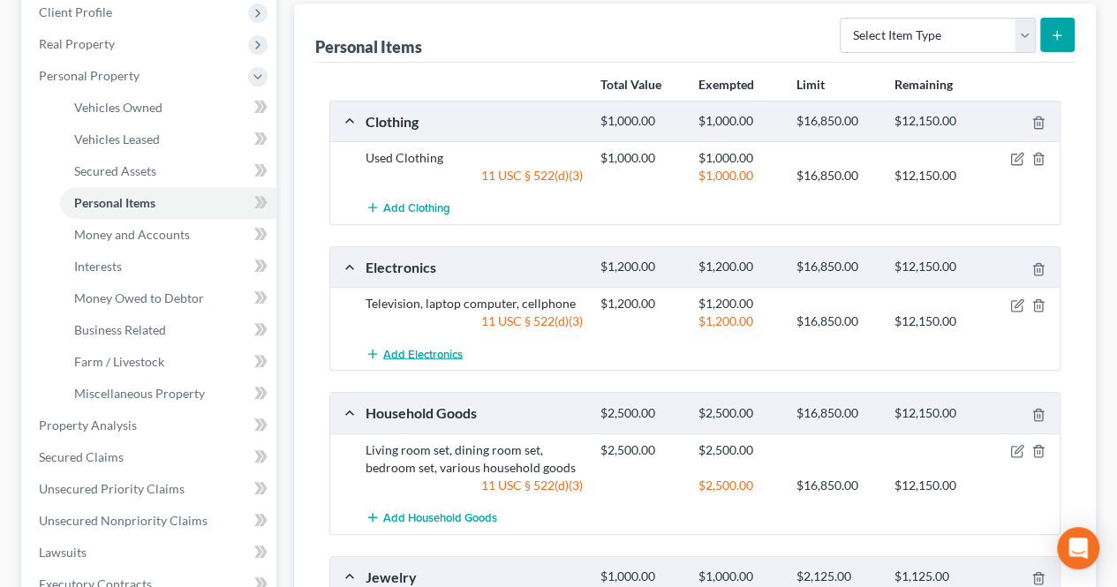
scroll to position [353, 0]
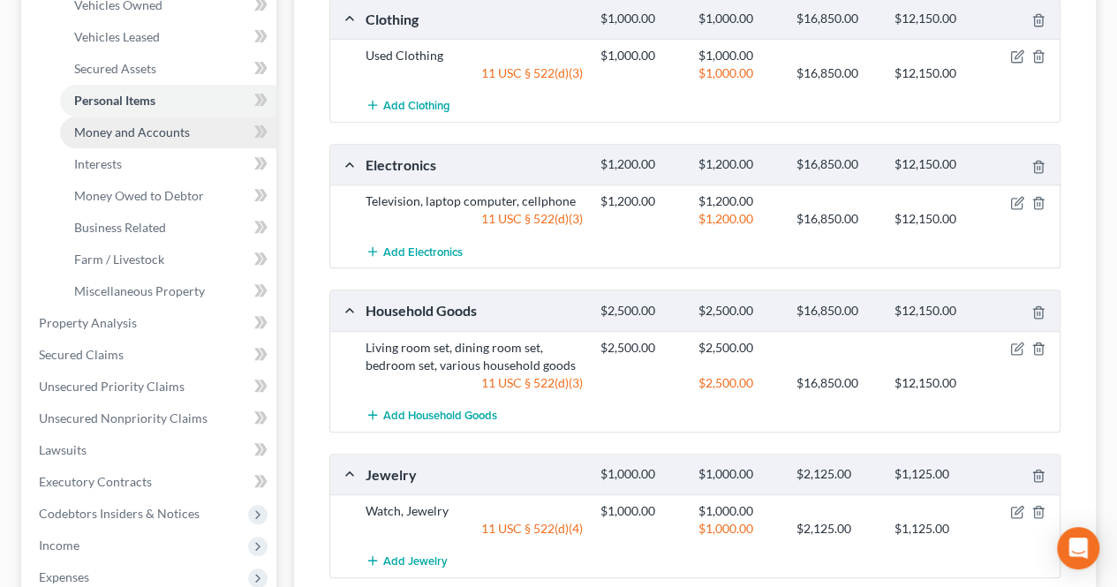
click at [183, 144] on link "Money and Accounts" at bounding box center [168, 133] width 216 height 32
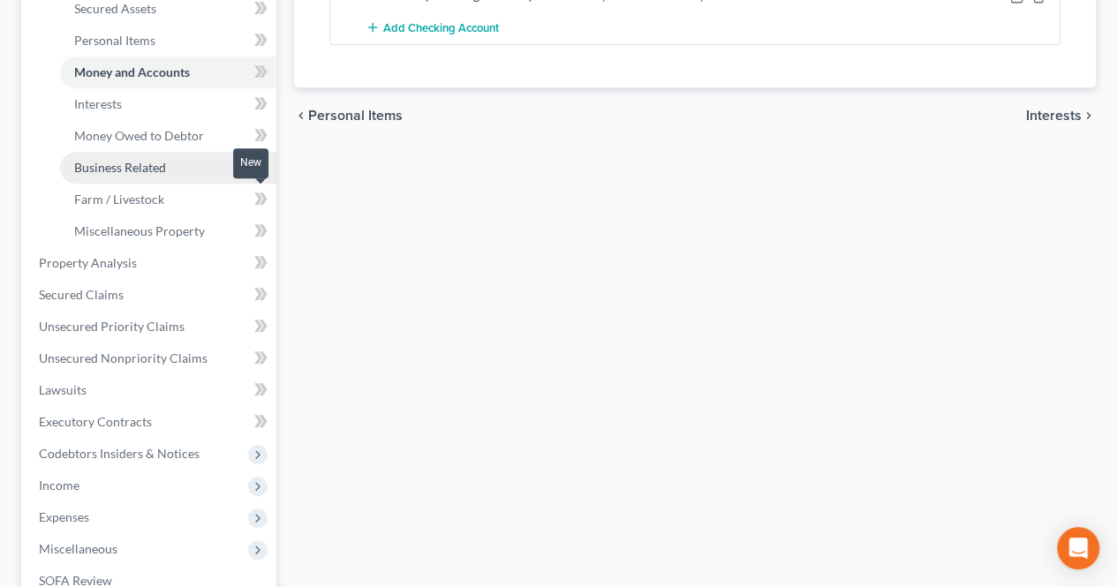
scroll to position [441, 0]
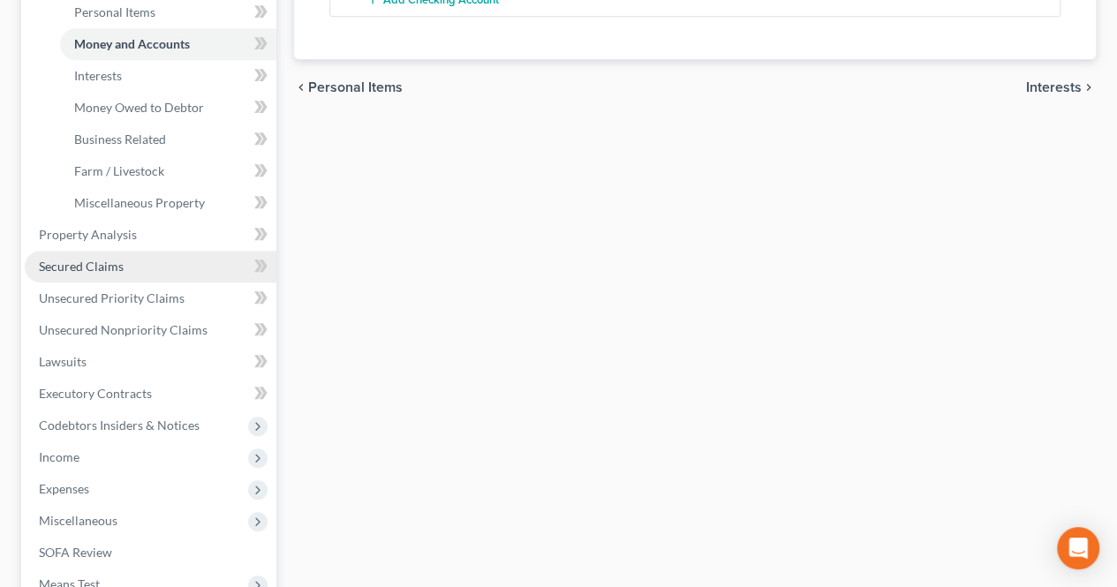
click at [162, 267] on link "Secured Claims" at bounding box center [151, 267] width 252 height 32
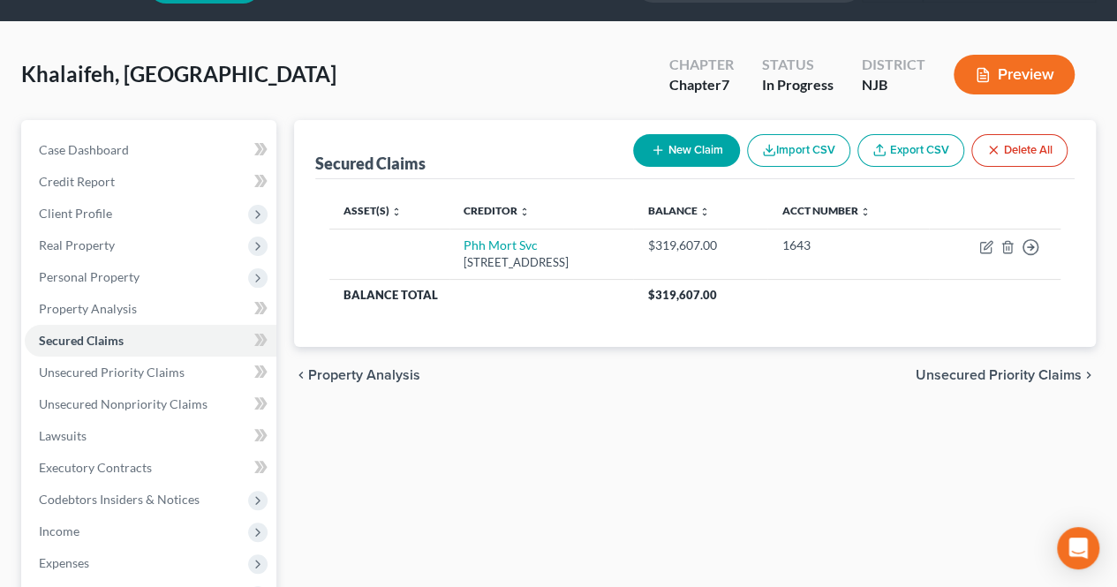
scroll to position [88, 0]
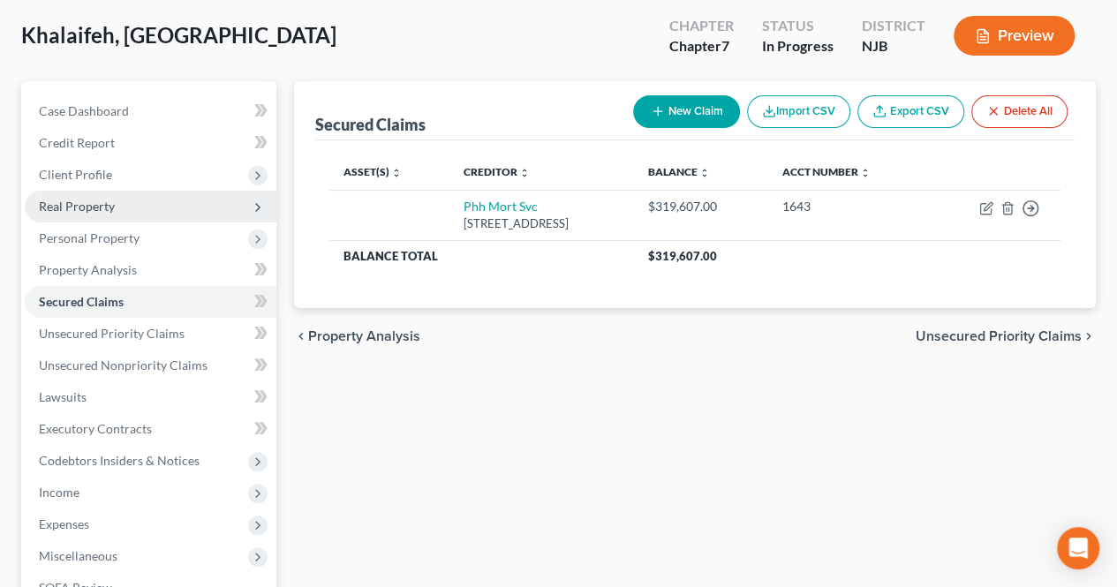
click at [118, 203] on span "Real Property" at bounding box center [151, 207] width 252 height 32
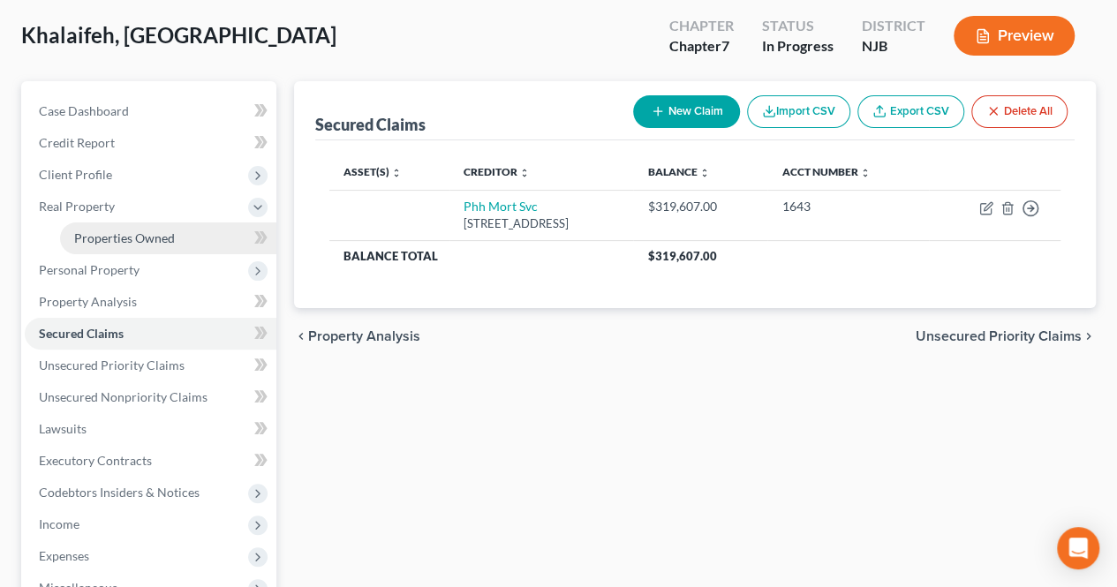
click at [139, 243] on span "Properties Owned" at bounding box center [124, 237] width 101 height 15
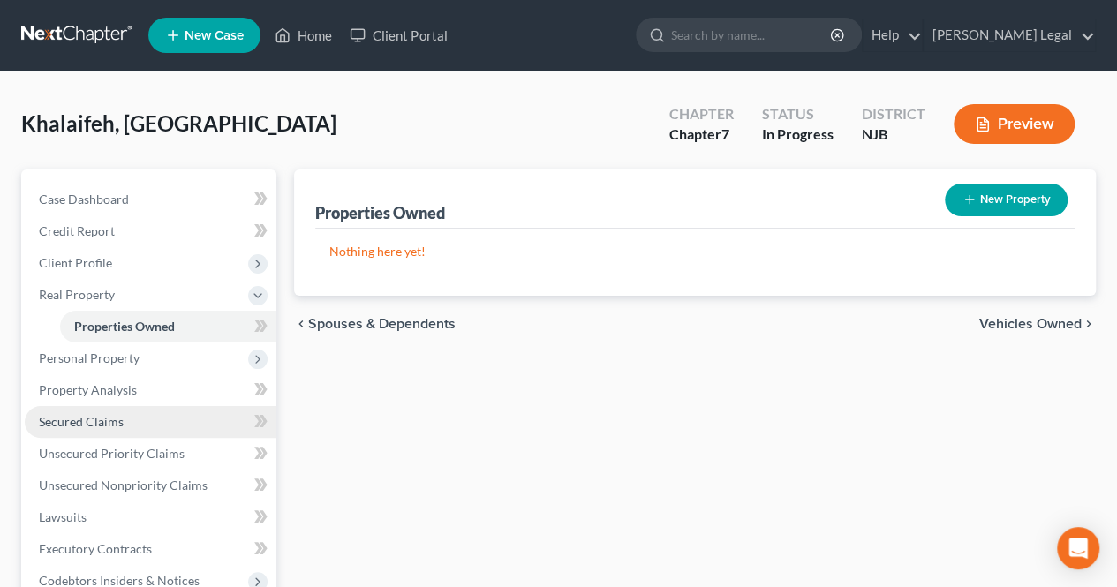
click at [138, 435] on link "Secured Claims" at bounding box center [151, 422] width 252 height 32
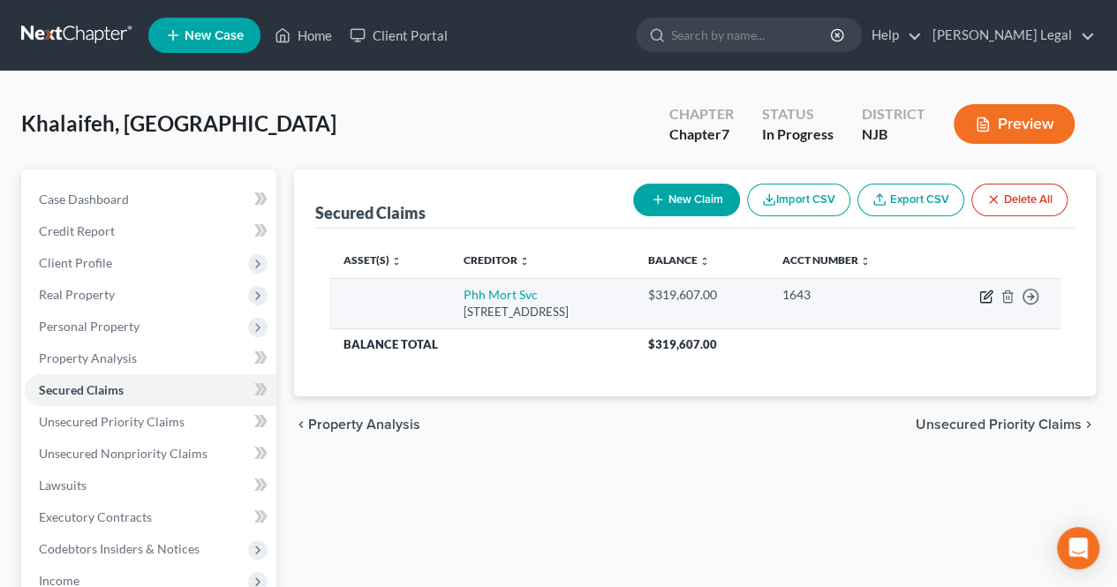
click at [983, 297] on icon "button" at bounding box center [987, 294] width 8 height 8
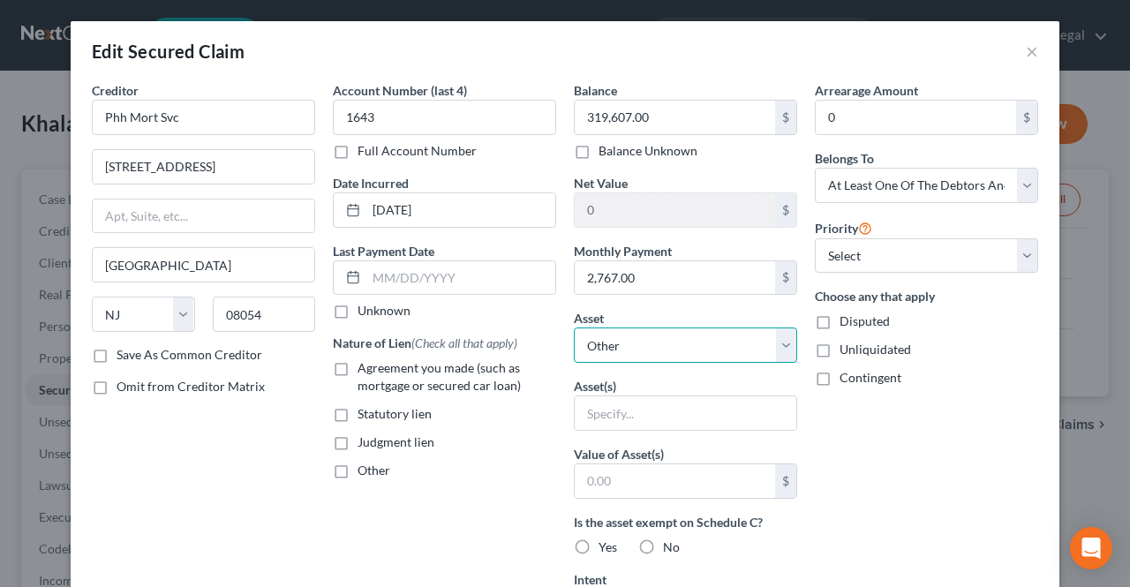
click at [621, 358] on select "Select Other Multiple Assets Electronics - Television, laptop computer, cellpho…" at bounding box center [685, 345] width 223 height 35
click at [574, 328] on select "Select Other Multiple Assets Electronics - Television, laptop computer, cellpho…" at bounding box center [685, 345] width 223 height 35
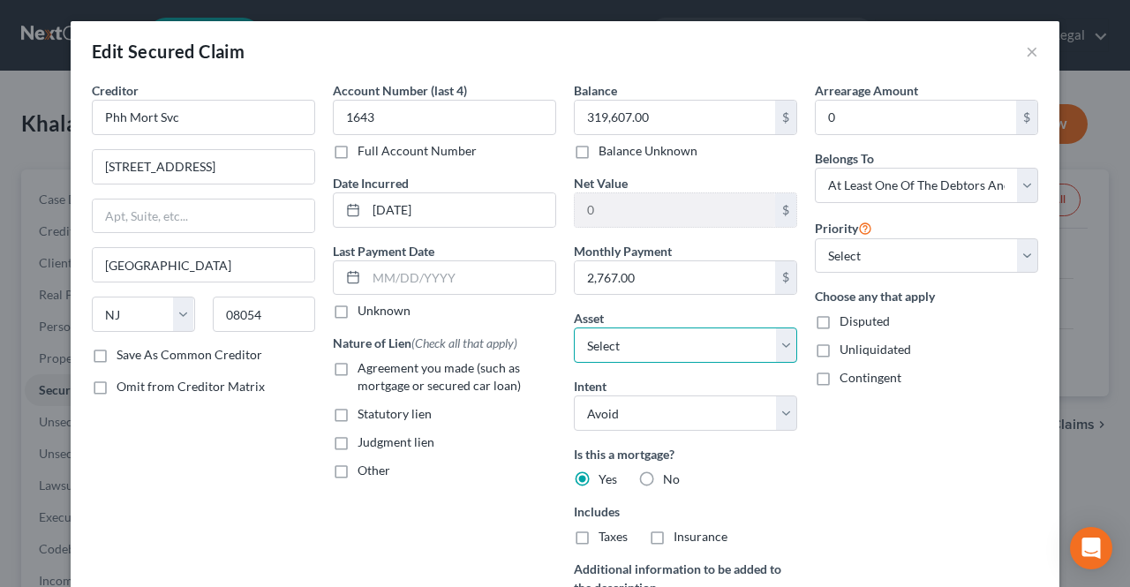
click at [621, 350] on select "Select Other Multiple Assets Electronics - Television, laptop computer, cellpho…" at bounding box center [685, 345] width 223 height 35
click at [522, 510] on div "Account Number (last 4) 1643 Full Account Number Date Incurred [DATE] Last Paym…" at bounding box center [444, 378] width 241 height 595
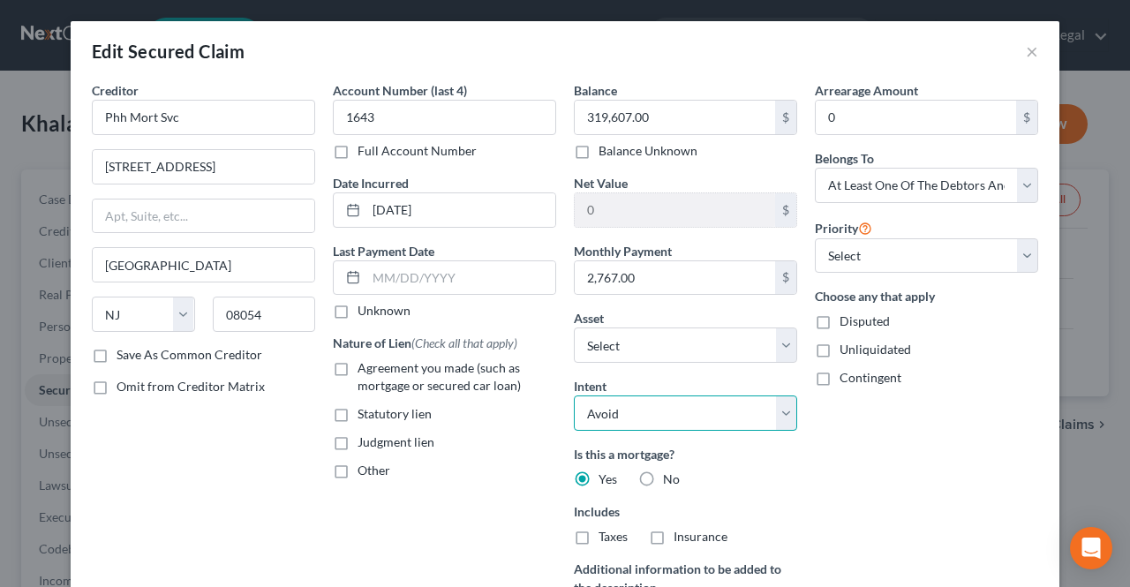
click at [641, 414] on select "Select Surrender Redeem Reaffirm Avoid Other" at bounding box center [685, 412] width 223 height 35
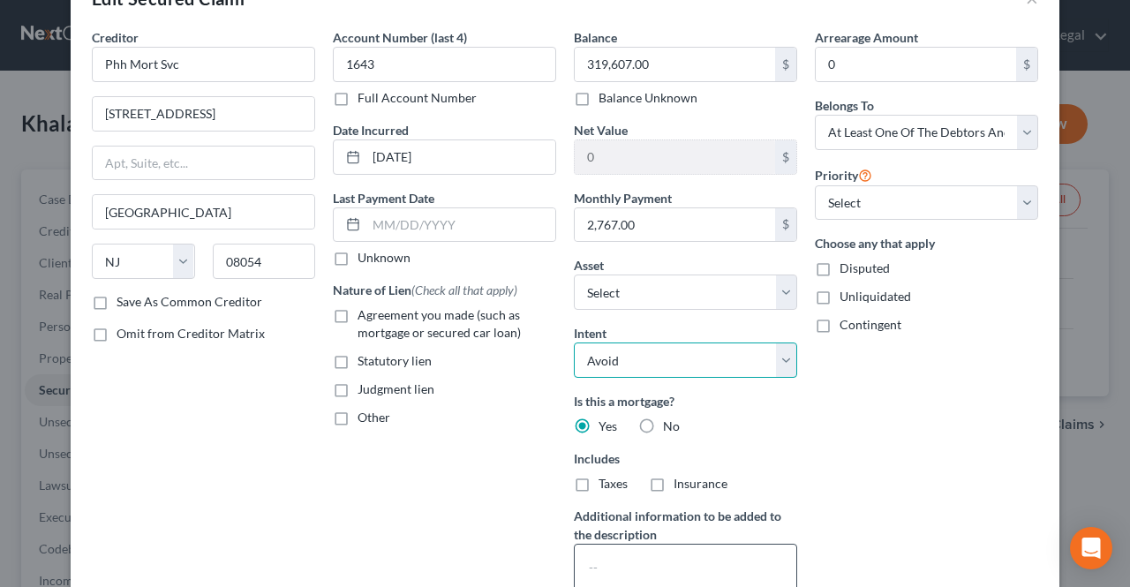
scroll to position [177, 0]
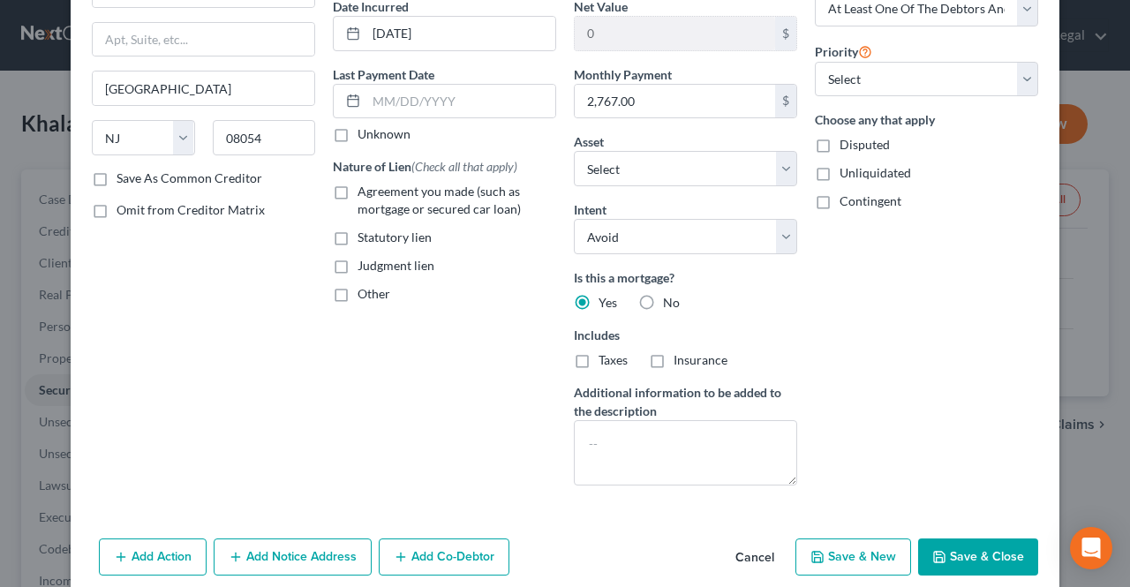
click at [941, 544] on button "Save & Close" at bounding box center [978, 557] width 120 height 37
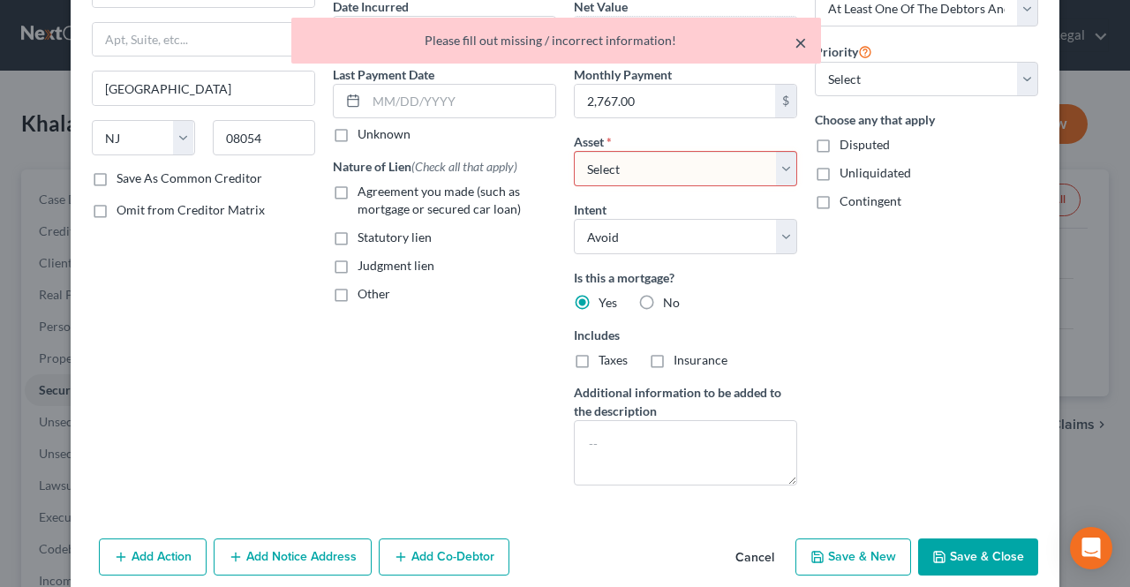
drag, startPoint x: 805, startPoint y: 45, endPoint x: 798, endPoint y: 64, distance: 19.8
click at [805, 46] on button "×" at bounding box center [801, 42] width 12 height 21
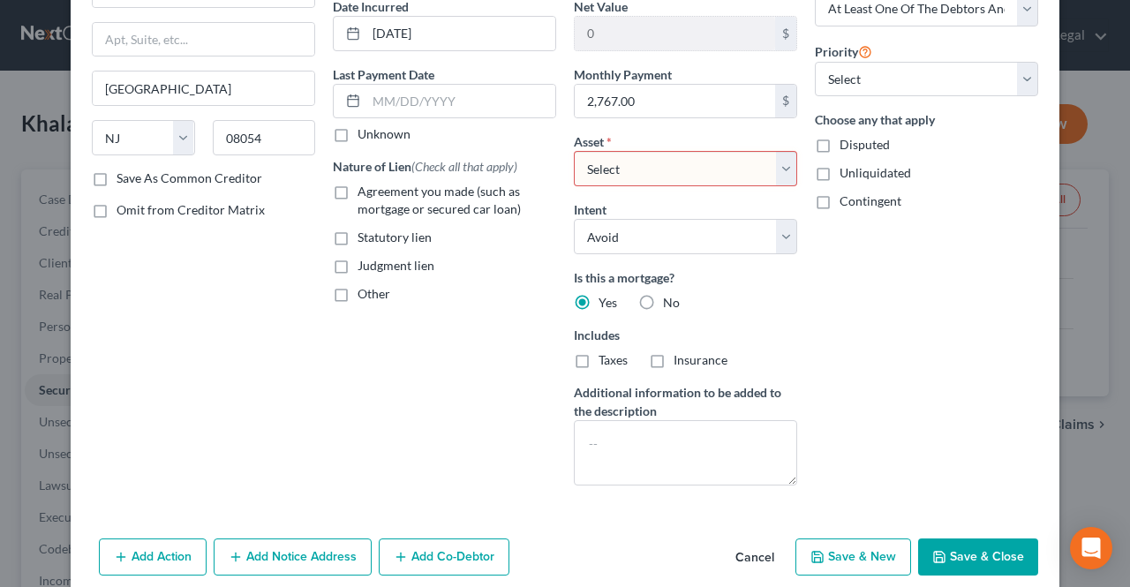
click at [750, 163] on select "Select Other Multiple Assets Electronics - Television, laptop computer, cellpho…" at bounding box center [685, 168] width 223 height 35
click at [574, 151] on select "Select Other Multiple Assets Electronics - Television, laptop computer, cellpho…" at bounding box center [685, 168] width 223 height 35
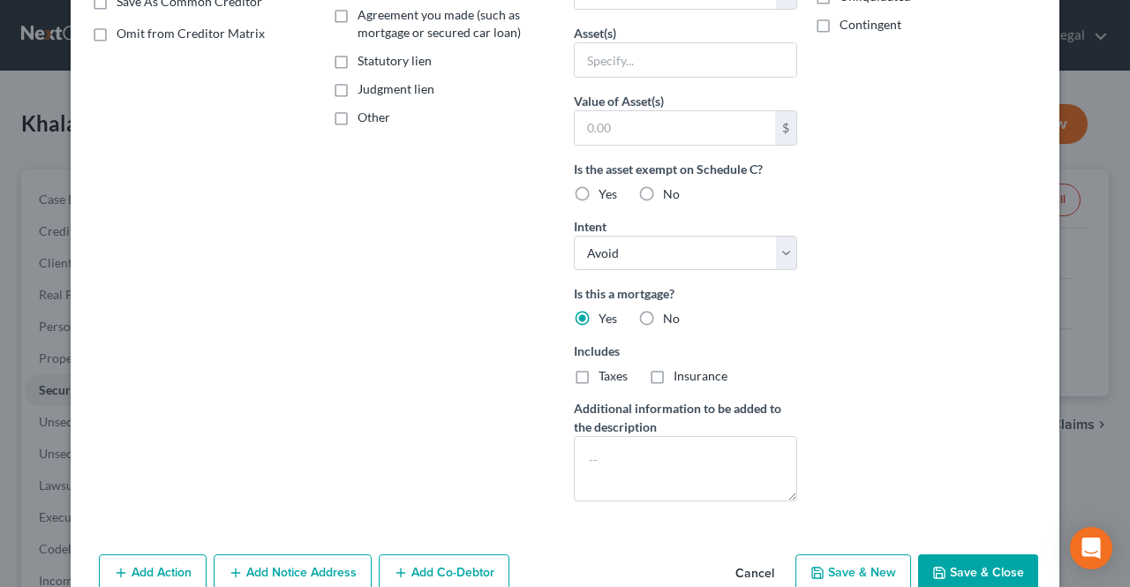
click at [921, 567] on button "Save & Close" at bounding box center [978, 572] width 120 height 37
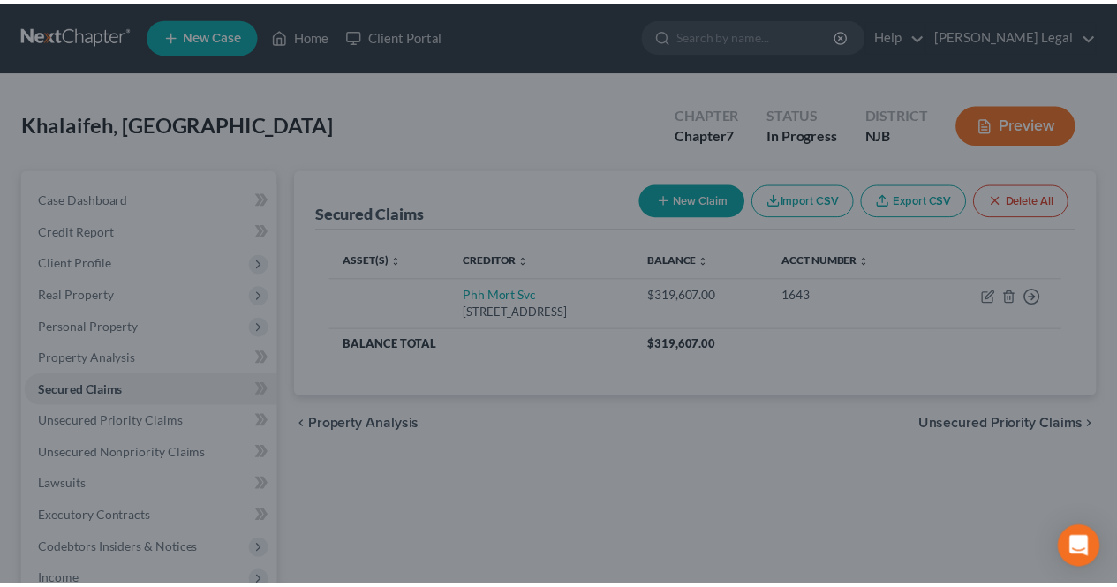
scroll to position [210, 0]
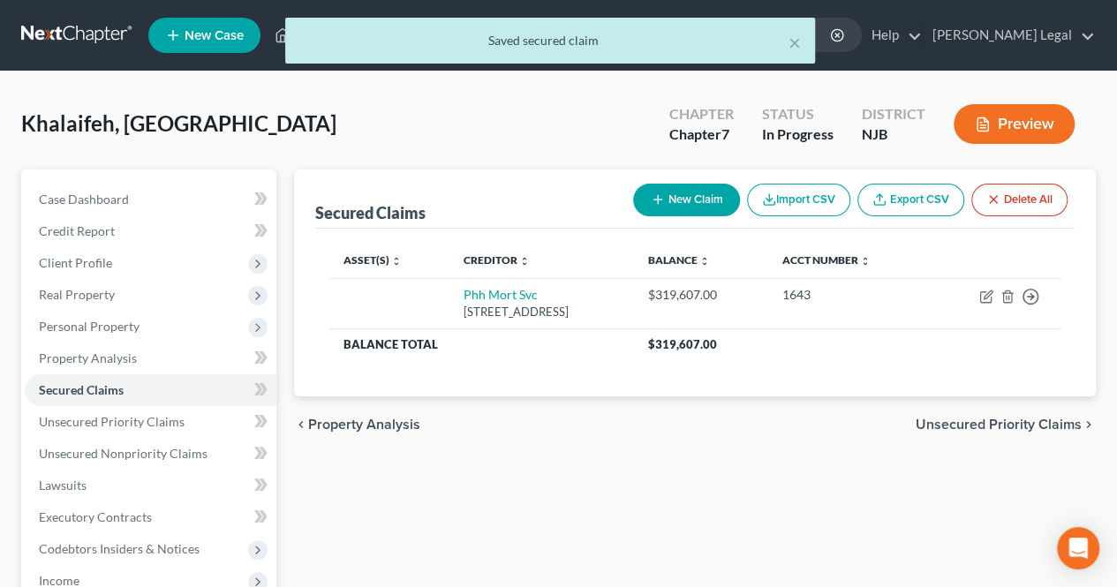
click at [958, 418] on span "Unsecured Priority Claims" at bounding box center [998, 425] width 166 height 14
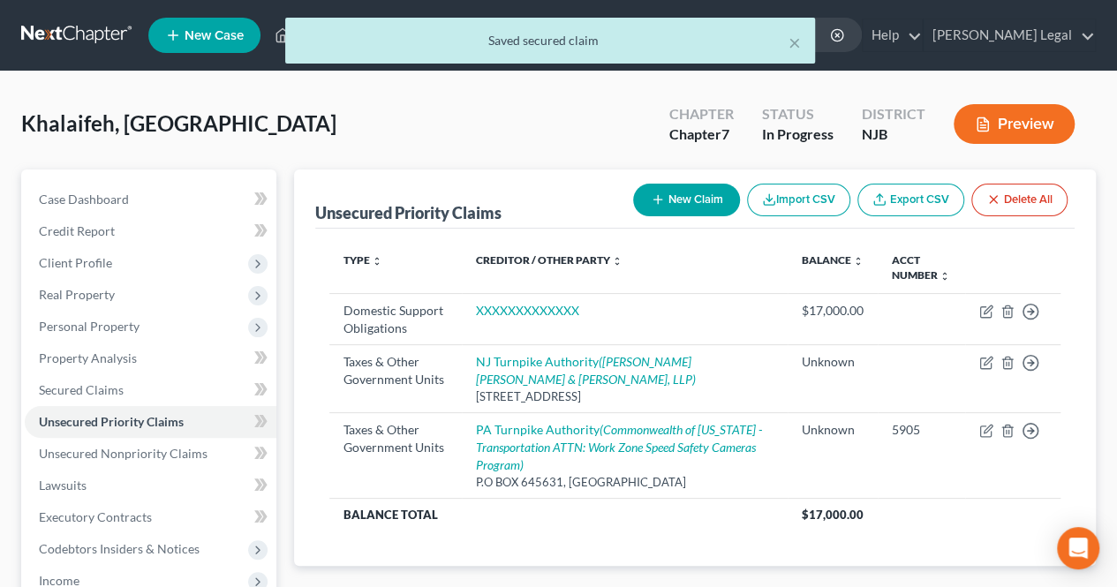
scroll to position [88, 0]
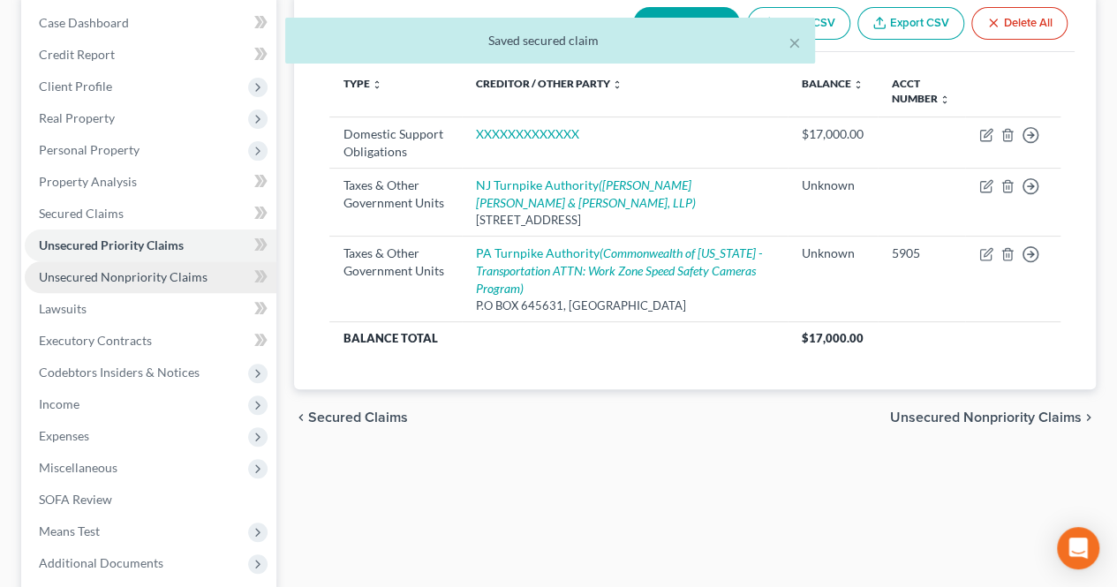
click at [174, 286] on link "Unsecured Nonpriority Claims" at bounding box center [151, 277] width 252 height 32
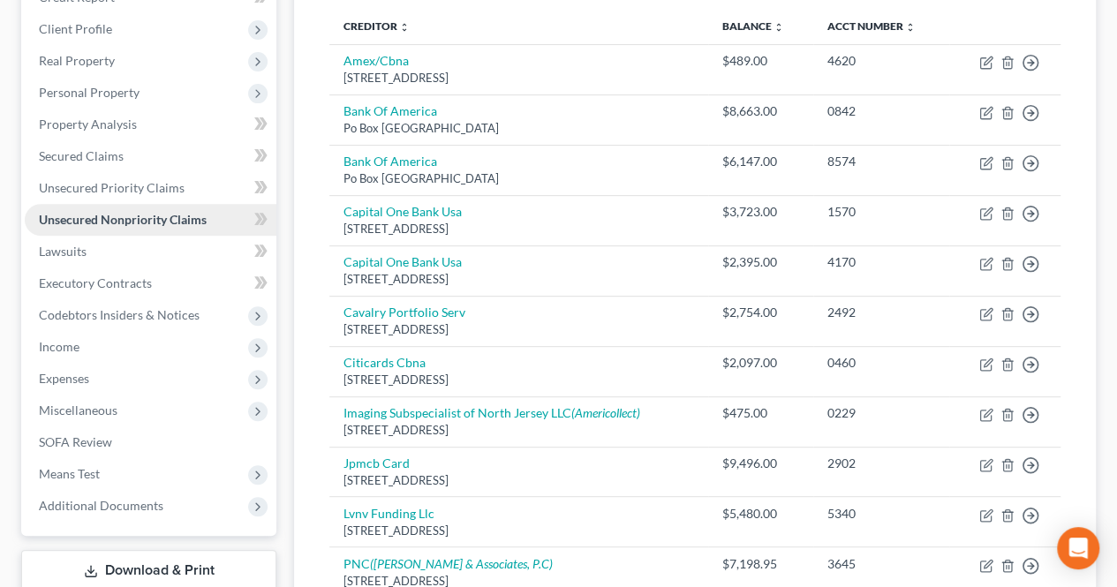
scroll to position [177, 0]
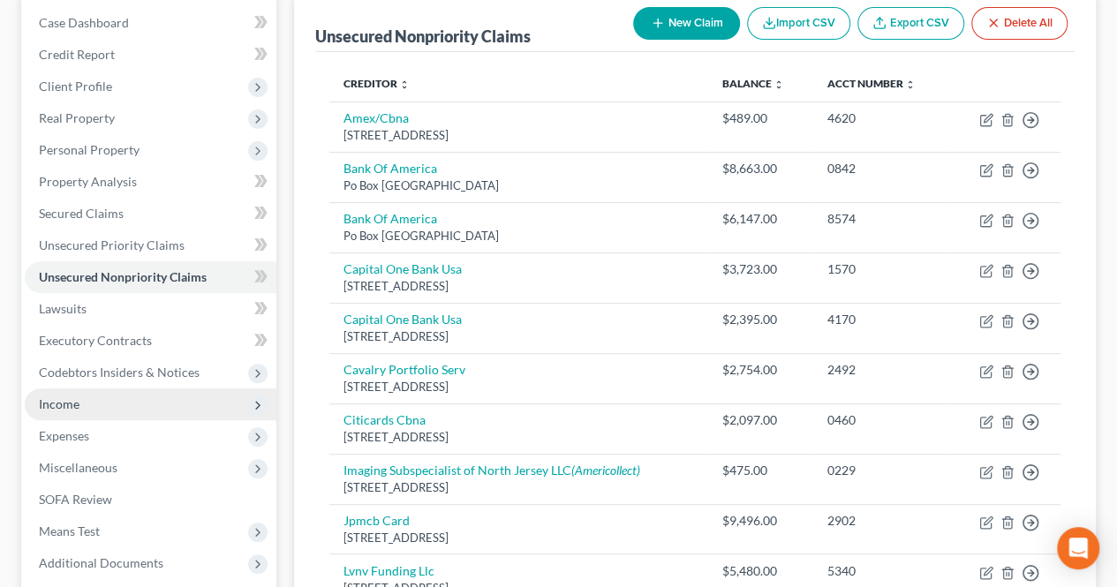
click at [97, 403] on span "Income" at bounding box center [151, 404] width 252 height 32
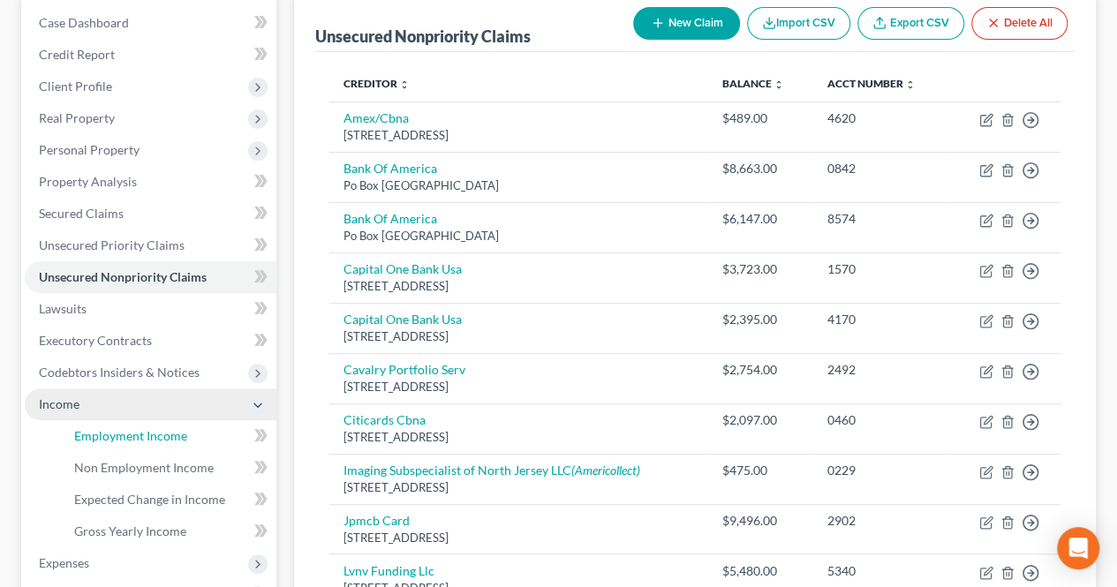
drag, startPoint x: 100, startPoint y: 431, endPoint x: 120, endPoint y: 412, distance: 27.5
click at [100, 432] on span "Employment Income" at bounding box center [130, 435] width 113 height 15
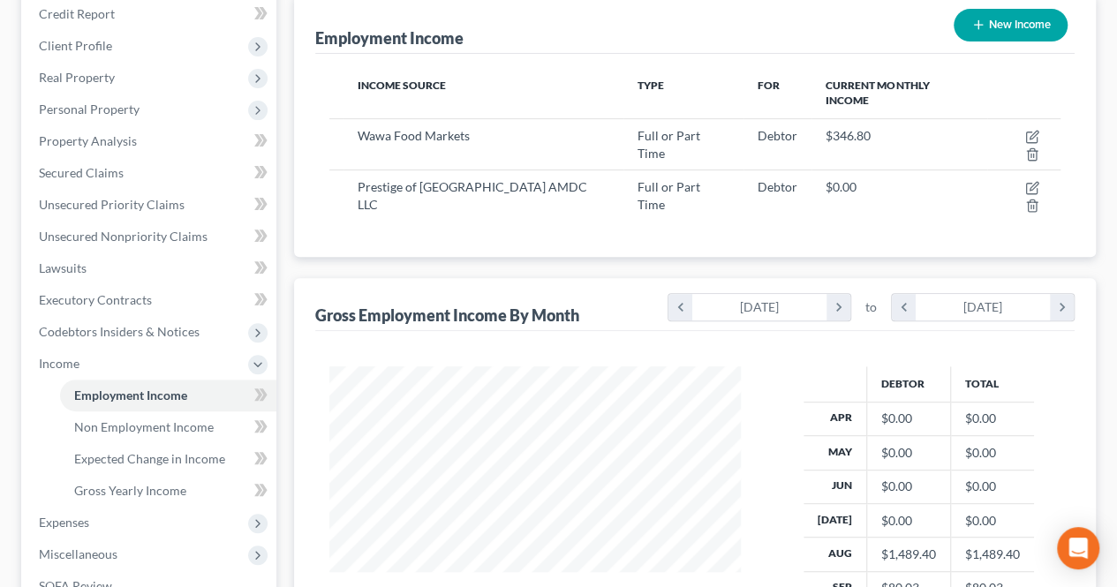
scroll to position [353, 0]
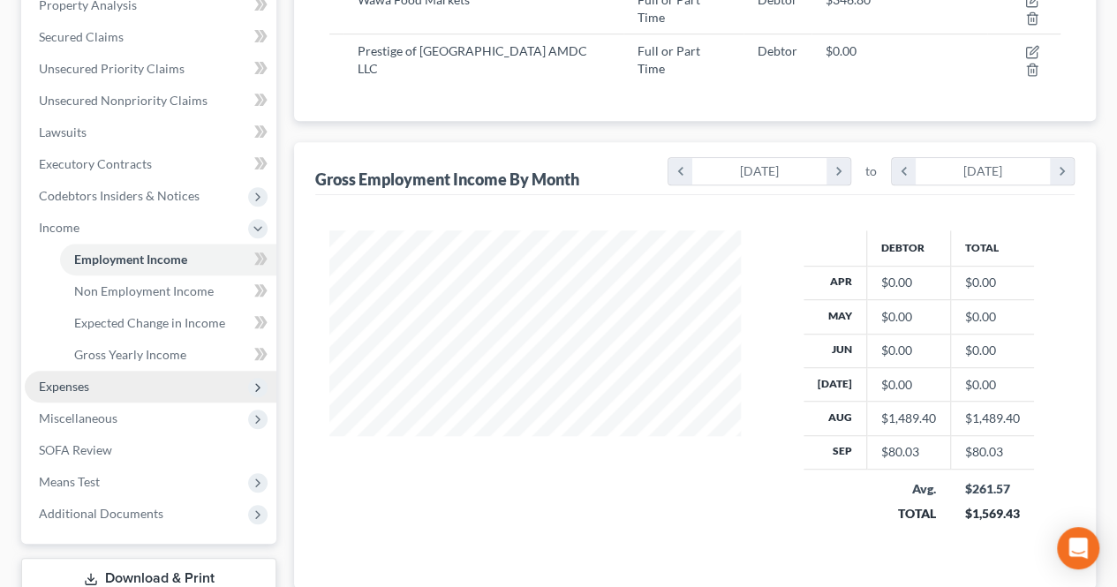
click at [141, 391] on span "Expenses" at bounding box center [151, 387] width 252 height 32
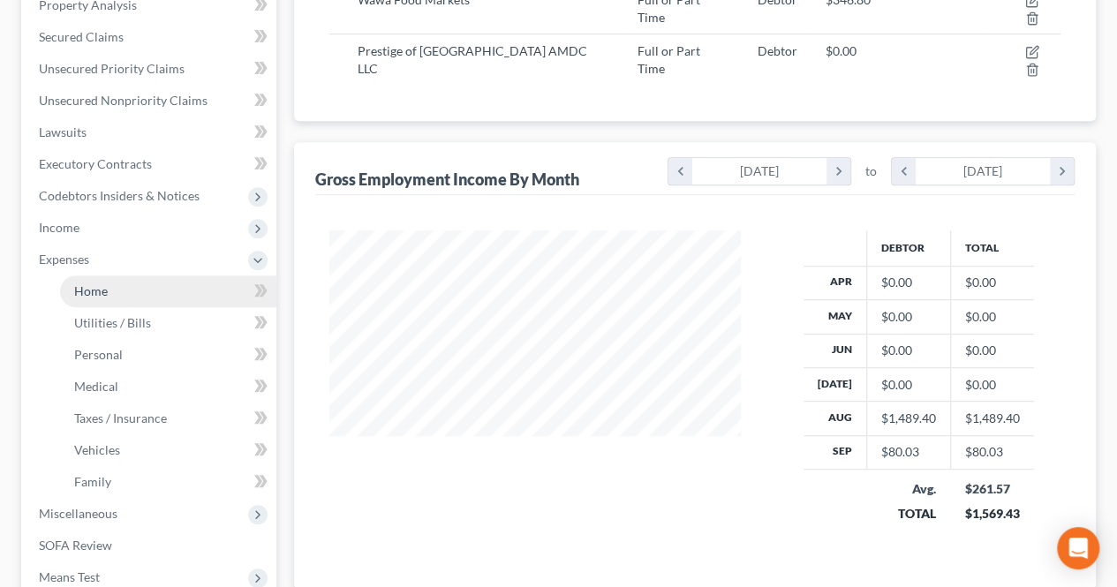
click at [148, 298] on link "Home" at bounding box center [168, 291] width 216 height 32
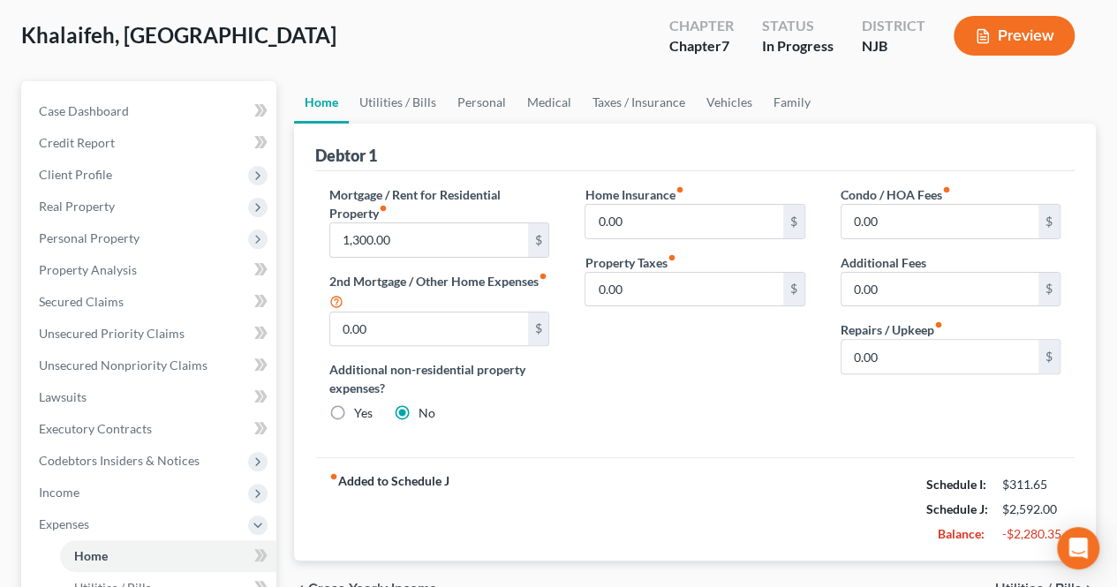
scroll to position [177, 0]
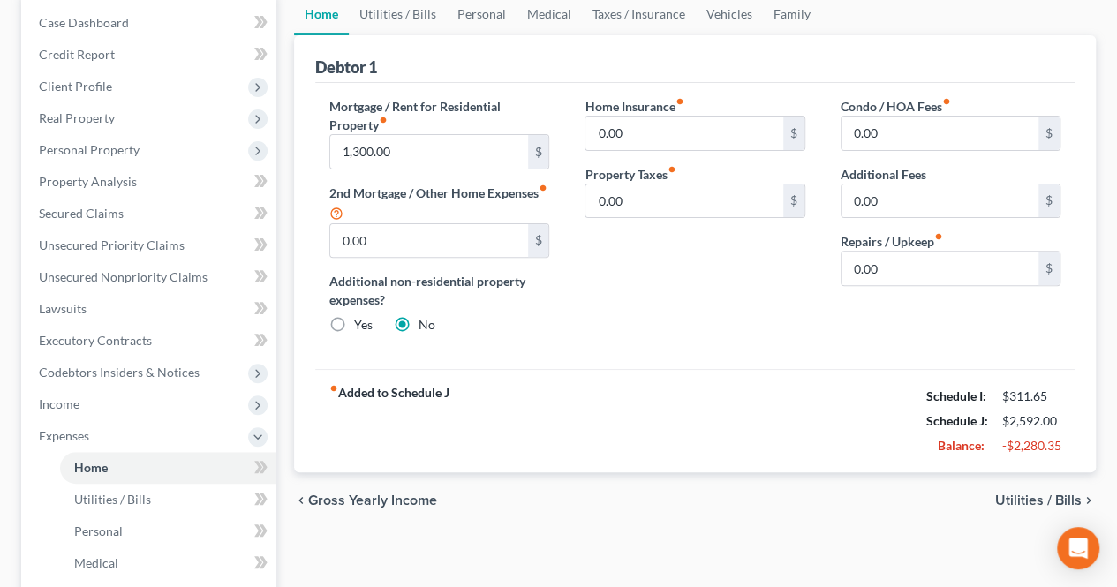
click at [1015, 497] on span "Utilities / Bills" at bounding box center [1038, 500] width 87 height 14
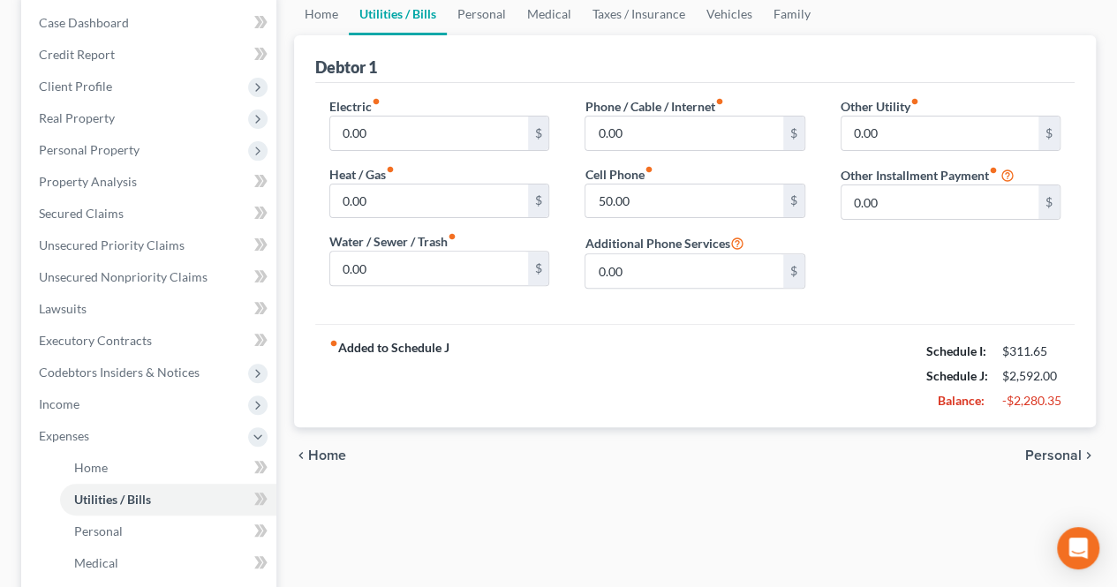
click at [1039, 451] on span "Personal" at bounding box center [1053, 455] width 56 height 14
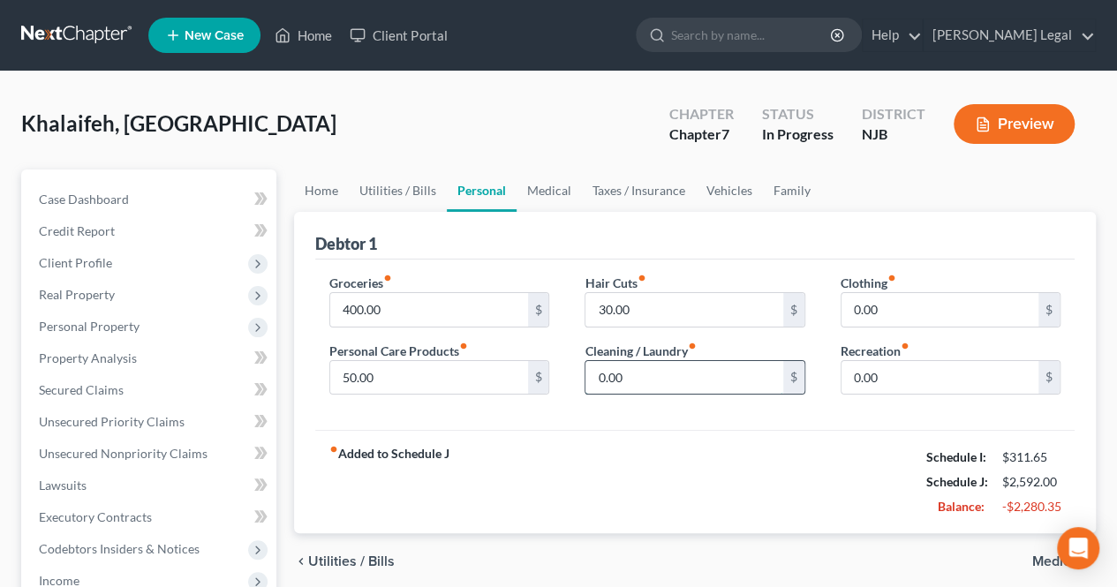
click at [715, 383] on input "0.00" at bounding box center [683, 378] width 197 height 34
click at [507, 412] on div "Groceries fiber_manual_record 400.00 $ Personal Care Products fiber_manual_reco…" at bounding box center [694, 345] width 759 height 171
click at [306, 44] on link "Home" at bounding box center [303, 35] width 75 height 32
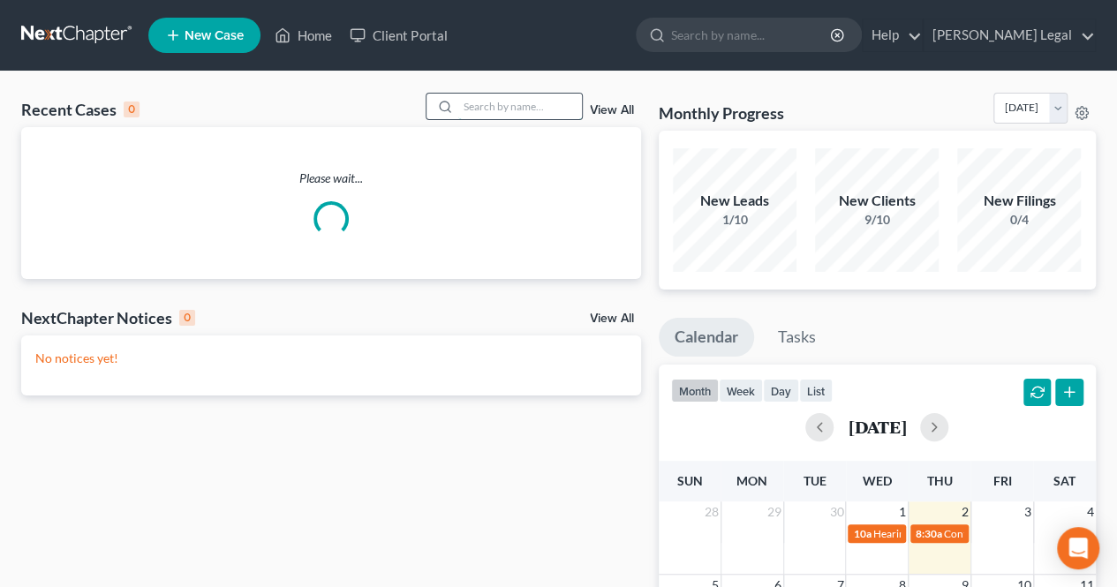
click at [475, 110] on input "search" at bounding box center [520, 107] width 124 height 26
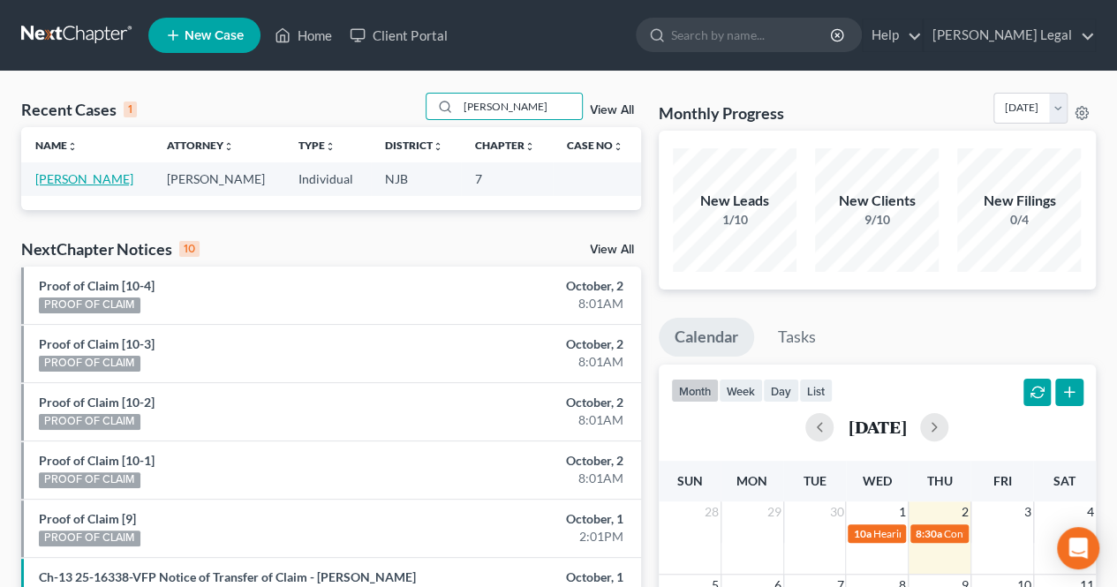
click at [108, 183] on link "[PERSON_NAME]" at bounding box center [84, 178] width 98 height 15
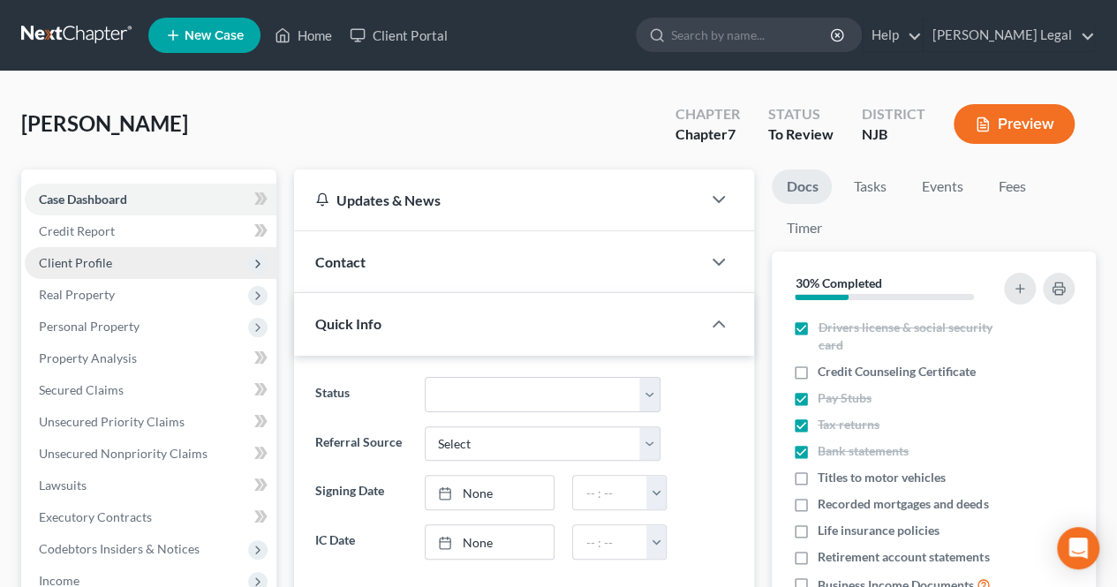
click at [122, 265] on span "Client Profile" at bounding box center [151, 263] width 252 height 32
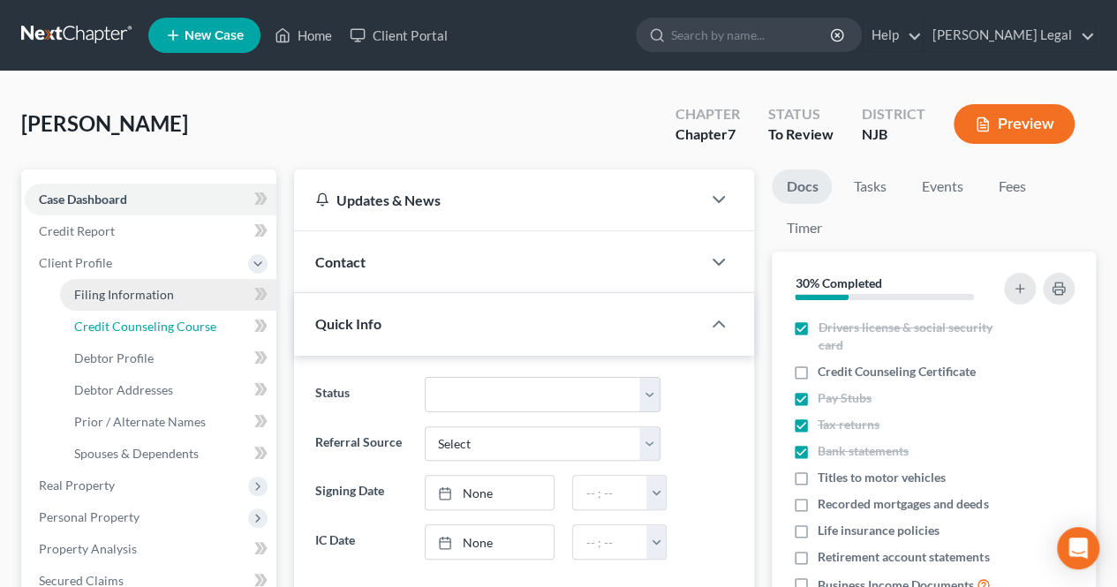
click at [160, 322] on span "Credit Counseling Course" at bounding box center [145, 326] width 142 height 15
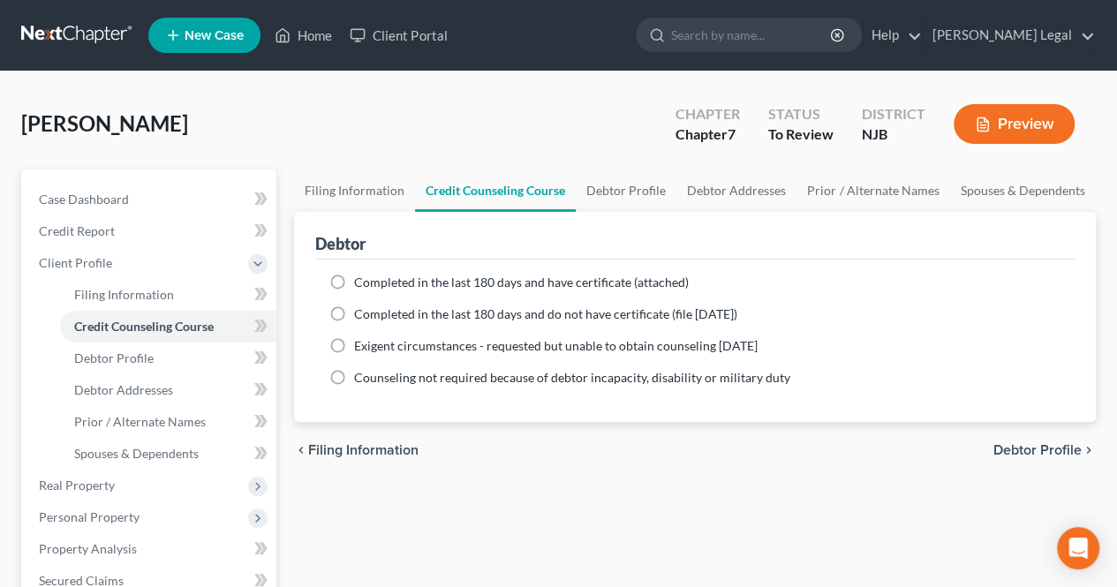
click at [371, 285] on span "Completed in the last 180 days and have certificate (attached)" at bounding box center [521, 282] width 335 height 15
click at [371, 285] on input "Completed in the last 180 days and have certificate (attached)" at bounding box center [366, 279] width 11 height 11
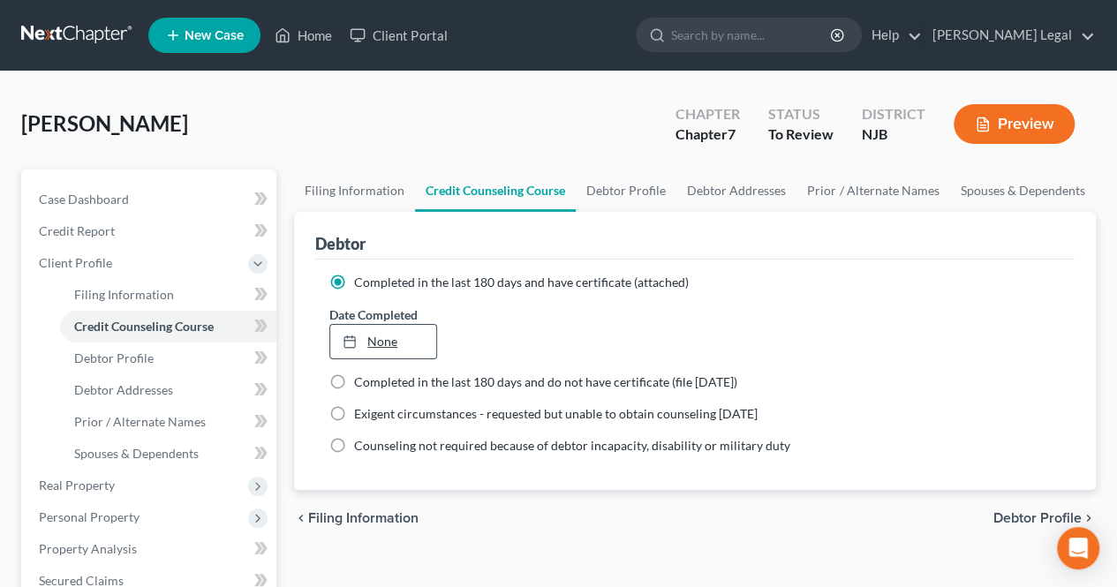
click at [409, 335] on link "None" at bounding box center [382, 342] width 105 height 34
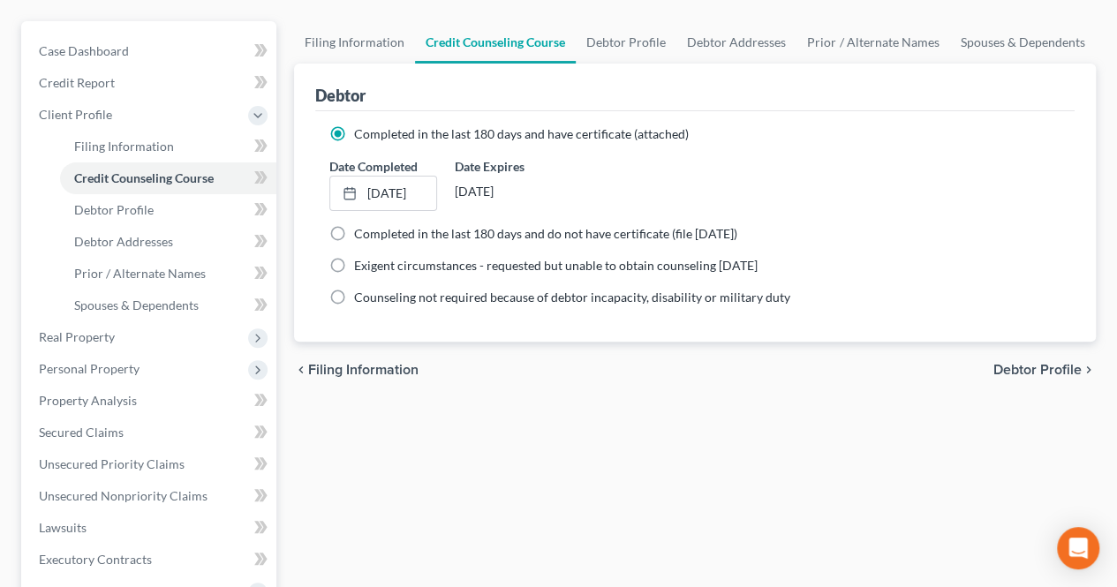
scroll to position [177, 0]
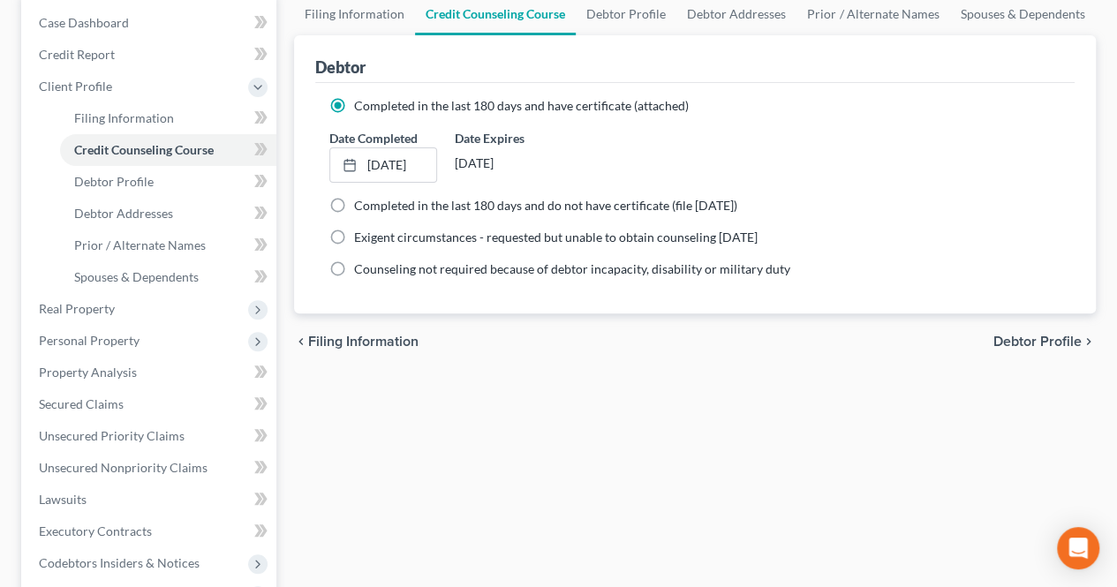
click at [994, 335] on span "Debtor Profile" at bounding box center [1037, 342] width 88 height 14
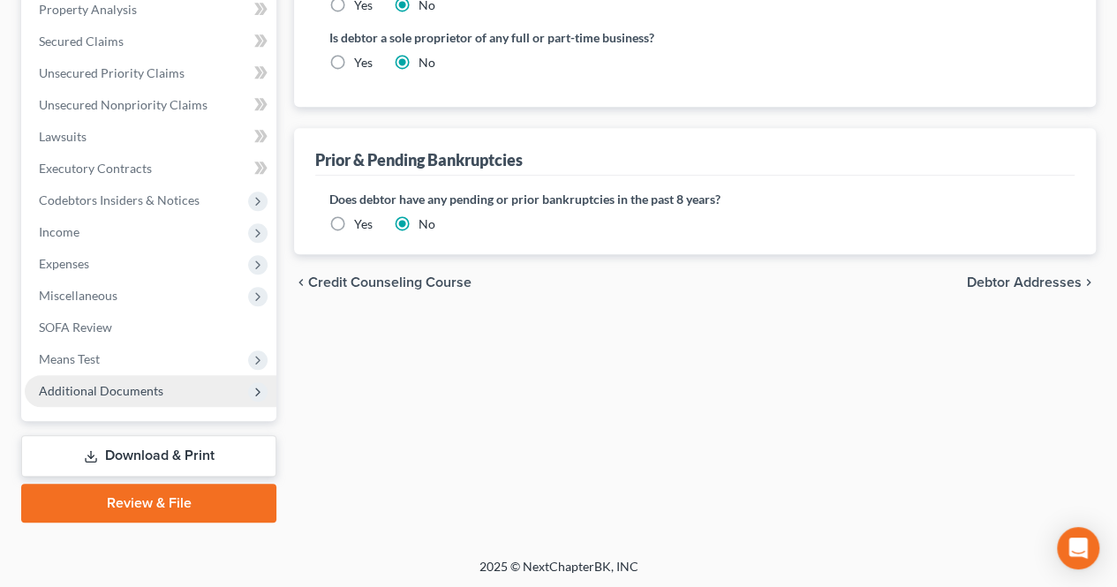
click at [192, 386] on span "Additional Documents" at bounding box center [151, 391] width 252 height 32
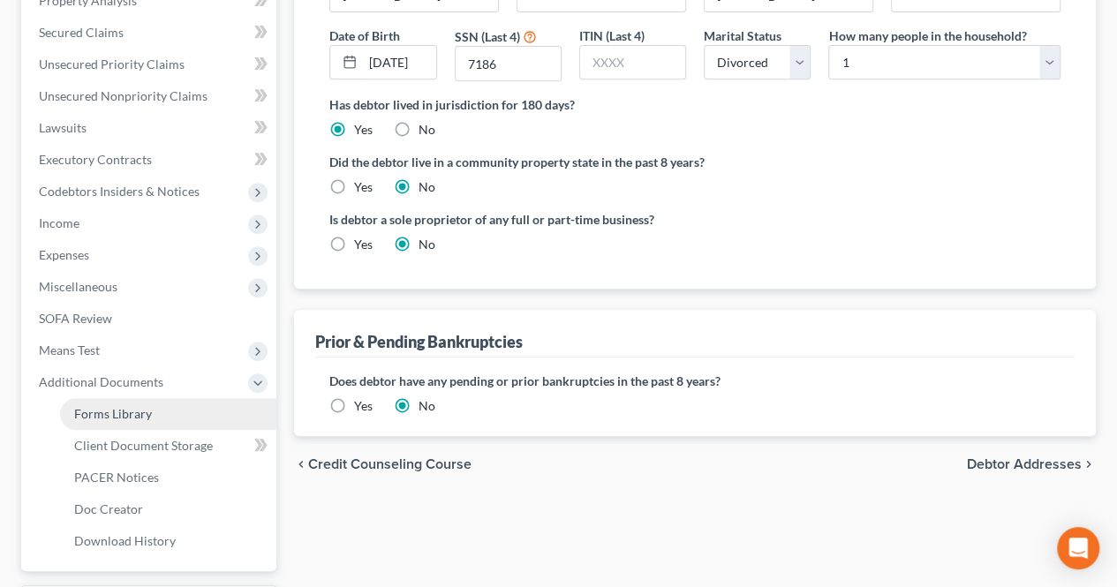
scroll to position [349, 0]
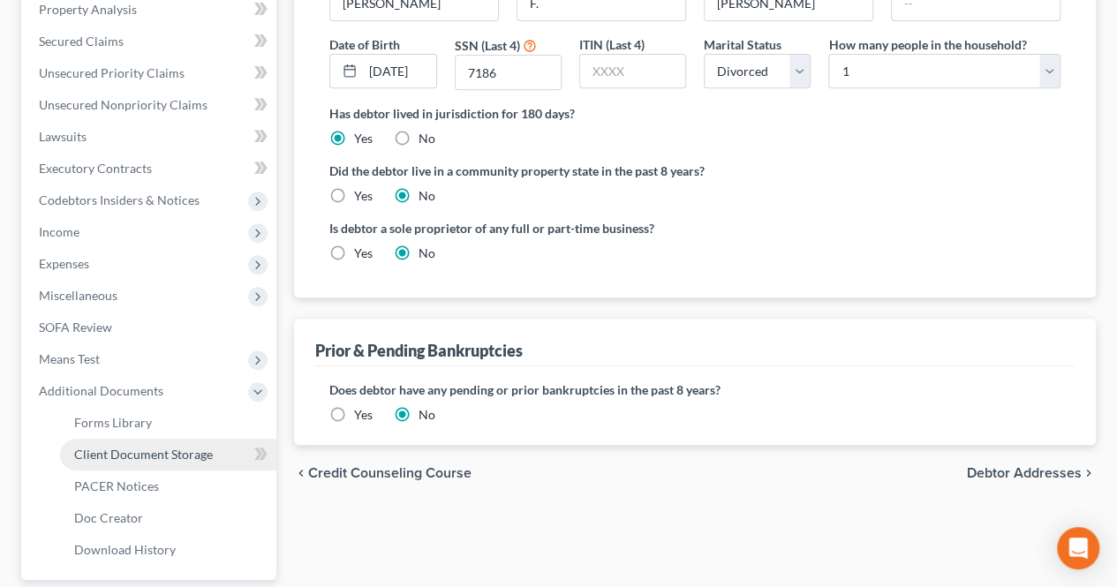
click at [177, 462] on link "Client Document Storage" at bounding box center [168, 455] width 216 height 32
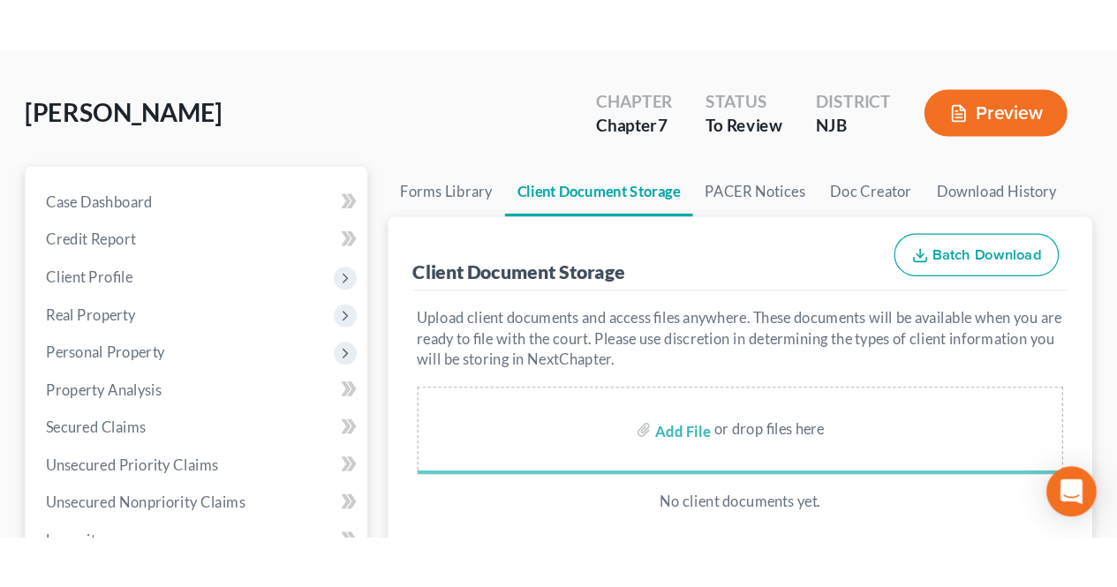
scroll to position [177, 0]
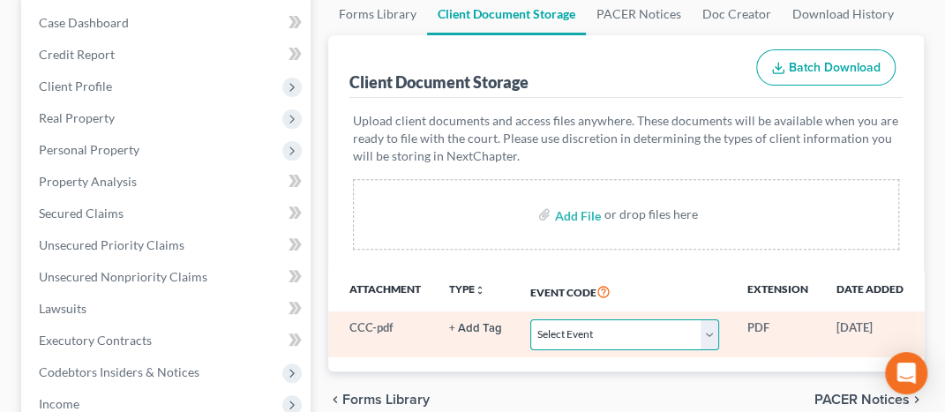
click at [558, 333] on select "Select Event 20 Largest Unsecured Creditors Amended Attorney Compensation State…" at bounding box center [625, 335] width 189 height 31
click at [531, 320] on select "Select Event 20 Largest Unsecured Creditors Amended Attorney Compensation State…" at bounding box center [625, 335] width 189 height 31
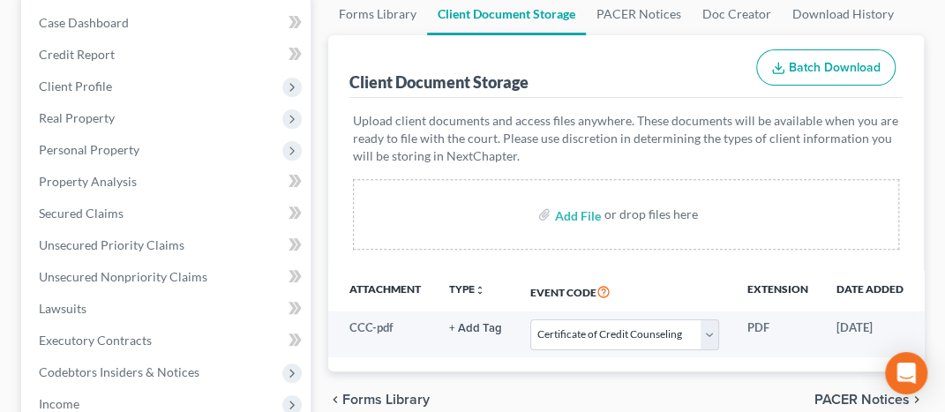
click at [478, 253] on div "Upload client documents and access files anywhere. These documents will be avai…" at bounding box center [627, 184] width 554 height 173
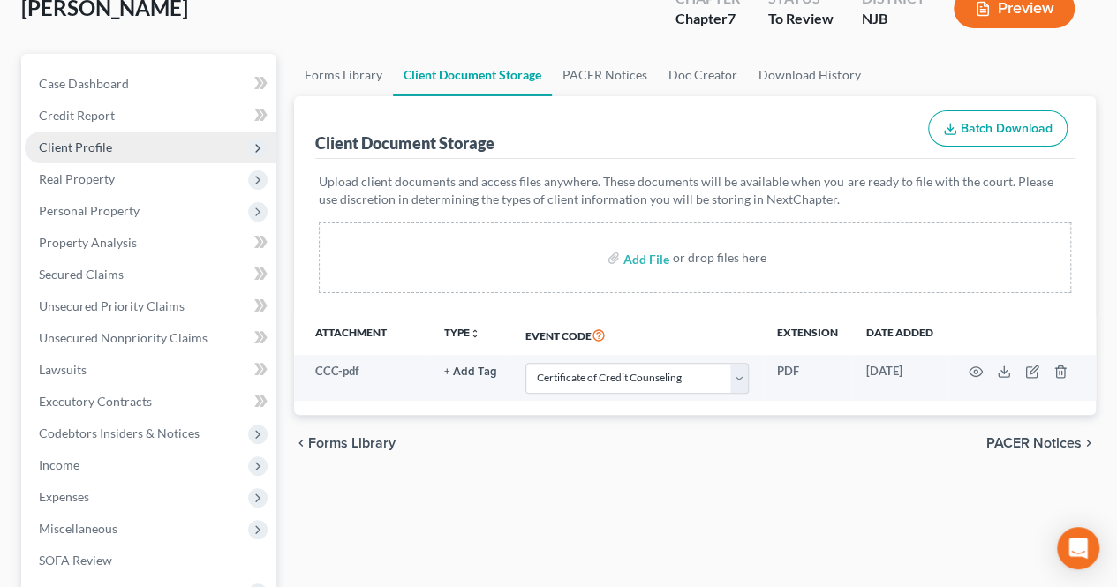
scroll to position [88, 0]
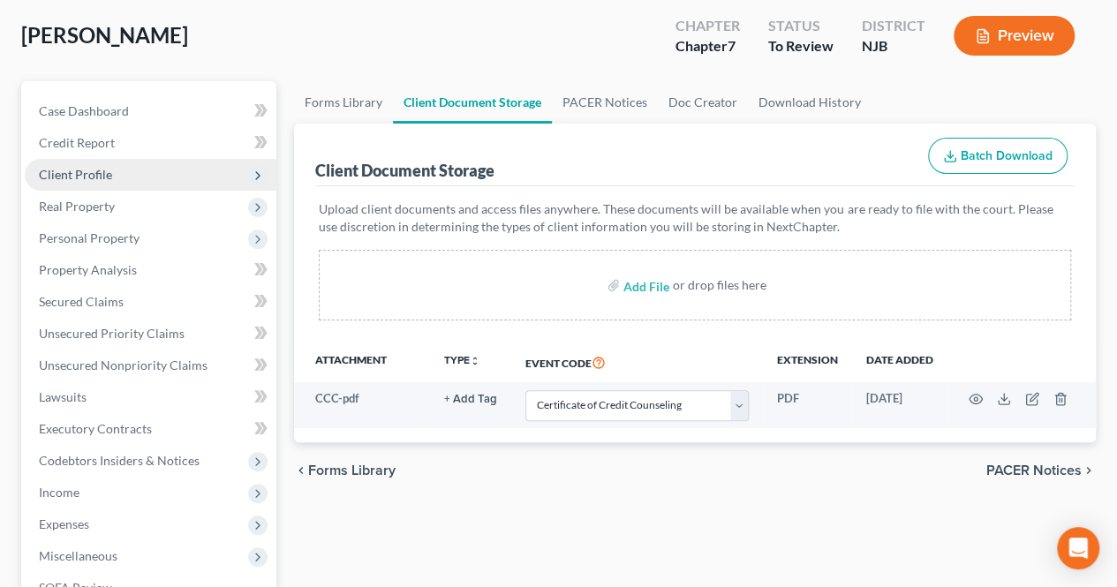
click at [148, 181] on span "Client Profile" at bounding box center [151, 175] width 252 height 32
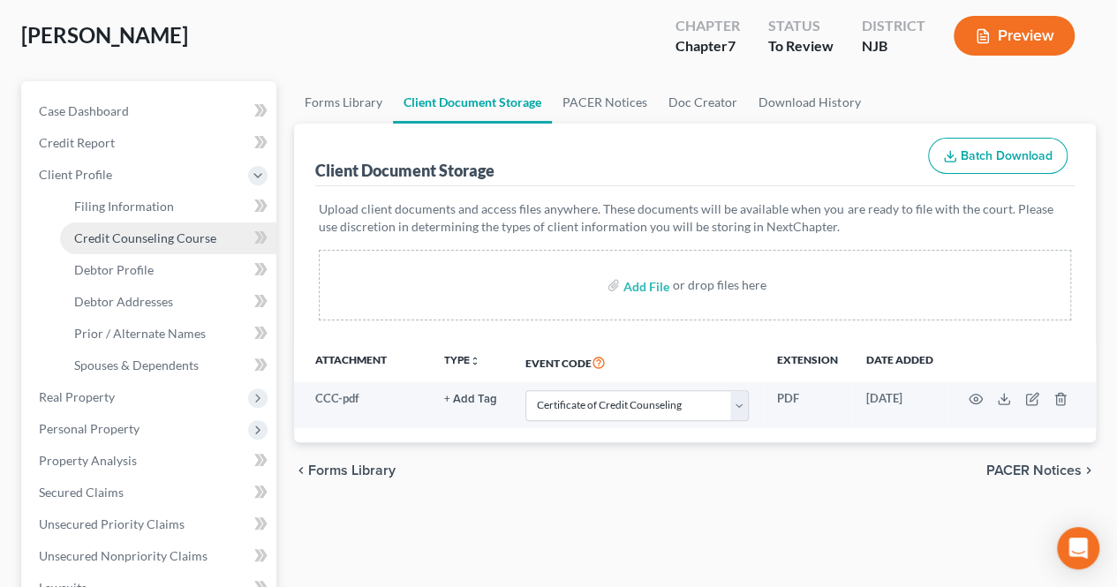
click at [146, 239] on span "Credit Counseling Course" at bounding box center [145, 237] width 142 height 15
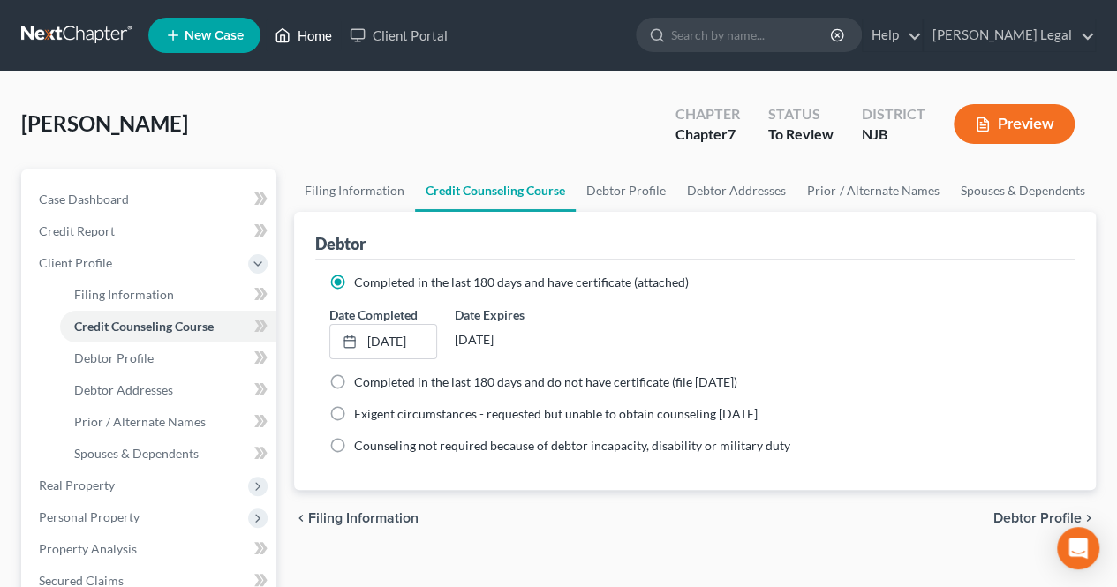
click at [305, 40] on link "Home" at bounding box center [303, 35] width 75 height 32
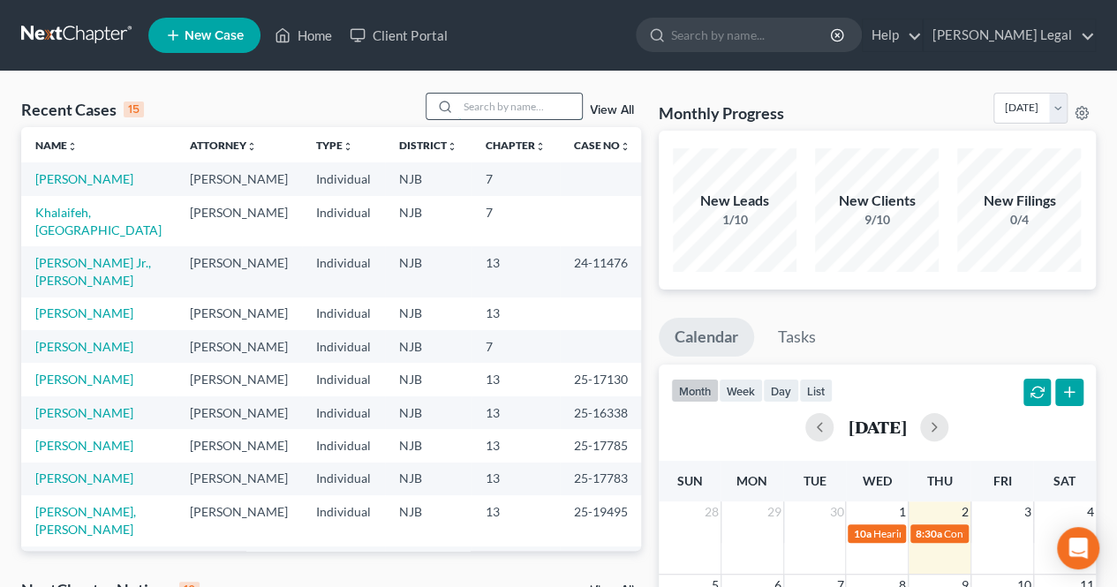
click at [490, 105] on input "search" at bounding box center [520, 107] width 124 height 26
click at [117, 175] on link "[PERSON_NAME]" at bounding box center [84, 178] width 98 height 15
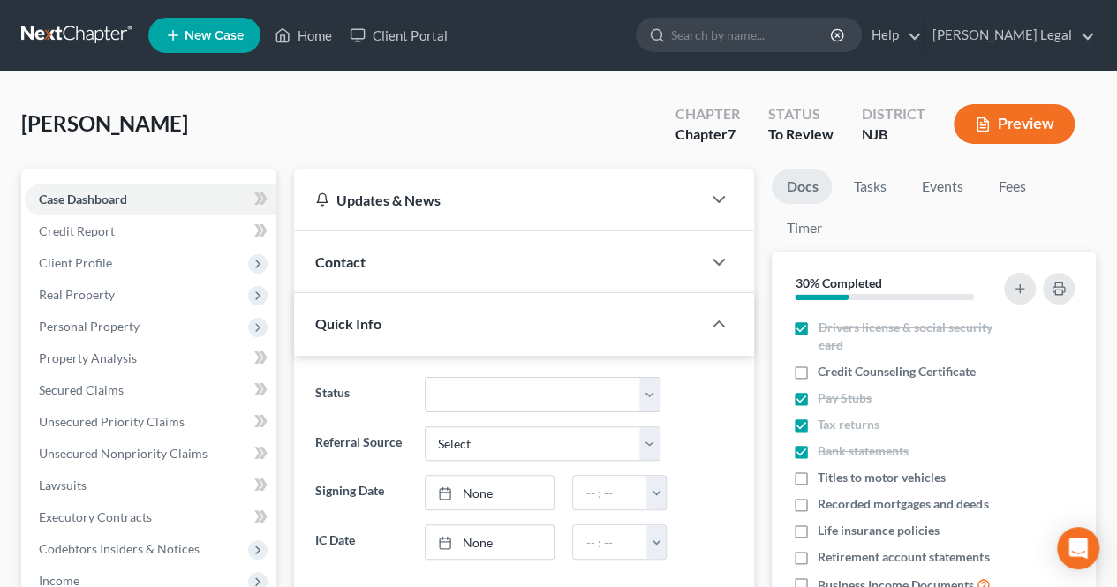
click at [992, 135] on button "Preview" at bounding box center [1013, 124] width 121 height 40
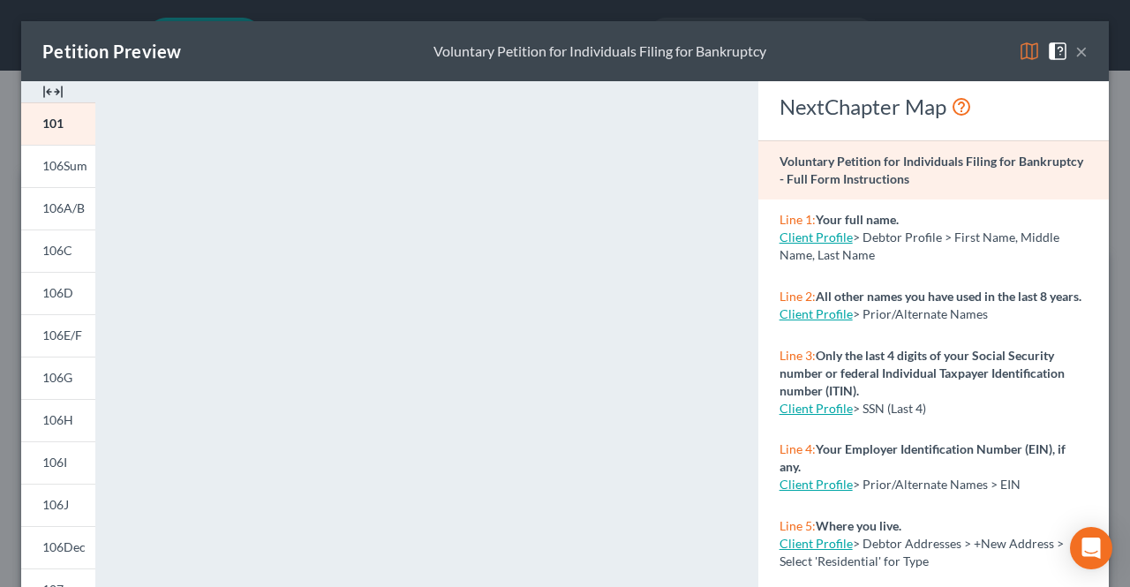
click at [1075, 54] on button "×" at bounding box center [1081, 51] width 12 height 21
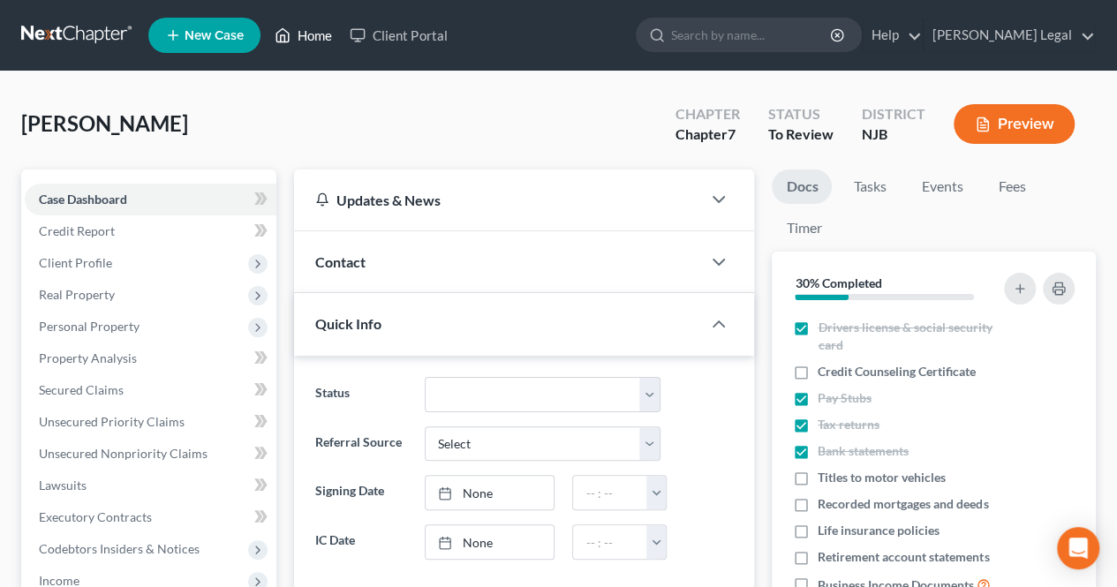
click at [293, 40] on link "Home" at bounding box center [303, 35] width 75 height 32
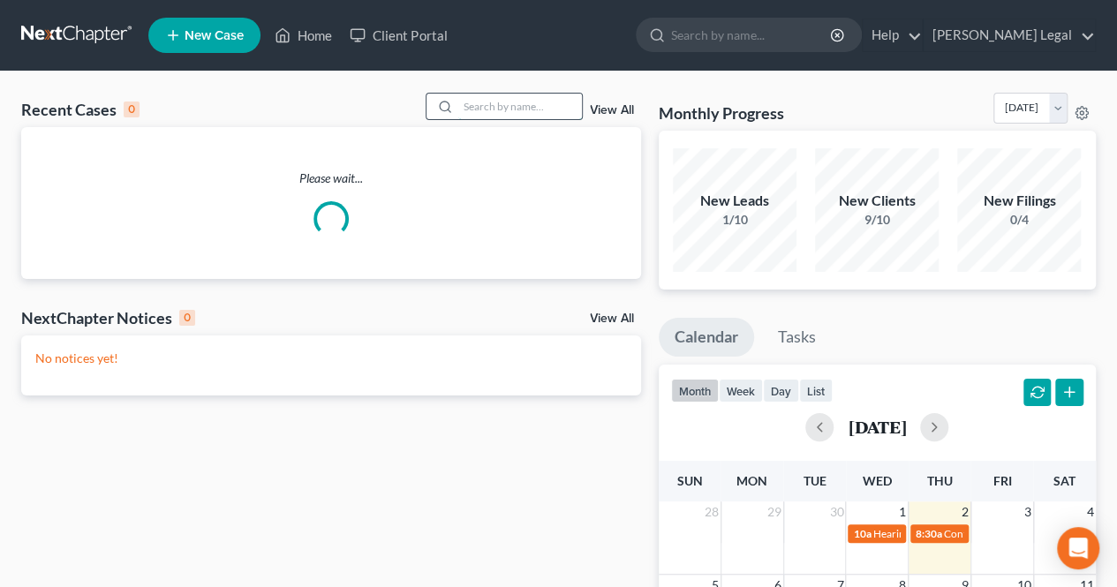
click at [510, 109] on input "search" at bounding box center [520, 107] width 124 height 26
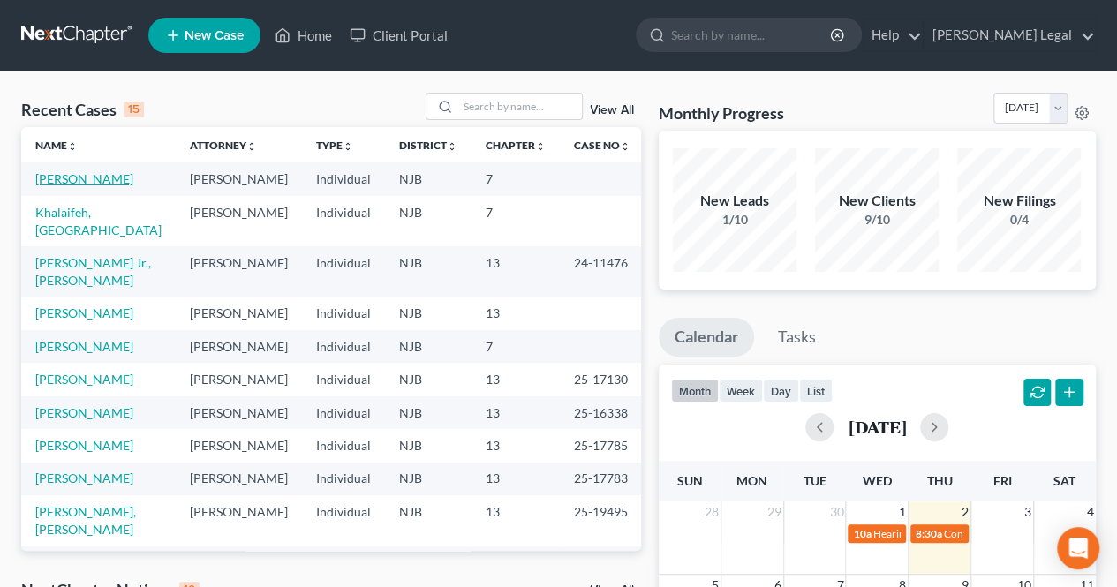
click at [118, 179] on link "[PERSON_NAME]" at bounding box center [84, 178] width 98 height 15
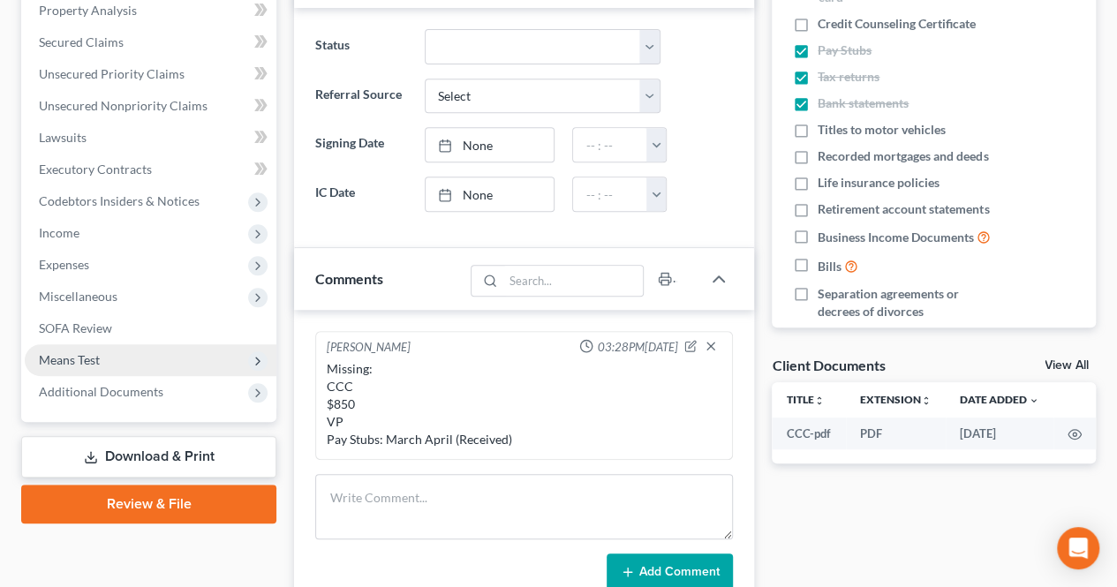
scroll to position [353, 0]
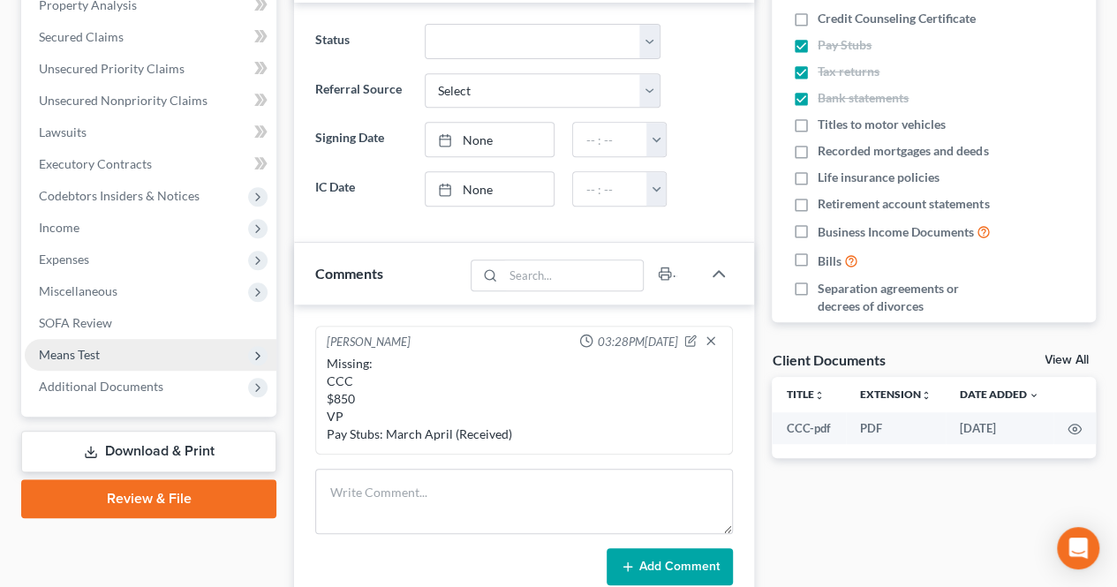
click at [117, 354] on span "Means Test" at bounding box center [151, 355] width 252 height 32
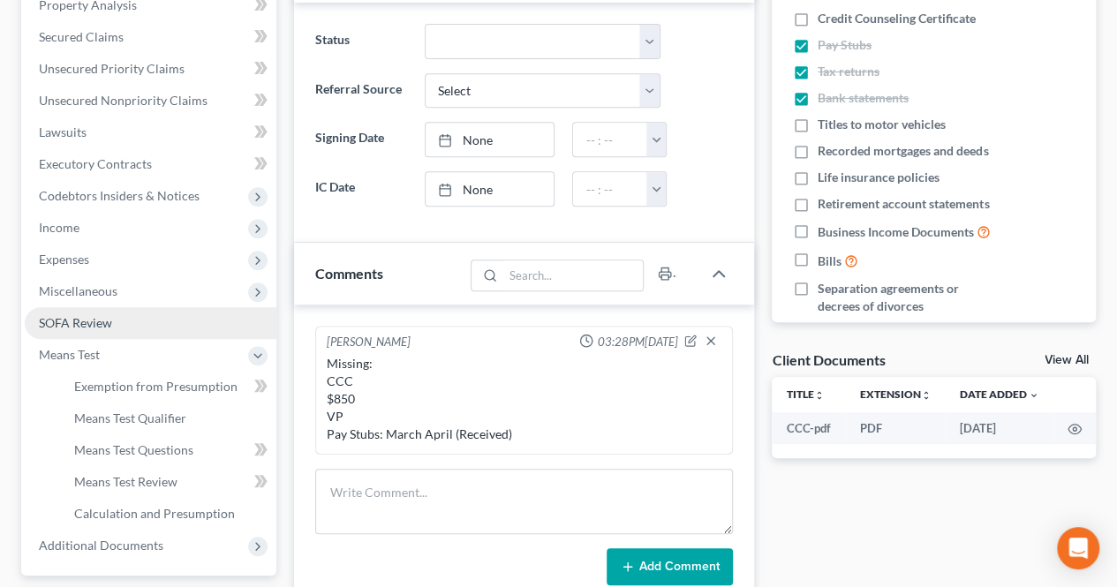
click at [117, 326] on link "SOFA Review" at bounding box center [151, 323] width 252 height 32
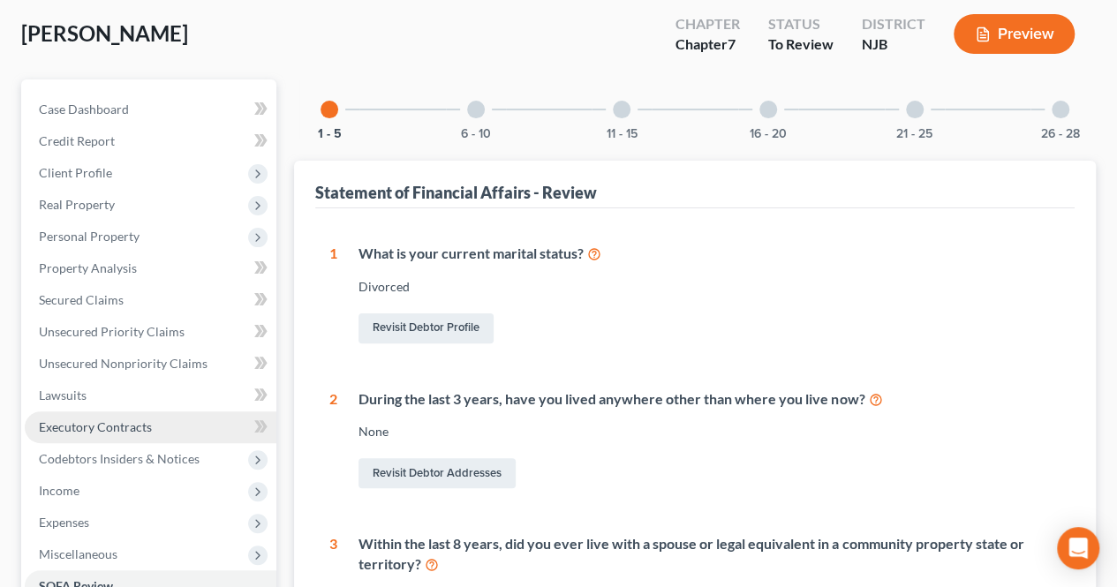
scroll to position [265, 0]
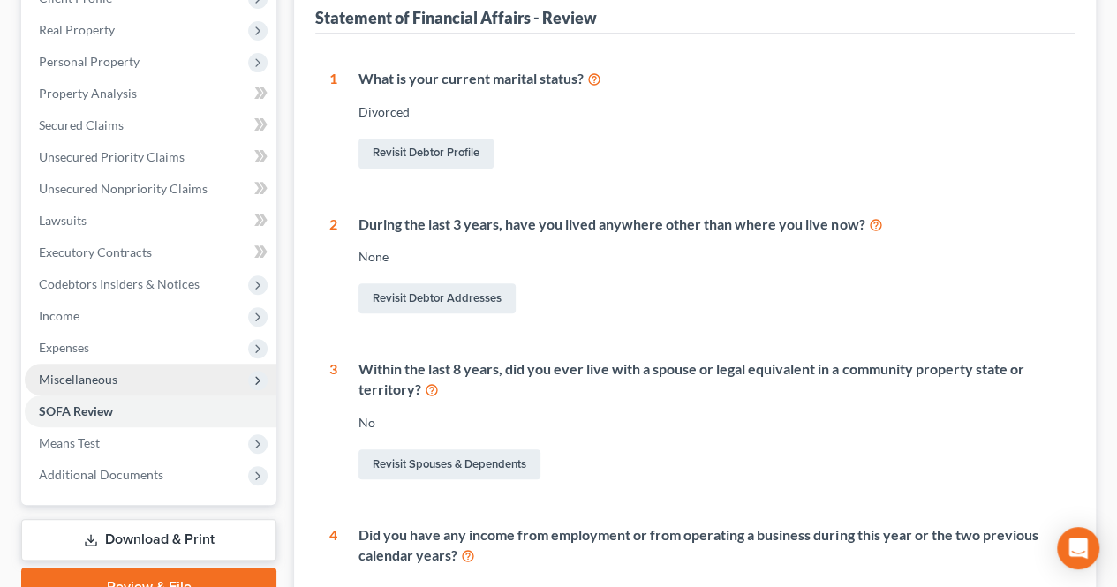
click at [99, 373] on span "Miscellaneous" at bounding box center [78, 379] width 79 height 15
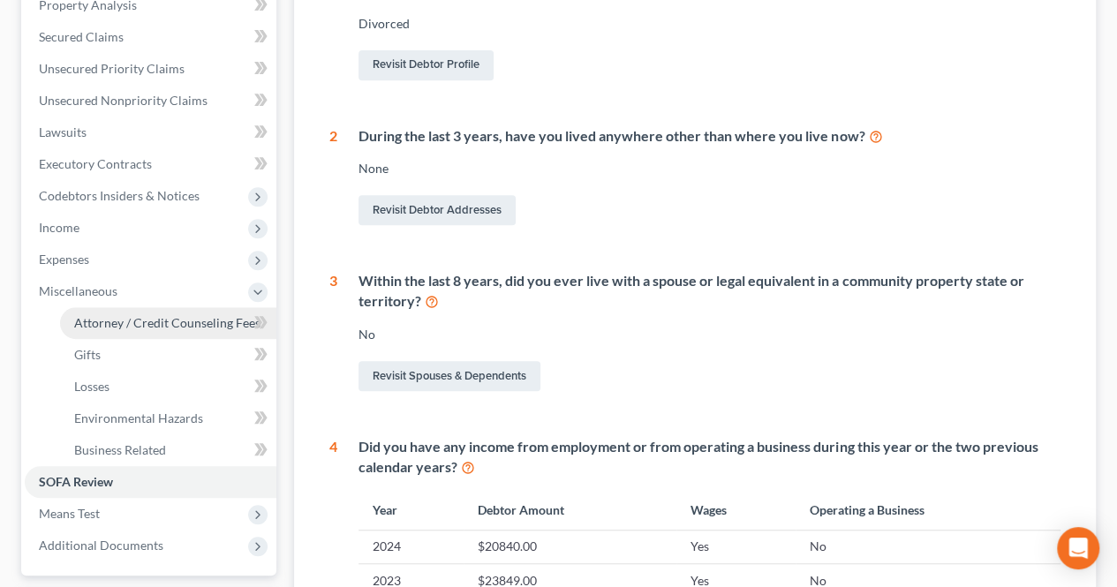
click at [97, 312] on link "Attorney / Credit Counseling Fees" at bounding box center [168, 323] width 216 height 32
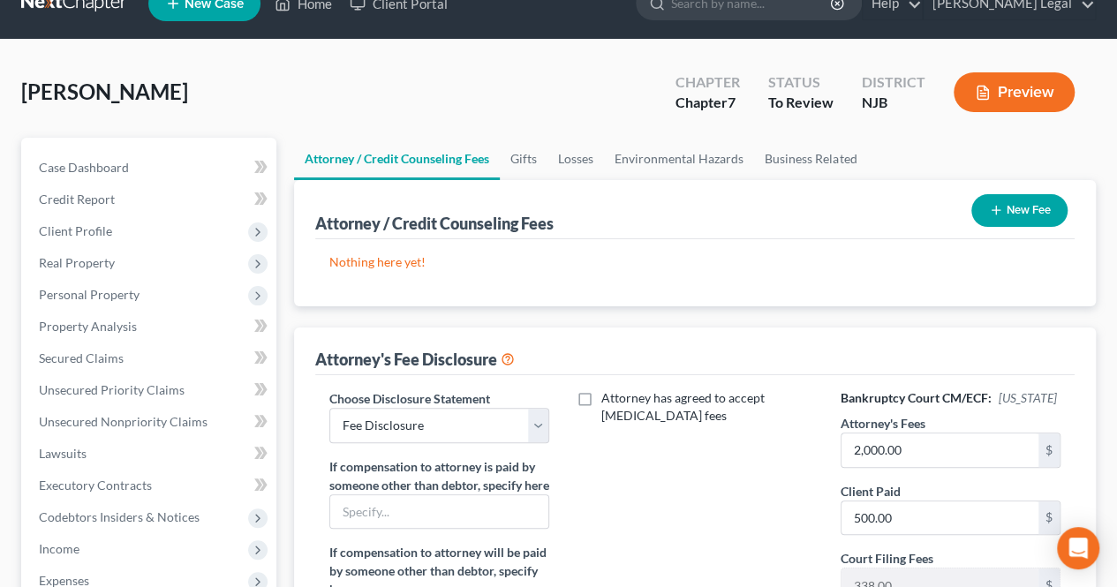
scroll to position [196, 0]
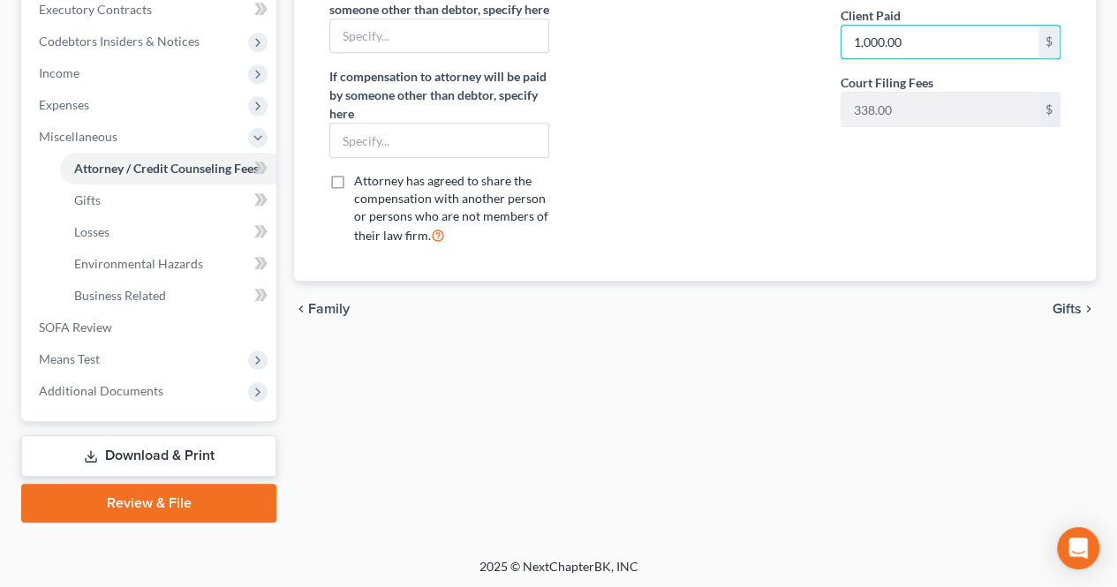
click at [1058, 316] on span "Gifts" at bounding box center [1066, 309] width 29 height 14
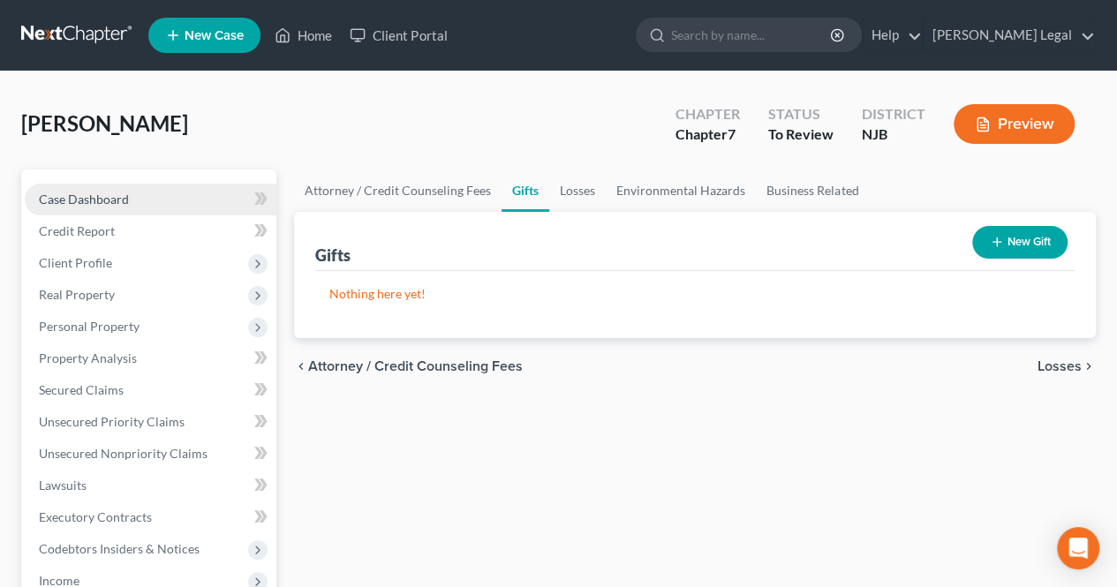
click at [189, 200] on link "Case Dashboard" at bounding box center [151, 200] width 252 height 32
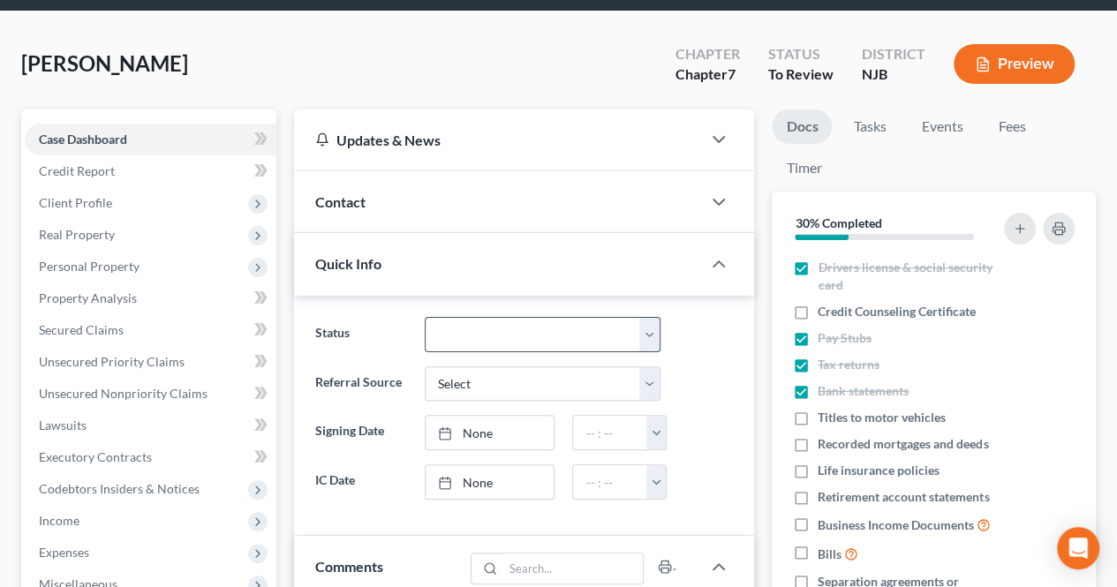
scroll to position [88, 0]
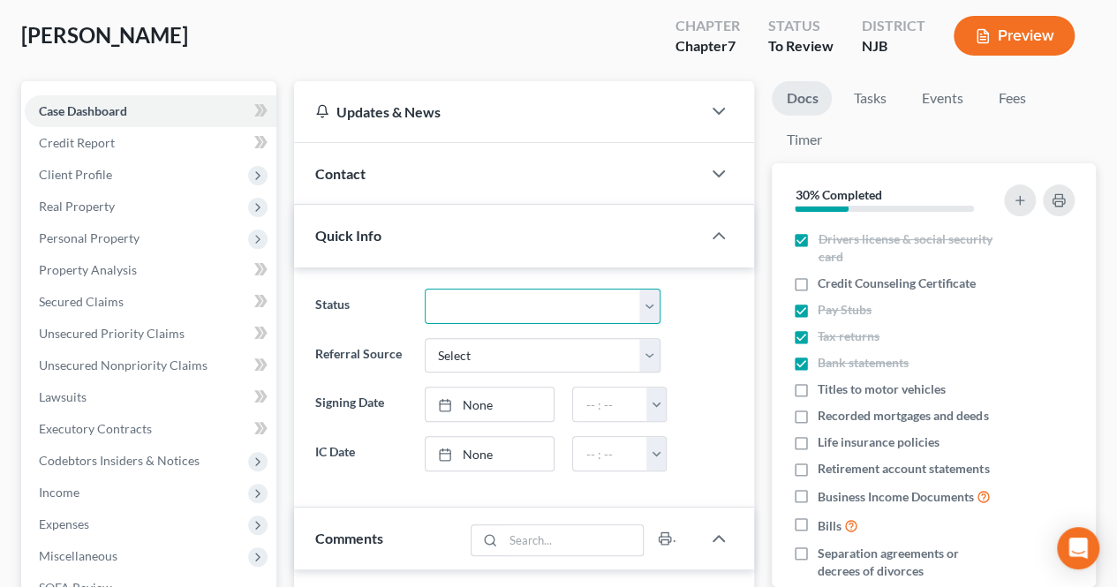
drag, startPoint x: 501, startPoint y: 305, endPoint x: 493, endPoint y: 319, distance: 15.0
click at [501, 305] on select "Discharged Dismissed Filed In Progress Lead Ready to File To Review" at bounding box center [543, 306] width 237 height 35
drag, startPoint x: 500, startPoint y: 302, endPoint x: 500, endPoint y: 314, distance: 12.4
click at [500, 302] on select "Discharged Dismissed Filed In Progress Lead Ready to File To Review" at bounding box center [543, 306] width 237 height 35
click at [425, 289] on select "Discharged Dismissed Filed In Progress Lead Ready to File To Review" at bounding box center [543, 306] width 237 height 35
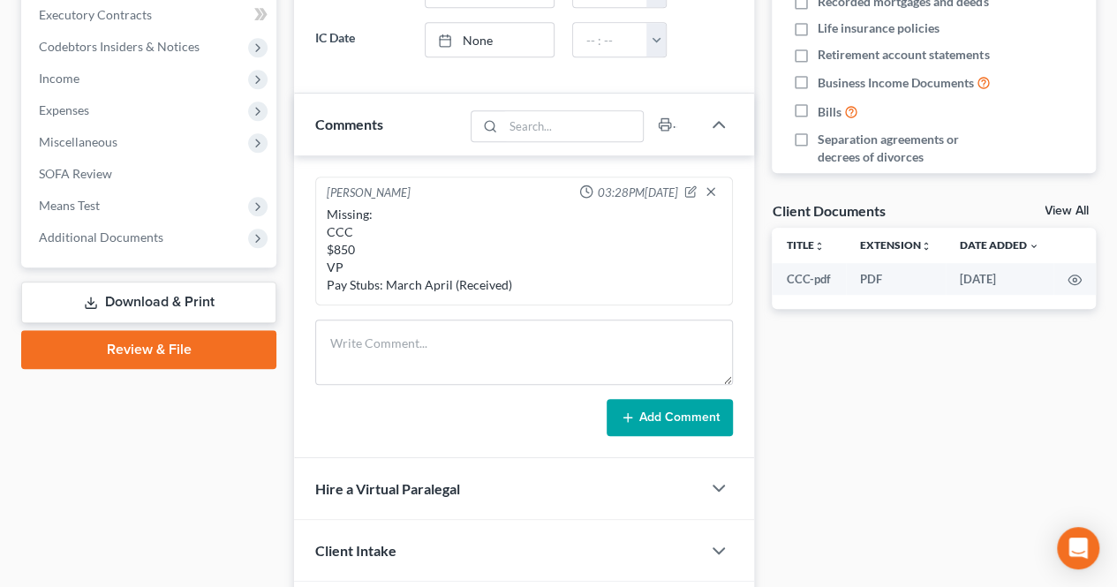
scroll to position [530, 0]
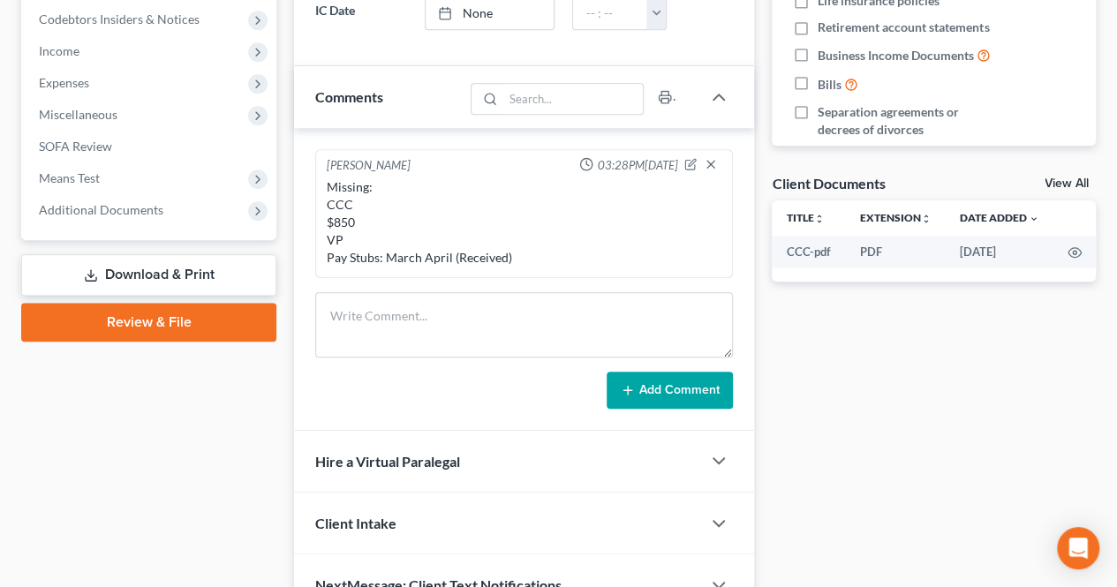
drag, startPoint x: 411, startPoint y: 224, endPoint x: 480, endPoint y: 230, distance: 70.0
click at [407, 225] on div "Missing: CCC $850 VP Pay Stubs: March April (Received)" at bounding box center [524, 222] width 395 height 88
drag, startPoint x: 518, startPoint y: 245, endPoint x: 521, endPoint y: 255, distance: 10.9
click at [519, 245] on div "Missing: CCC $850 VP Pay Stubs: March April (Received)" at bounding box center [524, 222] width 395 height 88
drag, startPoint x: 521, startPoint y: 255, endPoint x: 333, endPoint y: 230, distance: 189.7
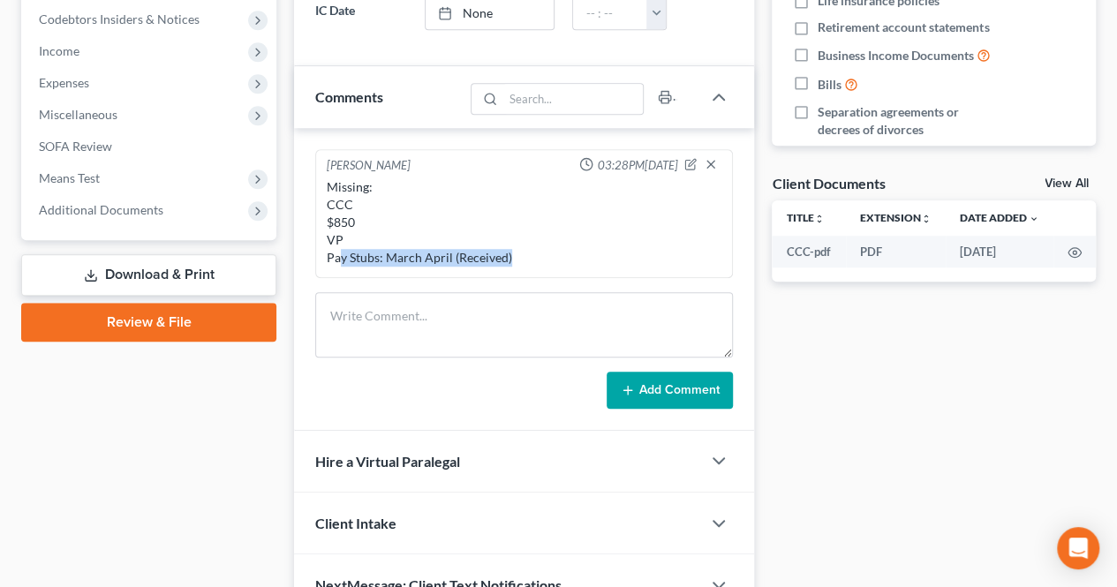
click at [335, 246] on div "Missing: CCC $850 VP Pay Stubs: March April (Received)" at bounding box center [524, 222] width 395 height 88
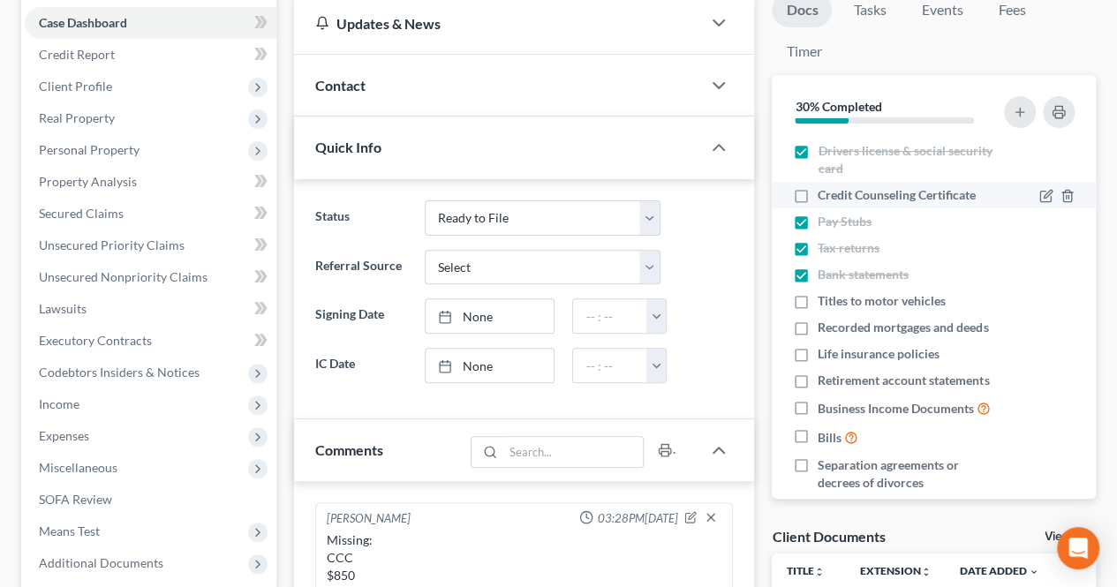
scroll to position [177, 0]
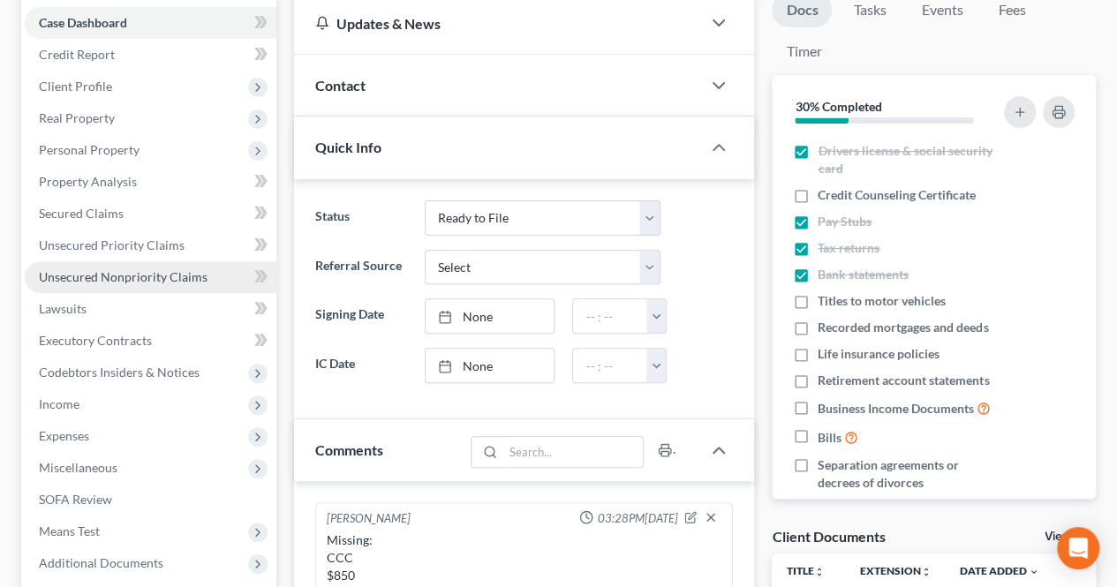
click at [817, 199] on label "Credit Counseling Certificate" at bounding box center [896, 195] width 158 height 18
click at [825, 198] on input "Credit Counseling Certificate" at bounding box center [830, 191] width 11 height 11
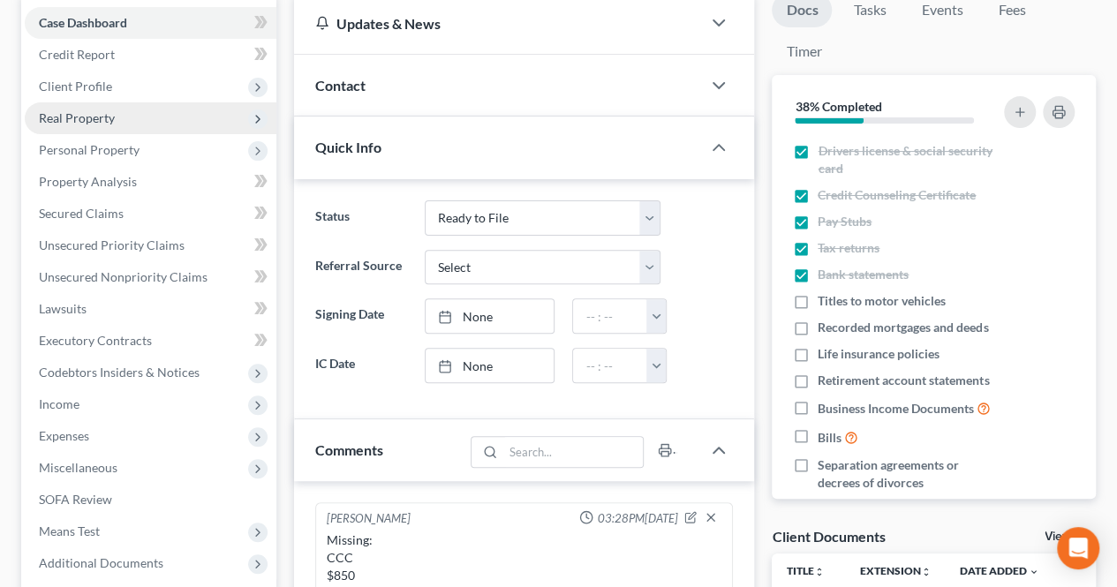
scroll to position [88, 0]
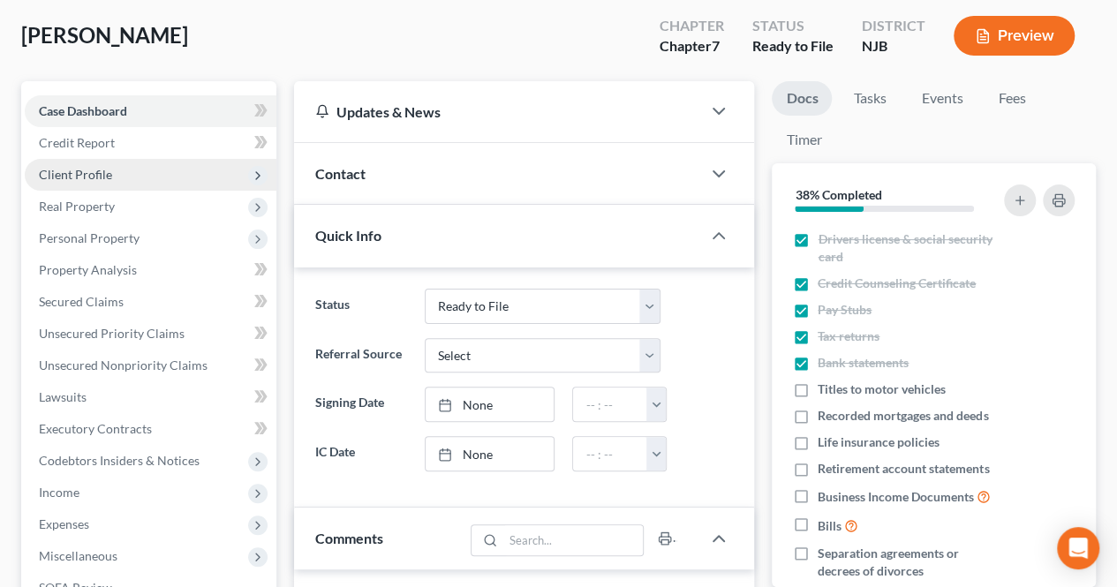
click at [127, 177] on span "Client Profile" at bounding box center [151, 175] width 252 height 32
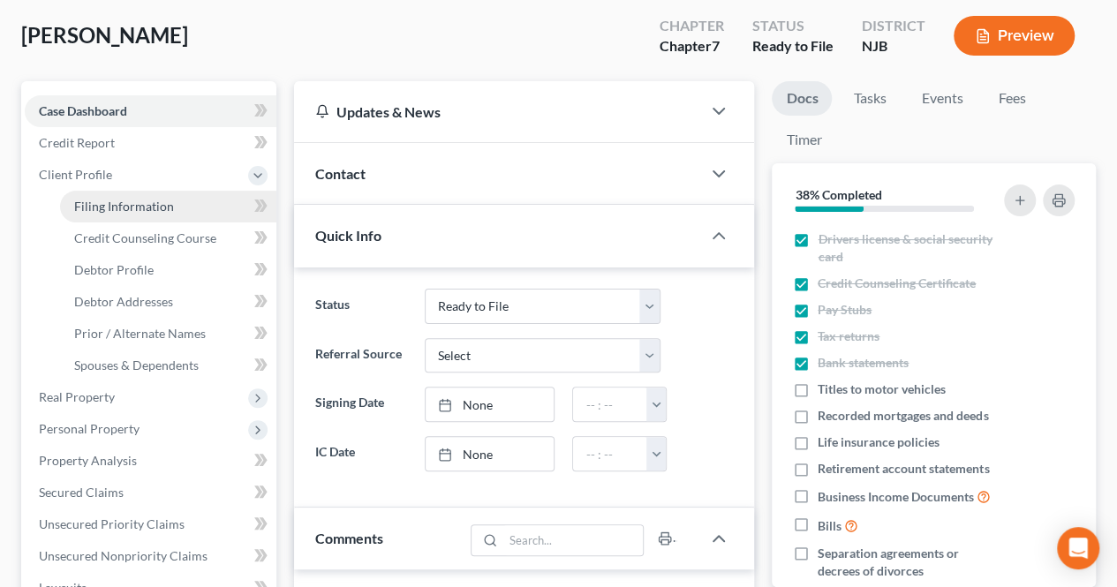
click at [155, 207] on span "Filing Information" at bounding box center [124, 206] width 100 height 15
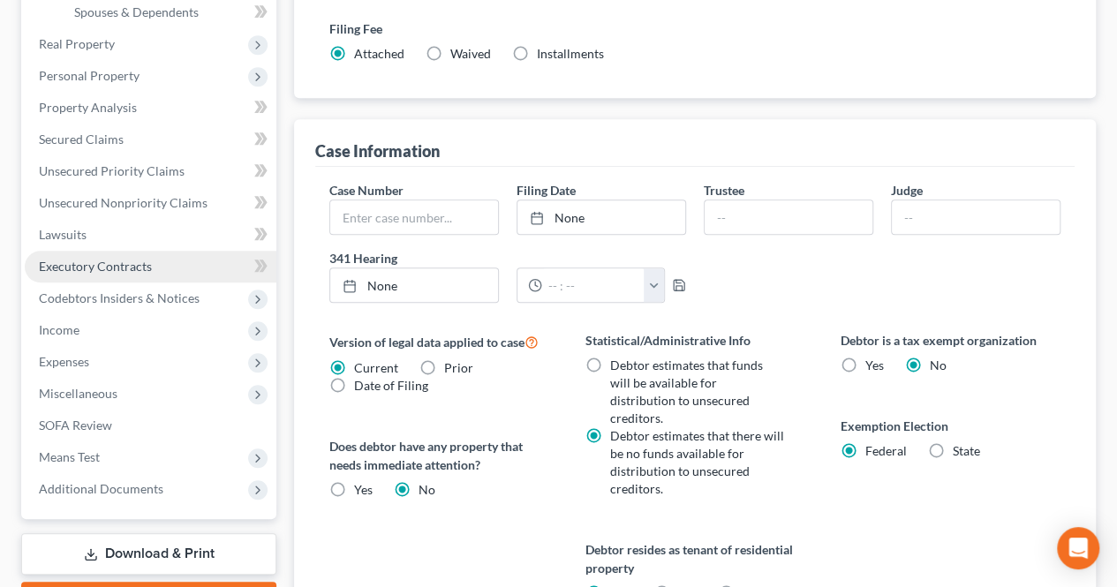
scroll to position [530, 0]
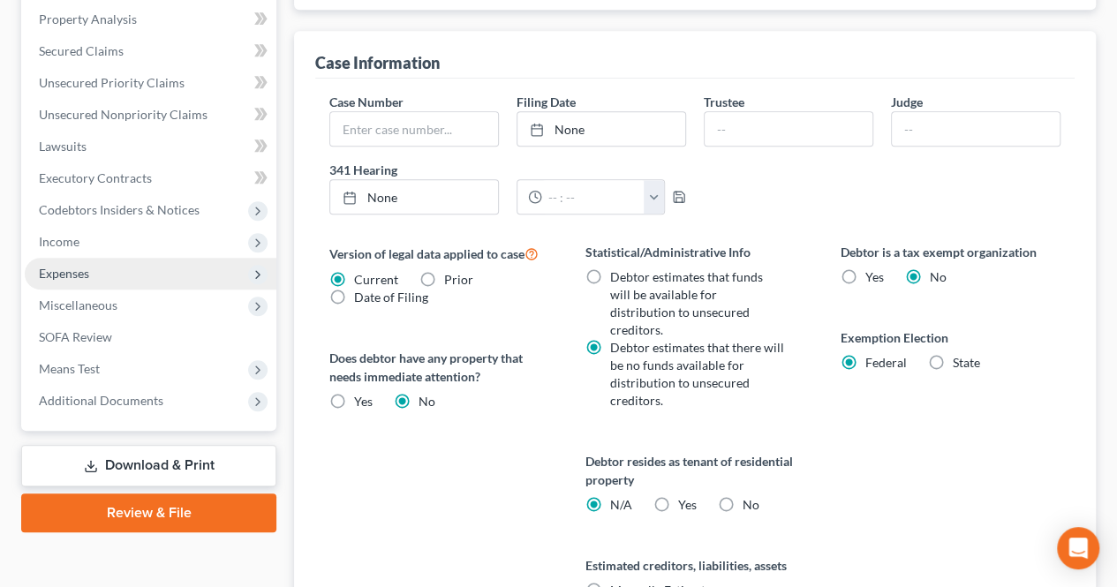
click at [184, 287] on span "Expenses" at bounding box center [151, 274] width 252 height 32
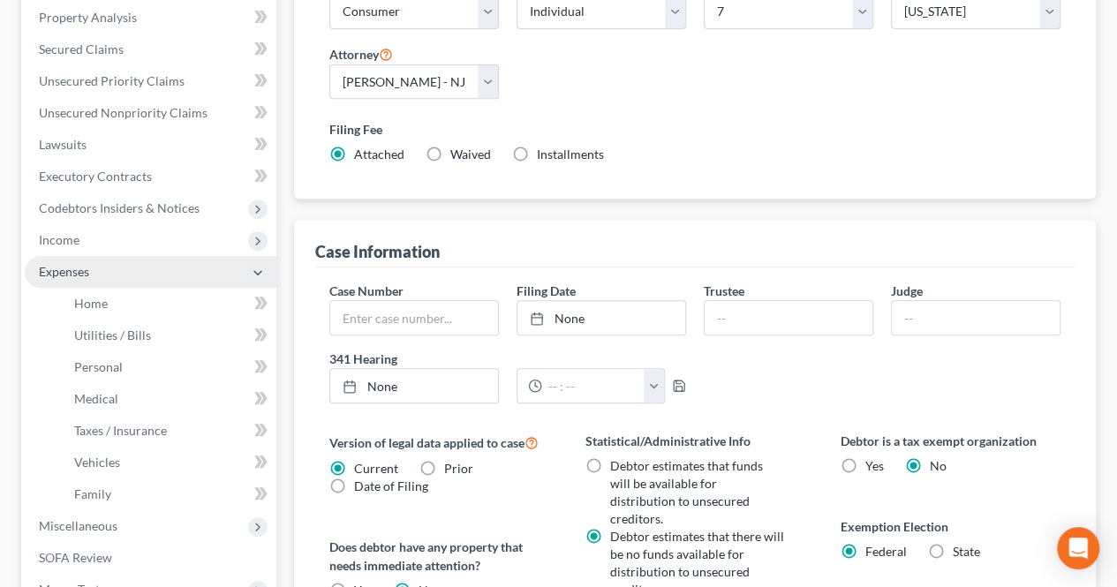
scroll to position [339, 0]
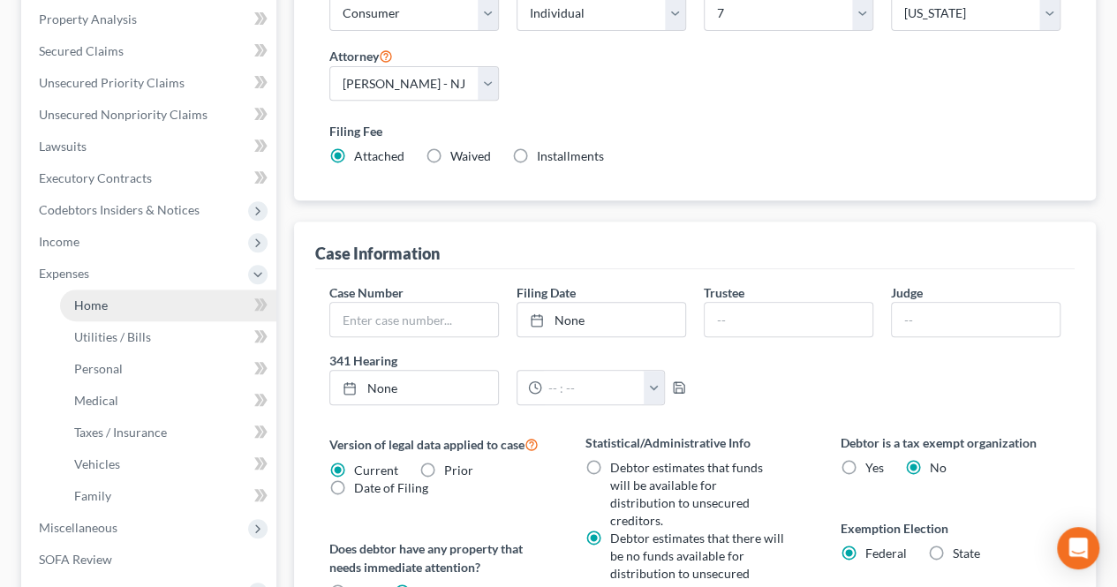
click at [168, 298] on link "Home" at bounding box center [168, 306] width 216 height 32
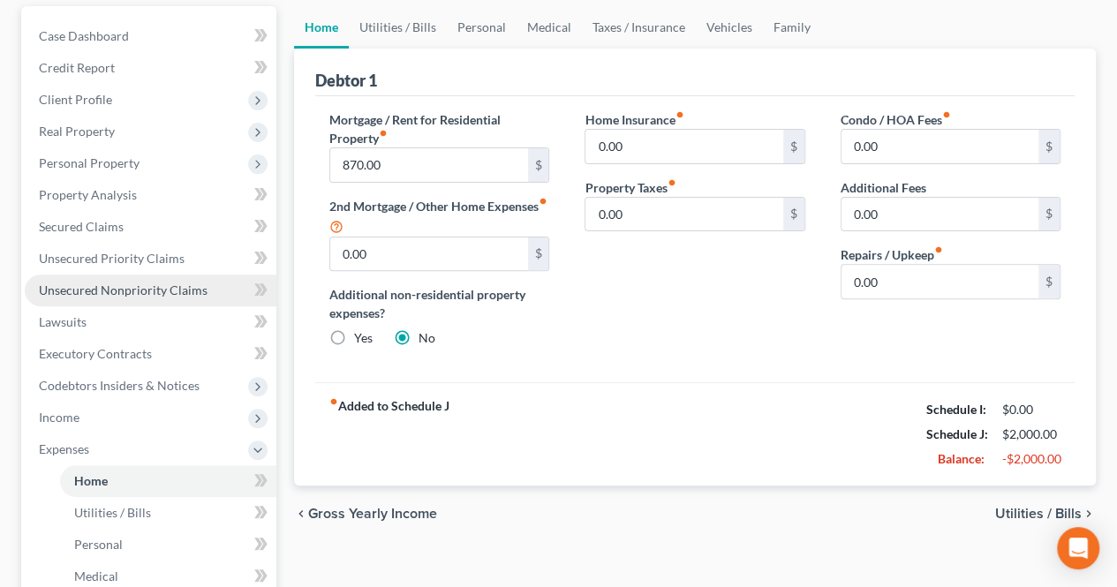
scroll to position [177, 0]
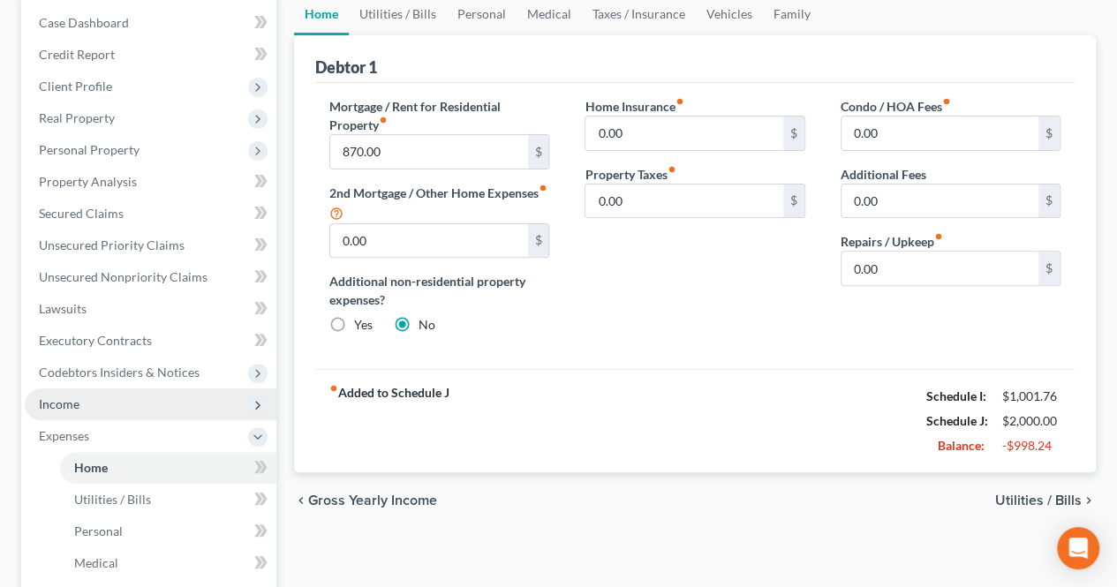
click at [174, 403] on span "Income" at bounding box center [151, 404] width 252 height 32
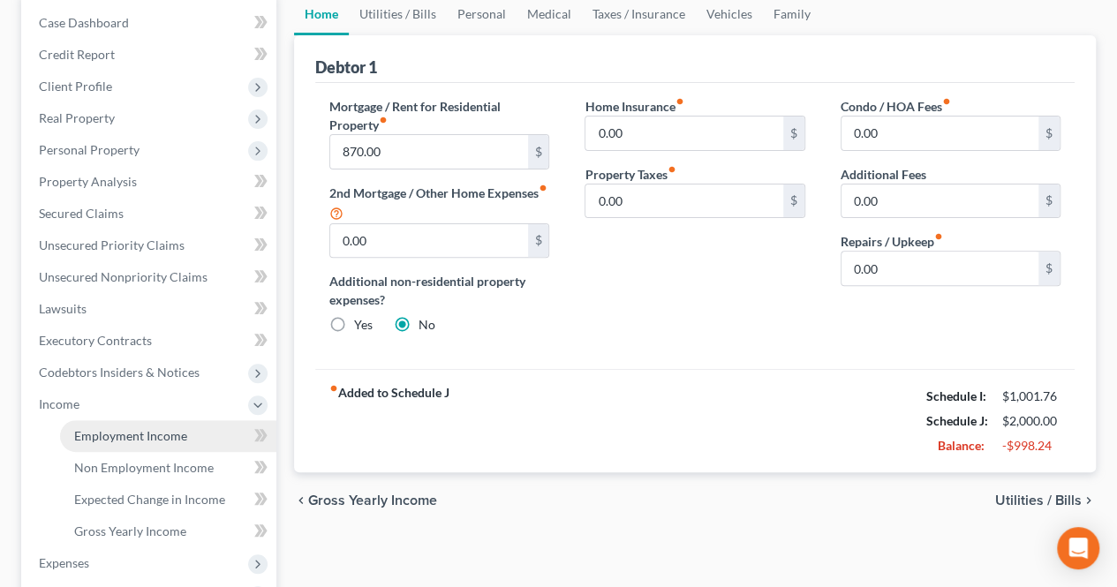
click at [159, 430] on span "Employment Income" at bounding box center [130, 435] width 113 height 15
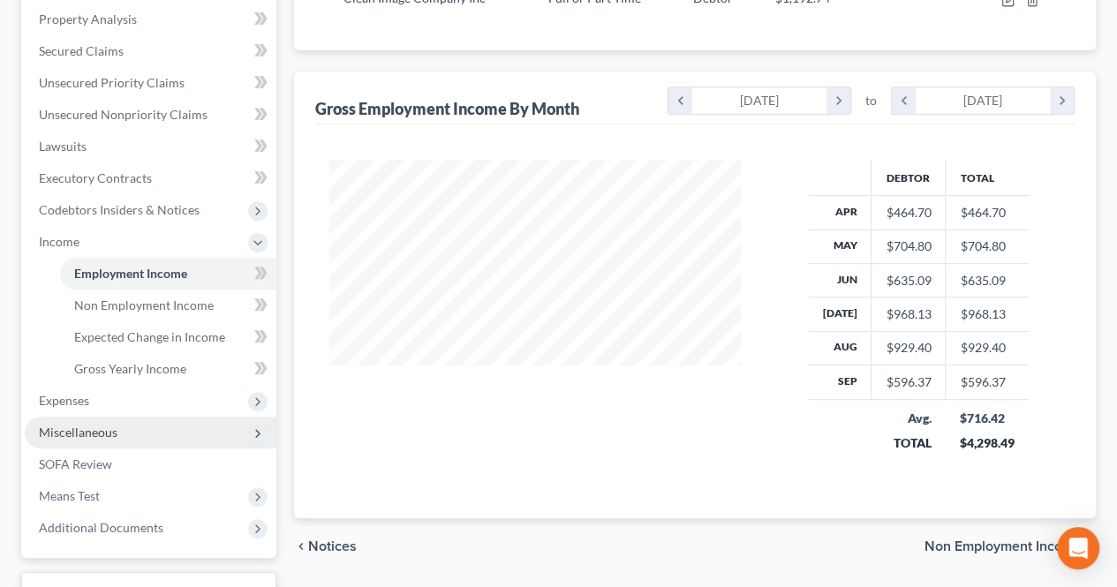
scroll to position [441, 0]
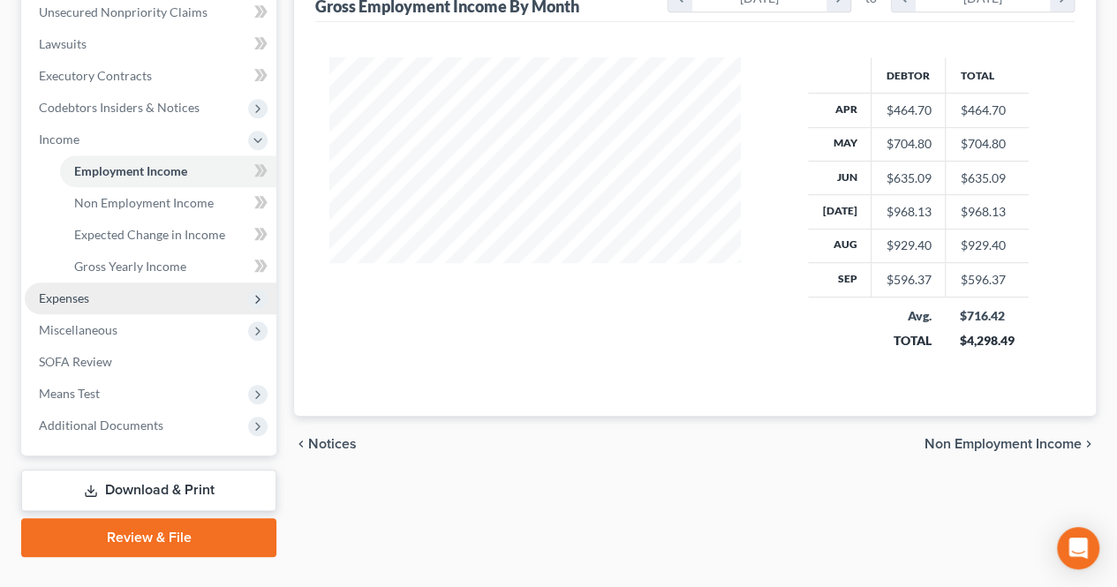
click at [104, 305] on span "Expenses" at bounding box center [151, 298] width 252 height 32
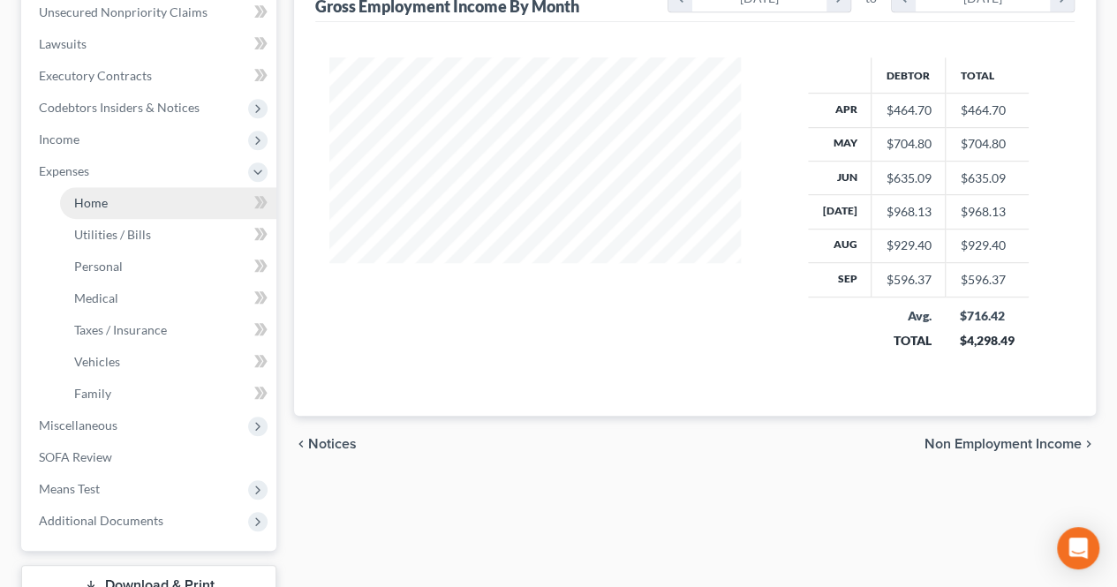
click at [146, 207] on link "Home" at bounding box center [168, 203] width 216 height 32
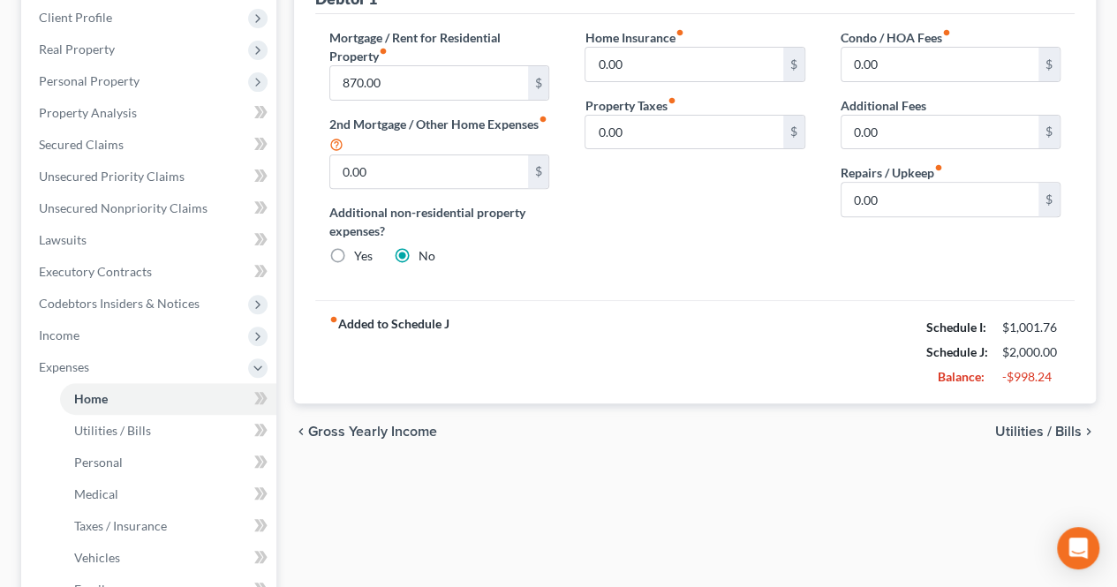
scroll to position [271, 0]
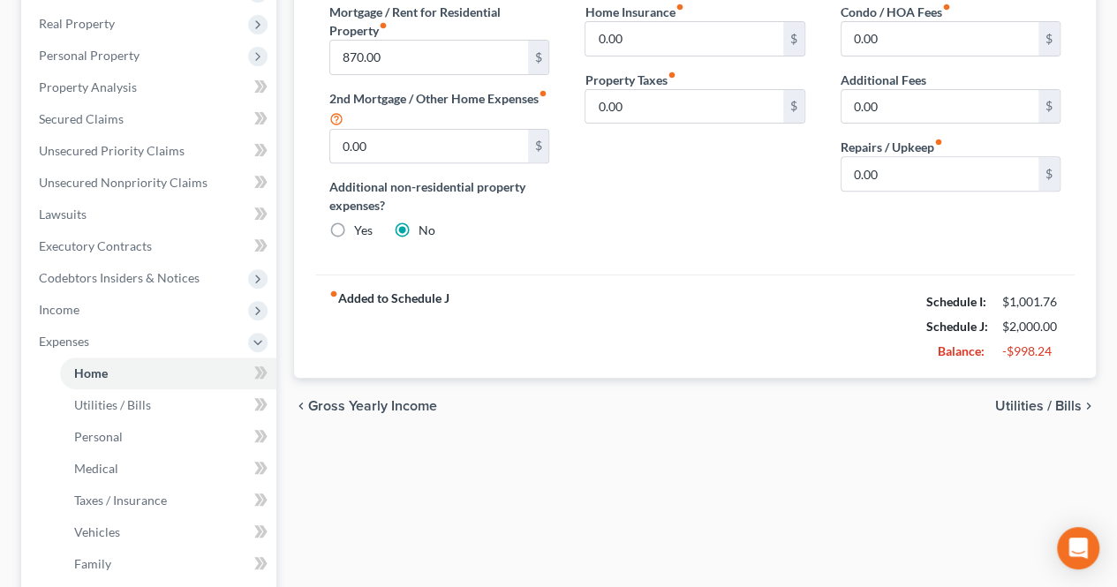
click at [998, 404] on span "Utilities / Bills" at bounding box center [1038, 406] width 87 height 14
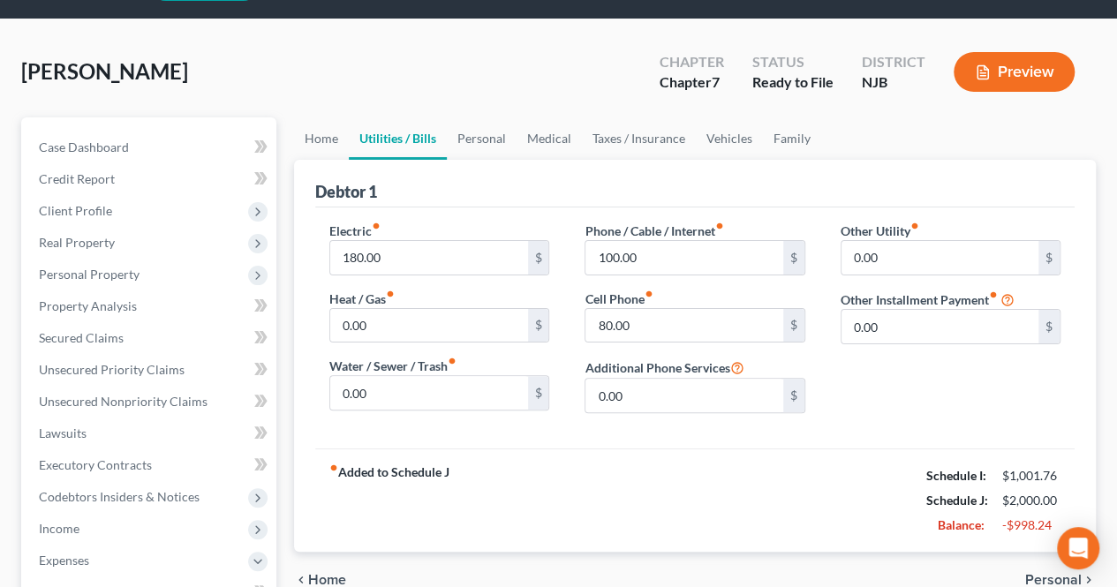
scroll to position [88, 0]
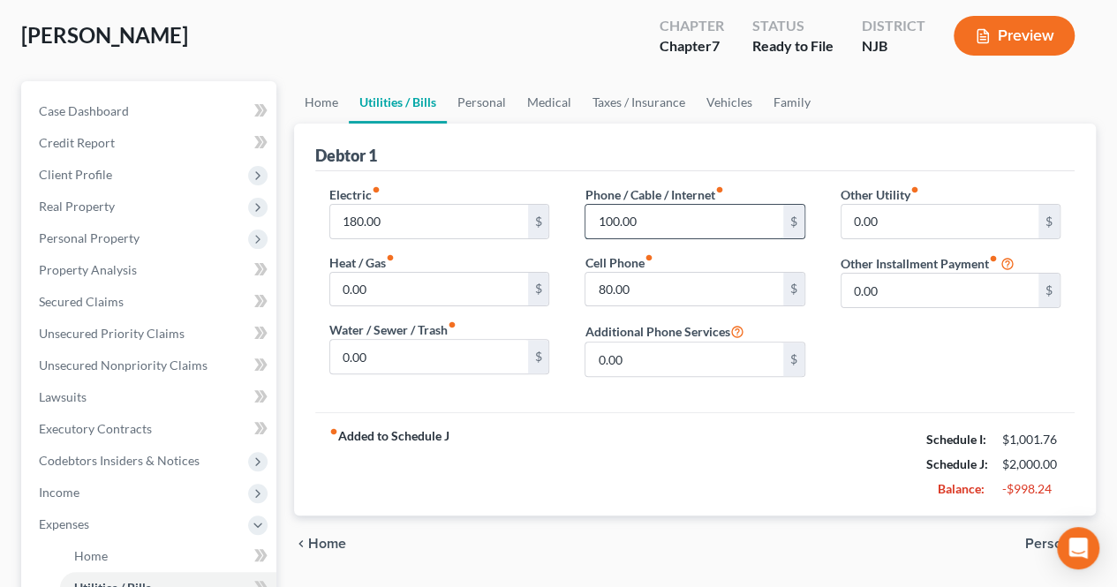
click at [692, 223] on input "100.00" at bounding box center [683, 222] width 197 height 34
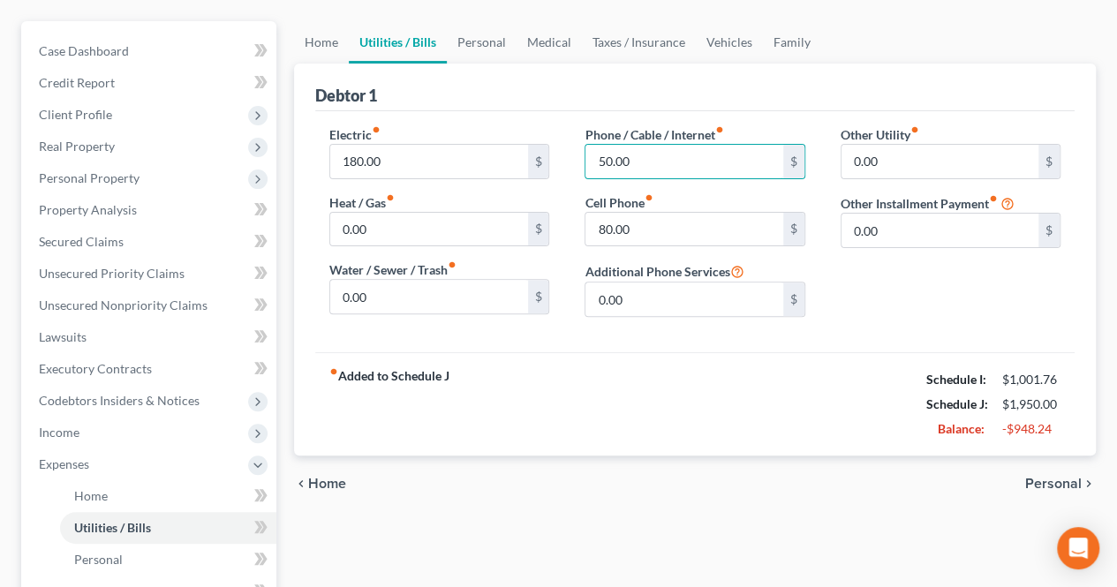
scroll to position [177, 0]
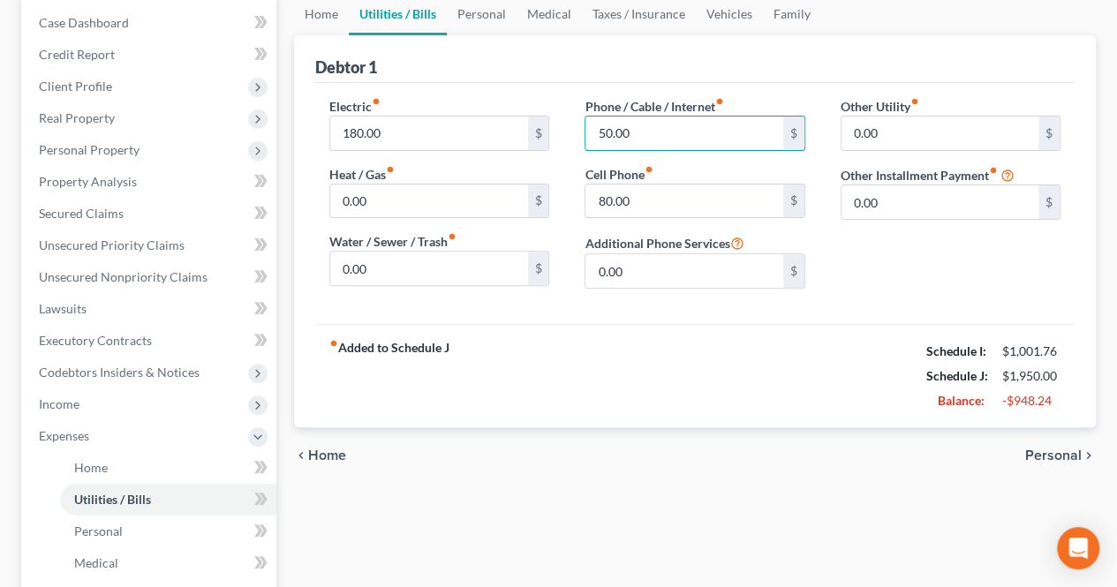
click at [1058, 449] on span "Personal" at bounding box center [1053, 455] width 56 height 14
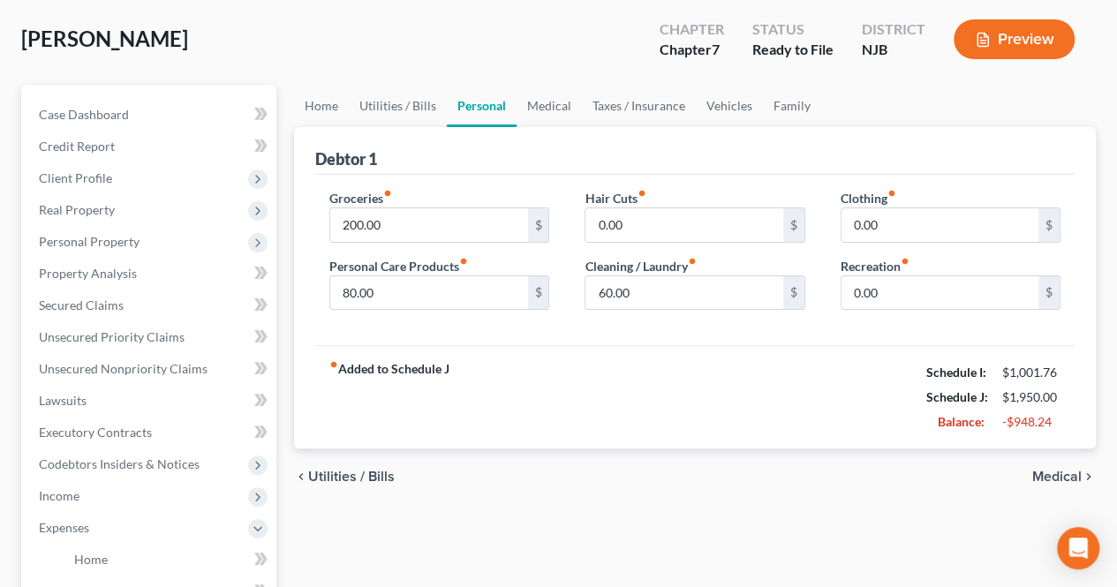
scroll to position [88, 0]
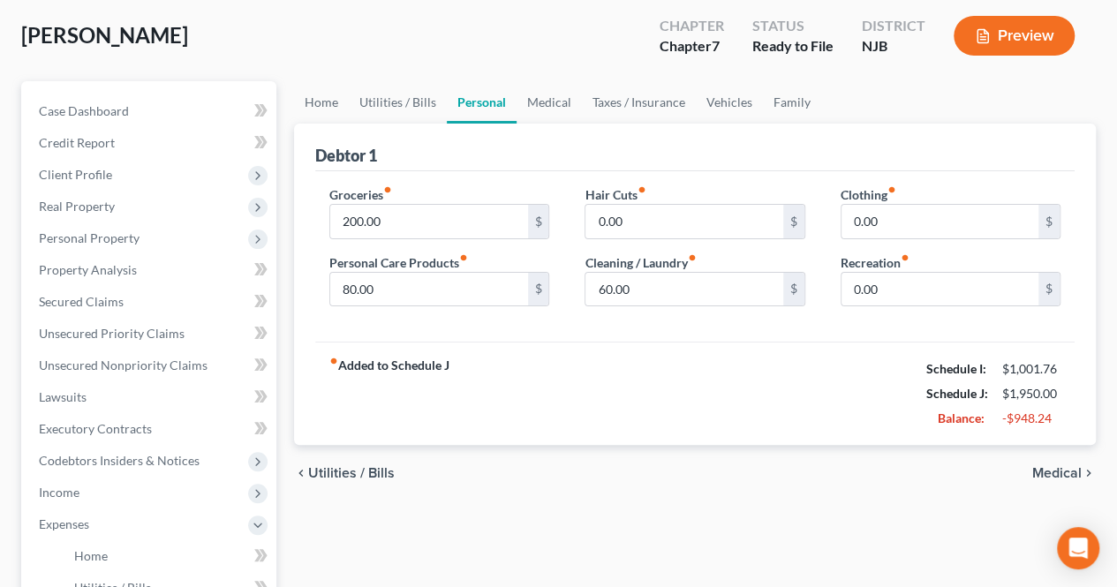
click at [1043, 467] on span "Medical" at bounding box center [1056, 473] width 49 height 14
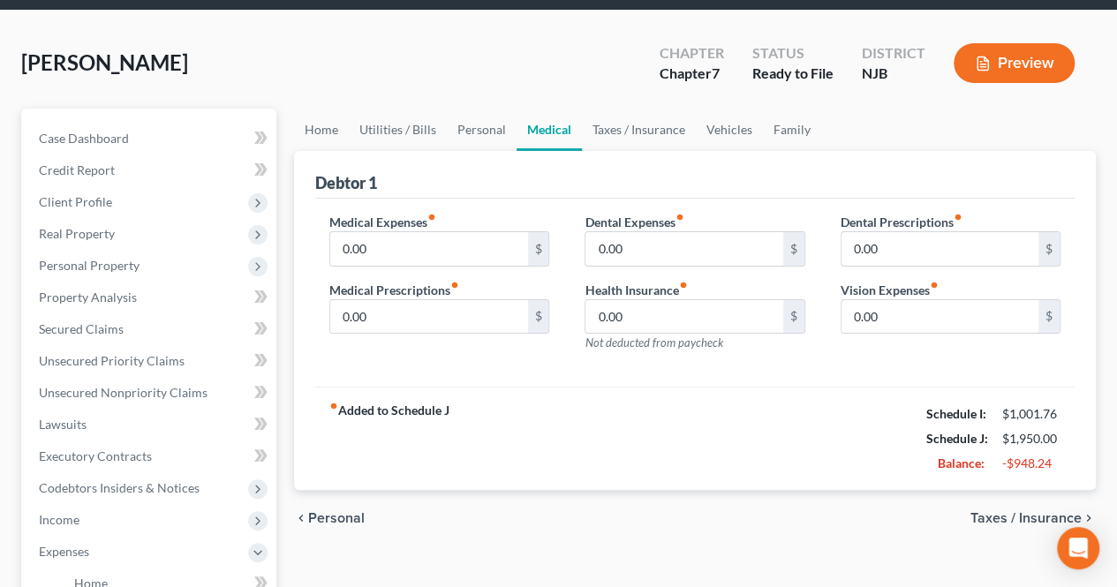
scroll to position [88, 0]
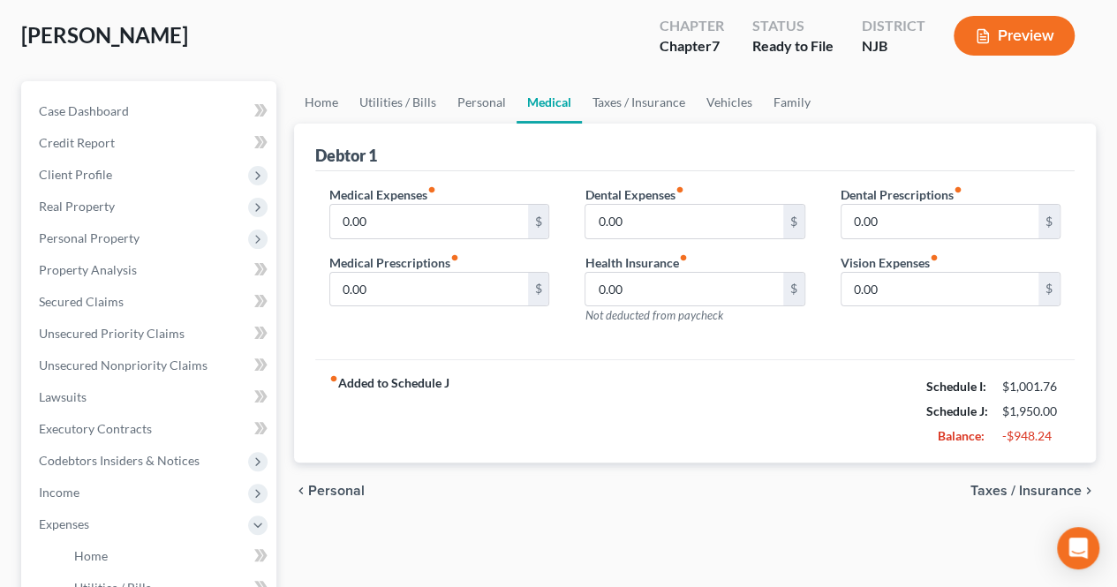
click at [1016, 484] on span "Taxes / Insurance" at bounding box center [1025, 491] width 111 height 14
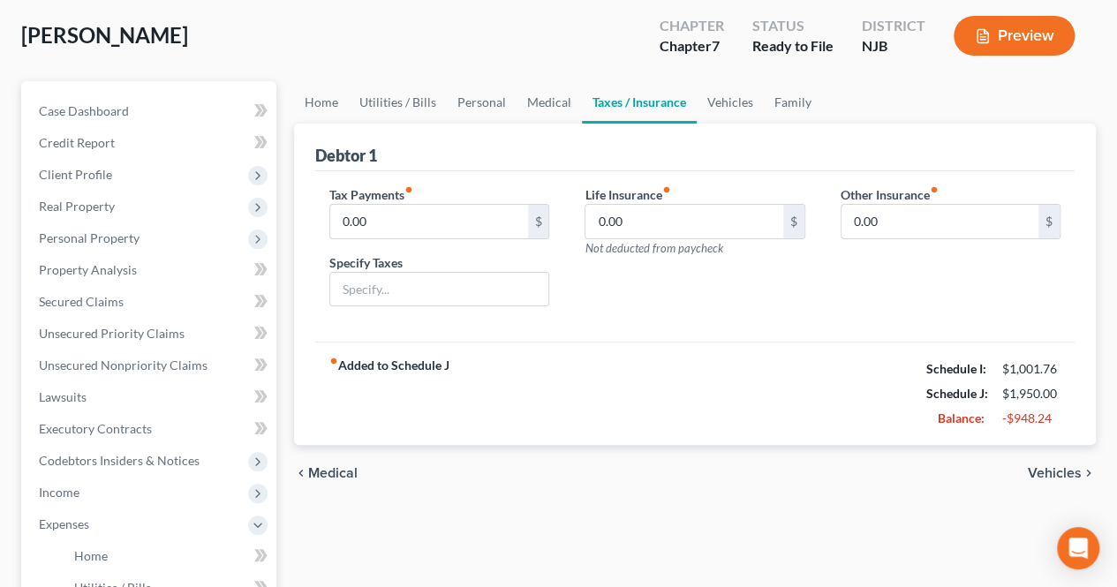
click at [1047, 476] on span "Vehicles" at bounding box center [1055, 473] width 54 height 14
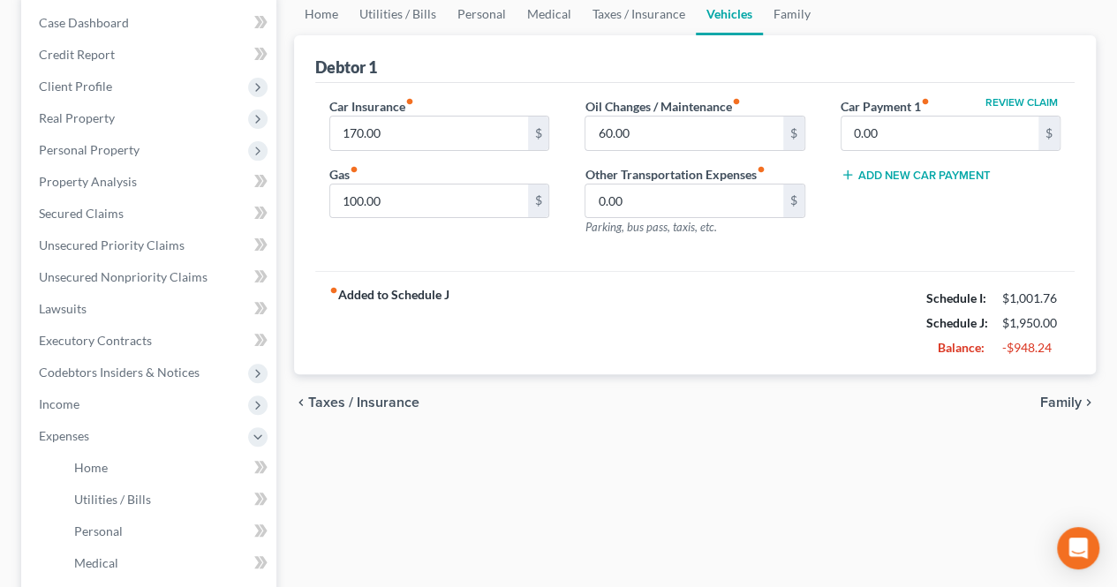
click at [1070, 402] on span "Family" at bounding box center [1060, 402] width 41 height 14
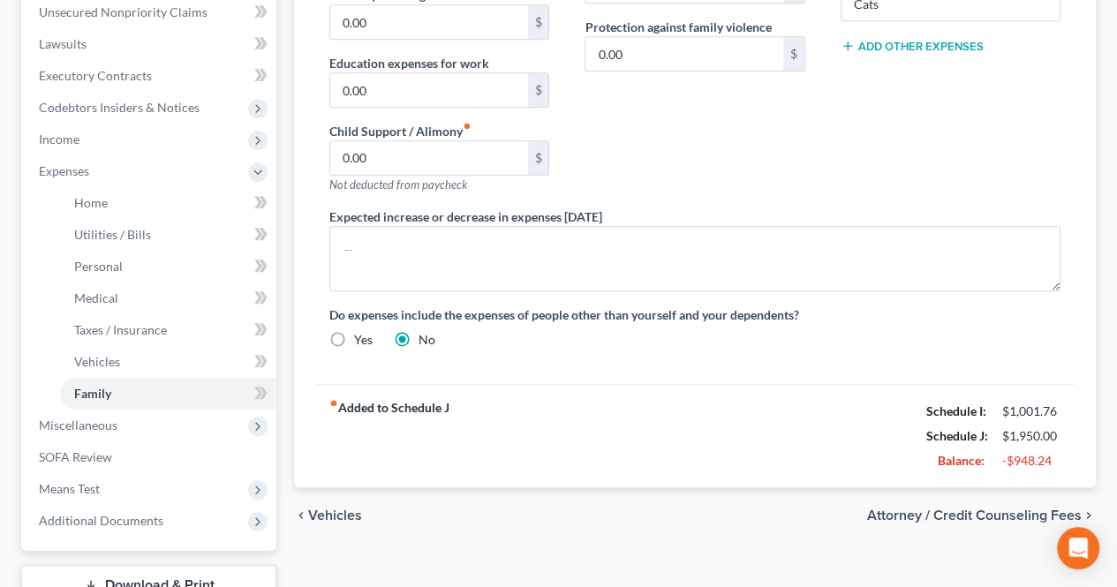
click at [993, 514] on span "Attorney / Credit Counseling Fees" at bounding box center [974, 515] width 215 height 14
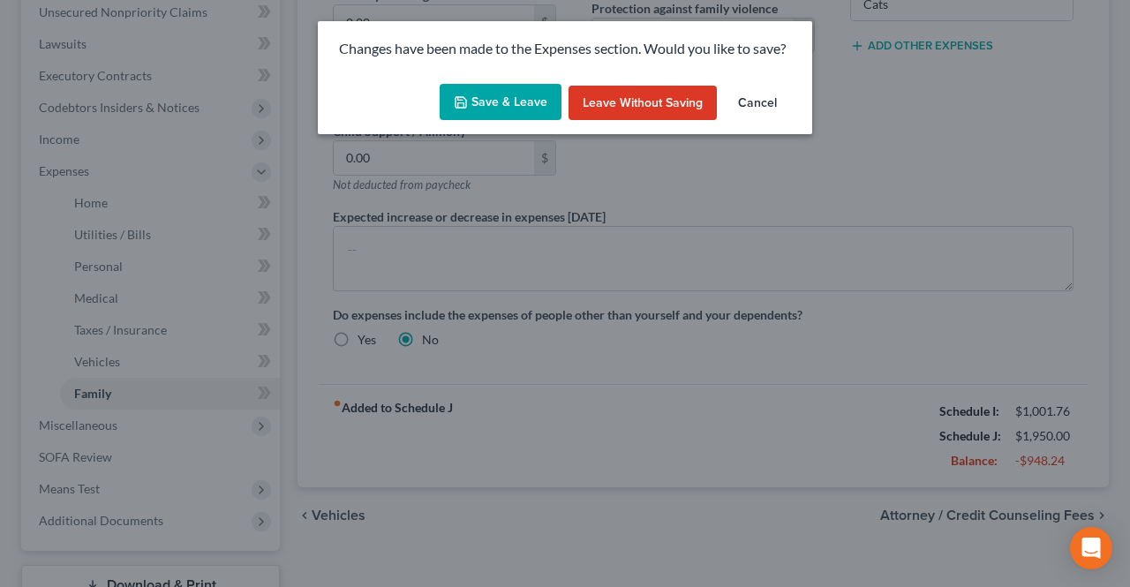
click at [526, 111] on button "Save & Leave" at bounding box center [501, 102] width 122 height 37
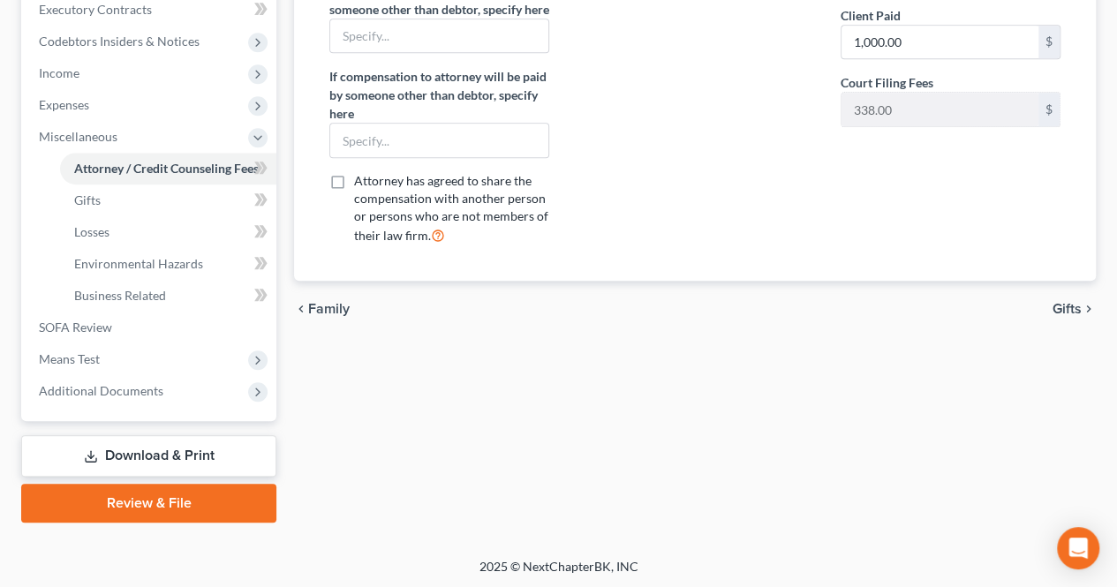
drag, startPoint x: 1075, startPoint y: 324, endPoint x: 1048, endPoint y: 324, distance: 27.4
click at [1075, 316] on span "Gifts" at bounding box center [1066, 309] width 29 height 14
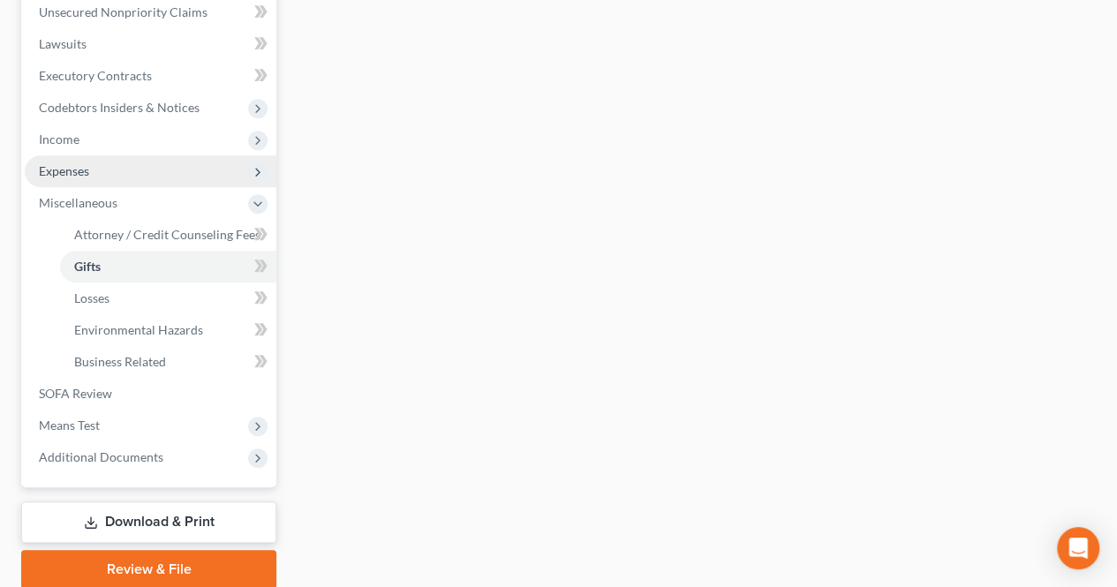
click at [125, 174] on span "Expenses" at bounding box center [151, 171] width 252 height 32
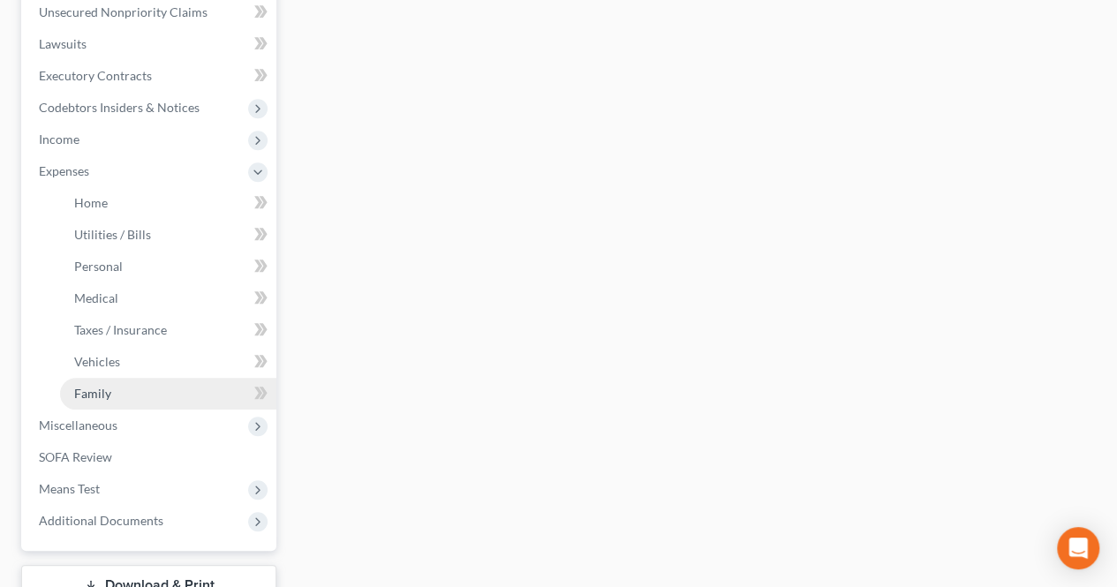
click at [124, 386] on link "Family" at bounding box center [168, 394] width 216 height 32
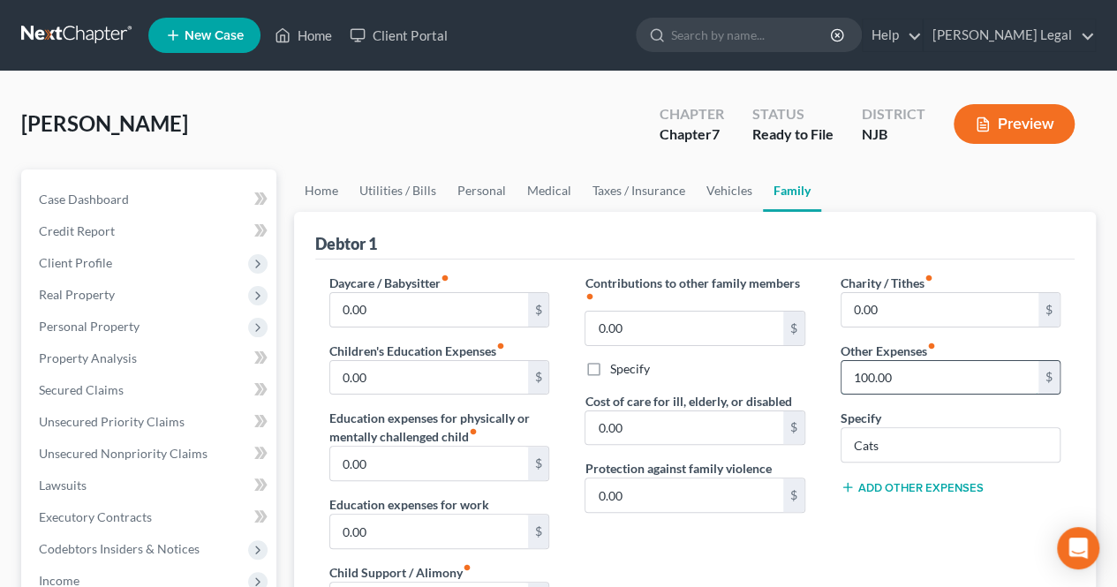
click at [921, 380] on input "100.00" at bounding box center [939, 378] width 197 height 34
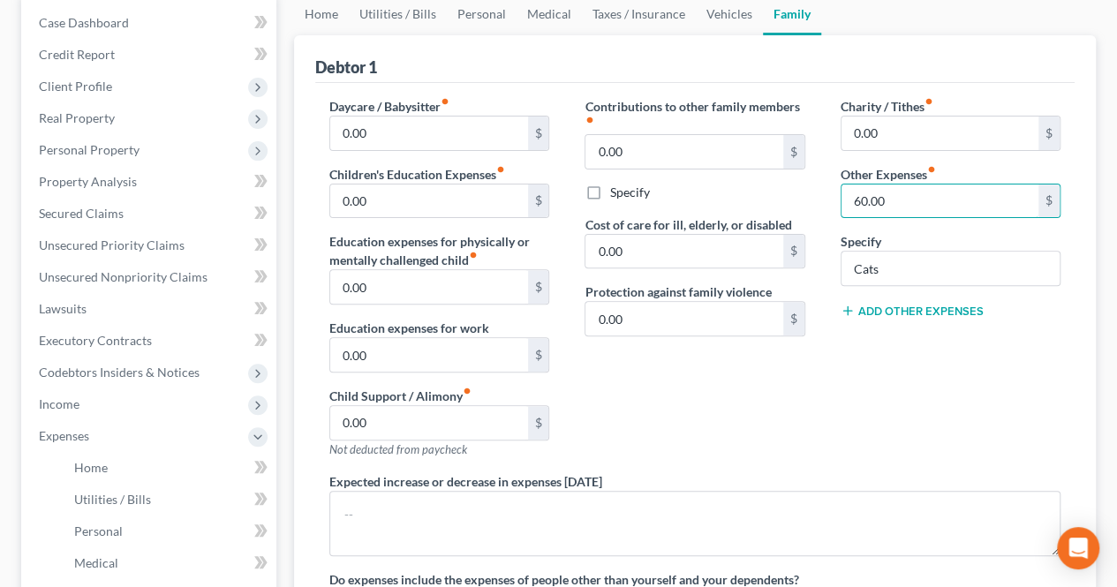
drag, startPoint x: 882, startPoint y: 207, endPoint x: 803, endPoint y: 197, distance: 79.3
click at [805, 198] on div "Daycare / Babysitter fiber_manual_record 0.00 $ Children's Education Expenses f…" at bounding box center [695, 362] width 766 height 531
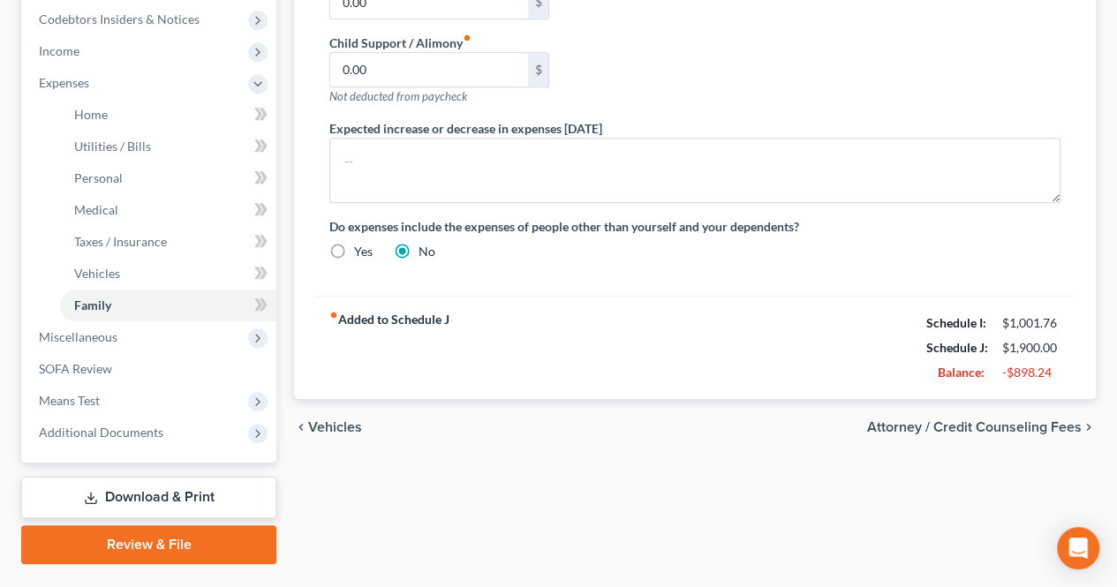
click at [966, 420] on span "Attorney / Credit Counseling Fees" at bounding box center [974, 427] width 215 height 14
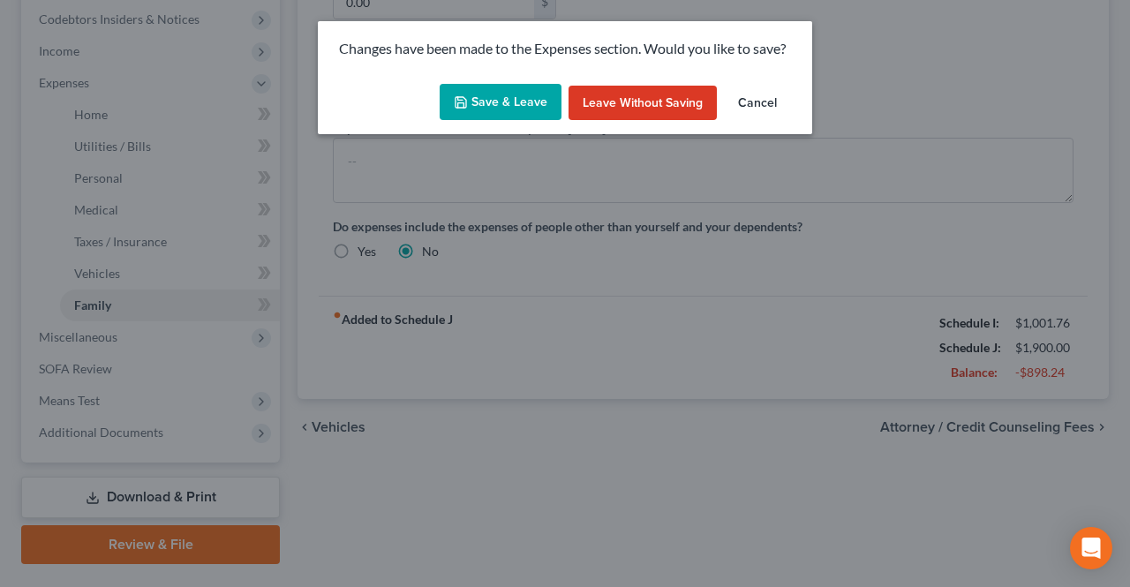
click at [528, 103] on button "Save & Leave" at bounding box center [501, 102] width 122 height 37
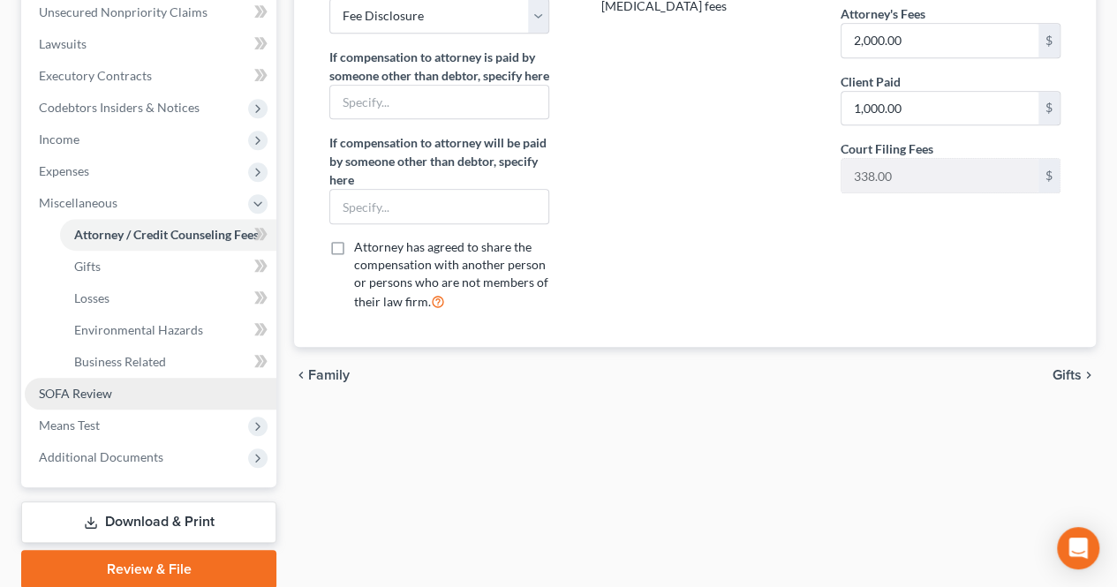
click at [132, 394] on link "SOFA Review" at bounding box center [151, 394] width 252 height 32
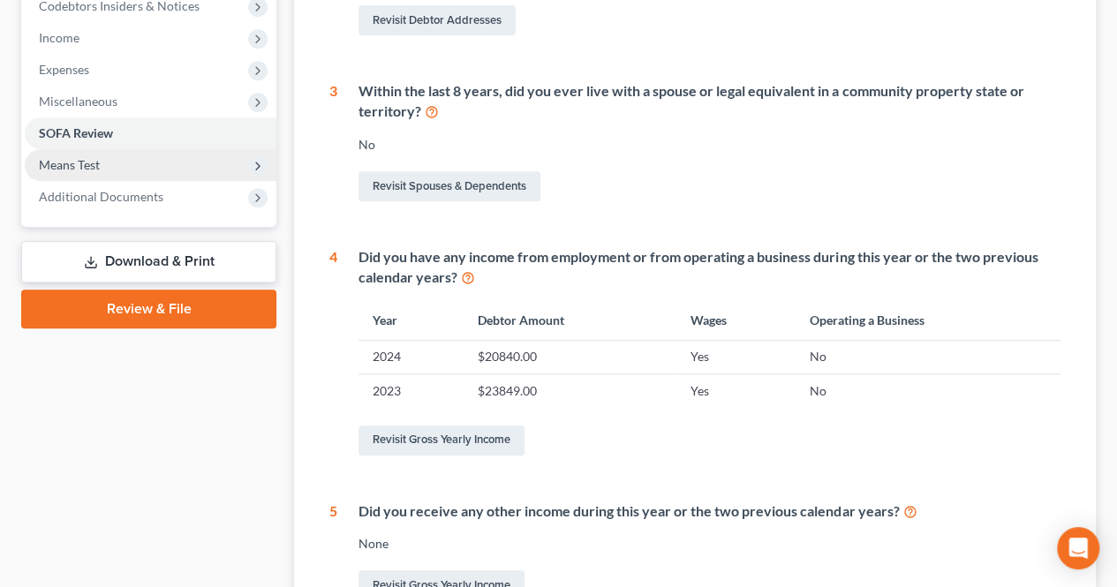
click at [99, 159] on span "Means Test" at bounding box center [69, 164] width 61 height 15
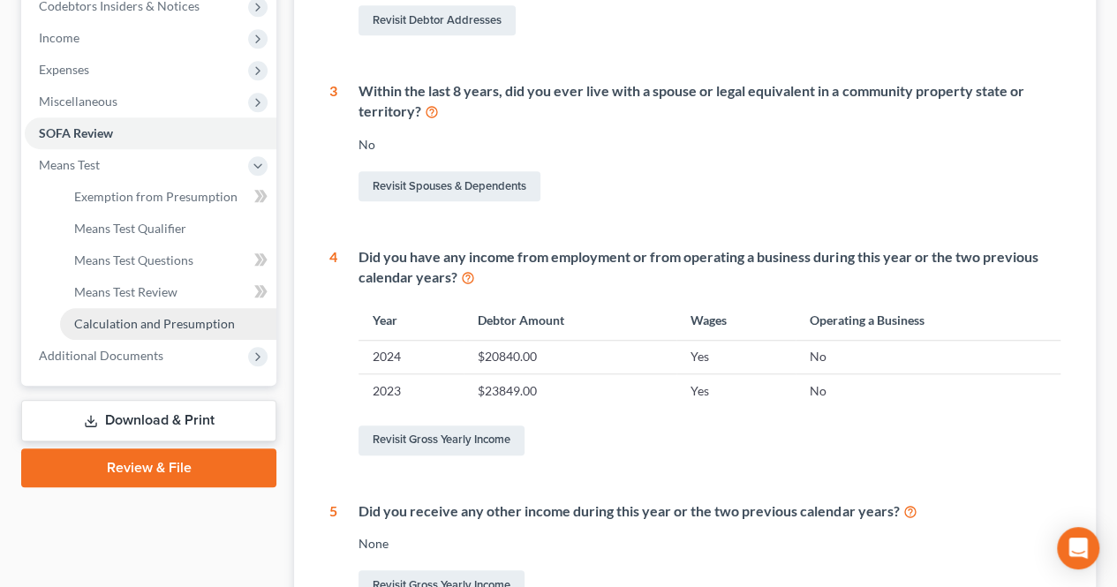
click at [120, 313] on link "Calculation and Presumption" at bounding box center [168, 324] width 216 height 32
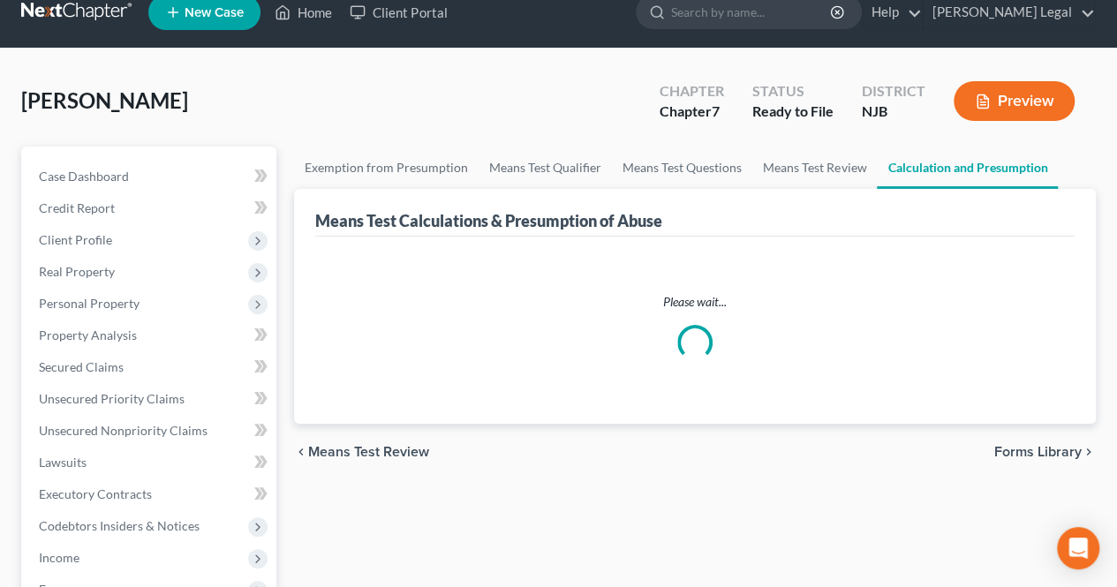
scroll to position [1, 0]
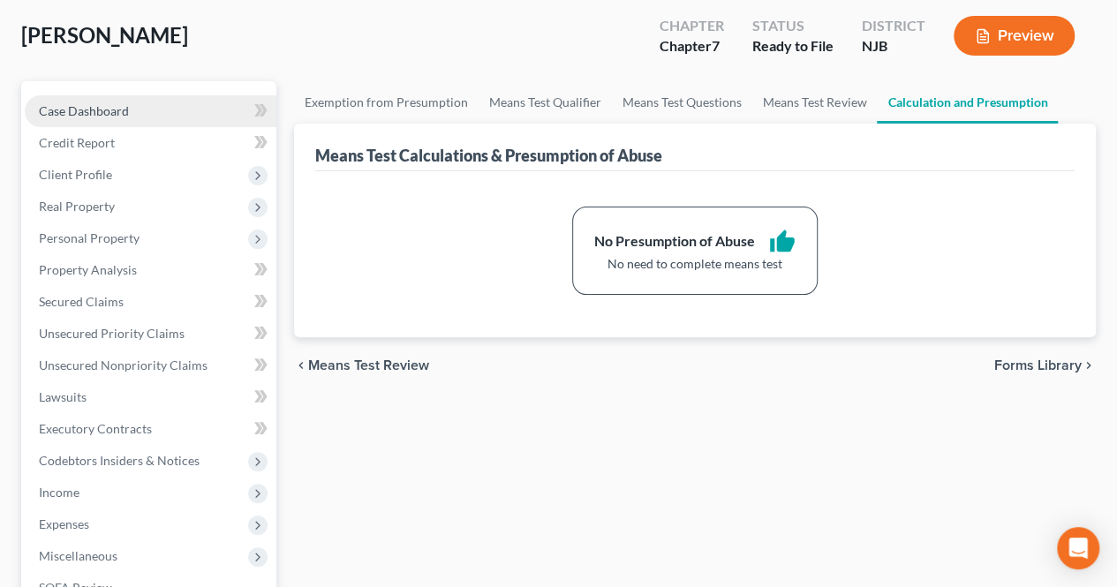
click at [156, 107] on link "Case Dashboard" at bounding box center [151, 111] width 252 height 32
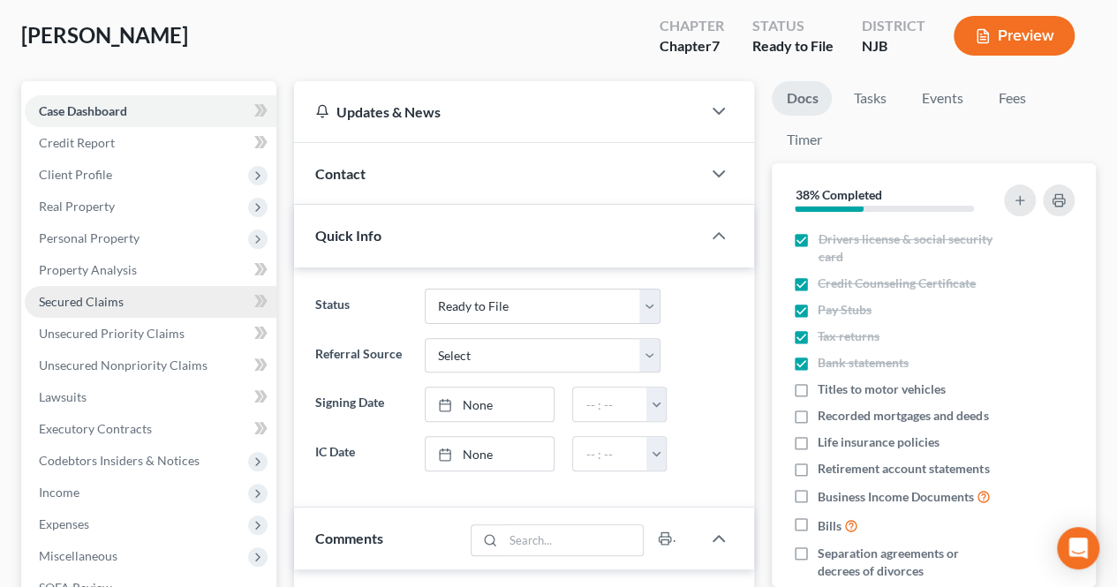
click at [104, 301] on span "Secured Claims" at bounding box center [81, 301] width 85 height 15
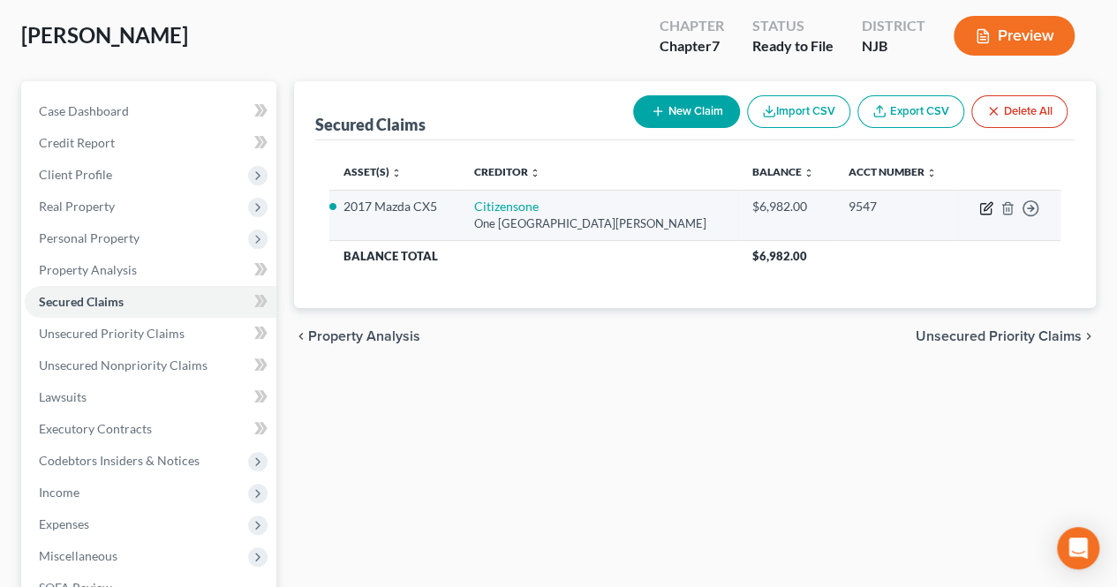
click at [983, 204] on icon "button" at bounding box center [986, 208] width 14 height 14
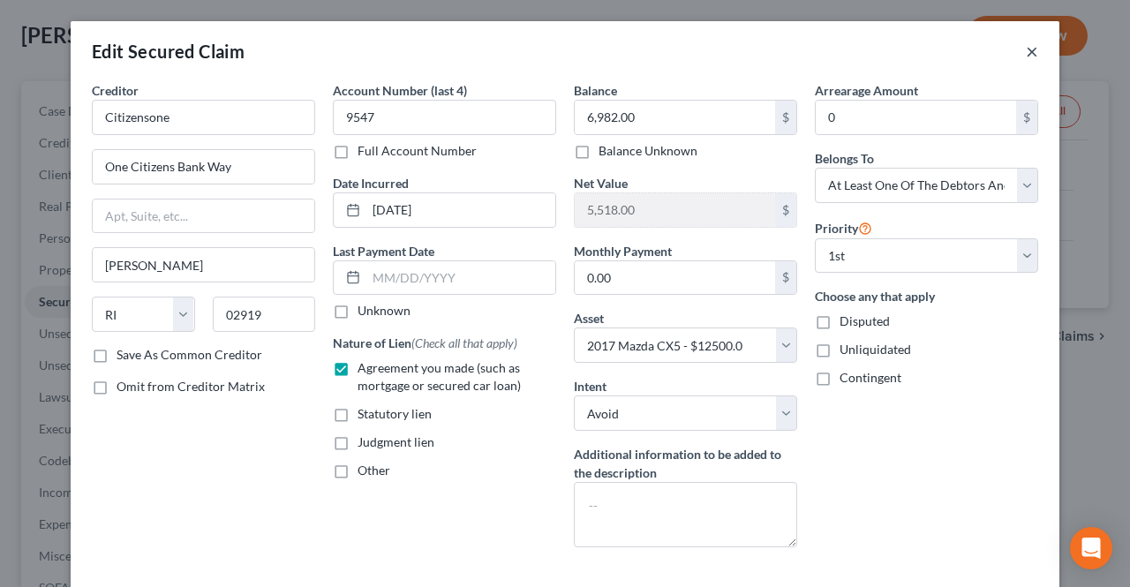
click at [1026, 52] on button "×" at bounding box center [1032, 51] width 12 height 21
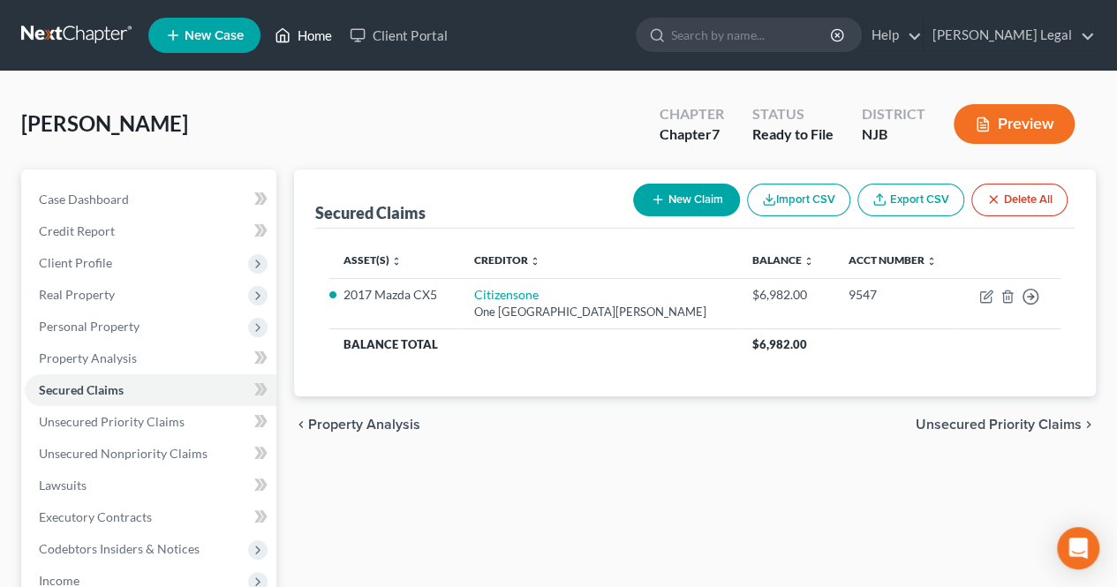
click at [327, 36] on link "Home" at bounding box center [303, 35] width 75 height 32
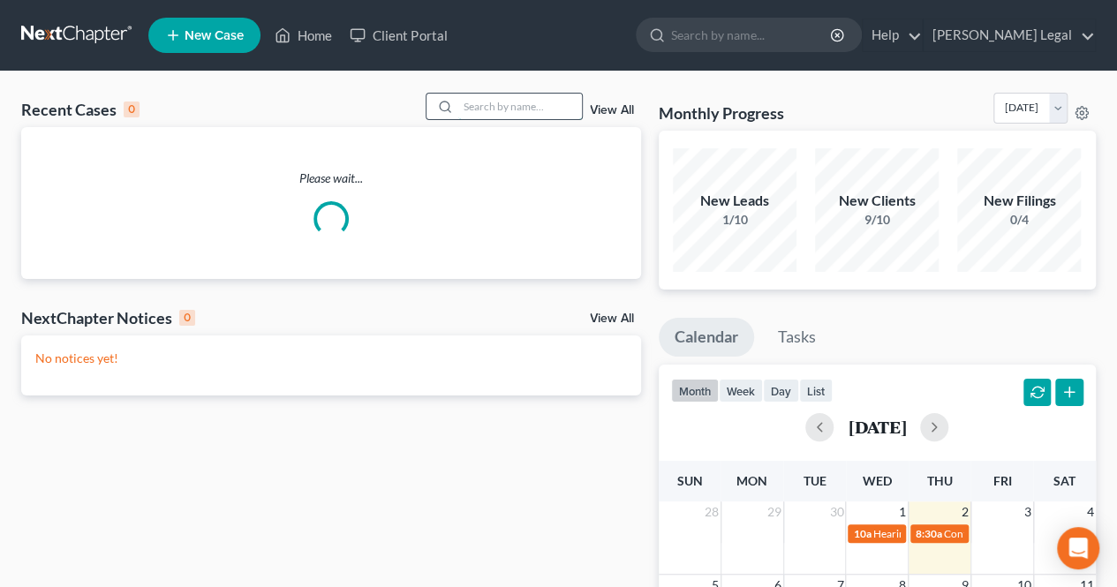
click at [521, 112] on input "search" at bounding box center [520, 107] width 124 height 26
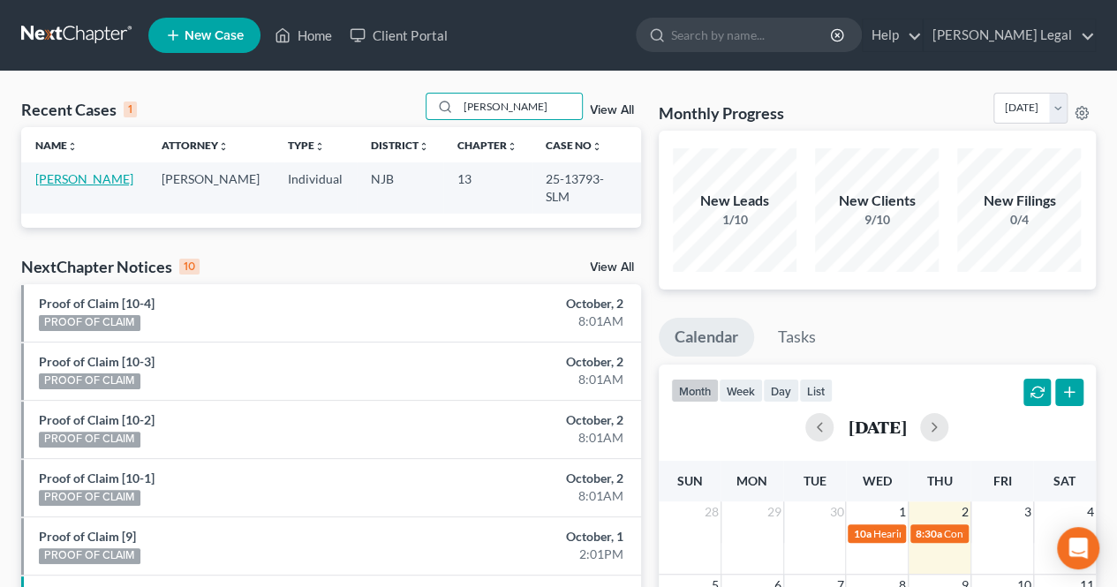
click at [90, 177] on link "[PERSON_NAME]" at bounding box center [84, 178] width 98 height 15
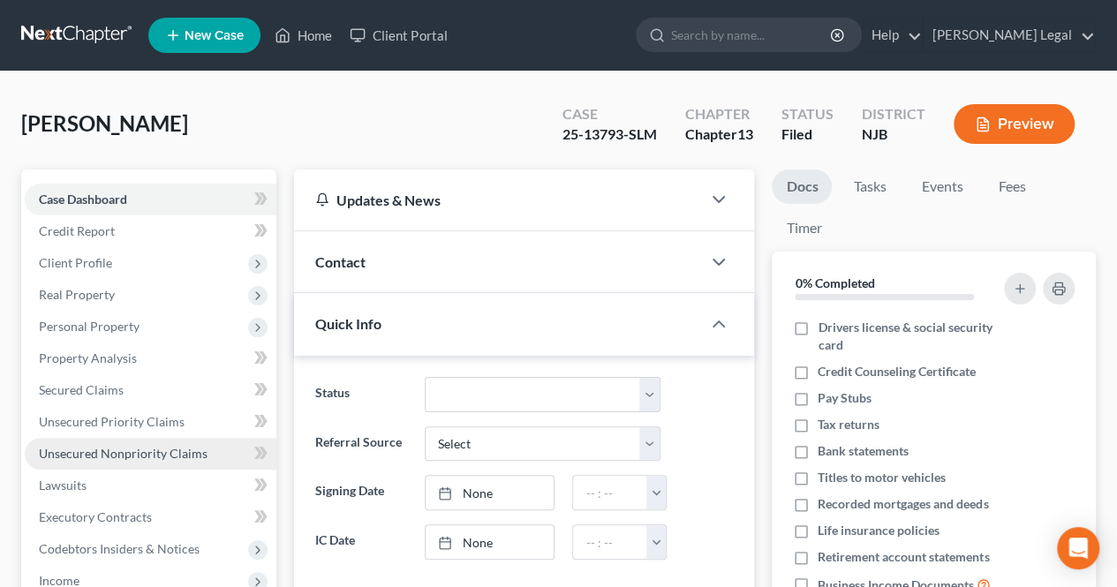
scroll to position [353, 0]
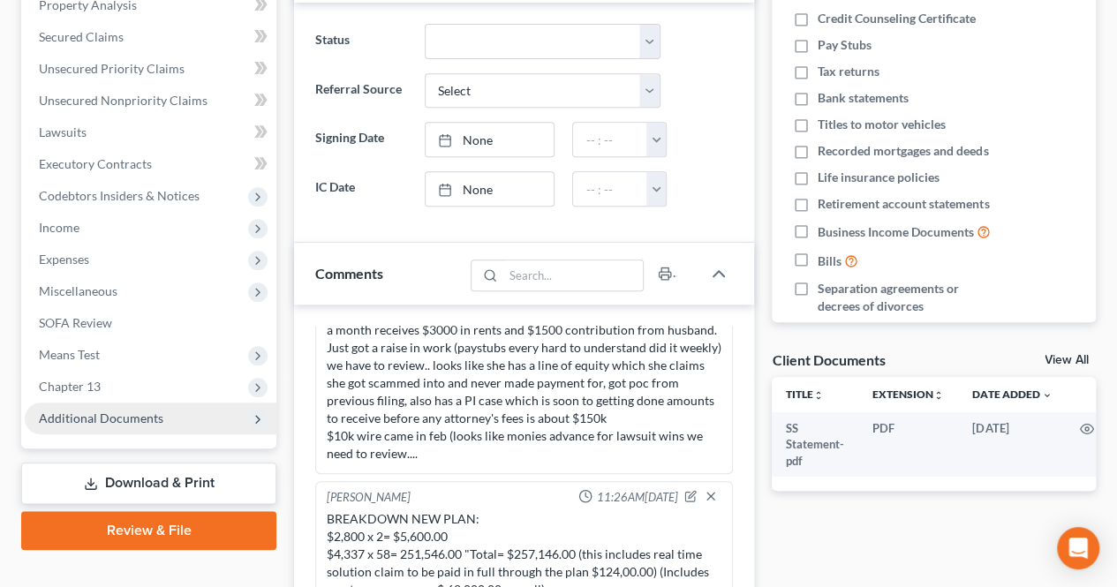
click at [111, 418] on span "Additional Documents" at bounding box center [101, 418] width 124 height 15
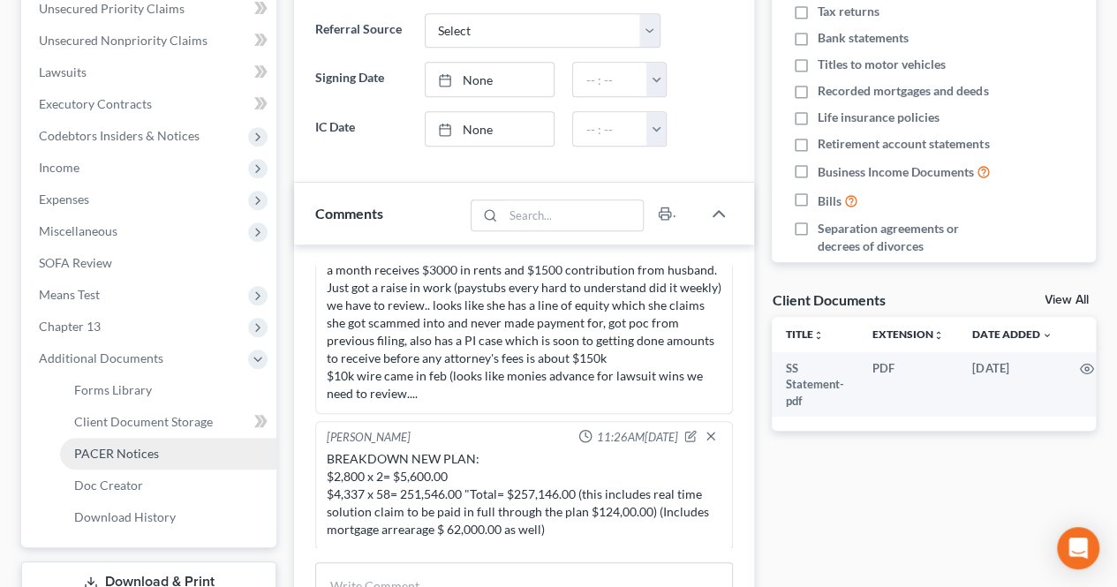
scroll to position [441, 0]
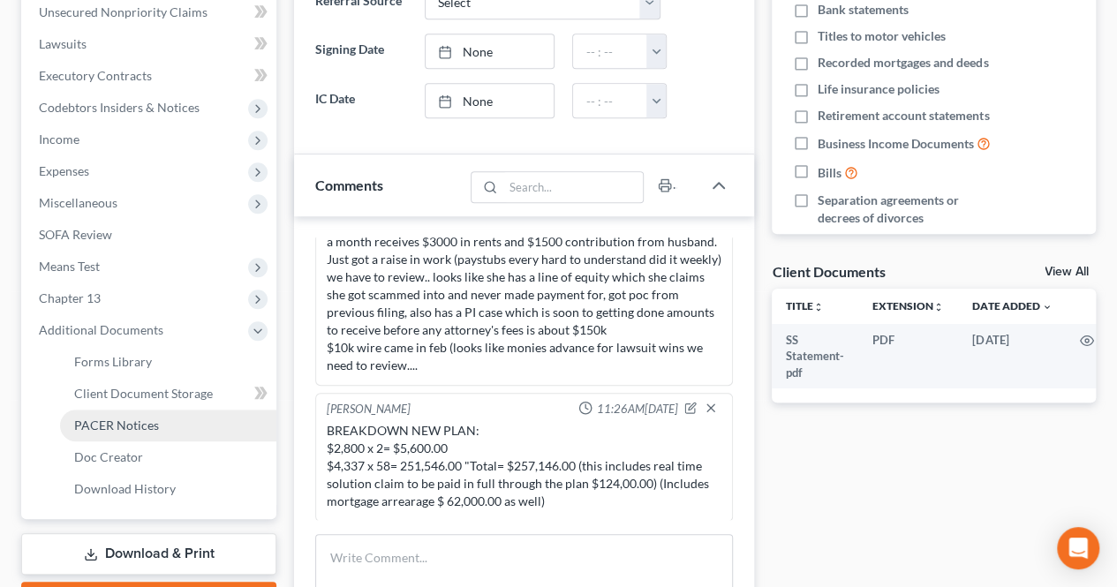
click at [131, 423] on span "PACER Notices" at bounding box center [116, 425] width 85 height 15
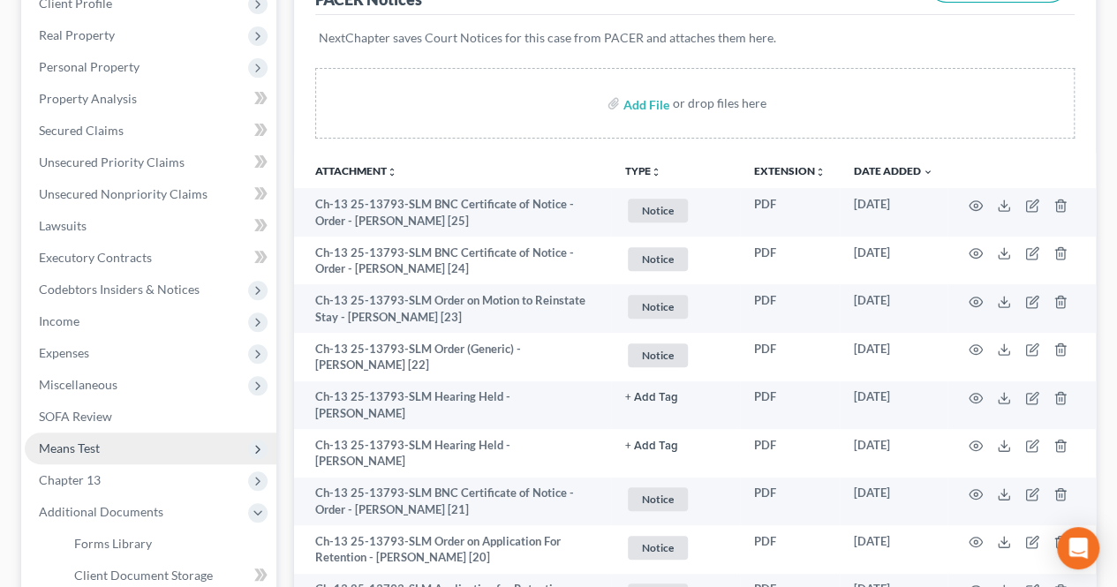
scroll to position [288, 0]
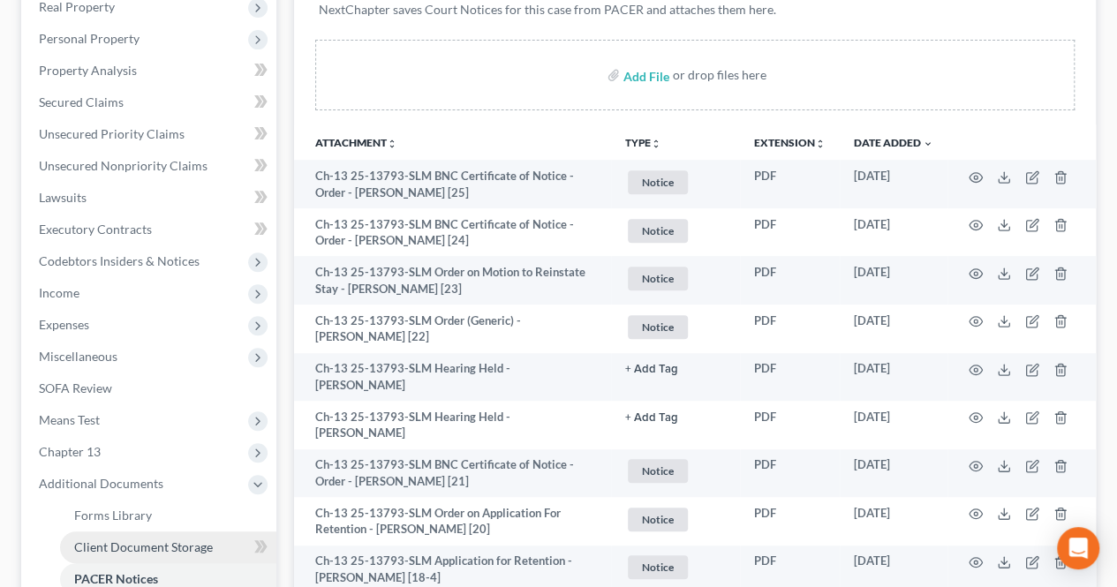
click at [159, 546] on span "Client Document Storage" at bounding box center [143, 546] width 139 height 15
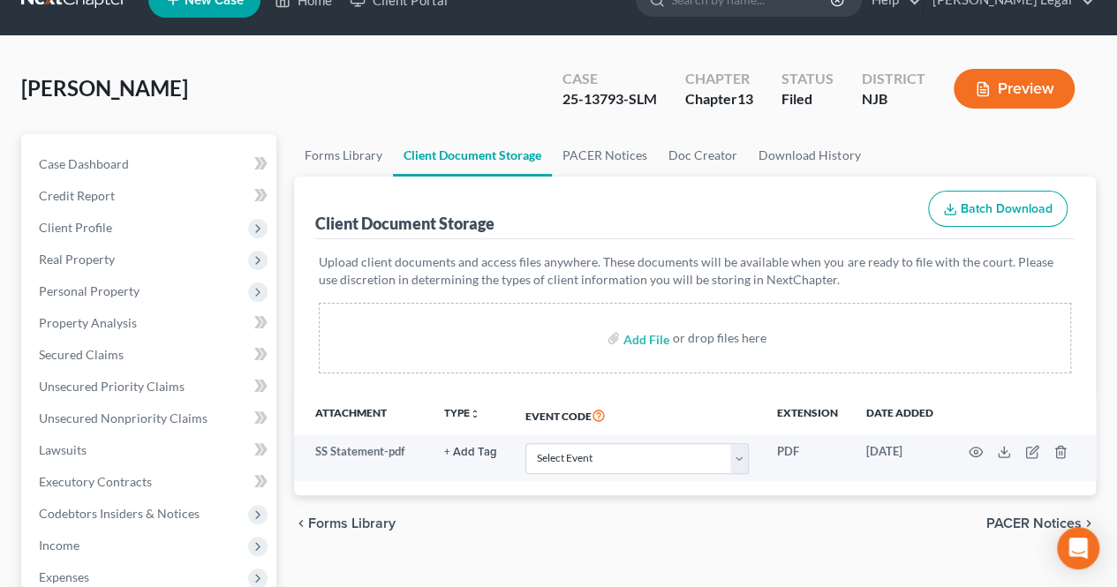
scroll to position [88, 0]
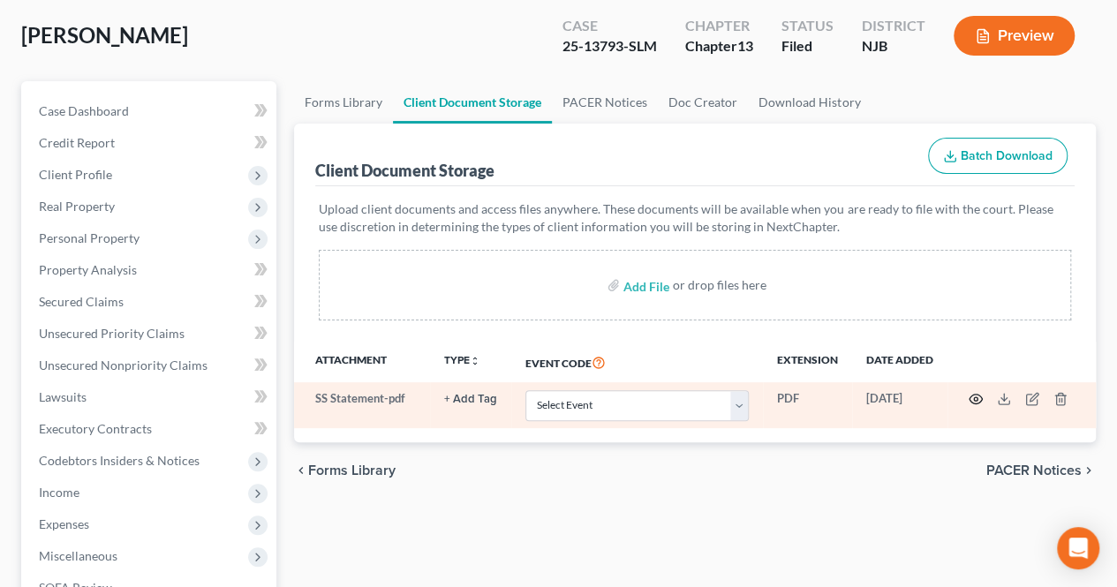
click at [978, 395] on icon "button" at bounding box center [975, 400] width 13 height 10
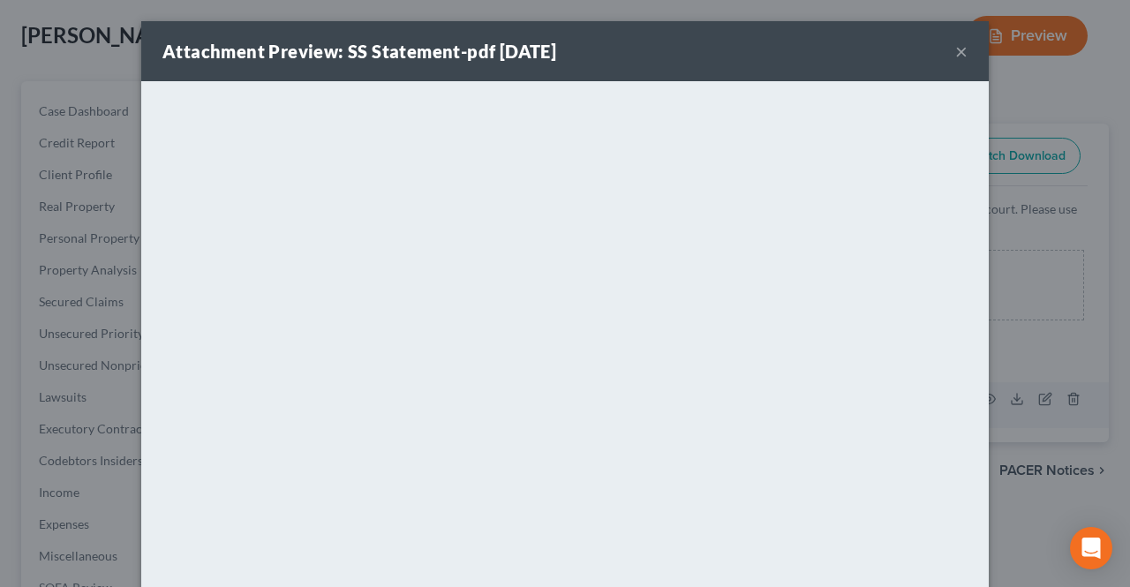
drag, startPoint x: 958, startPoint y: 46, endPoint x: 952, endPoint y: 89, distance: 43.7
click at [957, 46] on button "×" at bounding box center [961, 51] width 12 height 21
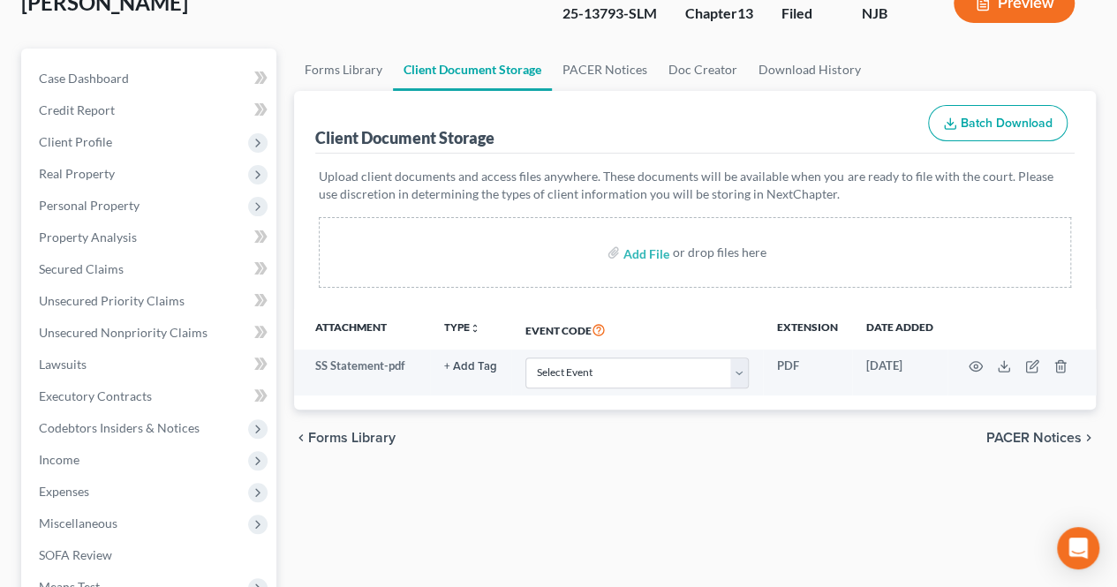
scroll to position [0, 0]
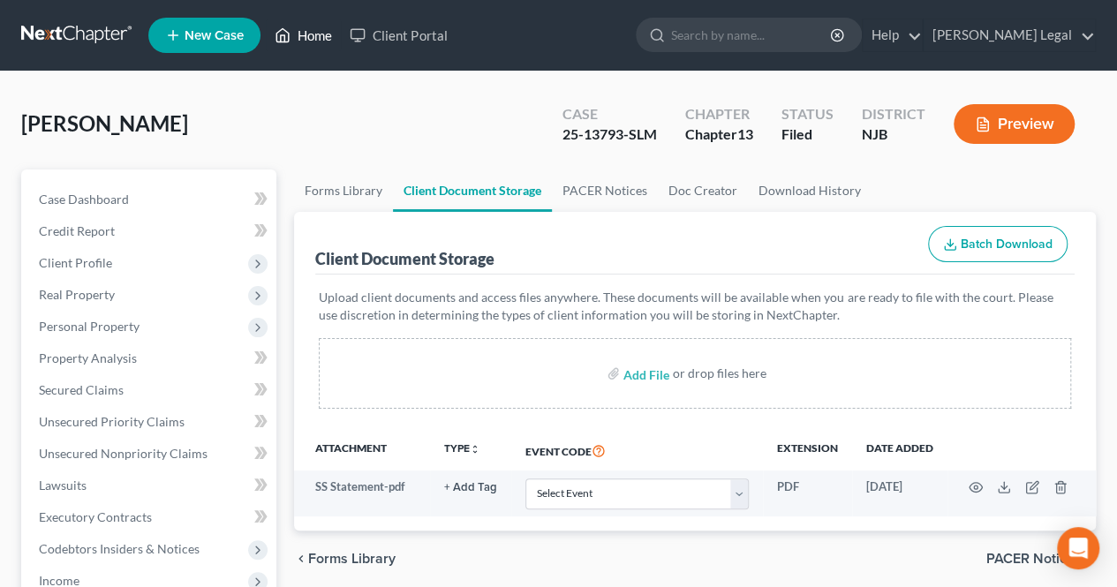
click at [286, 27] on icon at bounding box center [283, 35] width 16 height 21
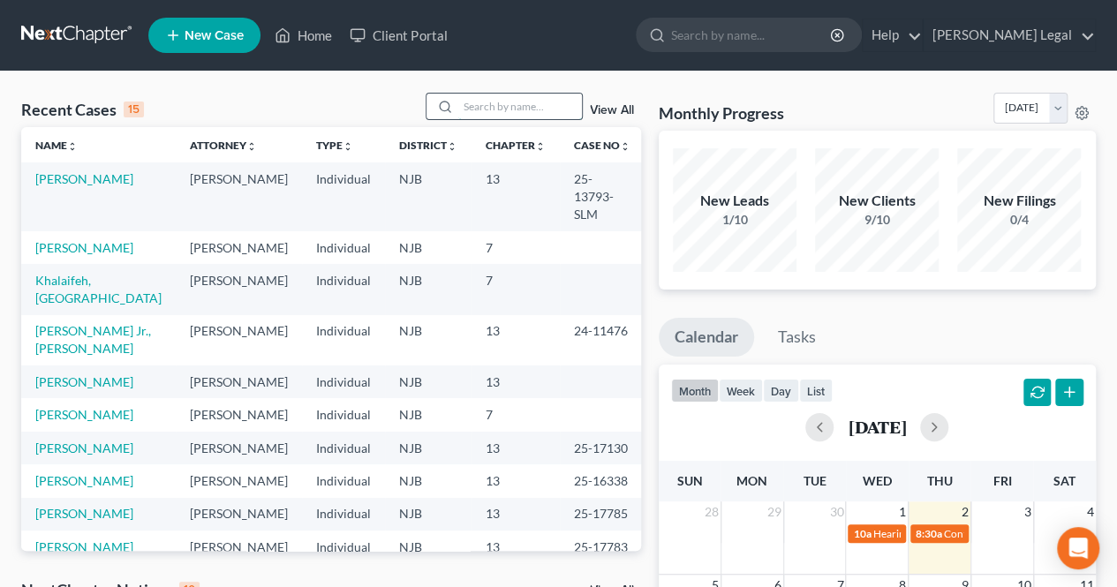
click at [512, 113] on input "search" at bounding box center [520, 107] width 124 height 26
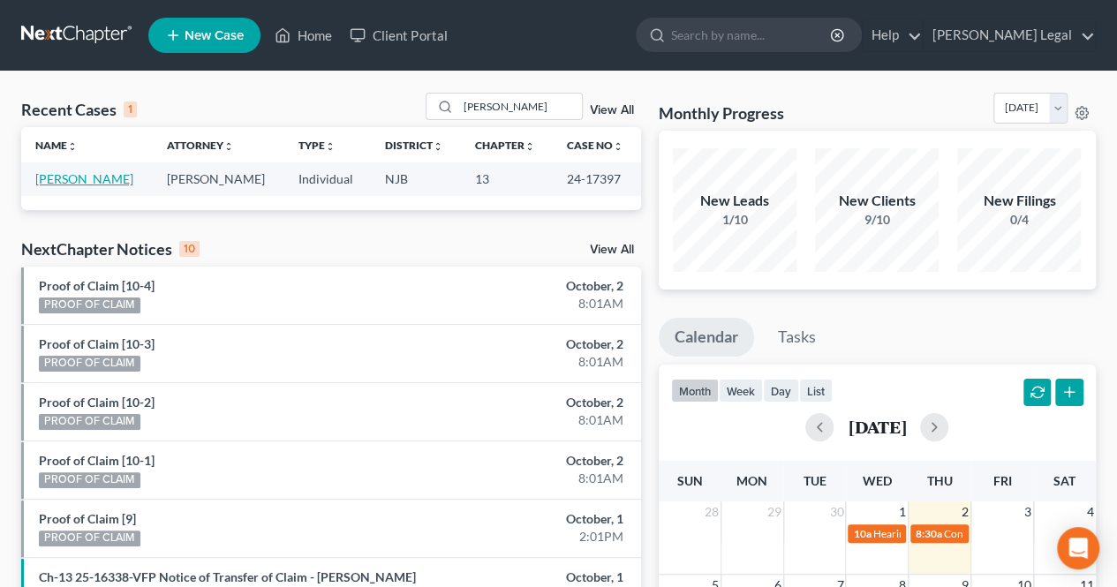
click at [92, 182] on link "[PERSON_NAME]" at bounding box center [84, 178] width 98 height 15
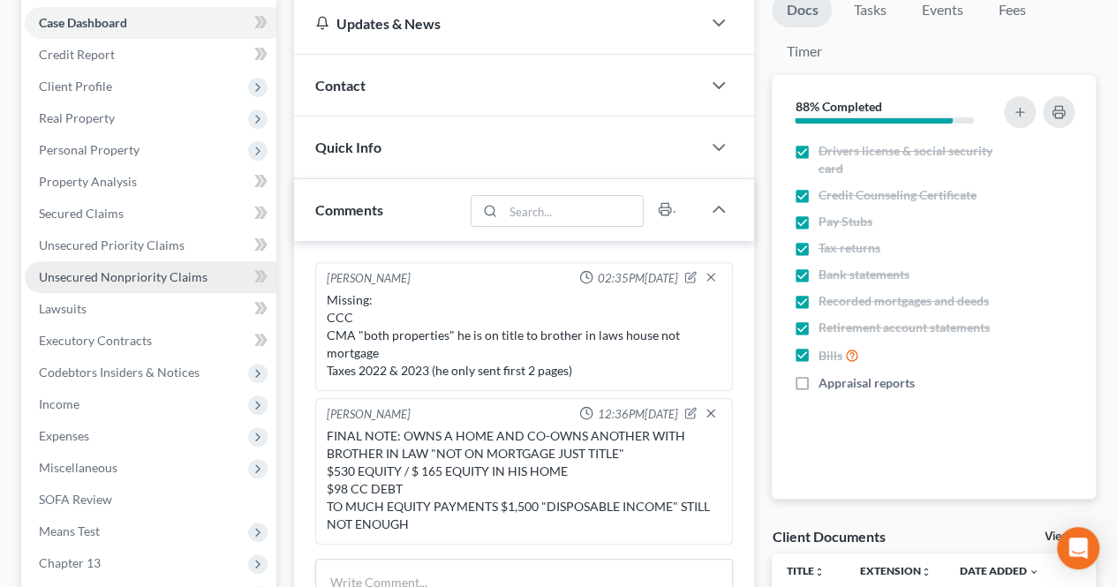
scroll to position [467, 0]
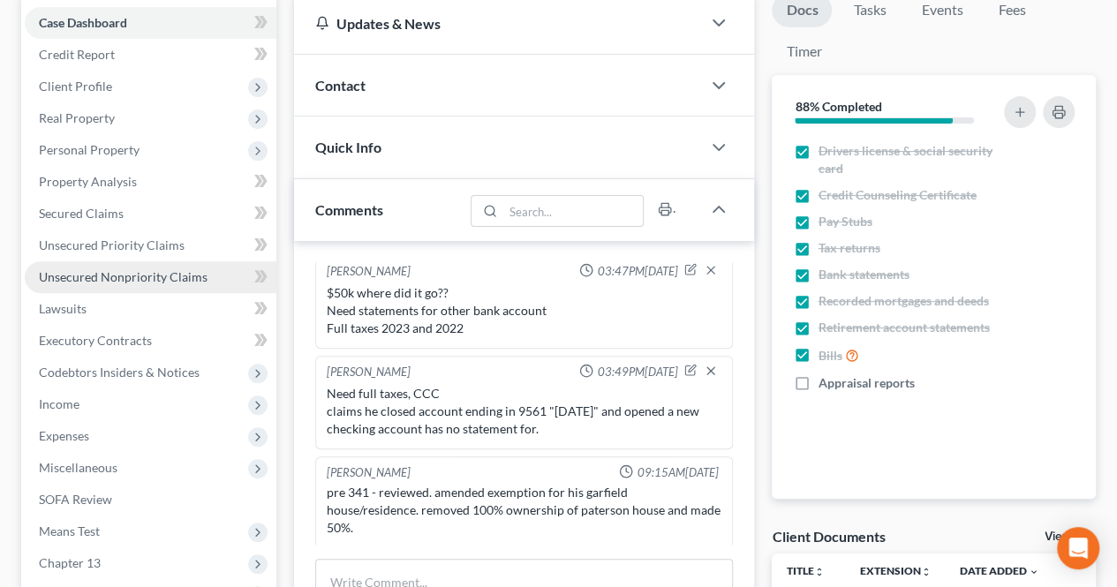
click at [139, 286] on link "Unsecured Nonpriority Claims" at bounding box center [151, 277] width 252 height 32
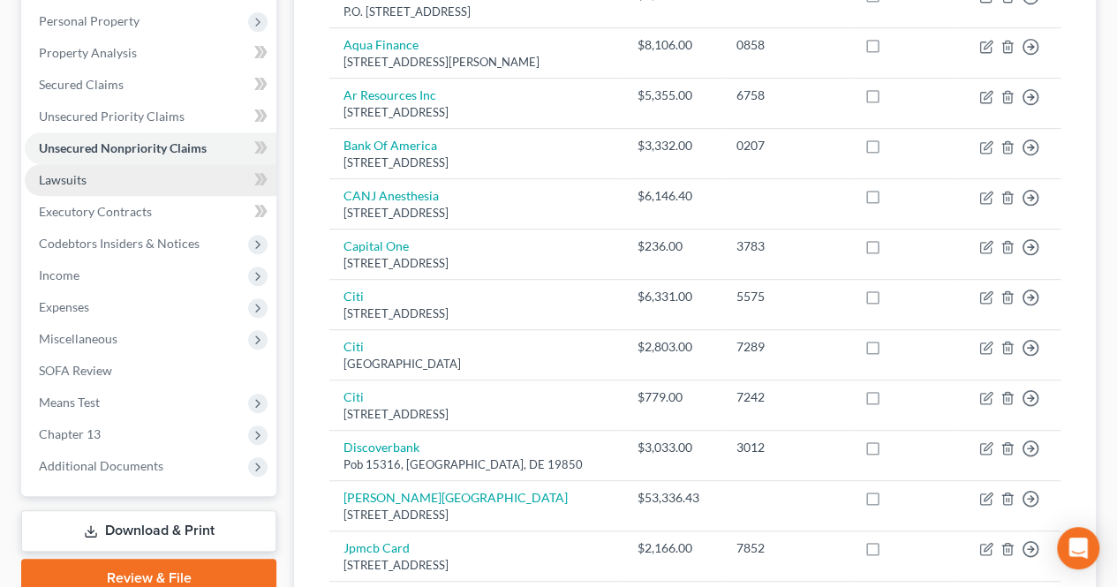
scroll to position [288, 0]
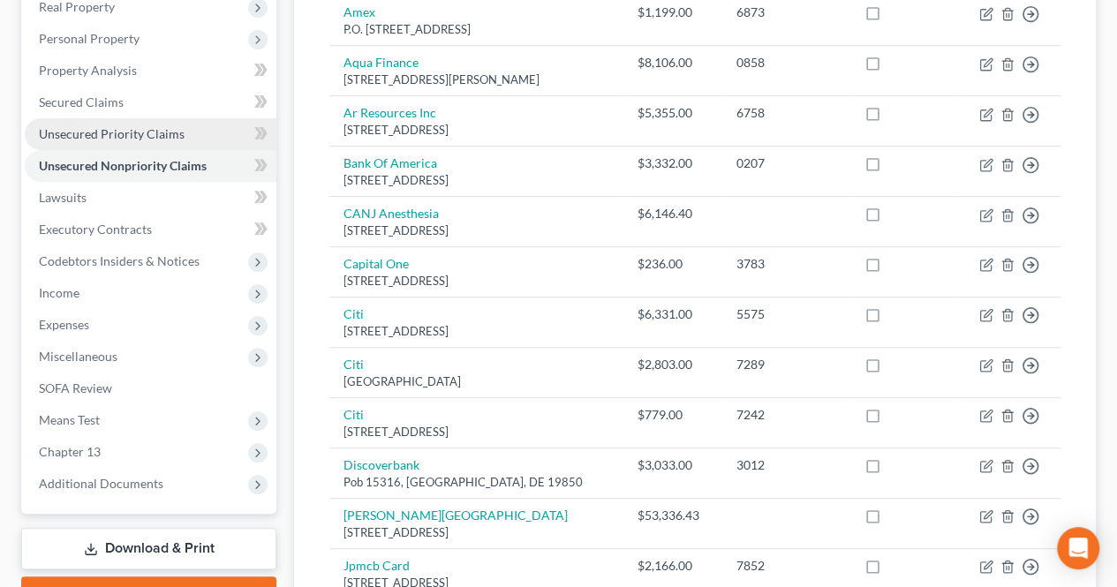
click at [202, 134] on link "Unsecured Priority Claims" at bounding box center [151, 134] width 252 height 32
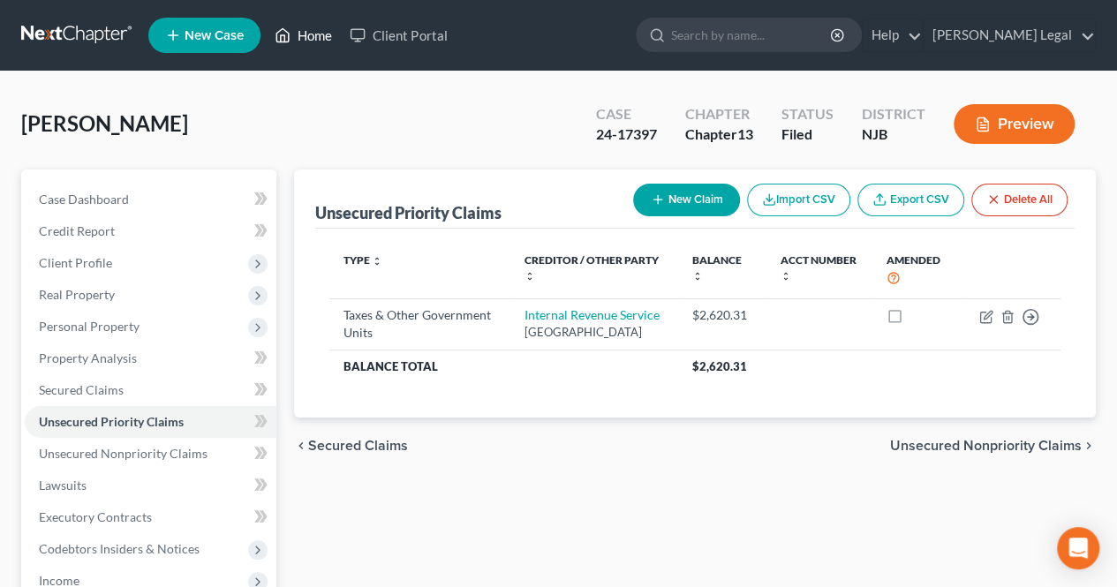
drag, startPoint x: 325, startPoint y: 41, endPoint x: 323, endPoint y: 49, distance: 9.0
click at [324, 40] on link "Home" at bounding box center [303, 35] width 75 height 32
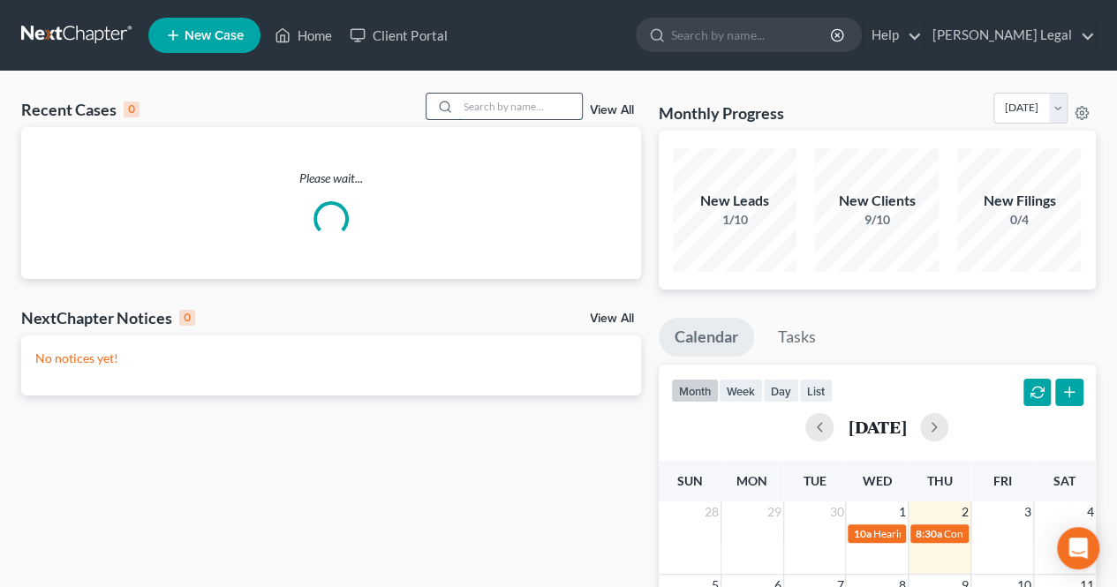
click at [483, 98] on input "search" at bounding box center [520, 107] width 124 height 26
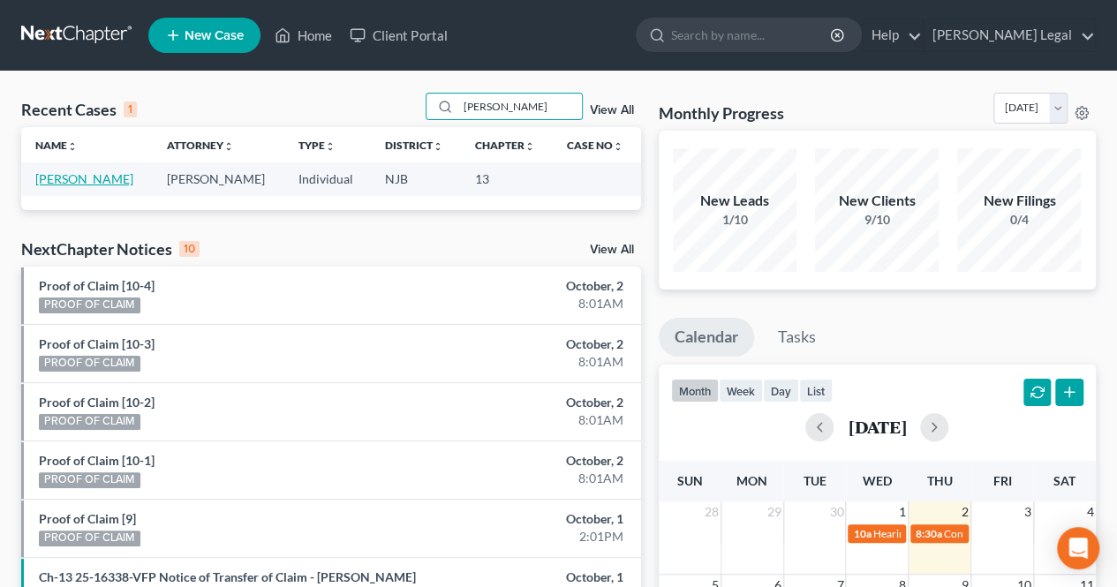
click at [92, 177] on link "[PERSON_NAME]" at bounding box center [84, 178] width 98 height 15
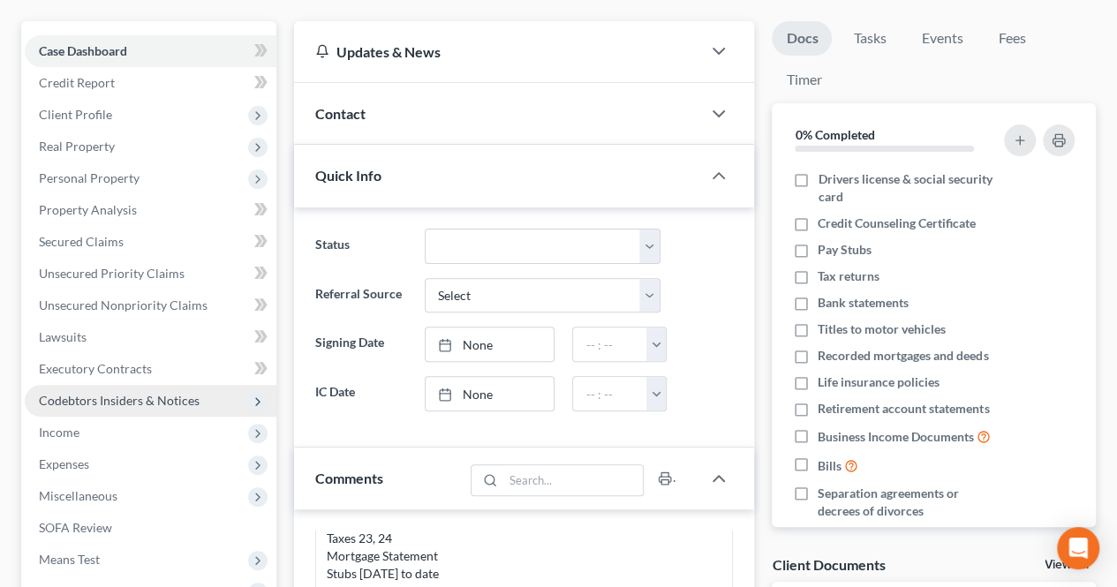
scroll to position [177, 0]
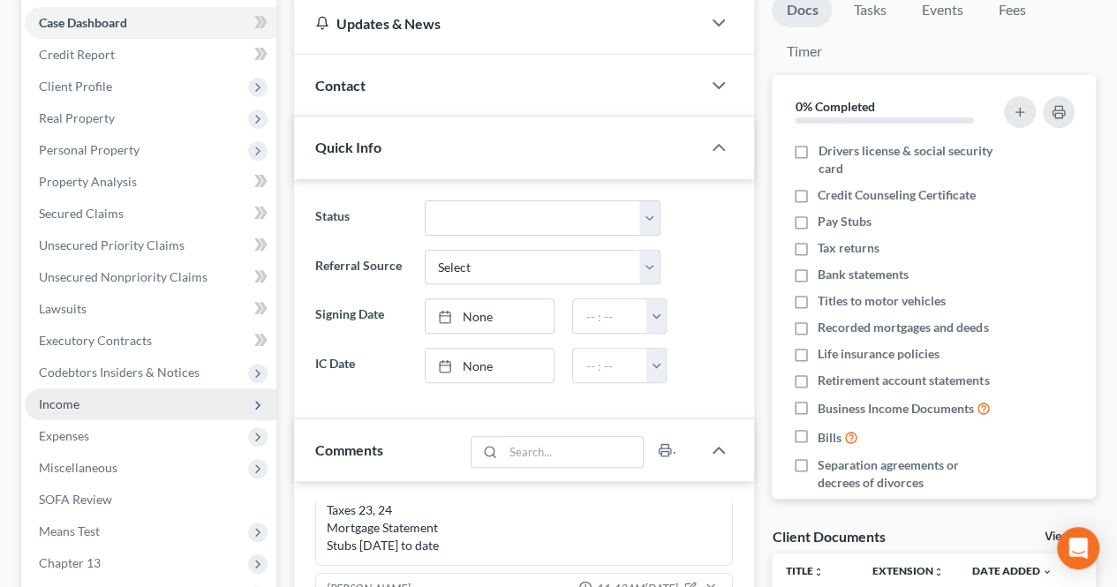
click at [132, 392] on span "Income" at bounding box center [151, 404] width 252 height 32
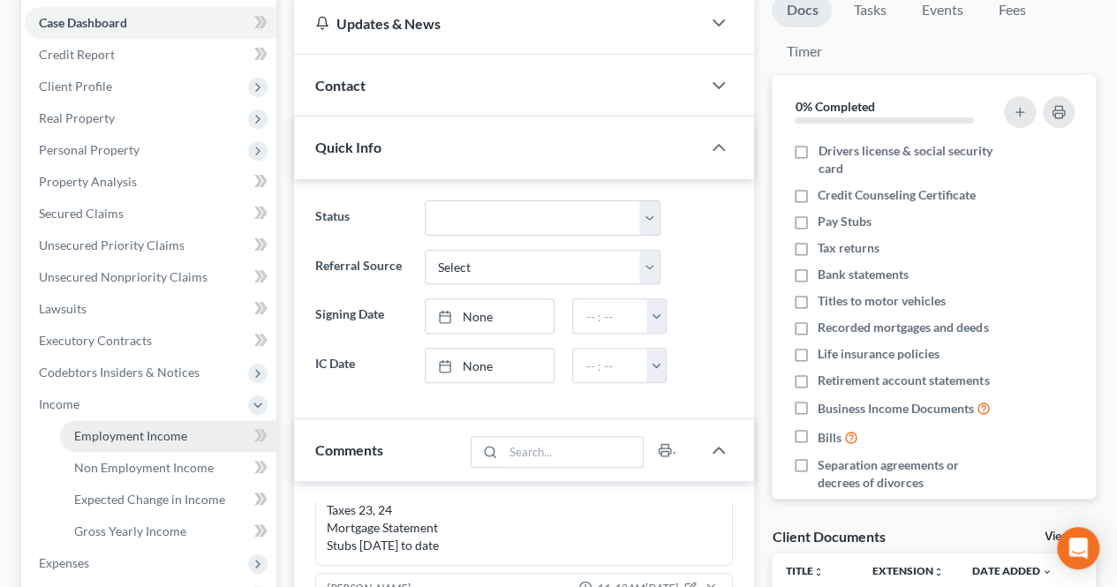
click at [112, 426] on link "Employment Income" at bounding box center [168, 436] width 216 height 32
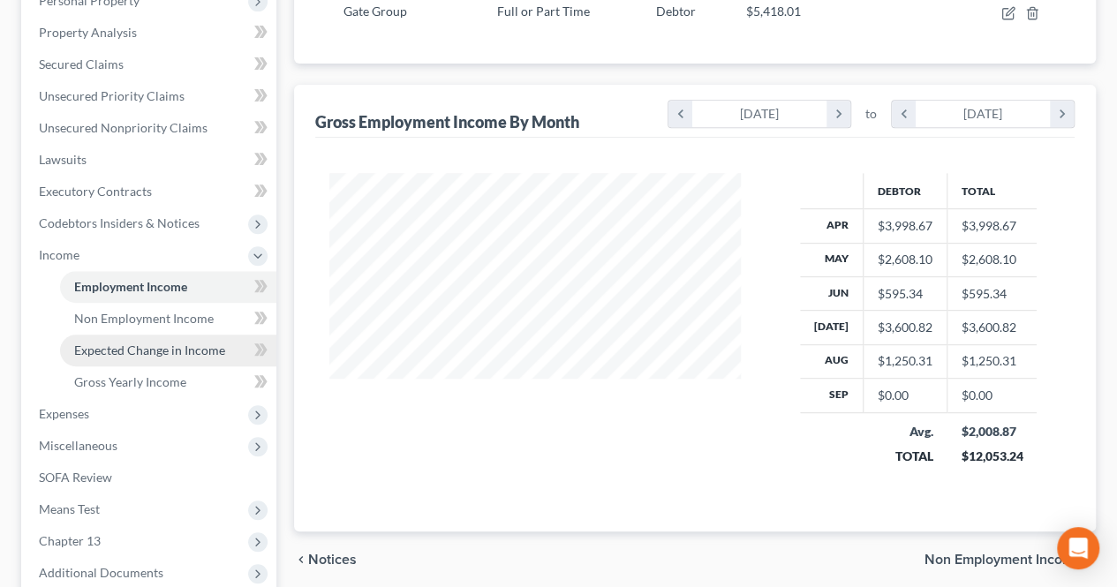
scroll to position [353, 0]
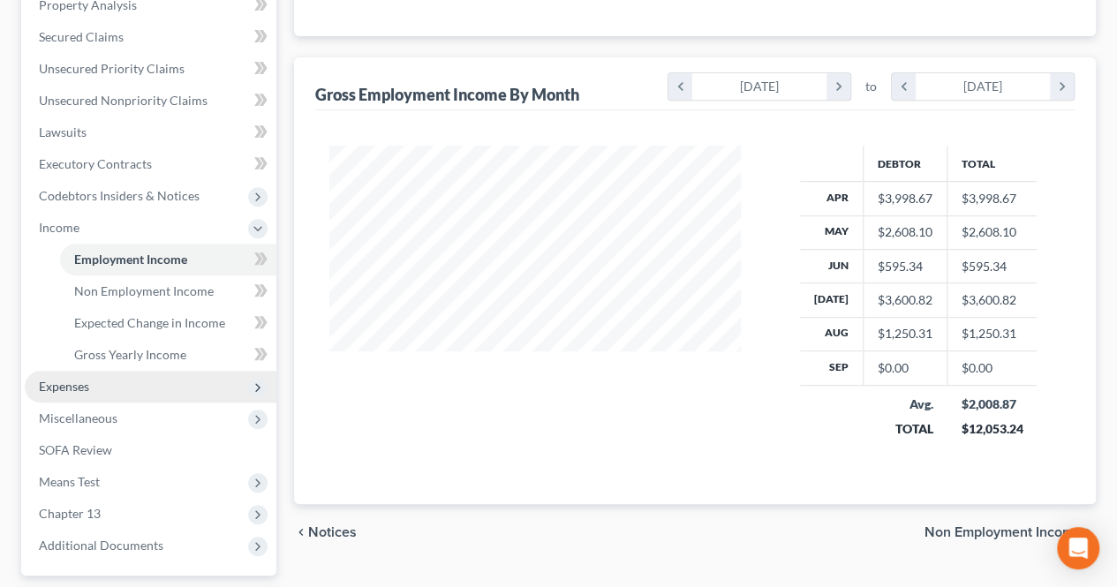
click at [130, 384] on span "Expenses" at bounding box center [151, 387] width 252 height 32
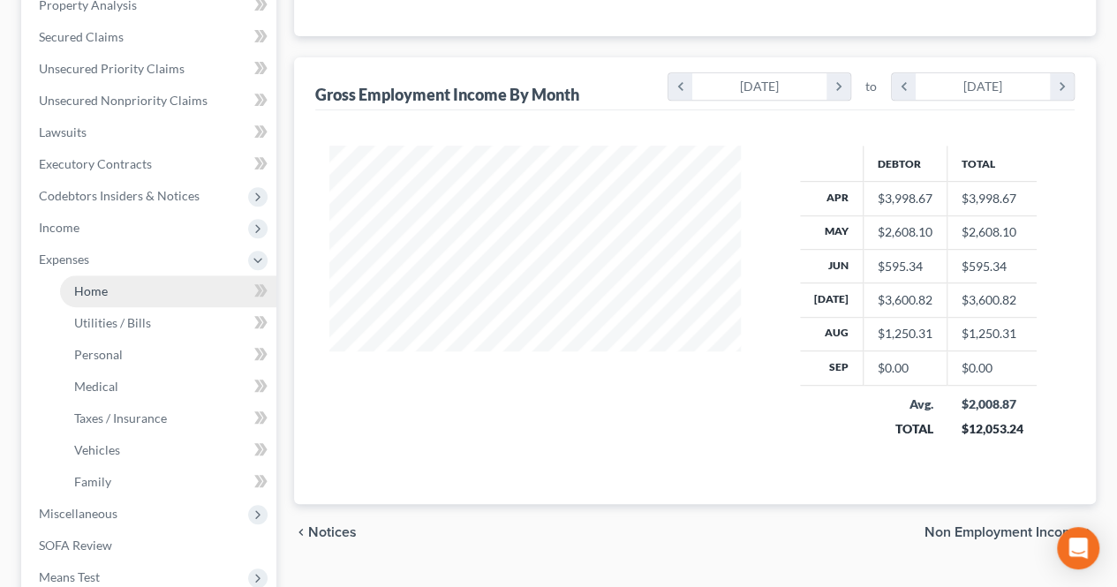
click at [106, 291] on span "Home" at bounding box center [91, 290] width 34 height 15
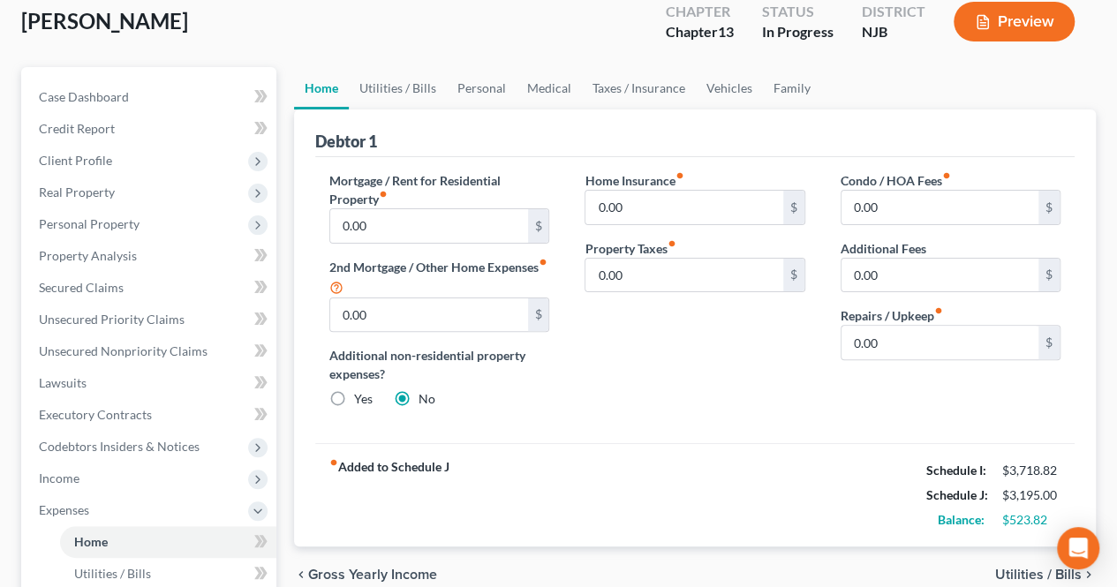
scroll to position [99, 0]
